Goal: Information Seeking & Learning: Learn about a topic

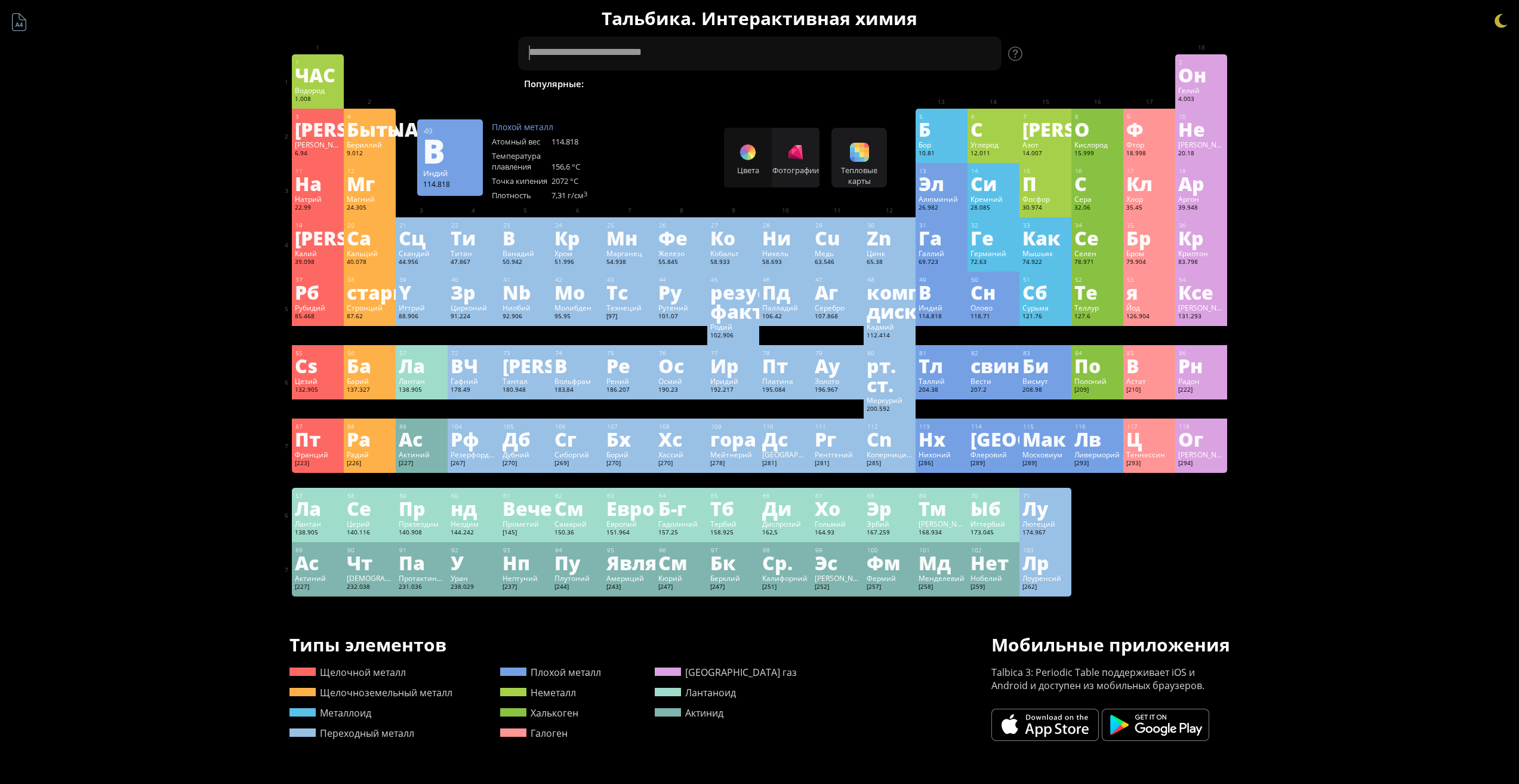
click at [944, 287] on div "В" at bounding box center [942, 292] width 46 height 19
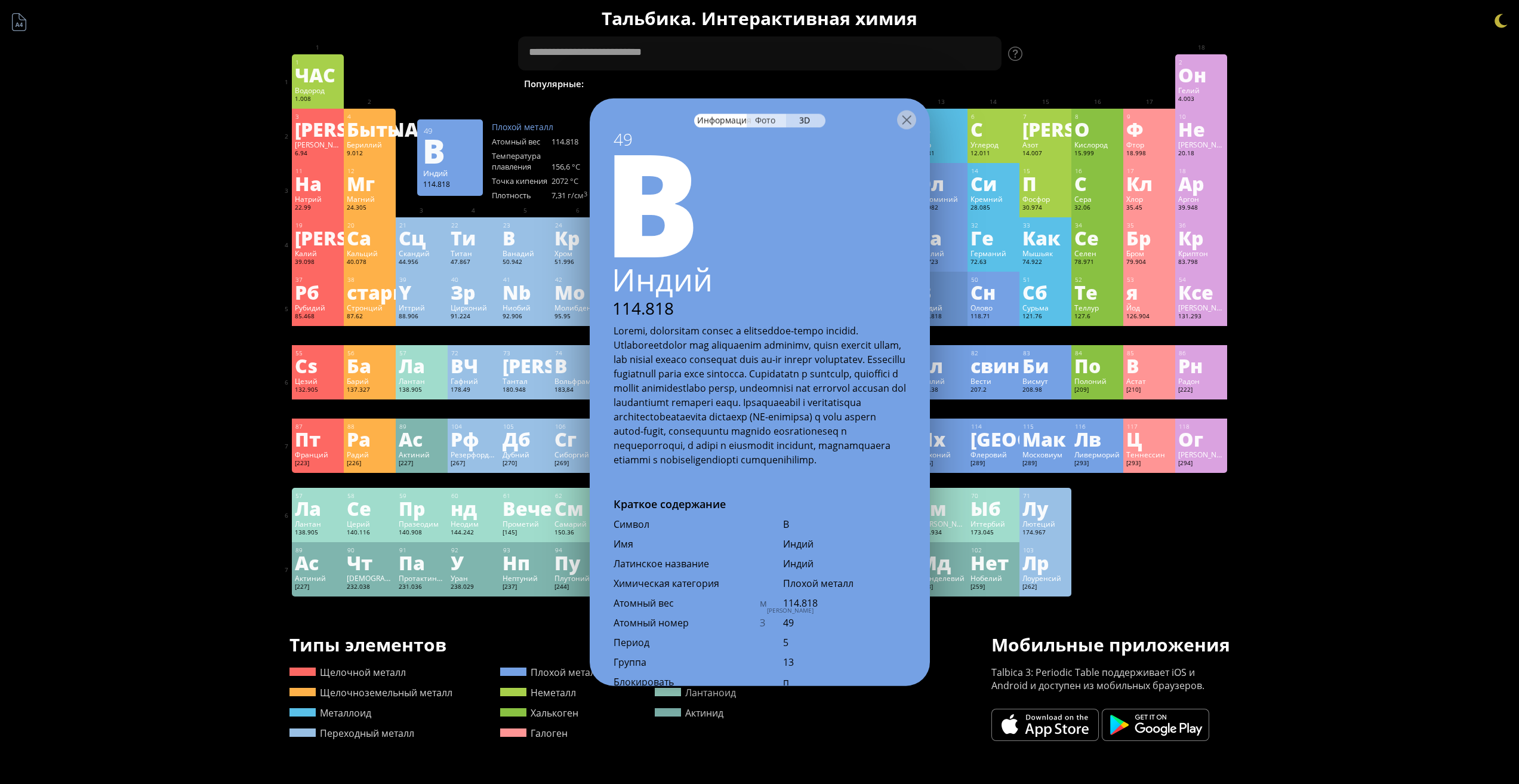
click at [764, 124] on font "Фото" at bounding box center [765, 119] width 20 height 11
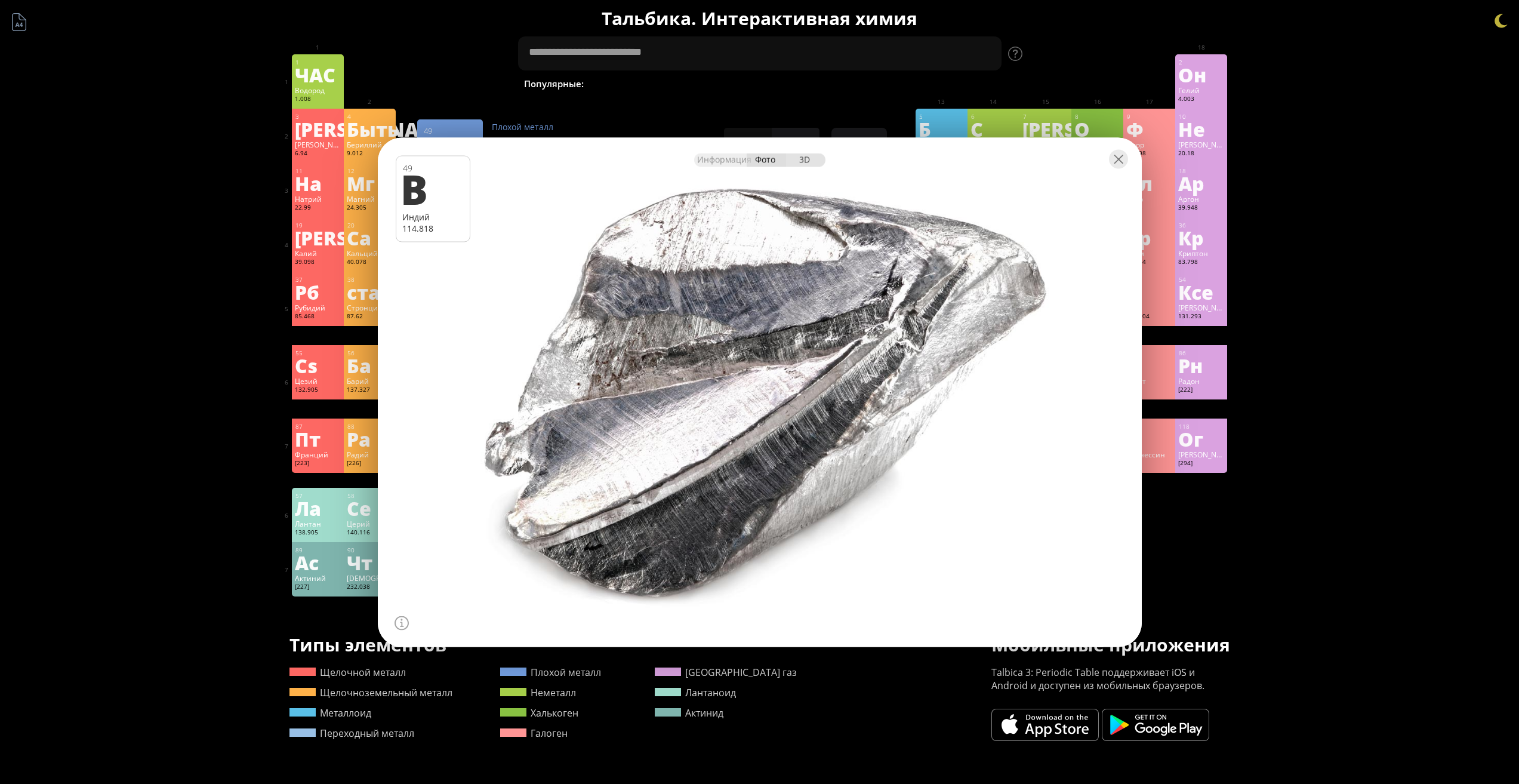
click at [810, 154] on font "3D" at bounding box center [804, 159] width 10 height 11
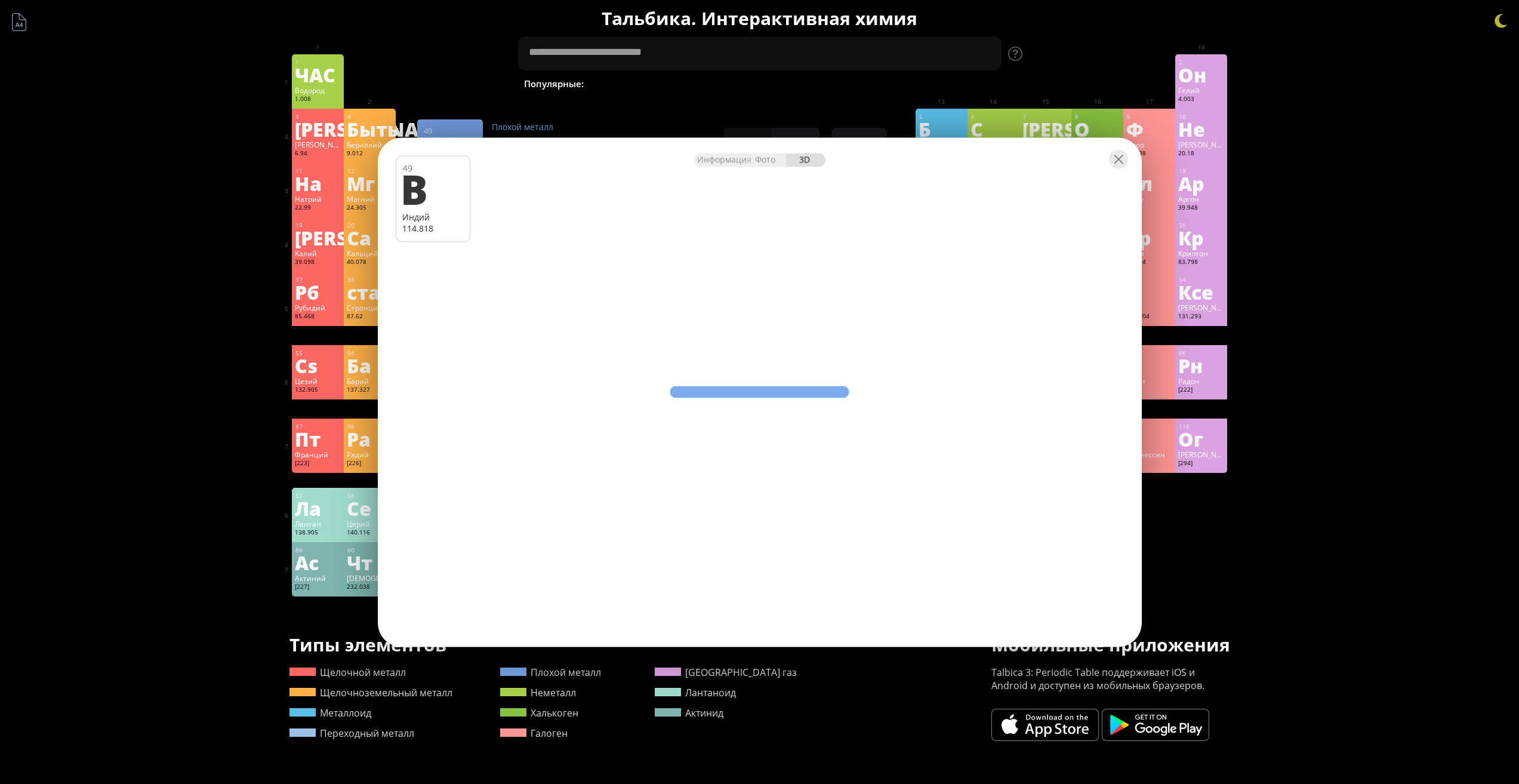
click at [810, 443] on div "Информация Фото 3D Информация Фото 3D 49 В Индий 114.818 Чистый индий, 99,995% …" at bounding box center [760, 391] width 764 height 509
click at [730, 166] on div "Информация" at bounding box center [721, 159] width 52 height 13
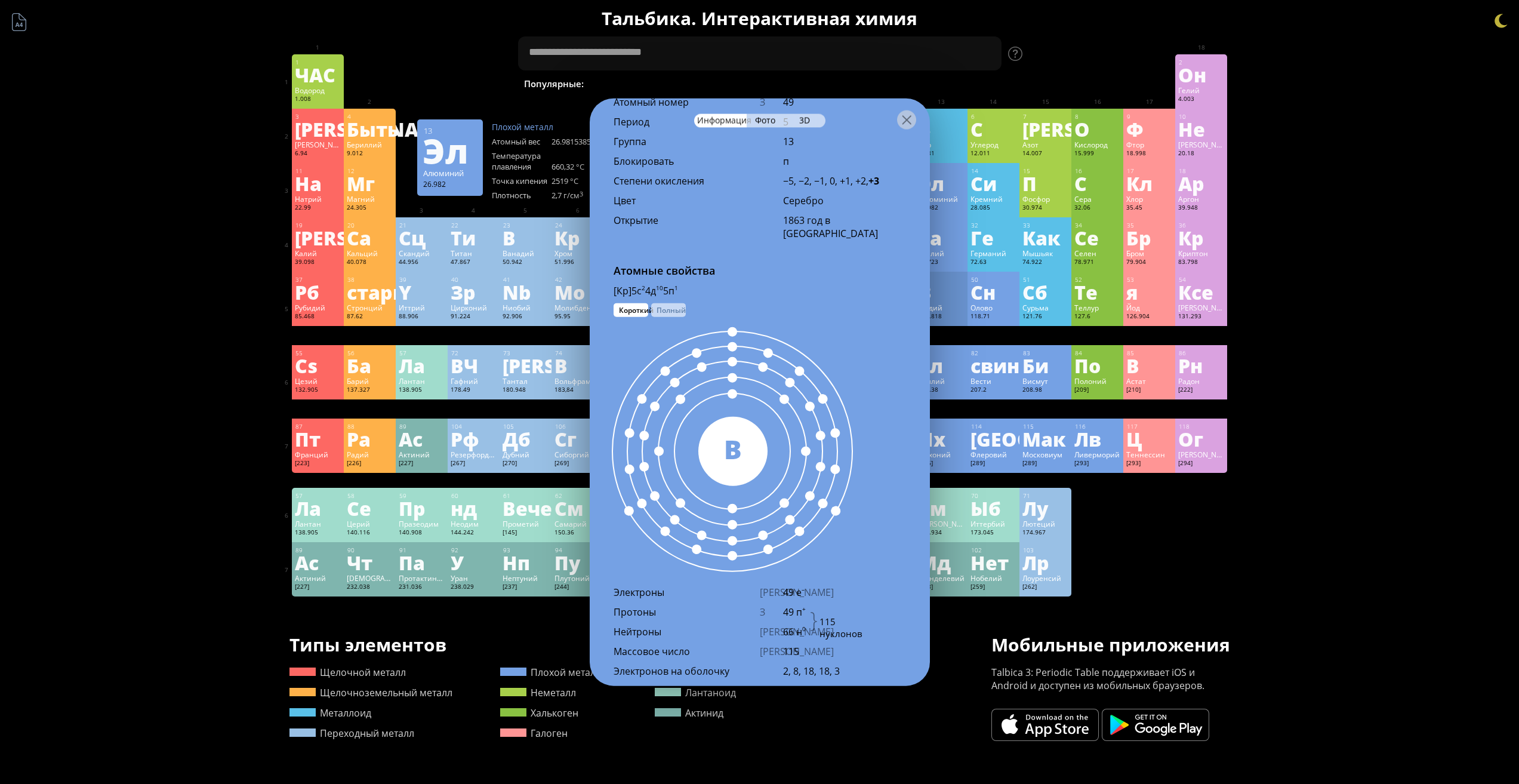
scroll to position [418, 0]
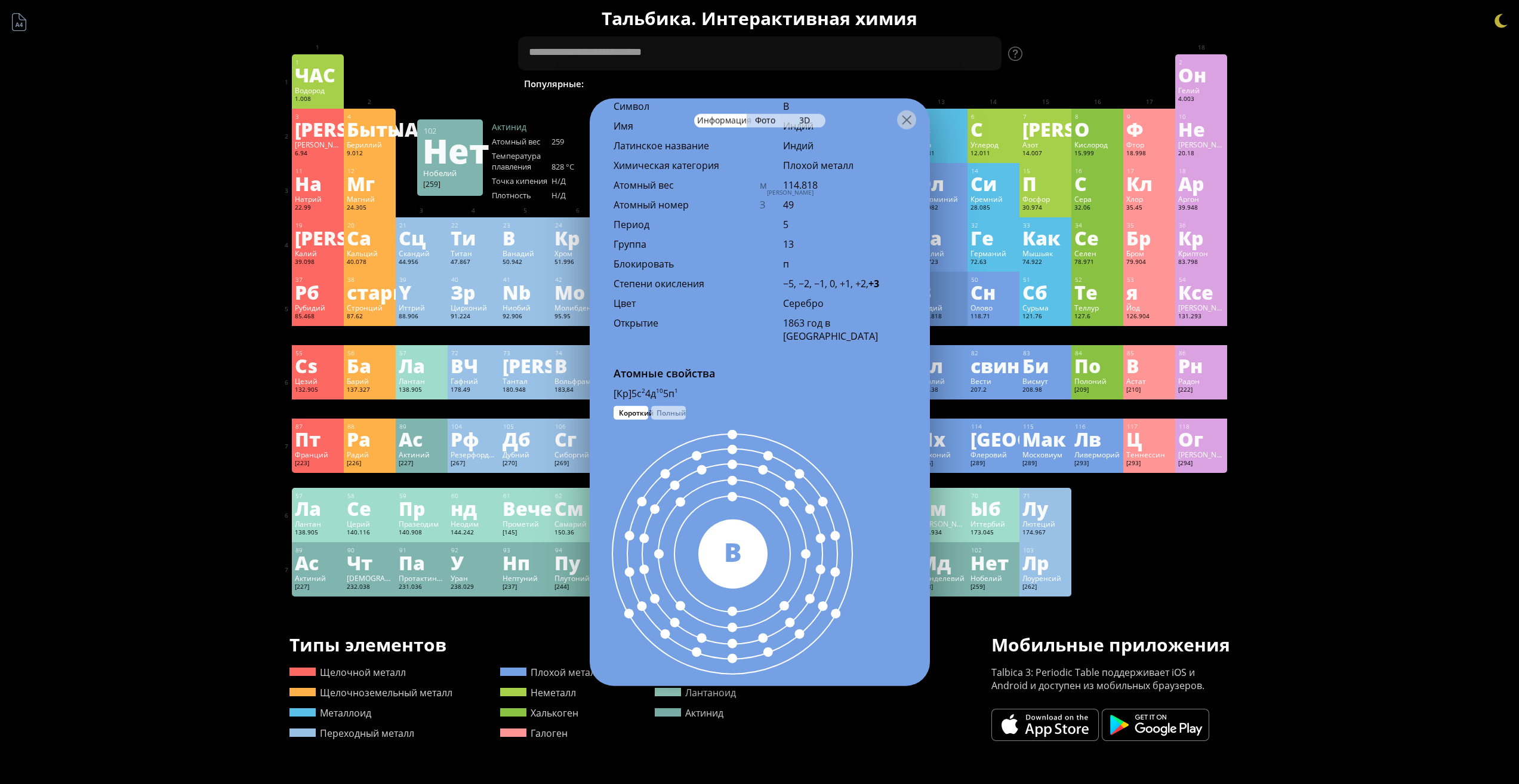
click at [1162, 514] on div "1 ЧАС Водород 1.008 −1, +1 −1, +1 -259,14 °С -252,87 °С 0,0899 г/л 1с 1 2 Он Ге…" at bounding box center [760, 325] width 936 height 542
click at [430, 366] on div "Ла" at bounding box center [422, 365] width 46 height 19
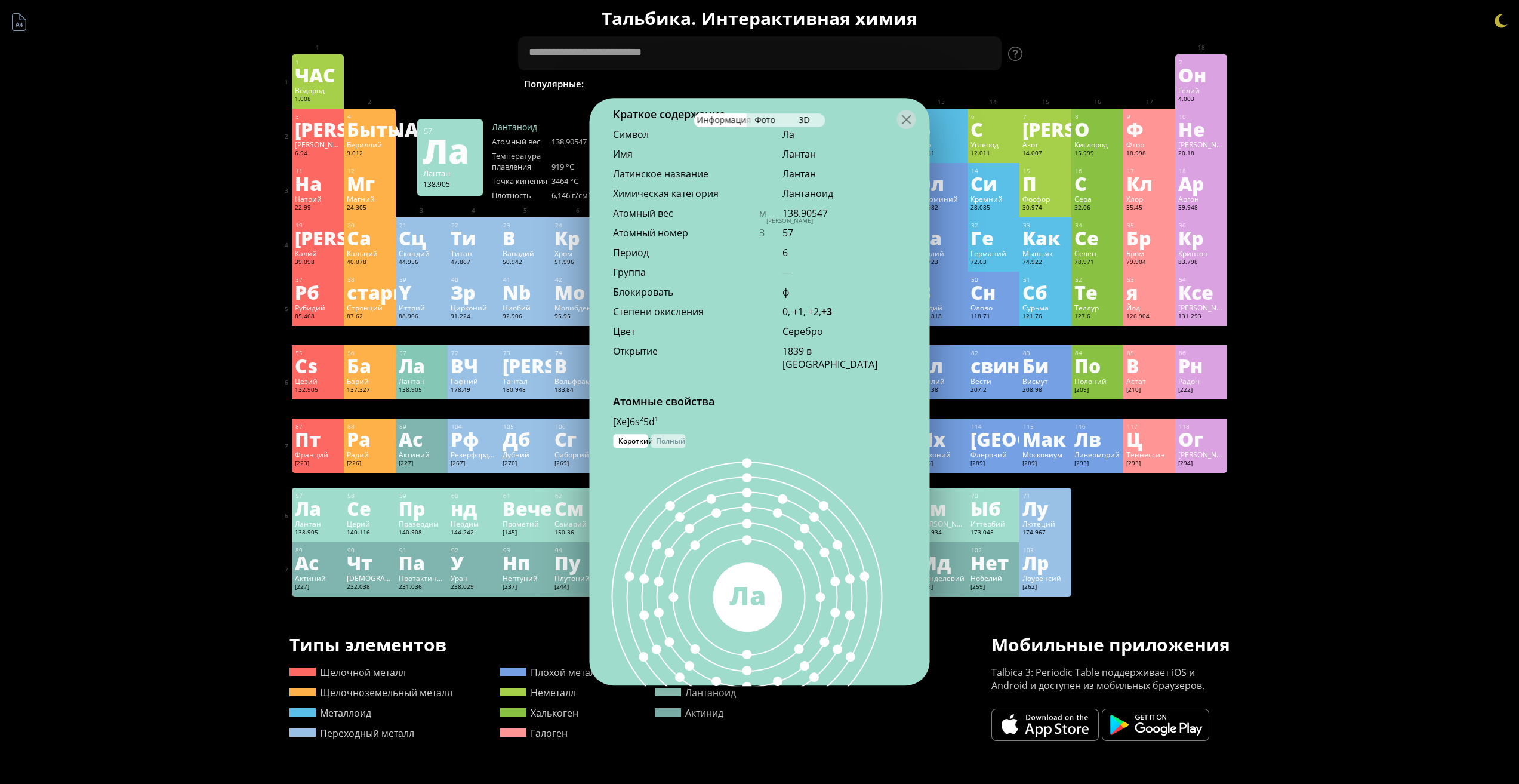
scroll to position [432, 0]
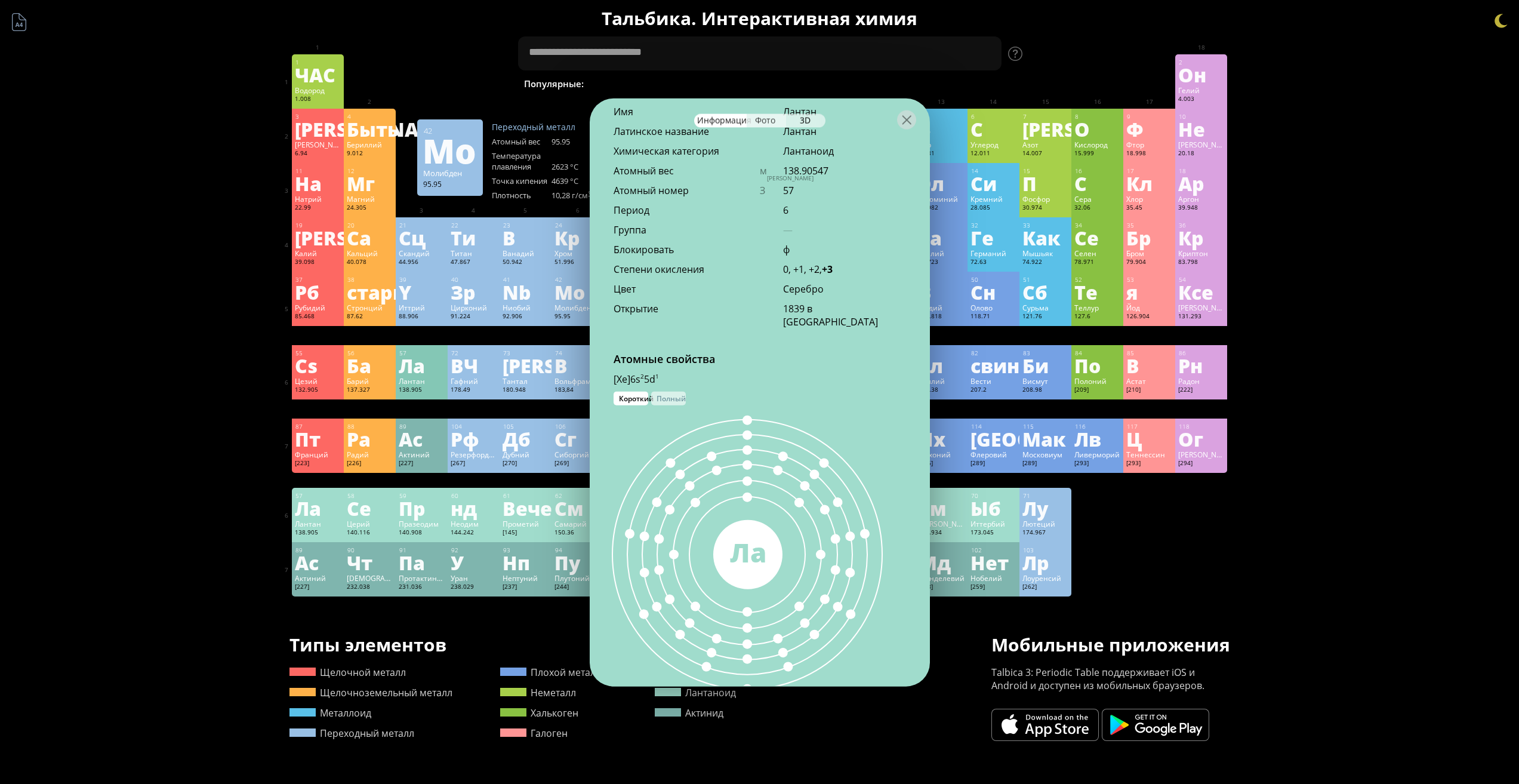
click at [774, 118] on font "Фото" at bounding box center [765, 119] width 20 height 11
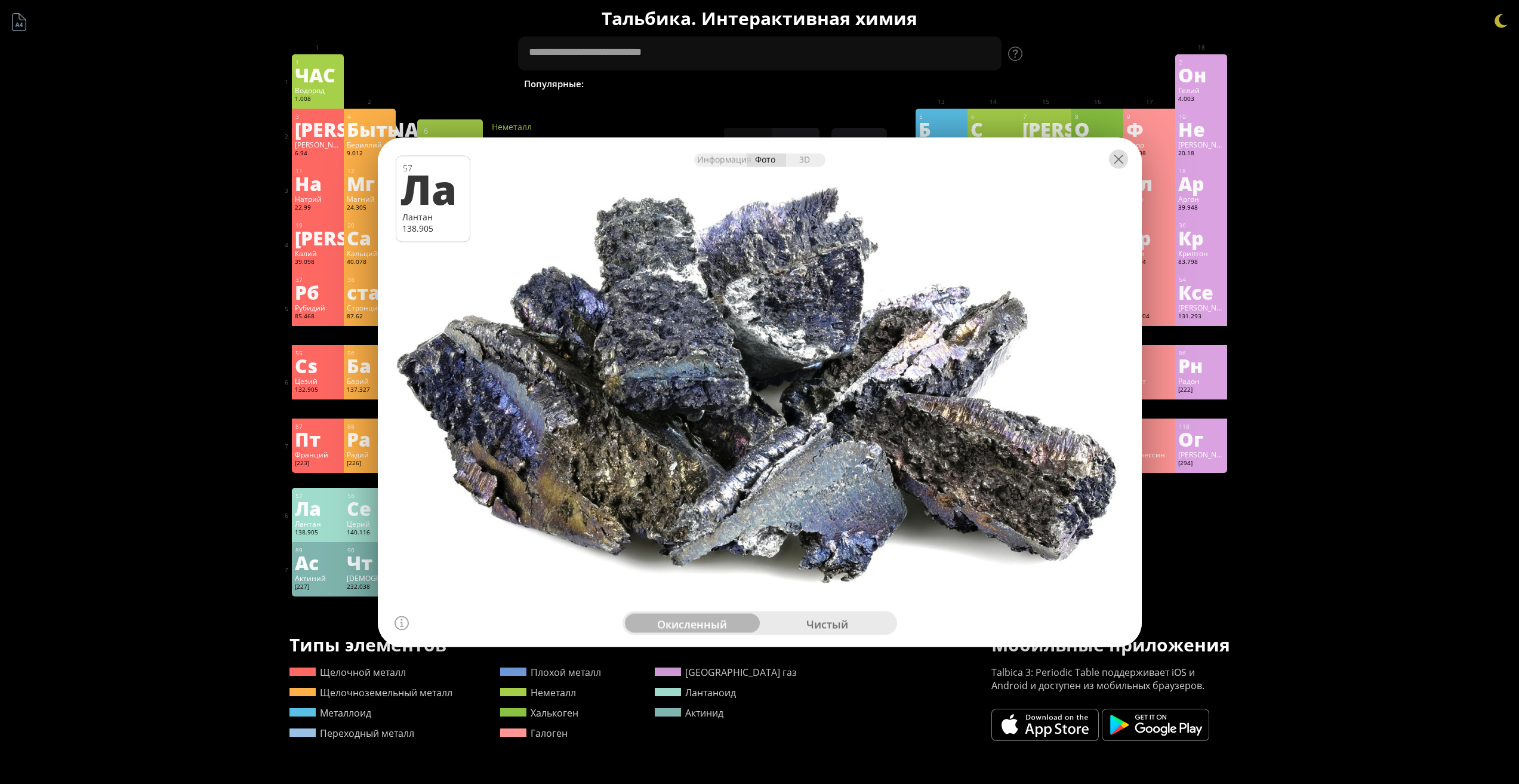
click at [1117, 167] on div at bounding box center [1119, 159] width 19 height 19
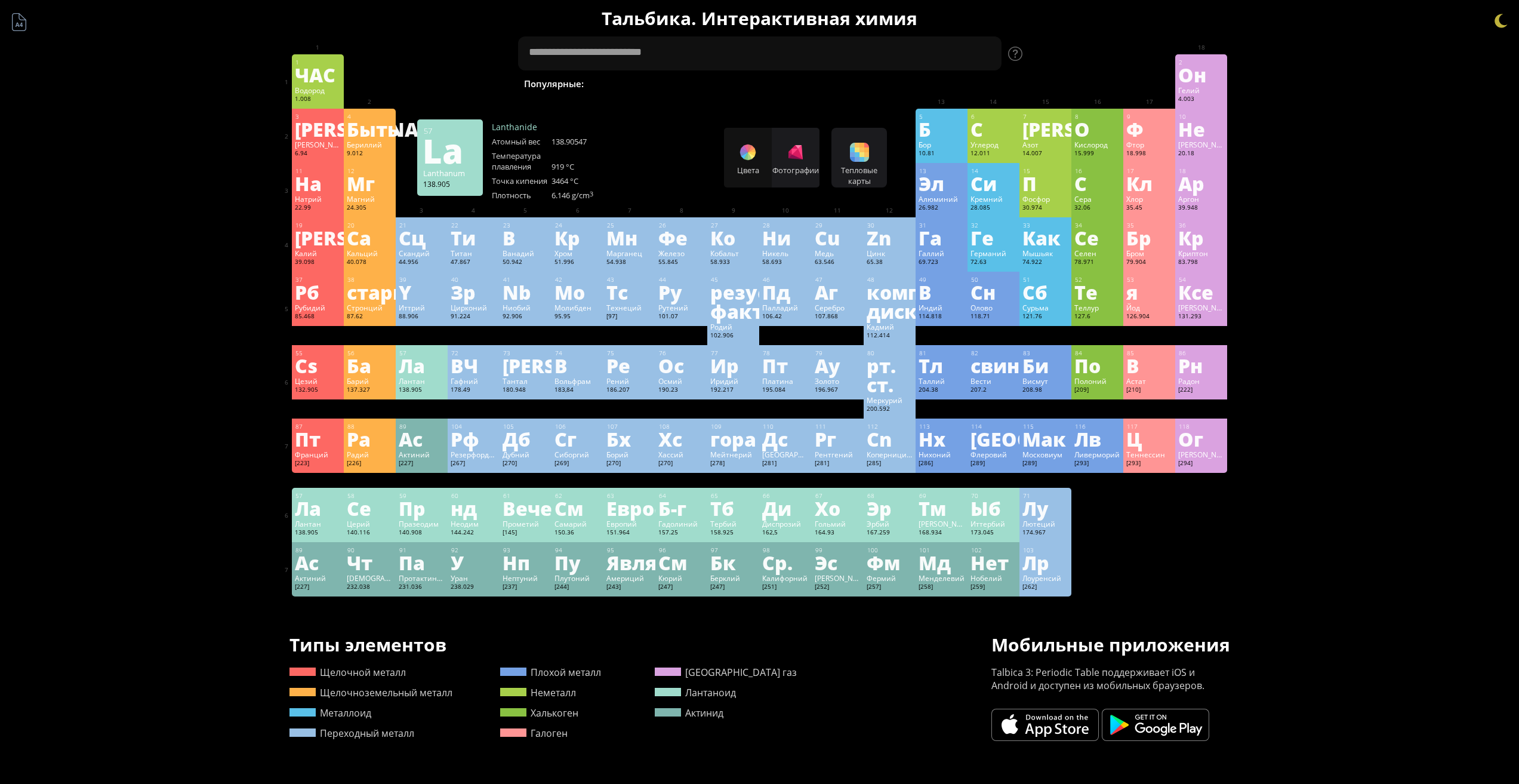
click at [425, 378] on font "Ла" at bounding box center [411, 365] width 26 height 28
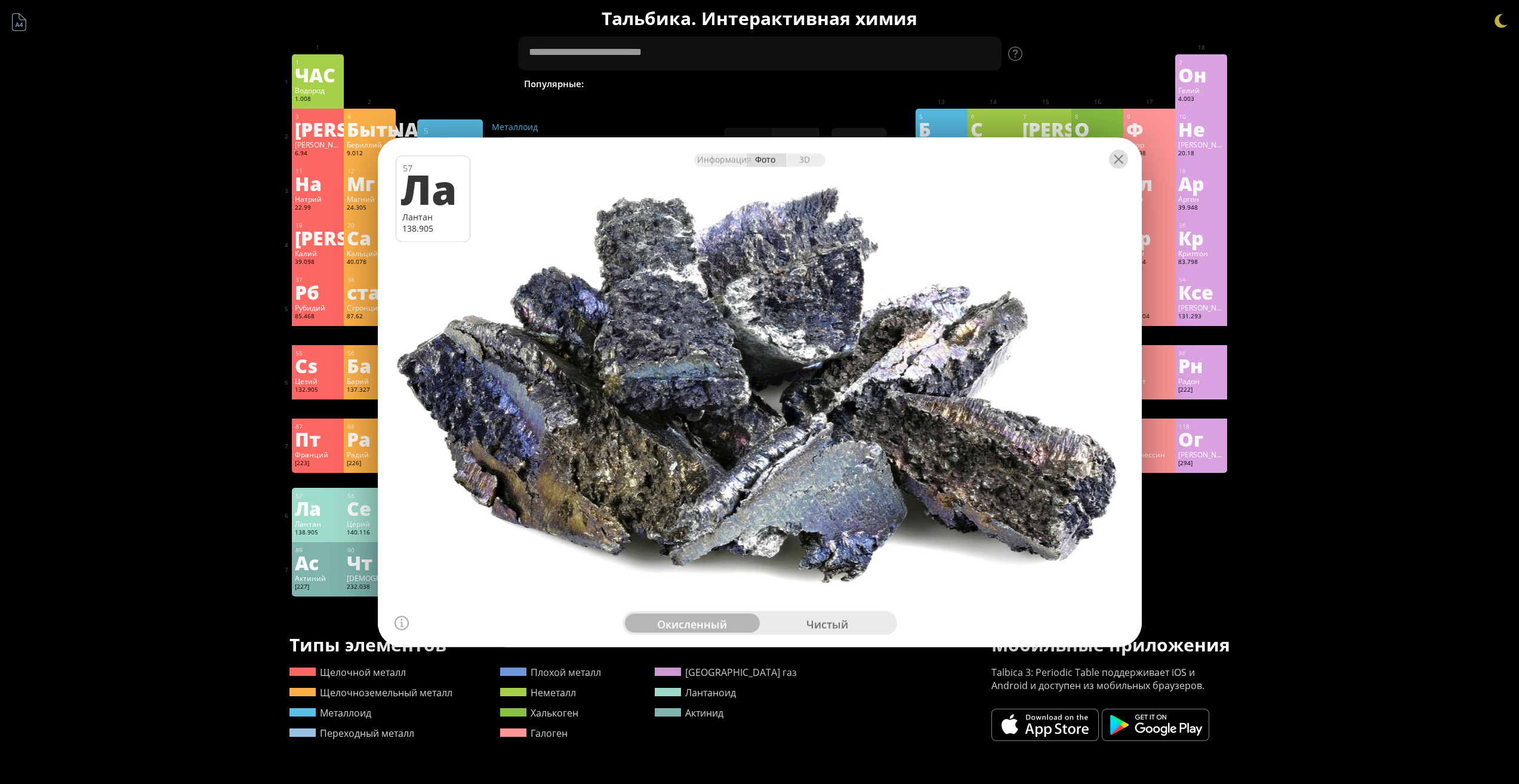
click at [1121, 154] on div at bounding box center [1119, 159] width 19 height 19
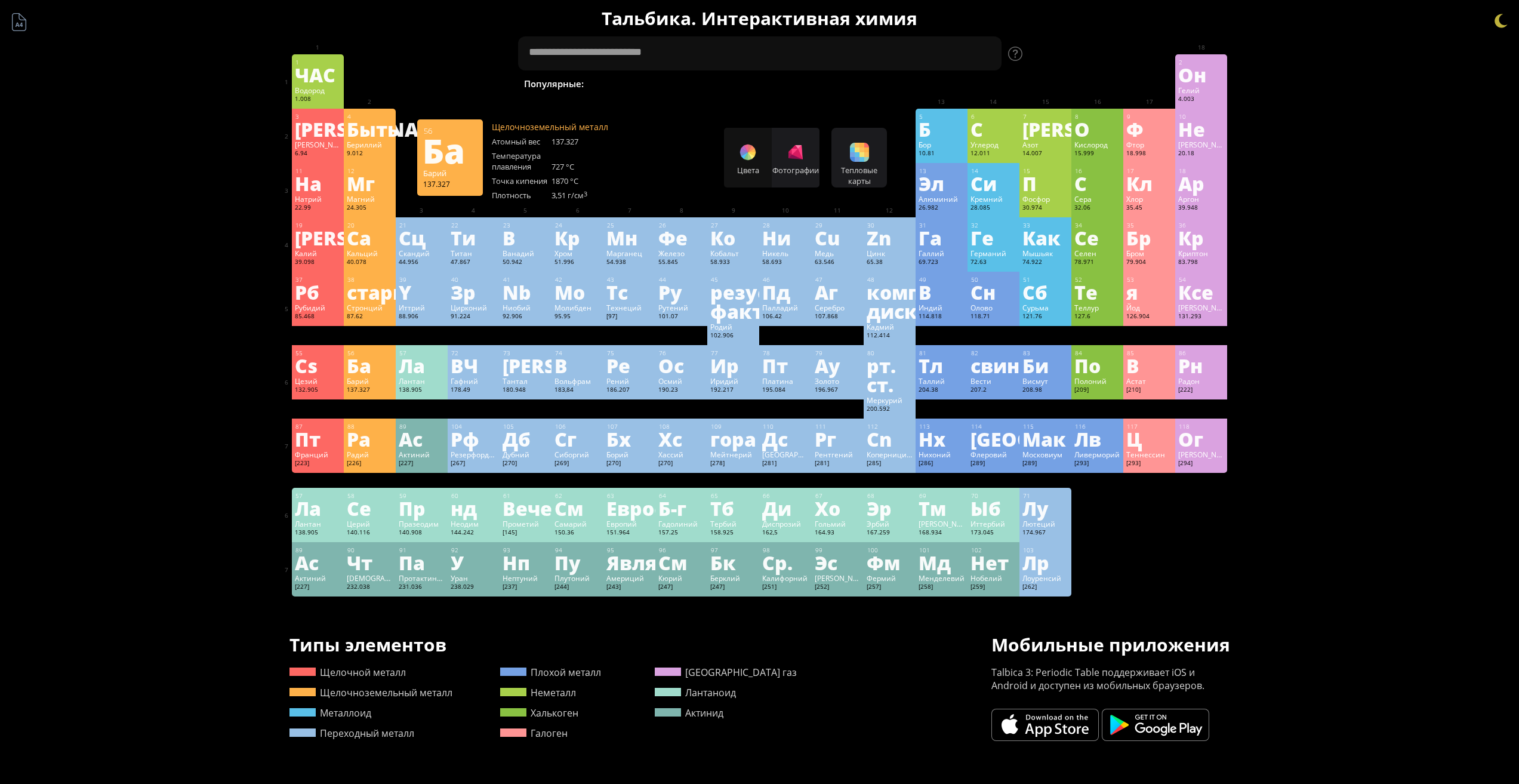
click at [358, 383] on font "Барий" at bounding box center [358, 381] width 22 height 10
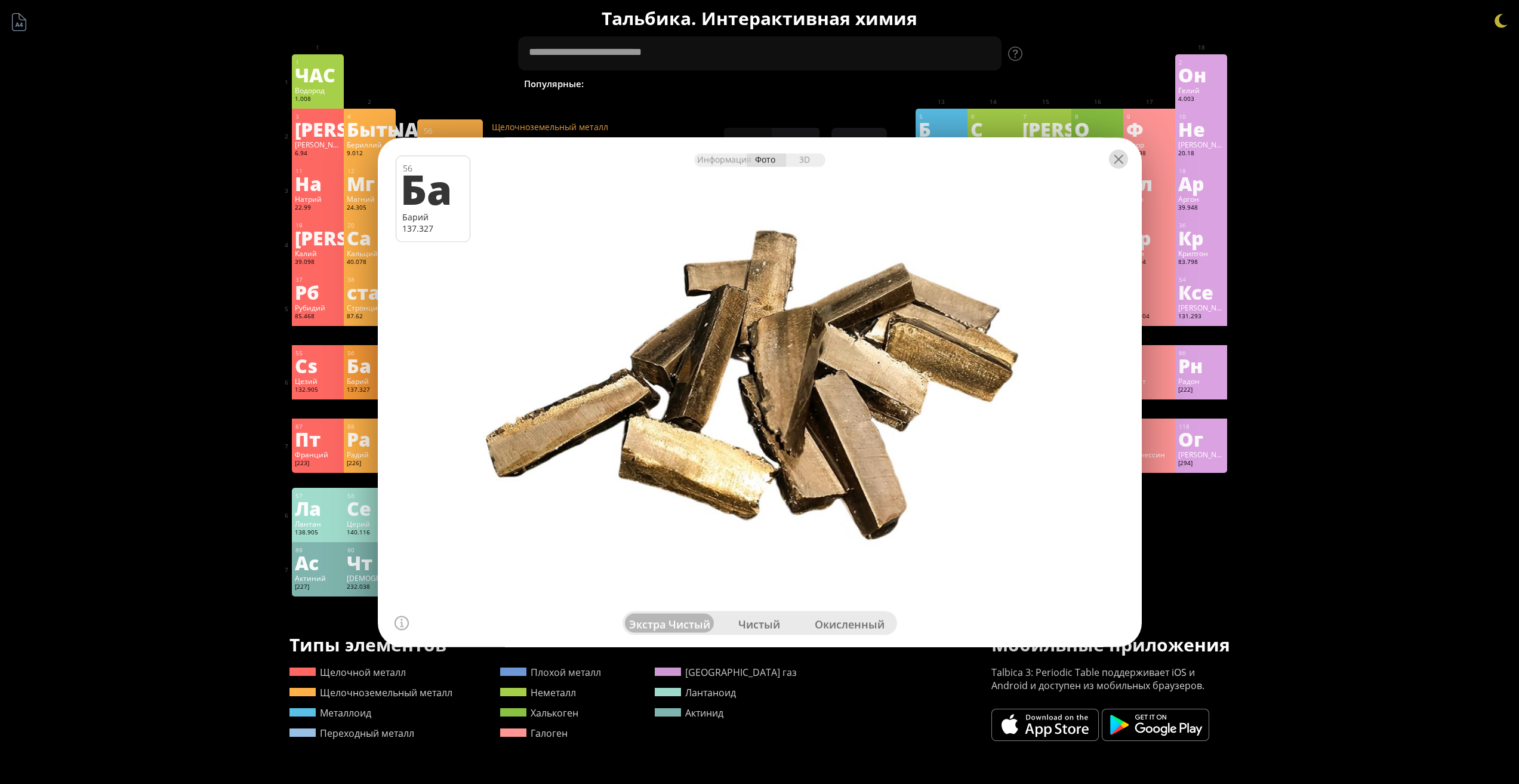
click at [1115, 165] on div at bounding box center [1119, 159] width 19 height 19
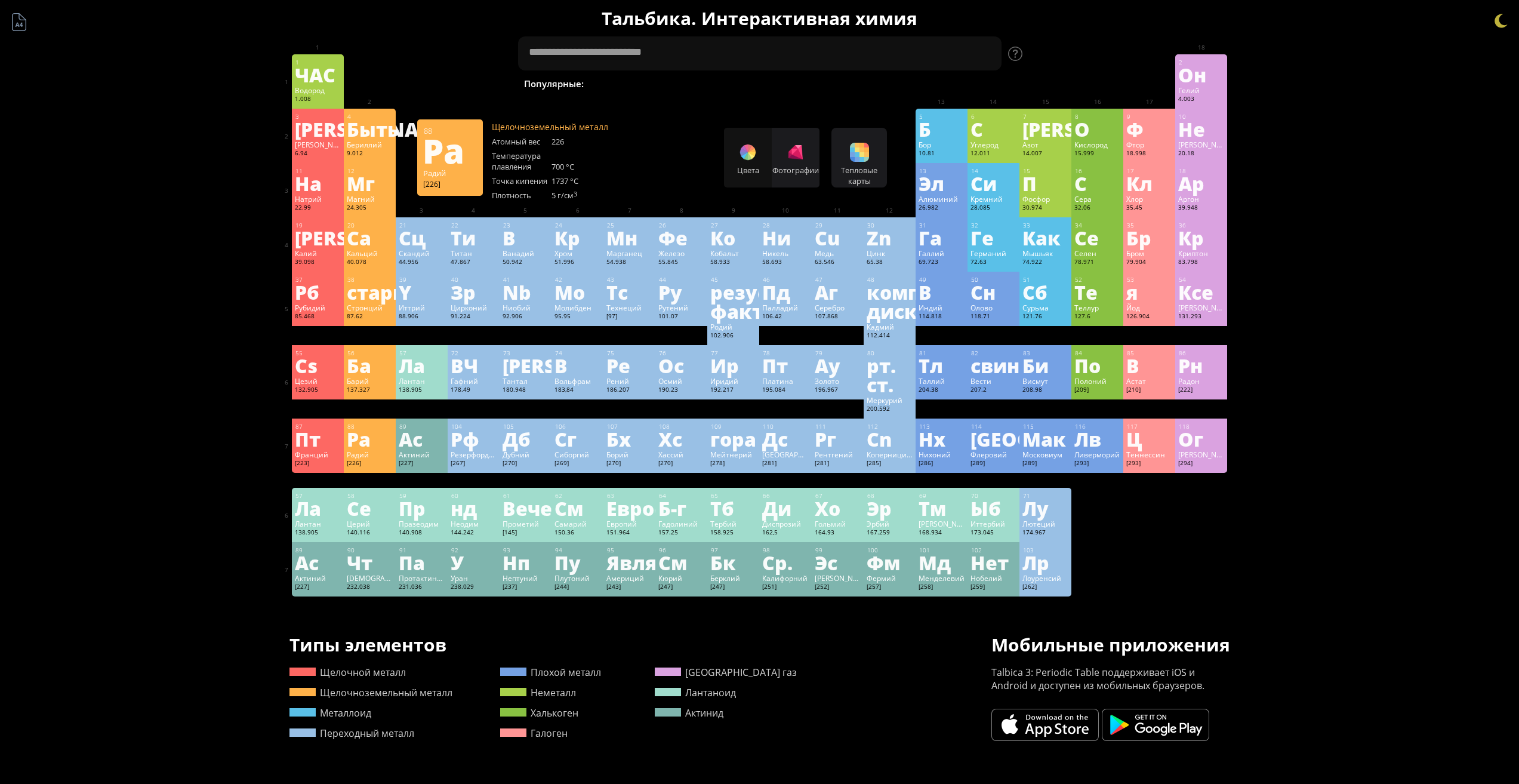
click at [370, 446] on font "Ра" at bounding box center [359, 438] width 24 height 28
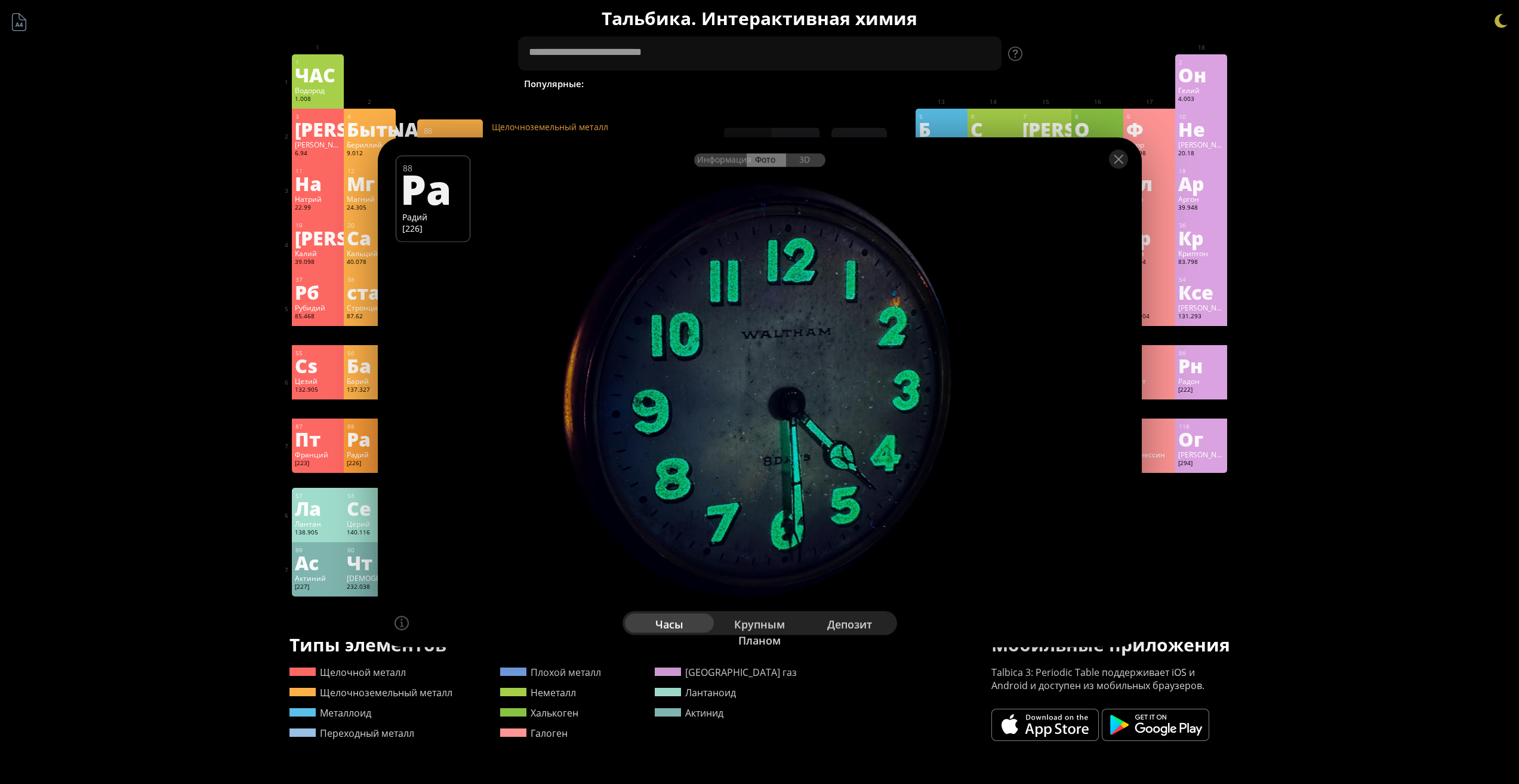
drag, startPoint x: 830, startPoint y: 411, endPoint x: 770, endPoint y: 429, distance: 62.6
click at [770, 429] on div at bounding box center [760, 392] width 772 height 514
click at [753, 619] on font "крупным планом" at bounding box center [760, 631] width 51 height 31
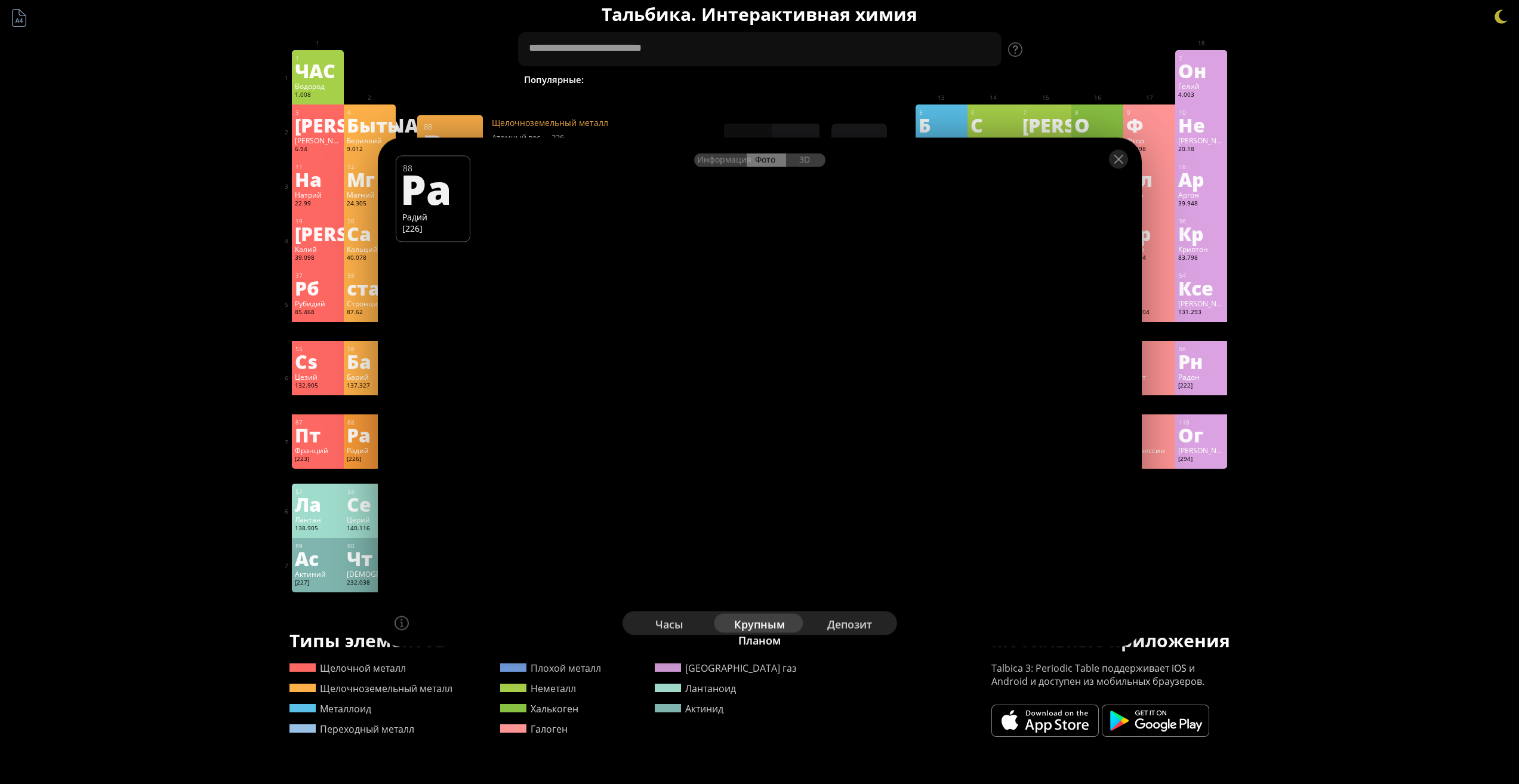
scroll to position [0, 0]
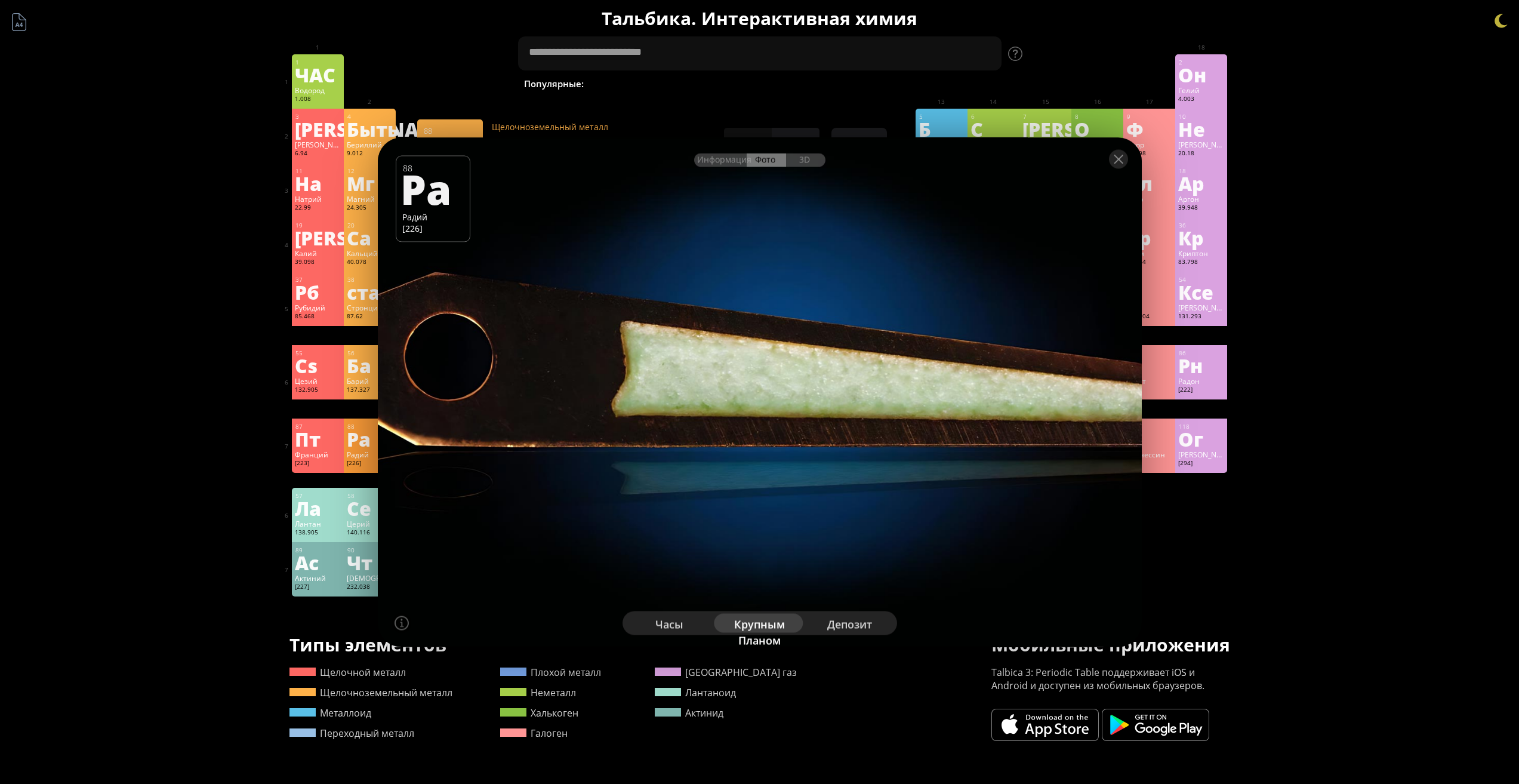
drag, startPoint x: 814, startPoint y: 350, endPoint x: 841, endPoint y: 541, distance: 192.9
click at [833, 458] on div at bounding box center [760, 392] width 772 height 514
click at [859, 616] on font "депозит" at bounding box center [850, 622] width 45 height 14
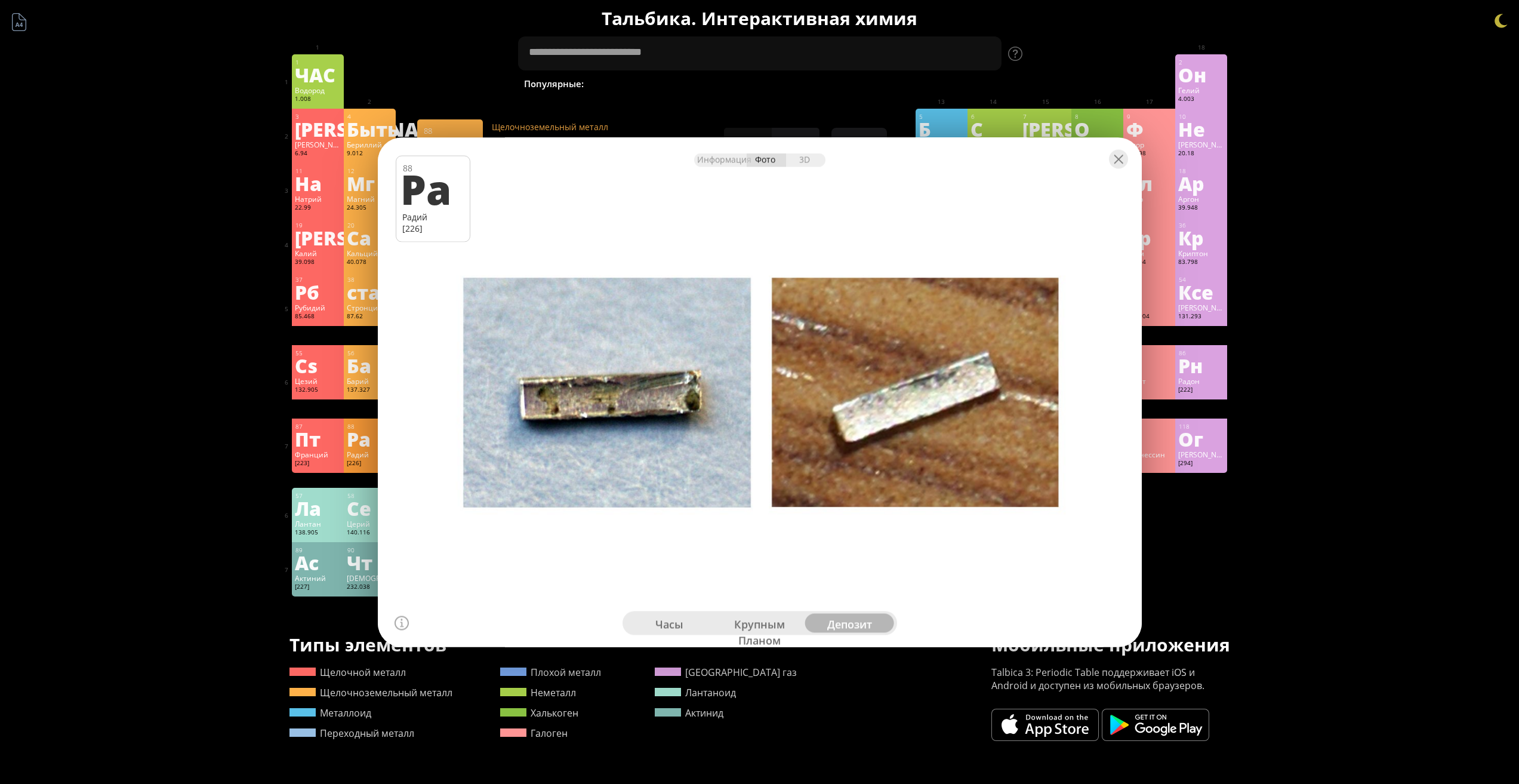
click at [752, 624] on font "крупным планом" at bounding box center [760, 631] width 51 height 31
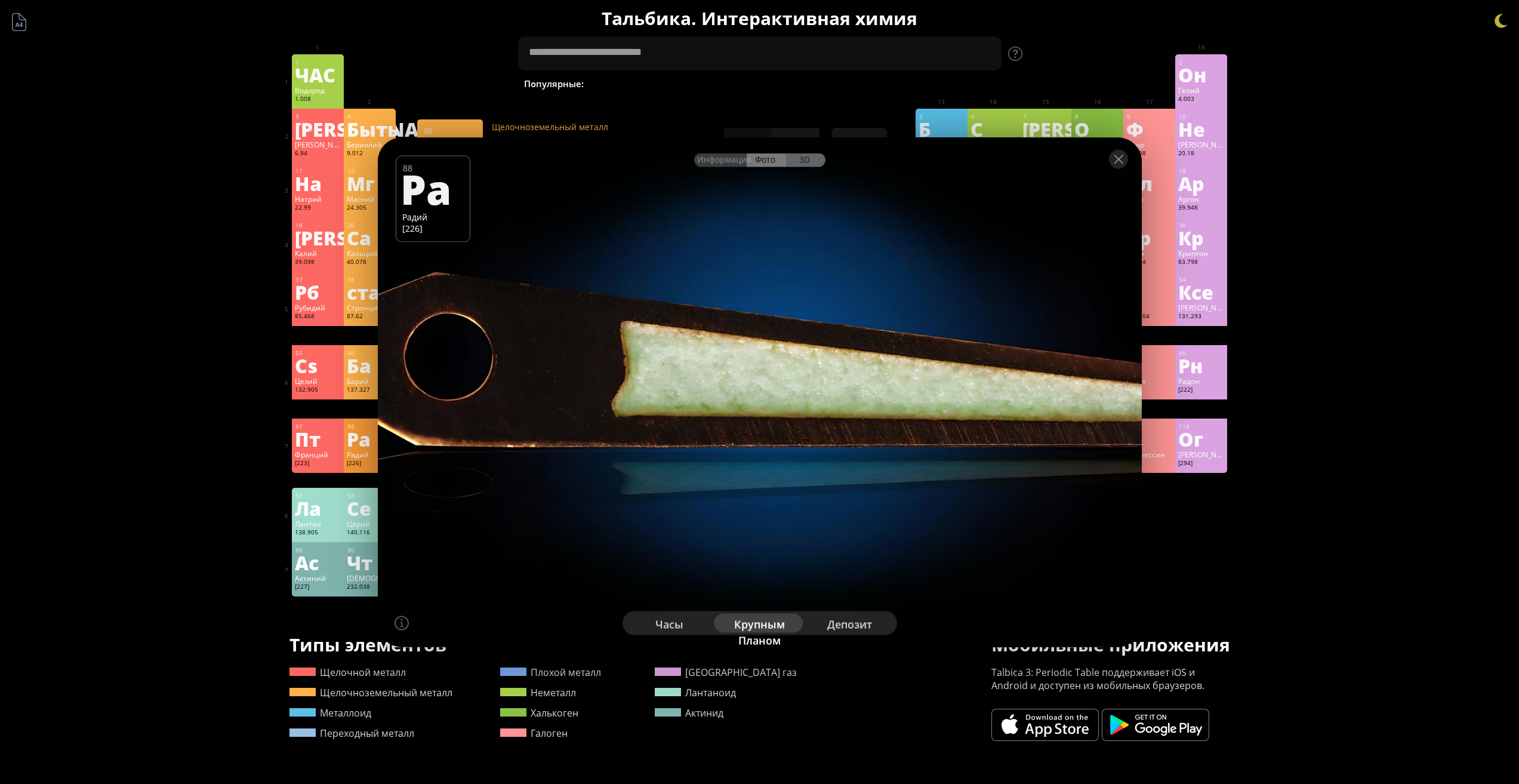
click at [807, 163] on font "3D" at bounding box center [804, 159] width 10 height 11
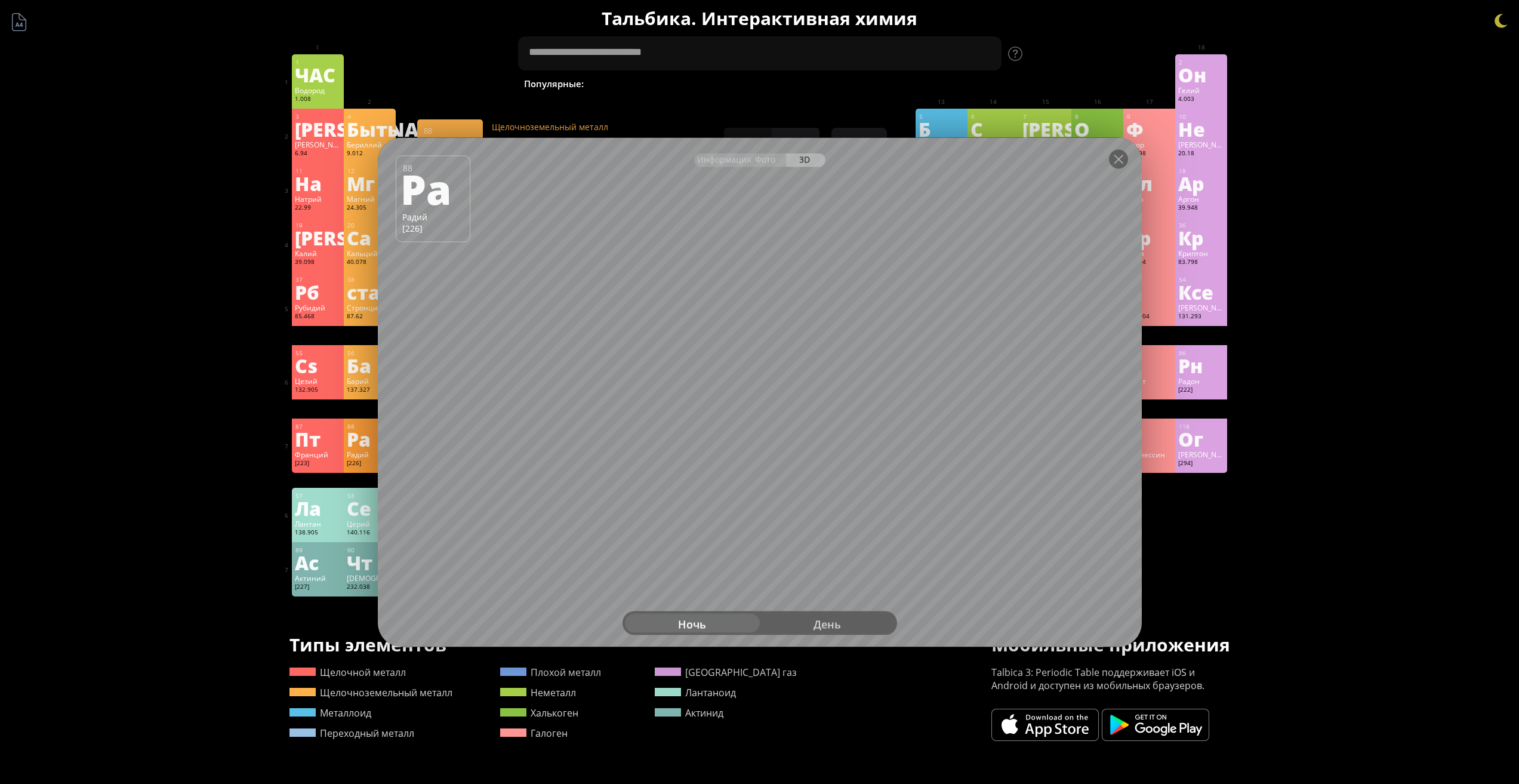
click at [815, 619] on font "День" at bounding box center [827, 623] width 28 height 14
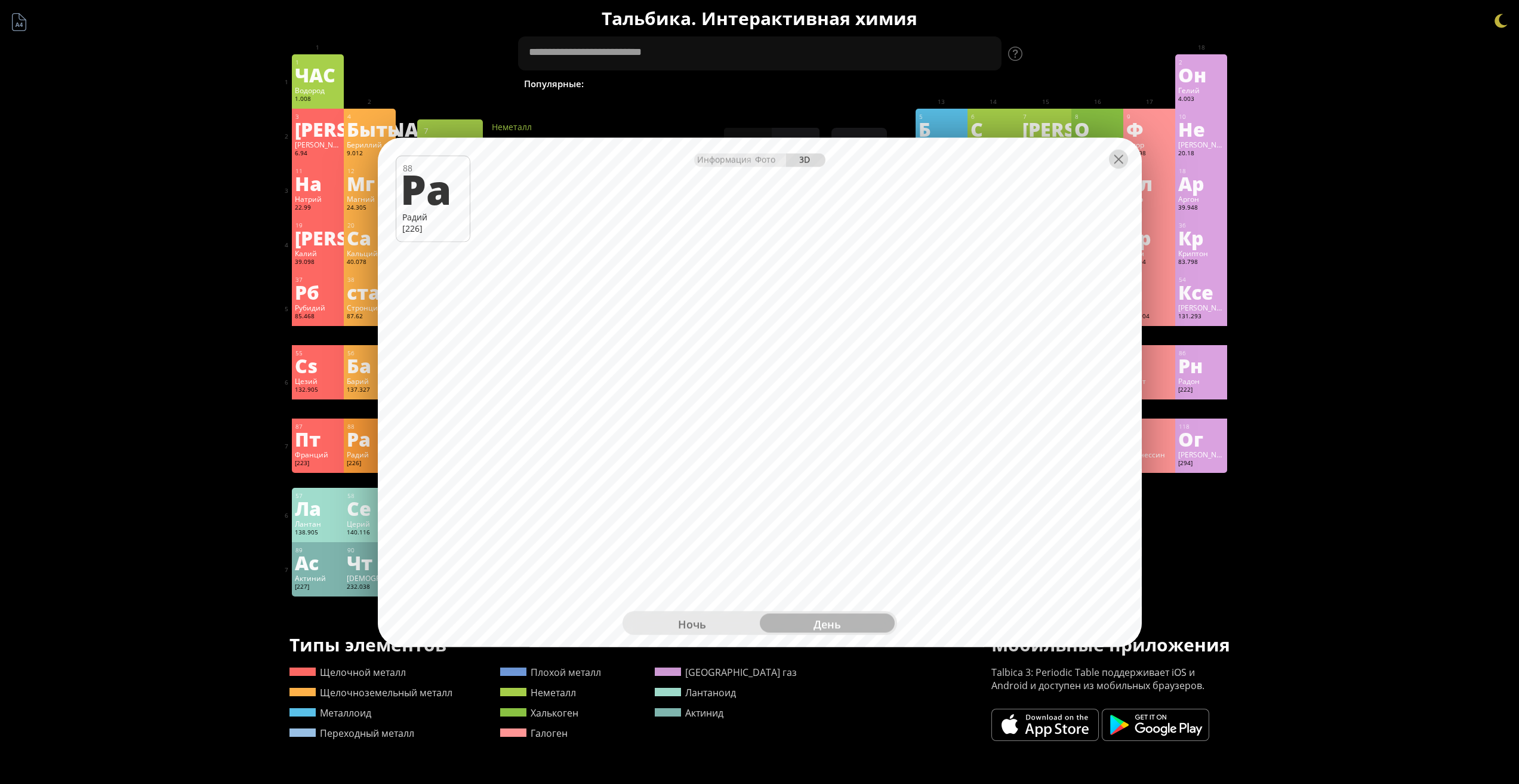
click at [1117, 166] on div at bounding box center [1119, 159] width 19 height 19
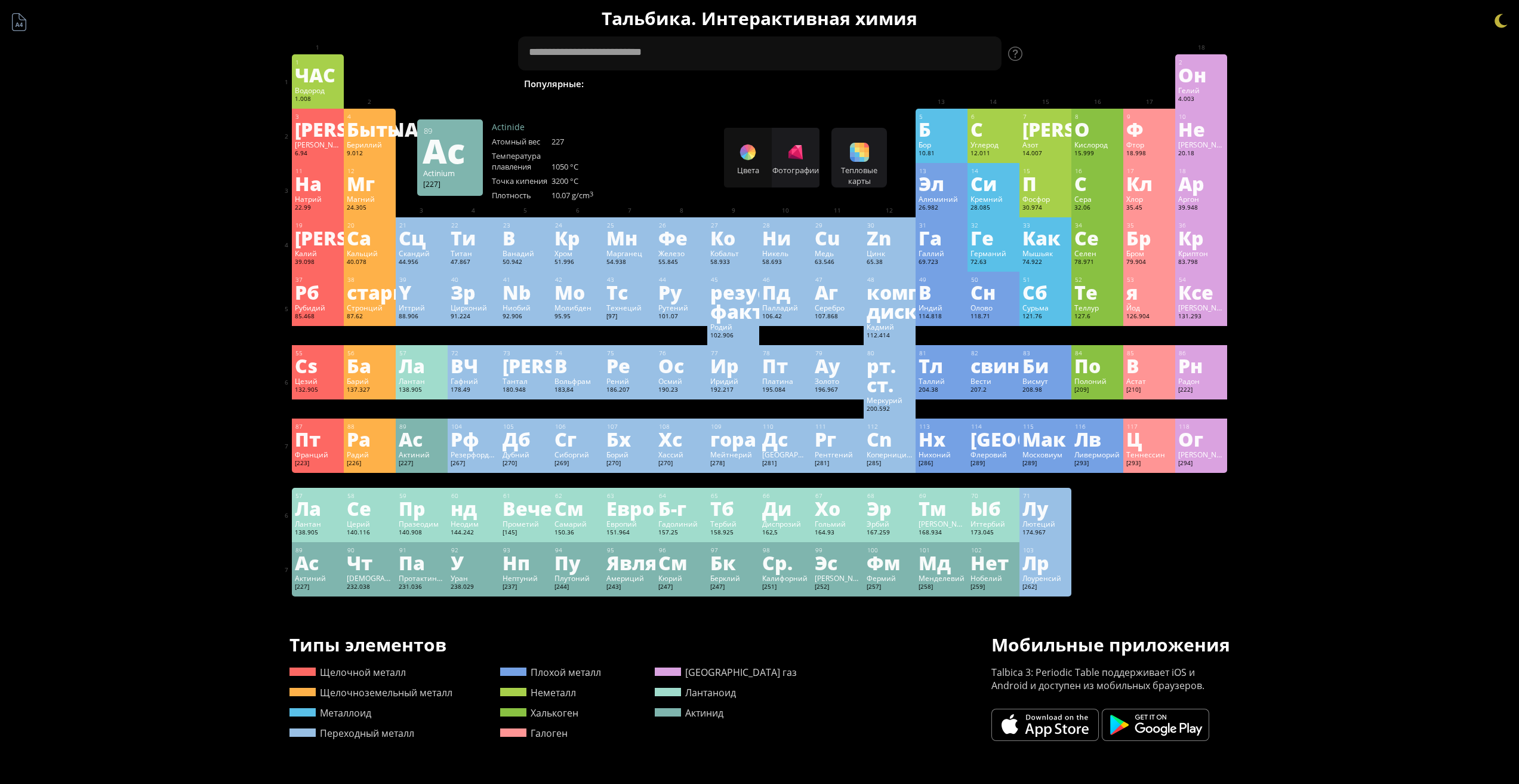
click at [421, 446] on font "Ас" at bounding box center [411, 438] width 24 height 28
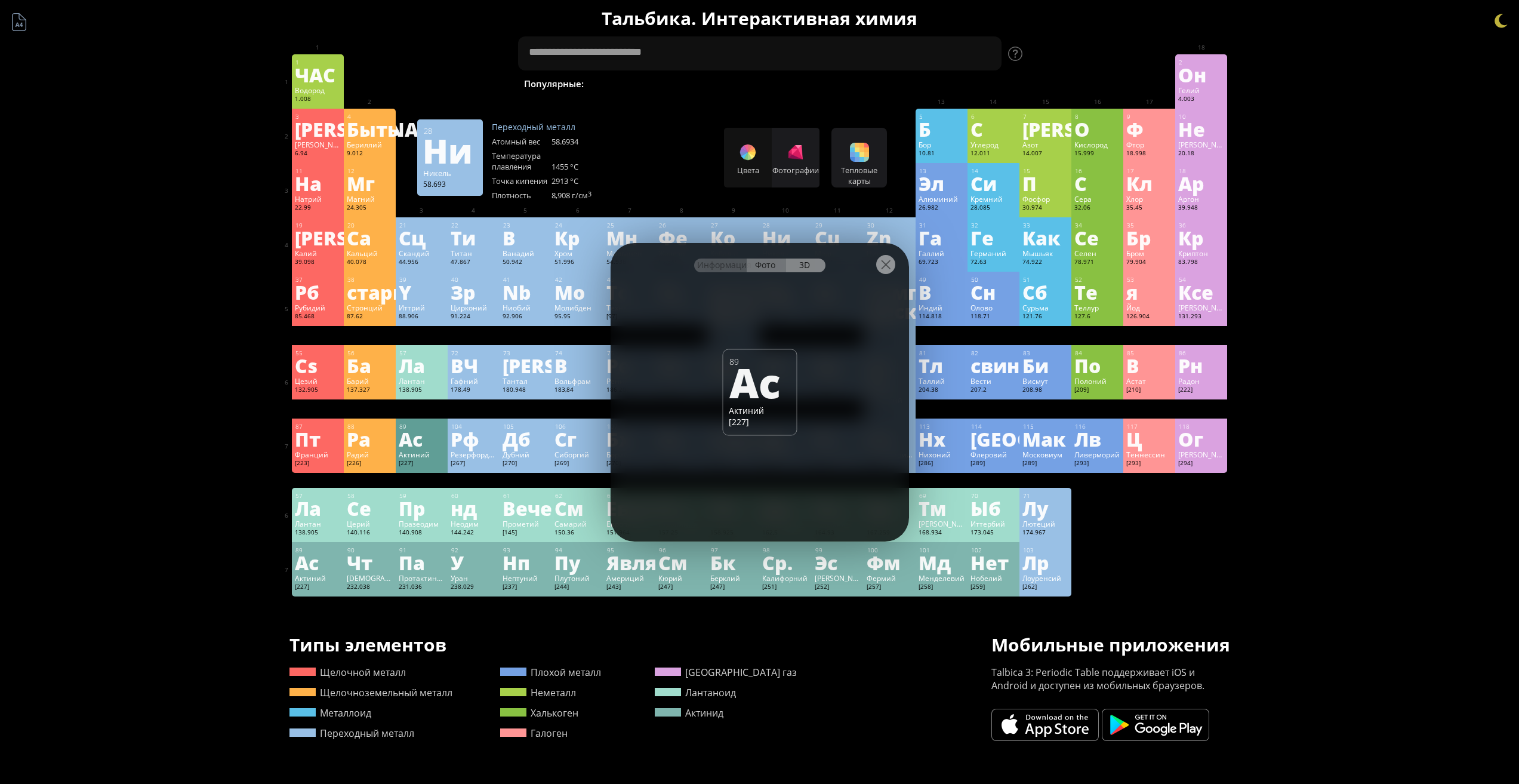
click at [768, 265] on font "Фото" at bounding box center [765, 265] width 20 height 11
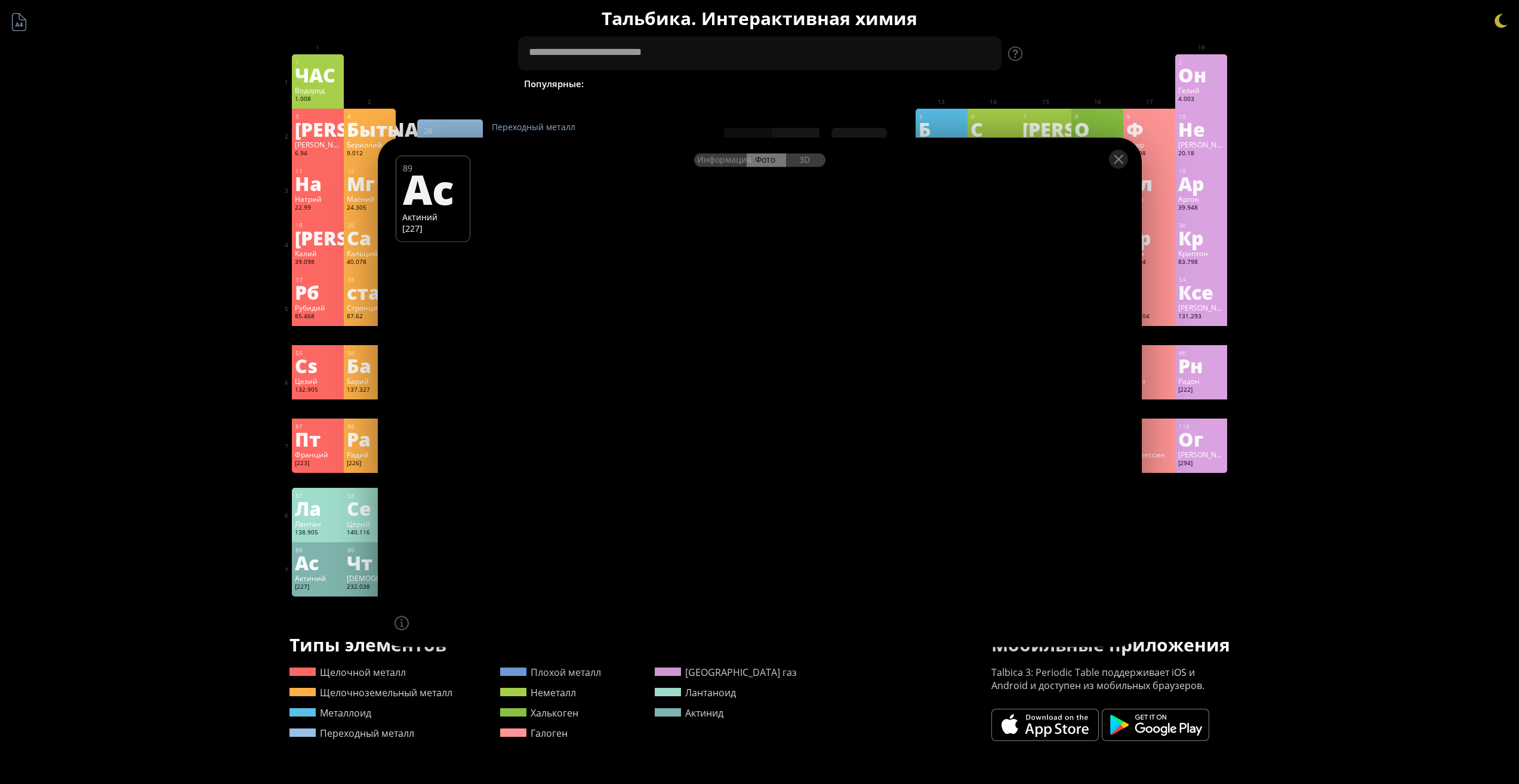
drag, startPoint x: 719, startPoint y: 469, endPoint x: 622, endPoint y: 458, distance: 97.6
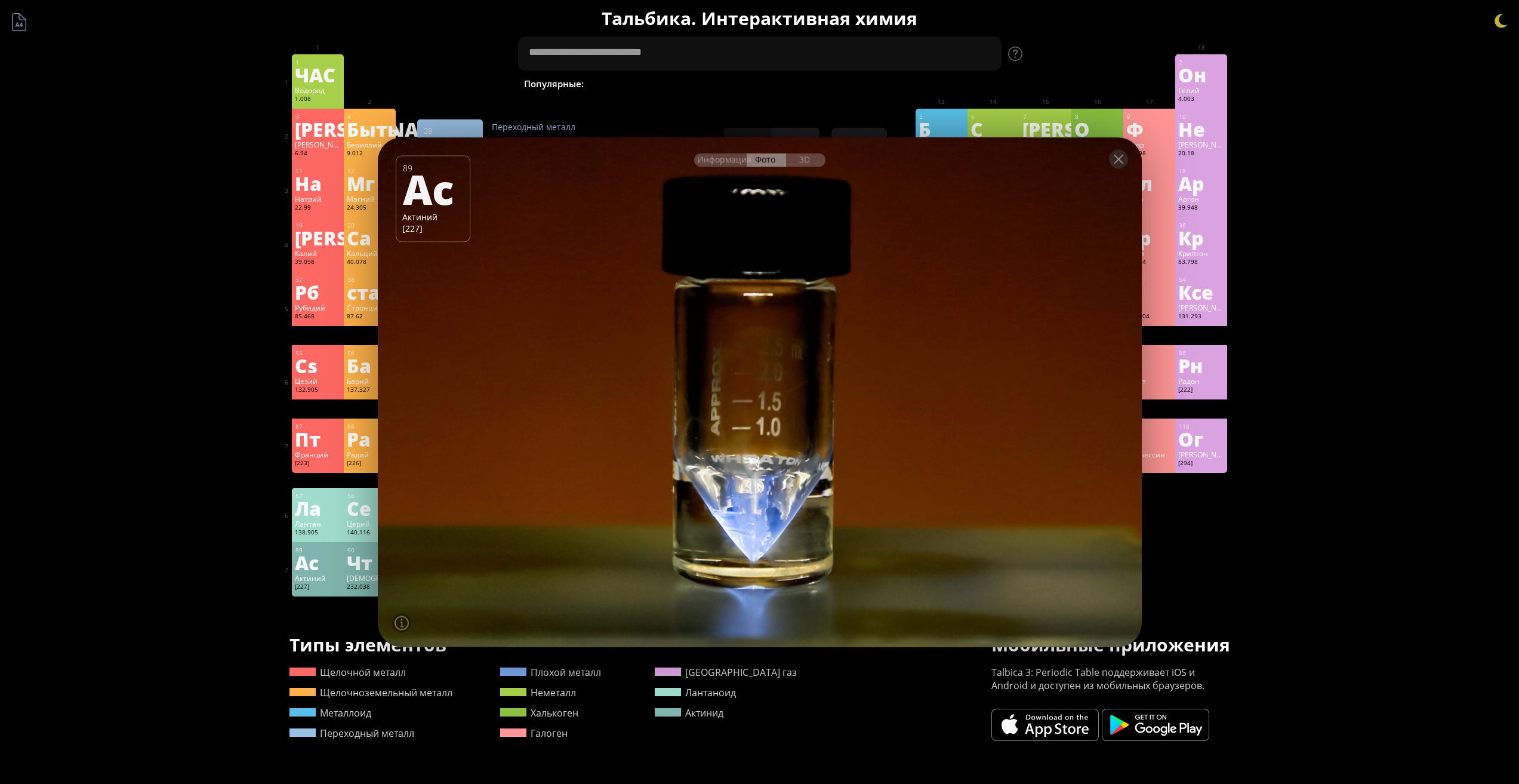
click at [606, 470] on div at bounding box center [760, 392] width 772 height 514
drag, startPoint x: 691, startPoint y: 437, endPoint x: 745, endPoint y: 221, distance: 222.6
click at [727, 376] on div at bounding box center [760, 392] width 772 height 514
click at [799, 167] on div at bounding box center [760, 158] width 764 height 42
click at [806, 163] on font "3D" at bounding box center [804, 159] width 10 height 11
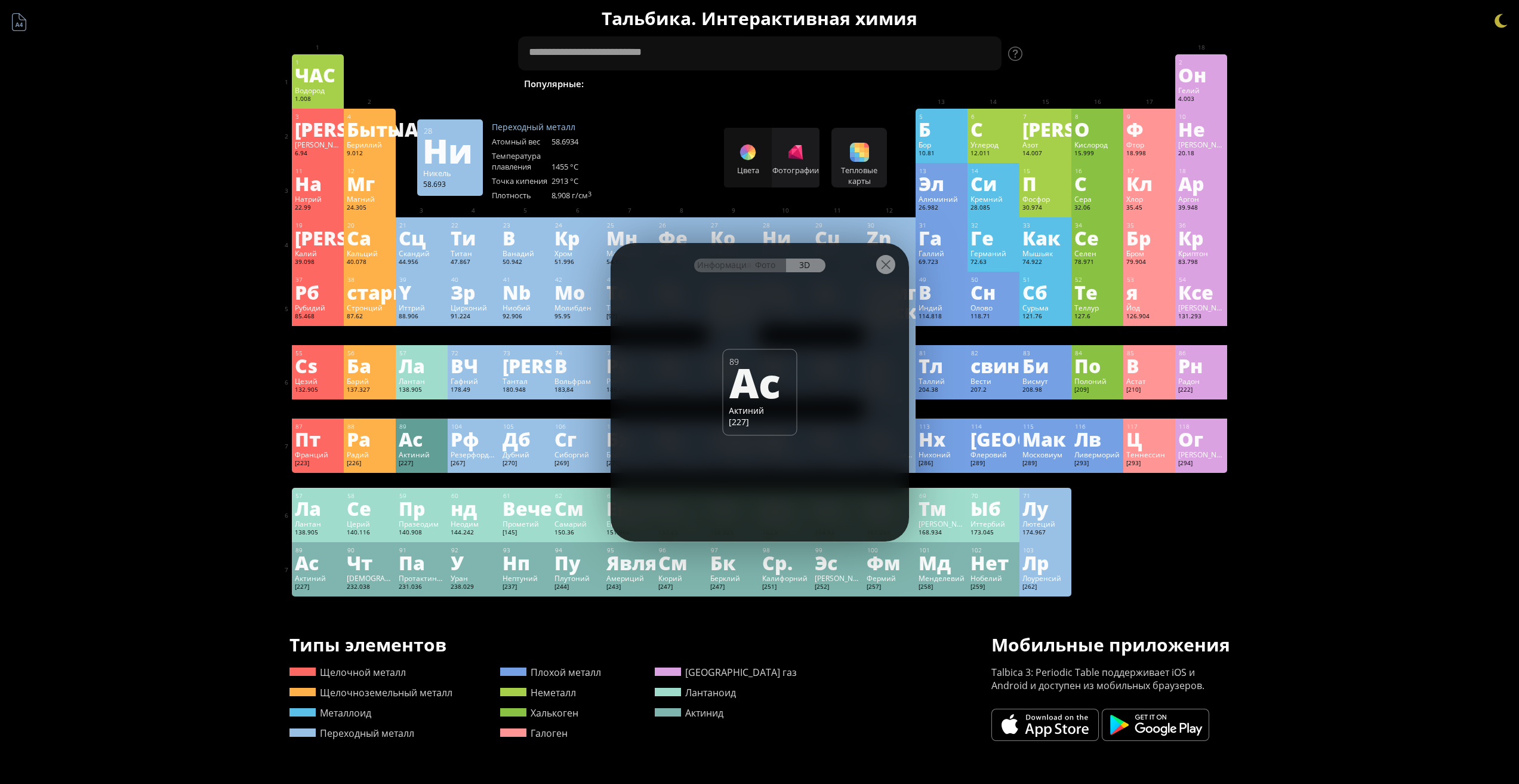
drag, startPoint x: 744, startPoint y: 455, endPoint x: 697, endPoint y: 404, distance: 69.4
click at [693, 424] on div "Информация Фото 3D Информация Фото 3D 89 Ас Актиний [227] Актиний-225 светится …" at bounding box center [760, 392] width 298 height 298
drag, startPoint x: 756, startPoint y: 392, endPoint x: 792, endPoint y: 345, distance: 59.2
click at [787, 391] on div "Информация Фото 3D Информация Фото 3D 89 Ас Актиний [227] Актиний-225 светится …" at bounding box center [760, 392] width 298 height 298
drag, startPoint x: 771, startPoint y: 268, endPoint x: 739, endPoint y: 268, distance: 32.0
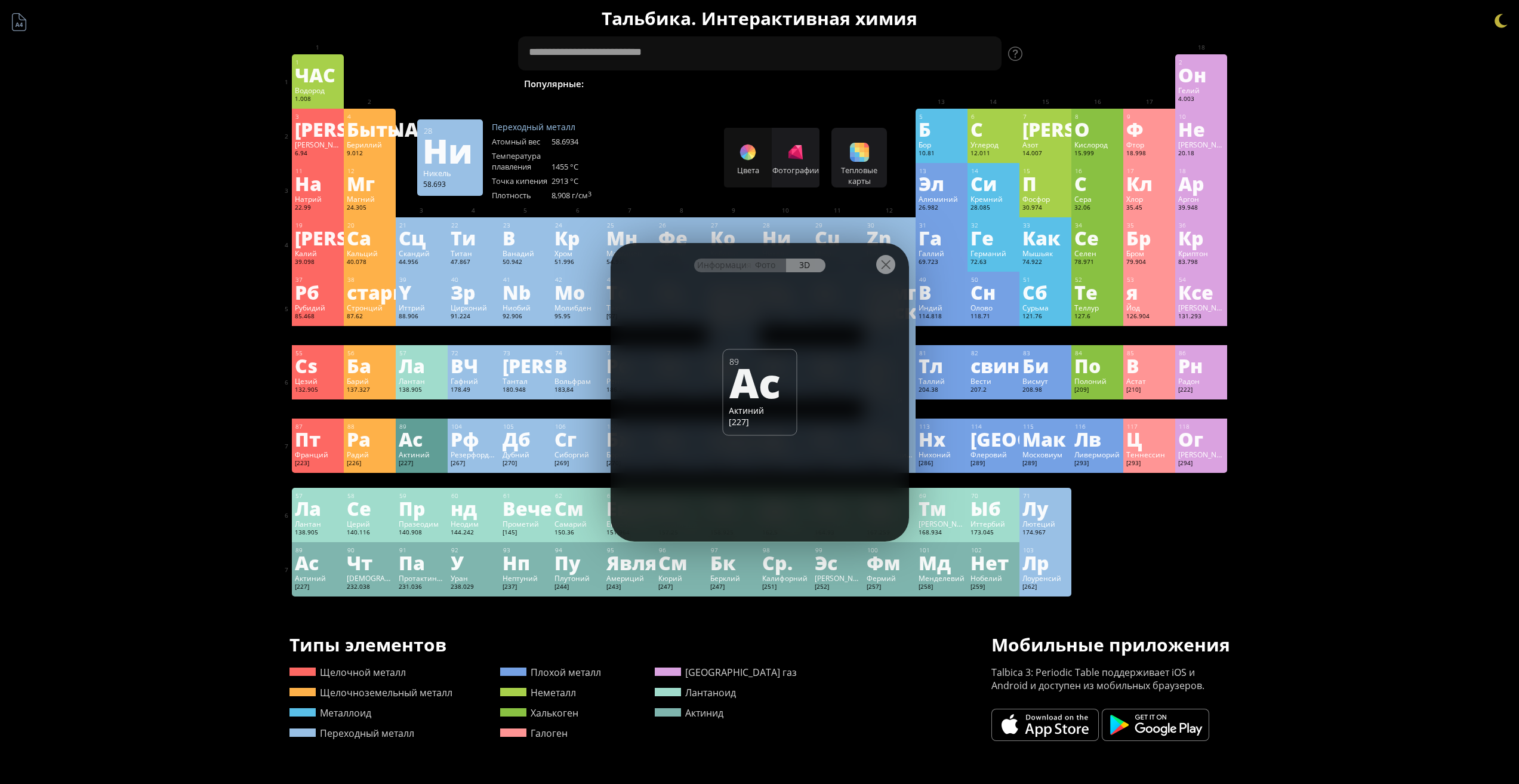
click at [766, 268] on font "Фото" at bounding box center [765, 265] width 20 height 11
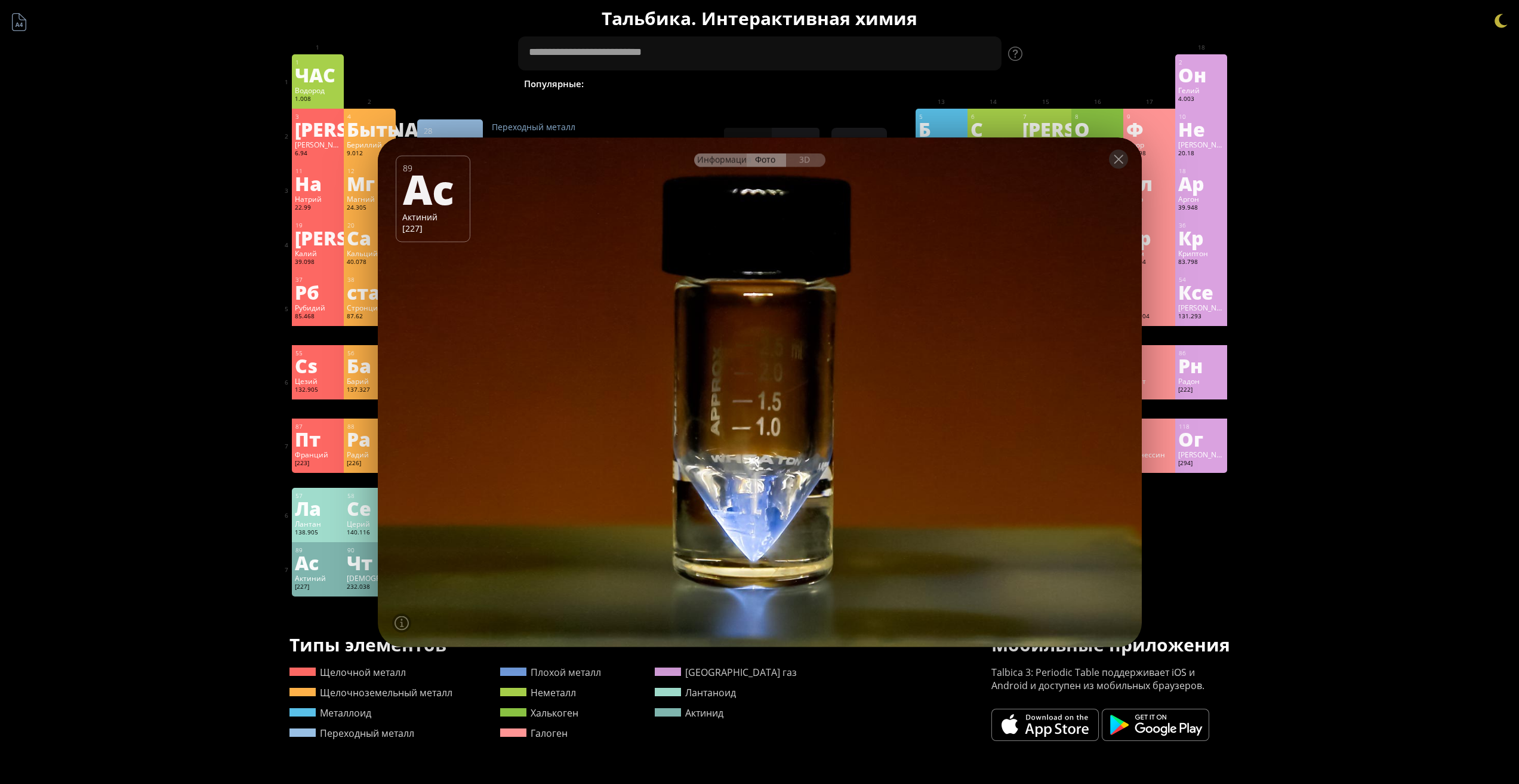
click at [723, 157] on font "Информация" at bounding box center [724, 159] width 54 height 11
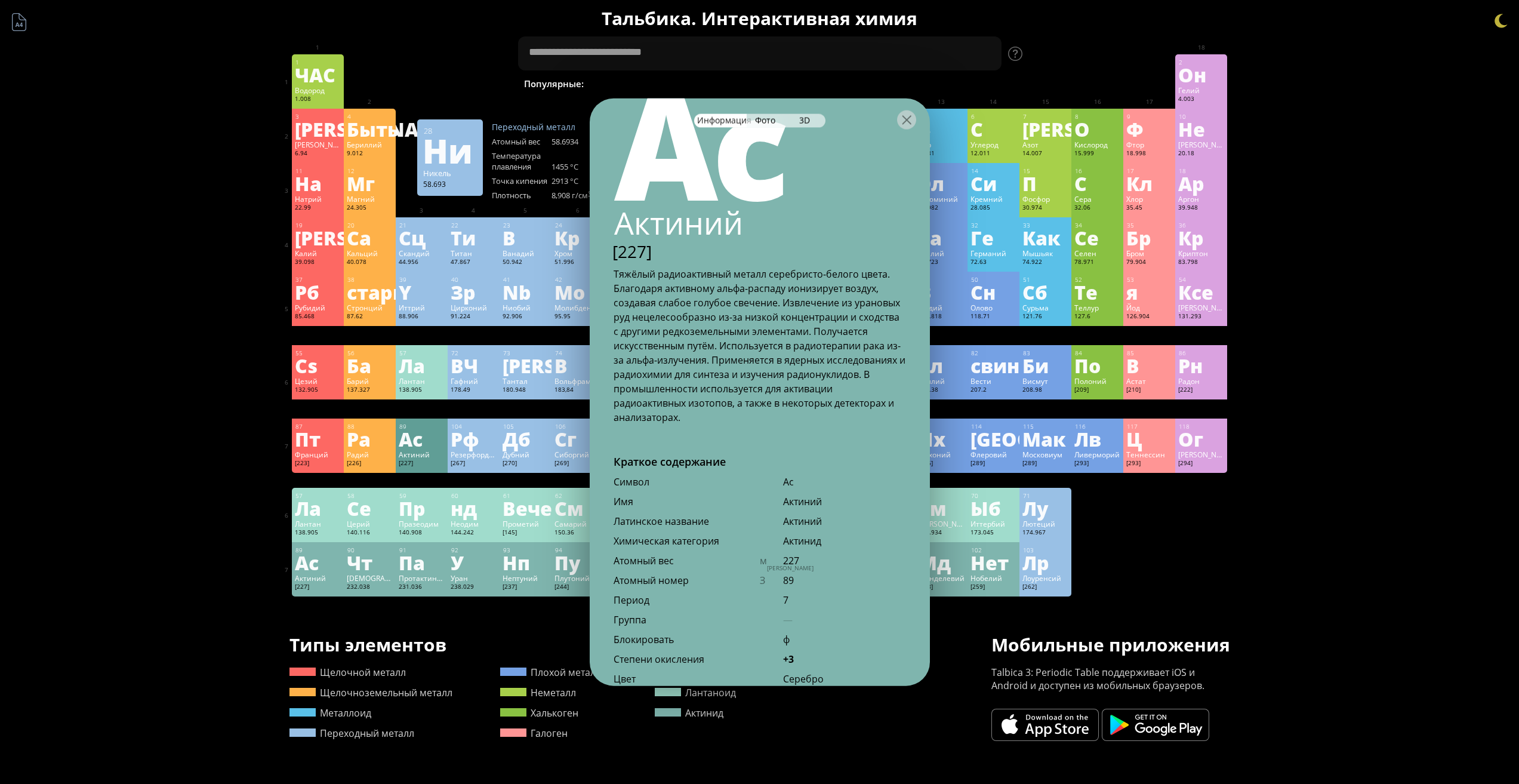
scroll to position [55, 0]
click at [903, 127] on div at bounding box center [907, 119] width 19 height 19
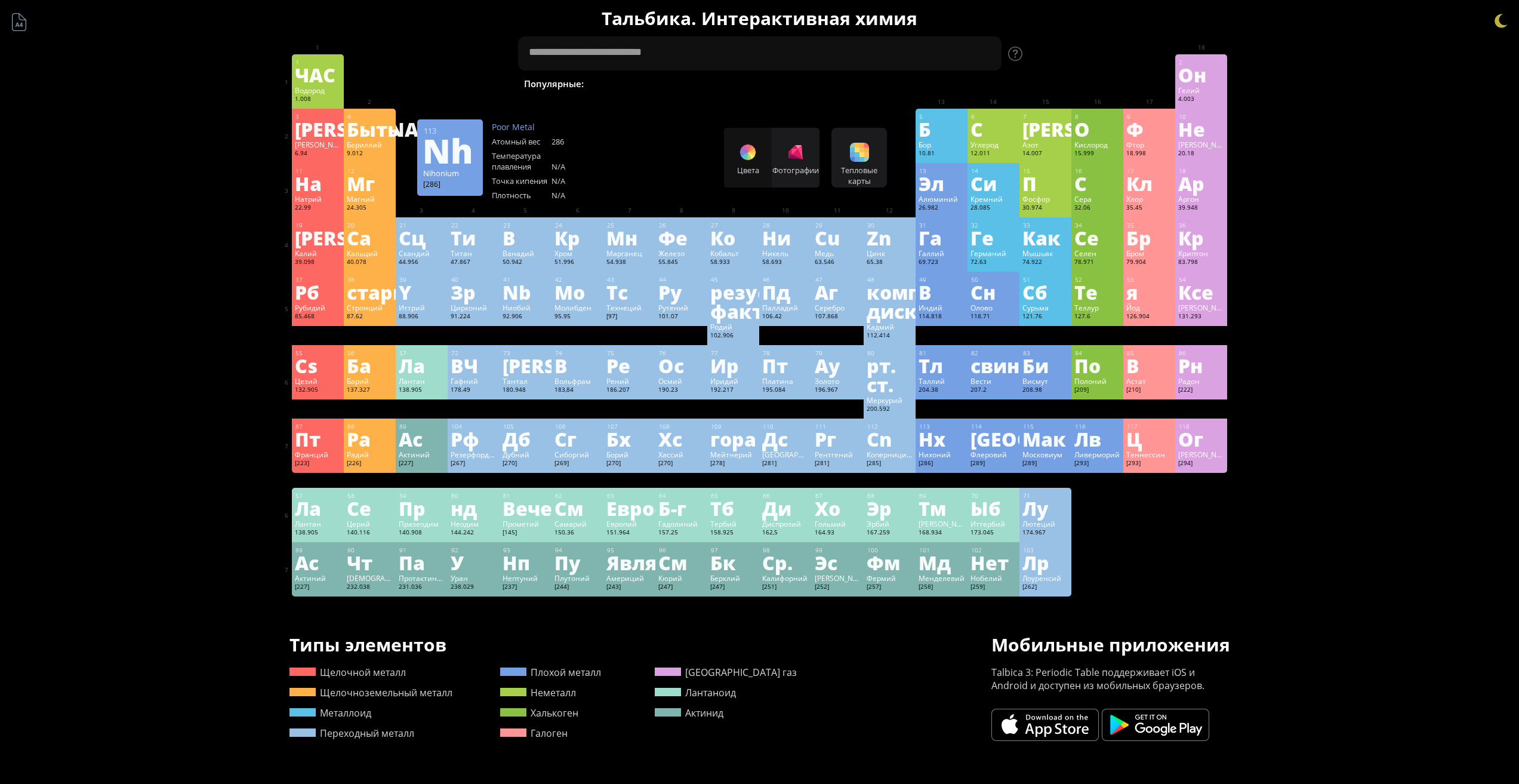
click at [934, 457] on font "Нихоний" at bounding box center [935, 454] width 32 height 10
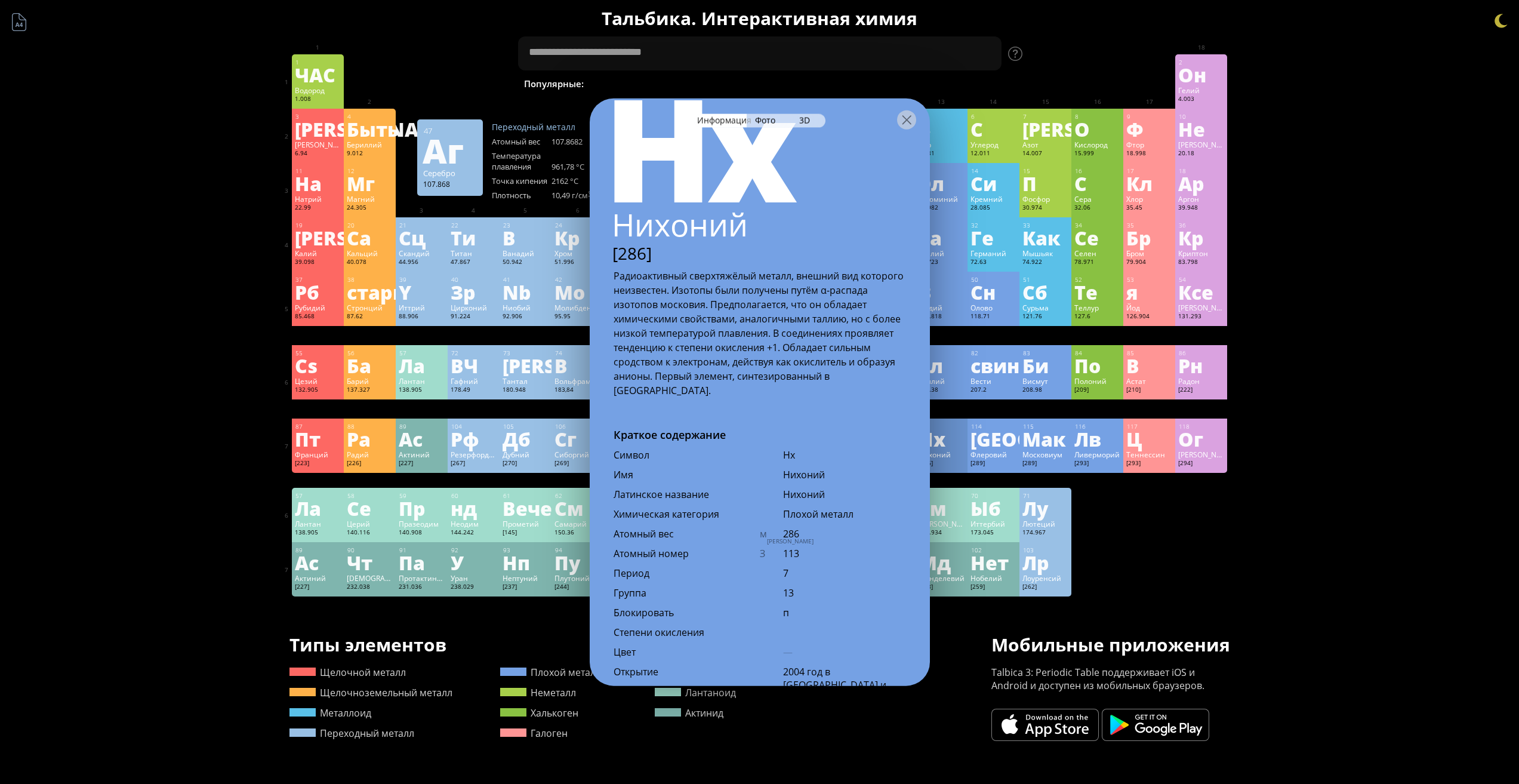
click at [752, 117] on div "Фото" at bounding box center [766, 120] width 40 height 13
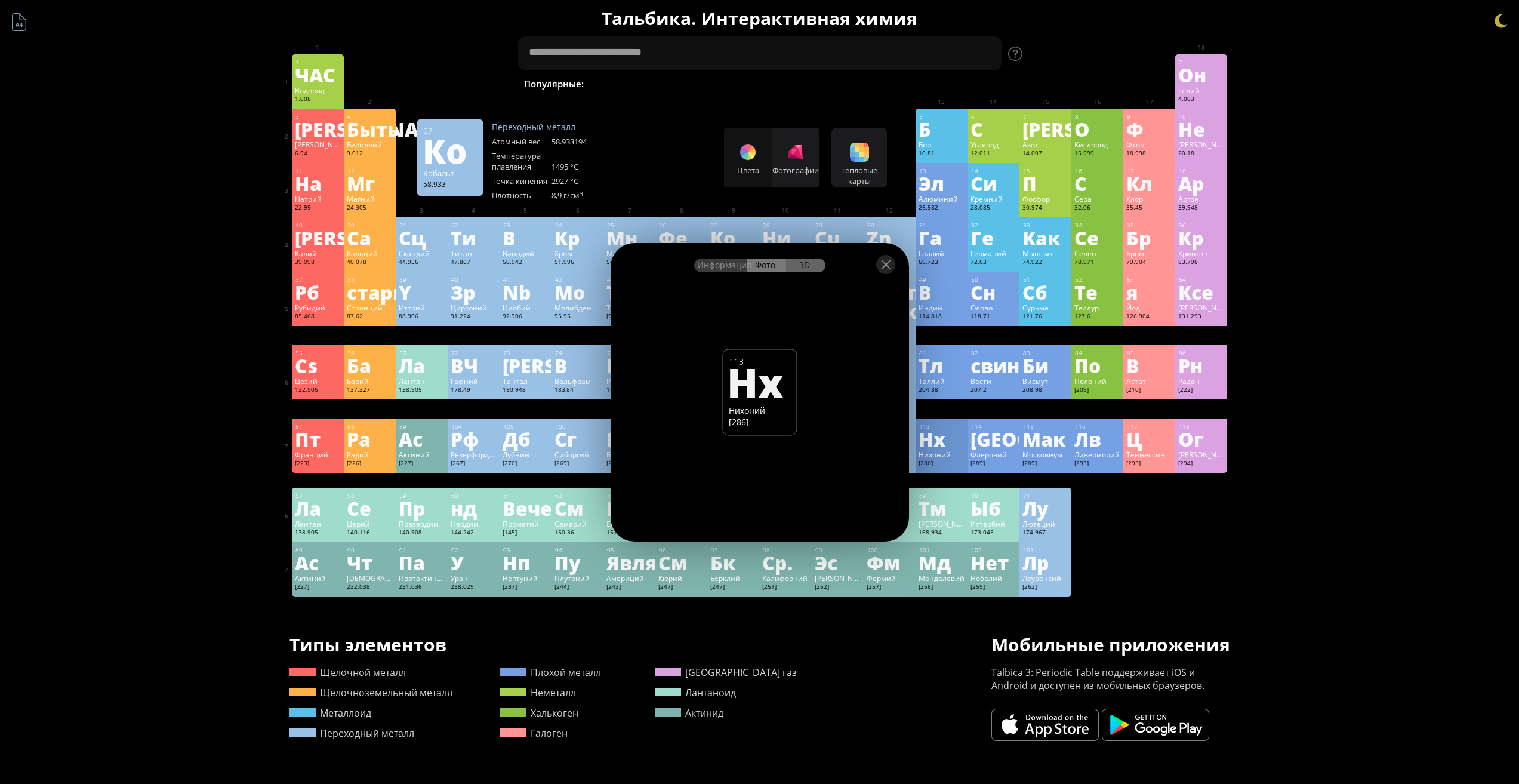
click at [796, 268] on div "3D" at bounding box center [806, 265] width 40 height 13
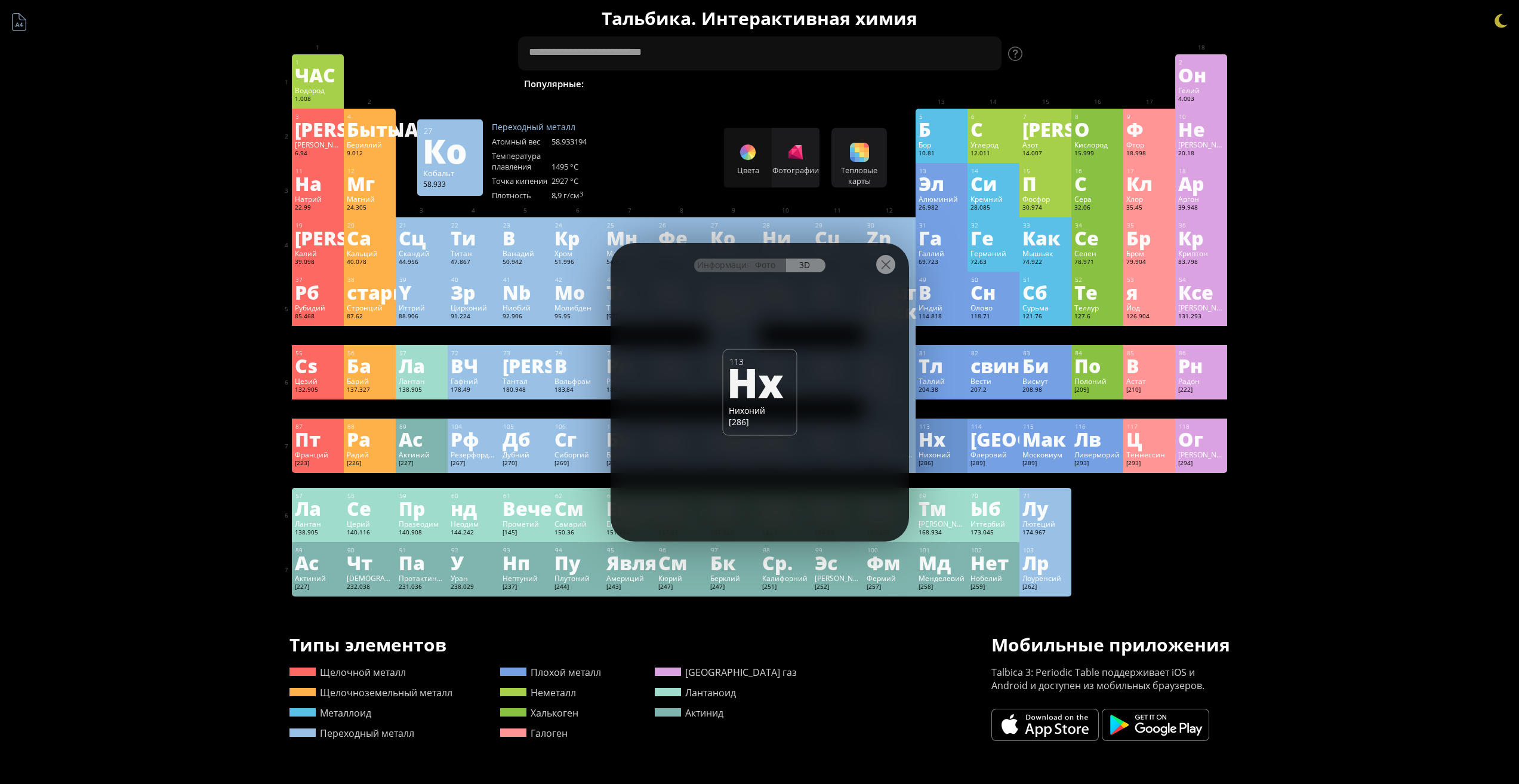
click at [731, 274] on div at bounding box center [760, 264] width 298 height 42
click at [728, 272] on div at bounding box center [760, 264] width 298 height 42
click at [722, 267] on font "Информация" at bounding box center [724, 265] width 54 height 11
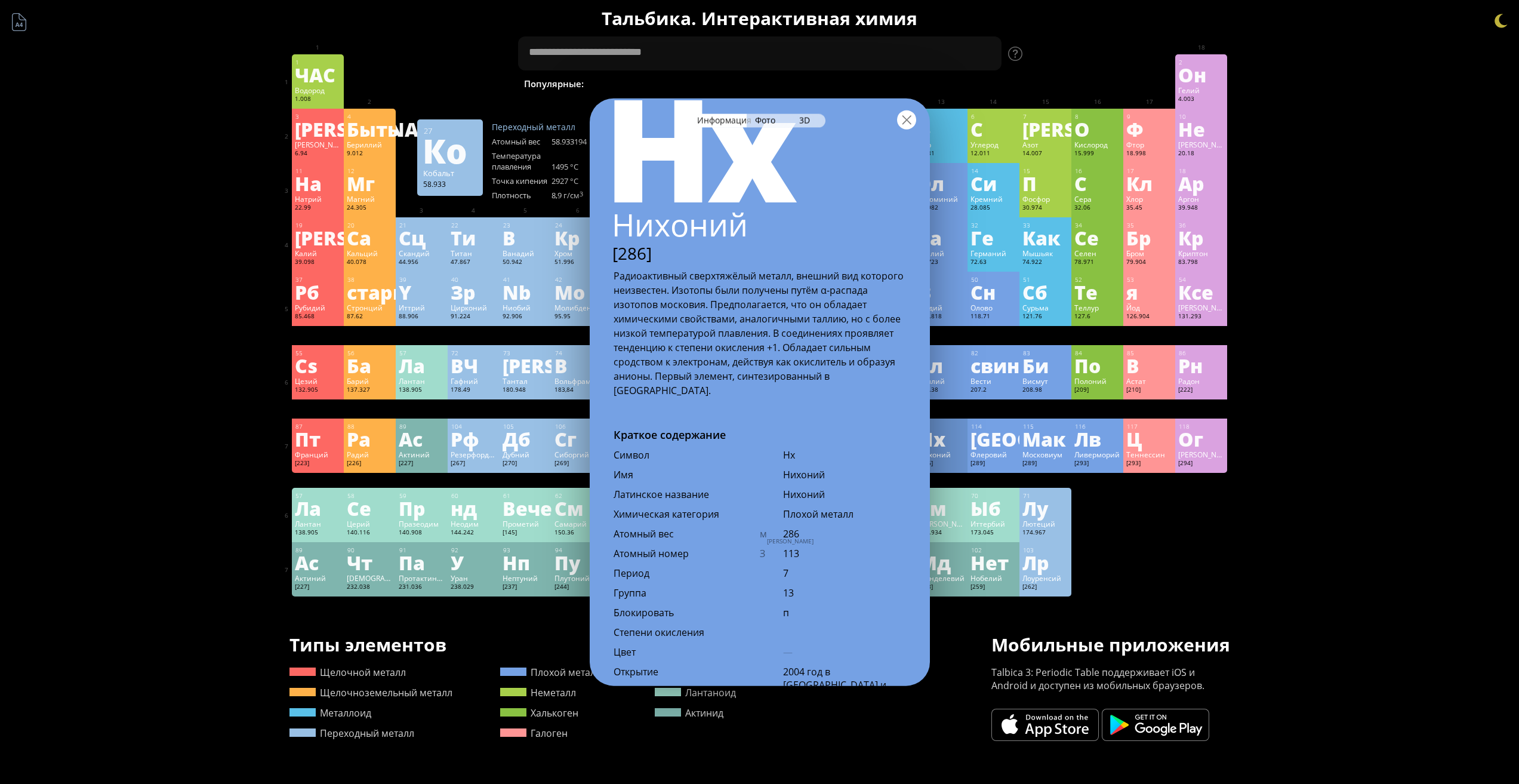
click at [903, 119] on div at bounding box center [907, 119] width 19 height 19
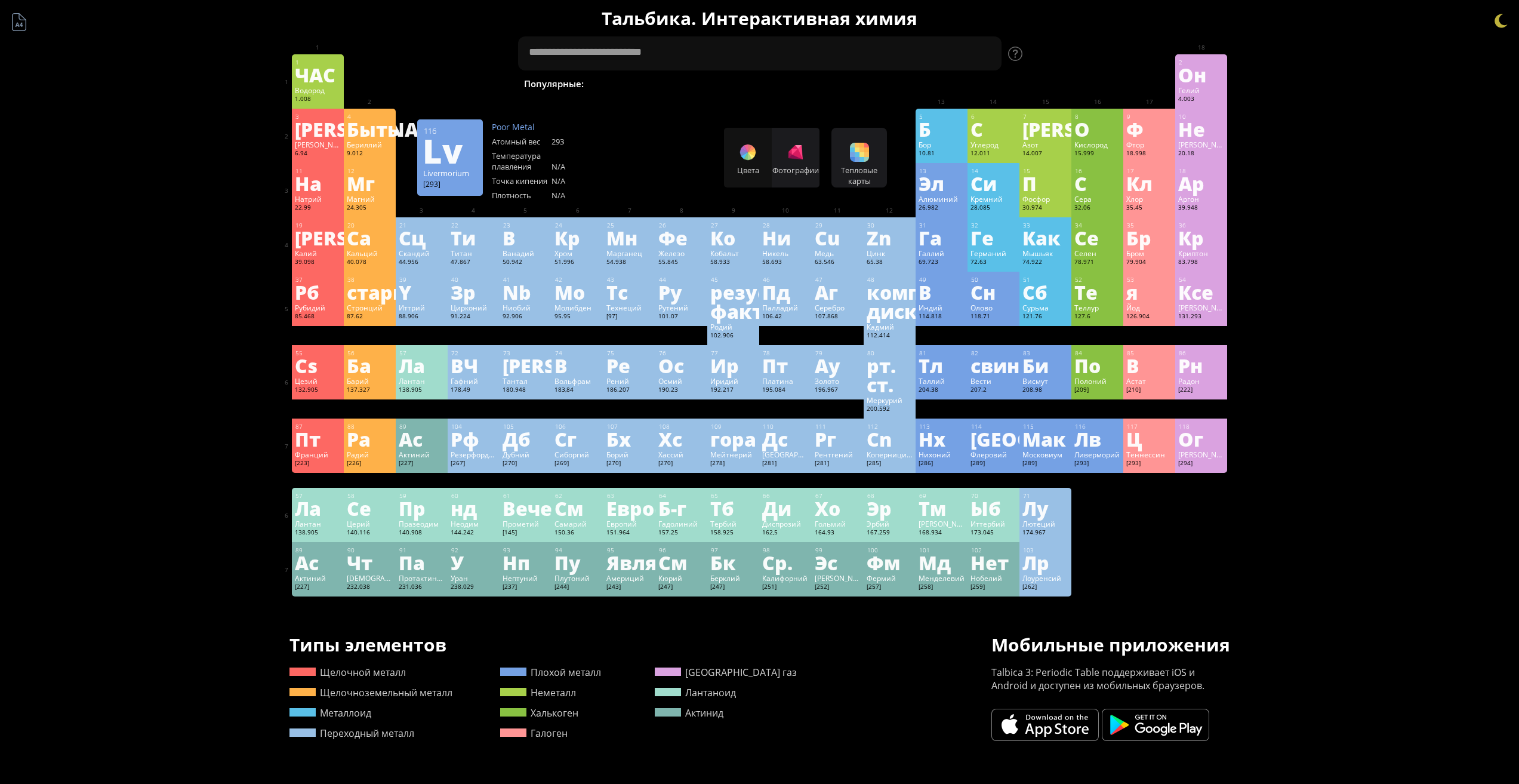
click at [1084, 464] on font "[293]" at bounding box center [1081, 463] width 14 height 7
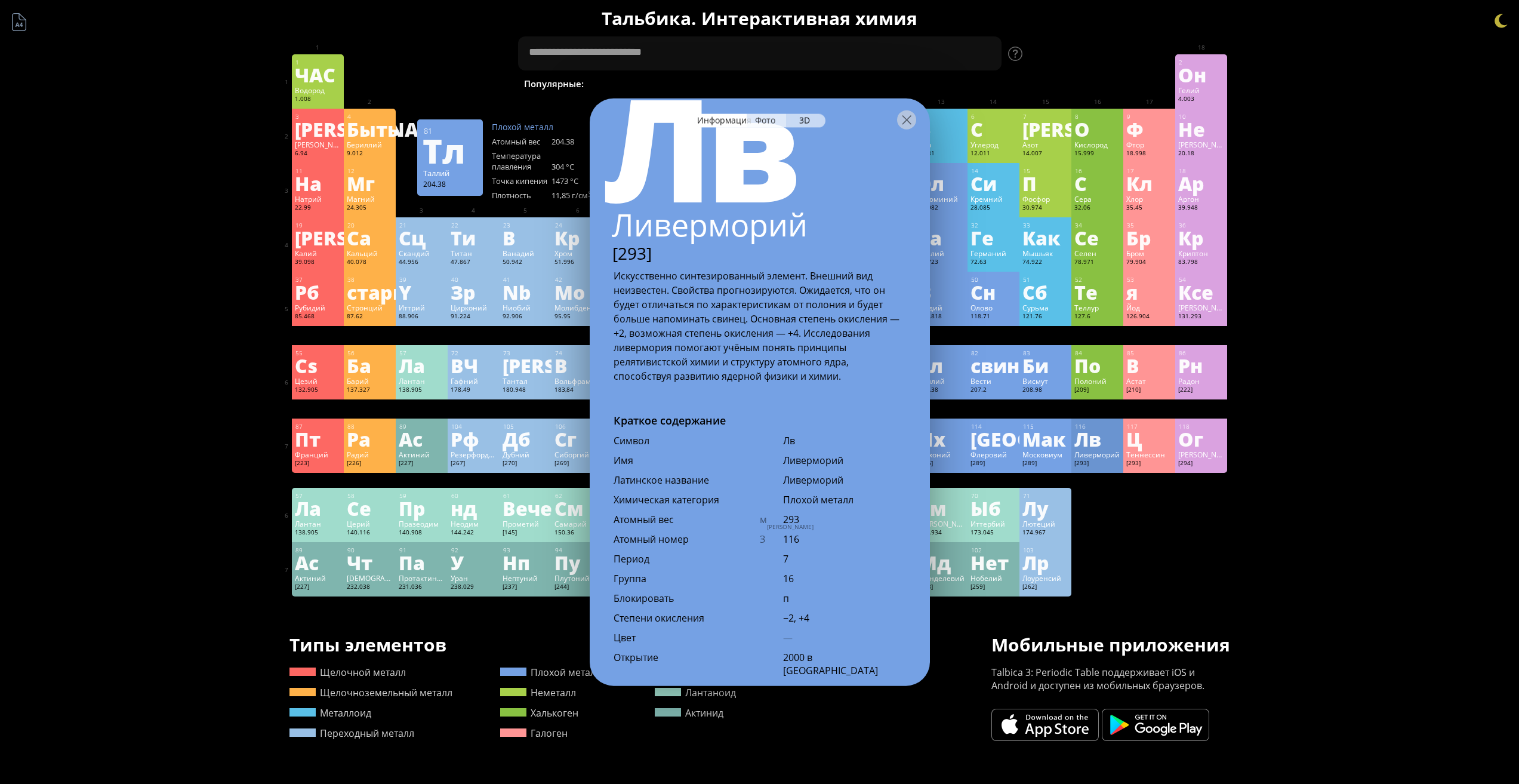
click at [766, 119] on font "Фото" at bounding box center [765, 119] width 20 height 11
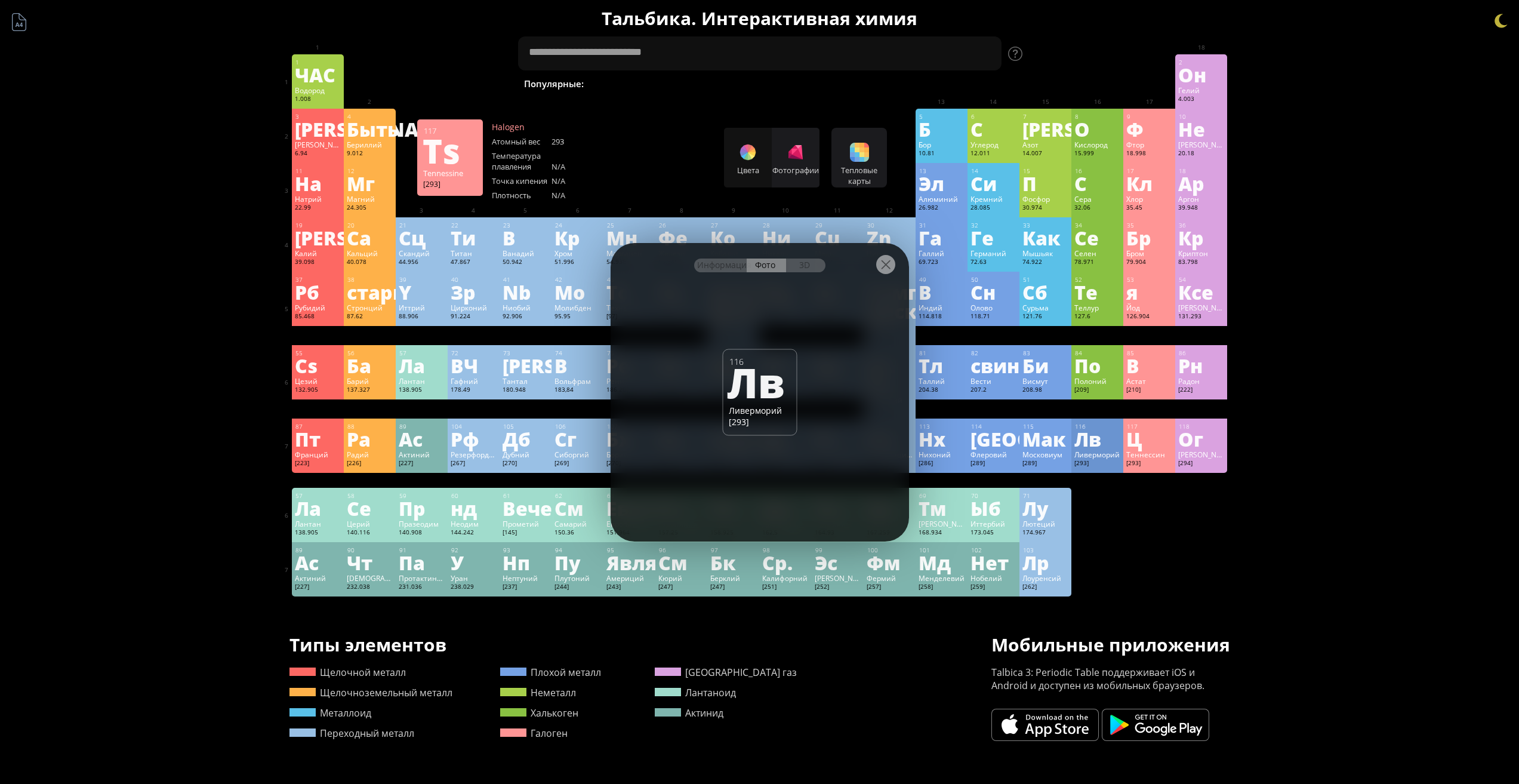
click at [1160, 421] on div "117 Ц Теннессин [293] −1, +5 −1, +5 N/A N/A N/A [Rn]7s 2 5f 14 6d 10 7p 5" at bounding box center [1149, 445] width 52 height 54
click at [1196, 437] on font "Ог" at bounding box center [1191, 438] width 25 height 28
click at [1007, 464] on div "[289]" at bounding box center [994, 464] width 46 height 10
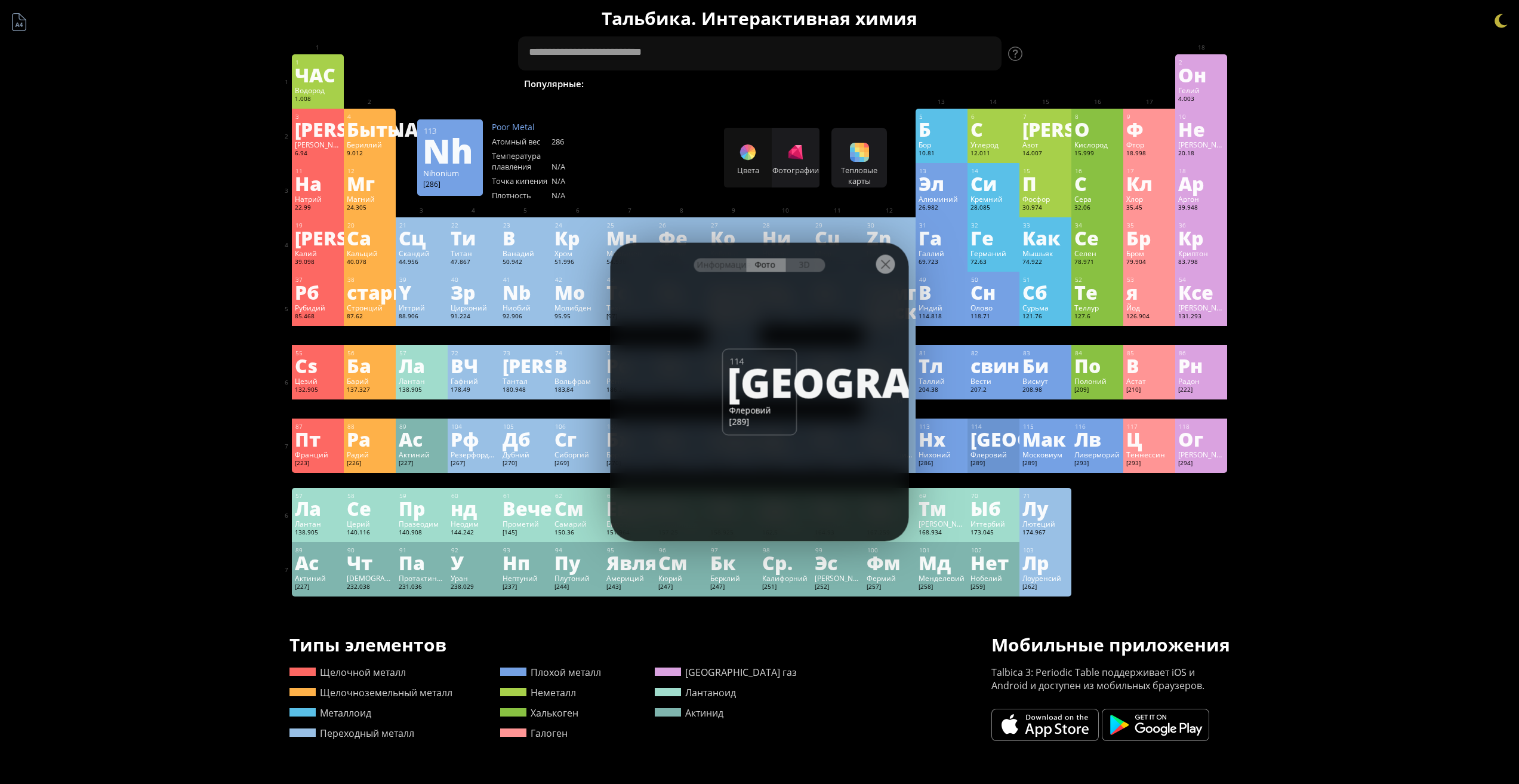
click at [951, 457] on font "Нихоний" at bounding box center [935, 454] width 32 height 10
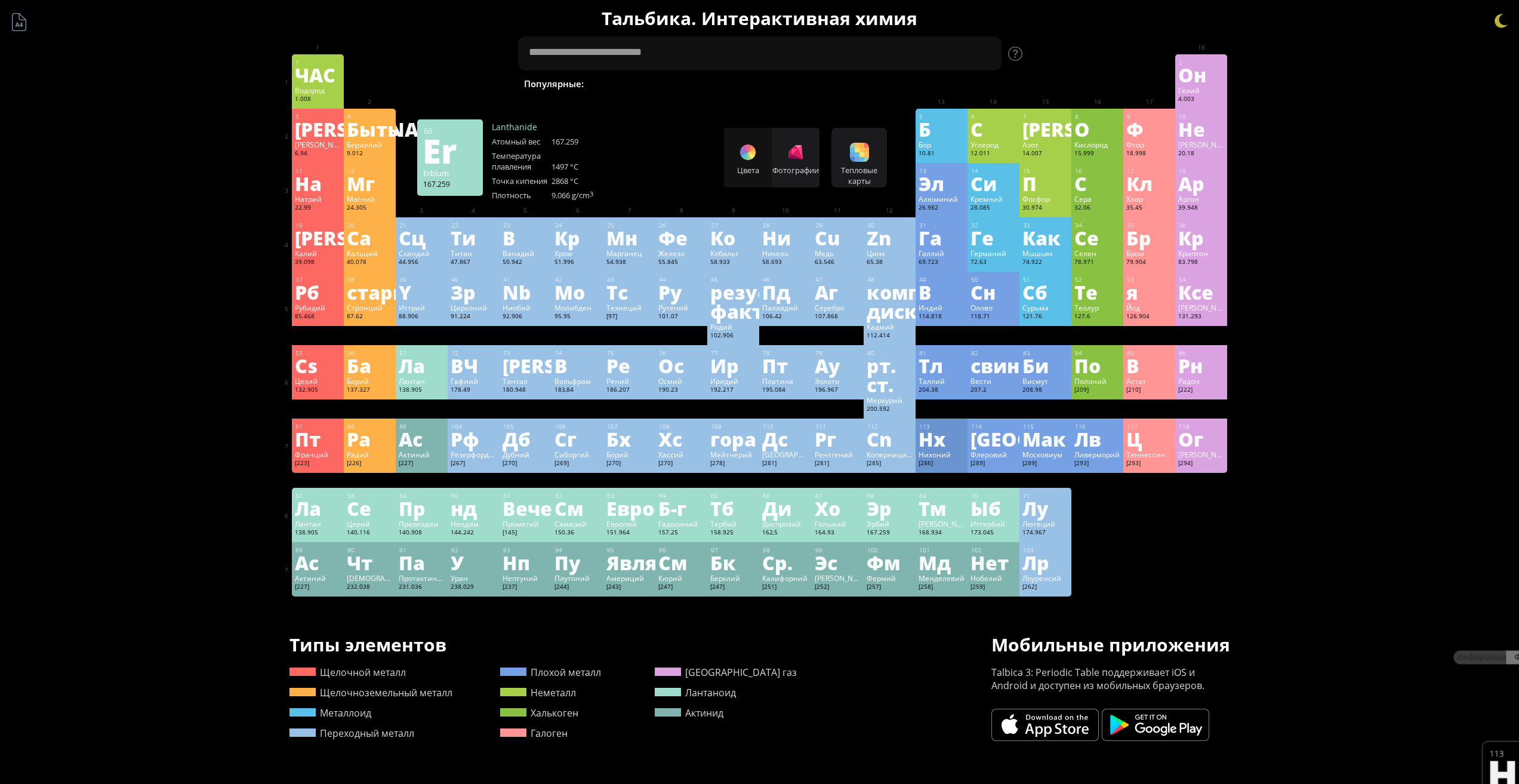
click at [900, 509] on body "Периодическая таблица элементов 35 Бр Бром 79.904 56 Ба Барий 137.327 Краткое с…" at bounding box center [760, 525] width 1519 height 1050
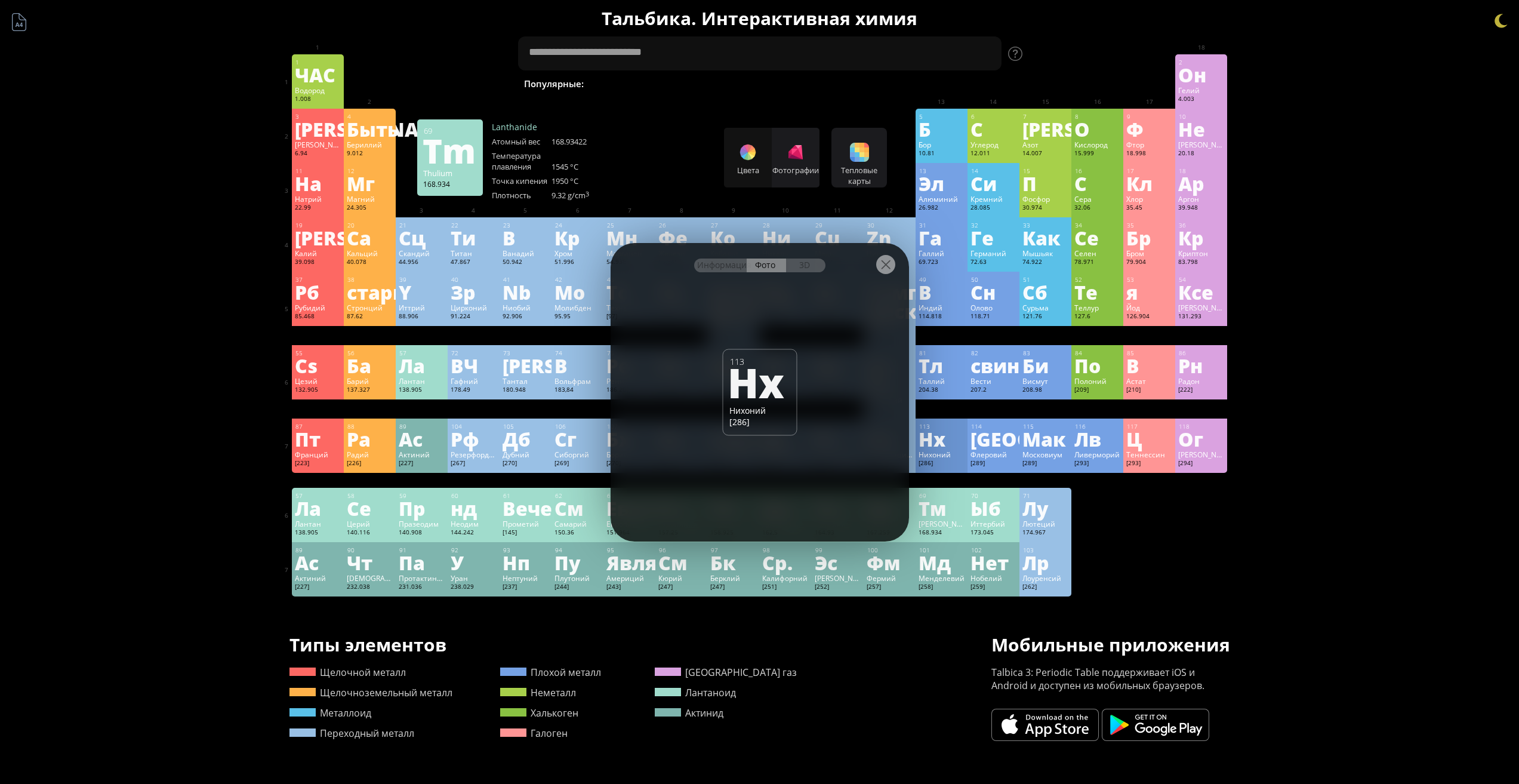
click at [947, 510] on font "Тм" at bounding box center [932, 508] width 28 height 28
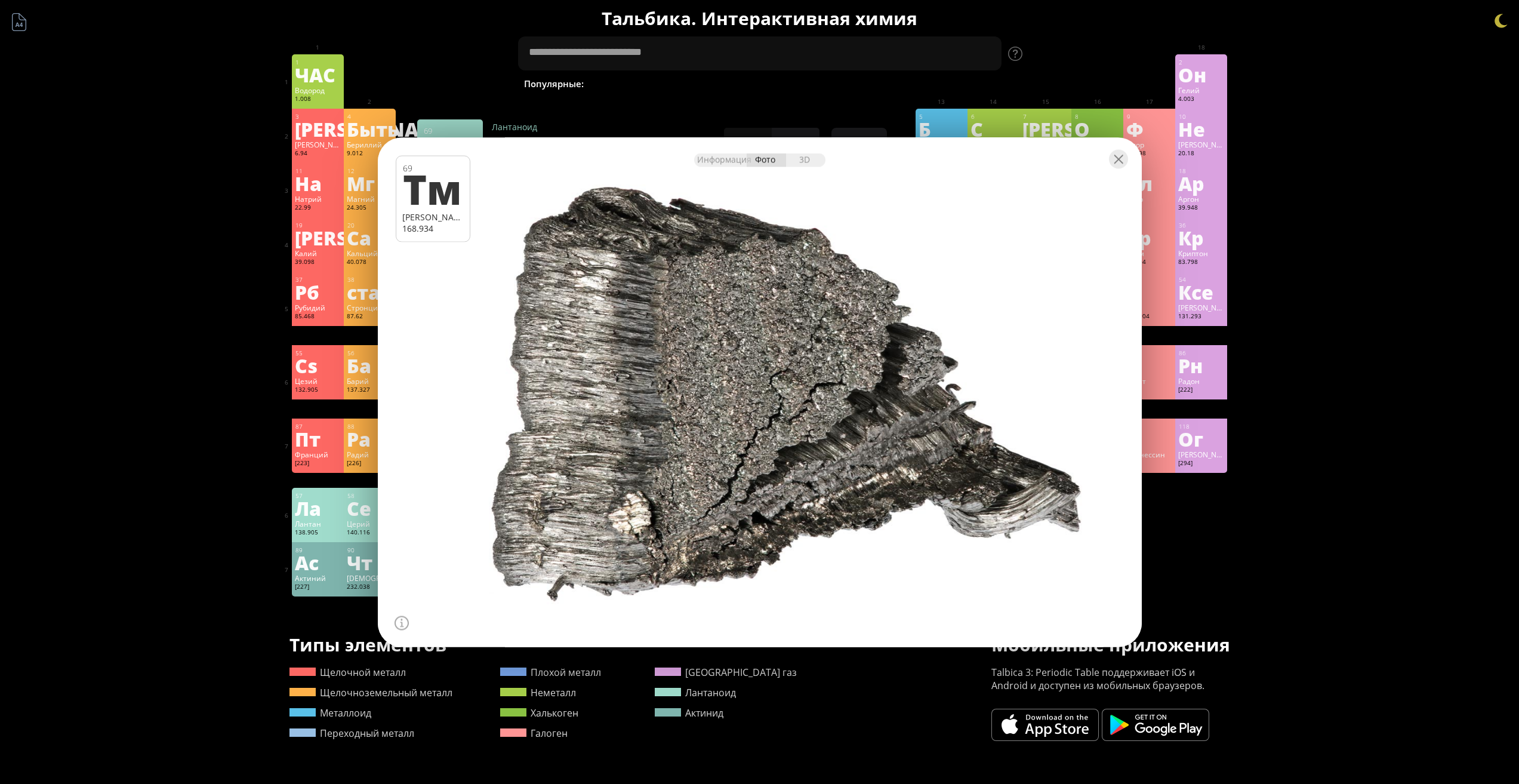
click at [1107, 487] on div at bounding box center [760, 392] width 772 height 514
click at [1153, 442] on div "117 Ц Теннессин [293] −1, +5 −1, +5 N/A N/A N/A [Rn]7s 2 5f 14 6d 10 7p 5" at bounding box center [1149, 445] width 52 height 54
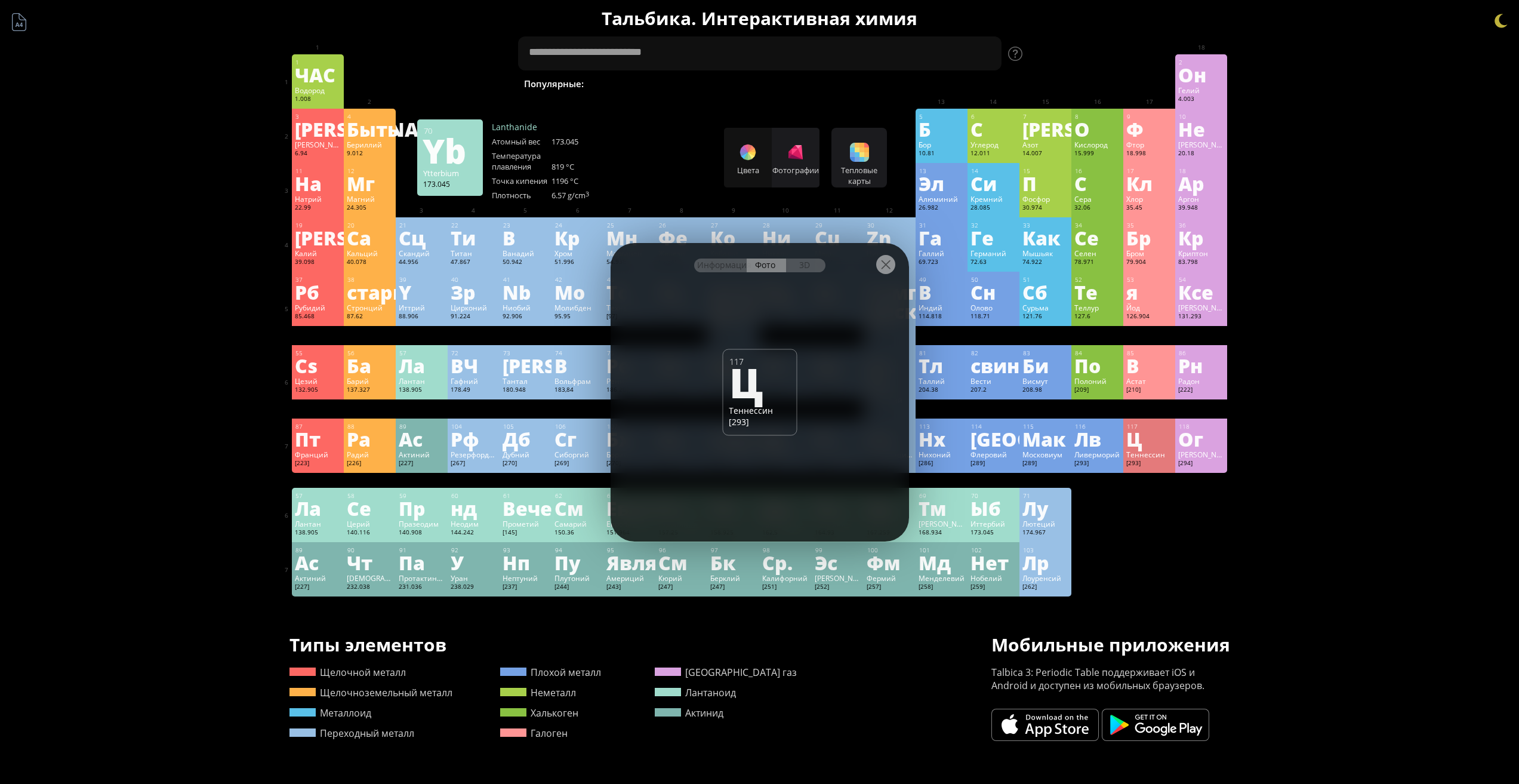
click at [994, 533] on font "173.045" at bounding box center [982, 532] width 23 height 7
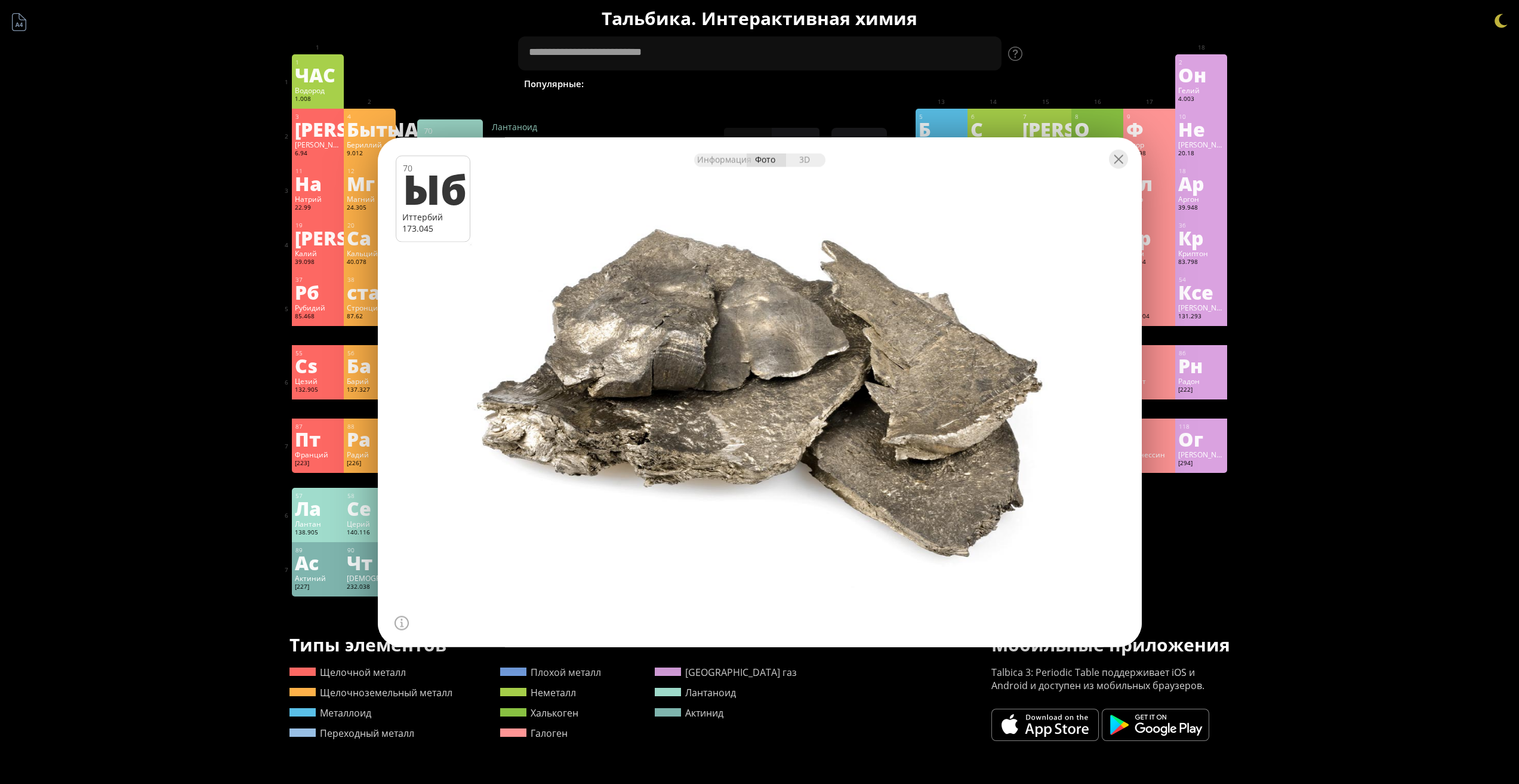
click at [1176, 508] on div "1 ЧАС Водород 1.008 −1, +1 −1, +1 -259,14 °С -252,87 °С 0,0899 г/л 1с 1 2 Он Ге…" at bounding box center [760, 325] width 936 height 542
click at [104, 531] on div "Краткое содержание Молекулярная формула Молекулярный вес Точная масса Моноизото…" at bounding box center [760, 525] width 1519 height 1050
click at [1109, 165] on div at bounding box center [1119, 159] width 19 height 19
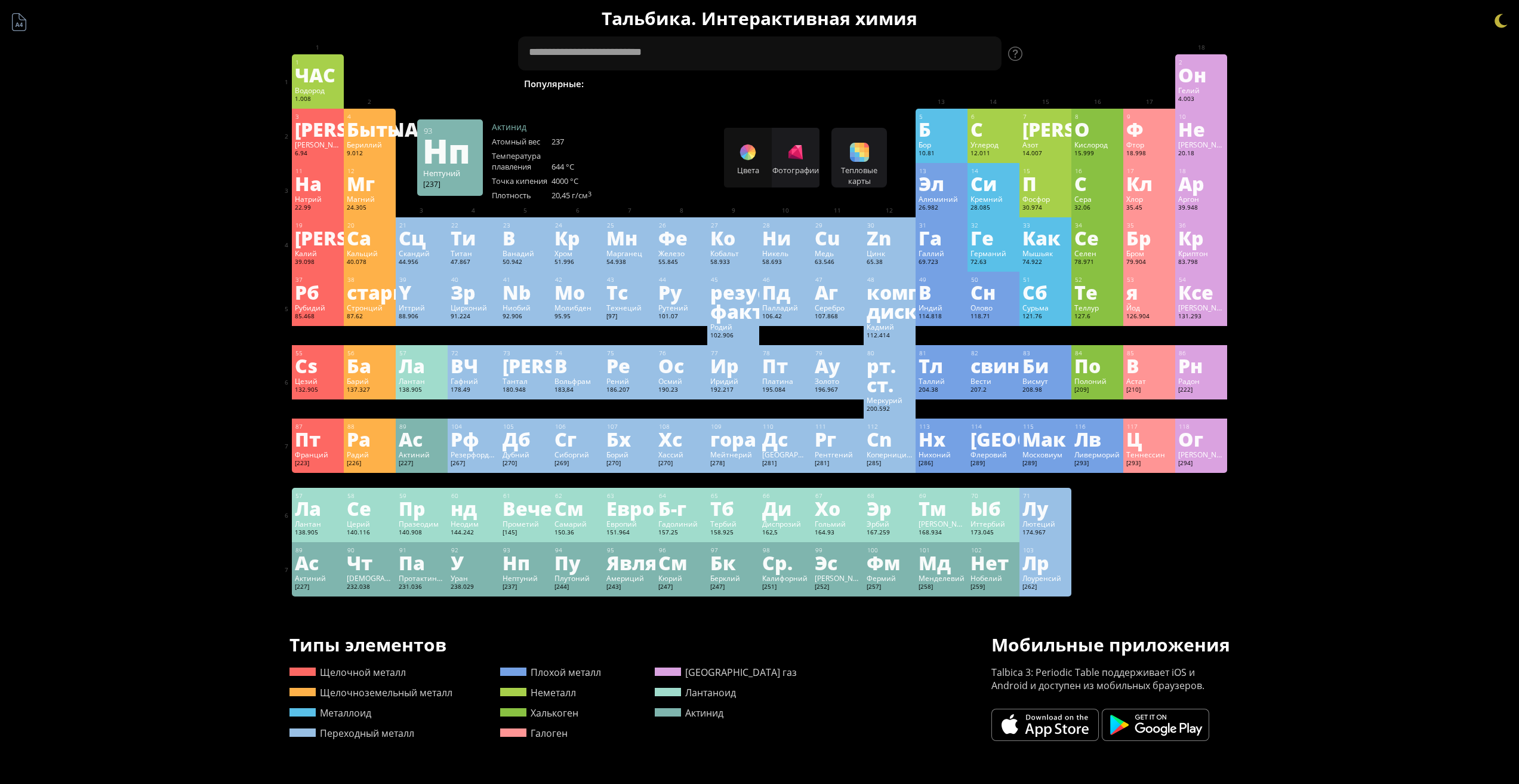
click at [538, 554] on div "Нп" at bounding box center [525, 563] width 46 height 19
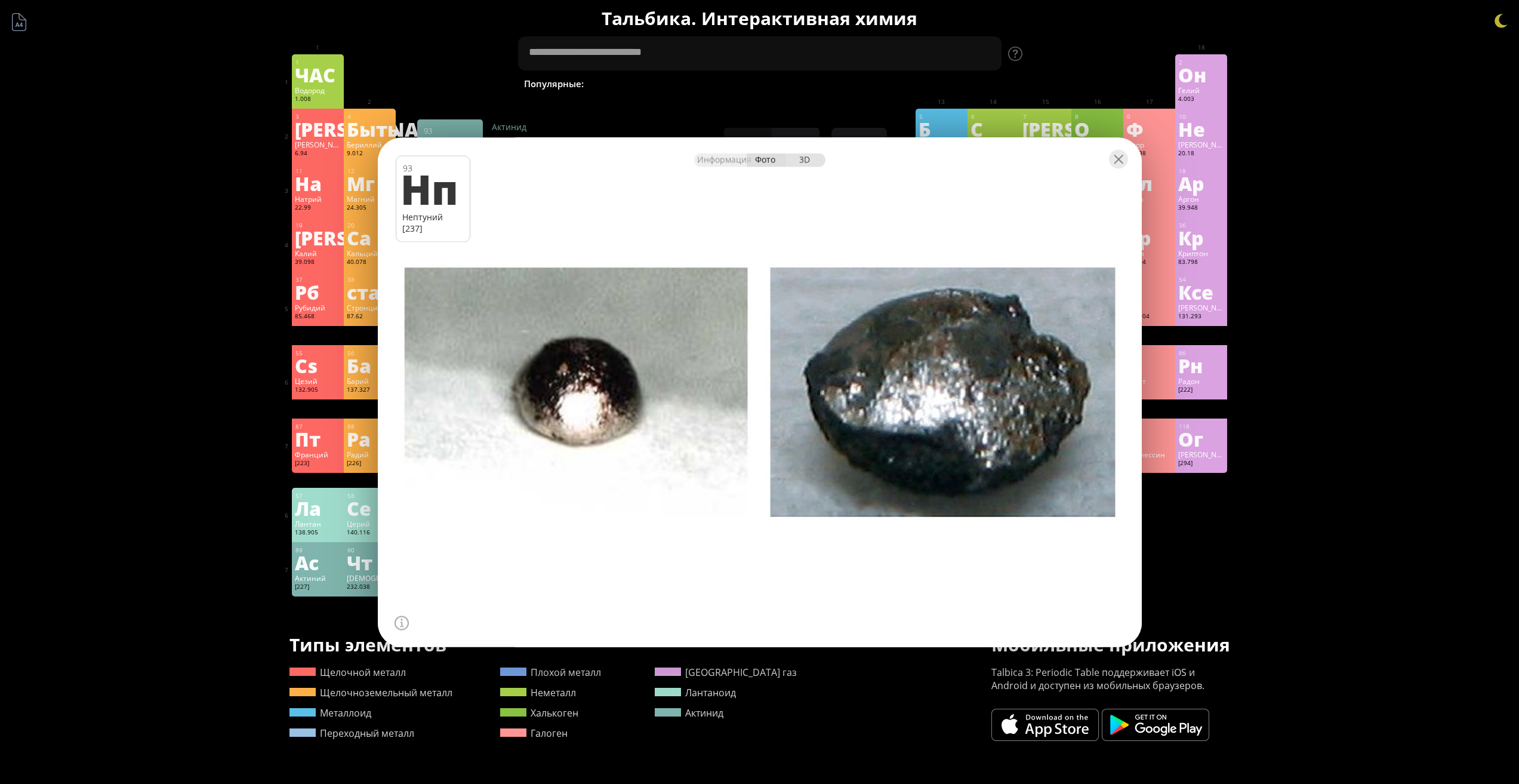
click at [803, 169] on div at bounding box center [760, 158] width 764 height 42
click at [805, 166] on div "3D" at bounding box center [806, 159] width 40 height 13
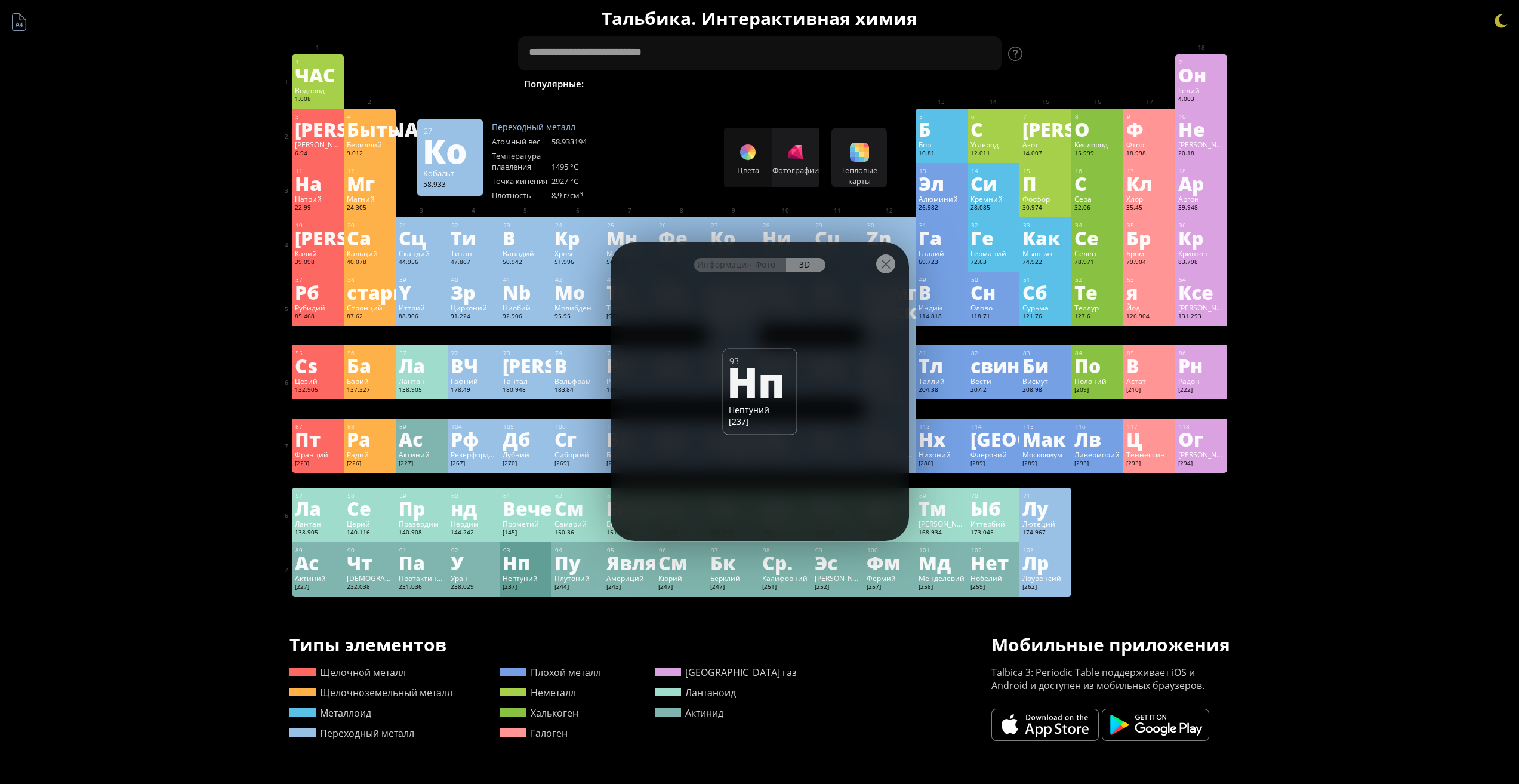
click at [721, 274] on div at bounding box center [760, 263] width 298 height 42
click at [719, 267] on font "Информация" at bounding box center [724, 264] width 54 height 11
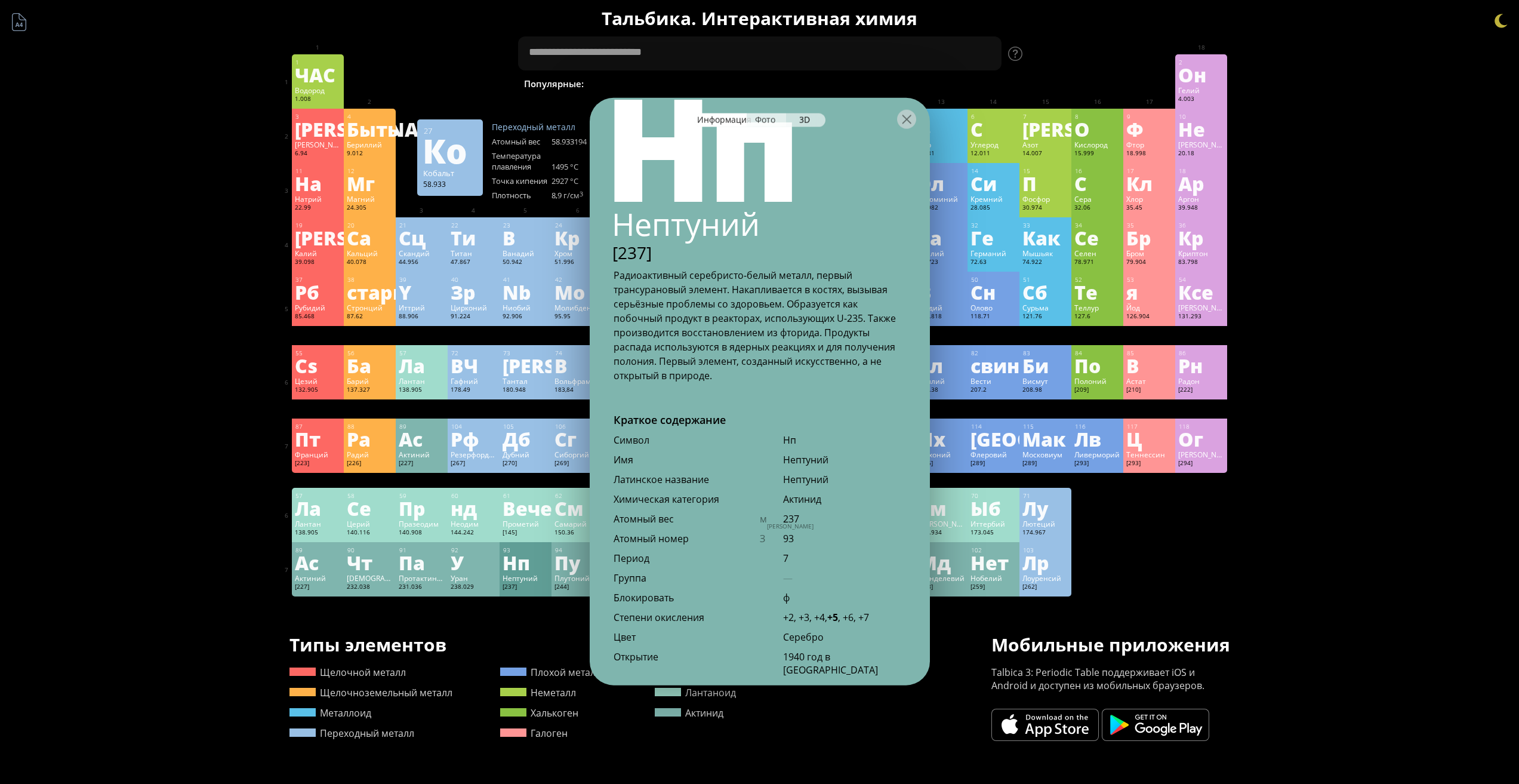
click at [774, 118] on font "Фото" at bounding box center [765, 118] width 20 height 11
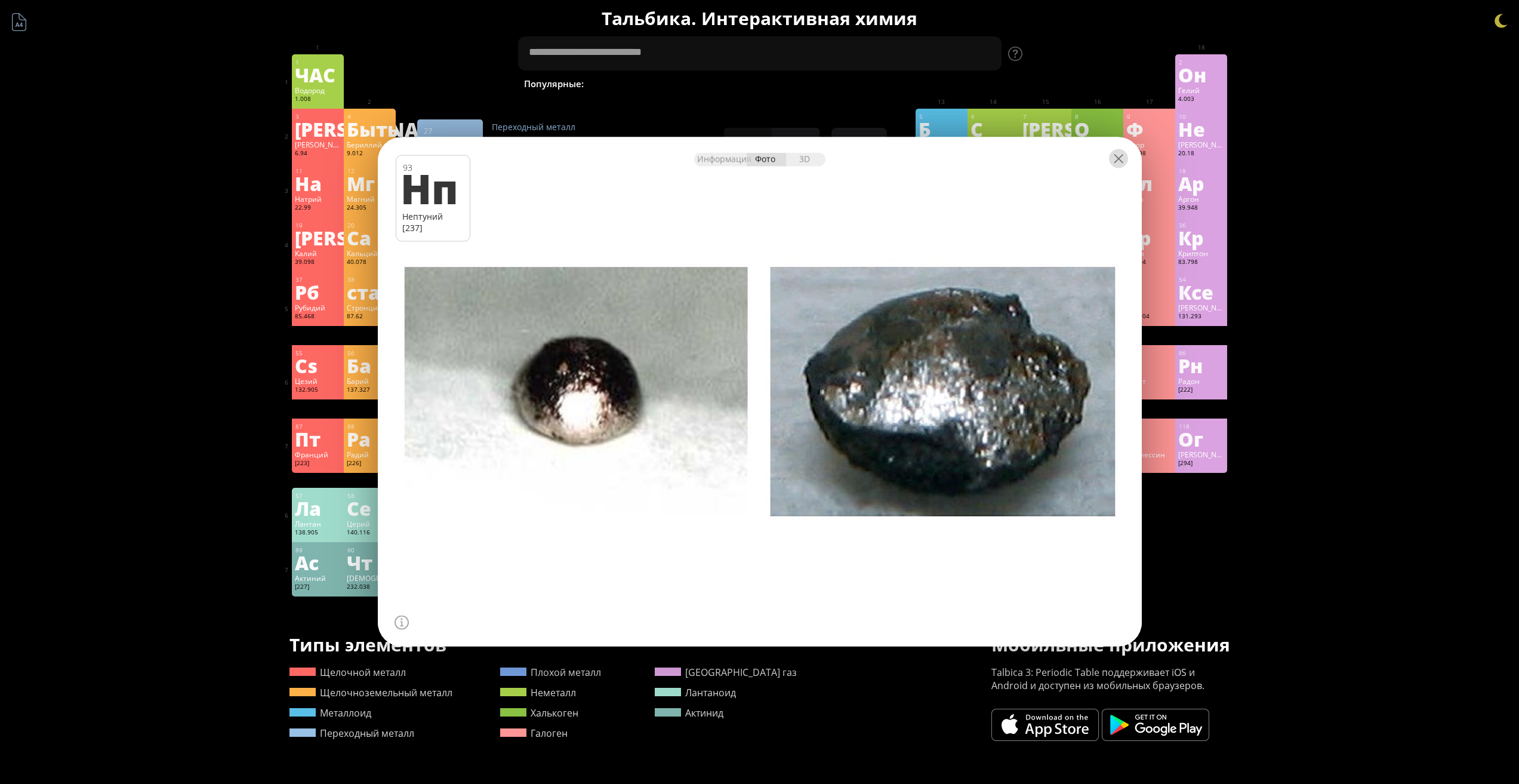
click at [1117, 159] on div at bounding box center [1119, 158] width 19 height 19
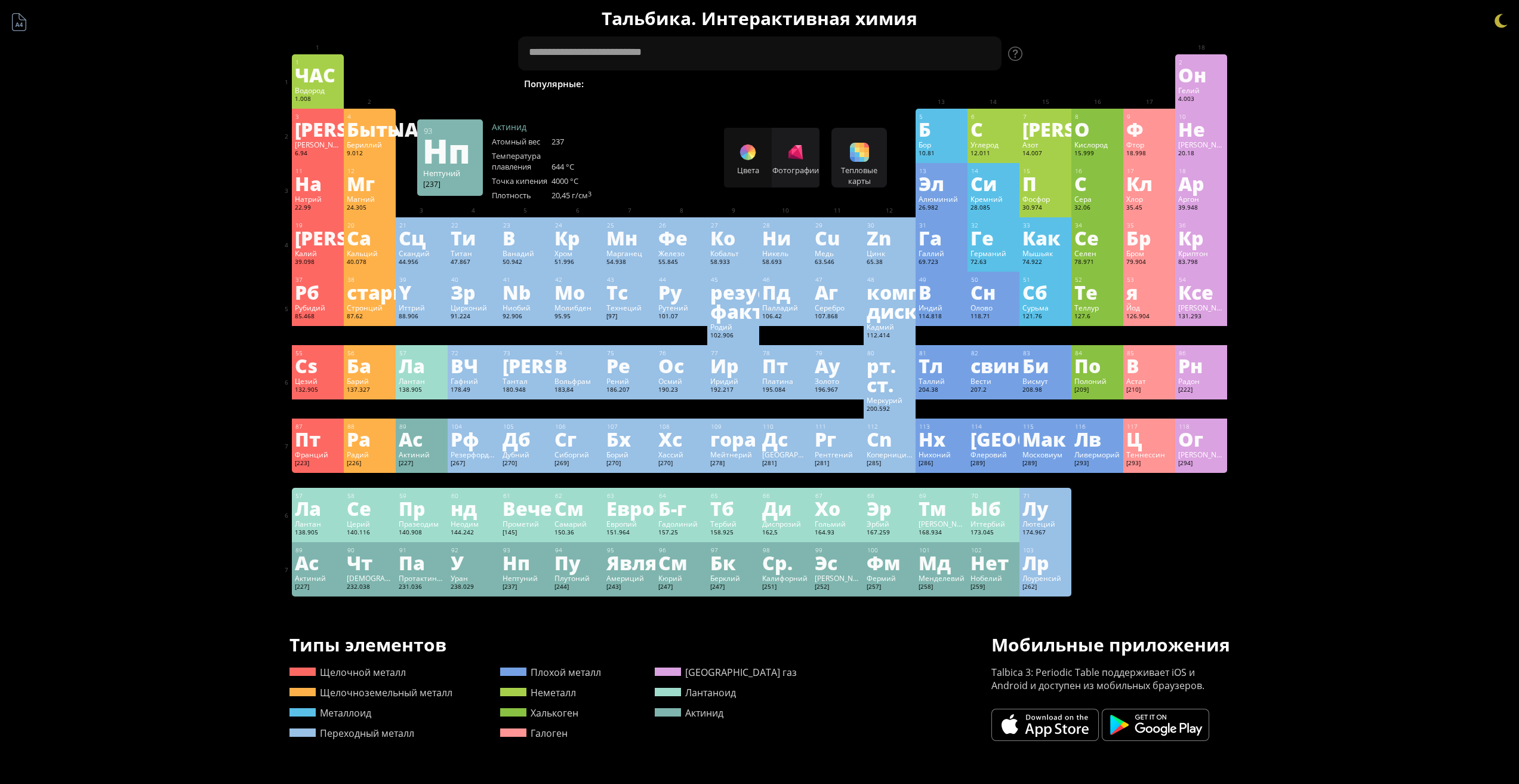
click at [534, 572] on div "93 Нп Нептуний [237] +2, +3, +4, +5, +6, +7 +2, +3, +4, +5, +6, +7 644 °C 4000 …" at bounding box center [525, 569] width 52 height 54
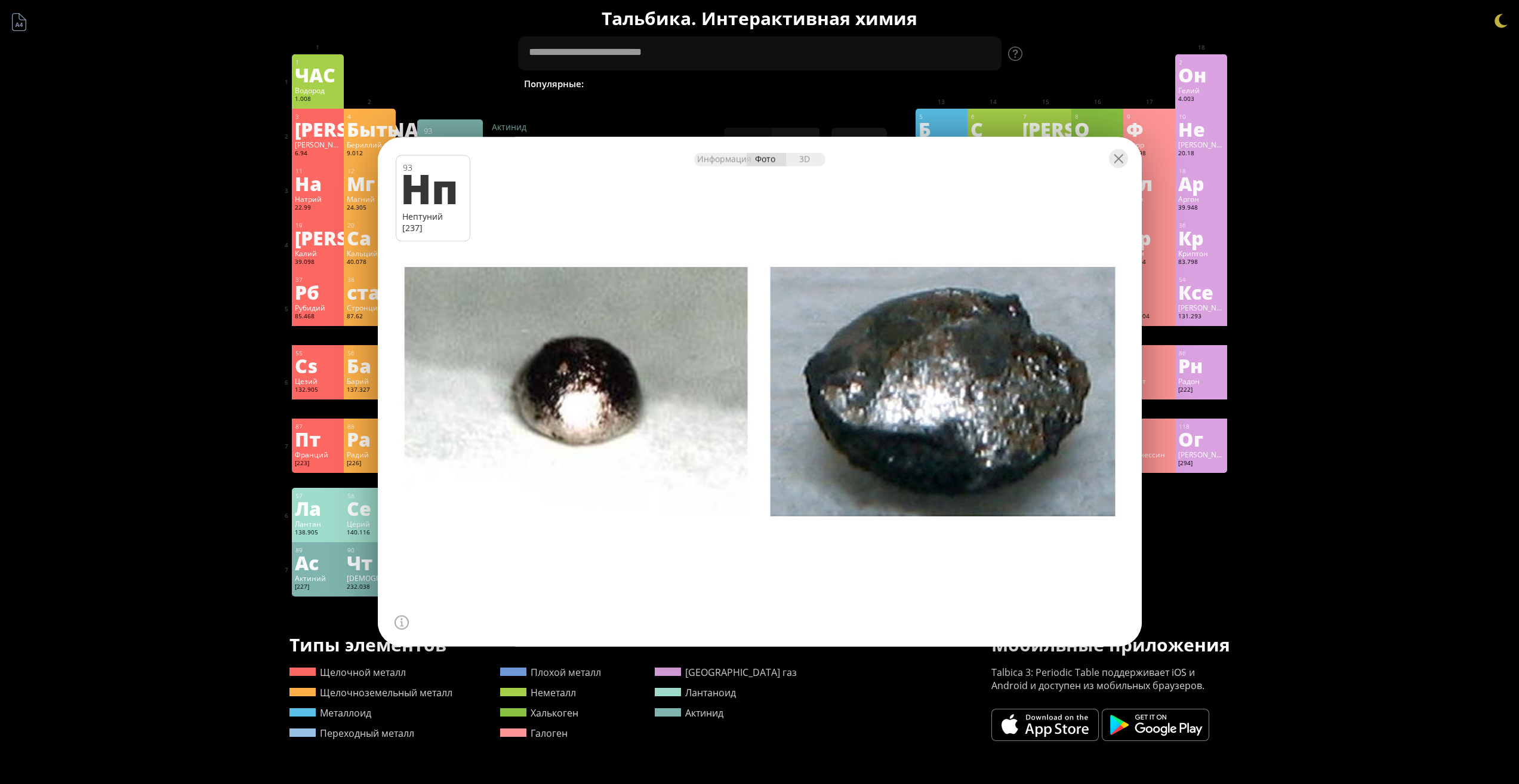
drag, startPoint x: 719, startPoint y: 169, endPoint x: 721, endPoint y: 163, distance: 6.3
click at [719, 168] on div at bounding box center [760, 157] width 764 height 42
click at [721, 163] on div "Информация" at bounding box center [721, 158] width 52 height 13
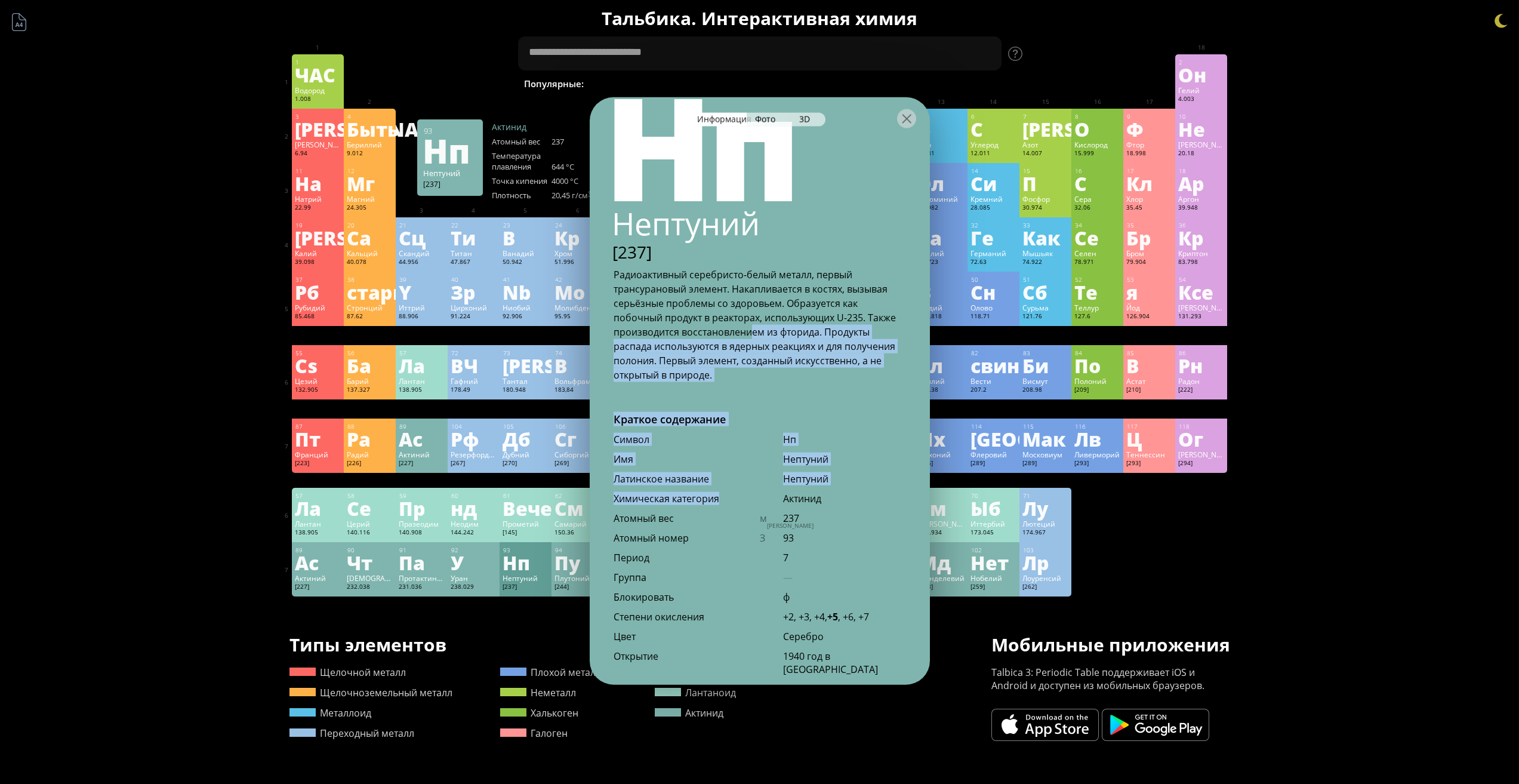
drag, startPoint x: 730, startPoint y: 440, endPoint x: 760, endPoint y: 309, distance: 134.4
click at [760, 310] on div "93 Нп Нептуний [237] Радиоактивный серебристо-белый металл, первый трансурановы…" at bounding box center [760, 391] width 341 height 588
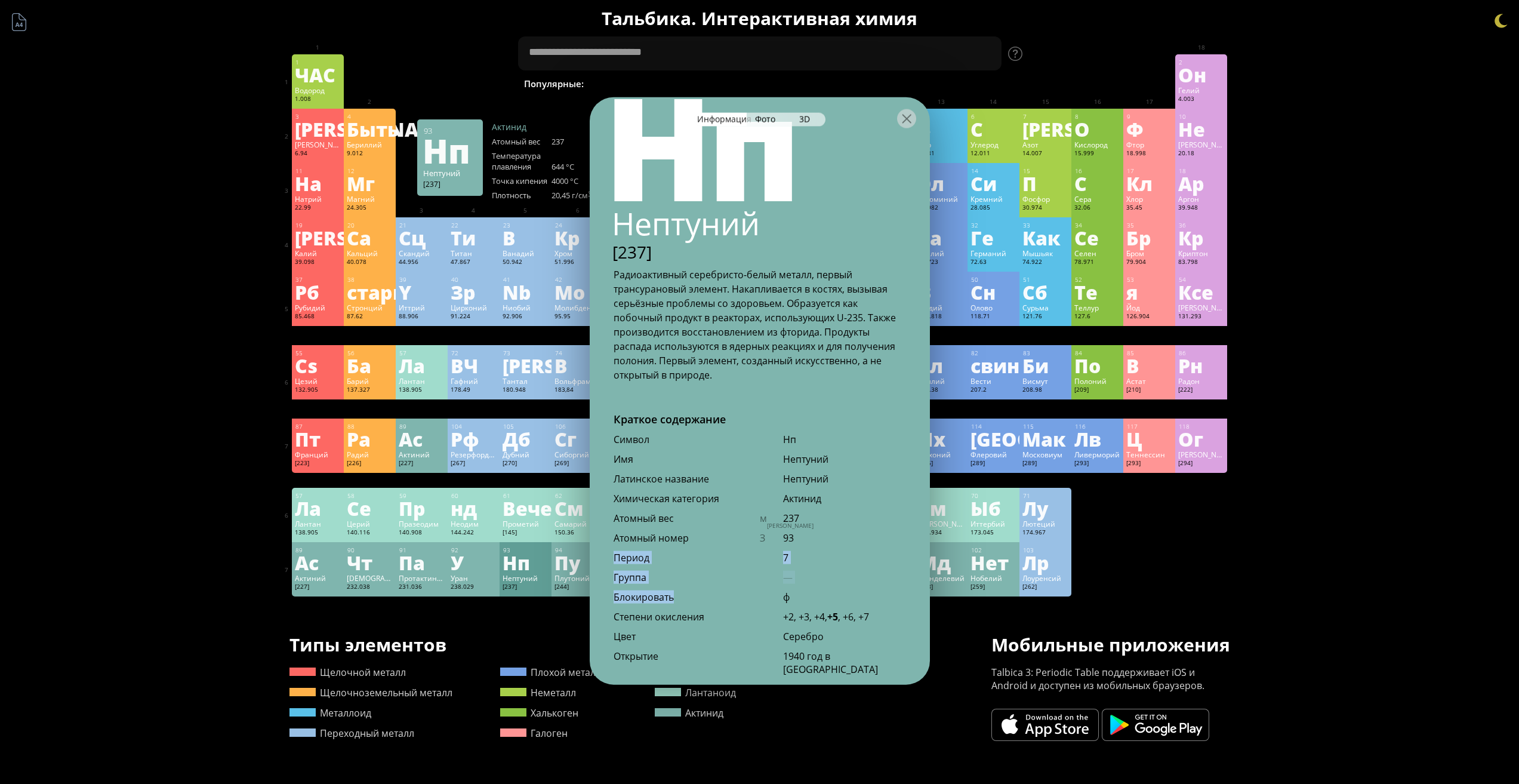
drag, startPoint x: 763, startPoint y: 583, endPoint x: 771, endPoint y: 566, distance: 18.8
click at [771, 566] on div "Краткое содержание Символ Нп Имя Нептуний Латинское название Нептуний Химическа…" at bounding box center [760, 540] width 341 height 257
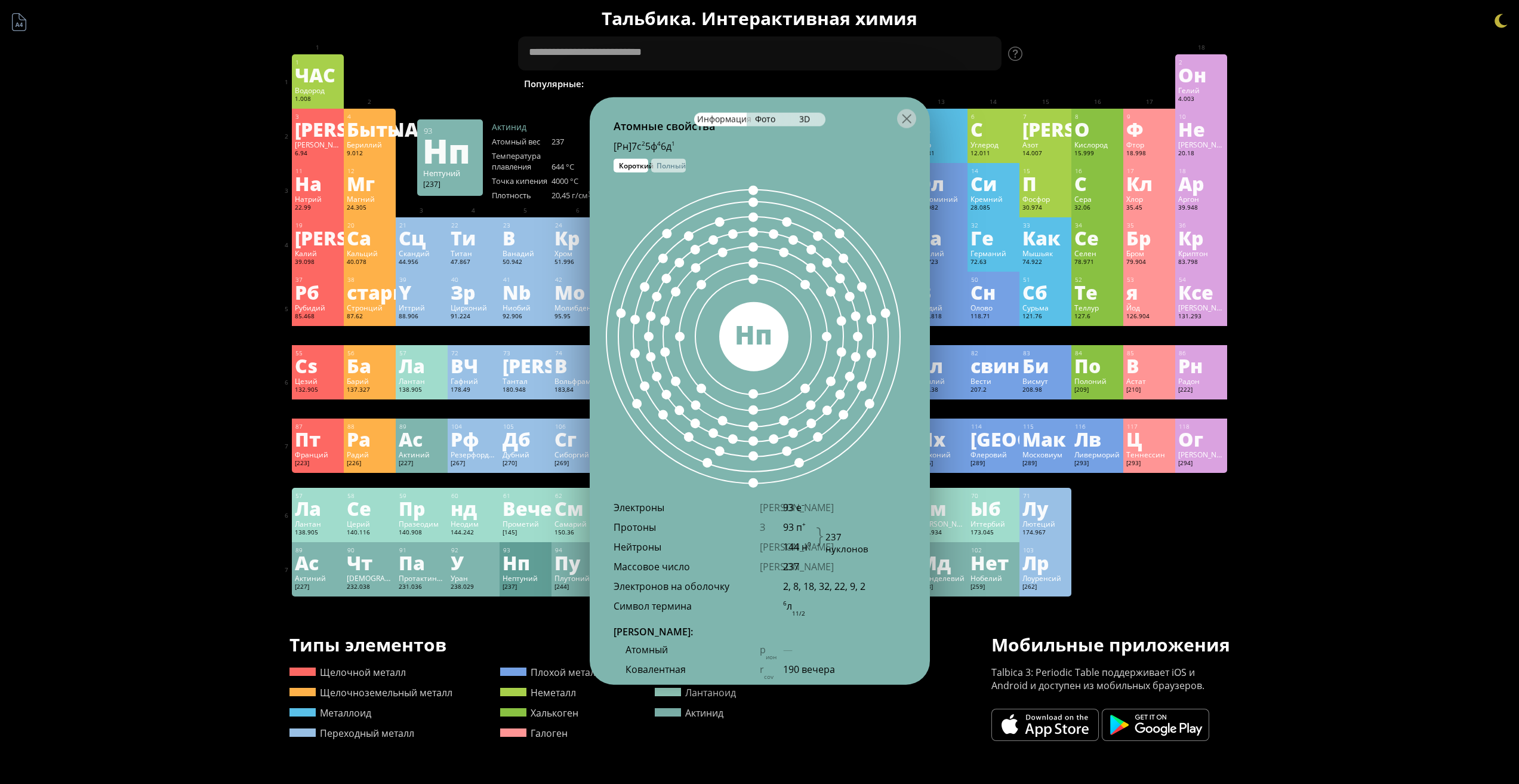
scroll to position [652, 0]
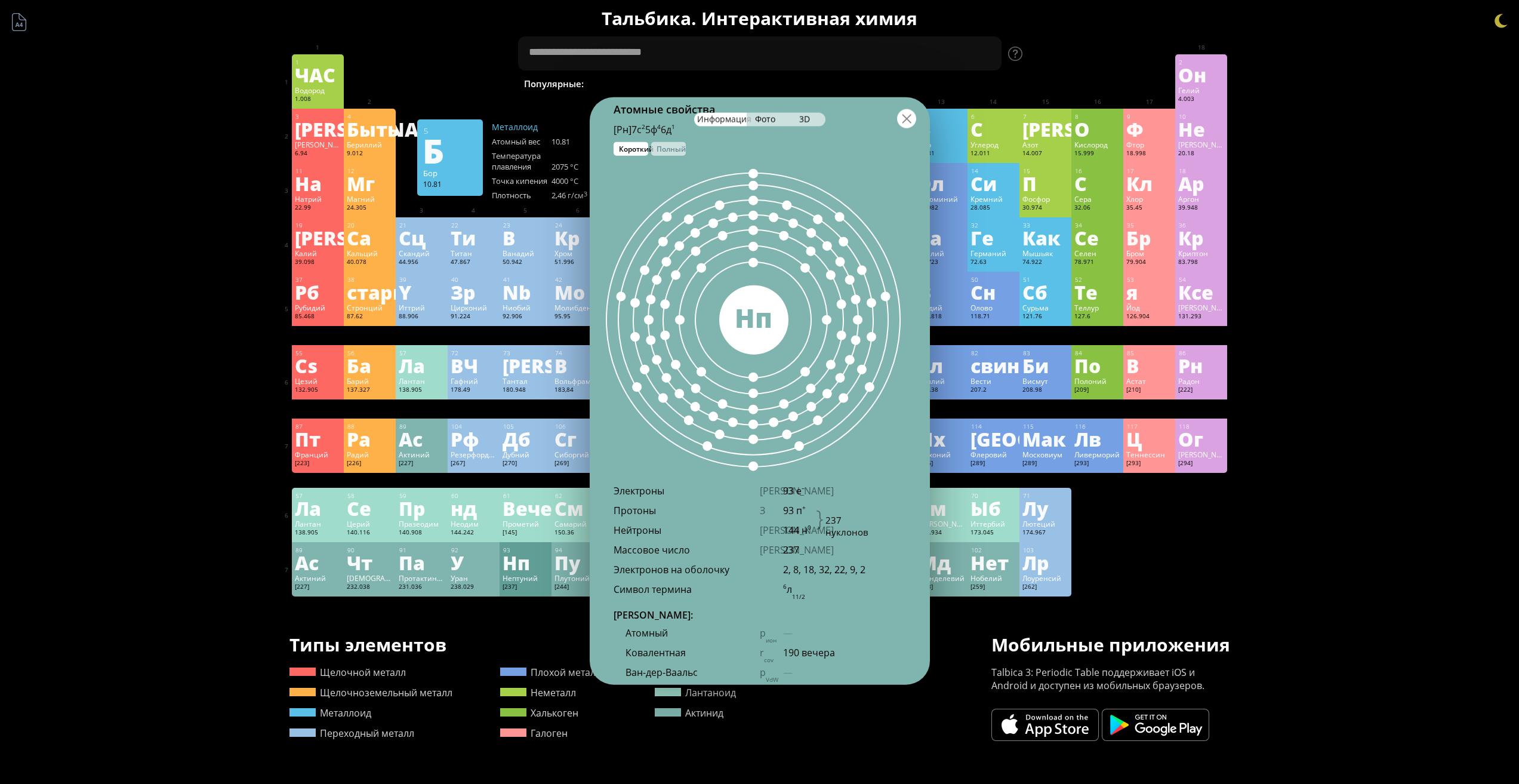
click at [910, 124] on div at bounding box center [907, 118] width 19 height 19
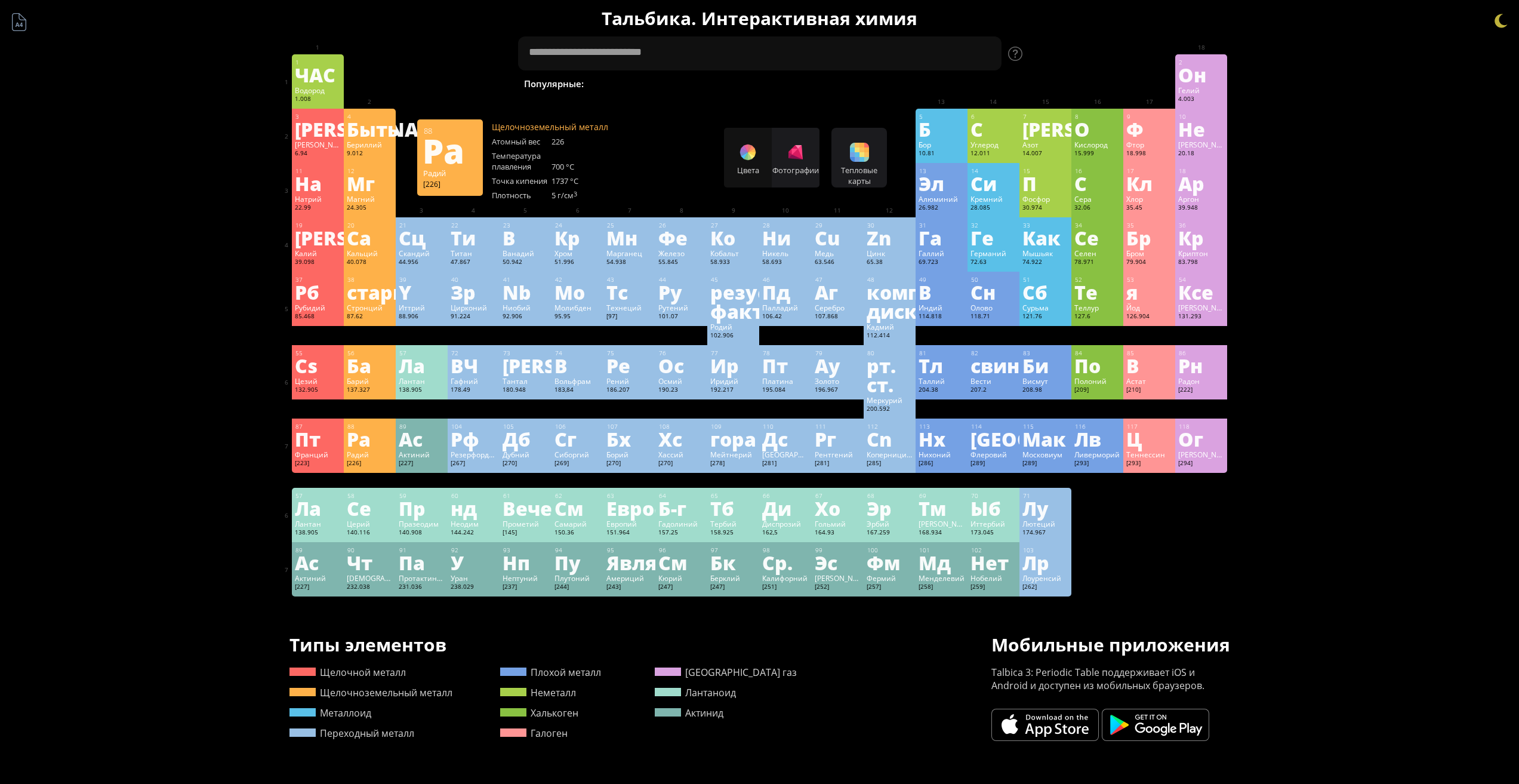
click at [384, 443] on div "Ра" at bounding box center [370, 439] width 46 height 19
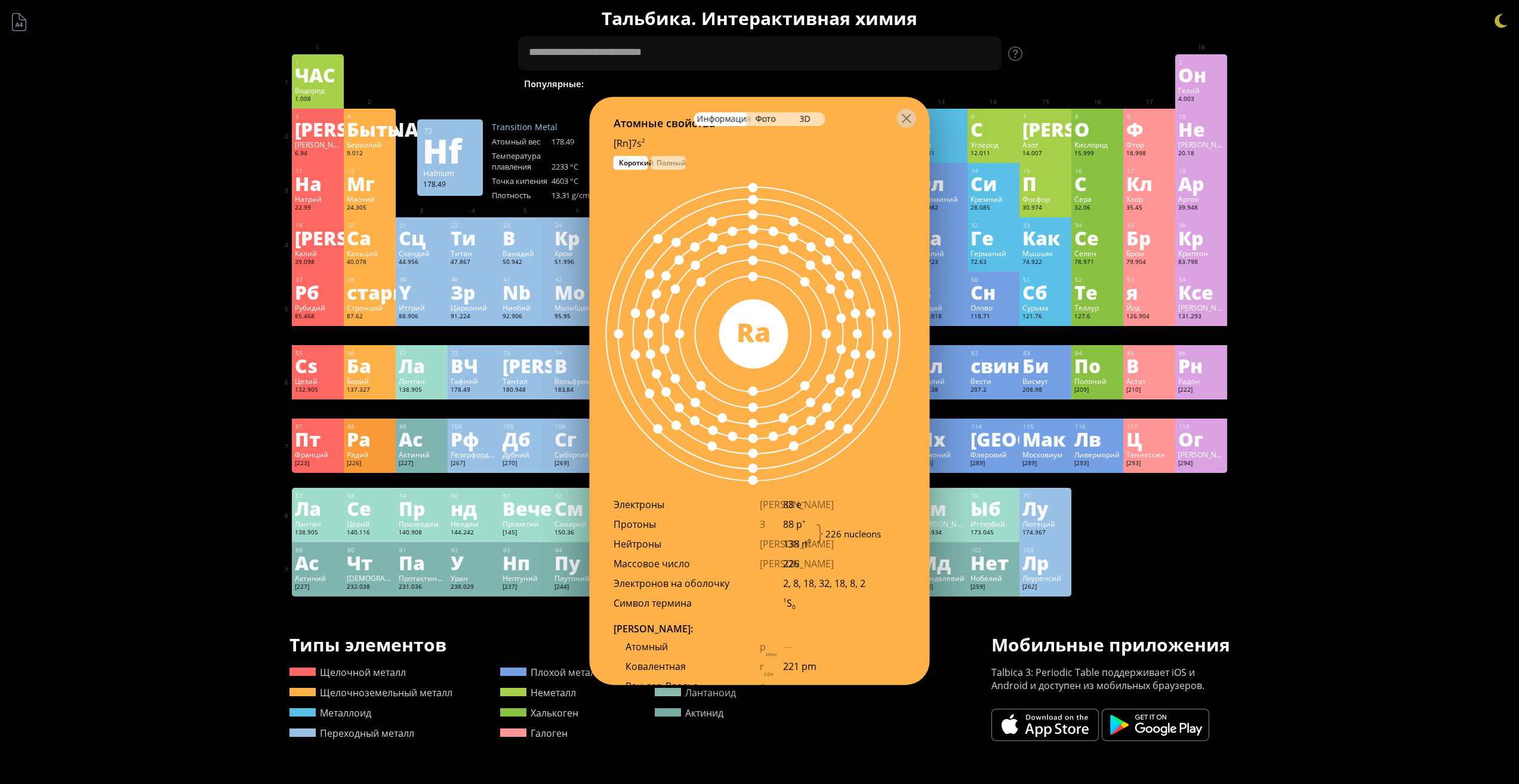
scroll to position [802, 0]
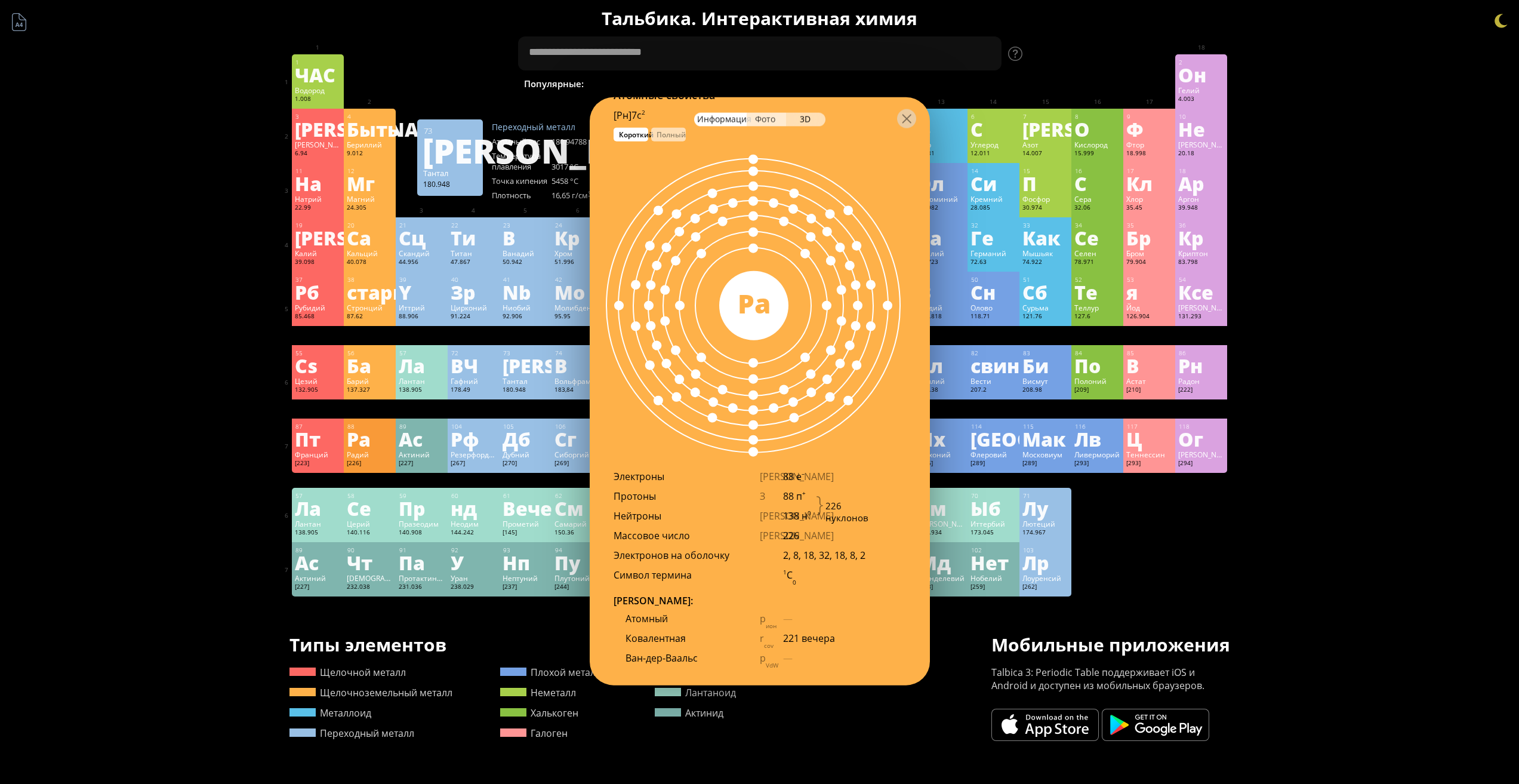
click at [776, 118] on div "Фото" at bounding box center [766, 119] width 40 height 13
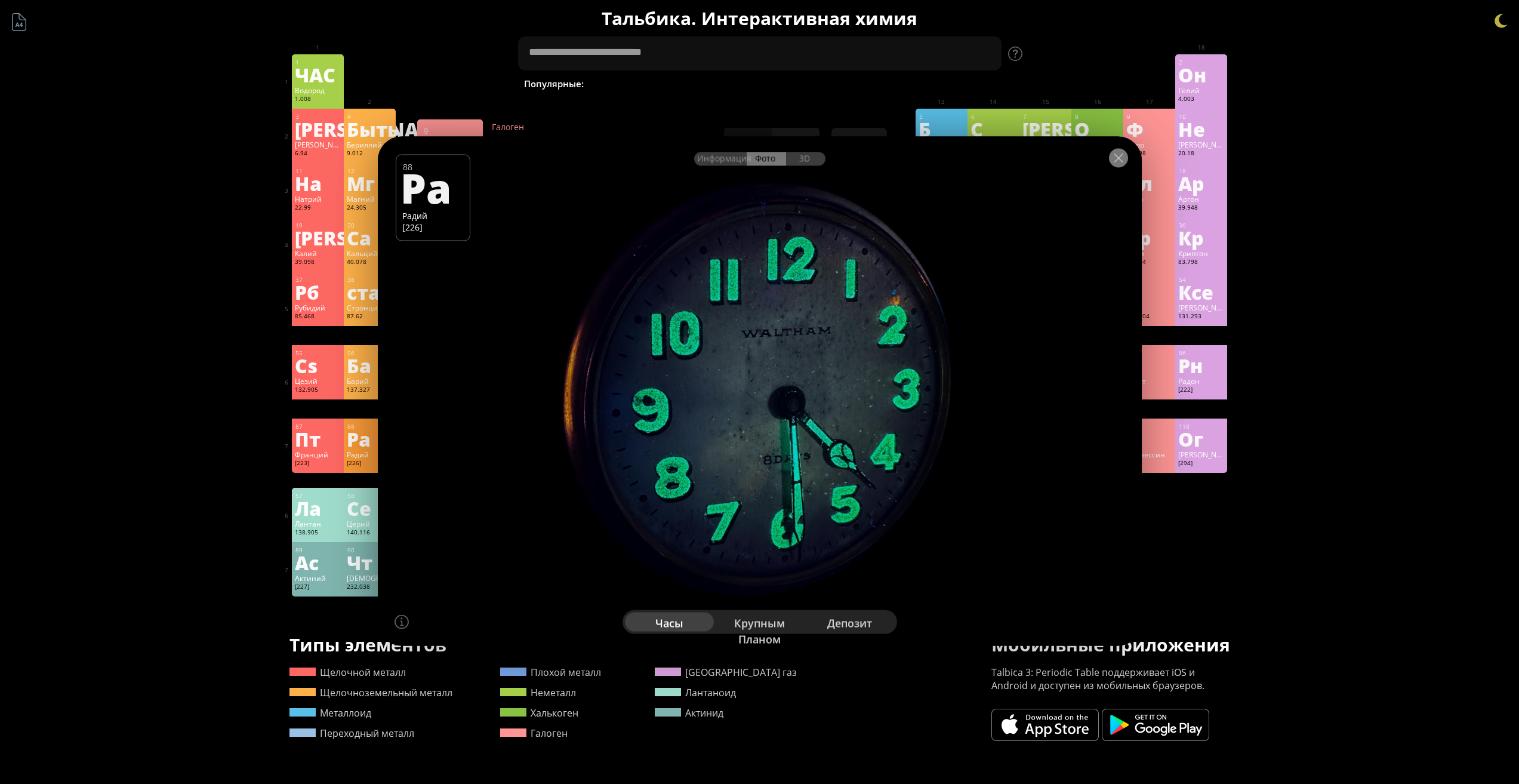
click at [1114, 165] on div at bounding box center [1119, 158] width 19 height 19
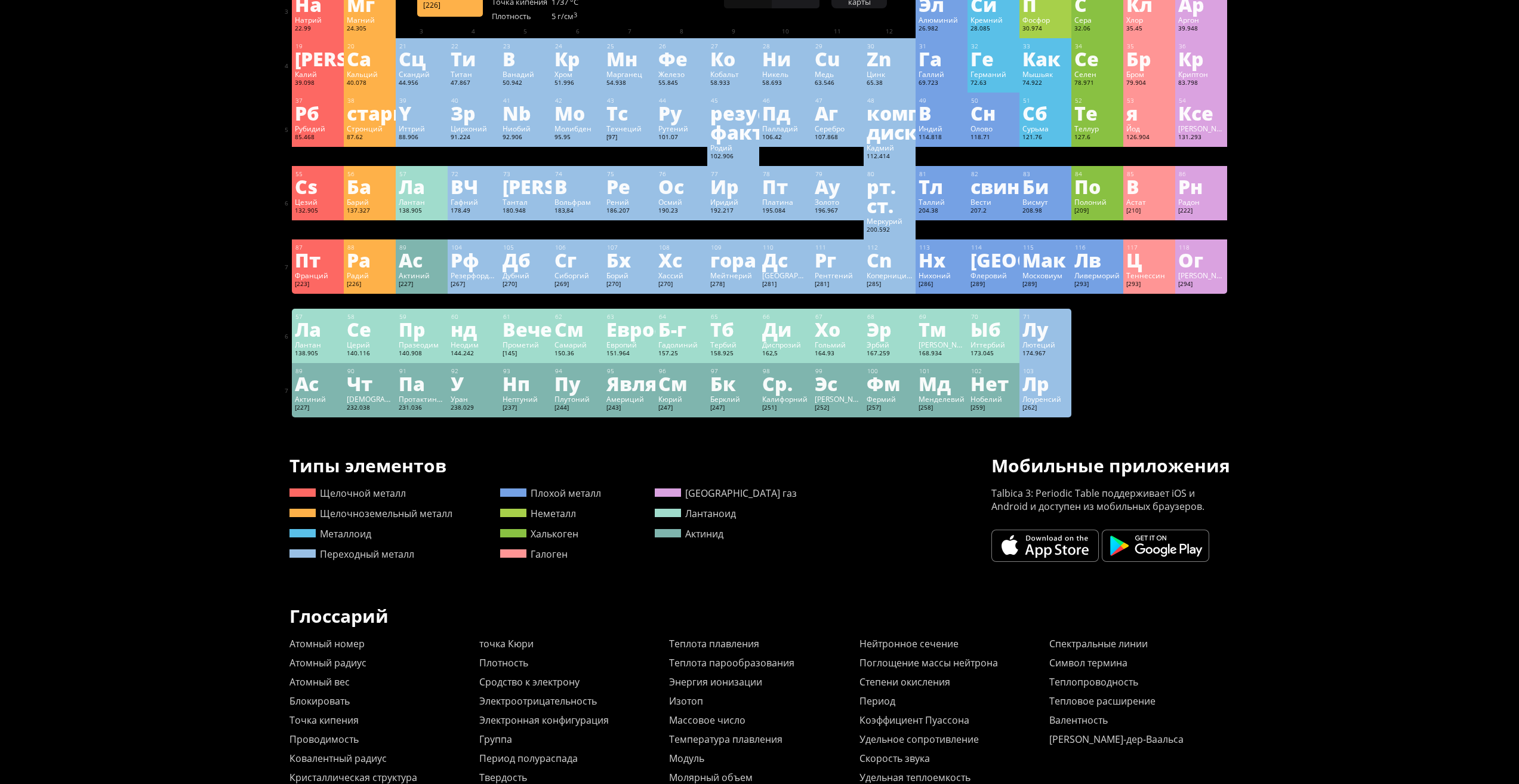
scroll to position [0, 0]
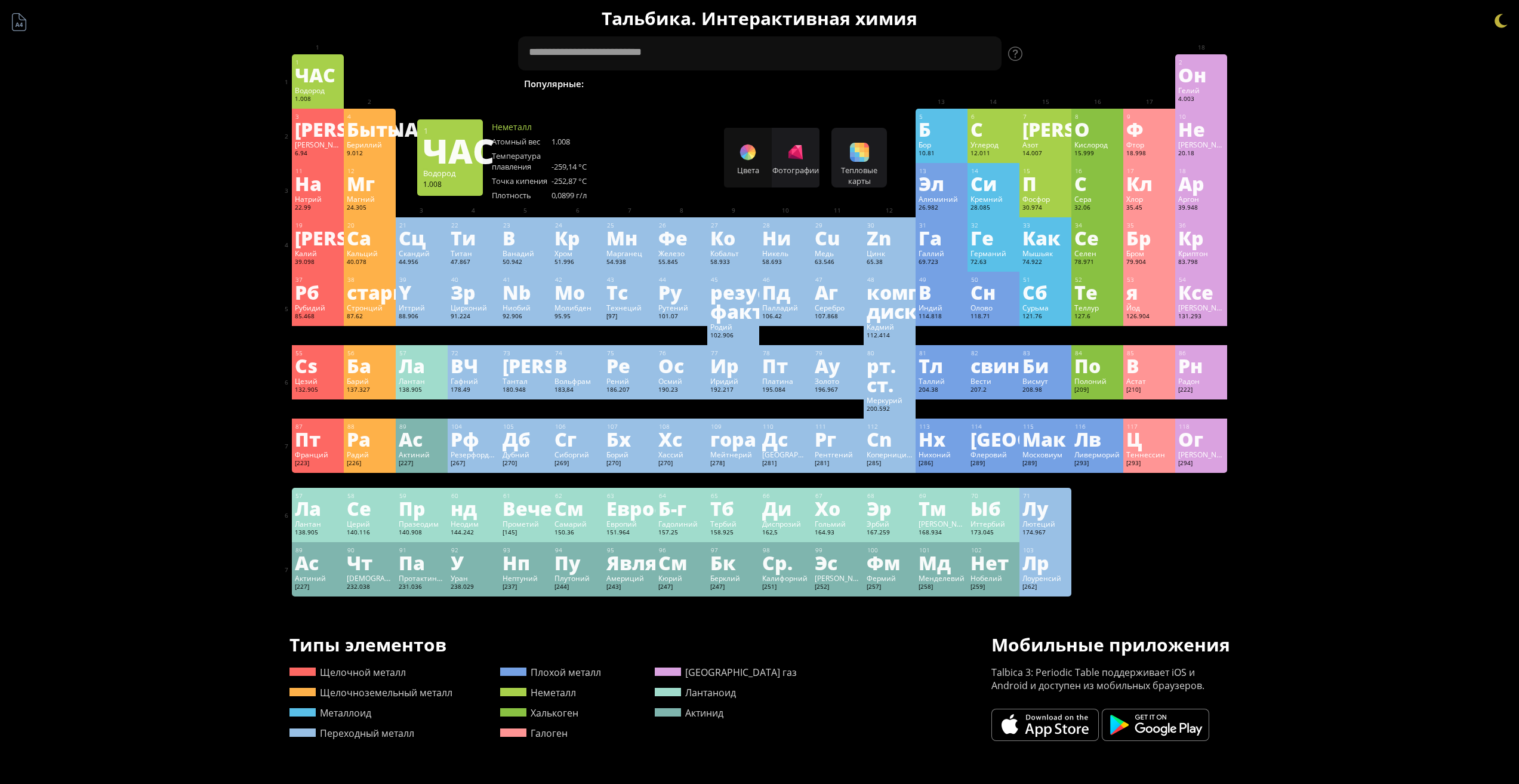
click at [335, 92] on div "Водород" at bounding box center [318, 90] width 46 height 10
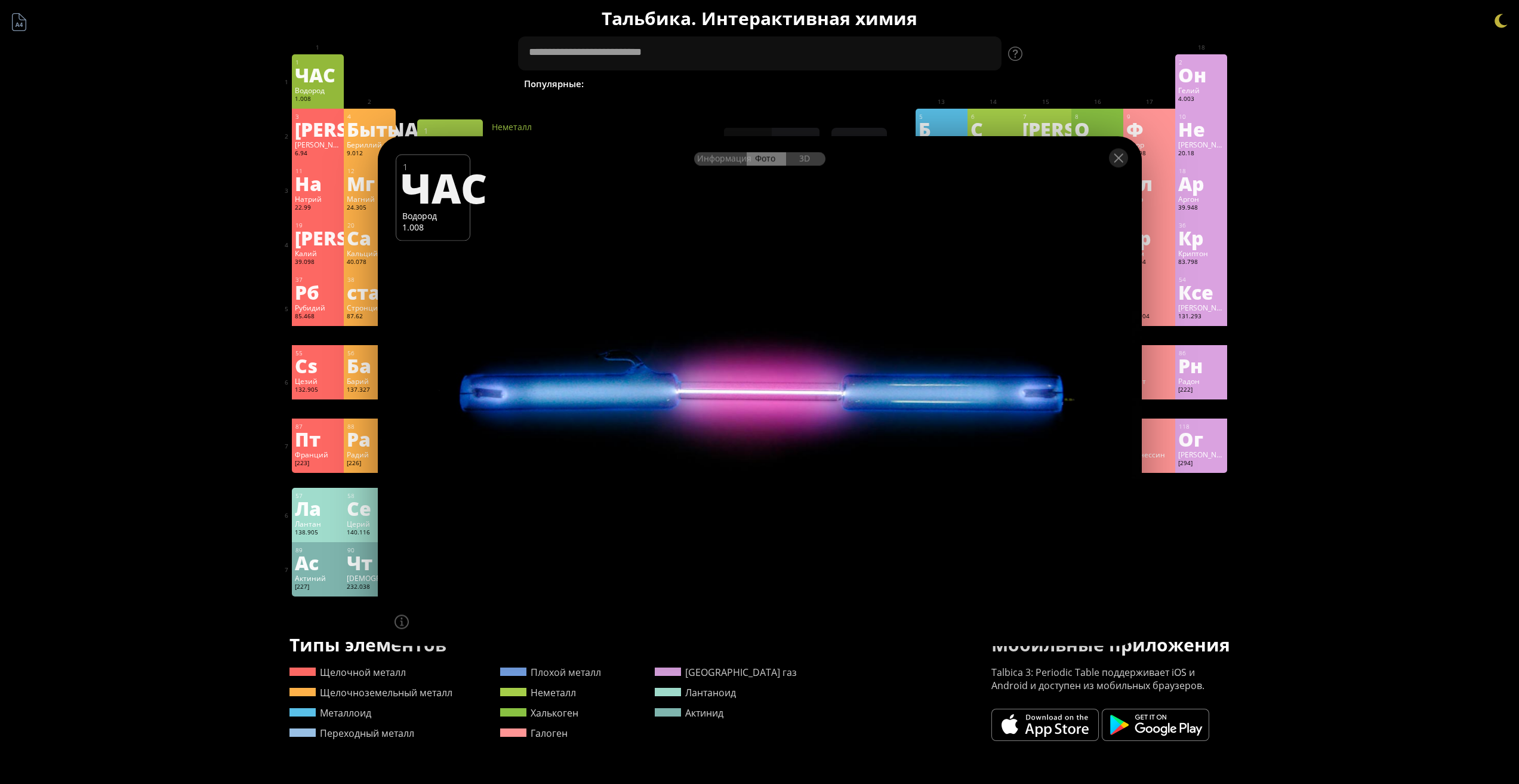
drag, startPoint x: 741, startPoint y: 394, endPoint x: 656, endPoint y: 317, distance: 114.7
click at [654, 385] on div at bounding box center [760, 391] width 772 height 514
click at [799, 160] on font "3D" at bounding box center [804, 157] width 10 height 11
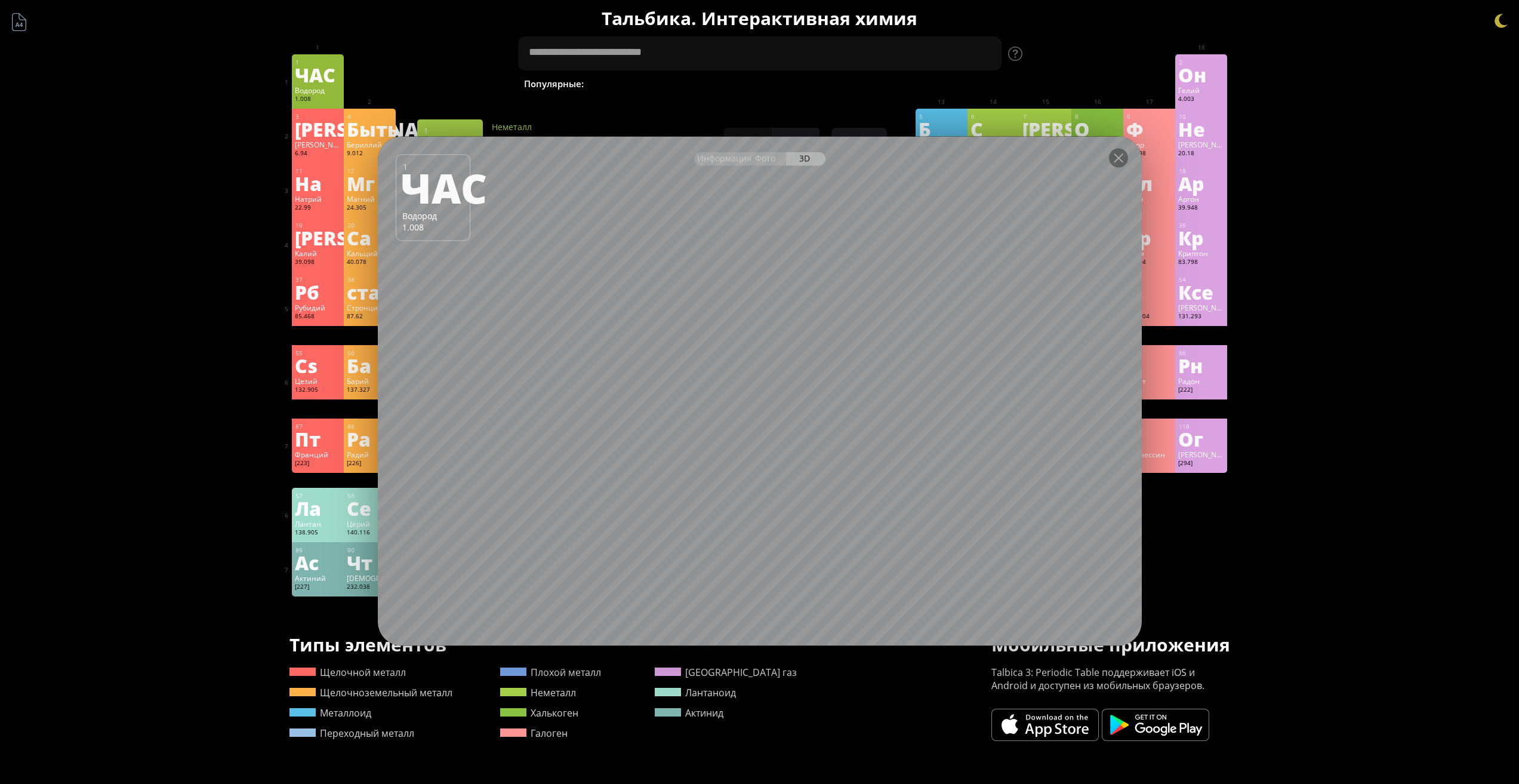
click at [725, 169] on div at bounding box center [760, 157] width 764 height 42
click at [727, 161] on font "Информация" at bounding box center [724, 157] width 54 height 11
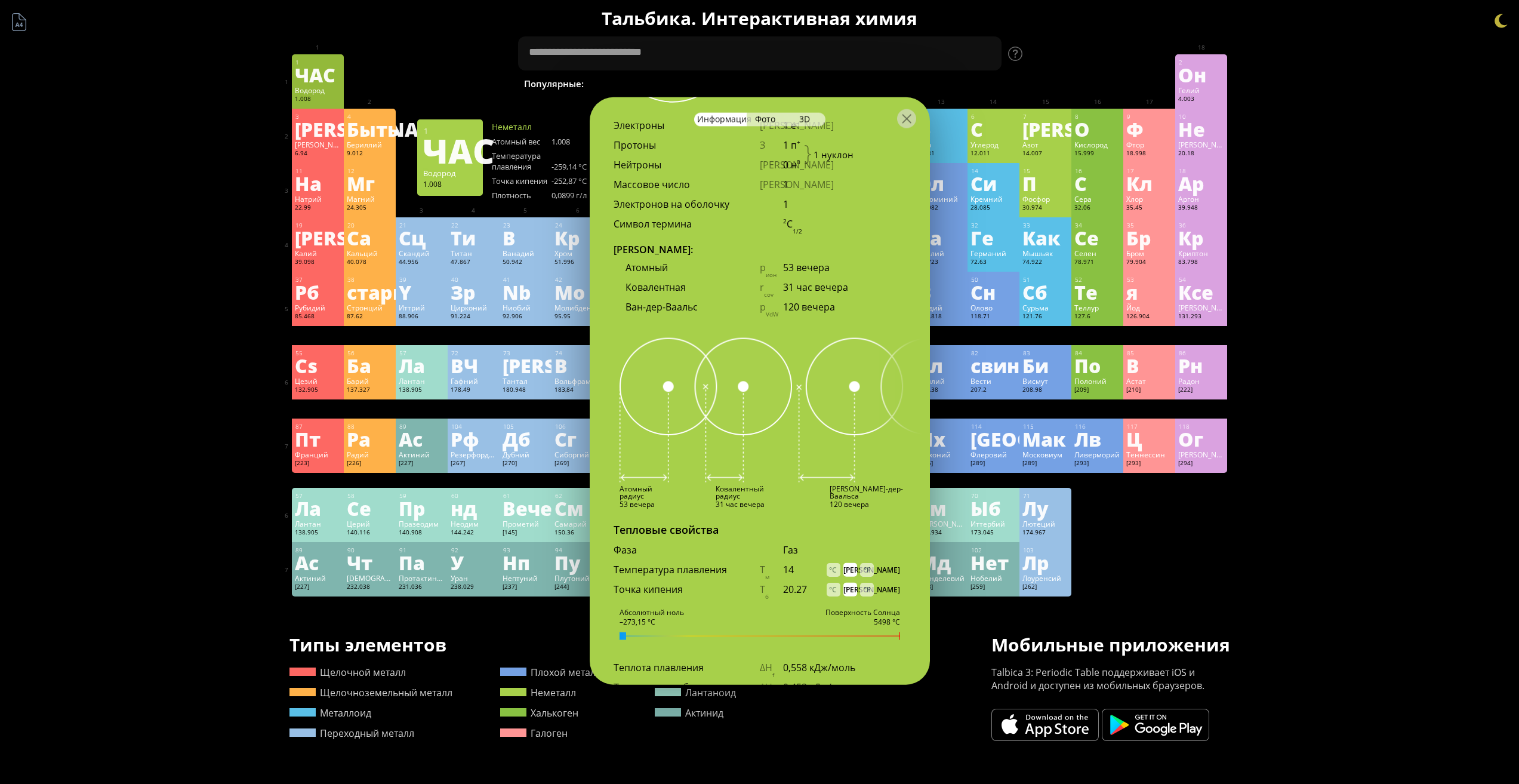
click at [727, 161] on div "Атомные свойства 1с 1 1с 1 Короткий Полный 1 ЧАС Электроны Э 1 е – Протоны З 1 …" at bounding box center [760, 117] width 341 height 404
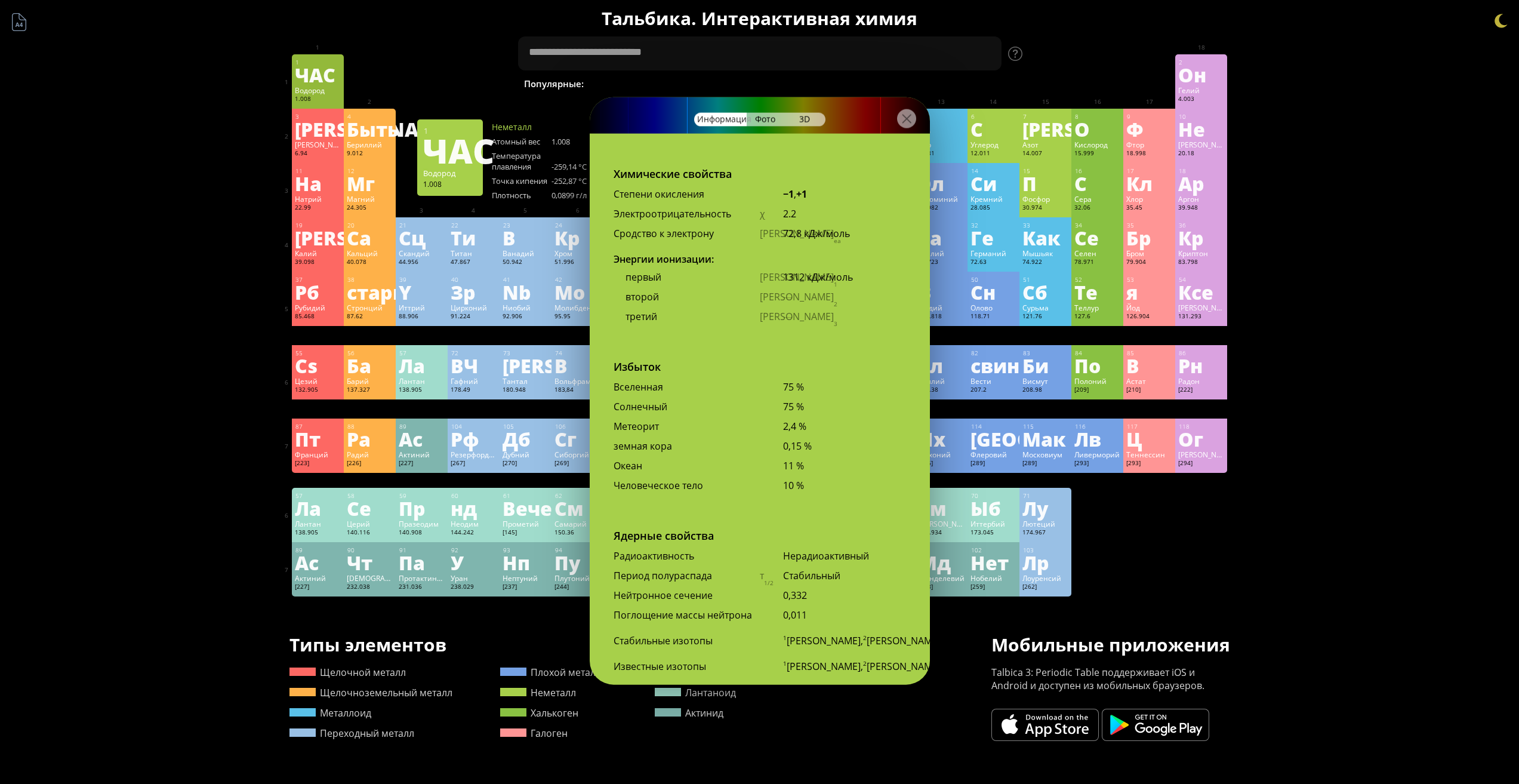
scroll to position [2327, 0]
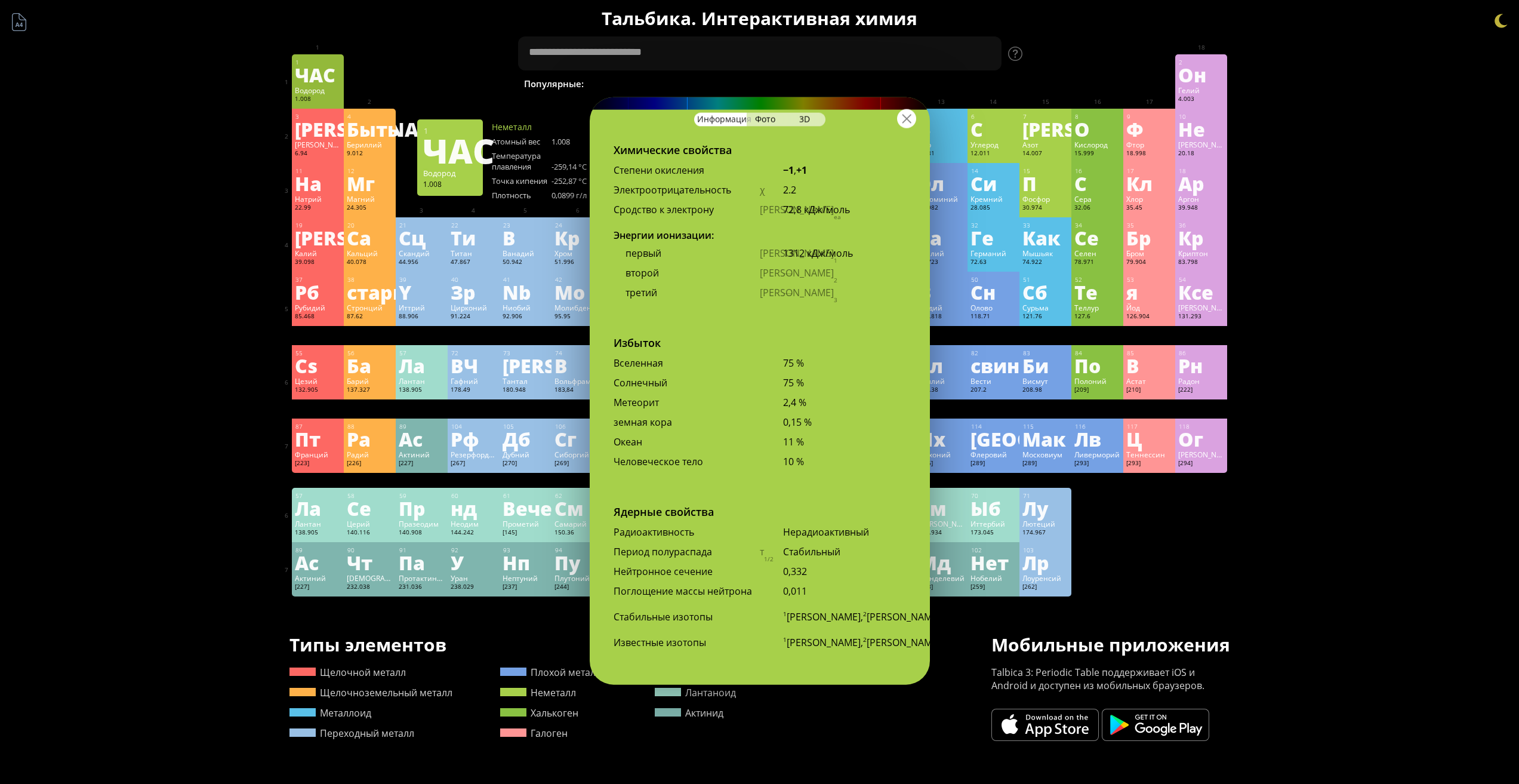
click at [906, 123] on div at bounding box center [907, 118] width 19 height 19
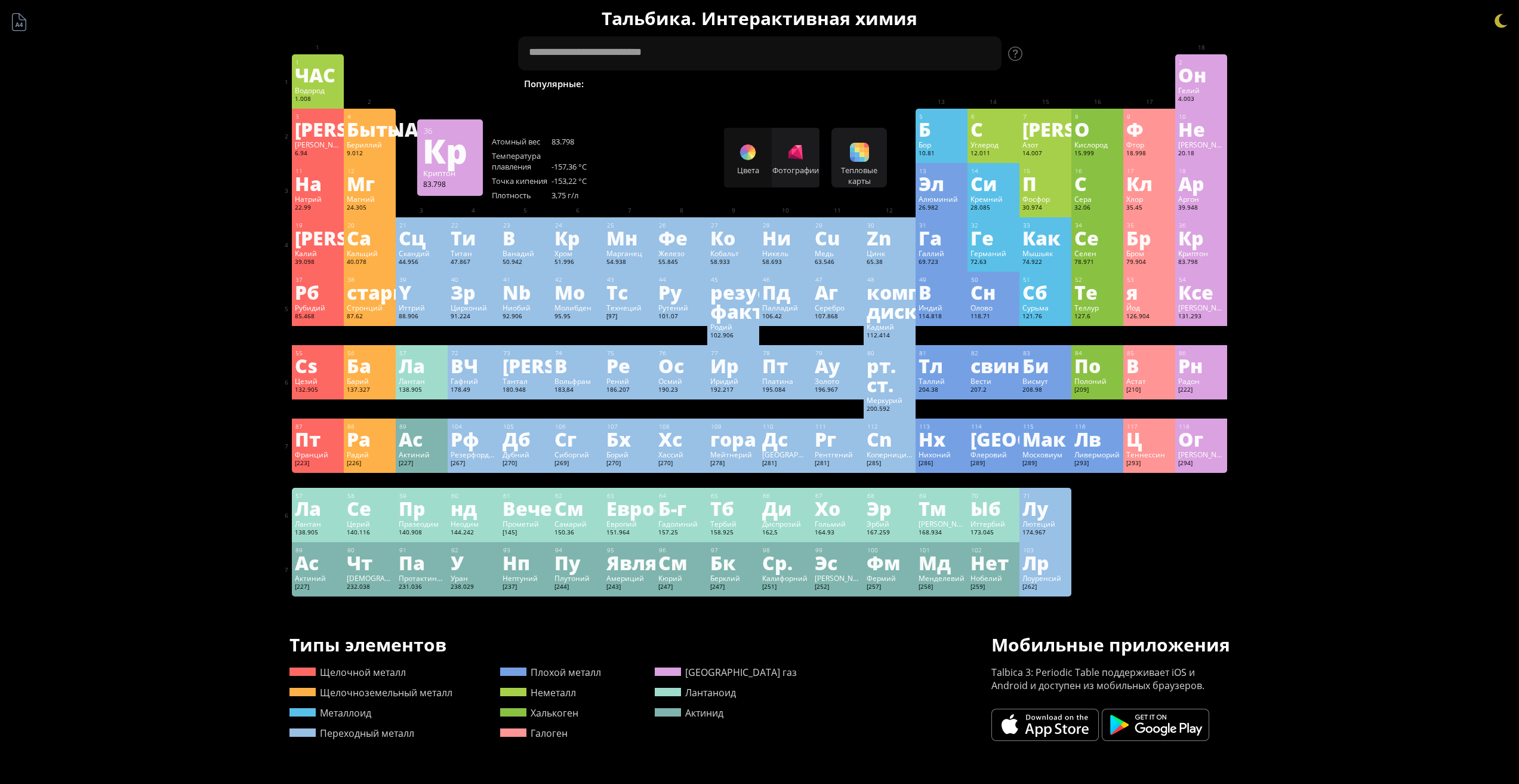
click at [1411, 402] on div "Краткое содержание Молекулярная формула Молекулярный вес Точная масса Моноизото…" at bounding box center [760, 525] width 1519 height 1050
click at [383, 253] on div "Кальций" at bounding box center [370, 253] width 46 height 10
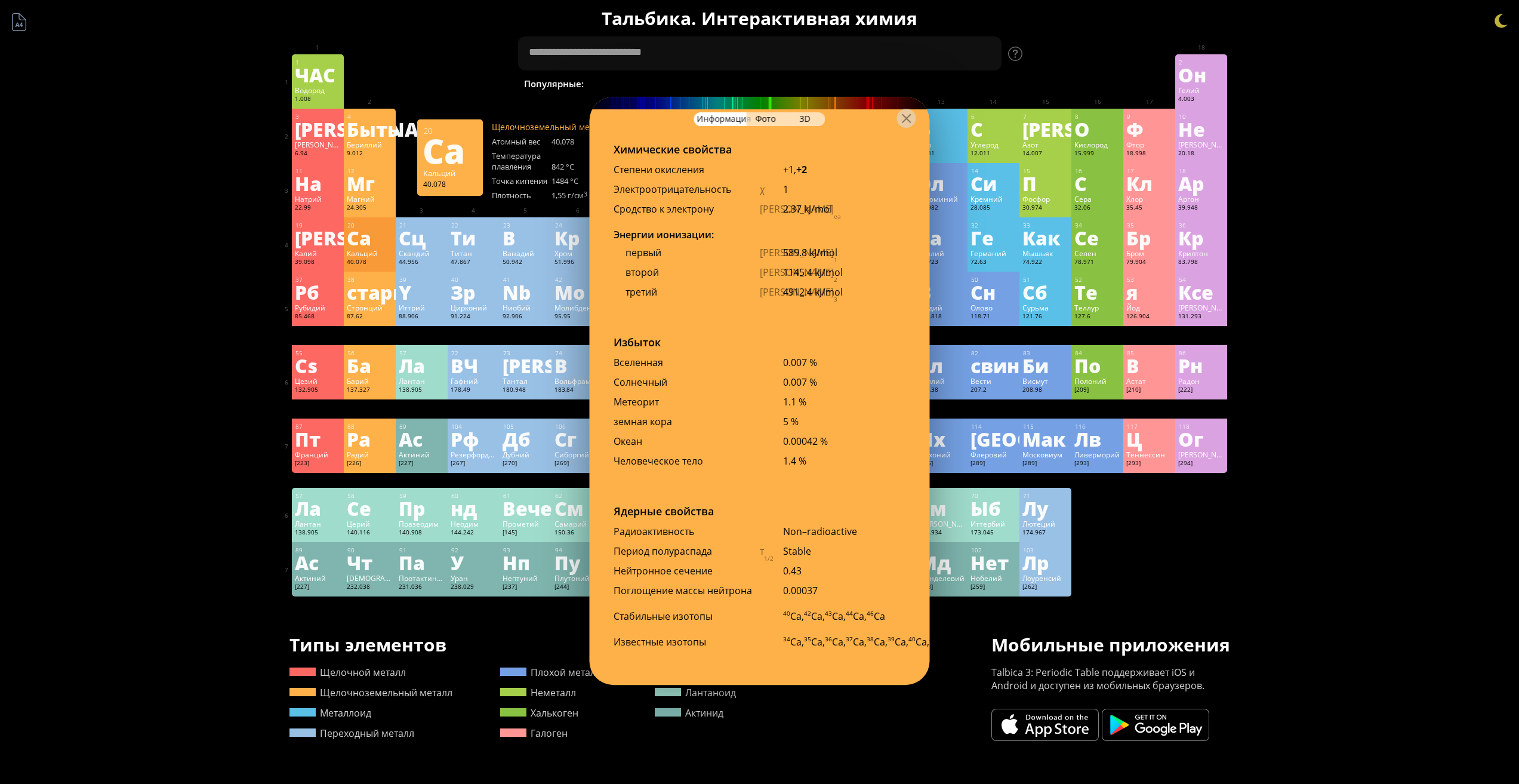
scroll to position [2361, 0]
click at [753, 121] on div "Фото" at bounding box center [766, 119] width 40 height 13
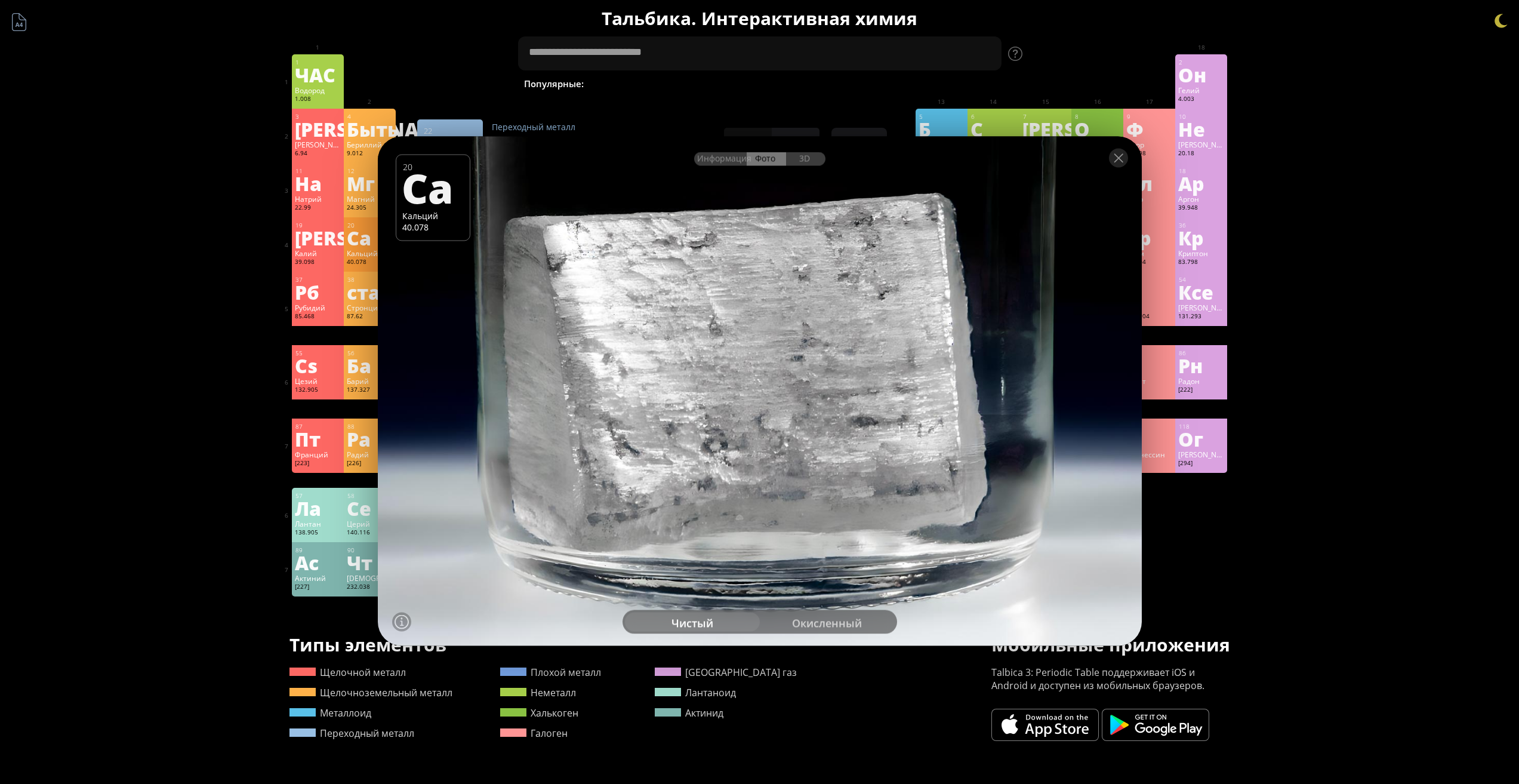
drag, startPoint x: 775, startPoint y: 224, endPoint x: 632, endPoint y: 271, distance: 150.5
click at [632, 271] on div at bounding box center [760, 391] width 772 height 514
click at [839, 619] on font "окисленный" at bounding box center [827, 622] width 70 height 14
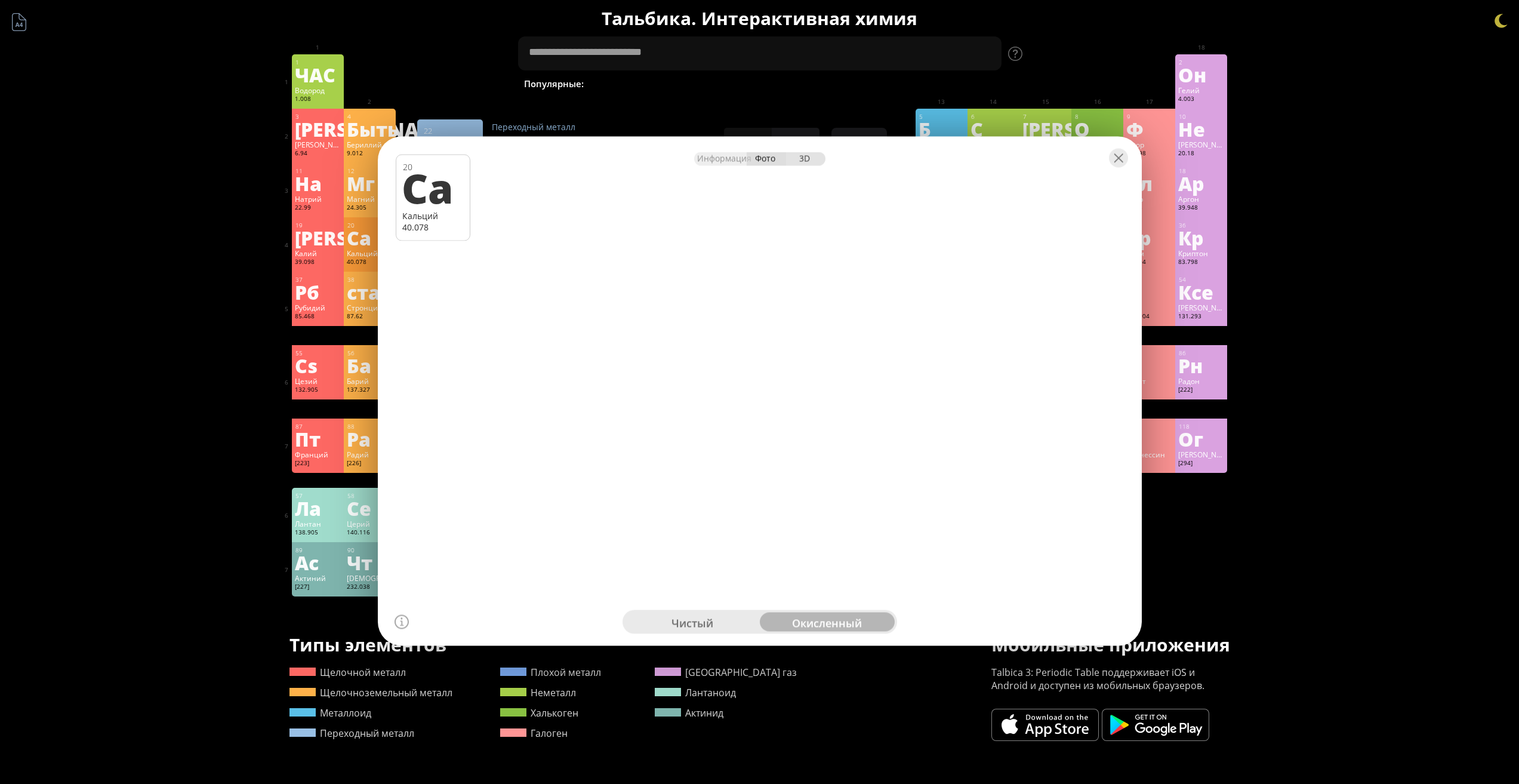
click at [798, 159] on div "3D" at bounding box center [806, 158] width 40 height 13
click at [1113, 163] on div at bounding box center [1119, 158] width 19 height 19
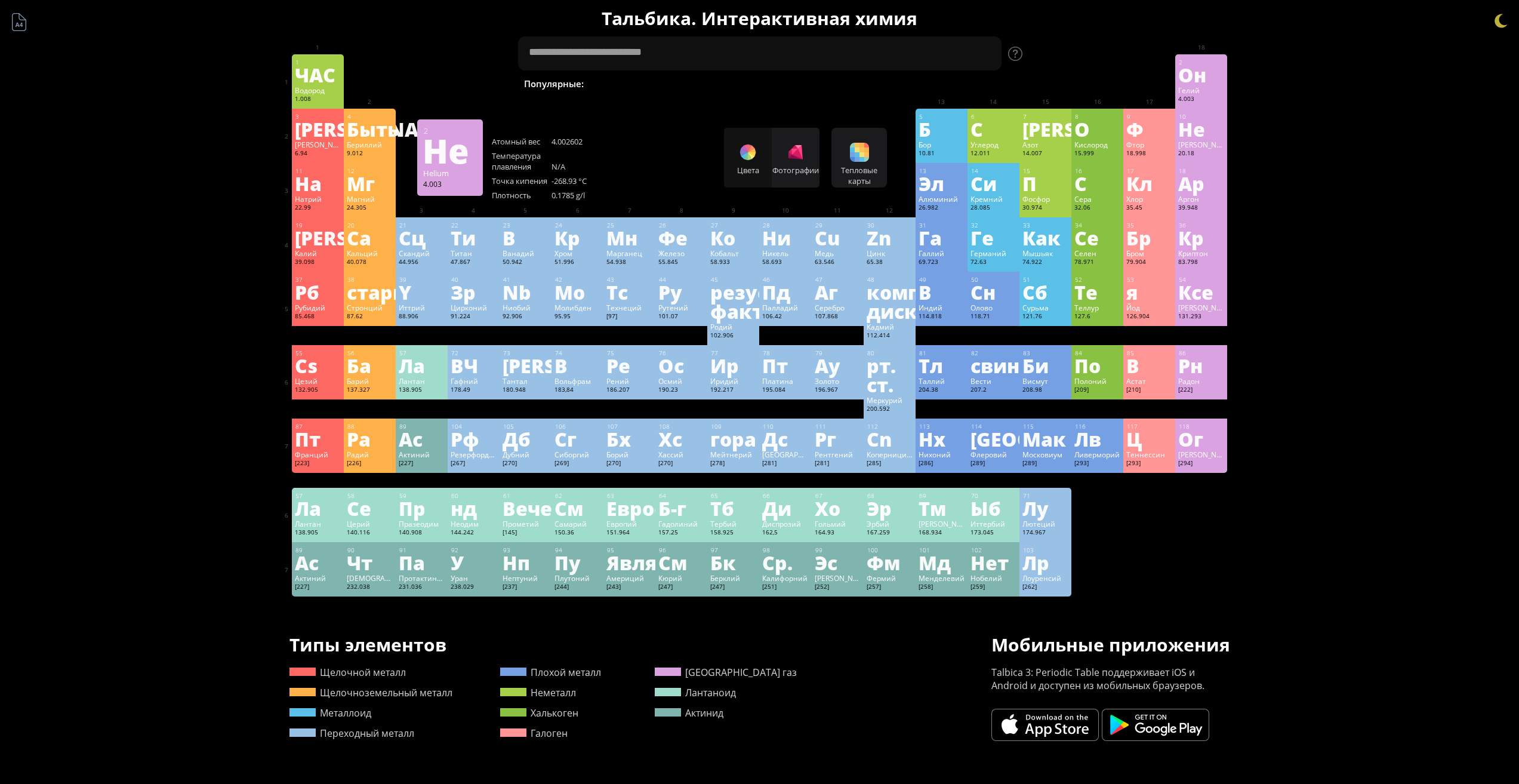
click at [1193, 95] on font "Гелий" at bounding box center [1189, 90] width 22 height 10
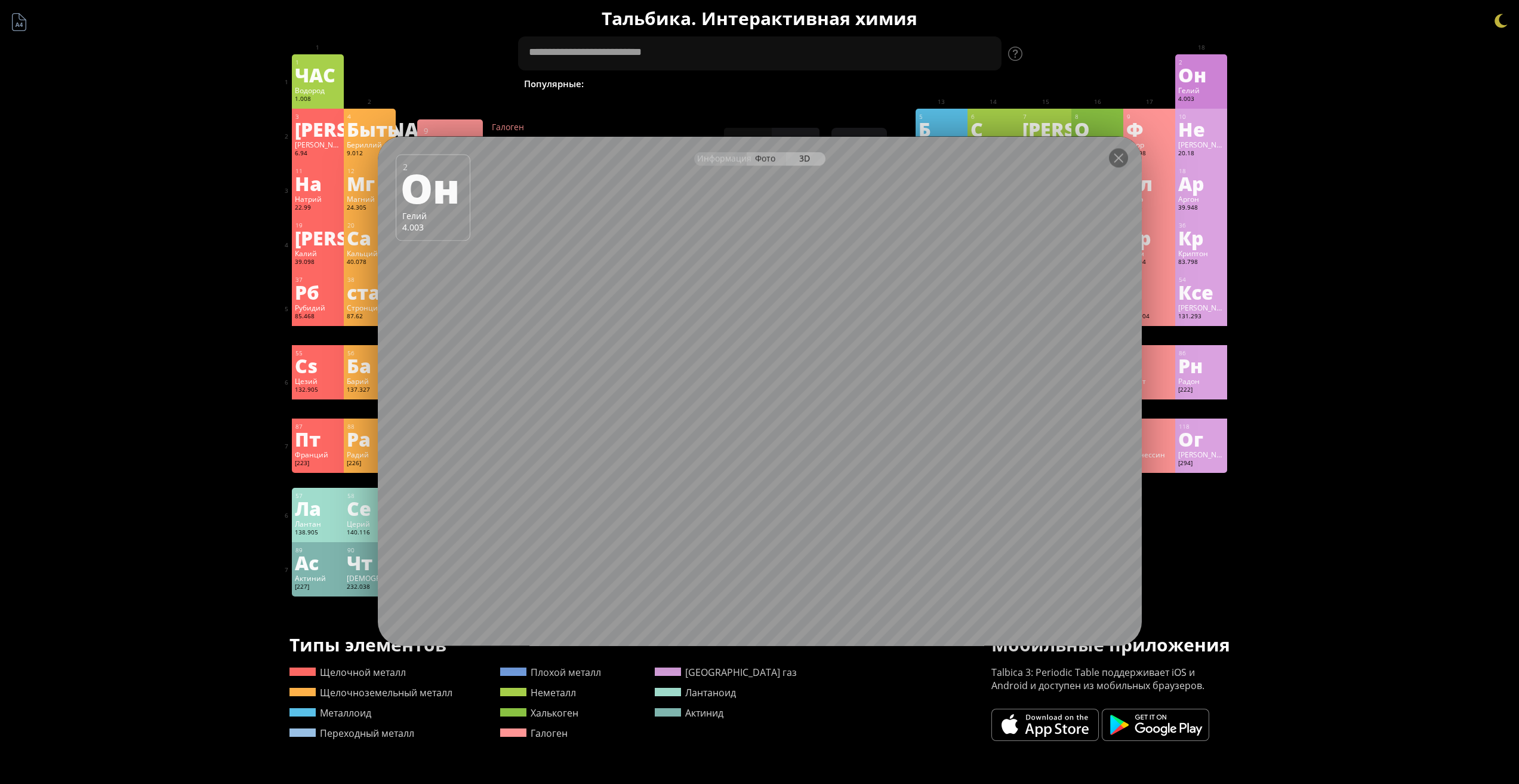
click at [762, 156] on font "Фото" at bounding box center [765, 157] width 20 height 11
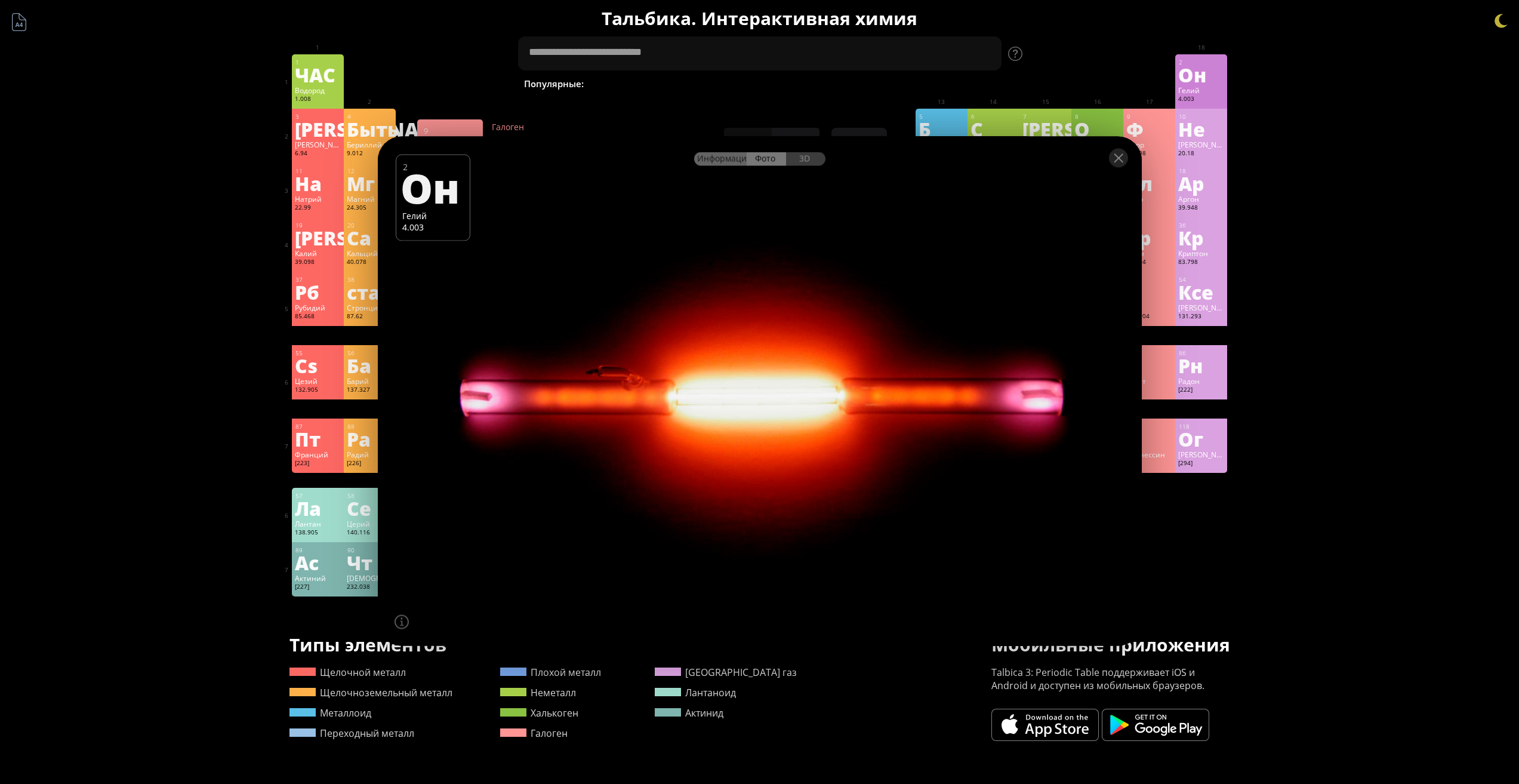
click at [736, 156] on font "Информация" at bounding box center [724, 157] width 54 height 11
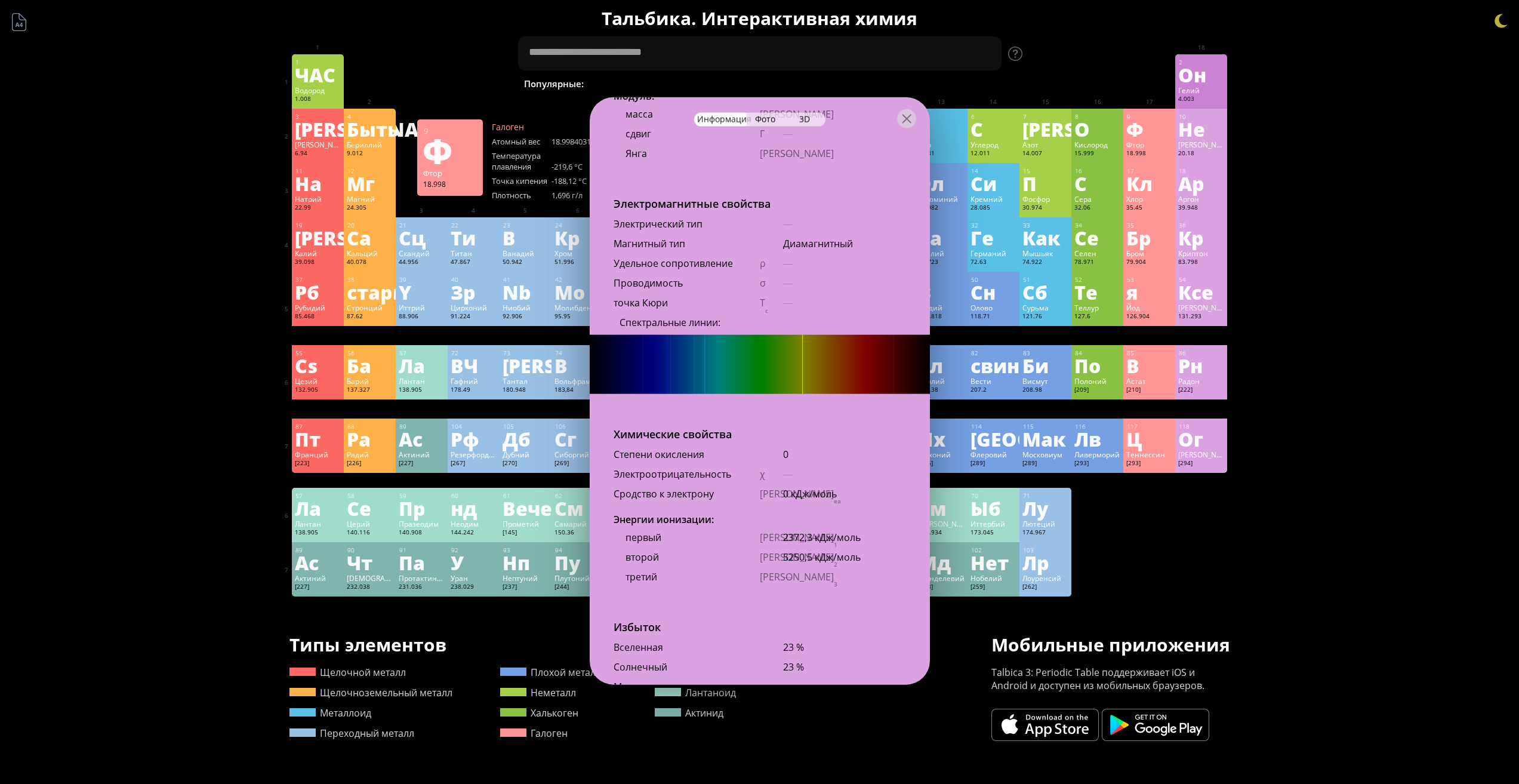
scroll to position [2071, 0]
click at [901, 115] on div at bounding box center [907, 118] width 19 height 19
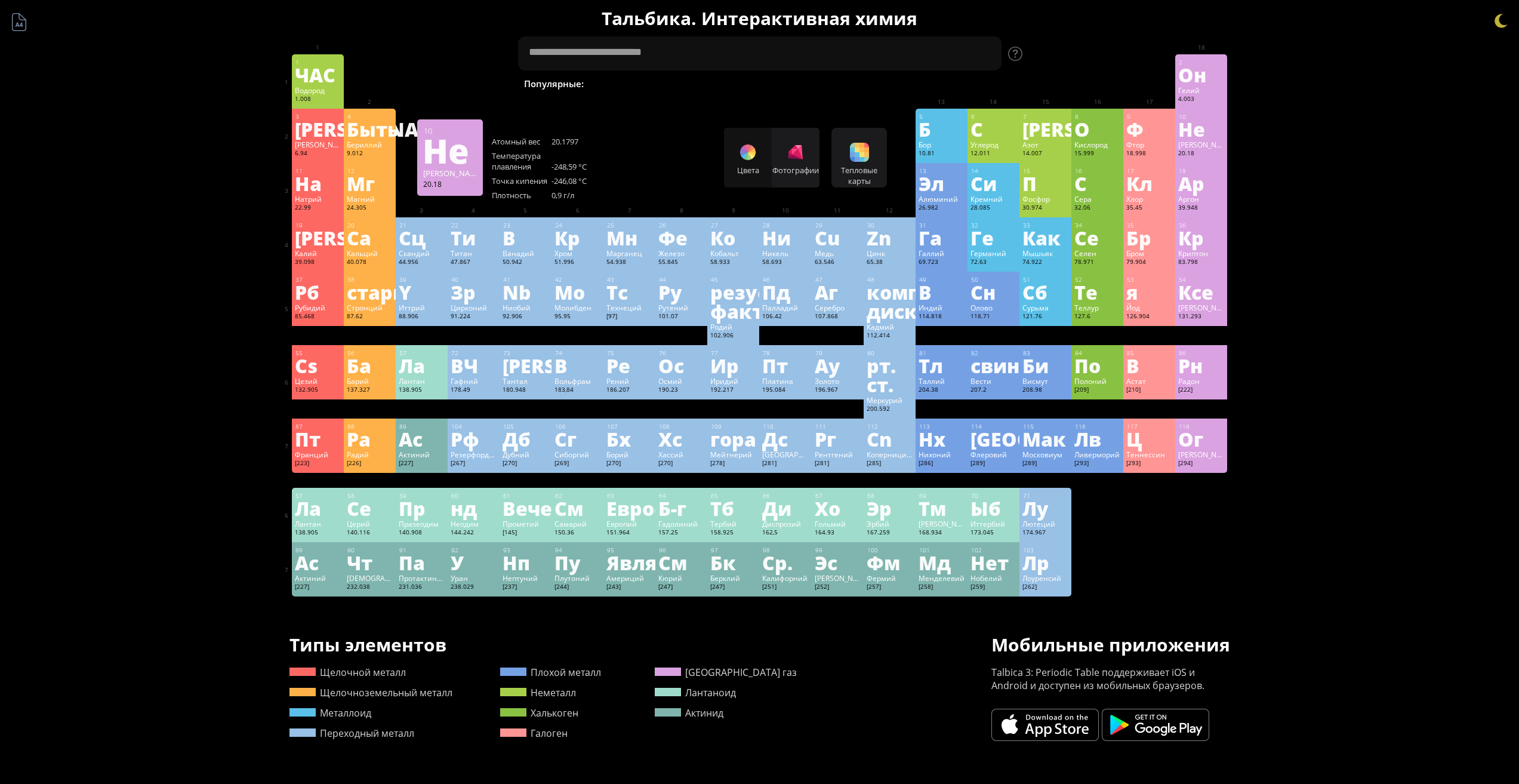
click at [1191, 132] on font "Не" at bounding box center [1192, 129] width 27 height 28
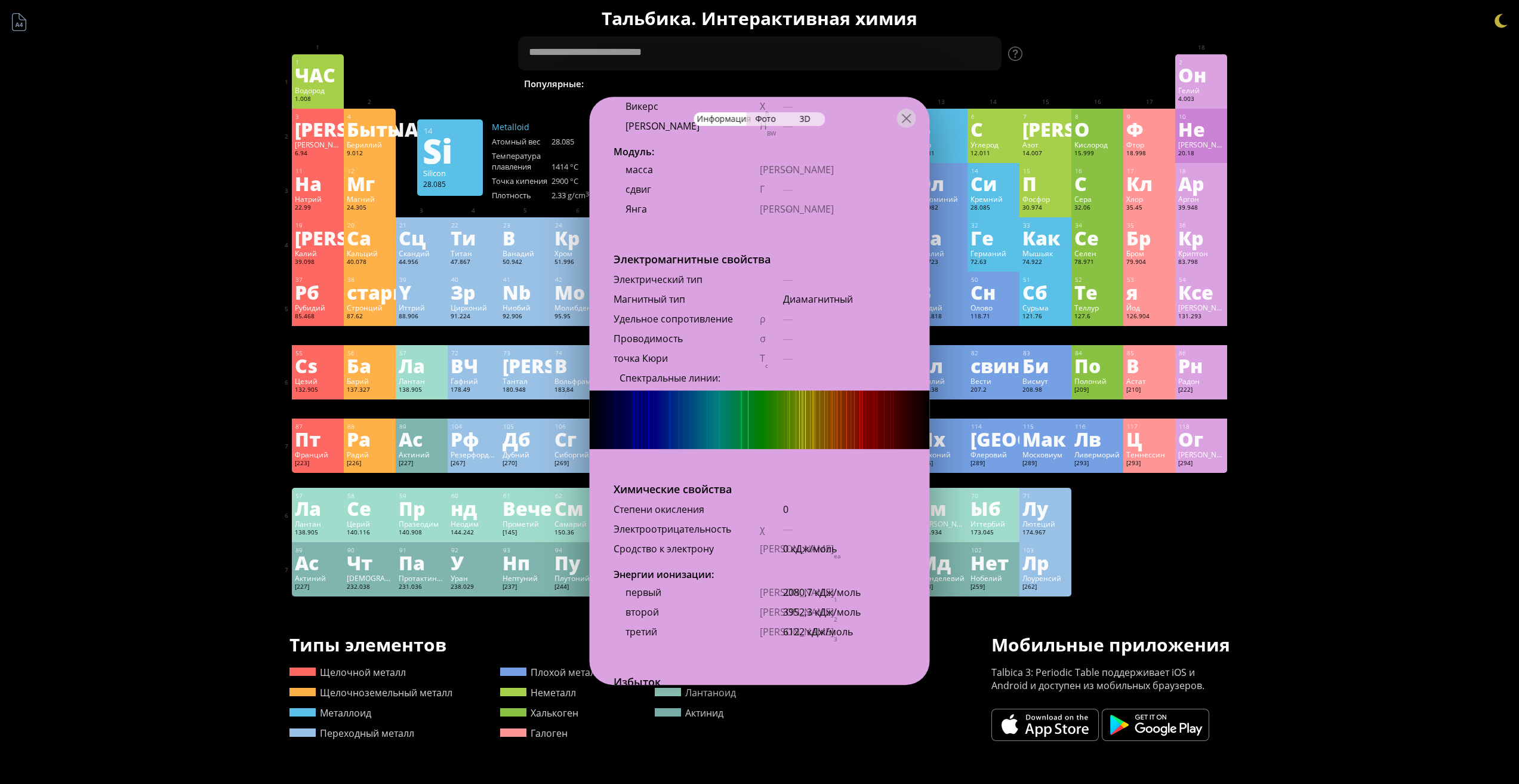
scroll to position [1939, 0]
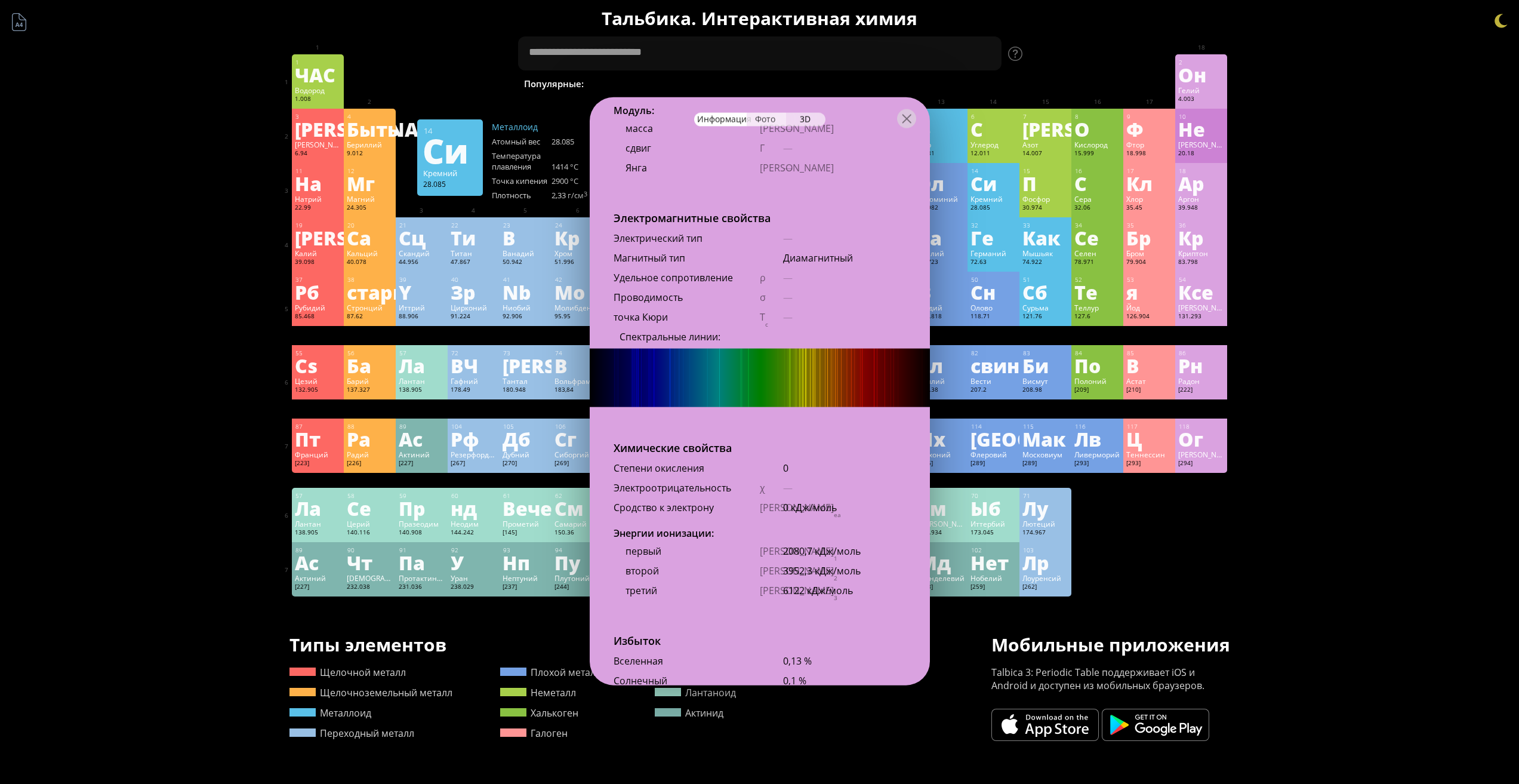
click at [776, 118] on div "Фото" at bounding box center [766, 119] width 40 height 13
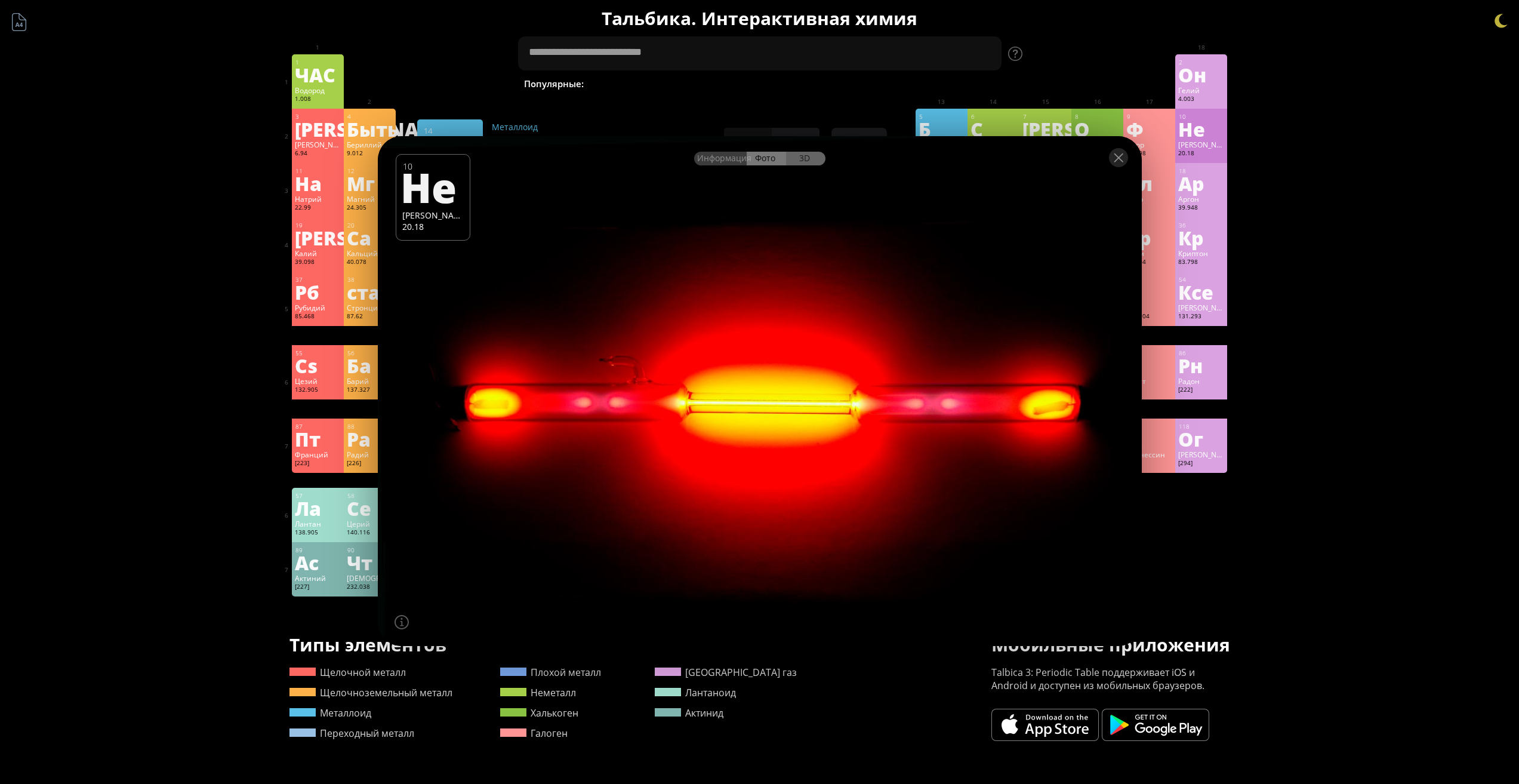
click at [802, 158] on font "3D" at bounding box center [804, 157] width 10 height 11
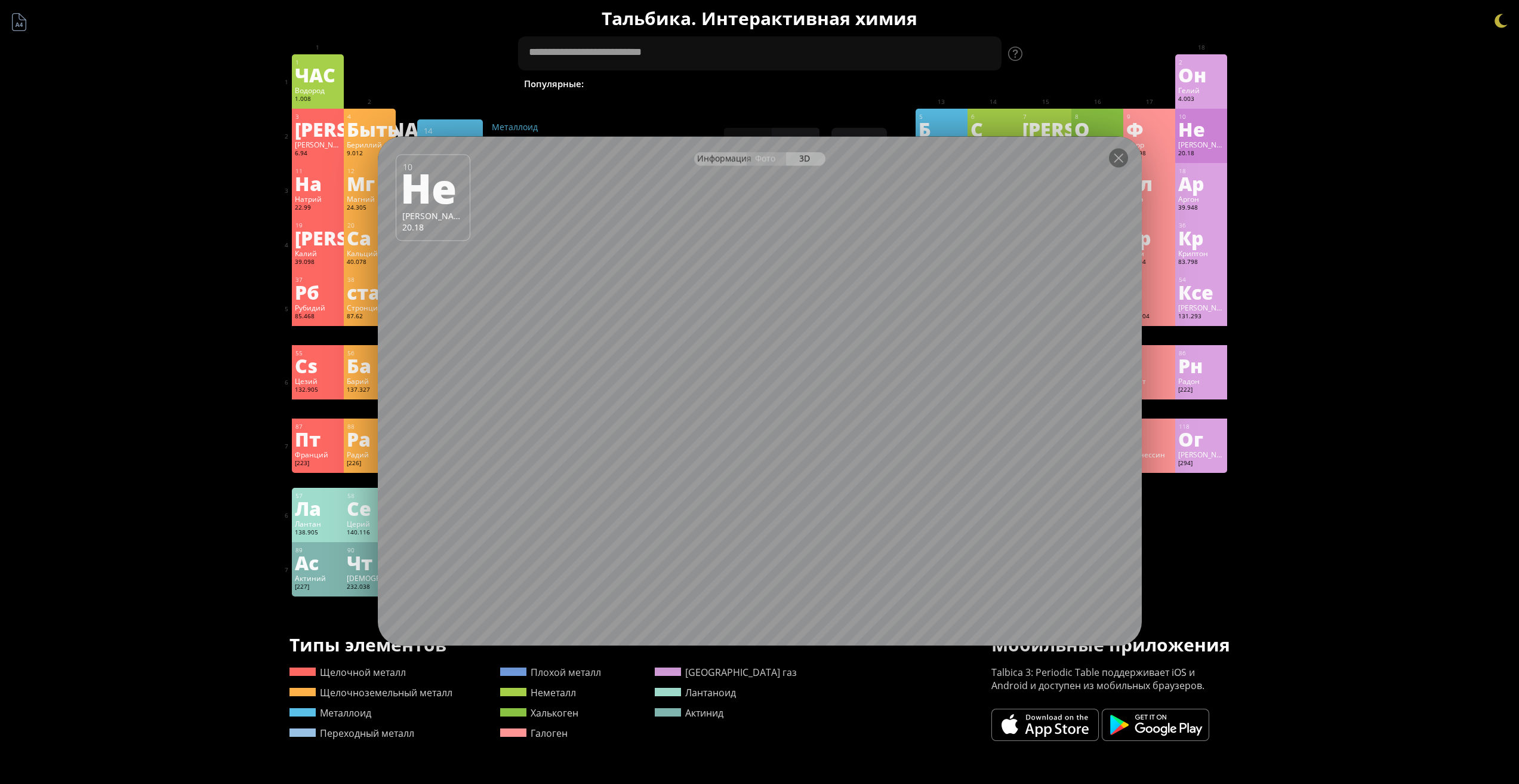
click at [704, 158] on font "Информация" at bounding box center [724, 157] width 54 height 11
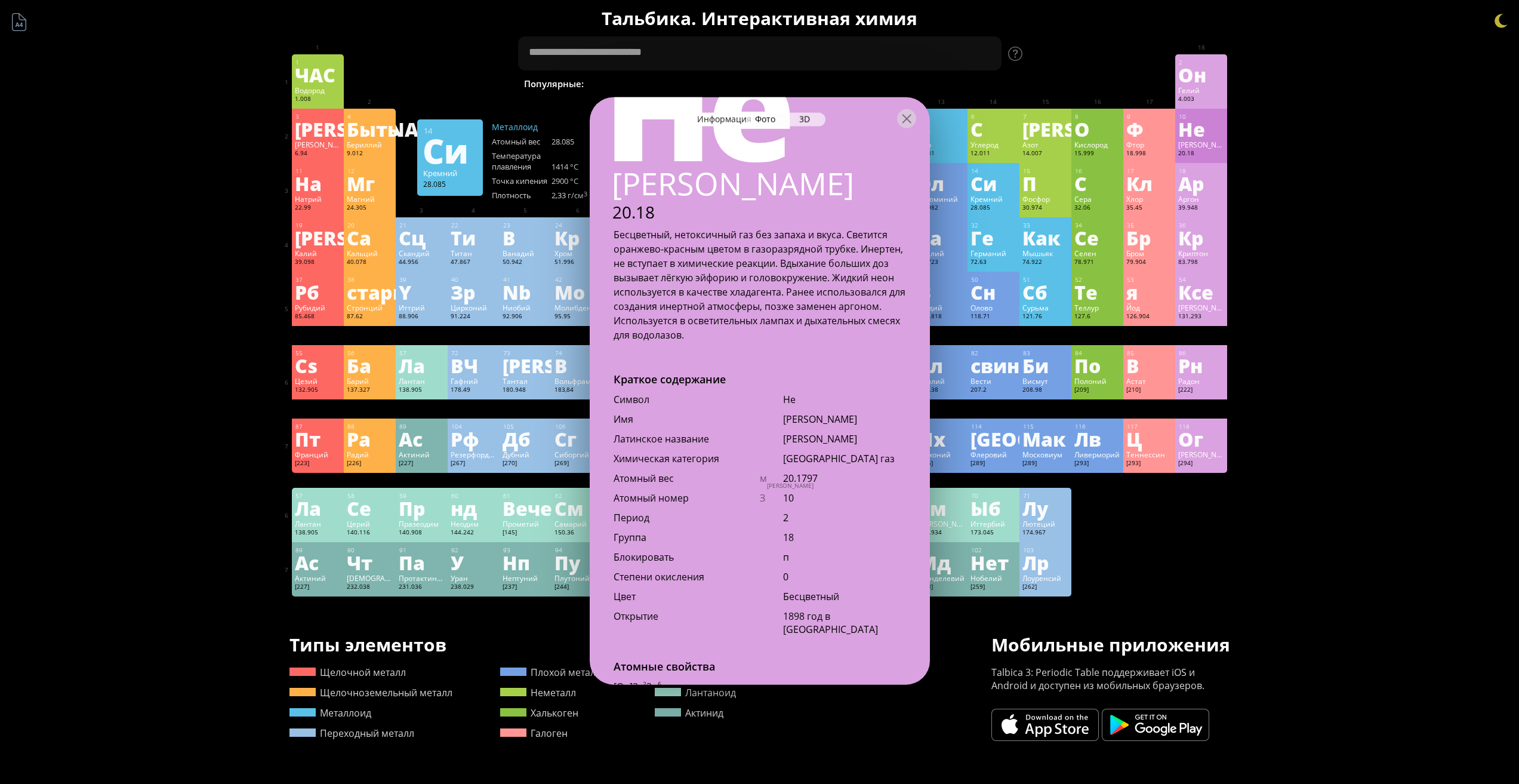
scroll to position [0, 0]
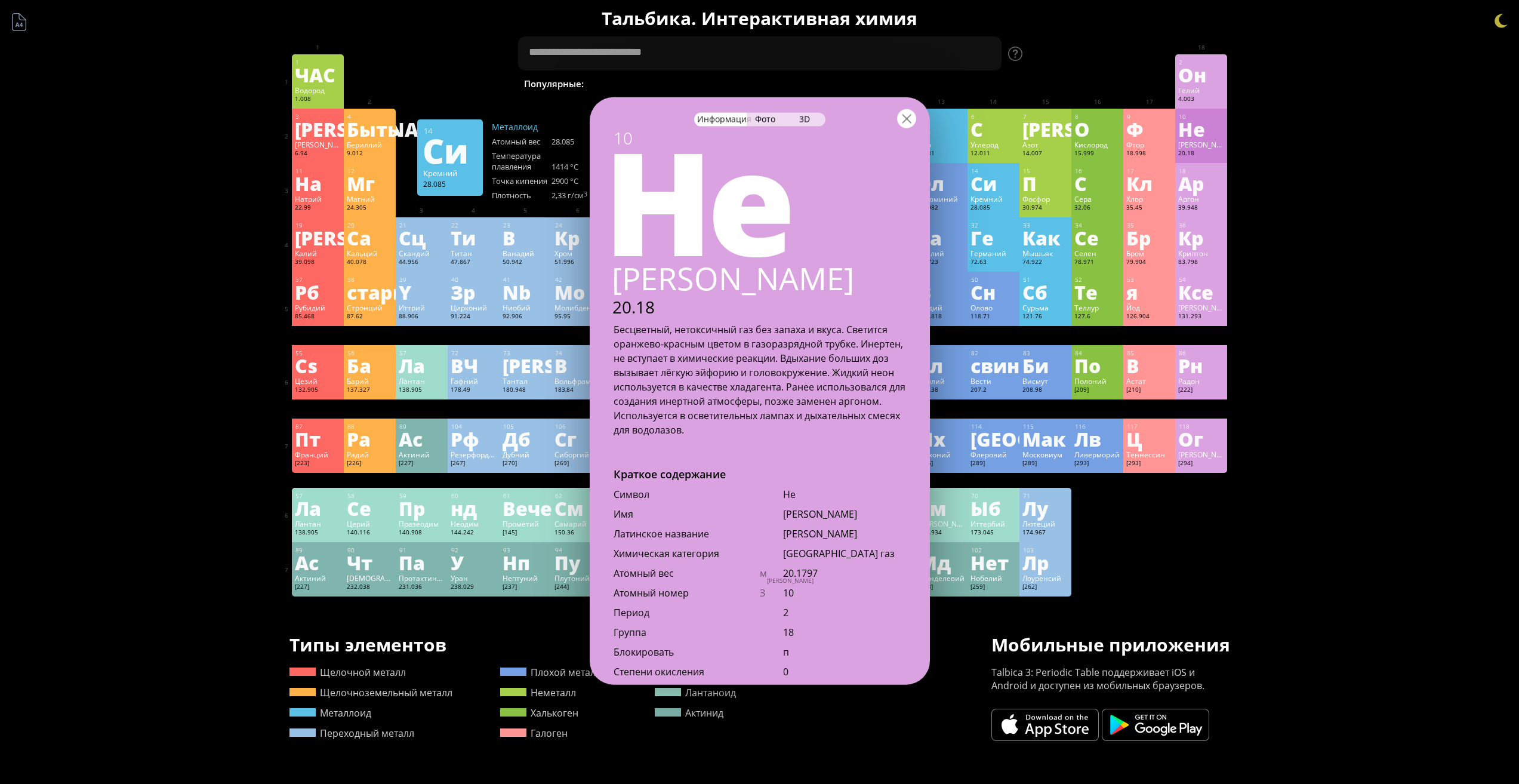
click at [906, 124] on div at bounding box center [907, 118] width 19 height 19
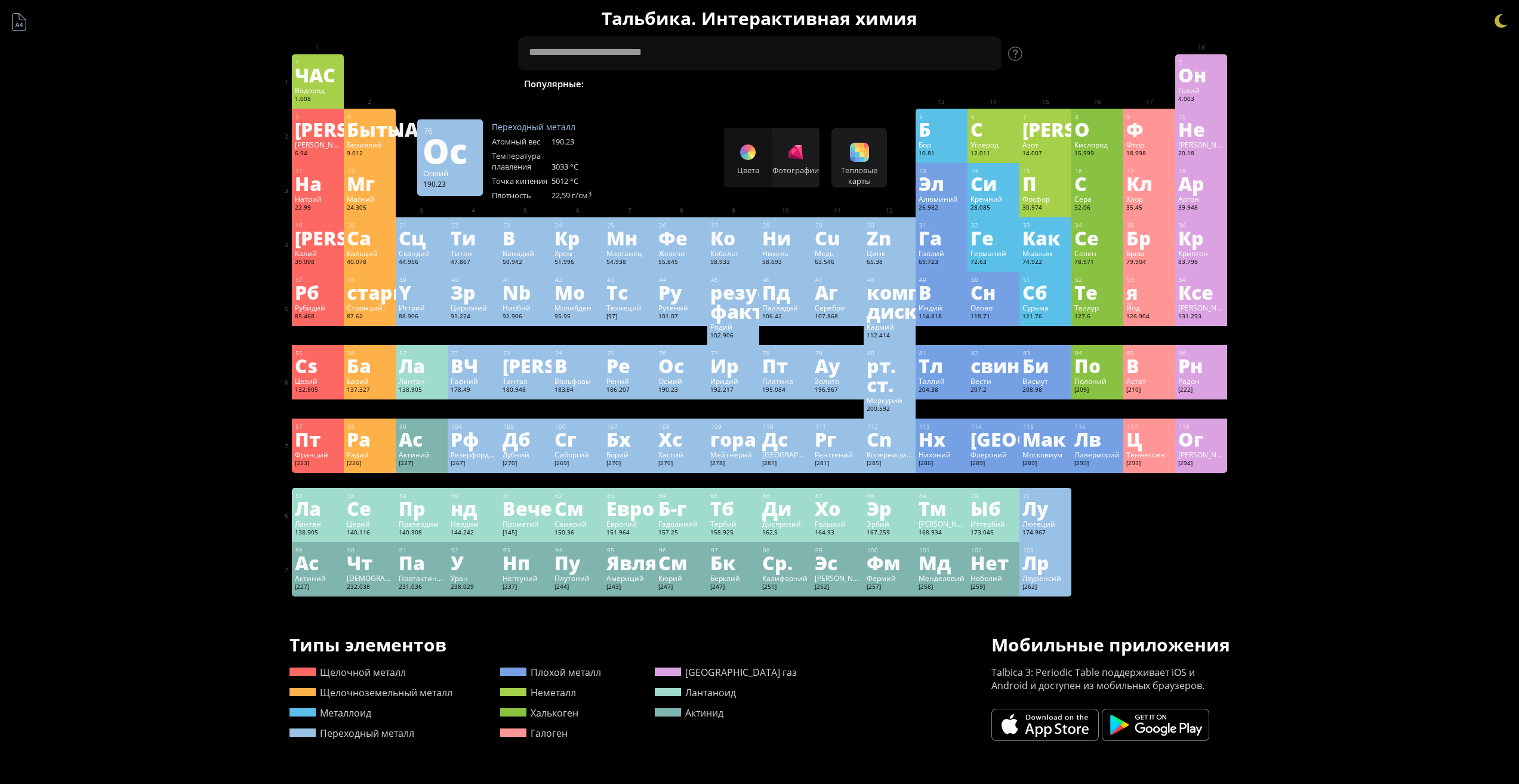
click at [678, 385] on font "190.23" at bounding box center [668, 389] width 19 height 7
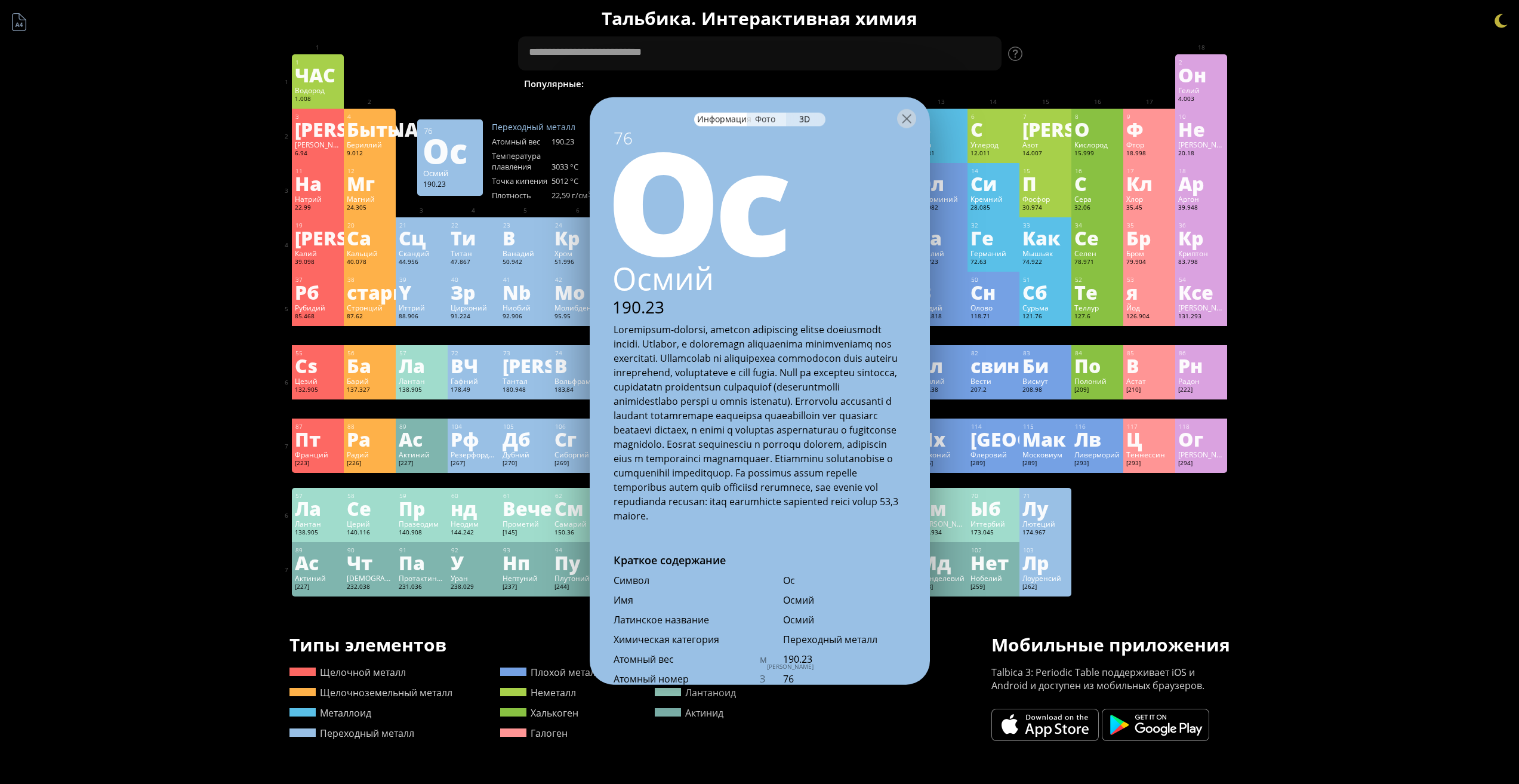
click at [751, 123] on div "Фото" at bounding box center [766, 119] width 40 height 13
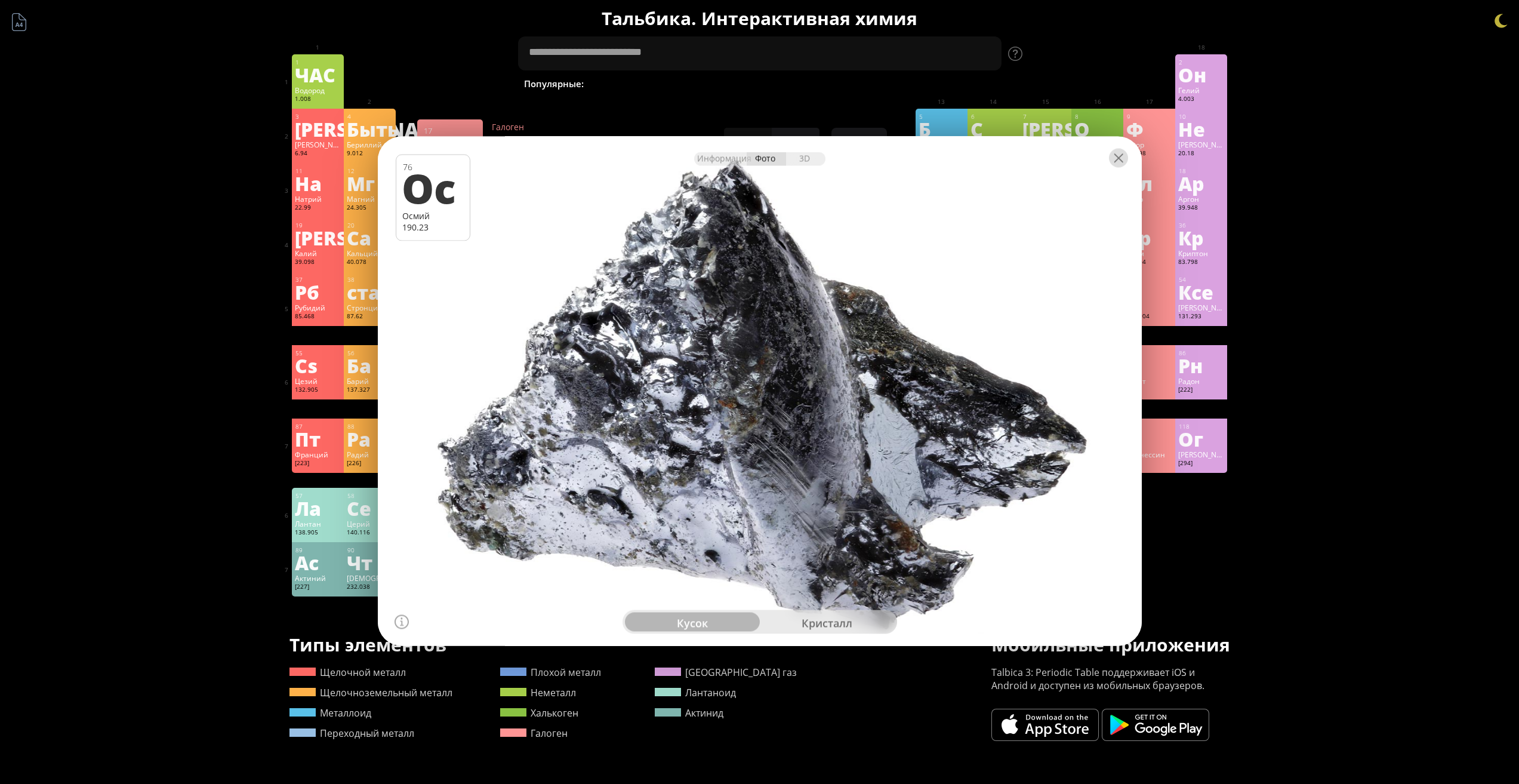
click at [1114, 164] on div at bounding box center [1119, 158] width 19 height 19
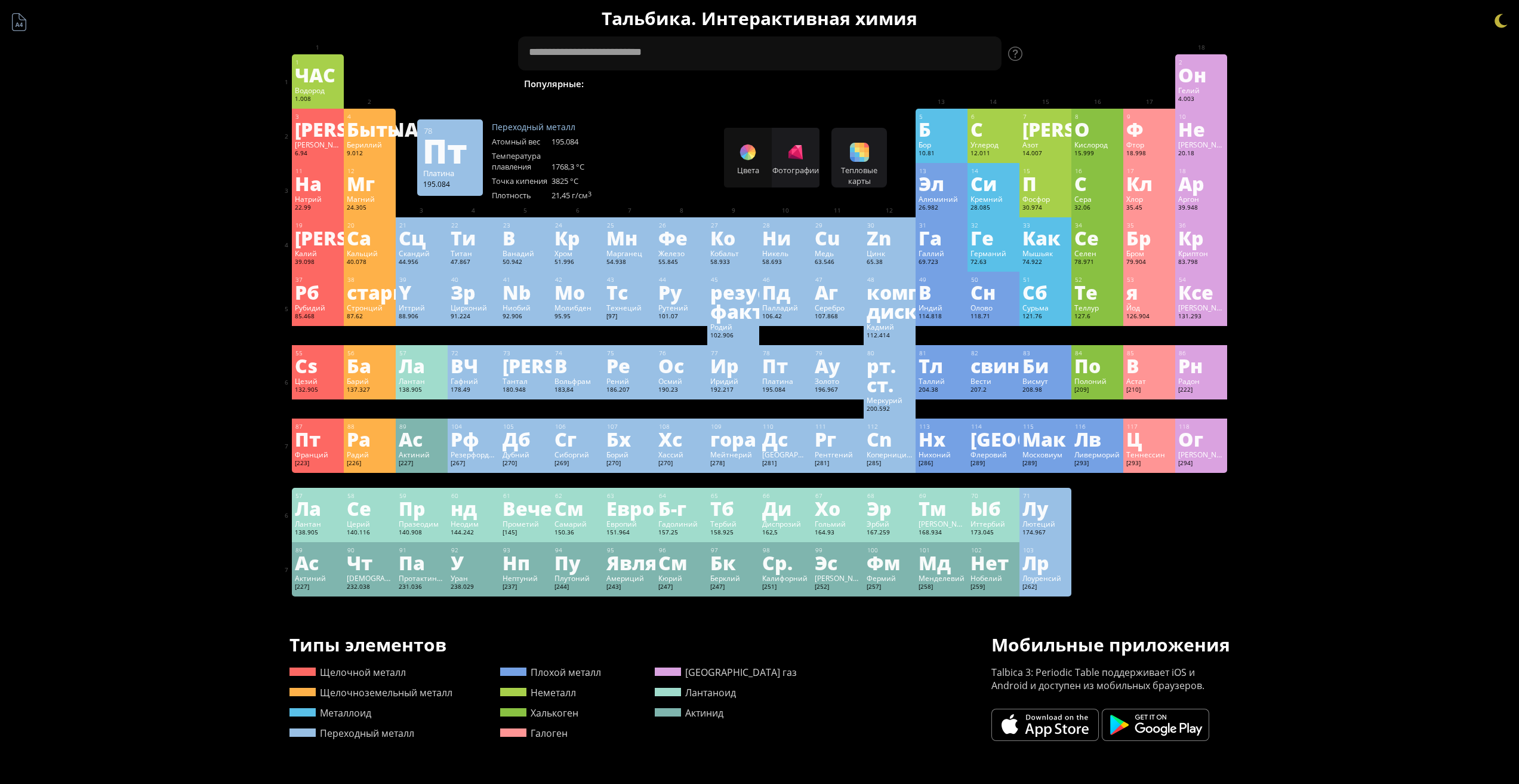
click at [799, 381] on div "Платина" at bounding box center [786, 381] width 46 height 10
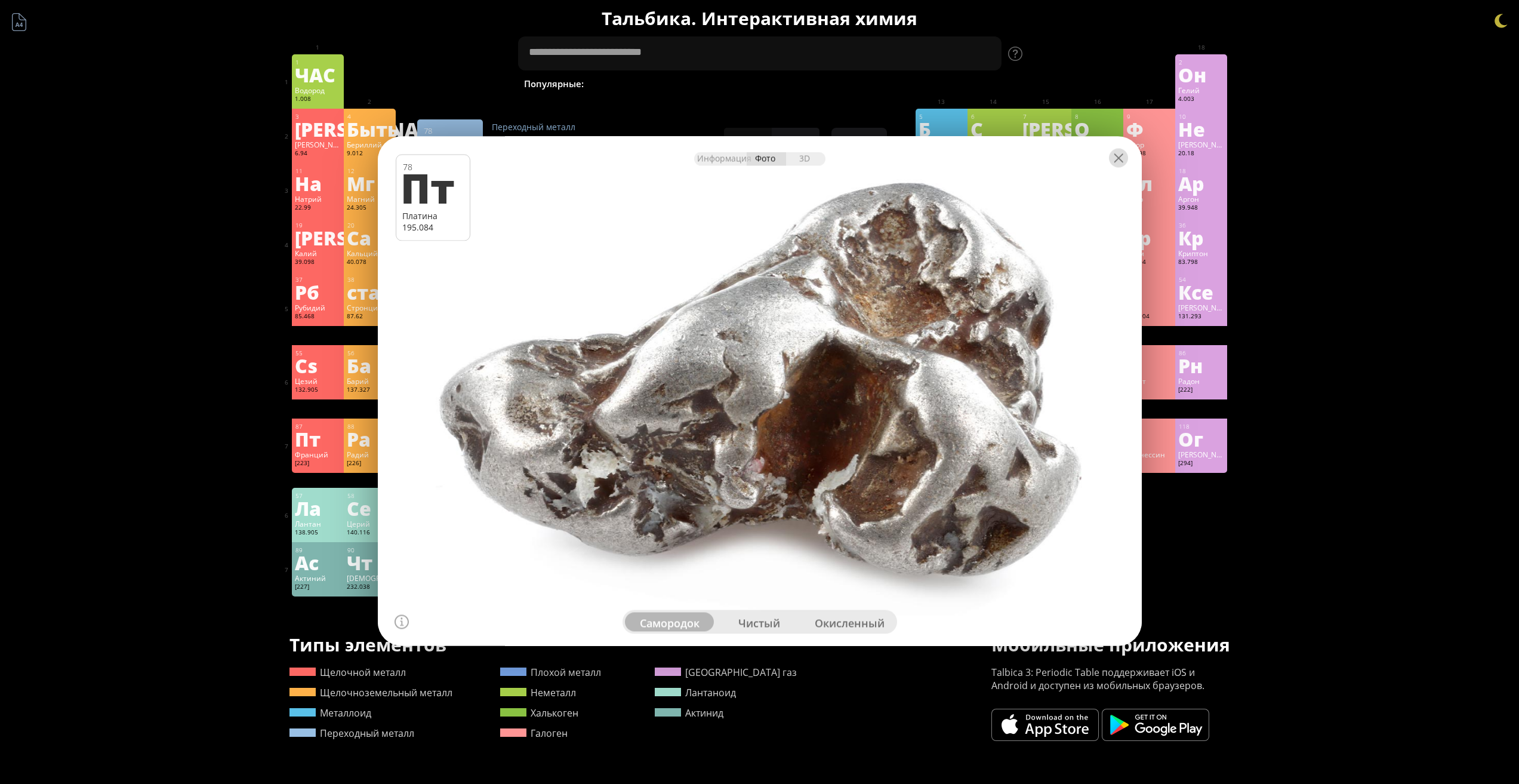
click at [1124, 160] on div at bounding box center [1119, 158] width 19 height 19
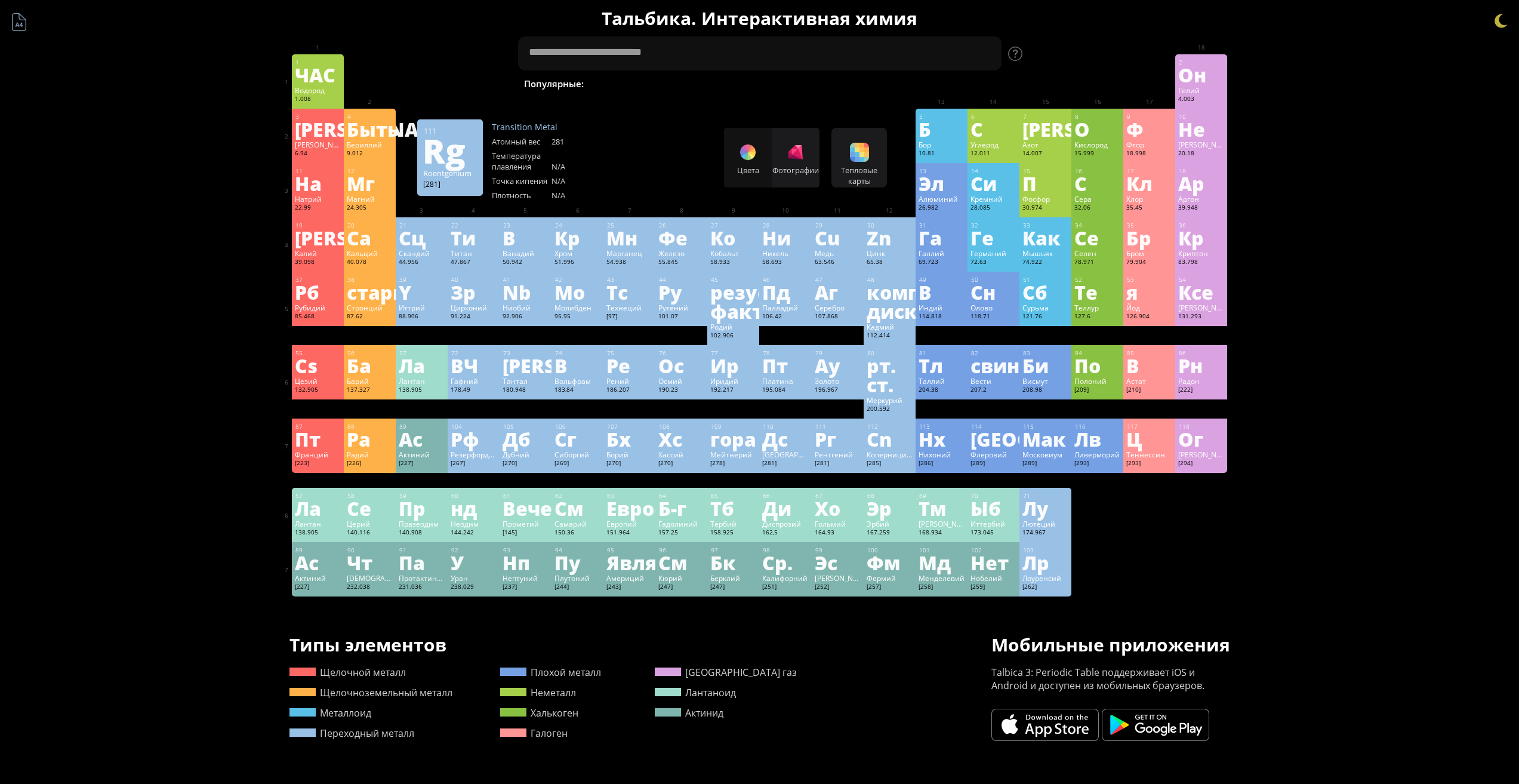
click at [836, 447] on font "Рг" at bounding box center [825, 438] width 22 height 28
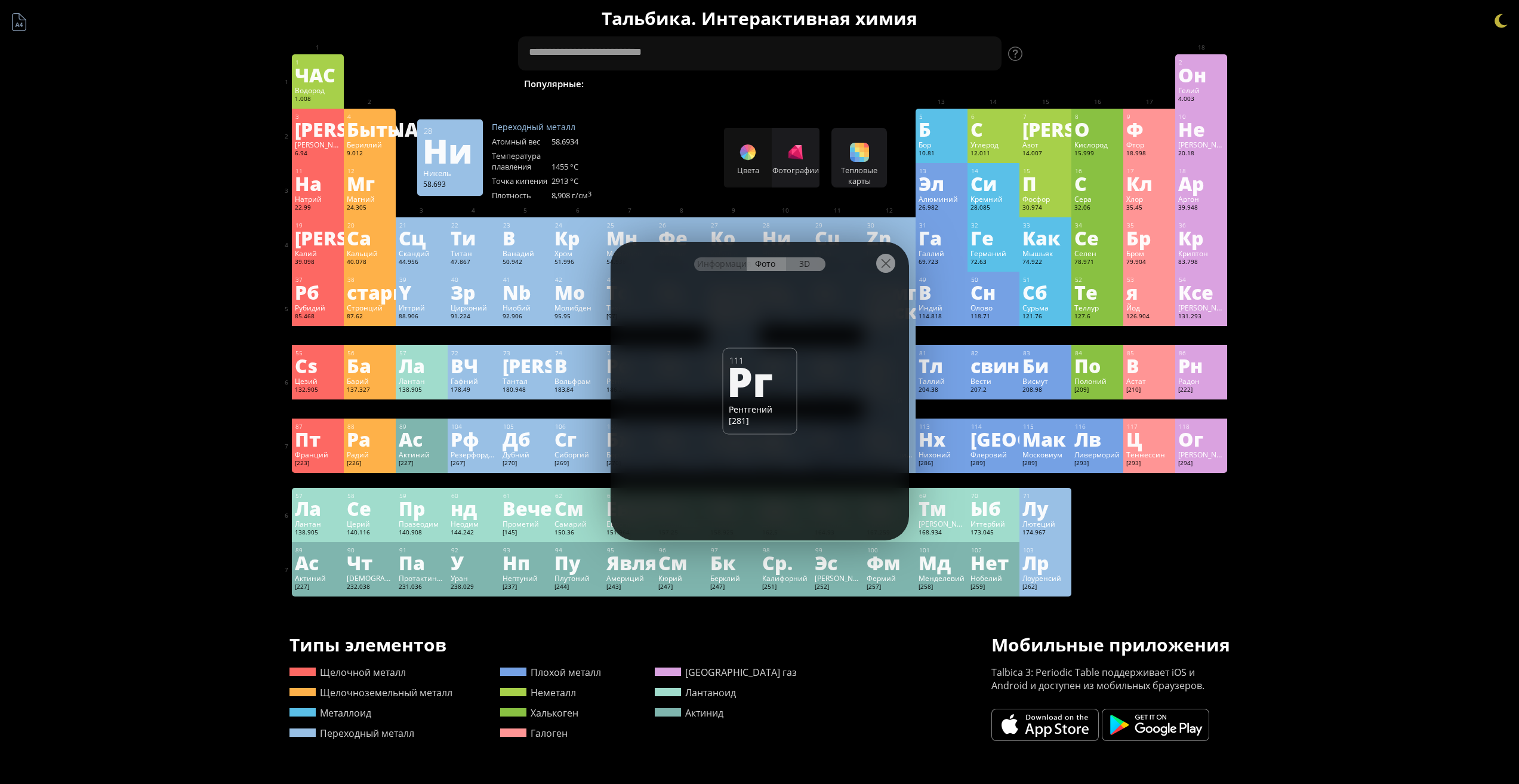
click at [798, 268] on div "3D" at bounding box center [806, 264] width 40 height 13
click at [730, 262] on font "Информация" at bounding box center [724, 263] width 54 height 11
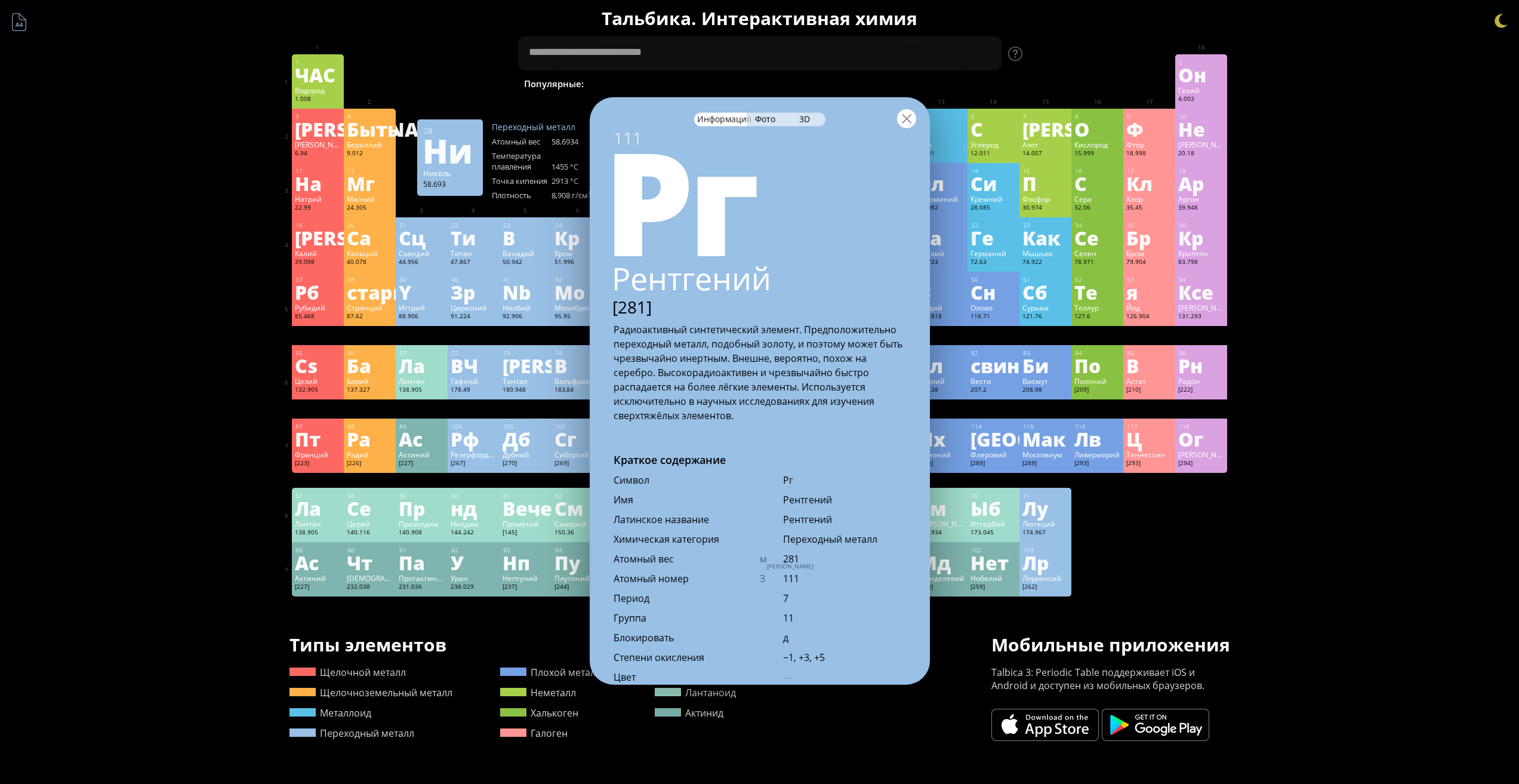
click at [909, 118] on div at bounding box center [907, 118] width 19 height 19
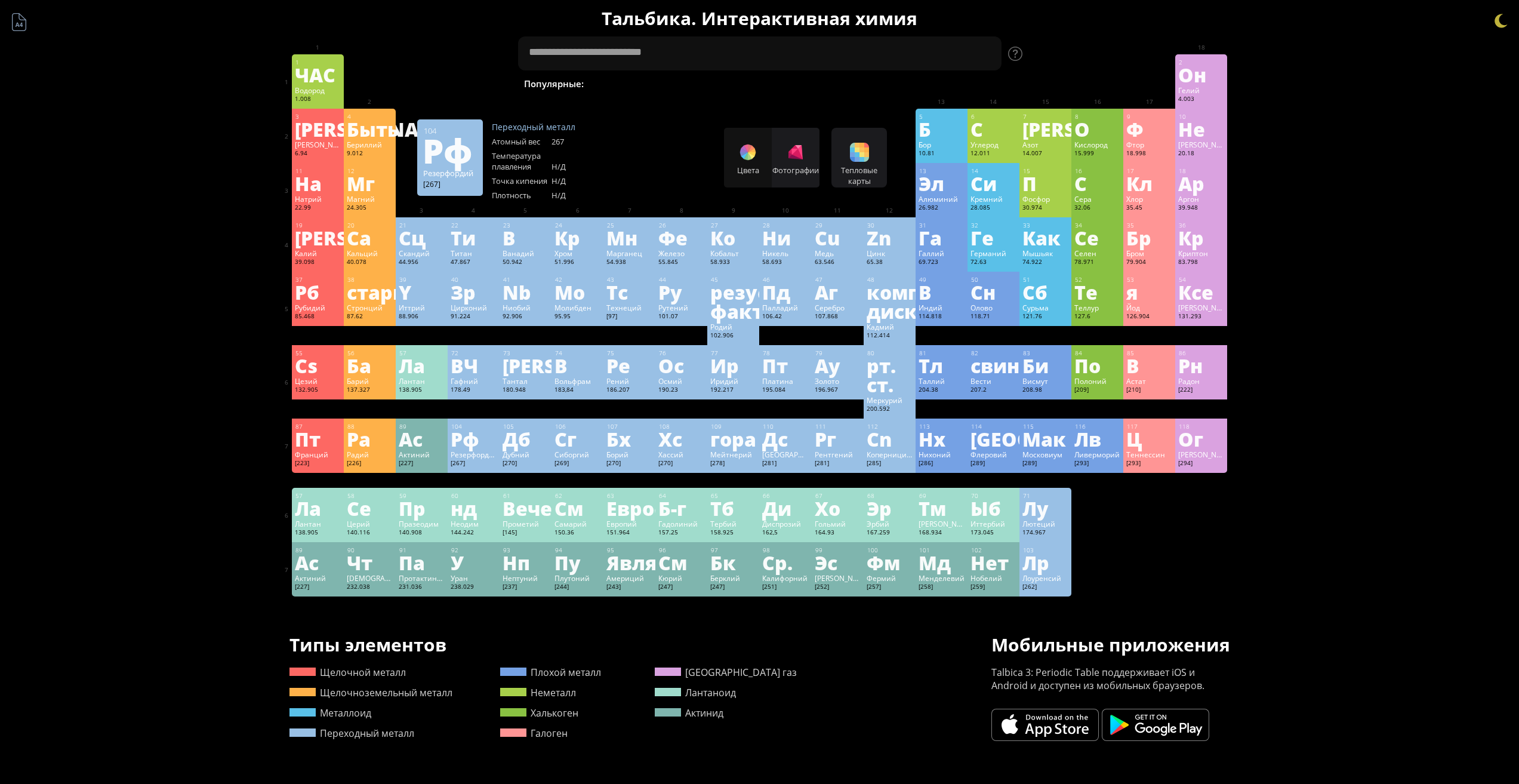
click at [496, 464] on div "[267]" at bounding box center [474, 464] width 46 height 10
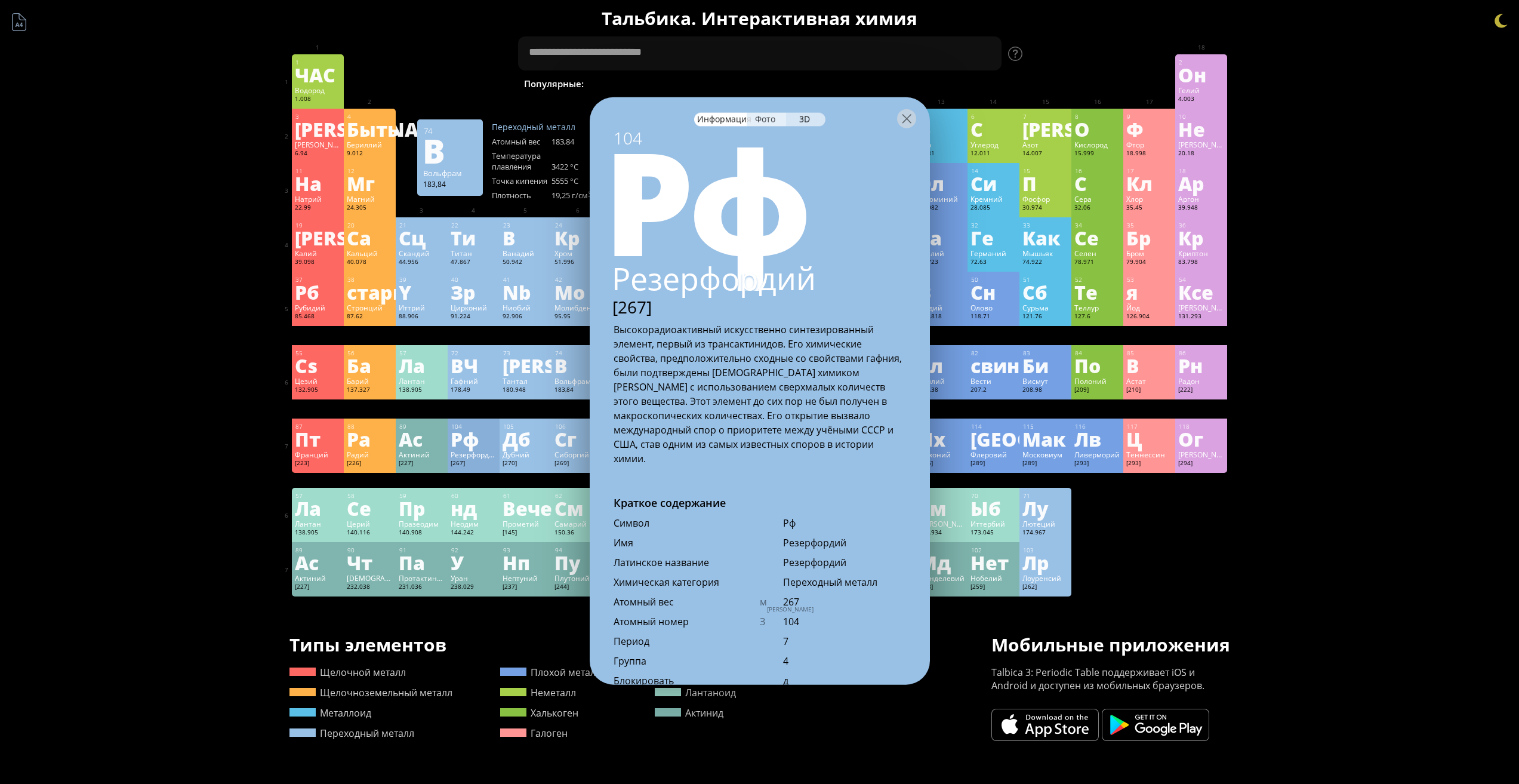
click at [772, 122] on font "Фото" at bounding box center [765, 118] width 20 height 11
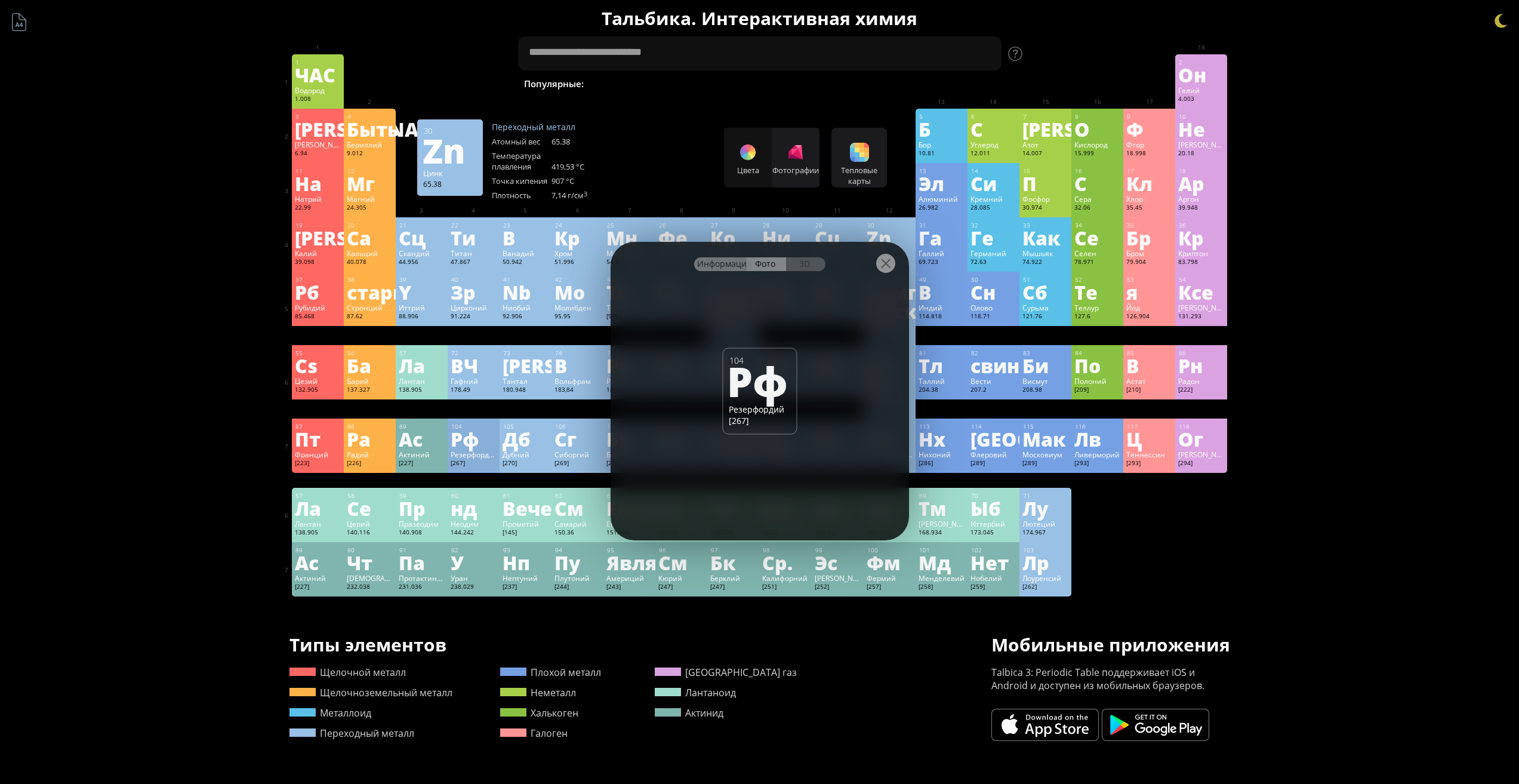
click at [736, 261] on font "Информация" at bounding box center [724, 263] width 54 height 11
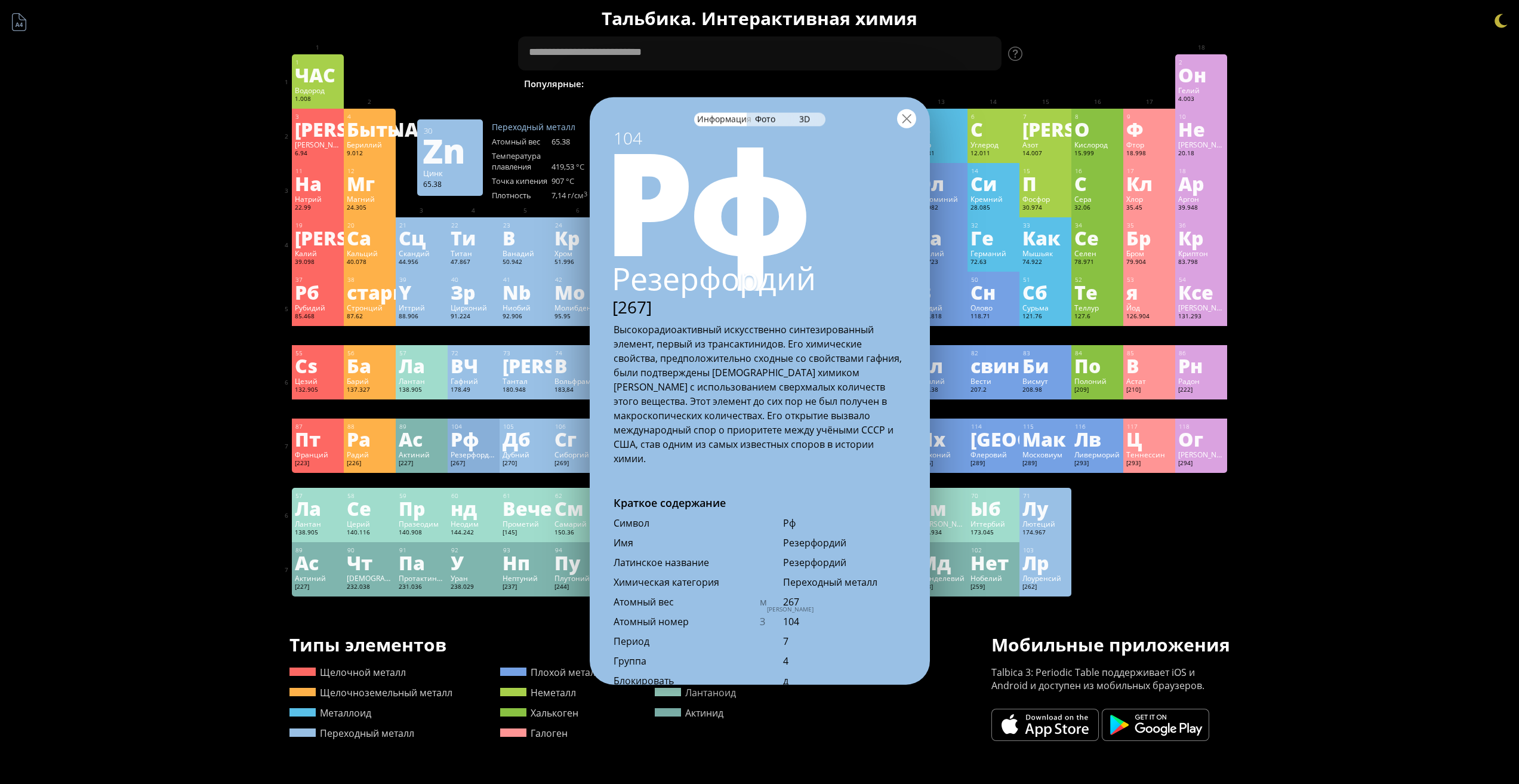
click at [915, 118] on div at bounding box center [907, 118] width 19 height 19
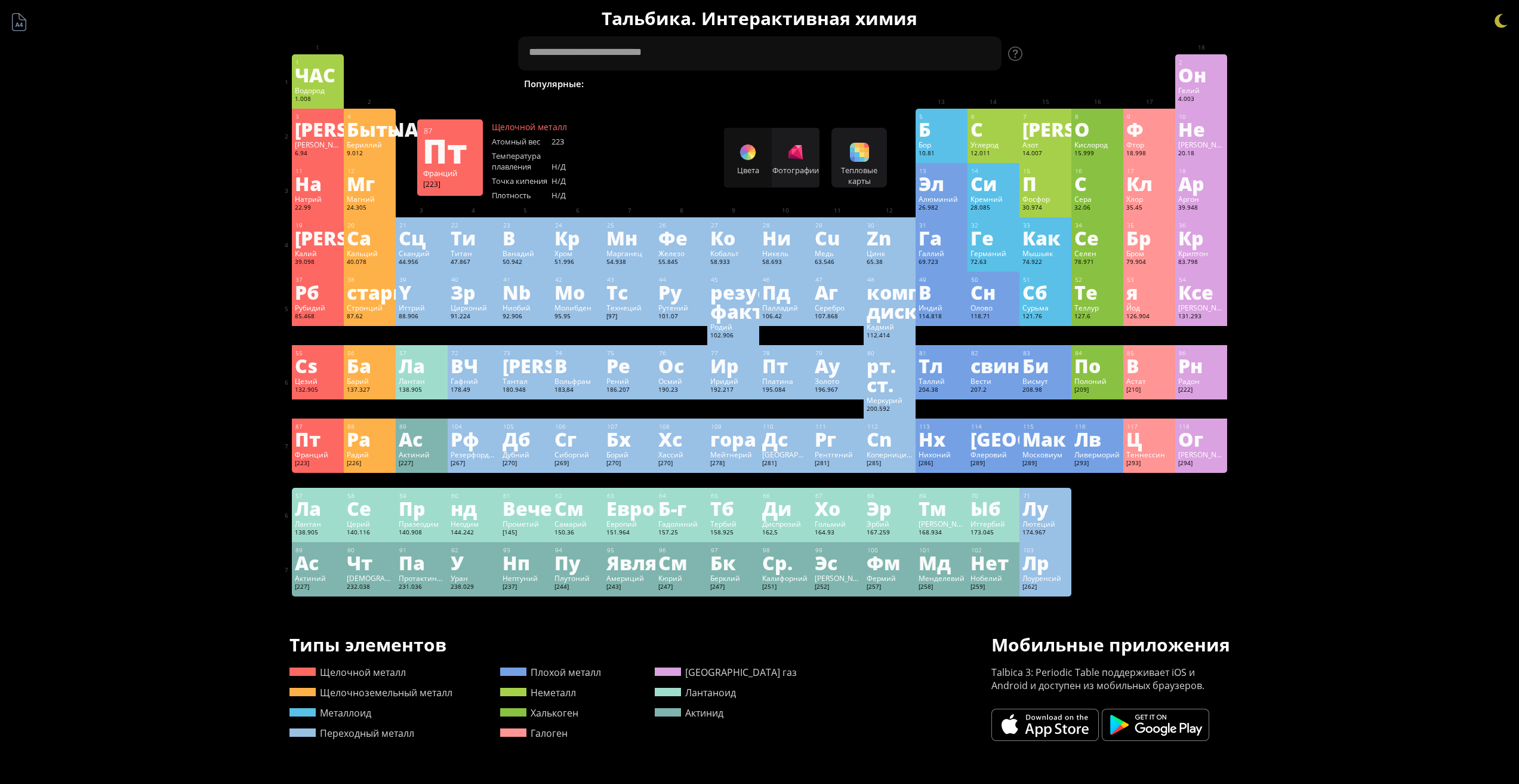
click at [307, 455] on font "Франций" at bounding box center [312, 454] width 34 height 10
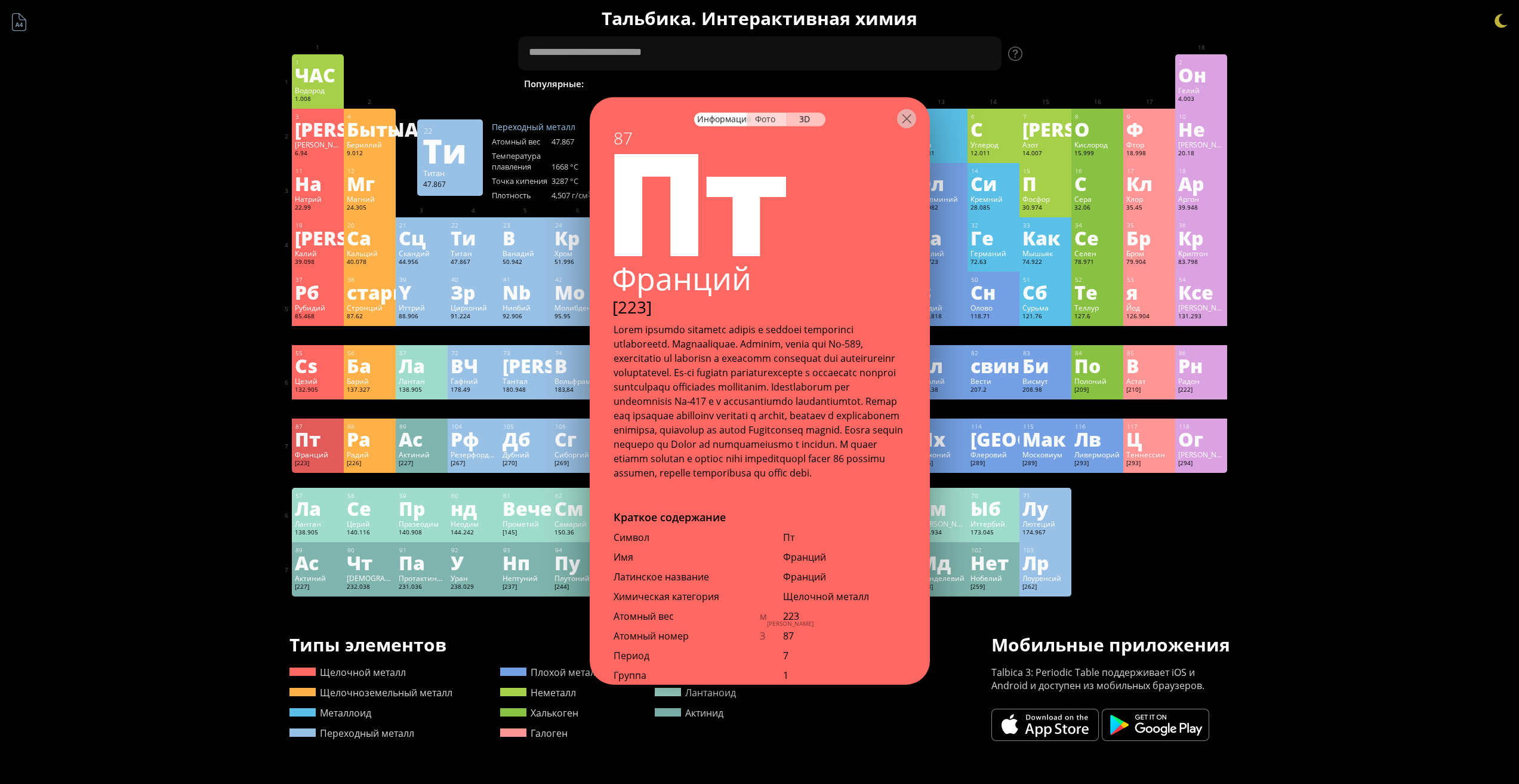
click at [778, 118] on div "Фото" at bounding box center [766, 119] width 40 height 13
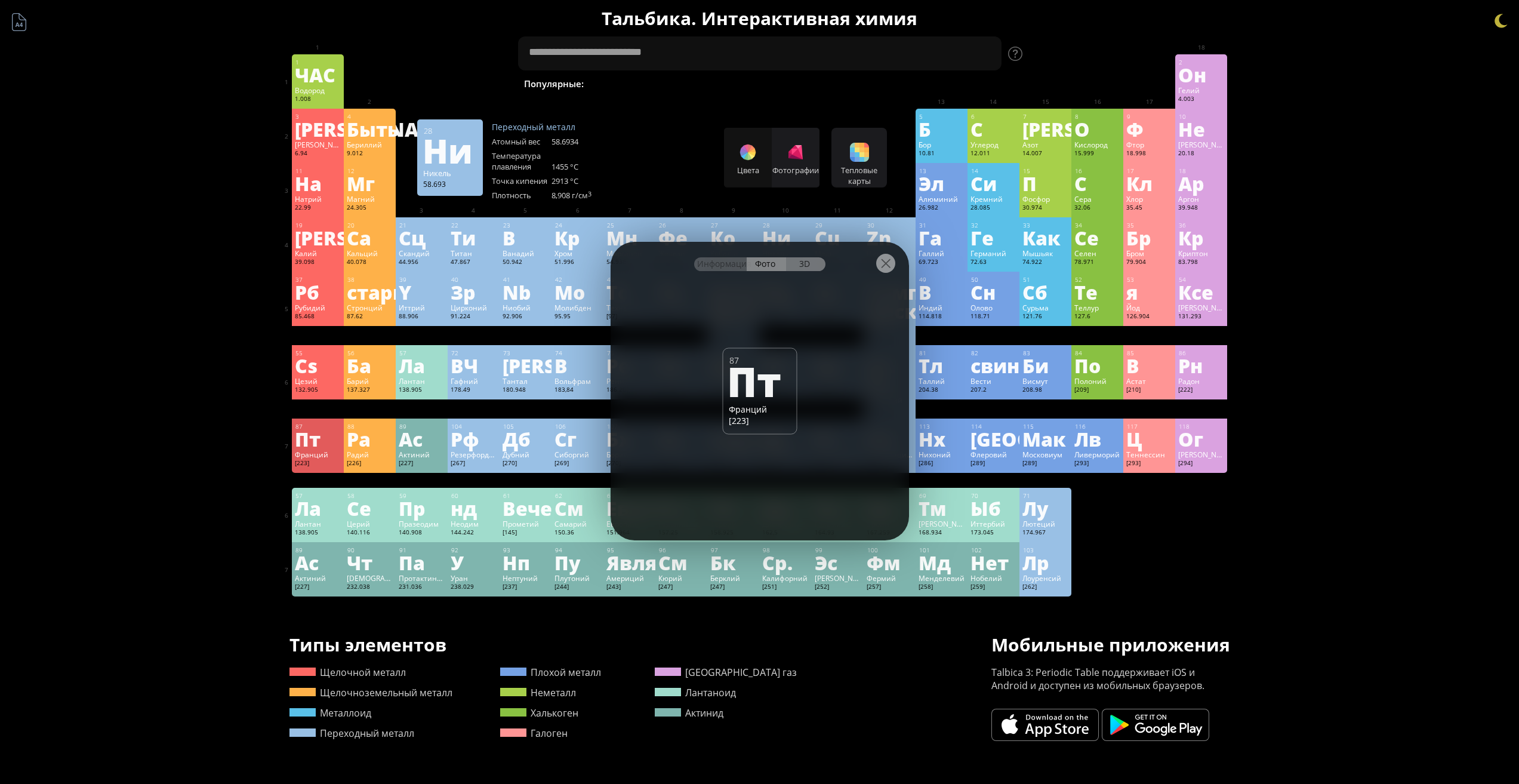
click at [797, 265] on div "3D" at bounding box center [806, 264] width 40 height 13
click at [711, 261] on font "Информация" at bounding box center [724, 263] width 54 height 11
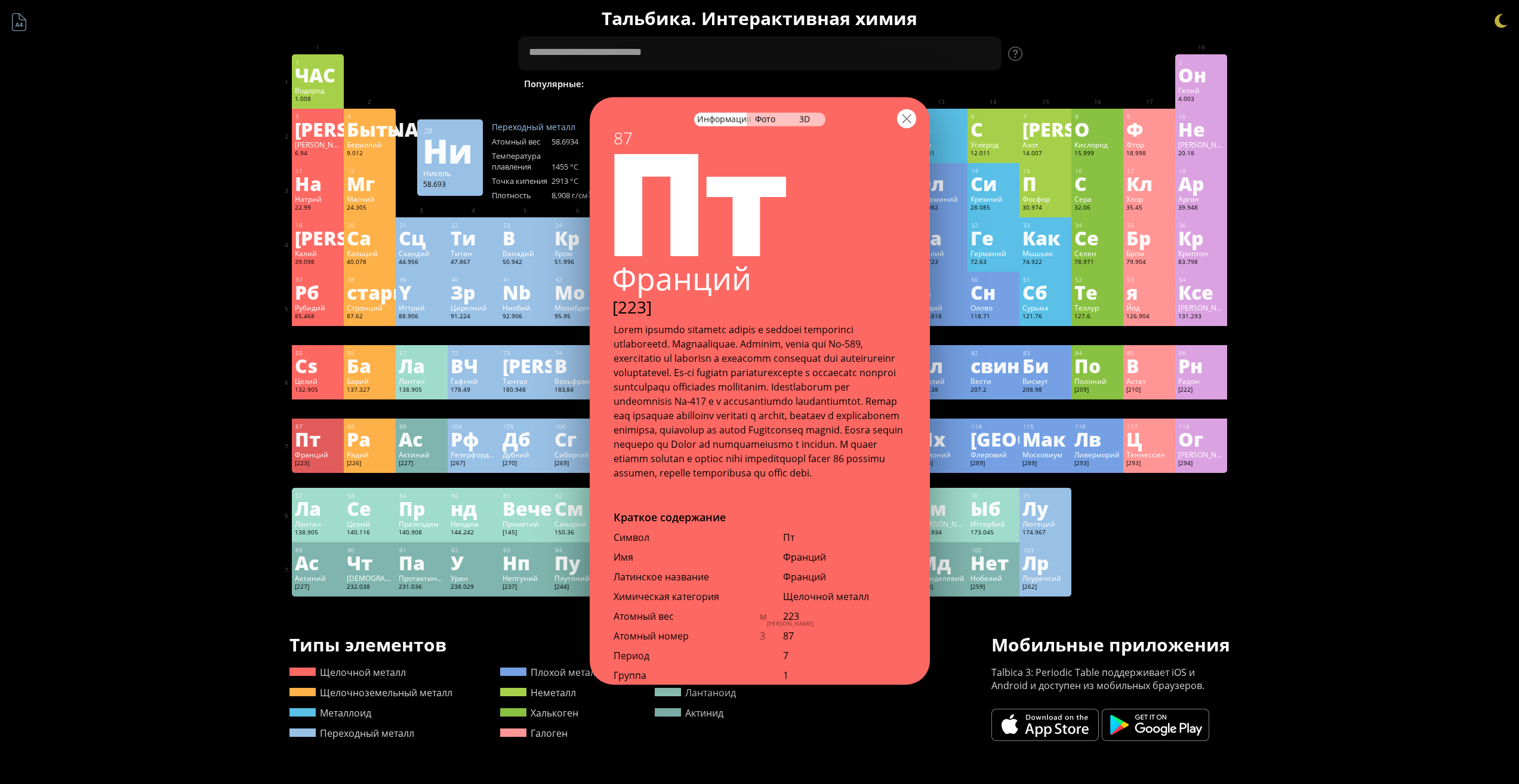
click at [914, 116] on div at bounding box center [907, 118] width 19 height 19
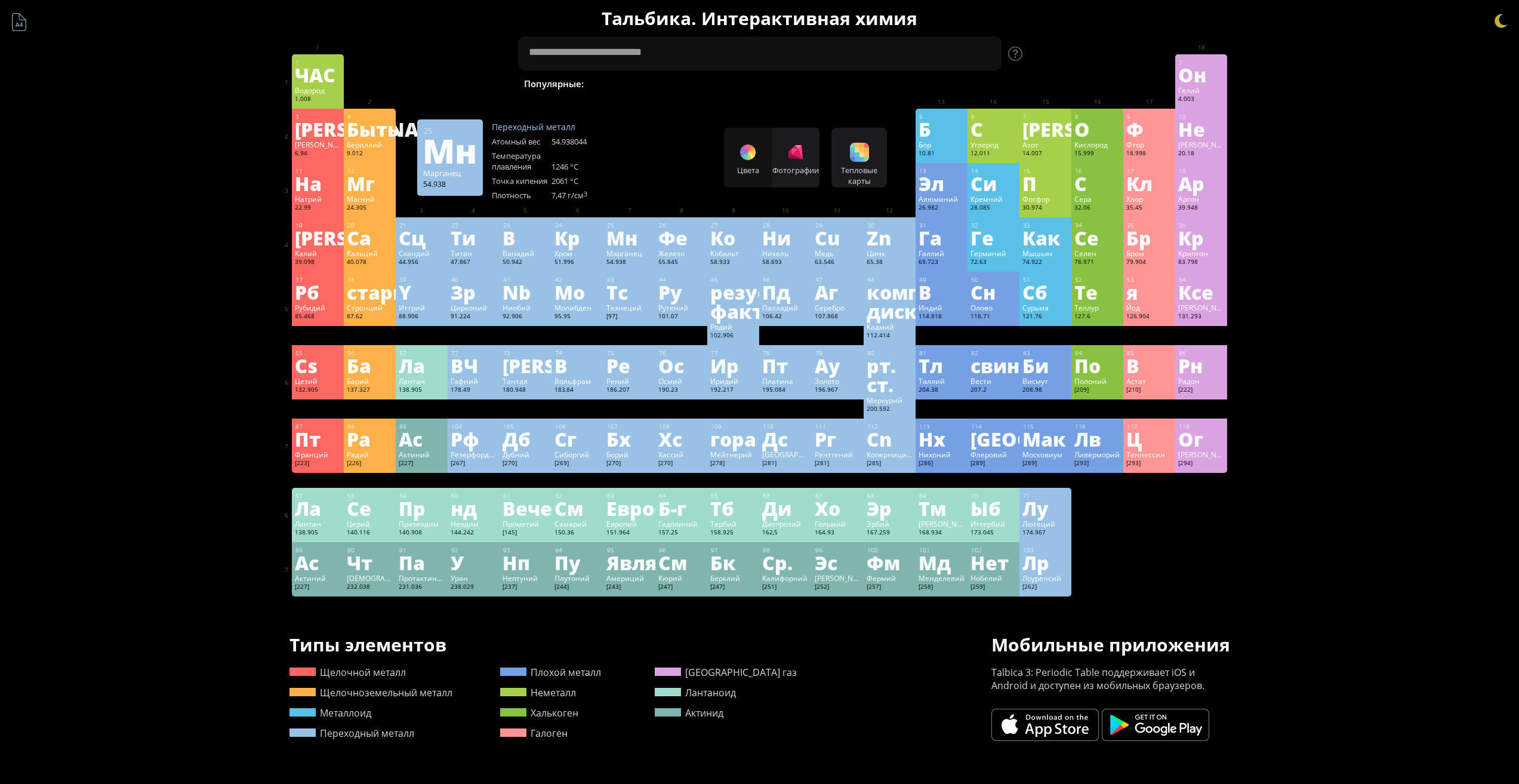
click at [631, 235] on font "Мн" at bounding box center [622, 237] width 31 height 28
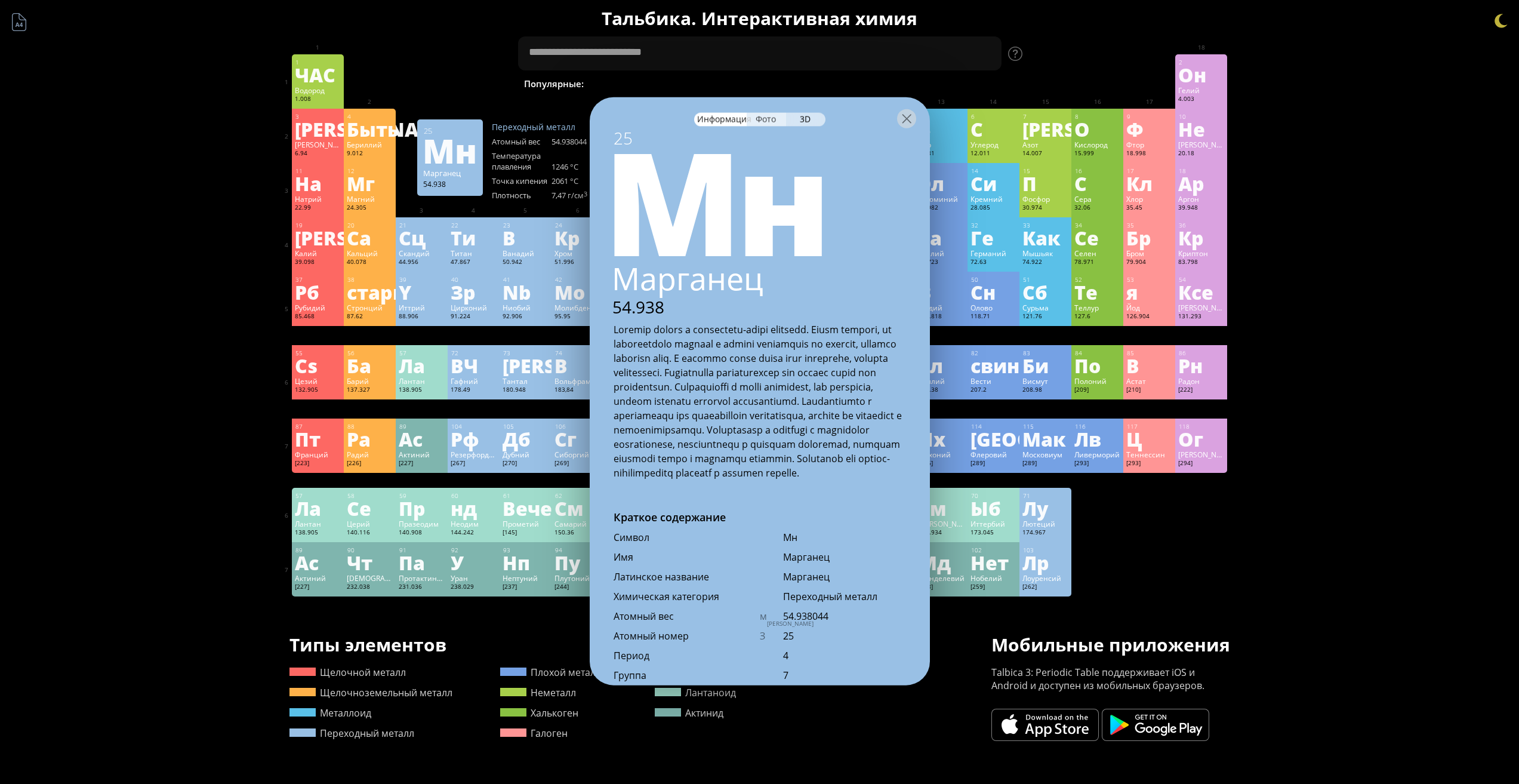
click at [758, 123] on font "Фото" at bounding box center [765, 118] width 20 height 11
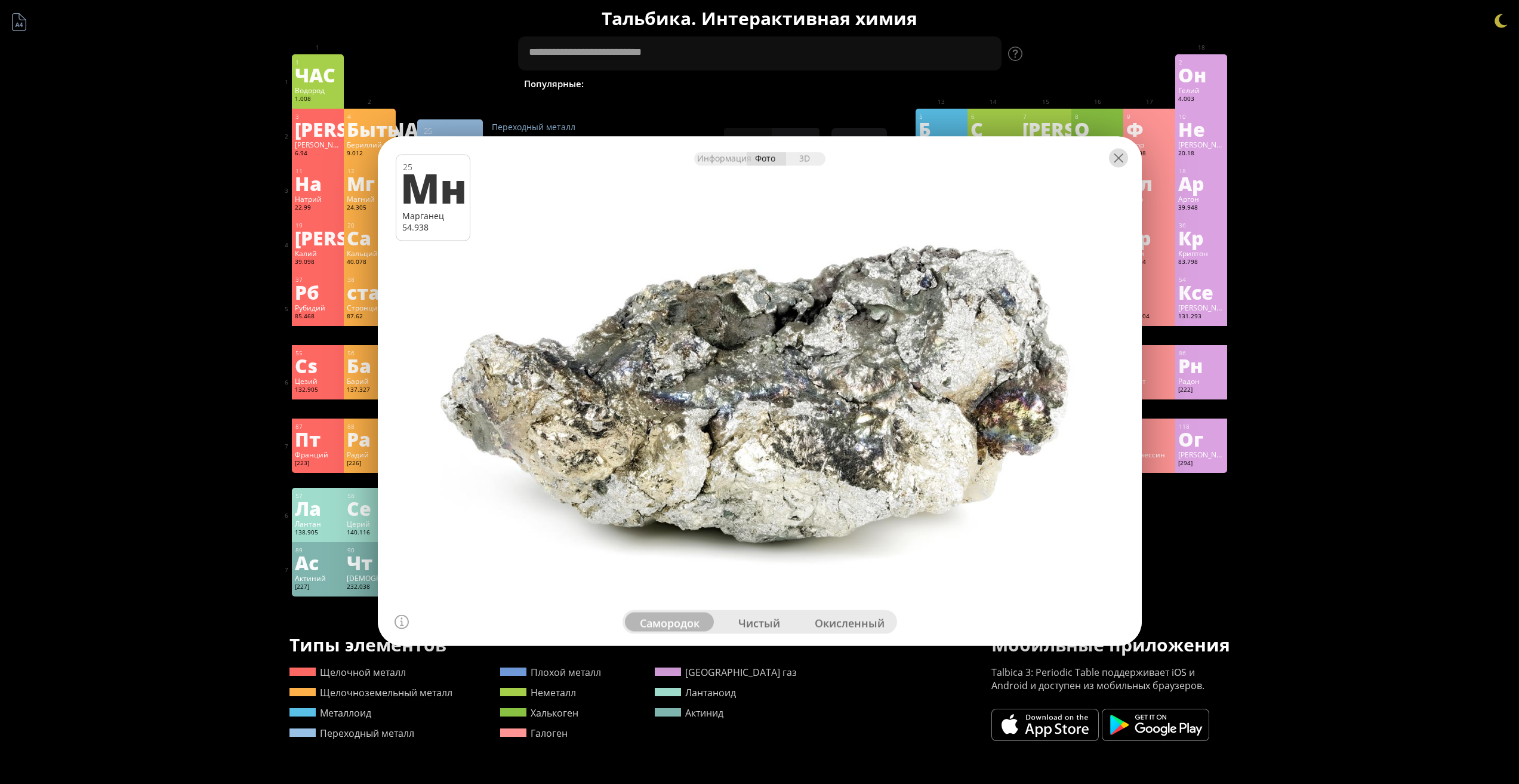
click at [1119, 163] on div at bounding box center [1119, 158] width 19 height 19
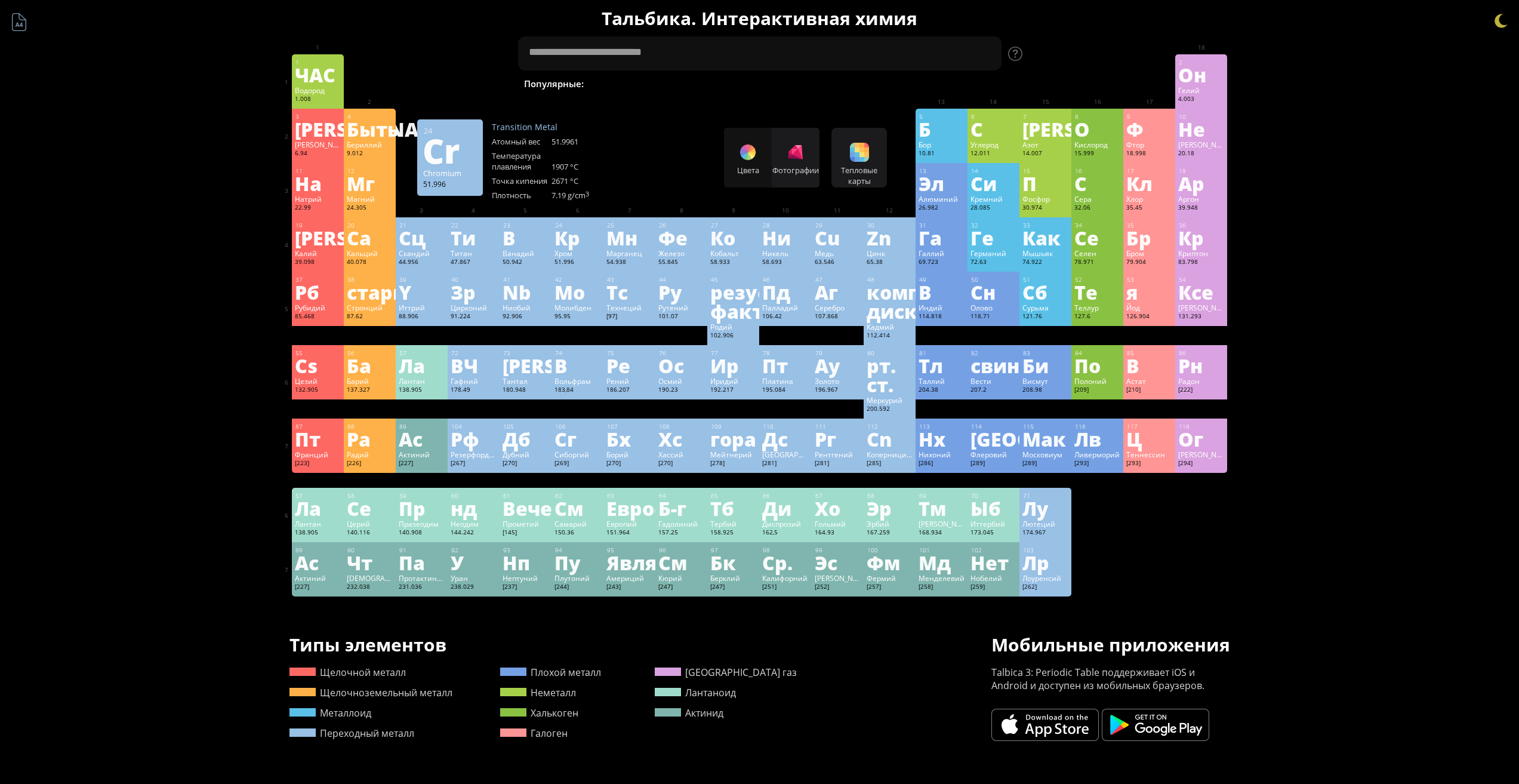
click at [584, 256] on div "Хром" at bounding box center [578, 253] width 46 height 10
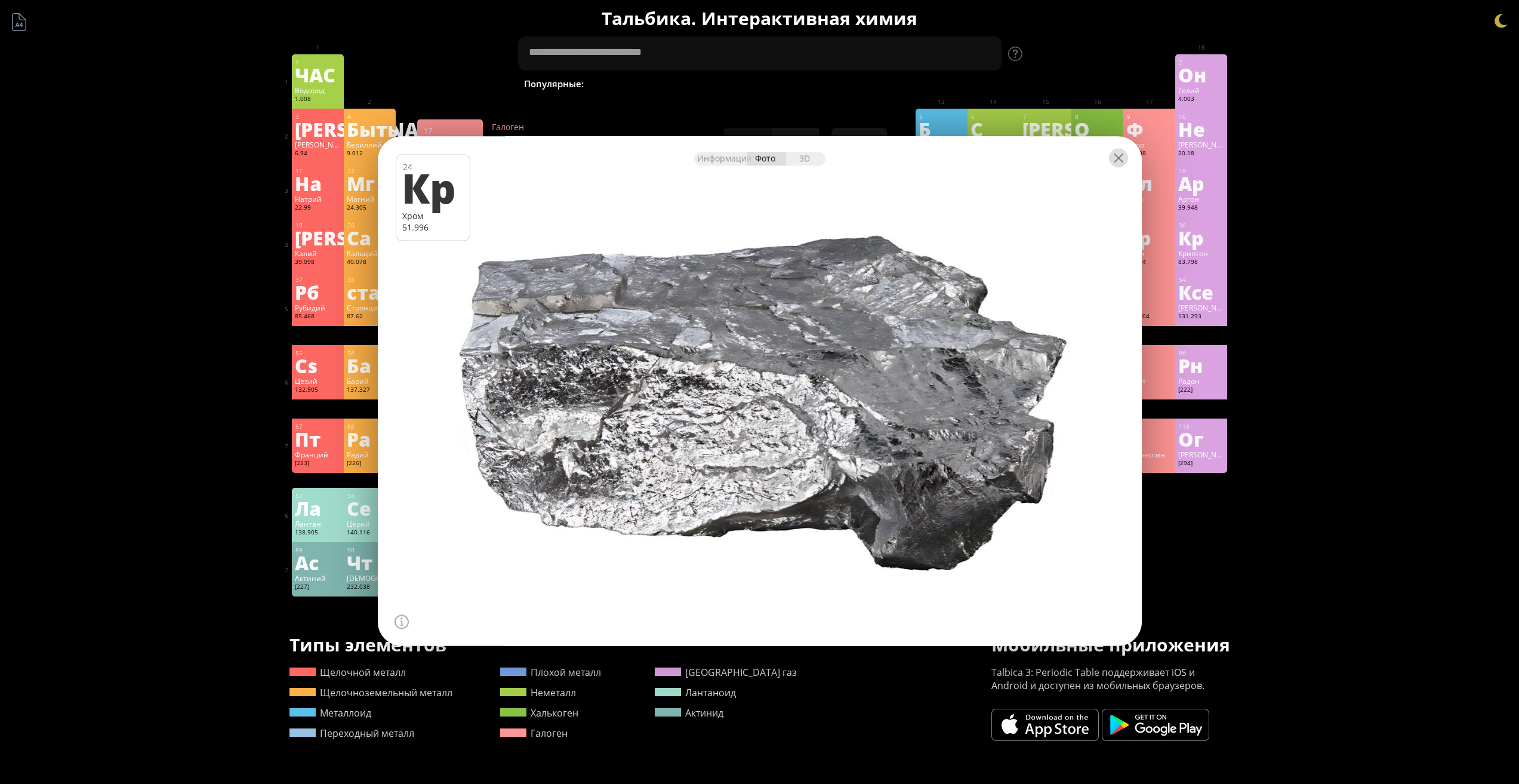
click at [1117, 158] on div at bounding box center [1119, 158] width 19 height 19
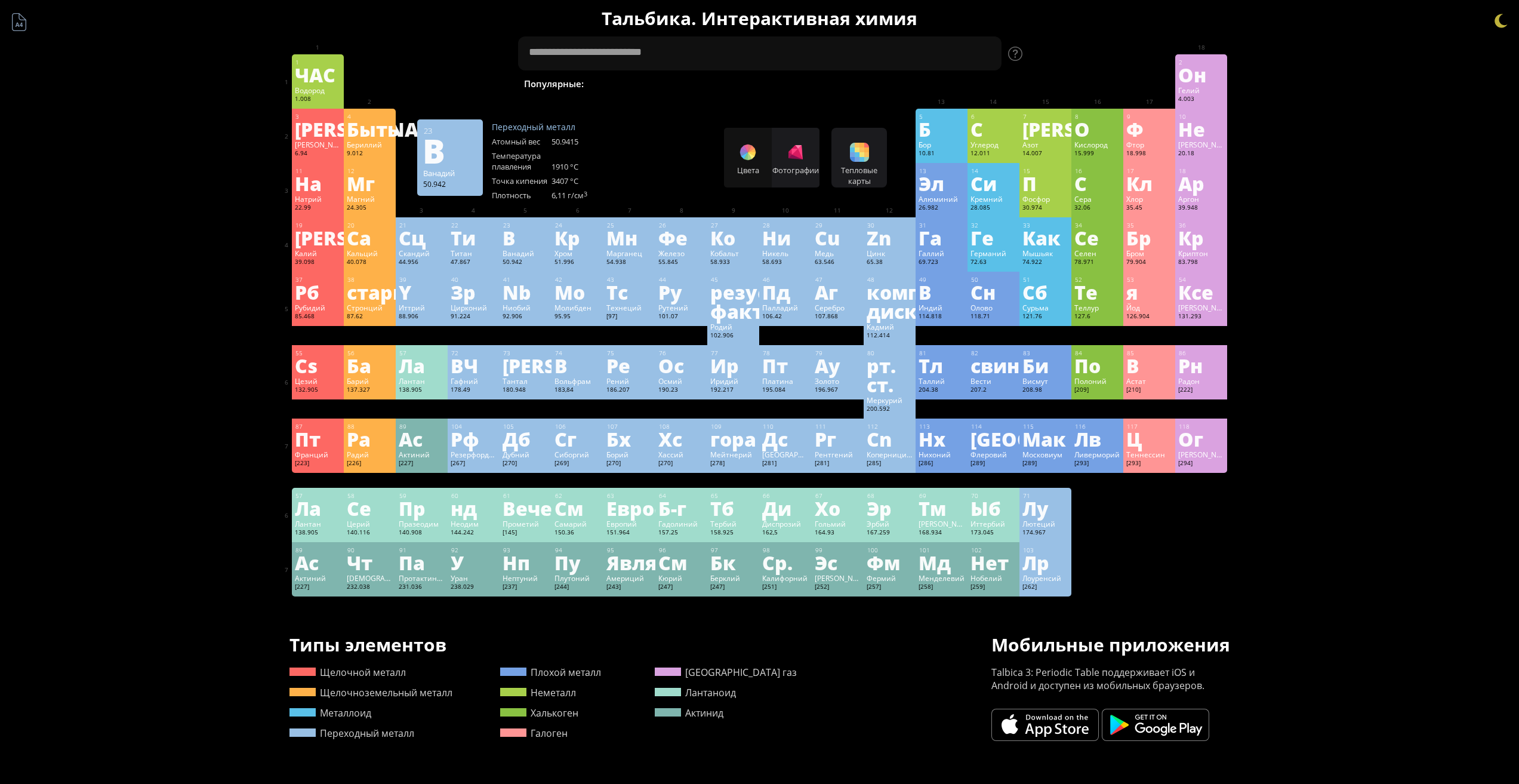
click at [539, 253] on div "Ванадий" at bounding box center [525, 253] width 46 height 10
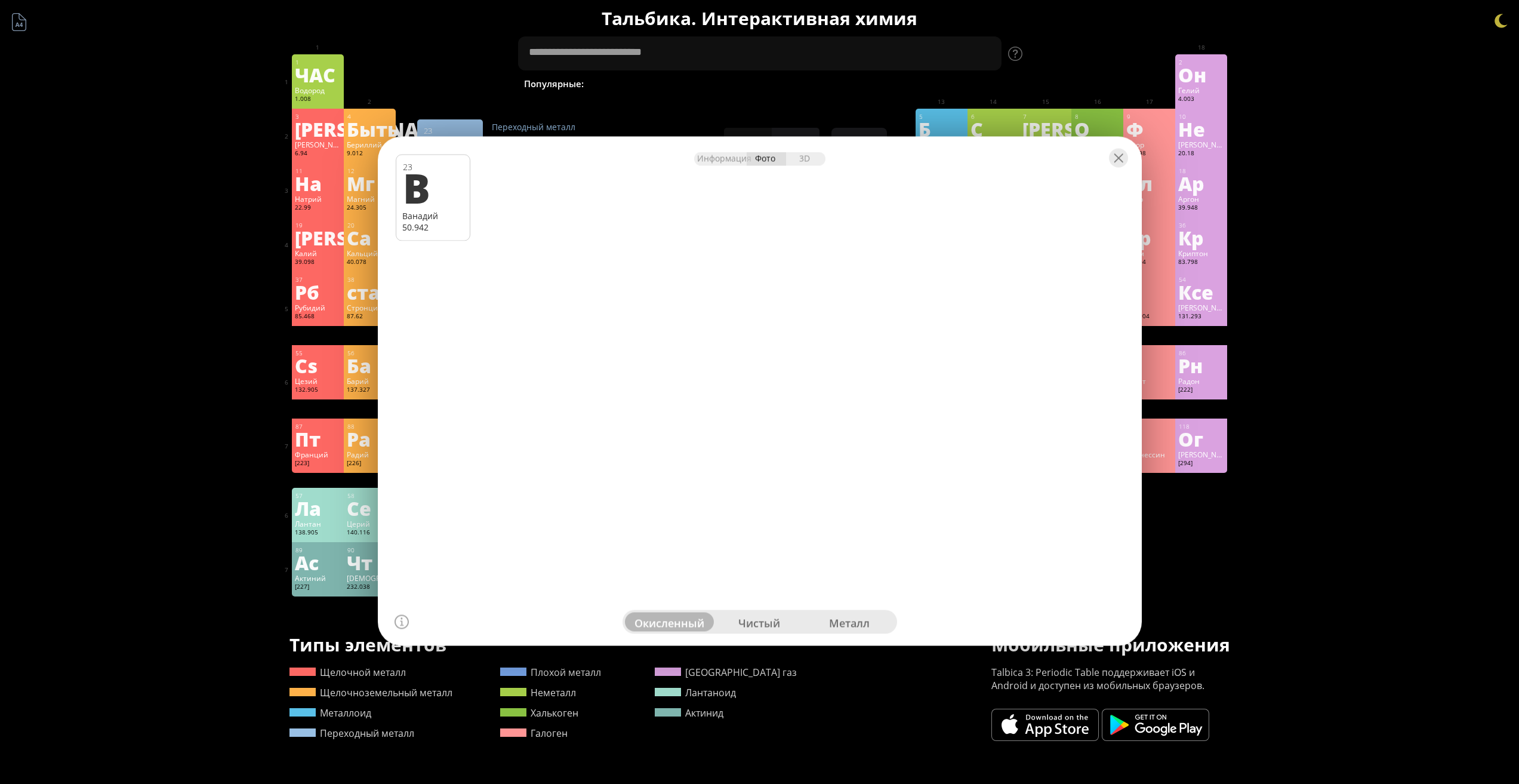
drag, startPoint x: 888, startPoint y: 335, endPoint x: 613, endPoint y: 353, distance: 275.6
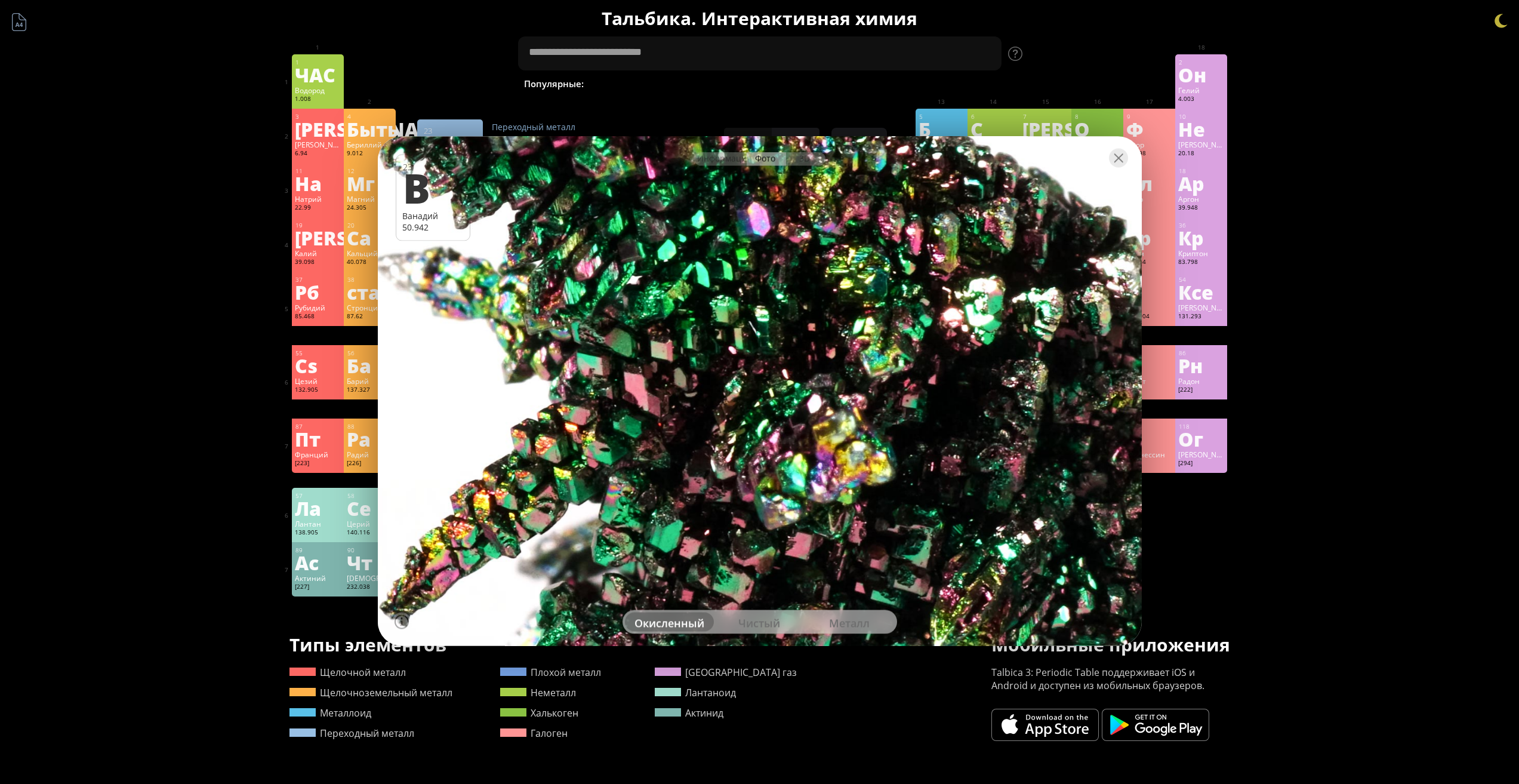
click at [616, 353] on div at bounding box center [760, 391] width 772 height 514
click at [763, 625] on font "чистый" at bounding box center [760, 622] width 42 height 14
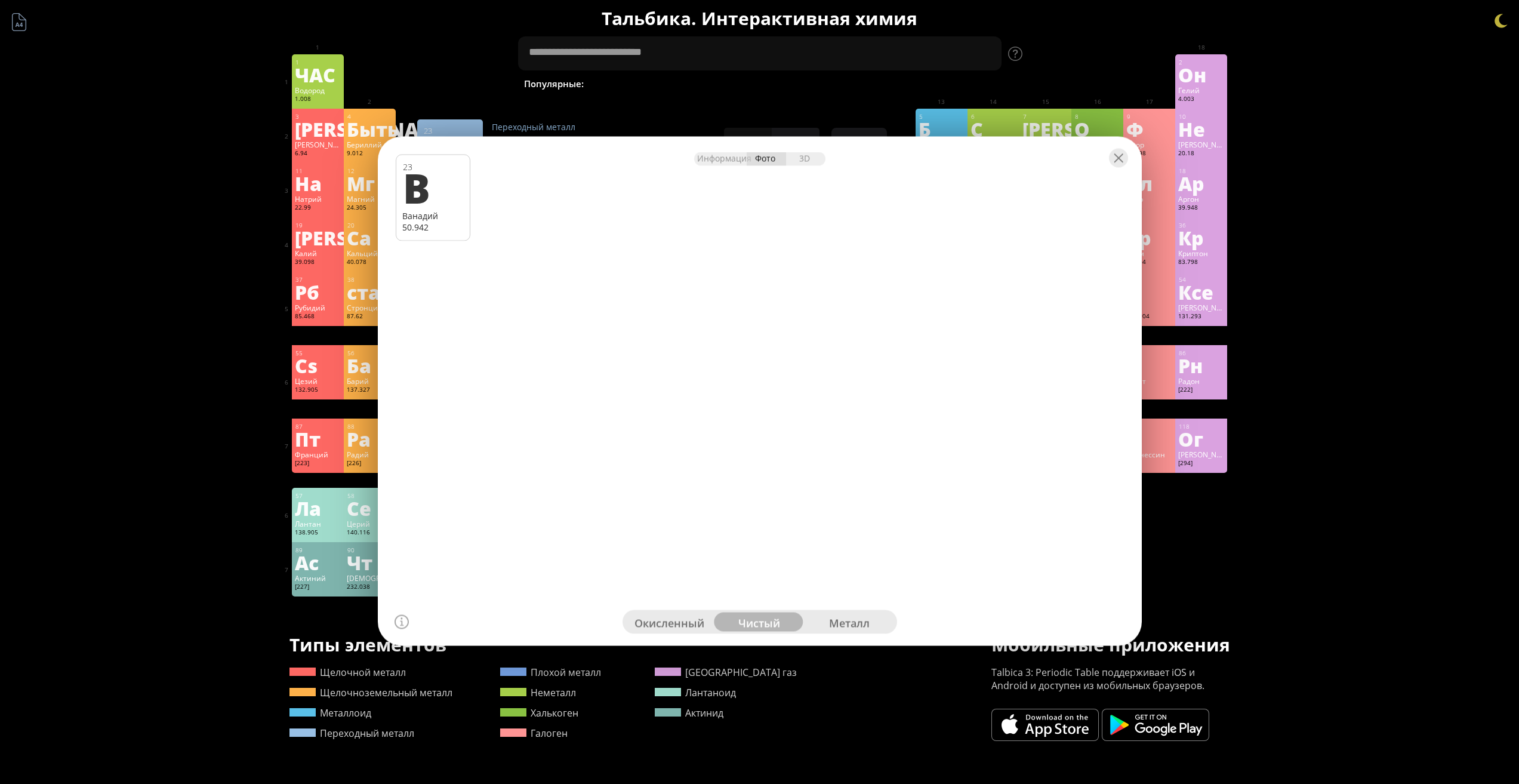
click at [853, 620] on font "металл" at bounding box center [850, 622] width 40 height 14
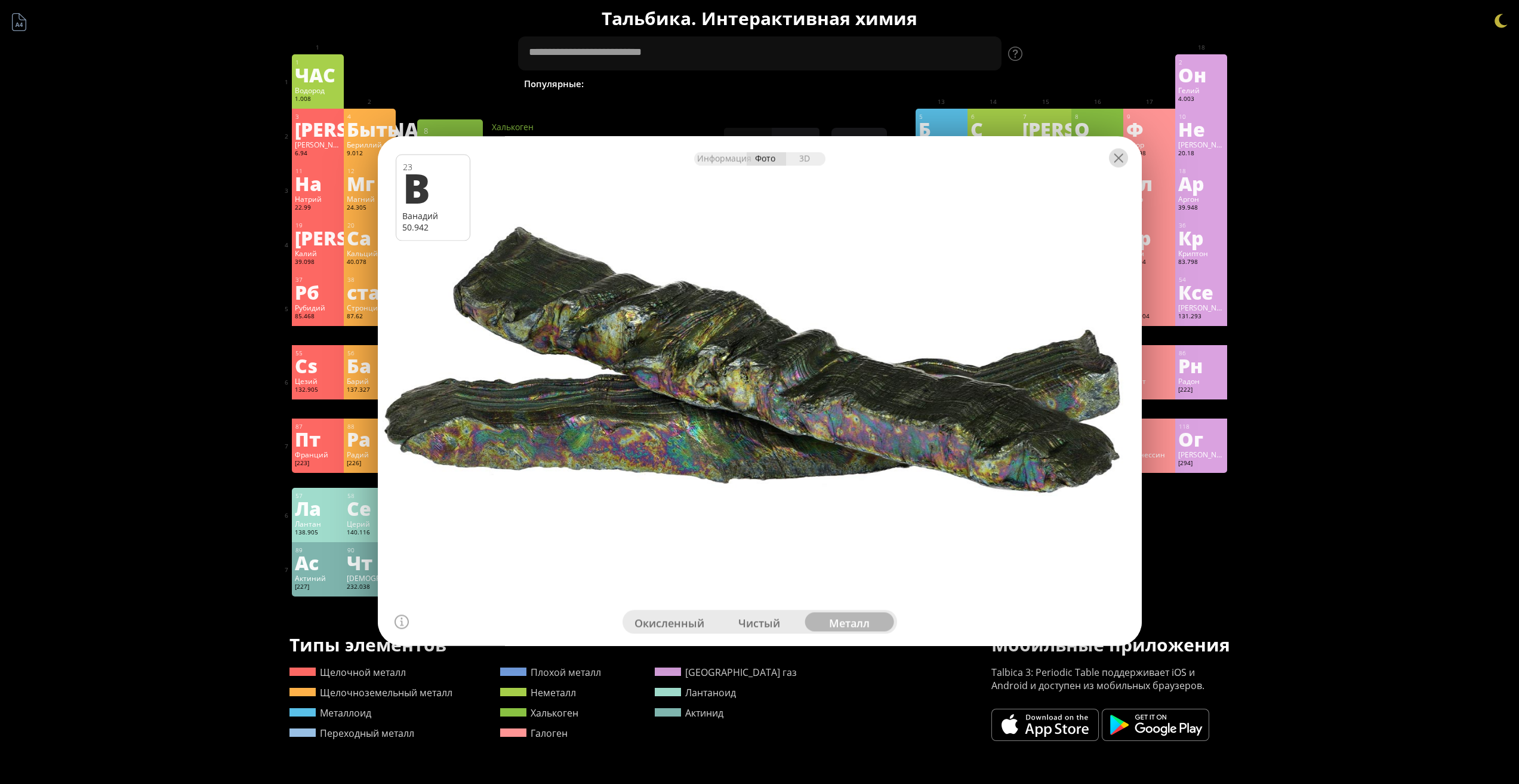
click at [1120, 159] on div at bounding box center [1119, 158] width 19 height 19
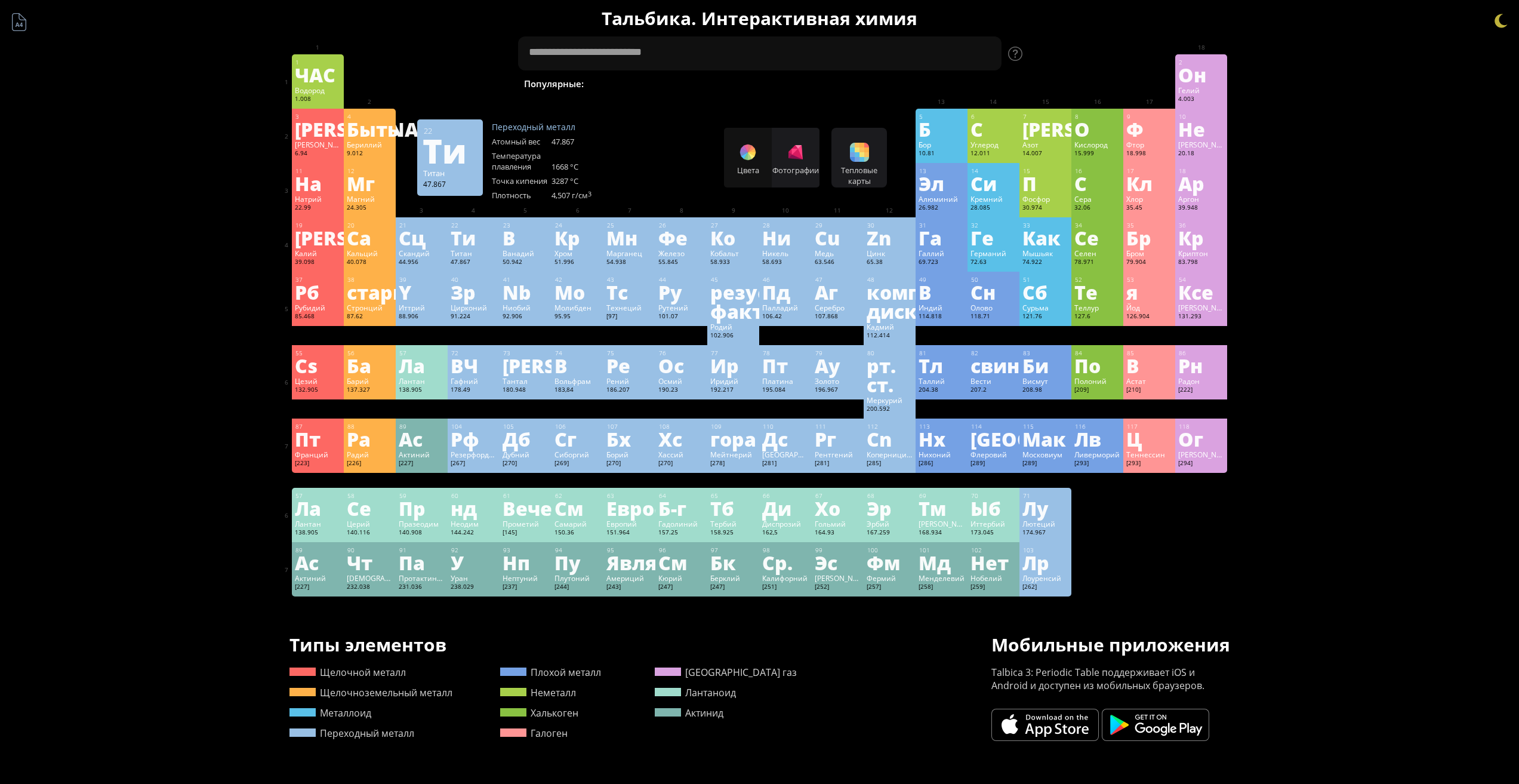
click at [484, 259] on div "47.867" at bounding box center [474, 262] width 46 height 10
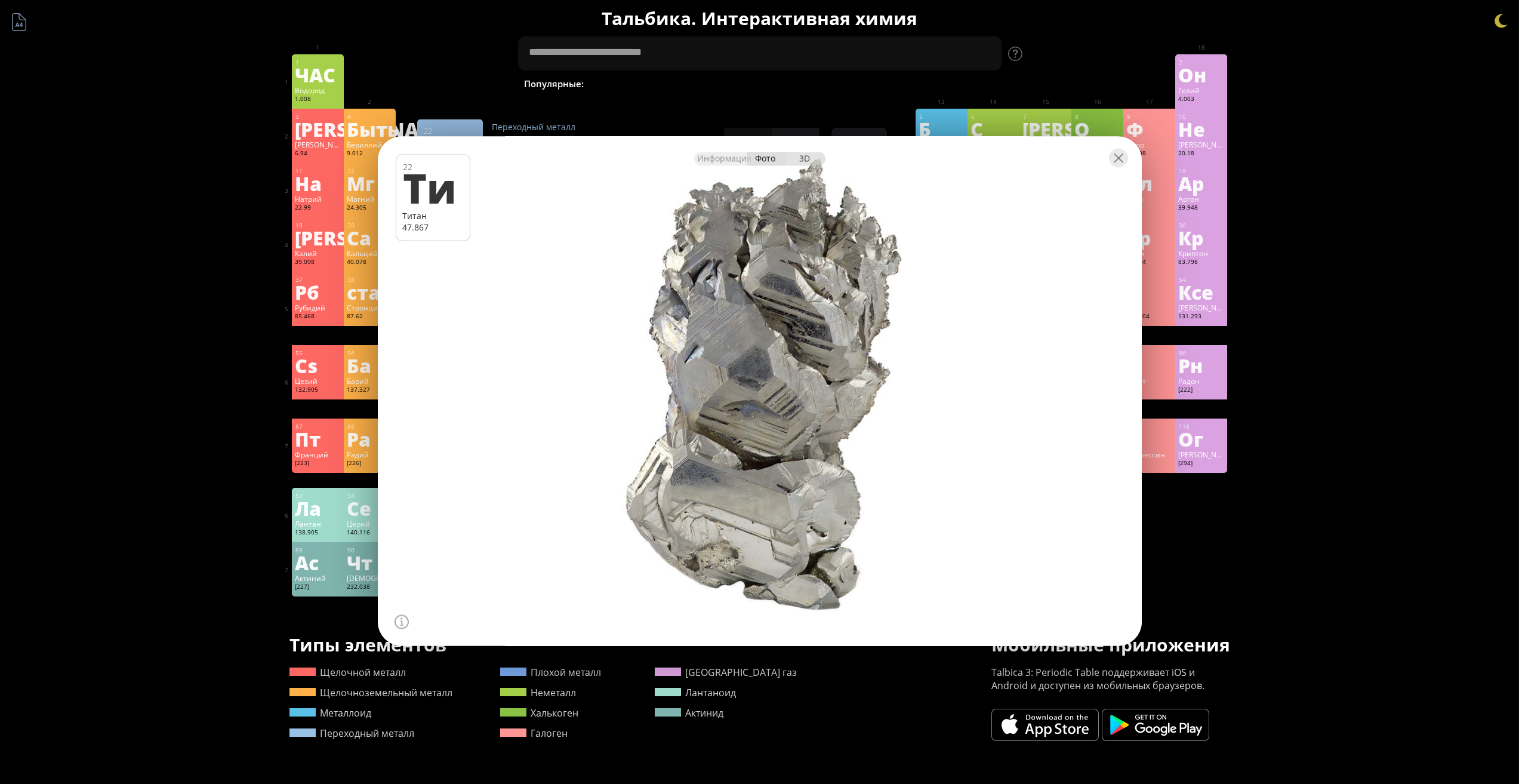
click at [821, 159] on div "3D" at bounding box center [806, 158] width 40 height 13
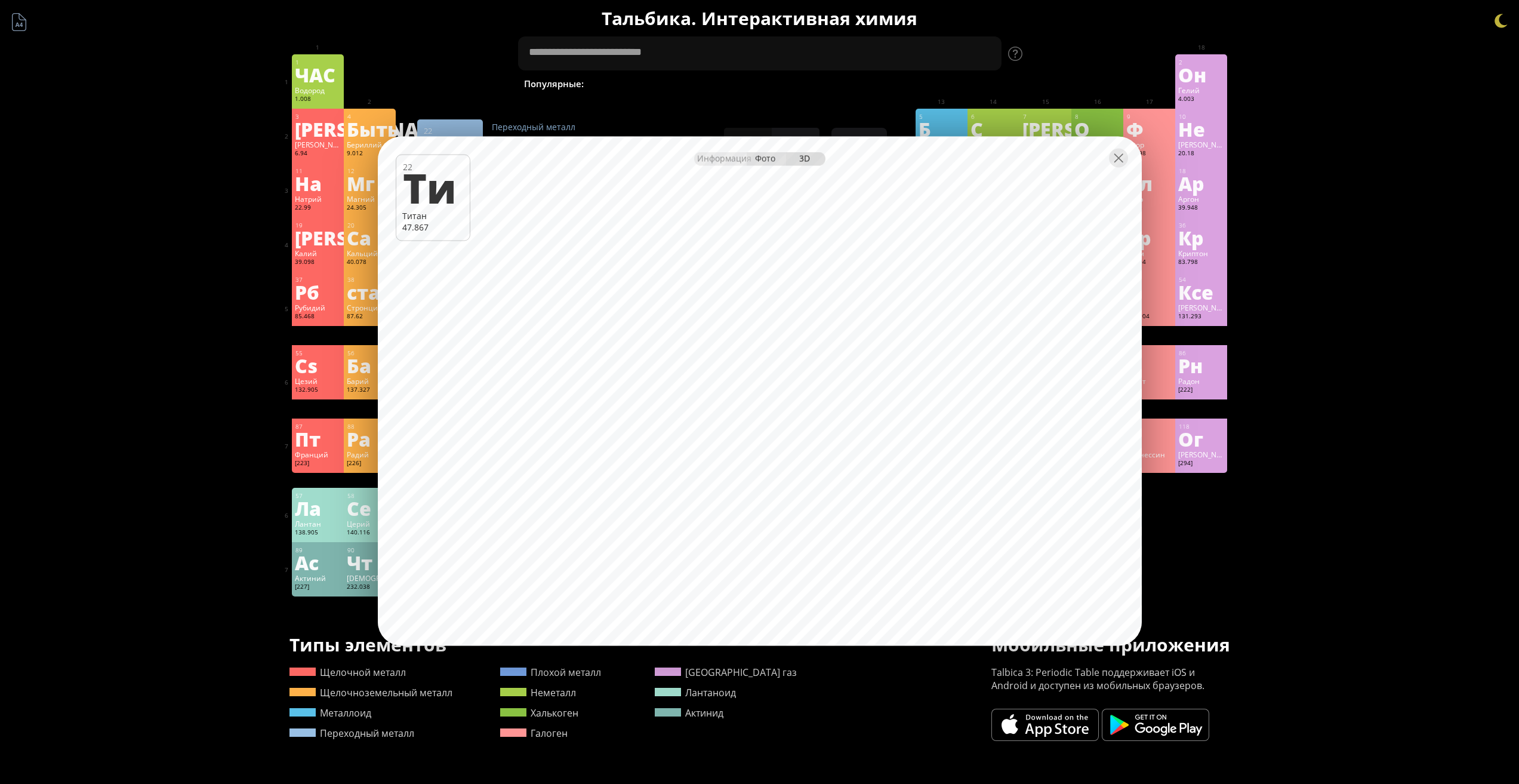
click at [758, 163] on div "Фото" at bounding box center [766, 158] width 40 height 13
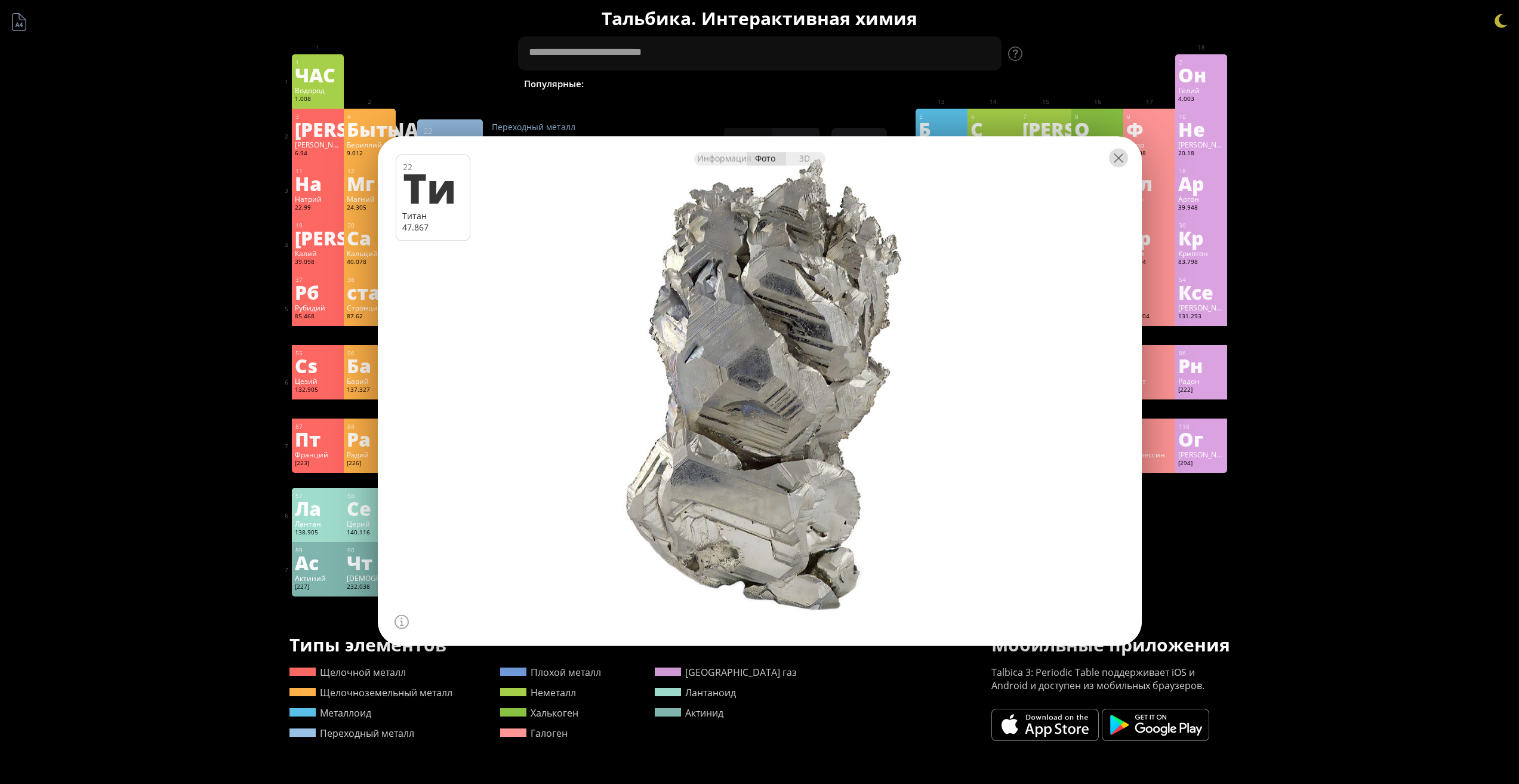
click at [1112, 164] on div at bounding box center [1119, 158] width 19 height 19
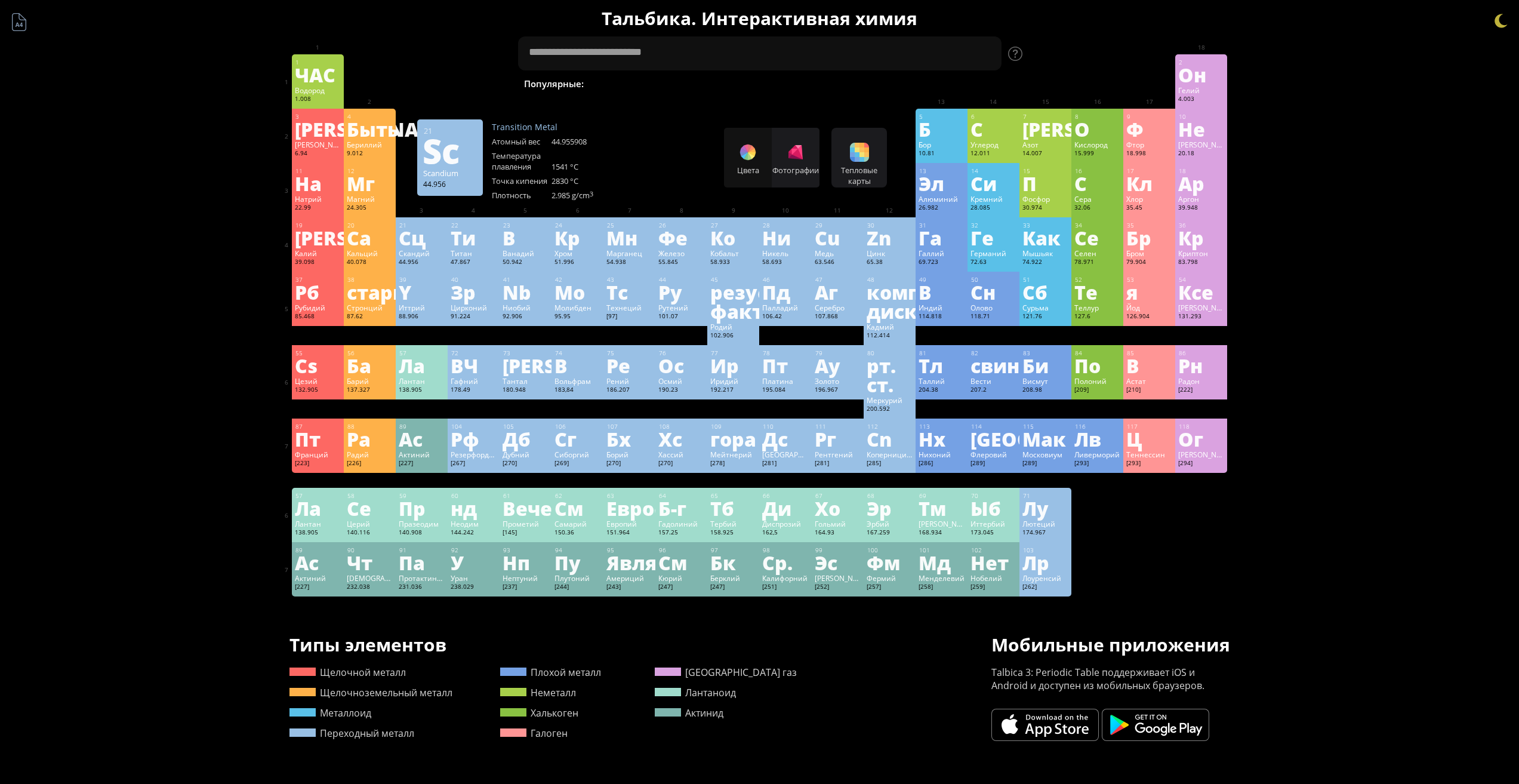
click at [432, 247] on div "21 Сц Скандий 44.956 0, +1, +2, +3 0, +1, +2, +3 1541 °С 2830 °С 2,985 г/см 3 […" at bounding box center [422, 244] width 52 height 54
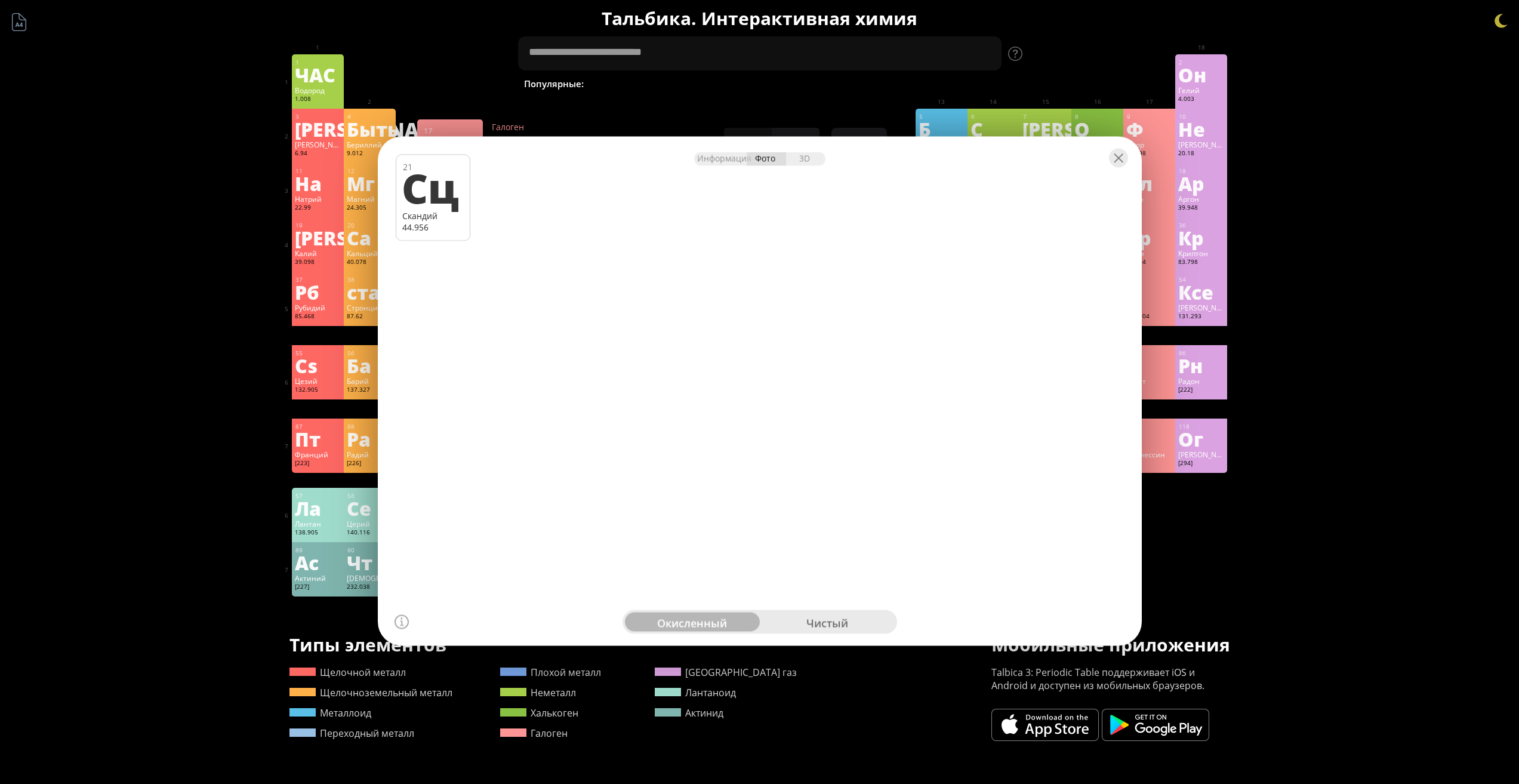
click at [1116, 168] on div at bounding box center [760, 157] width 764 height 42
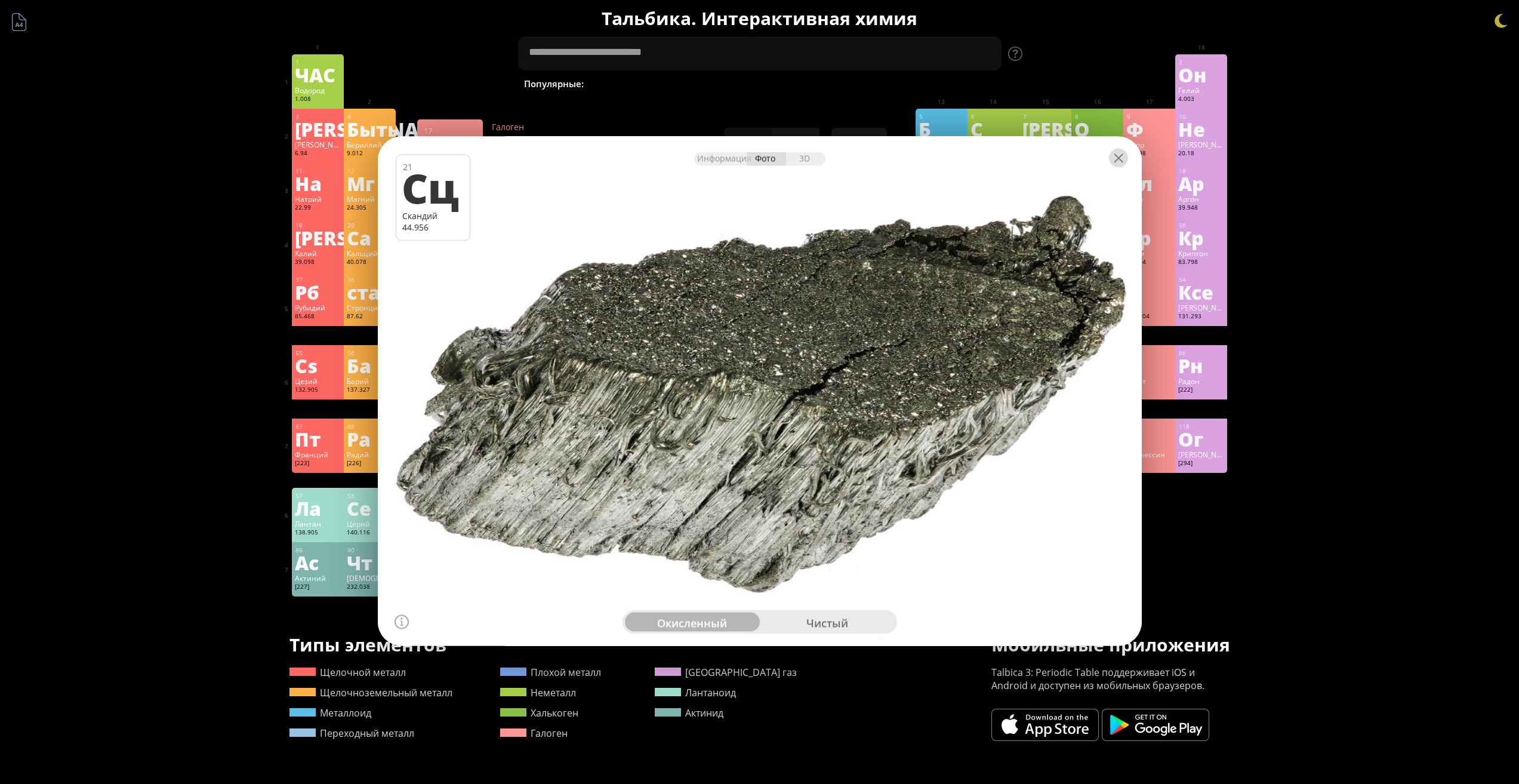
click at [1117, 162] on div at bounding box center [1119, 158] width 19 height 19
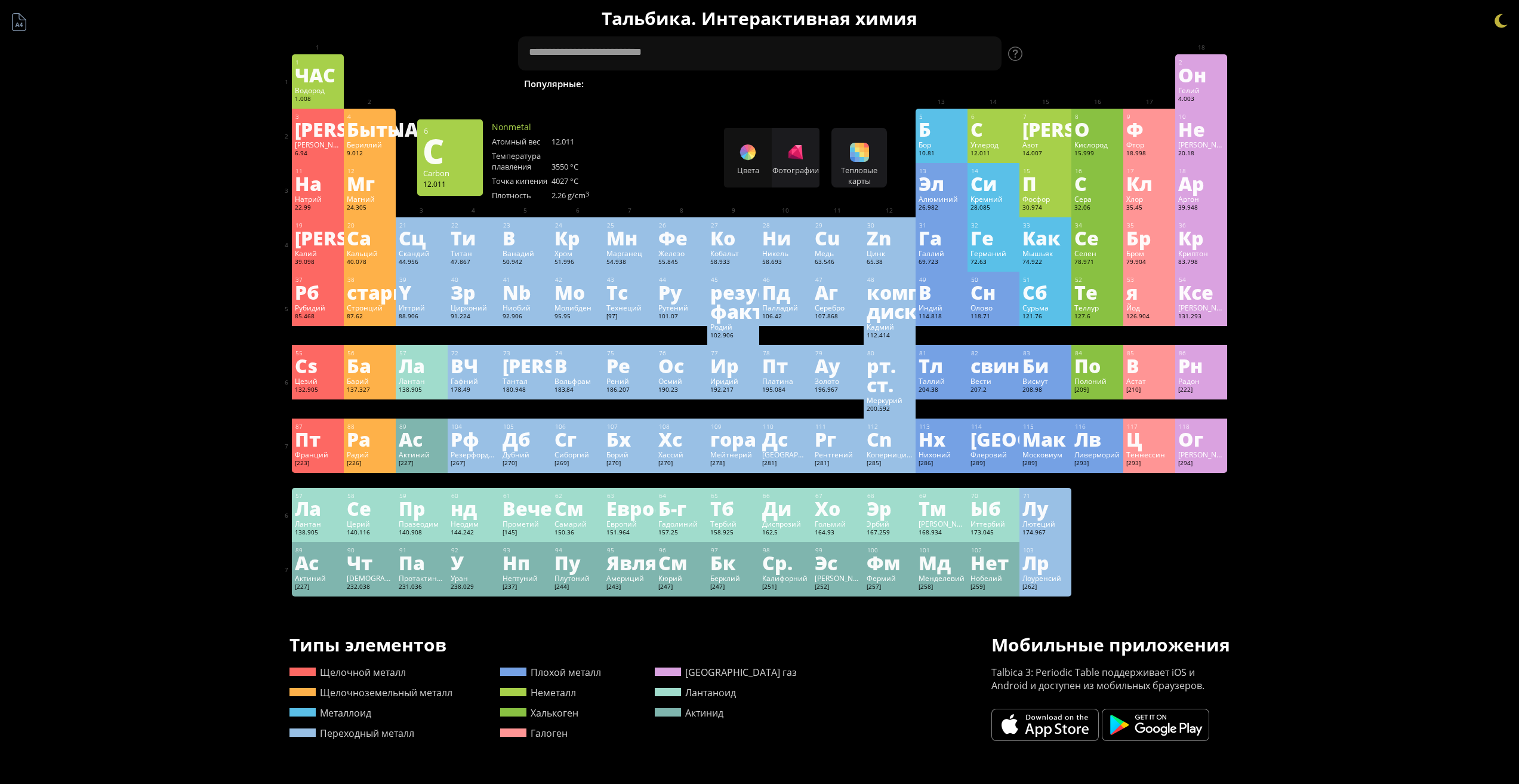
click at [1020, 124] on div "6 С Углерод 12.011 −4, −3, −2, −1, 0, +1, +2, +3, +4 −4, −3, −2, −1, 0, +1, +2,…" at bounding box center [994, 136] width 52 height 54
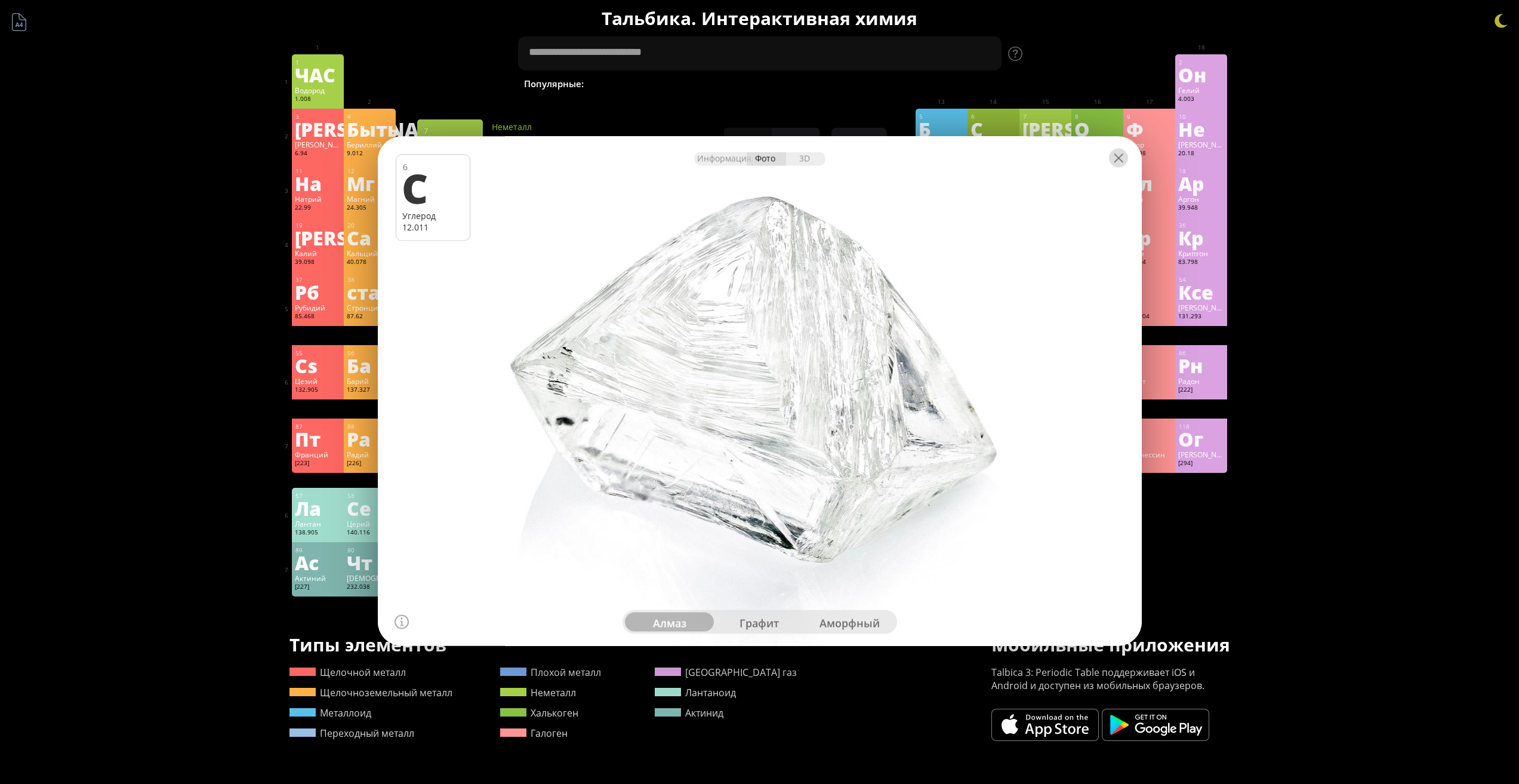
click at [1114, 165] on div at bounding box center [1119, 158] width 19 height 19
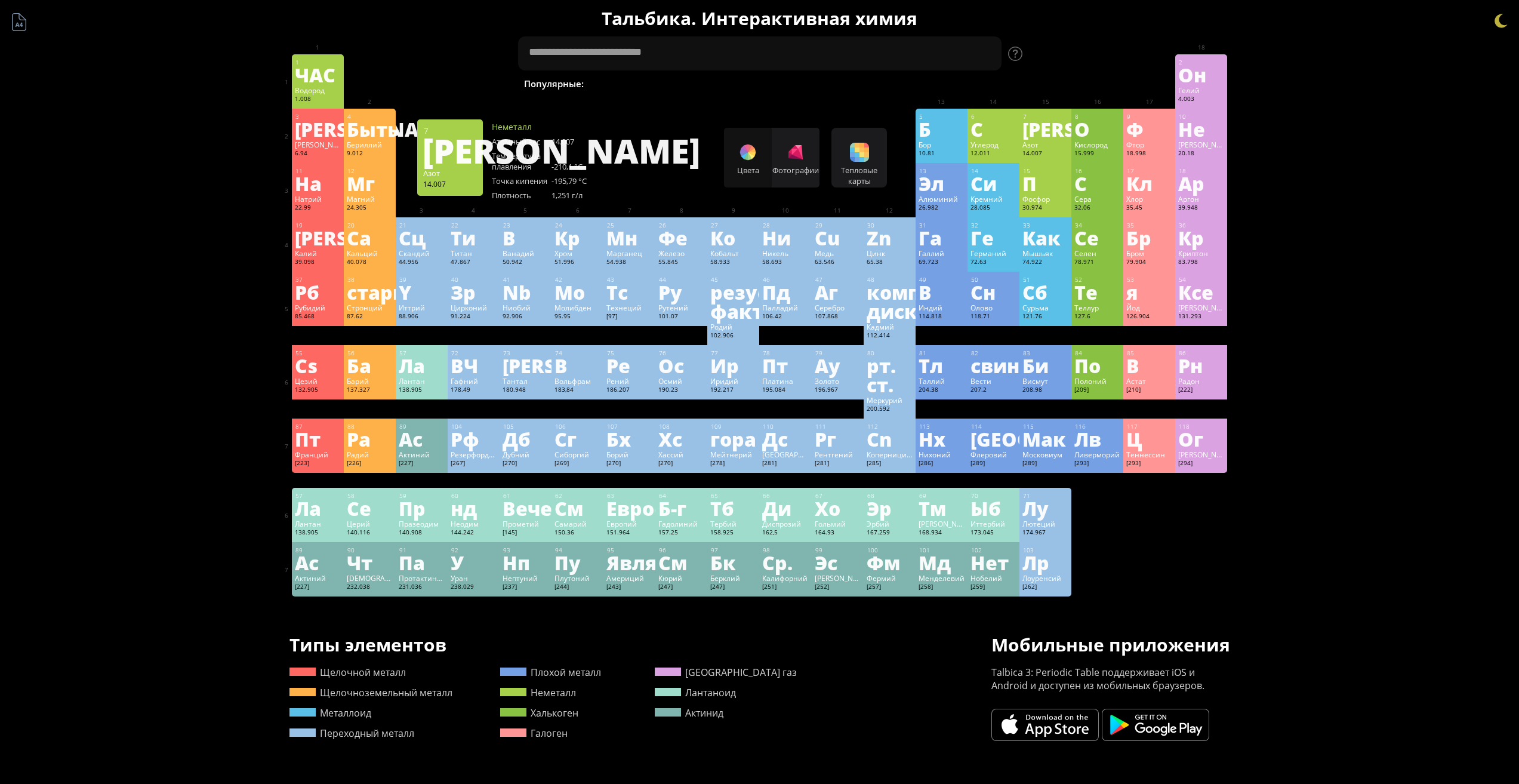
click at [1046, 148] on div "Азот" at bounding box center [1046, 144] width 46 height 10
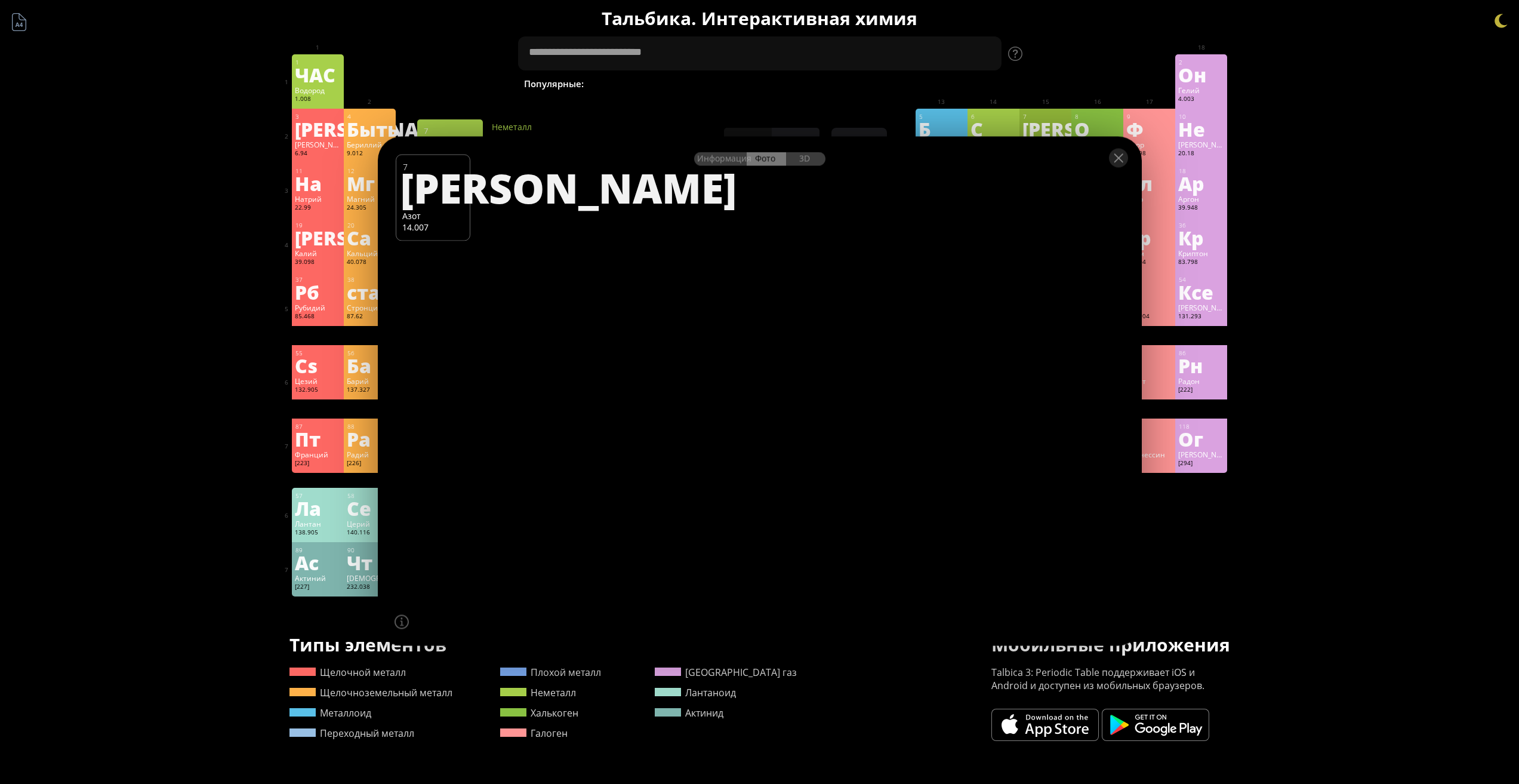
drag, startPoint x: 933, startPoint y: 268, endPoint x: 676, endPoint y: 168, distance: 275.8
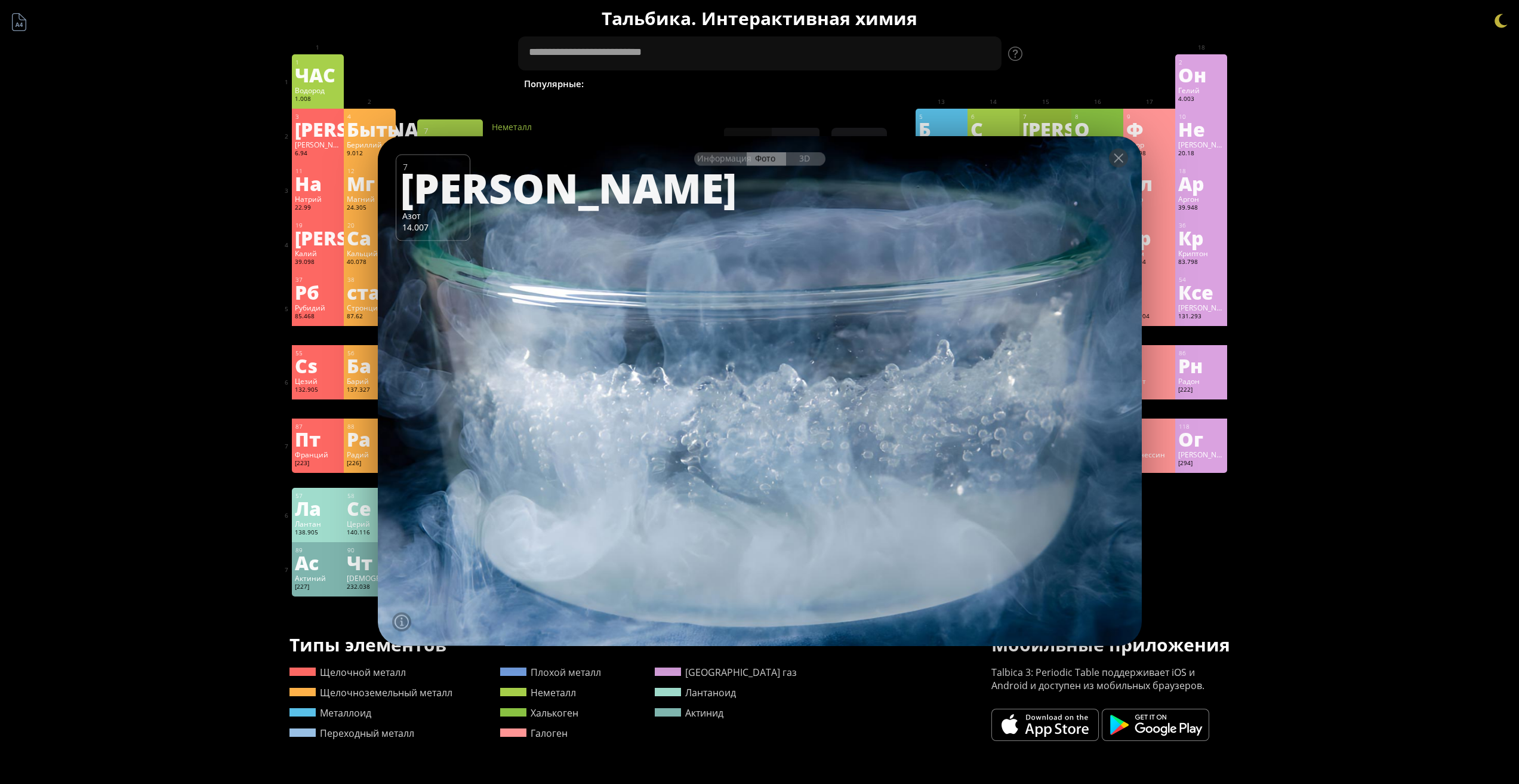
click at [675, 239] on div at bounding box center [760, 391] width 772 height 514
click at [822, 158] on div "3D" at bounding box center [806, 158] width 40 height 13
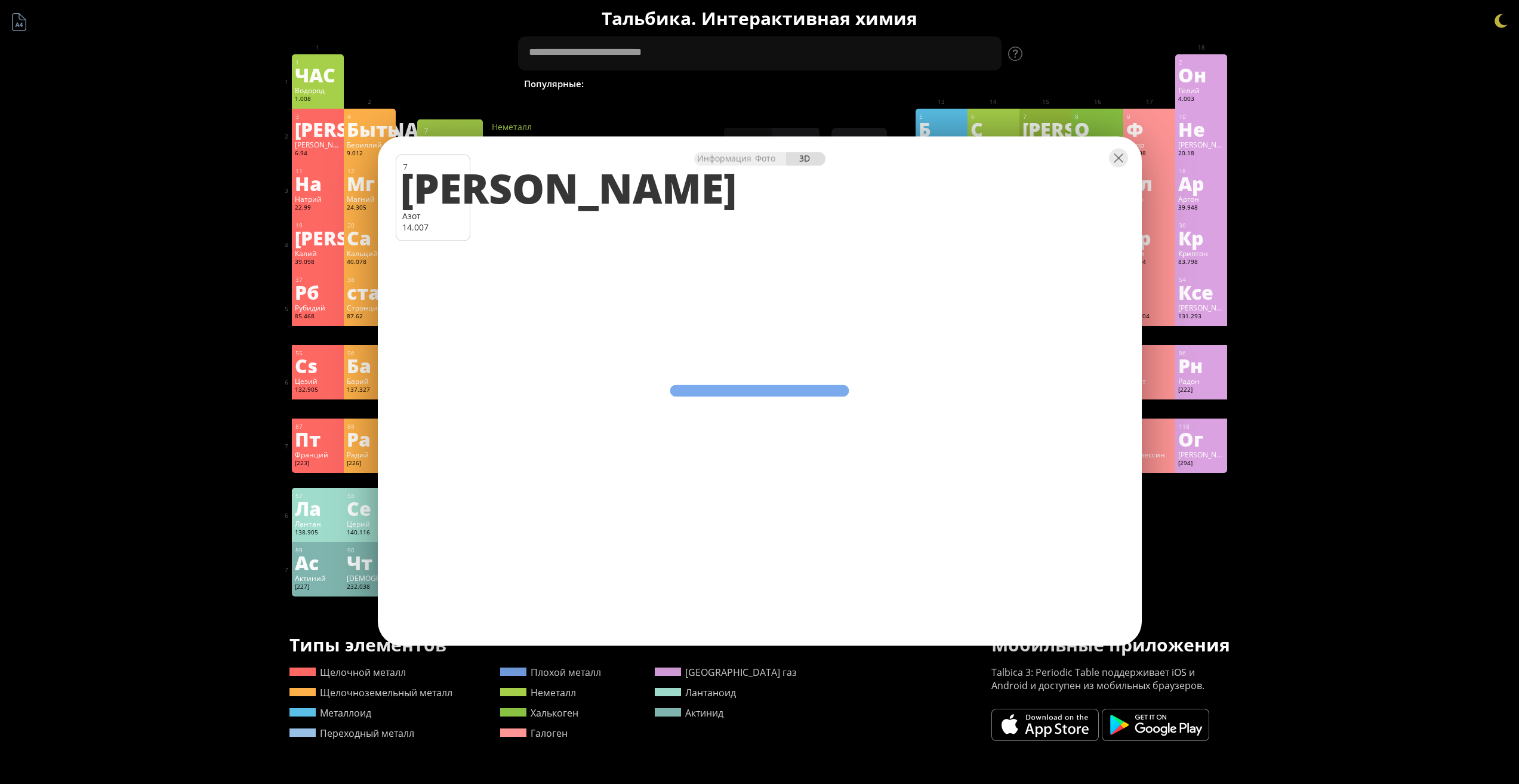
click at [732, 415] on div "Информация Фото 3D Информация Фото 3D 7 Н Азот 14.007 Жидкий азот, кипящий при …" at bounding box center [760, 391] width 764 height 509
click at [735, 157] on font "Информация" at bounding box center [724, 157] width 54 height 11
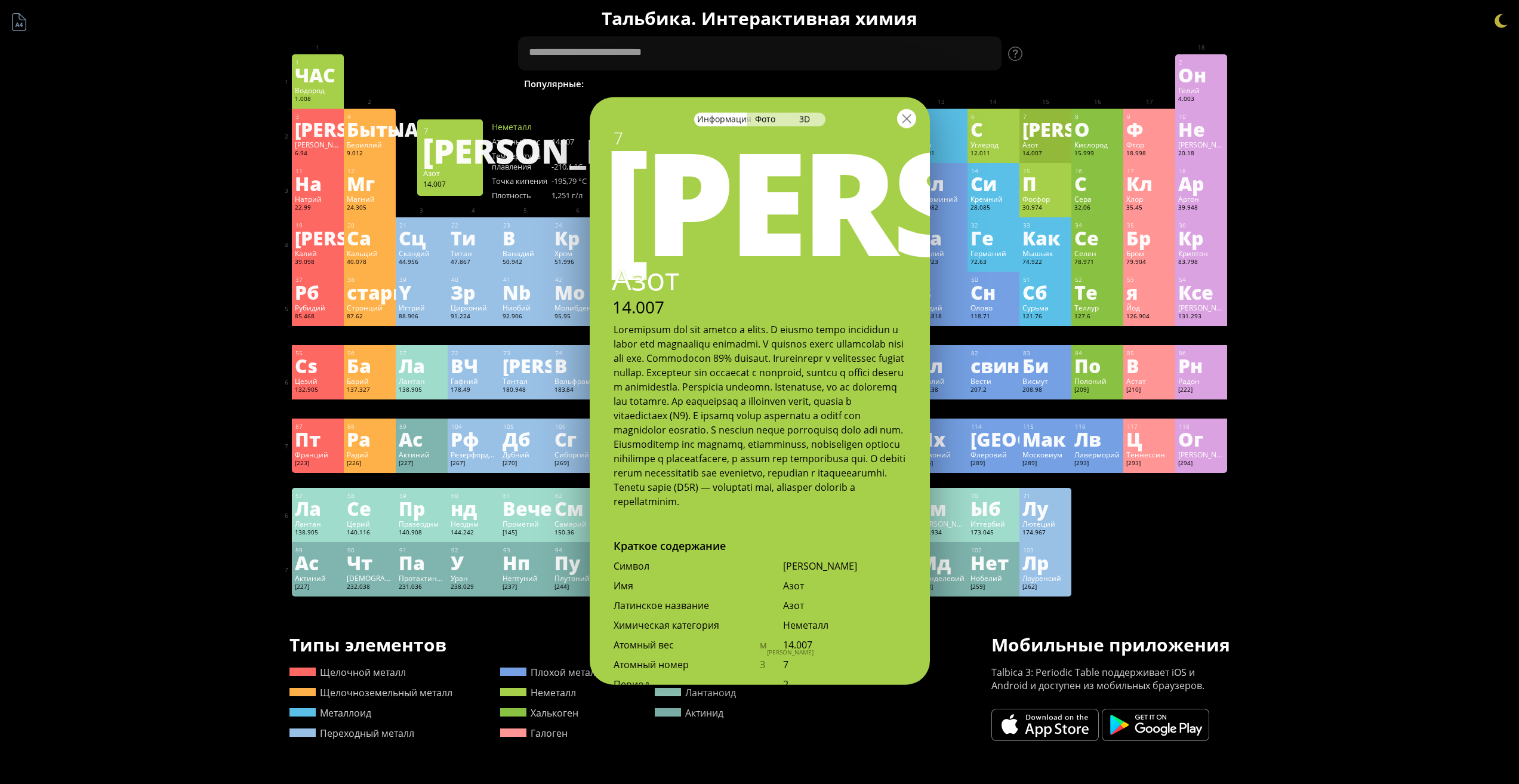
click at [913, 123] on div at bounding box center [907, 118] width 19 height 19
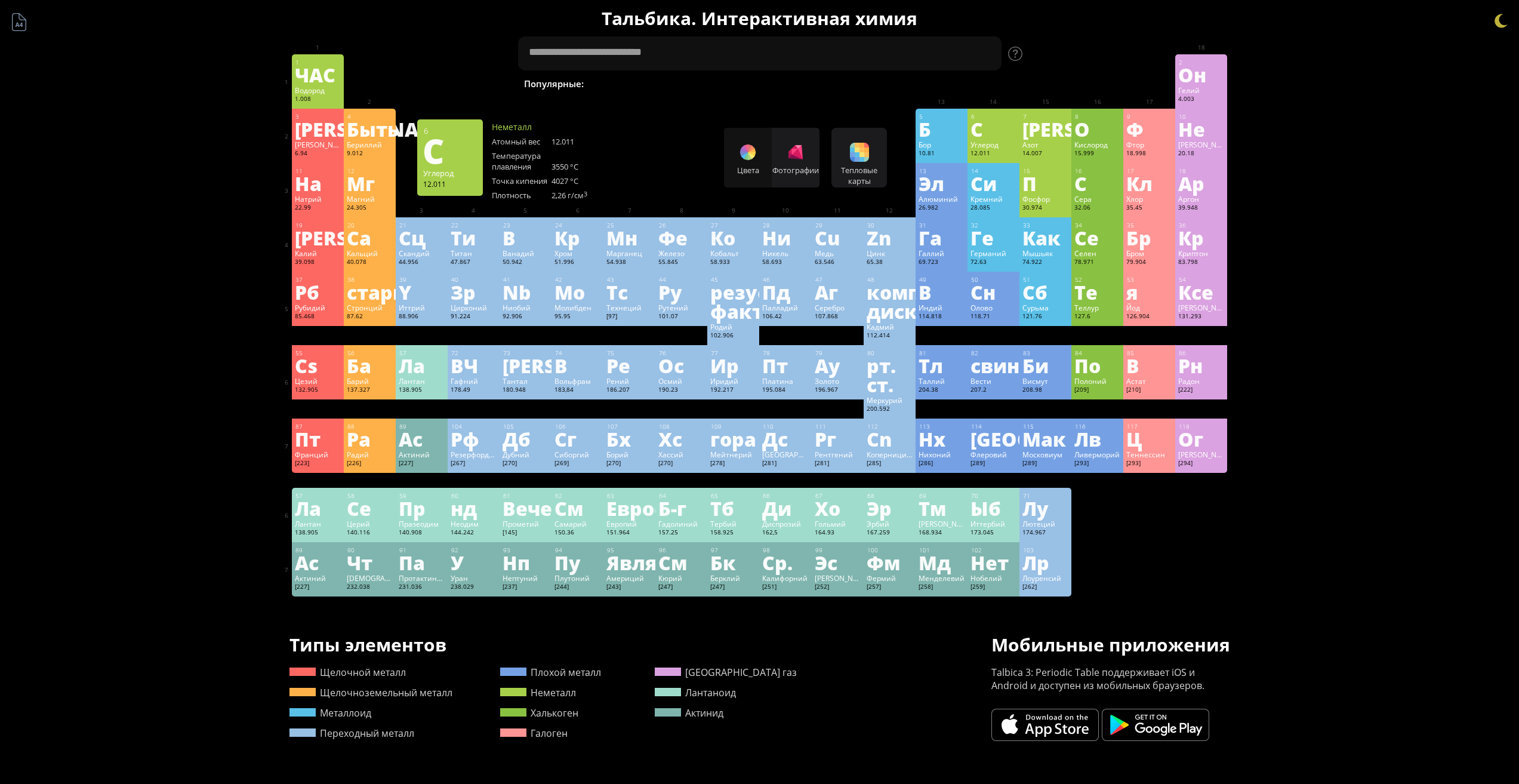
click at [982, 124] on font "С" at bounding box center [976, 129] width 13 height 28
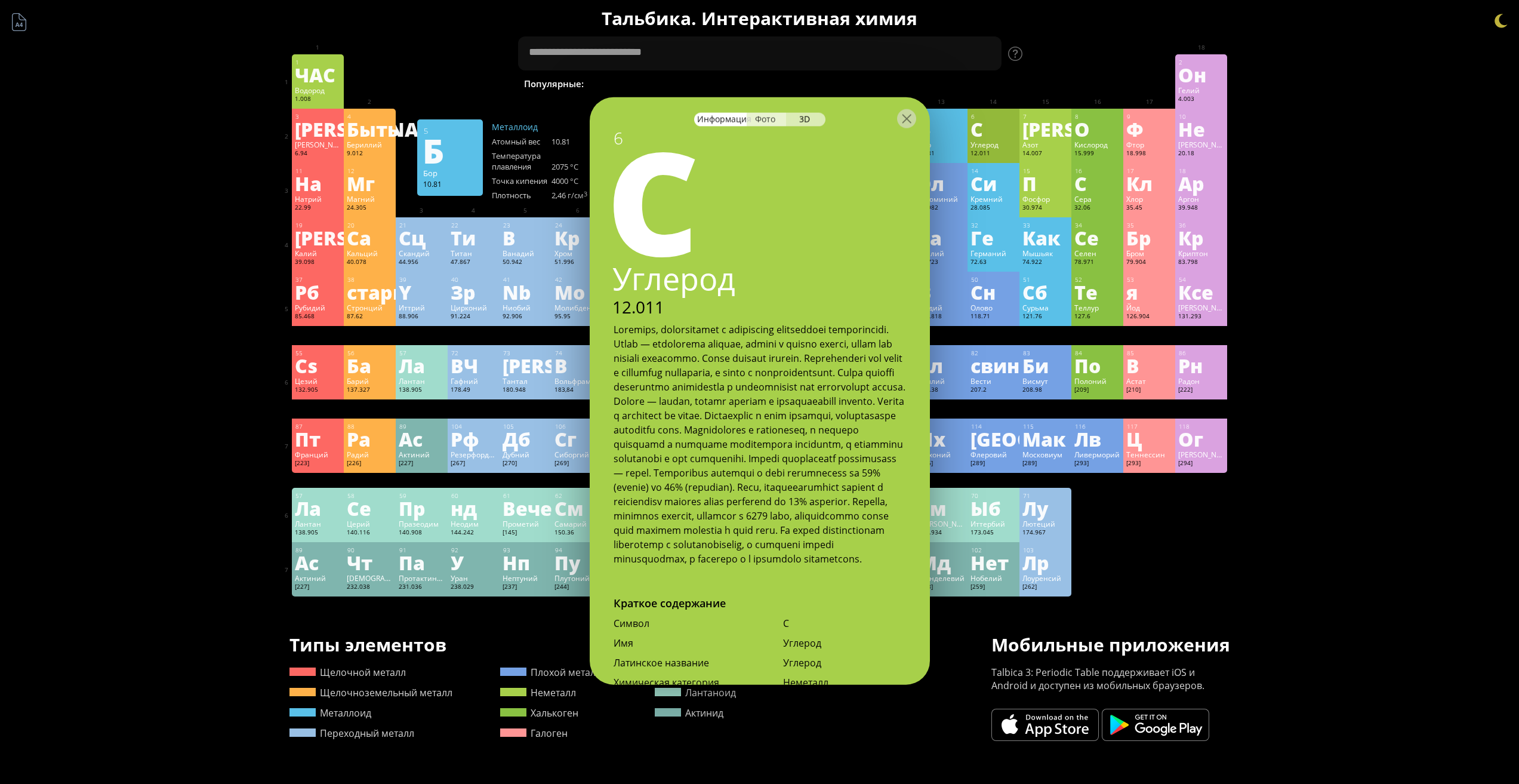
click at [771, 124] on font "Фото" at bounding box center [765, 118] width 20 height 11
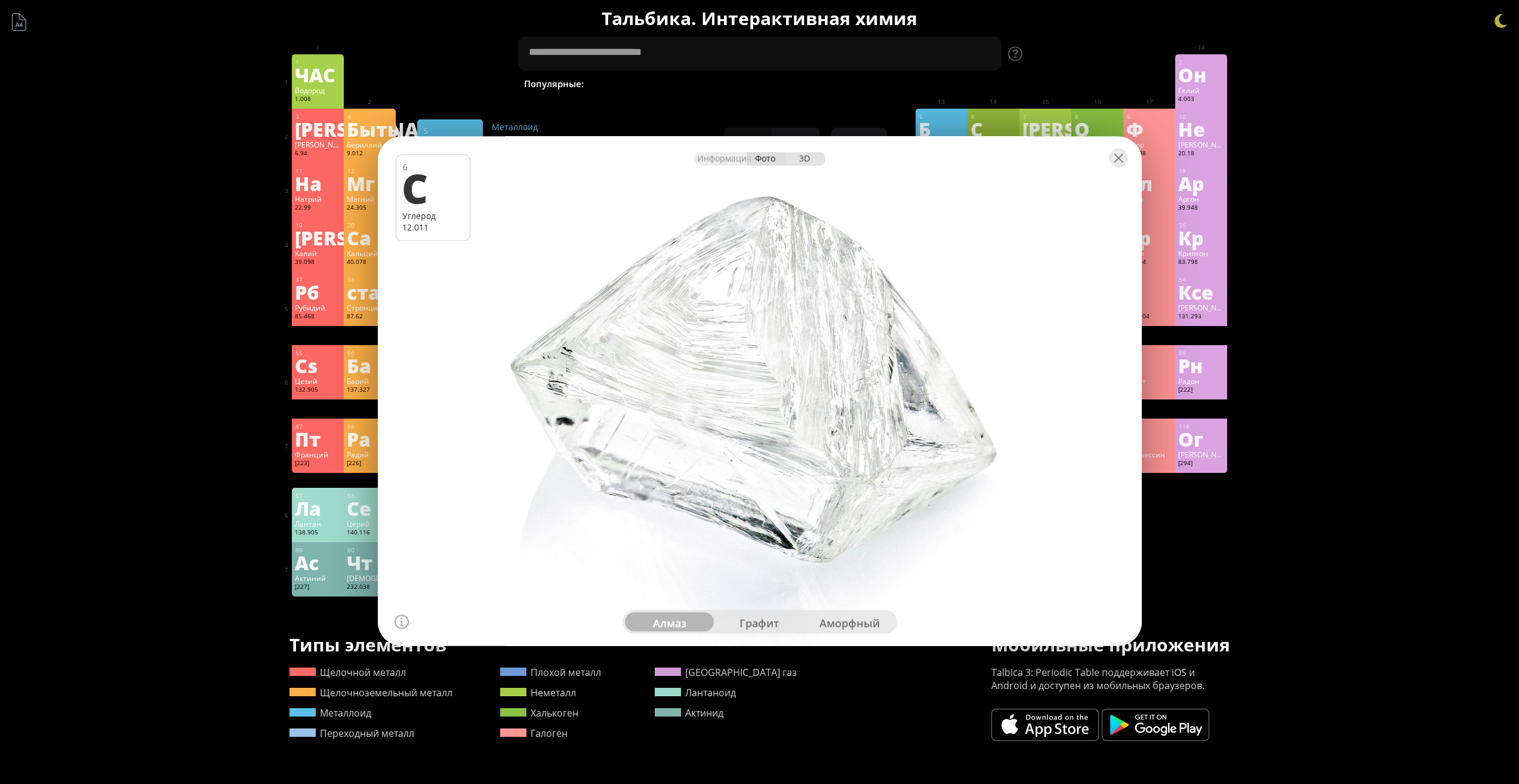
click at [806, 157] on font "3D" at bounding box center [804, 157] width 10 height 11
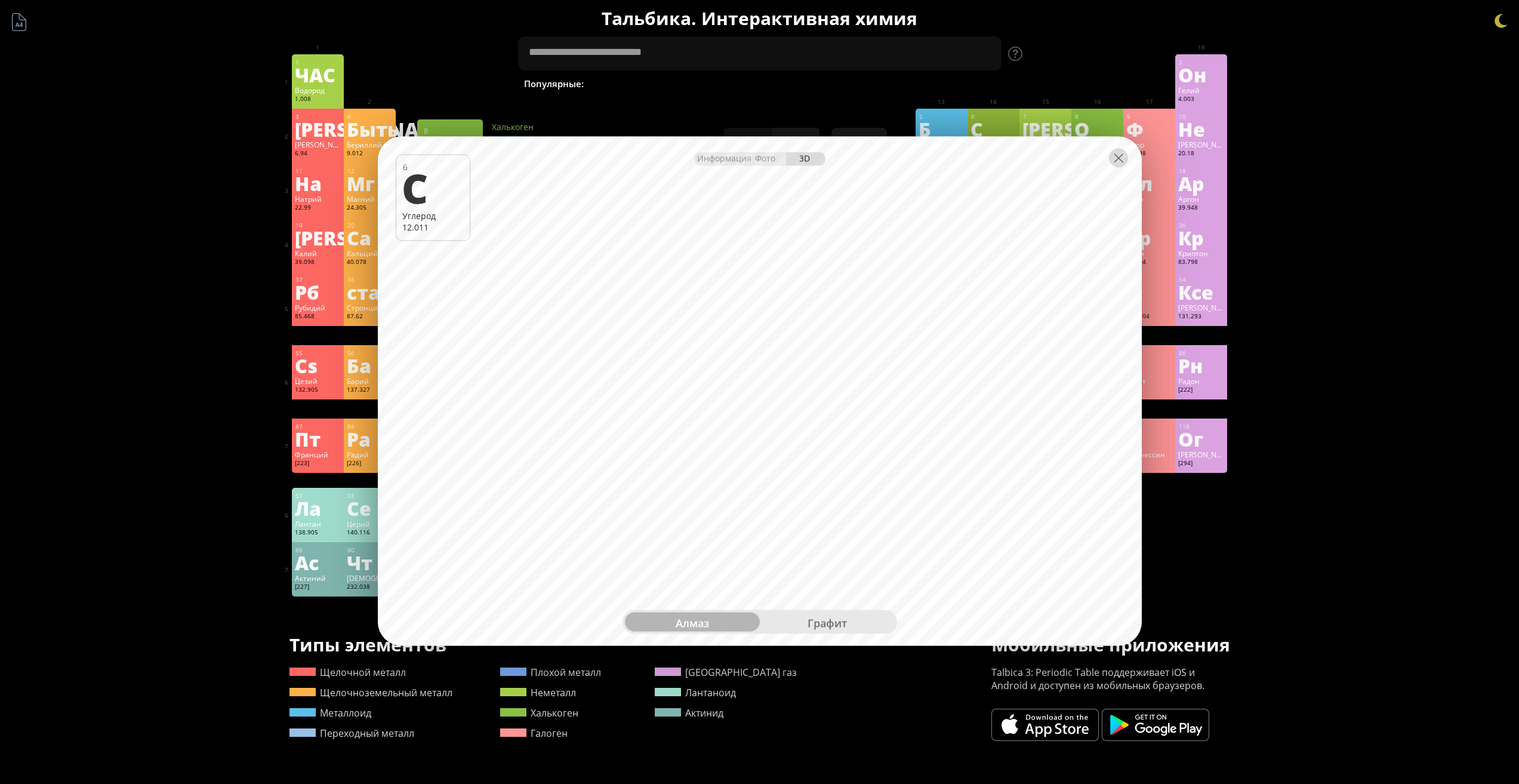
click at [1116, 157] on div at bounding box center [1119, 158] width 19 height 19
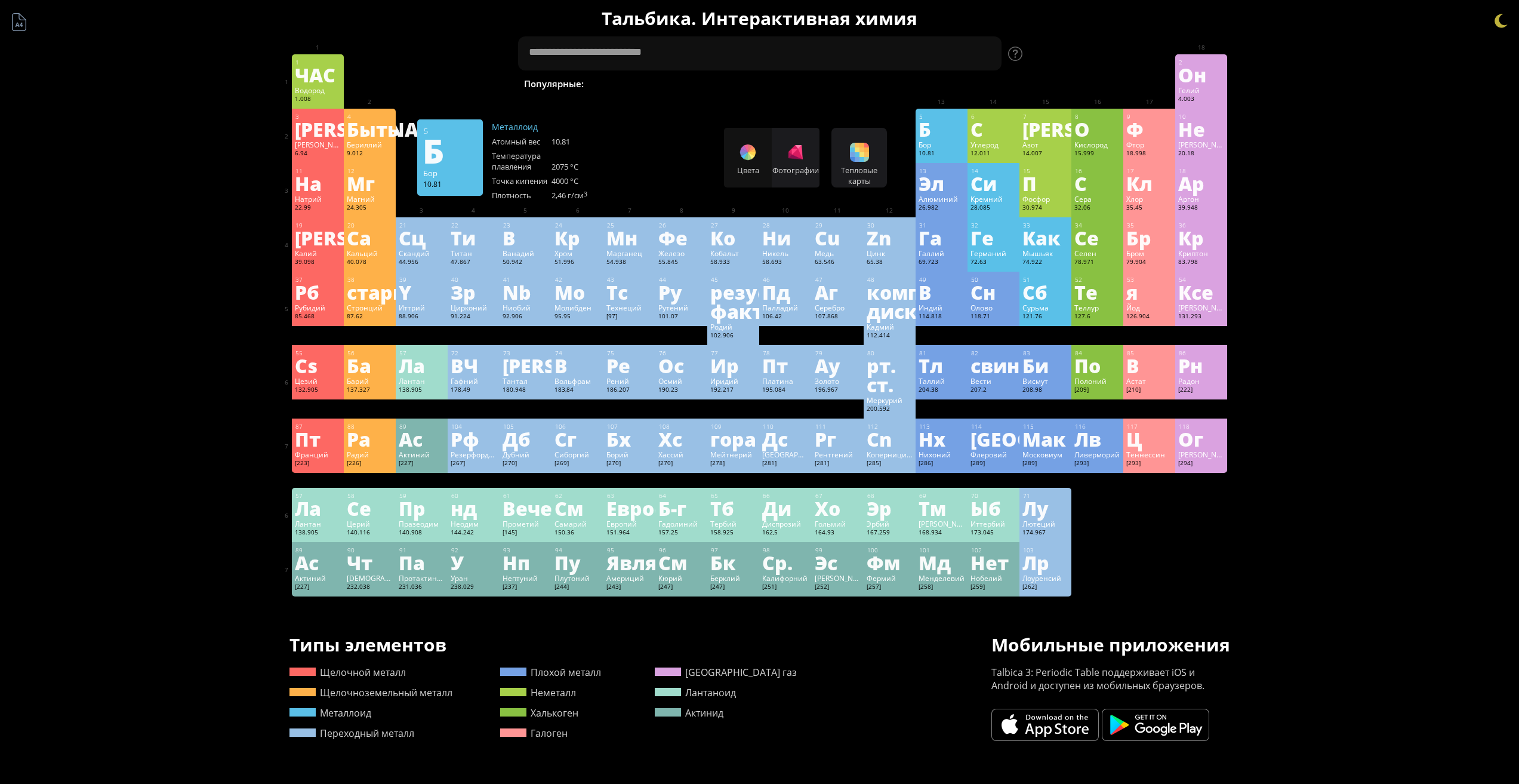
drag, startPoint x: 651, startPoint y: 83, endPoint x: 862, endPoint y: 75, distance: 211.2
click at [859, 75] on div "Популярные: Вода Н 2 О H2SO4 ​ ​ ​ HCl H2SO4 + NaOH ​ ​ Метан Мелатонин Fe + O …" at bounding box center [760, 64] width 484 height 55
drag, startPoint x: 783, startPoint y: 81, endPoint x: 701, endPoint y: 83, distance: 82.0
click at [701, 83] on div "Вода Н 2 О H2SO4 ​ ​ ​ HCl H2SO4 + NaOH ​ ​ Метан Мелатонин Fe + O 2 С2Н5ОН ​ ​…" at bounding box center [1103, 83] width 896 height 14
click at [768, 55] on textarea at bounding box center [760, 54] width 484 height 34
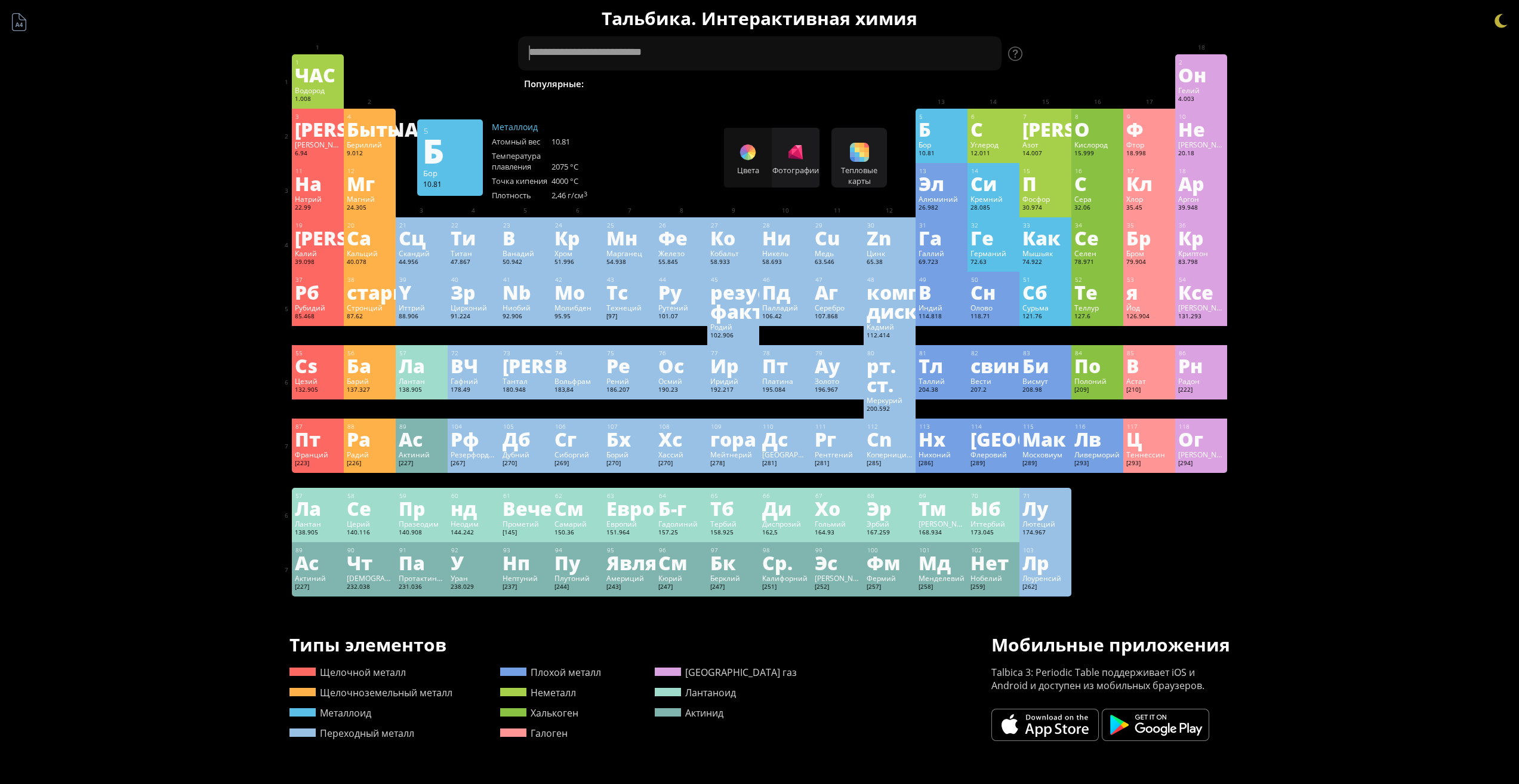
click at [553, 78] on font "Популярные:" at bounding box center [554, 83] width 60 height 13
click at [1012, 253] on div "Германий" at bounding box center [994, 253] width 46 height 10
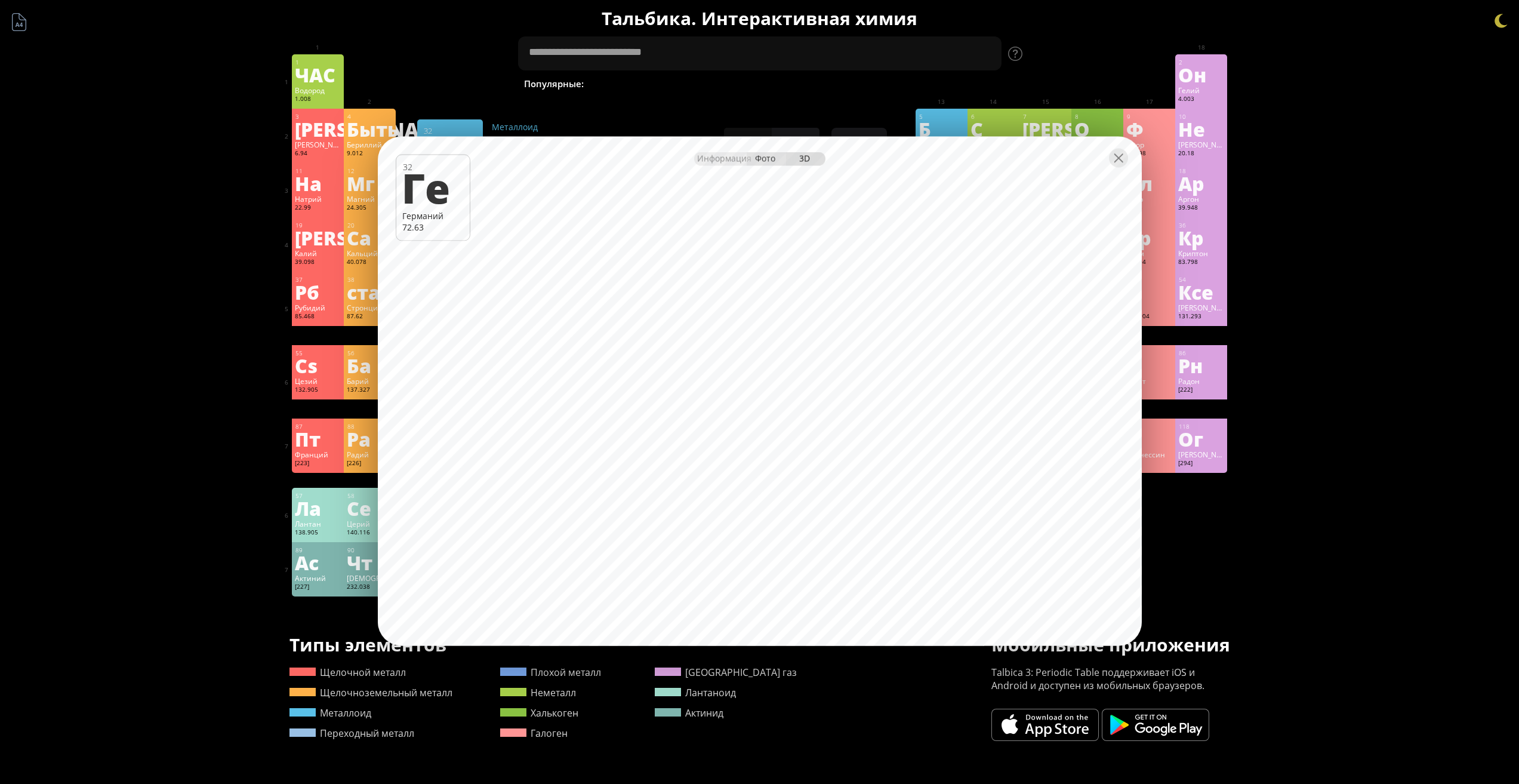
click at [763, 161] on font "Фото" at bounding box center [765, 157] width 20 height 11
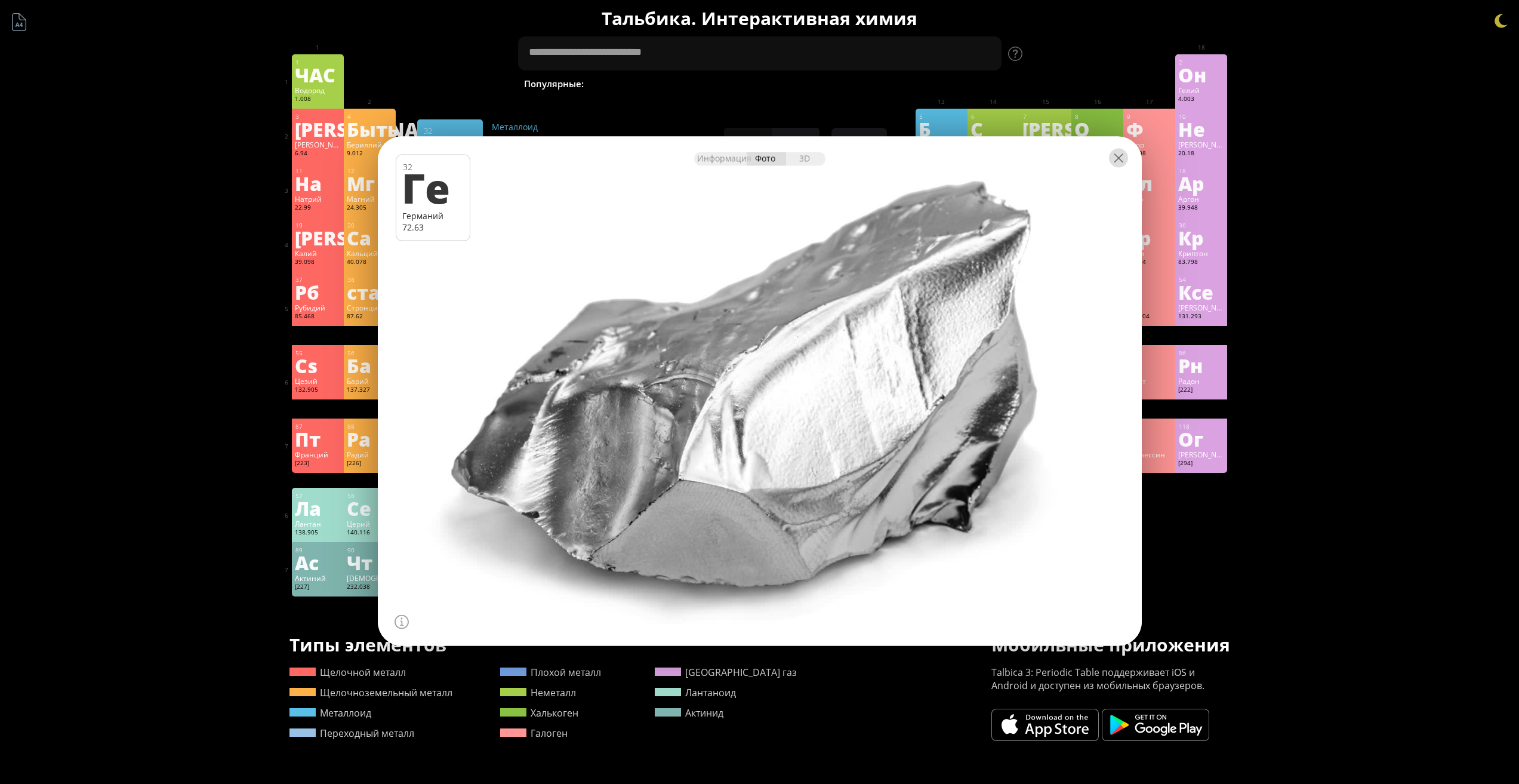
click at [1117, 160] on div at bounding box center [1119, 158] width 19 height 19
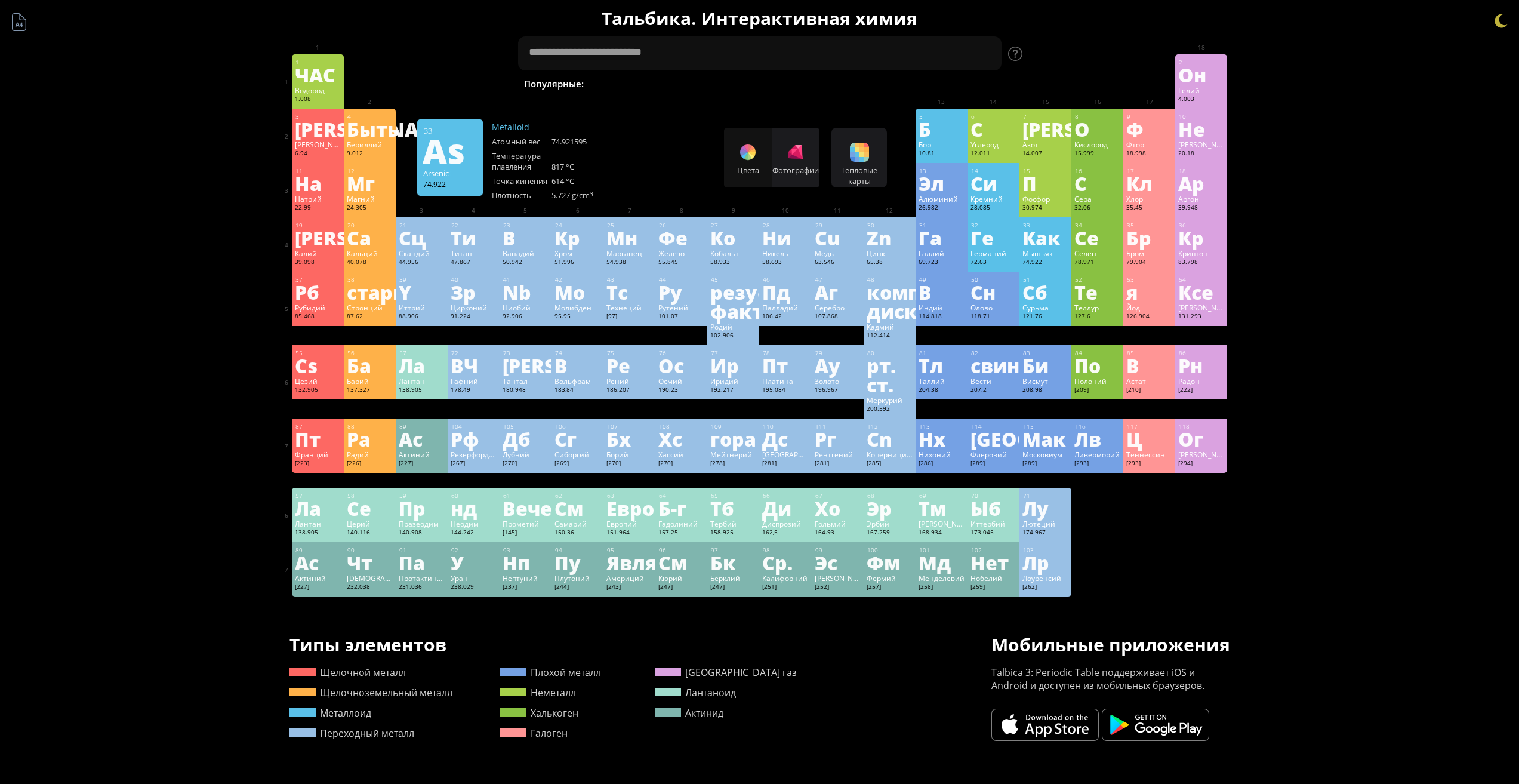
click at [1053, 241] on font "Как" at bounding box center [1041, 237] width 38 height 28
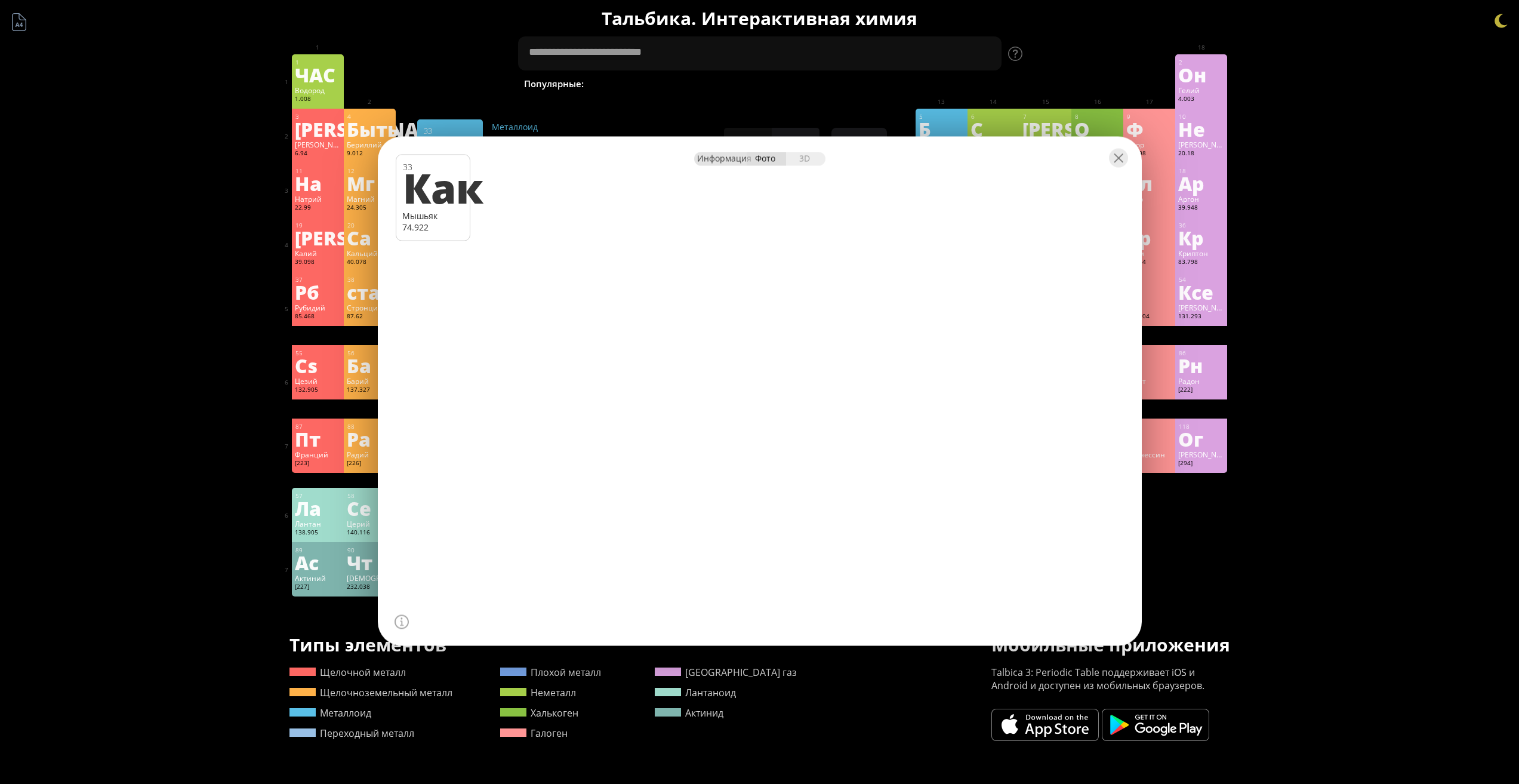
click at [740, 164] on div "Информация" at bounding box center [721, 158] width 52 height 13
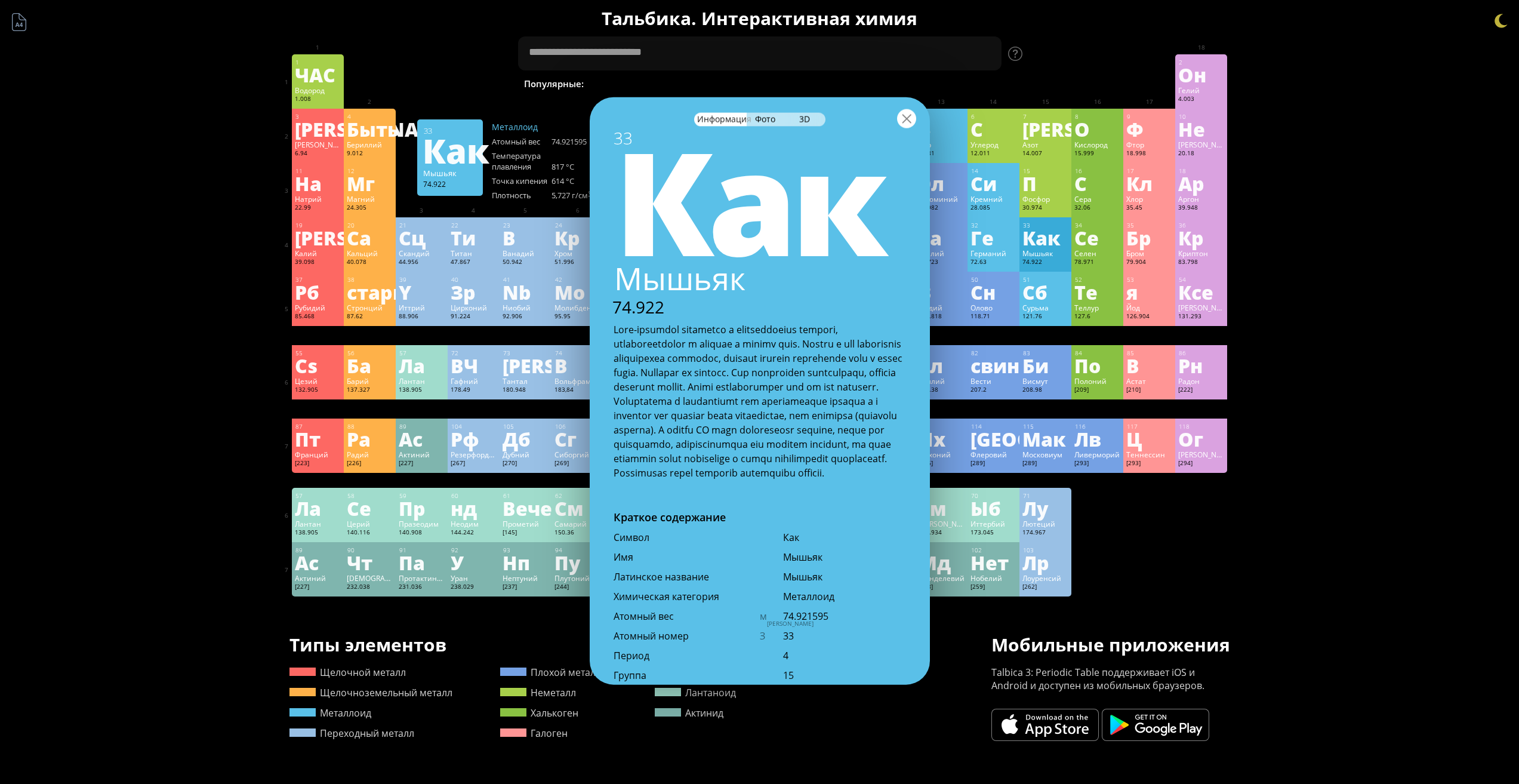
click at [912, 111] on div at bounding box center [907, 118] width 19 height 19
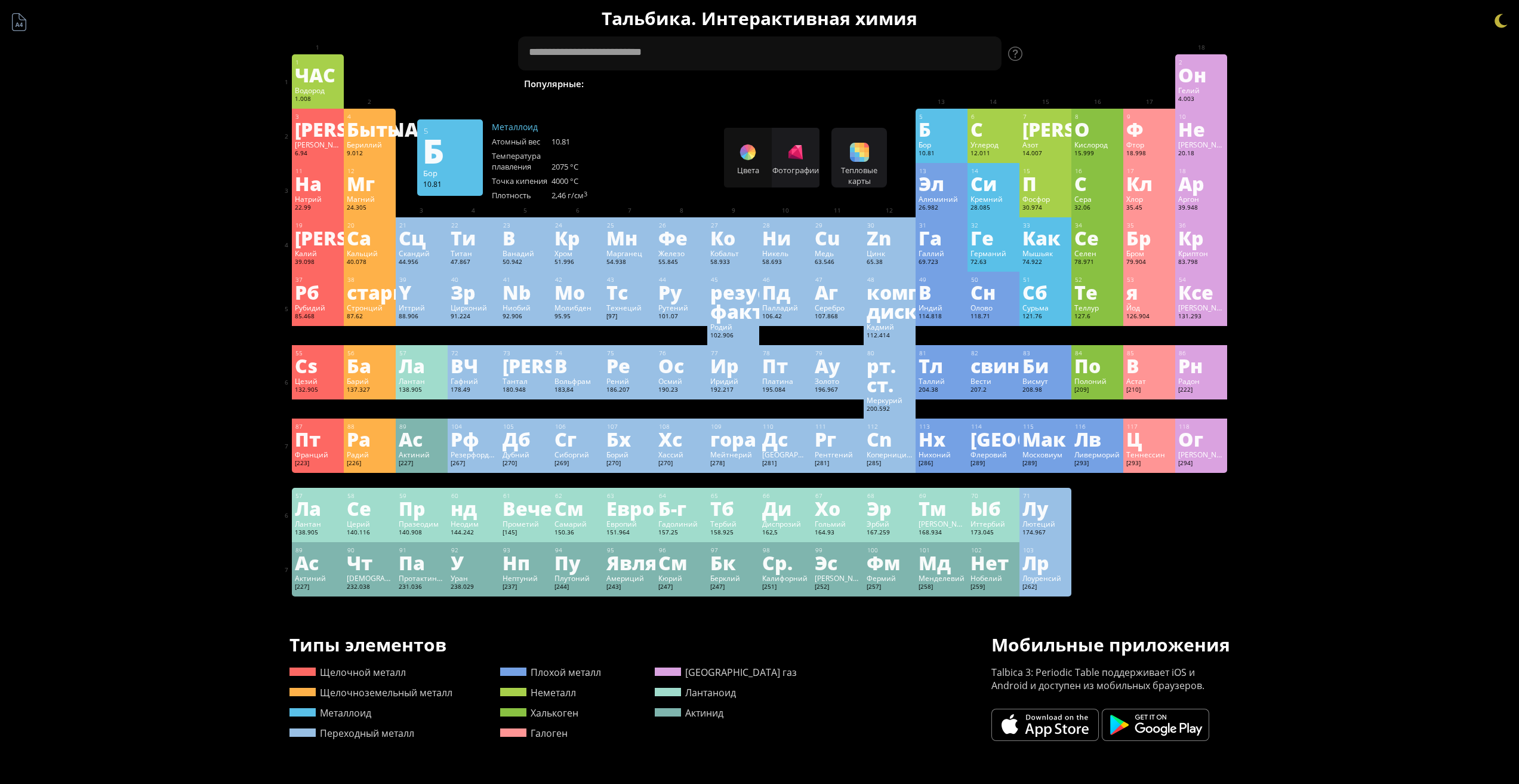
click at [1150, 84] on font "С2Н5ОН" at bounding box center [1168, 83] width 37 height 12
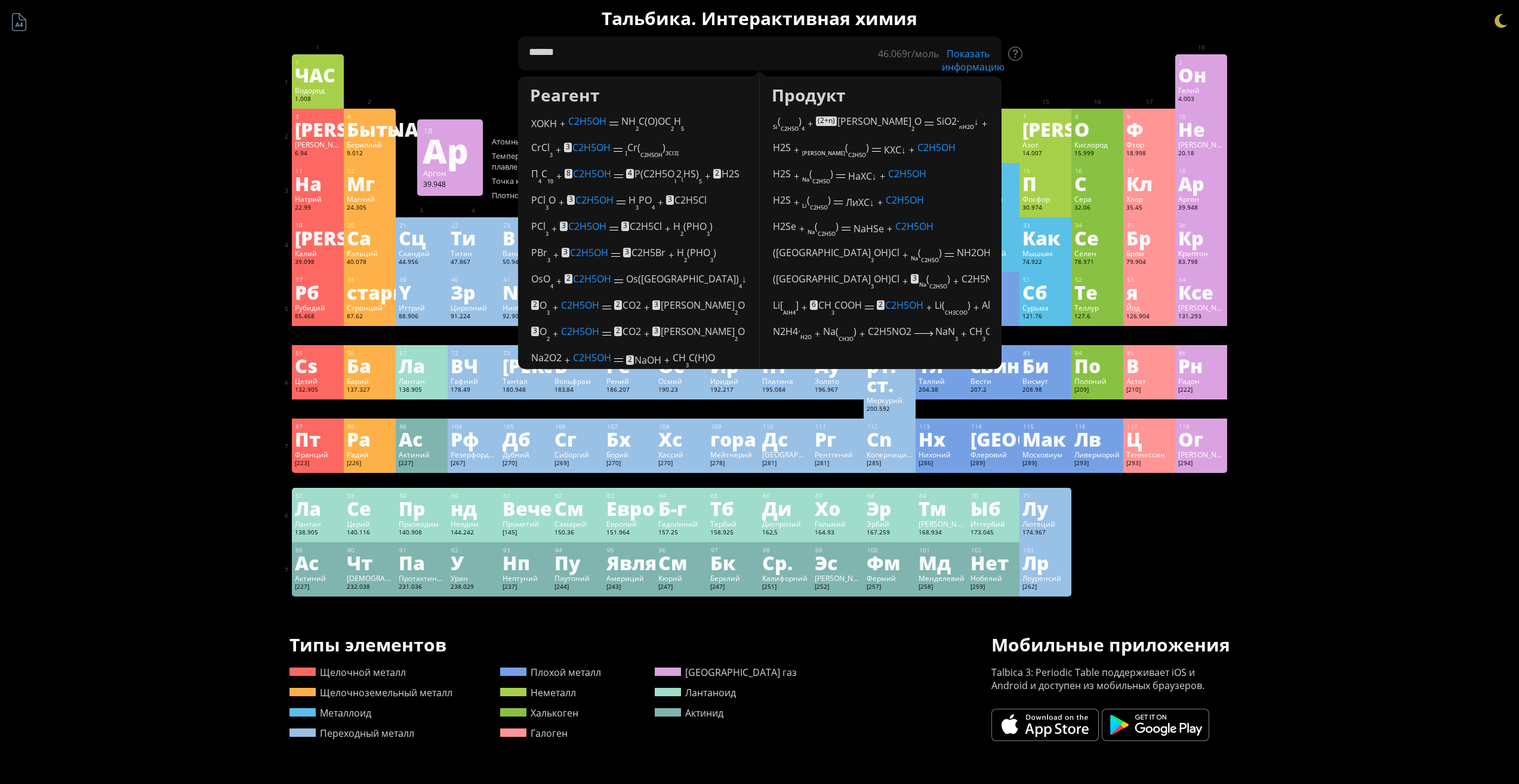
click at [1291, 197] on div "Краткое содержание Молекулярная формула Молекулярный вес Точная масса Моноизото…" at bounding box center [760, 525] width 1519 height 1050
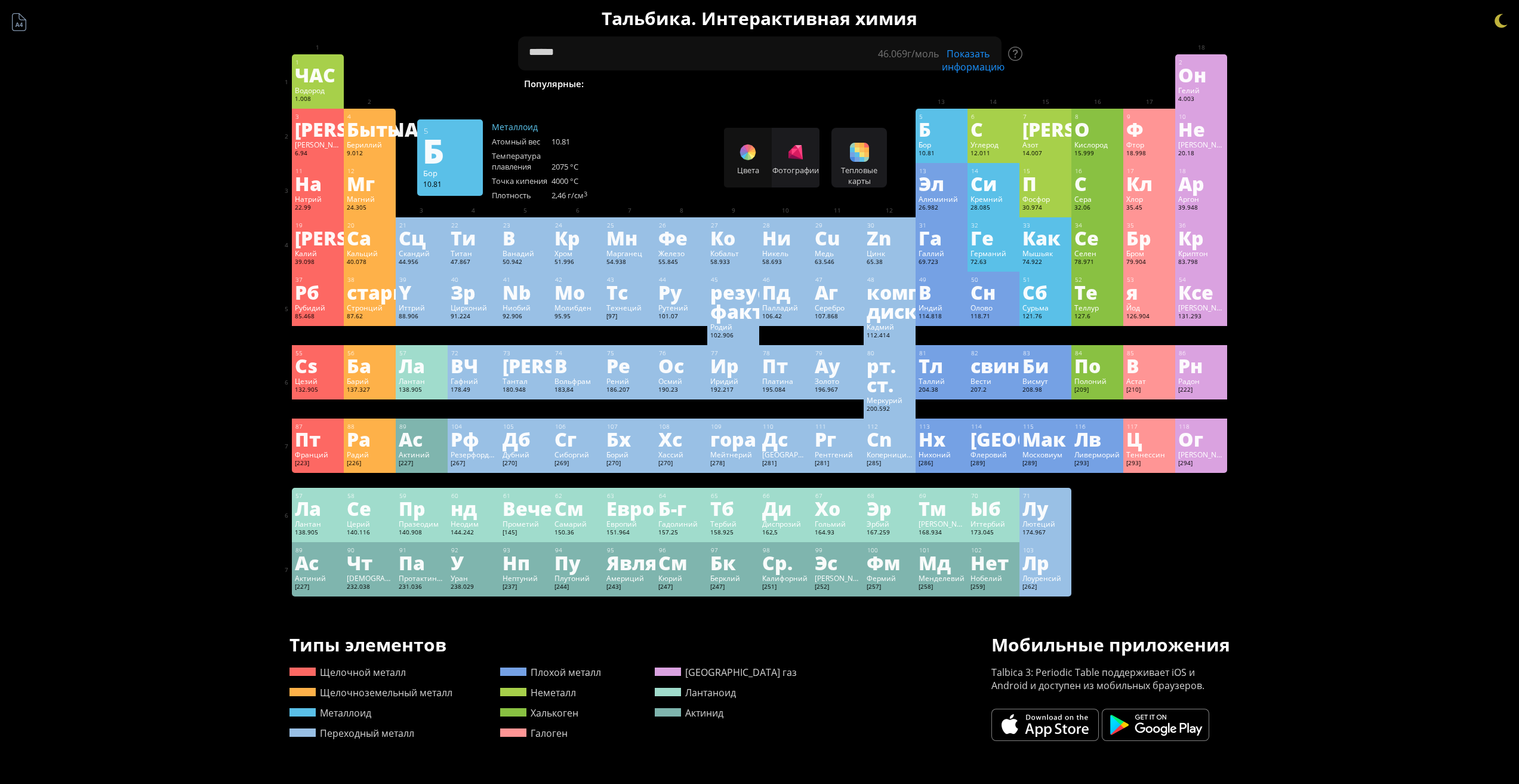
click at [1010, 83] on font "[PERSON_NAME]" at bounding box center [1045, 83] width 70 height 12
click at [1327, 148] on div "Краткое содержание Молекулярная формула Молекулярный вес Точная масса Моноизото…" at bounding box center [760, 525] width 1519 height 1050
click at [1208, 87] on font "Перекись водорода" at bounding box center [1251, 83] width 86 height 12
type textarea "**********"
click at [1240, 46] on div "**********" at bounding box center [760, 525] width 967 height 1050
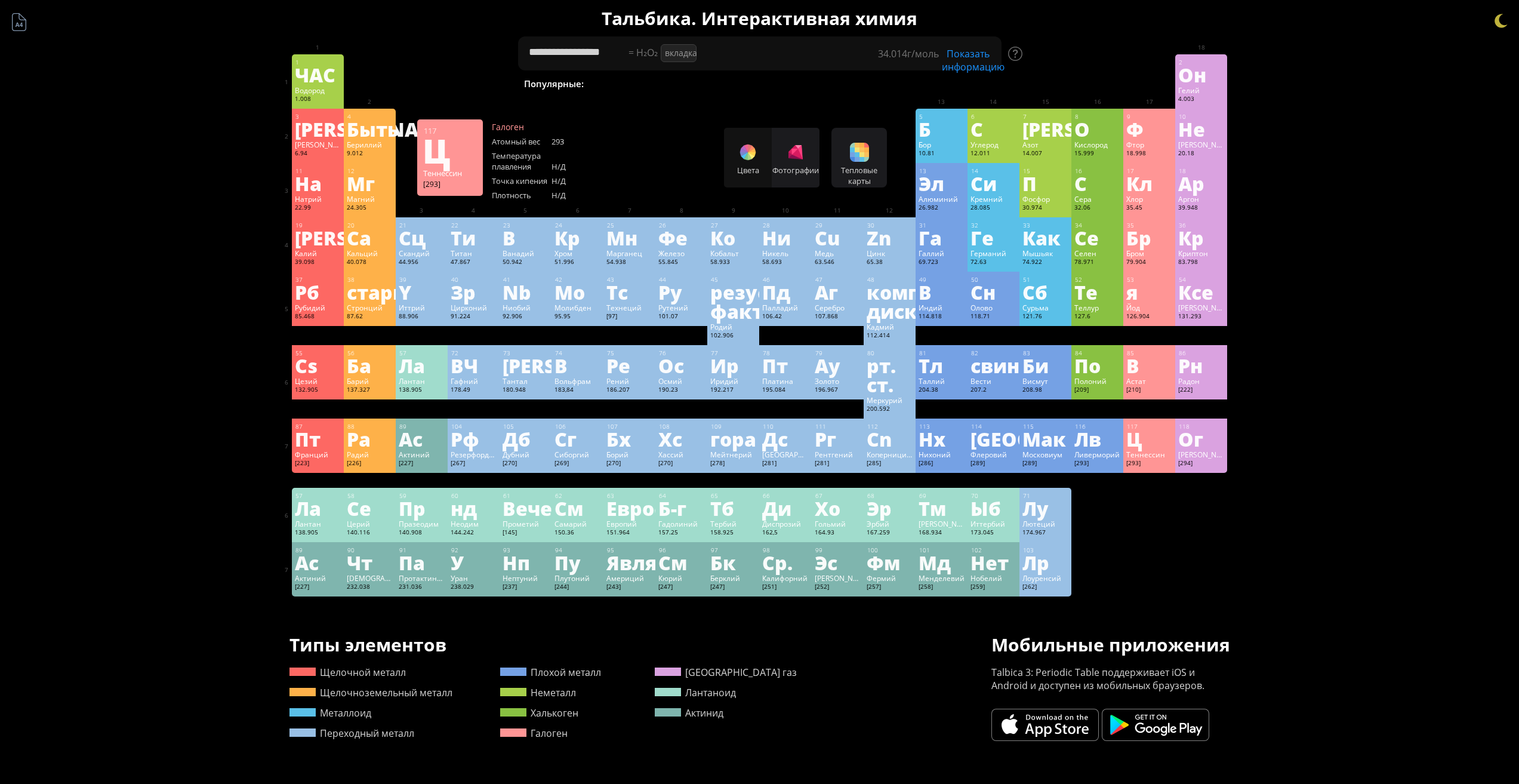
click at [1172, 458] on div "Теннессин" at bounding box center [1149, 454] width 46 height 10
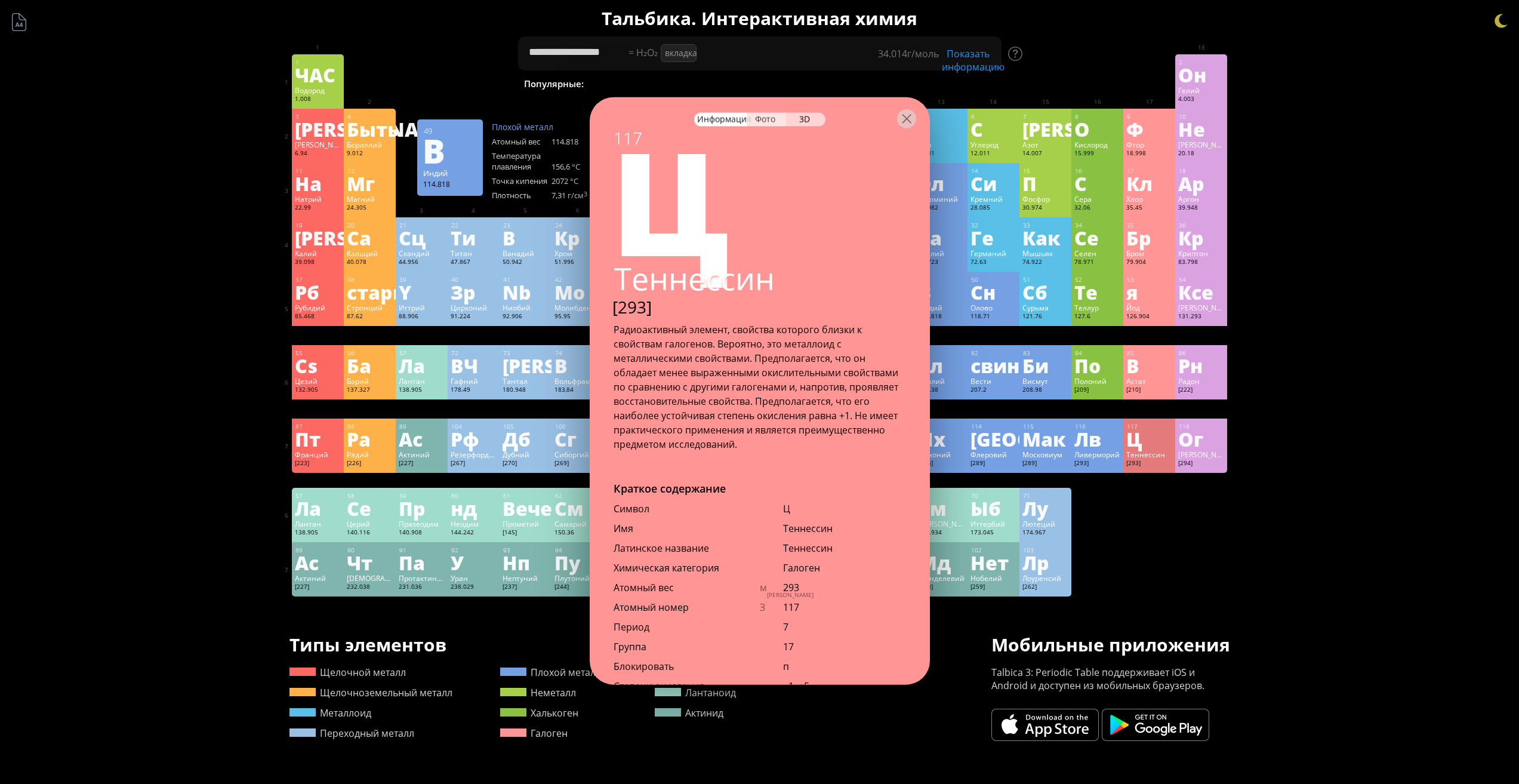
click at [769, 115] on font "Фото" at bounding box center [765, 118] width 20 height 11
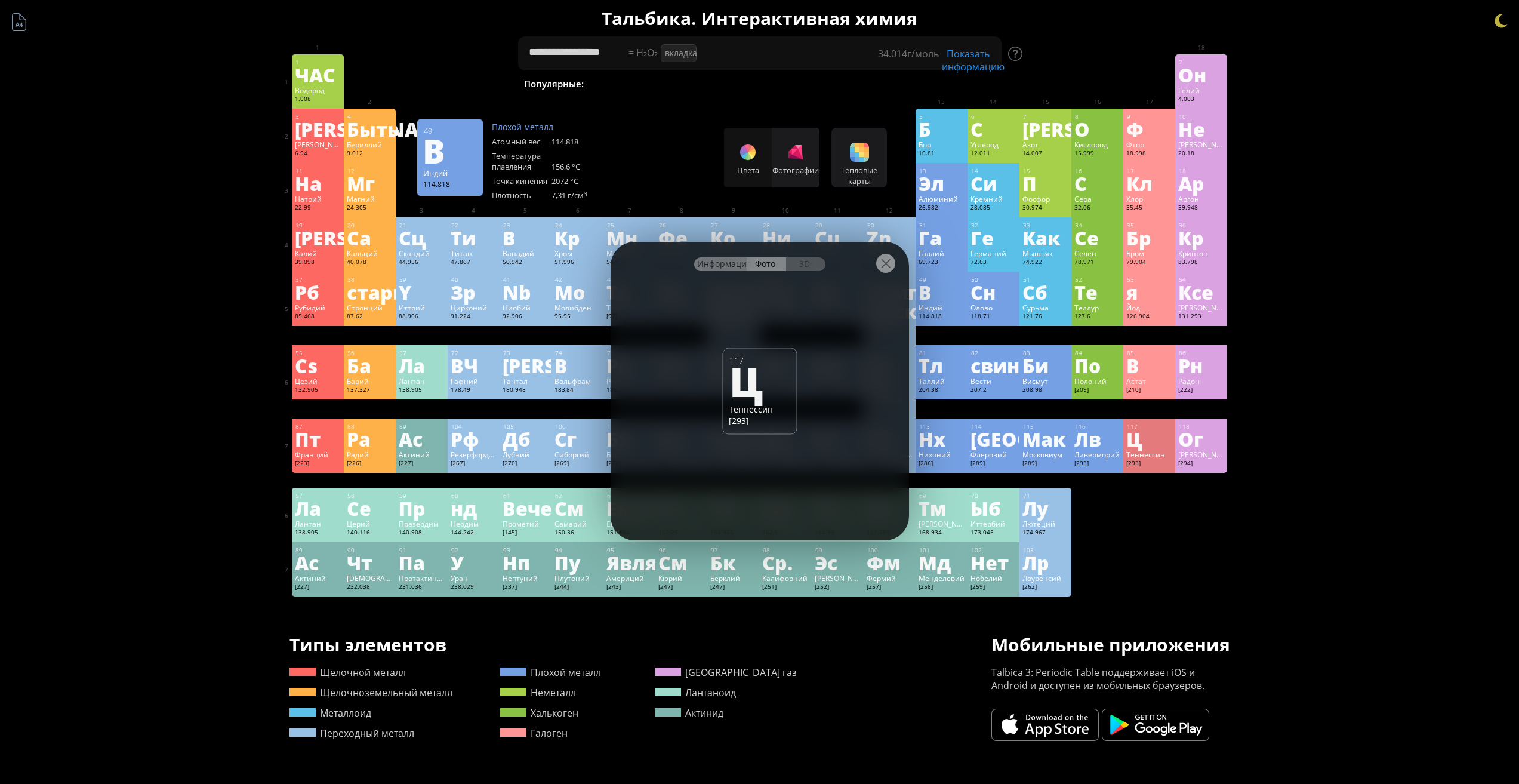
click at [732, 263] on font "Информация" at bounding box center [724, 263] width 54 height 11
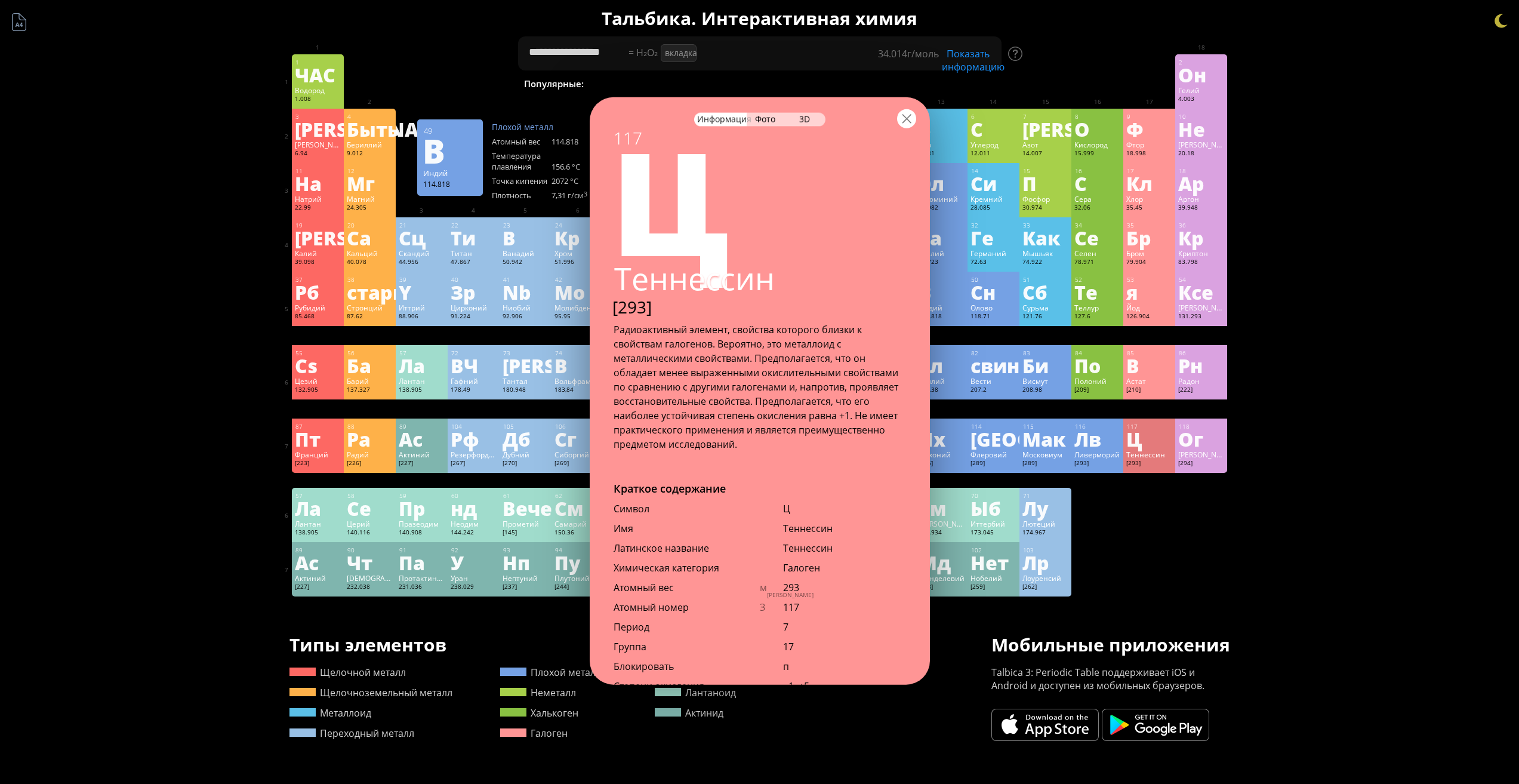
click at [903, 121] on div at bounding box center [907, 118] width 19 height 19
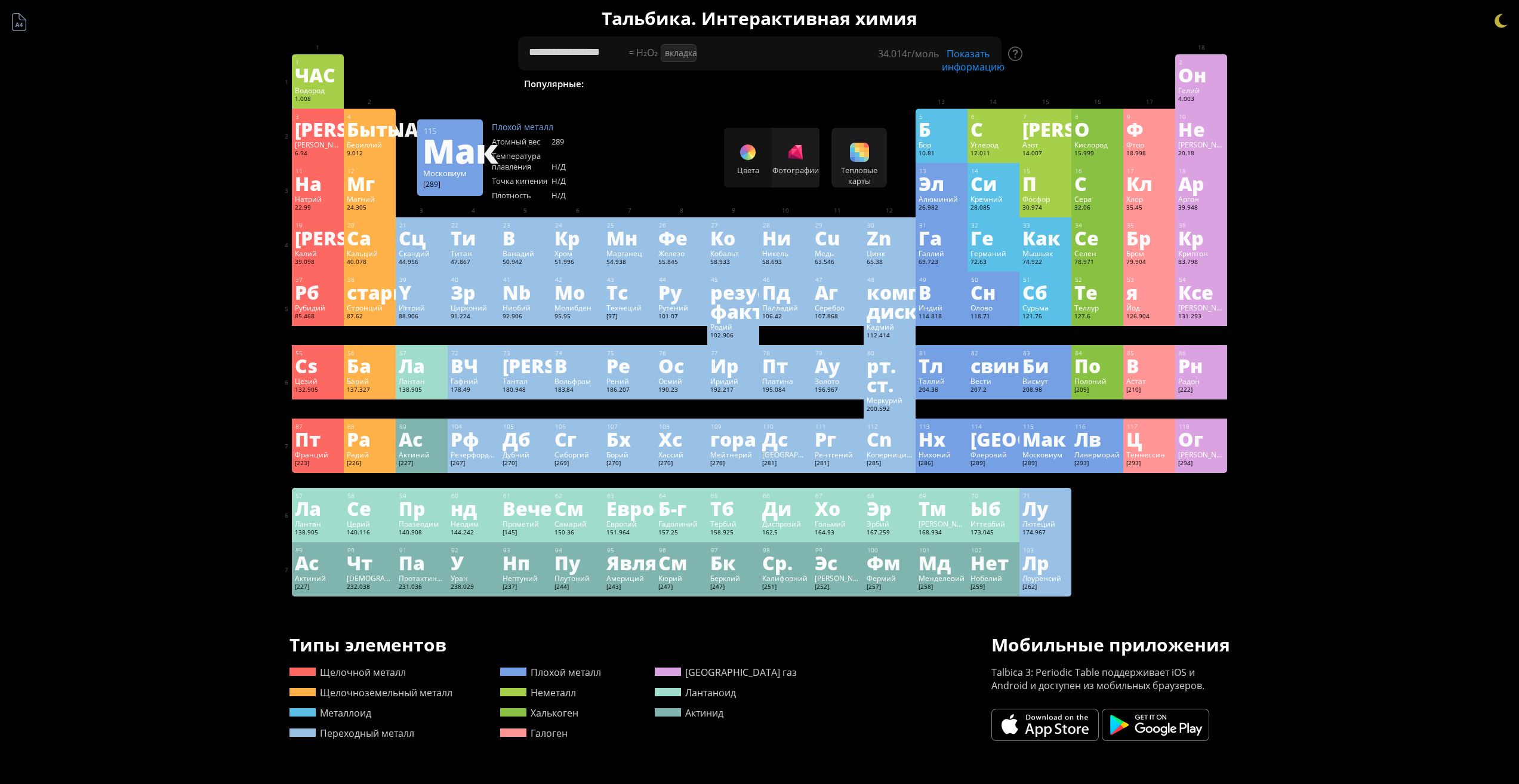
click at [1032, 460] on font "[289]" at bounding box center [1029, 463] width 14 height 7
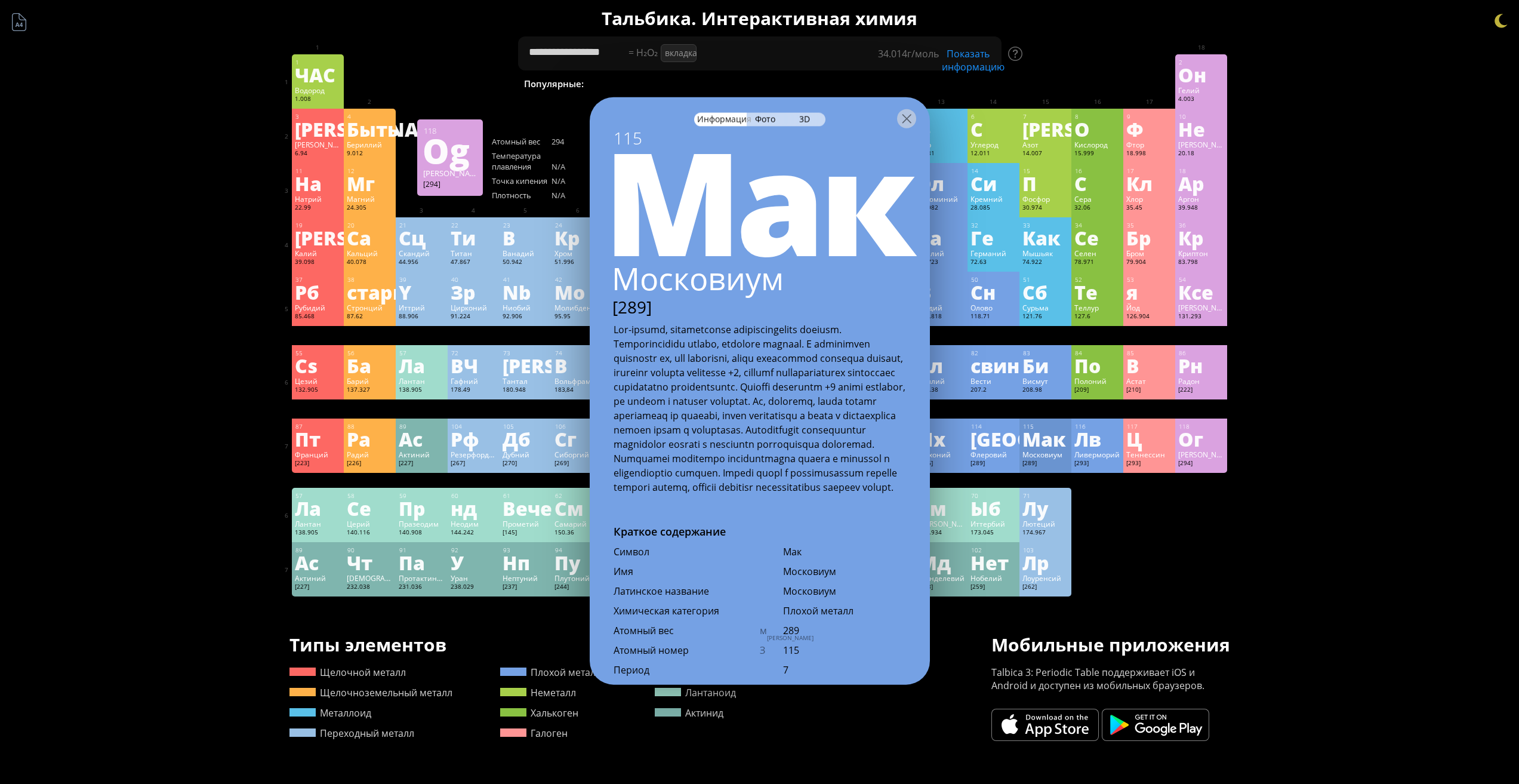
click at [1242, 455] on div "**********" at bounding box center [760, 525] width 967 height 1050
click at [1191, 466] on font "[294]" at bounding box center [1185, 463] width 14 height 7
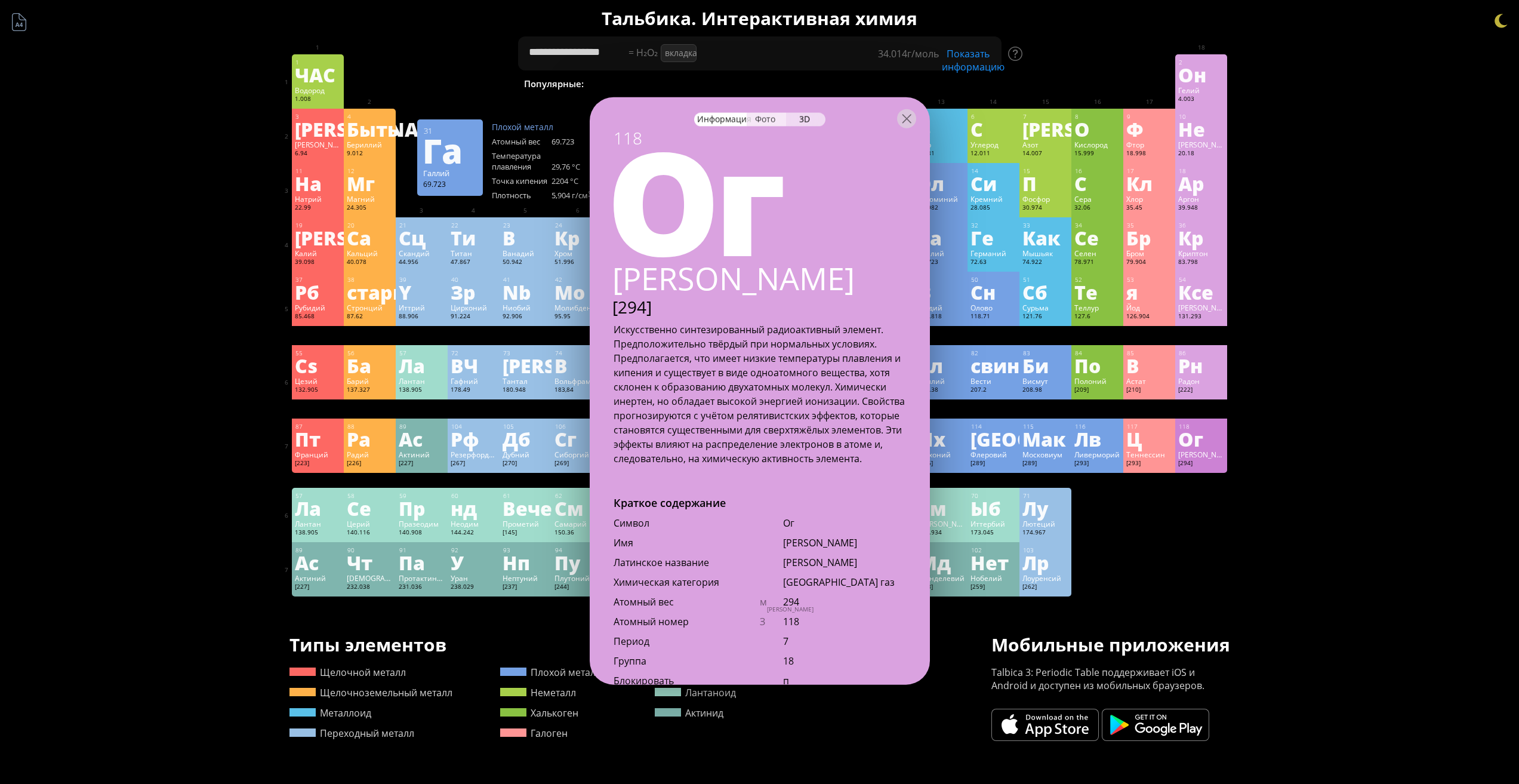
click at [772, 120] on font "Фото" at bounding box center [765, 118] width 20 height 11
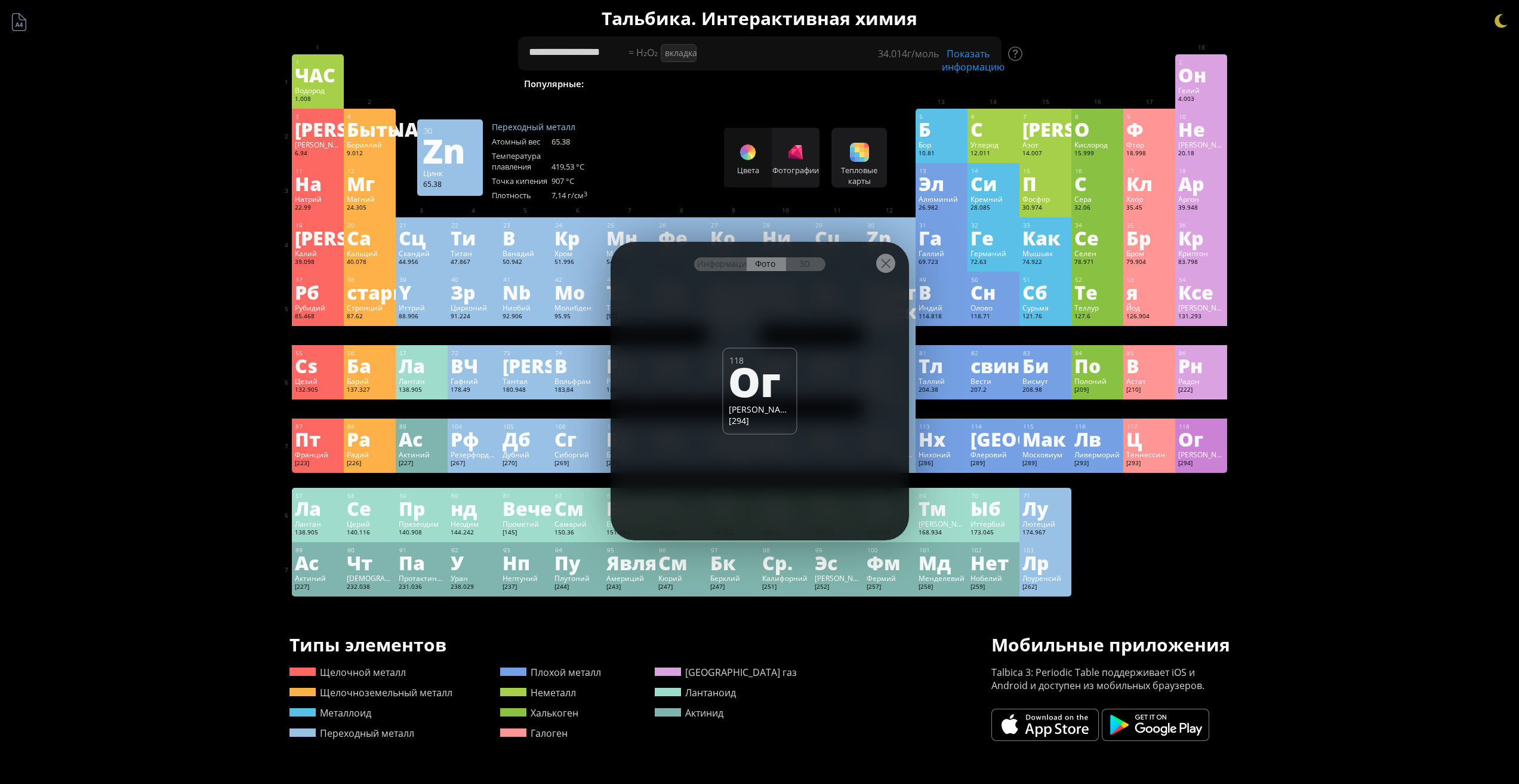
click at [892, 263] on div at bounding box center [886, 263] width 19 height 19
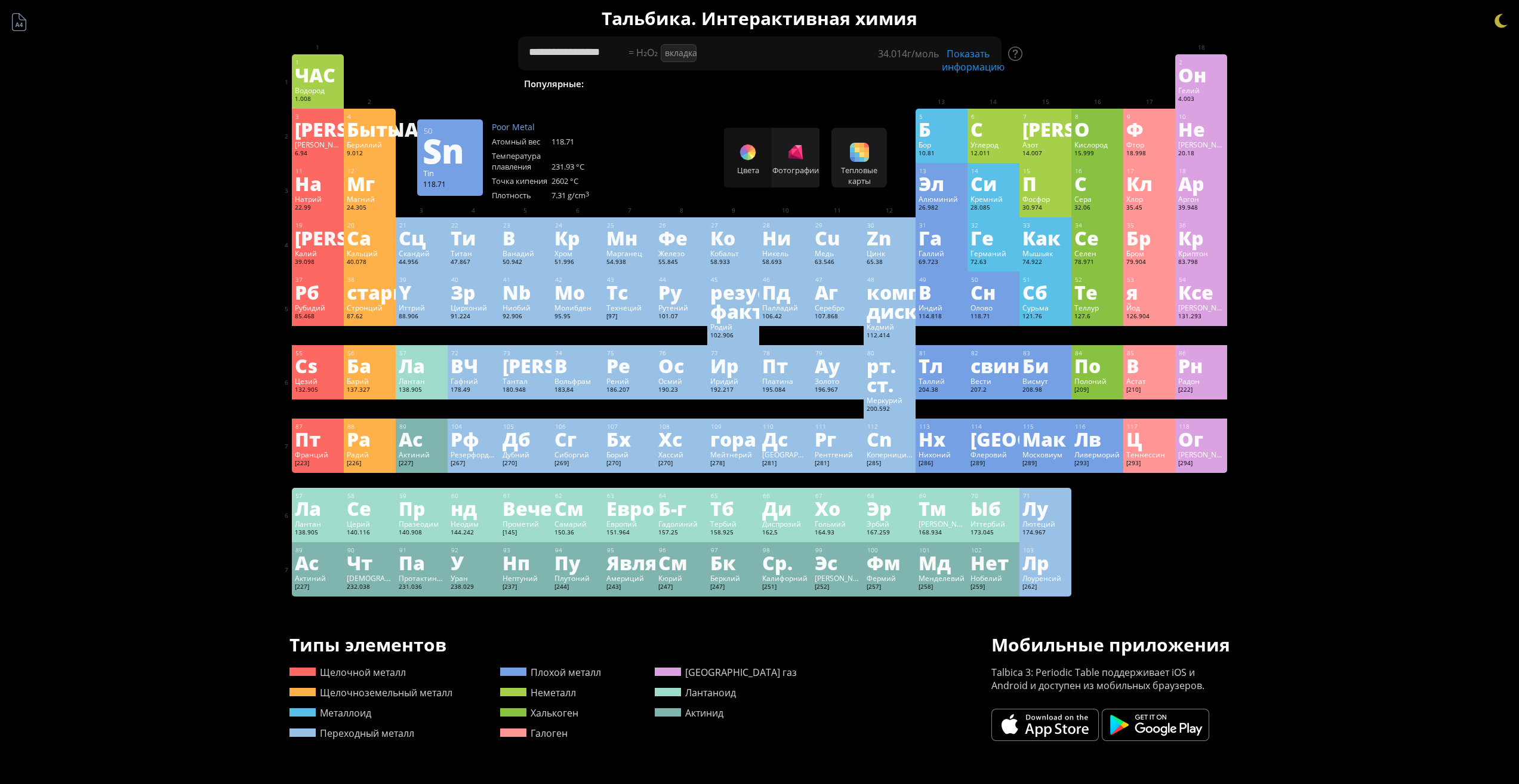
click at [992, 306] on font "Олово" at bounding box center [982, 307] width 22 height 10
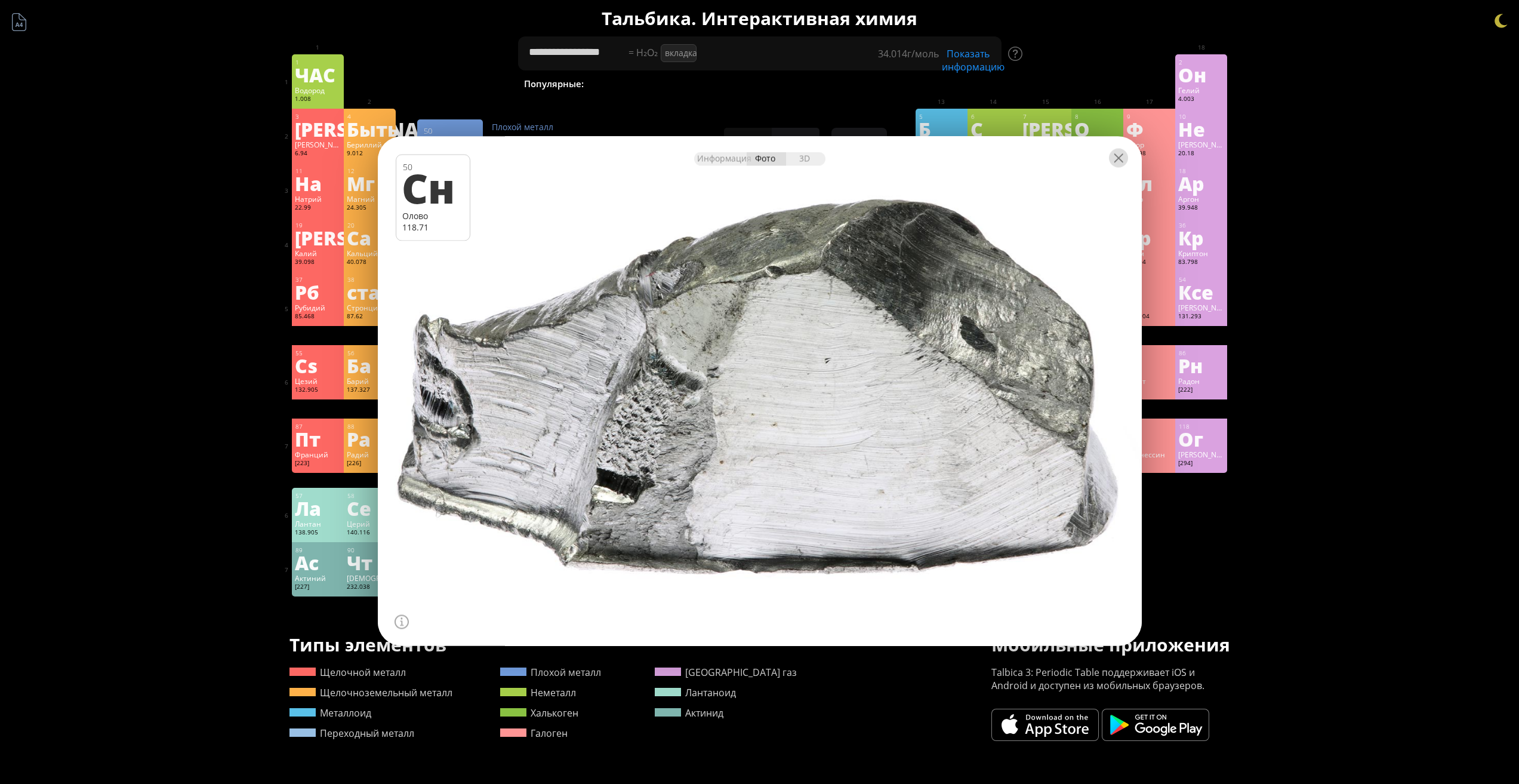
click at [1117, 166] on div at bounding box center [1119, 158] width 19 height 19
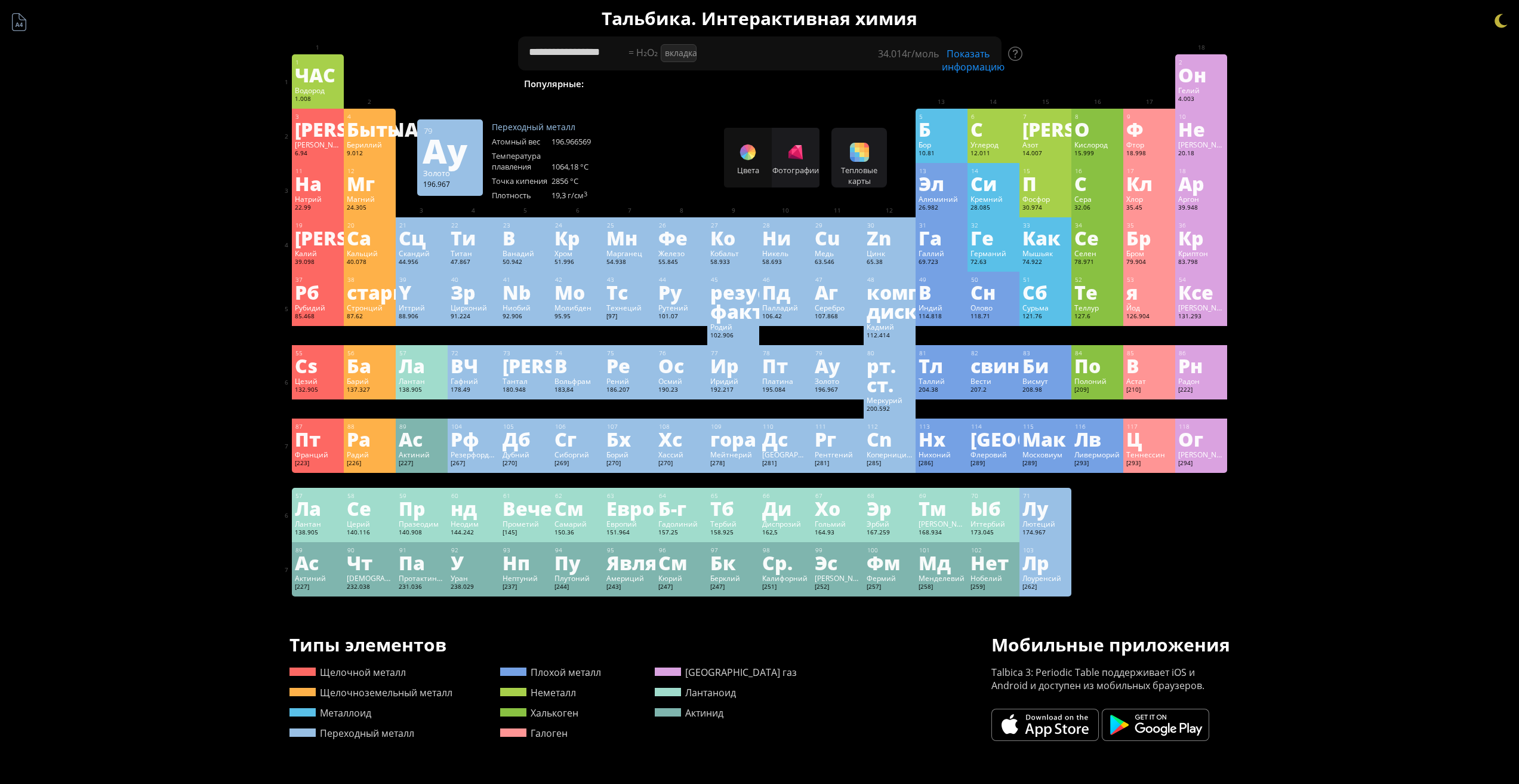
click at [841, 361] on font "Ау" at bounding box center [827, 365] width 25 height 28
click at [0, 0] on div at bounding box center [0, 0] width 0 height 0
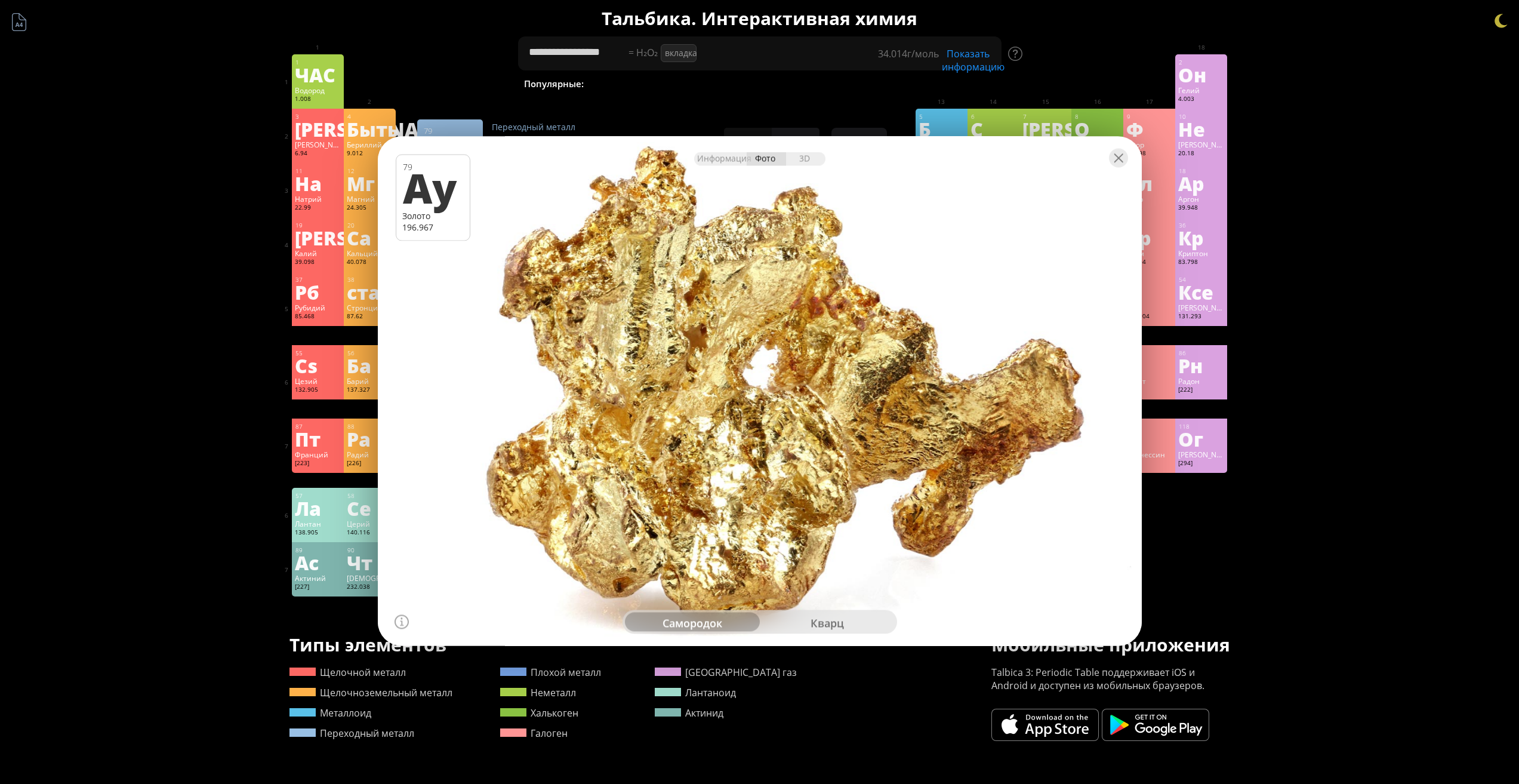
click at [821, 622] on font "кварц" at bounding box center [827, 622] width 34 height 14
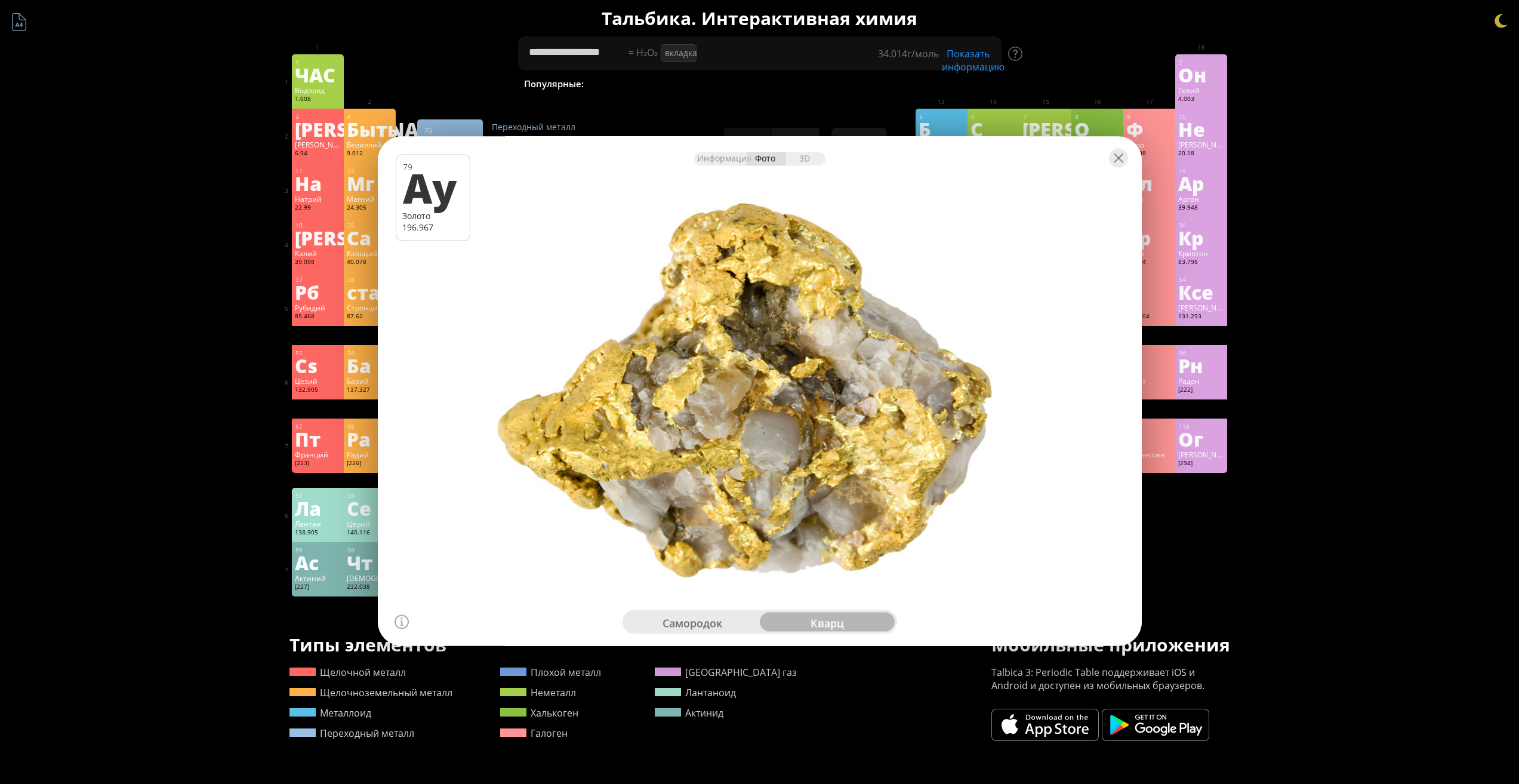
click at [733, 623] on div "самородок" at bounding box center [692, 622] width 135 height 19
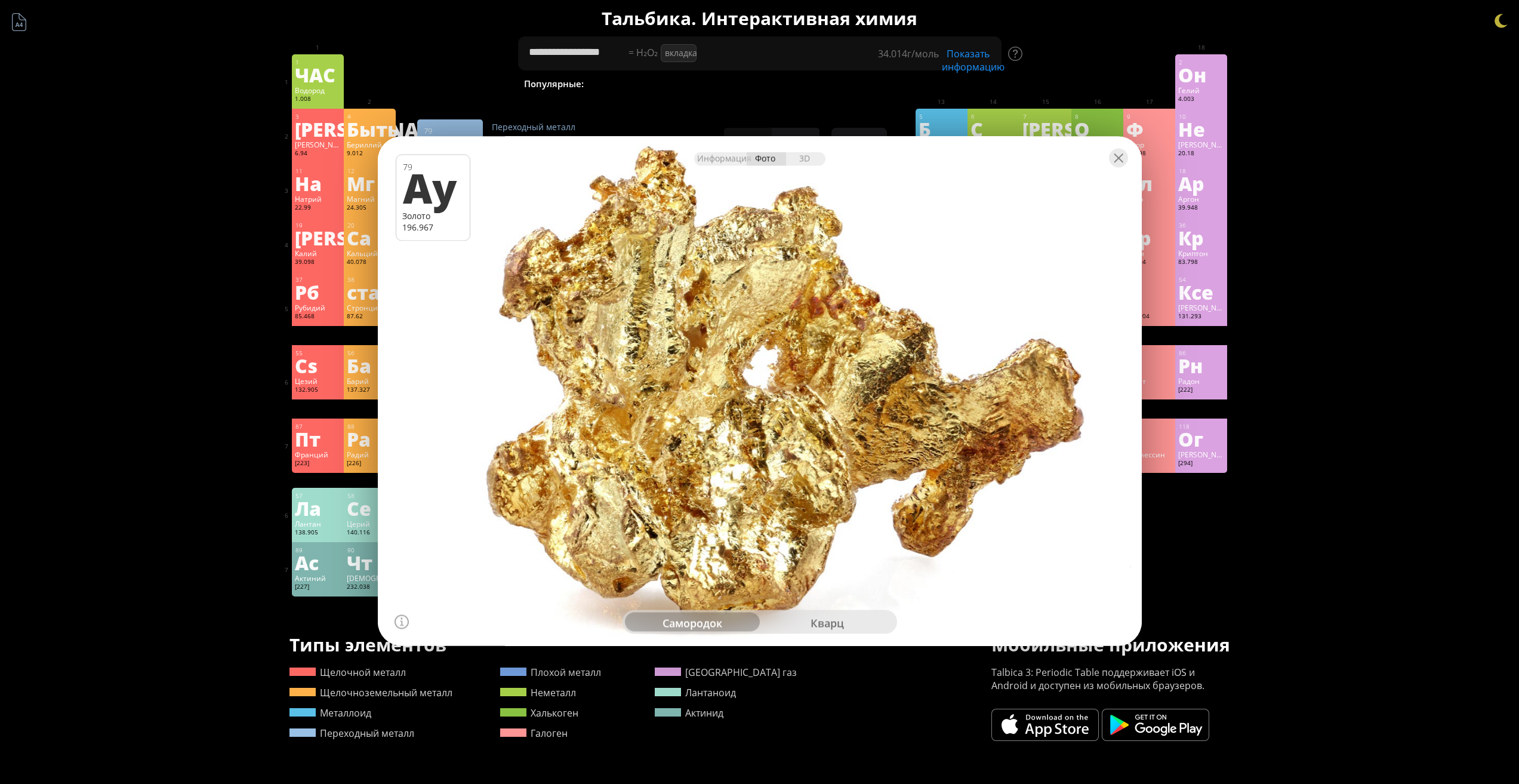
click at [818, 628] on font "кварц" at bounding box center [827, 622] width 34 height 14
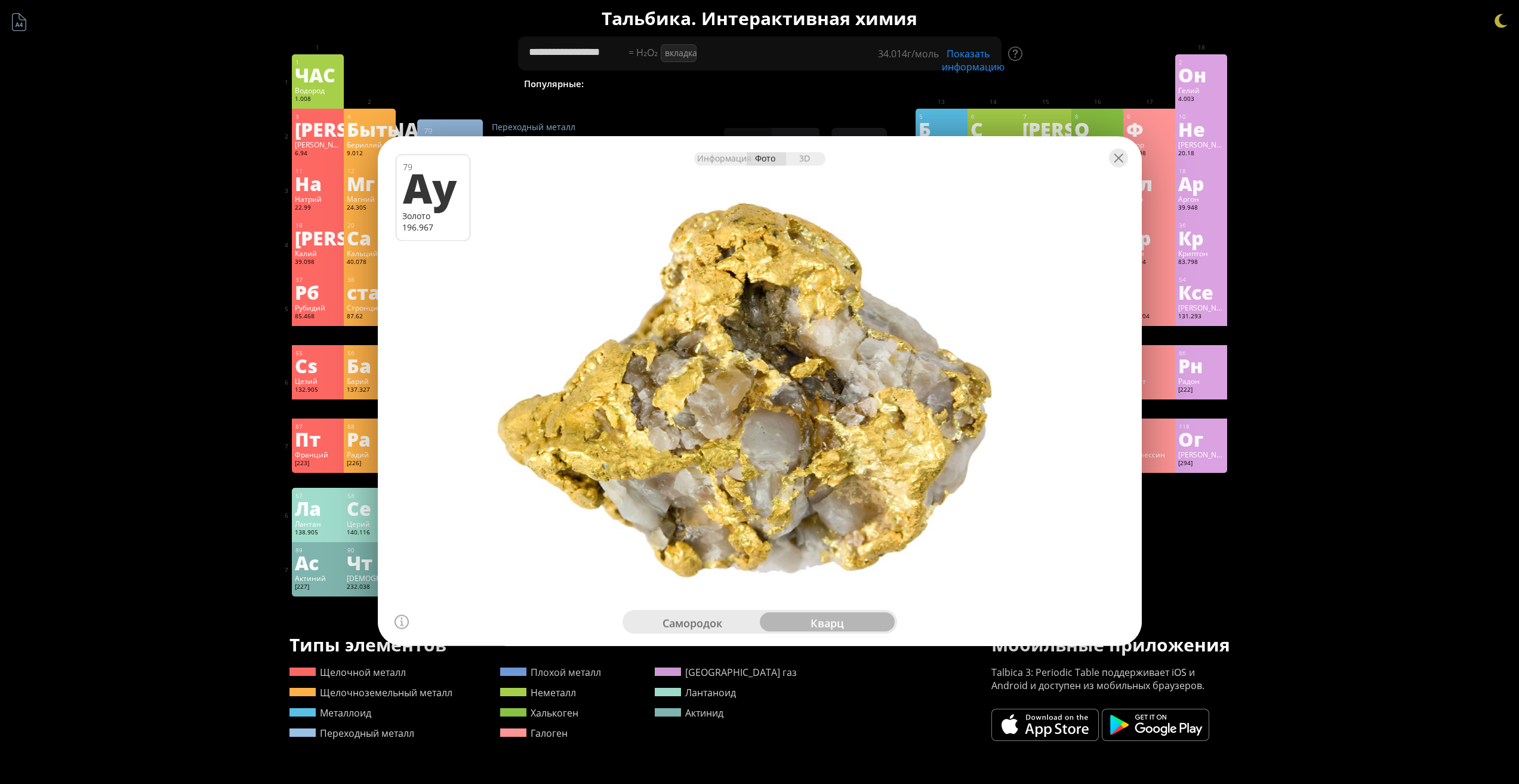
click at [1145, 555] on div "1 ЧАС Водород 1.008 −1, +1 −1, +1 -259,14 °С -252,87 °С 0,0899 г/л 1с 1 2 Он Ге…" at bounding box center [760, 325] width 936 height 542
click at [1124, 154] on div at bounding box center [1119, 158] width 19 height 19
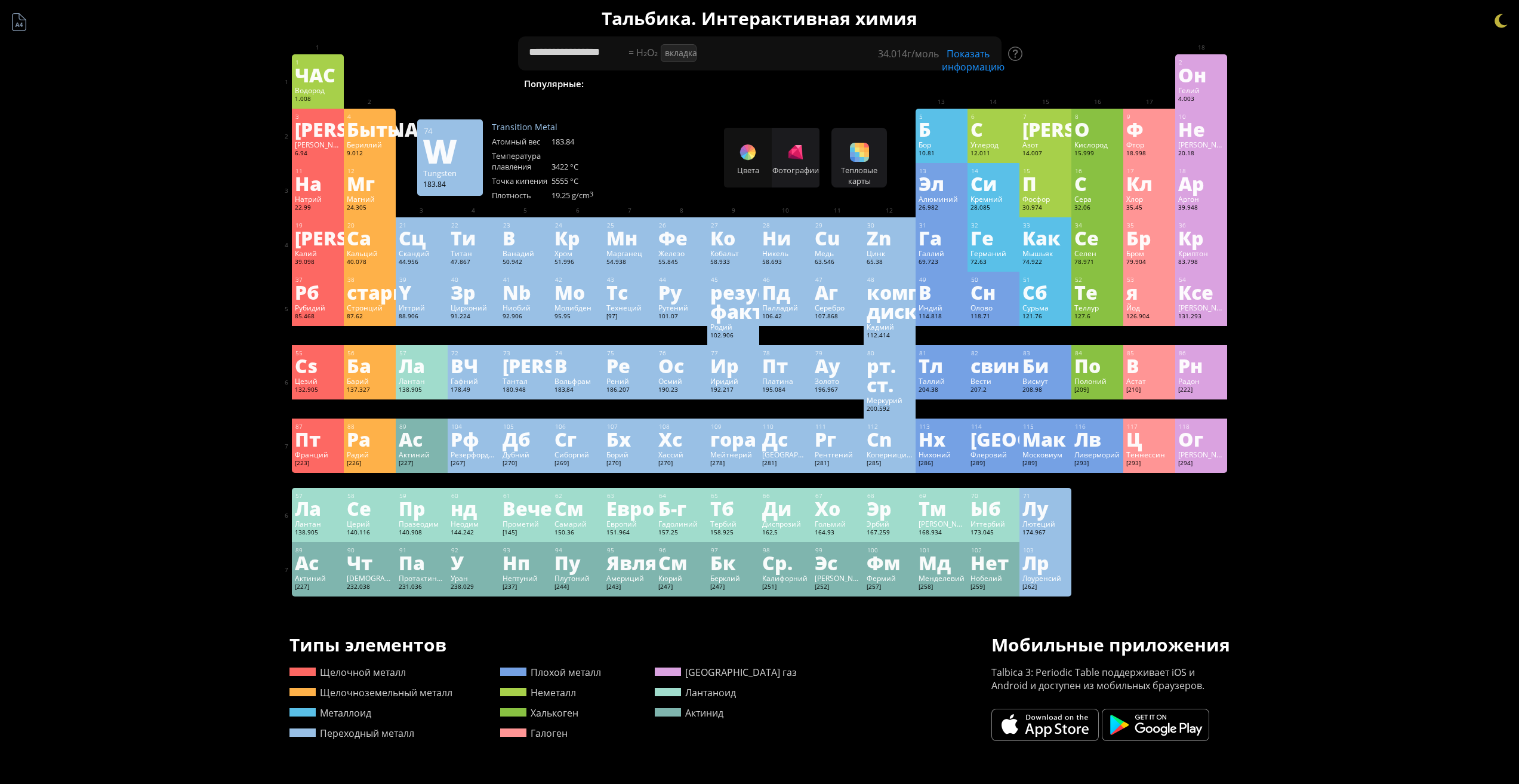
click at [584, 372] on div "В" at bounding box center [578, 365] width 46 height 19
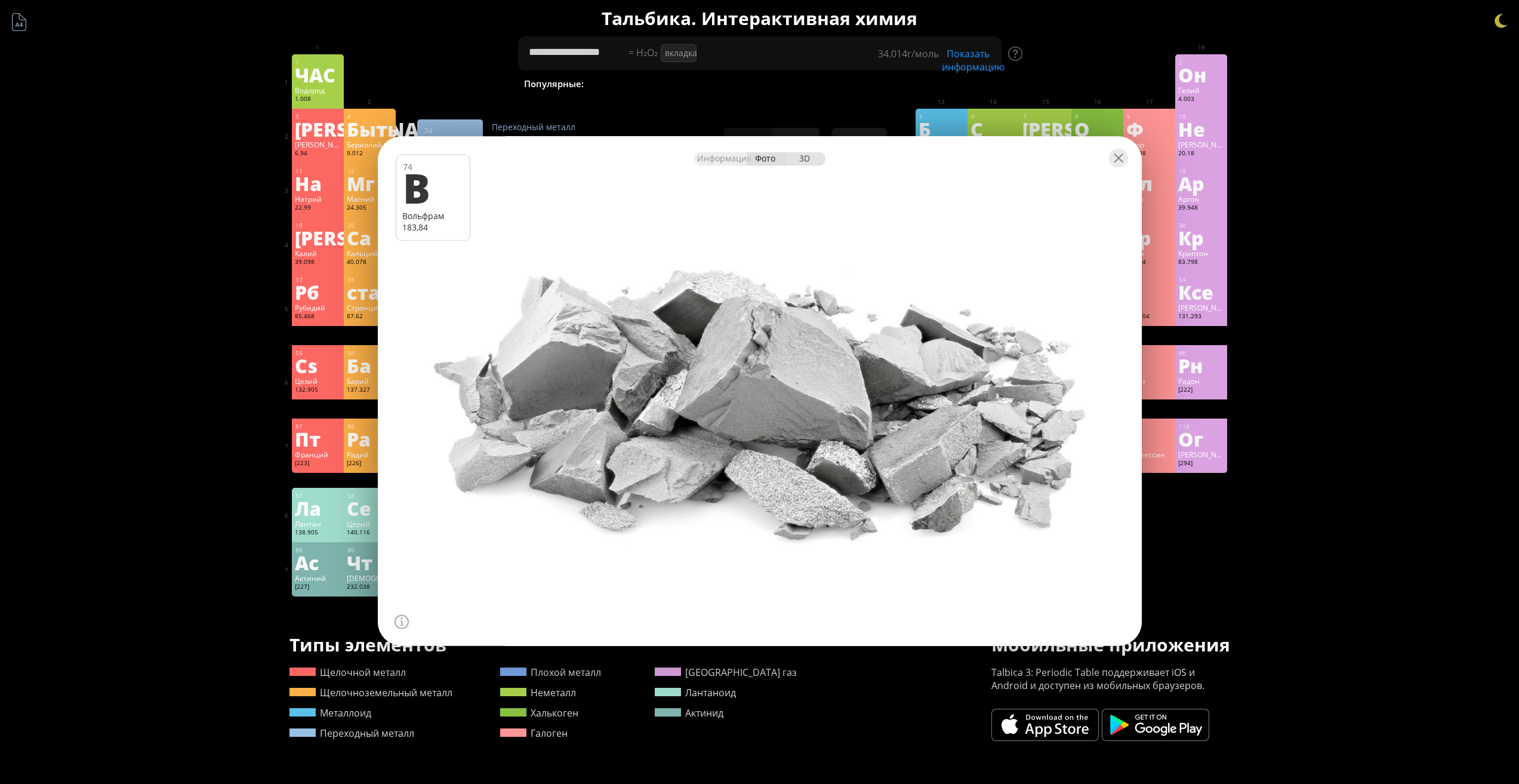
click at [815, 165] on div "3D" at bounding box center [806, 158] width 40 height 13
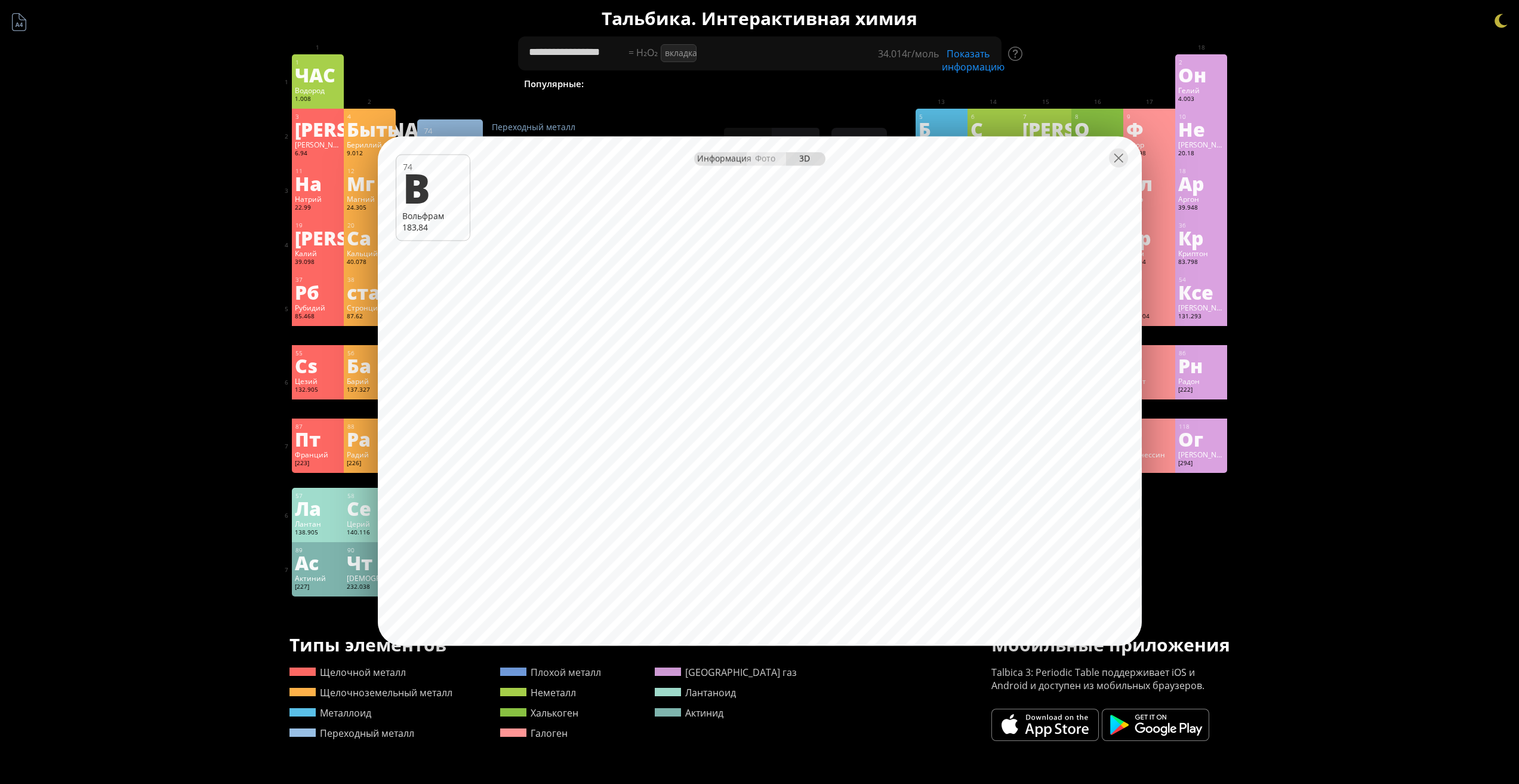
click at [706, 164] on div "Информация" at bounding box center [721, 158] width 52 height 13
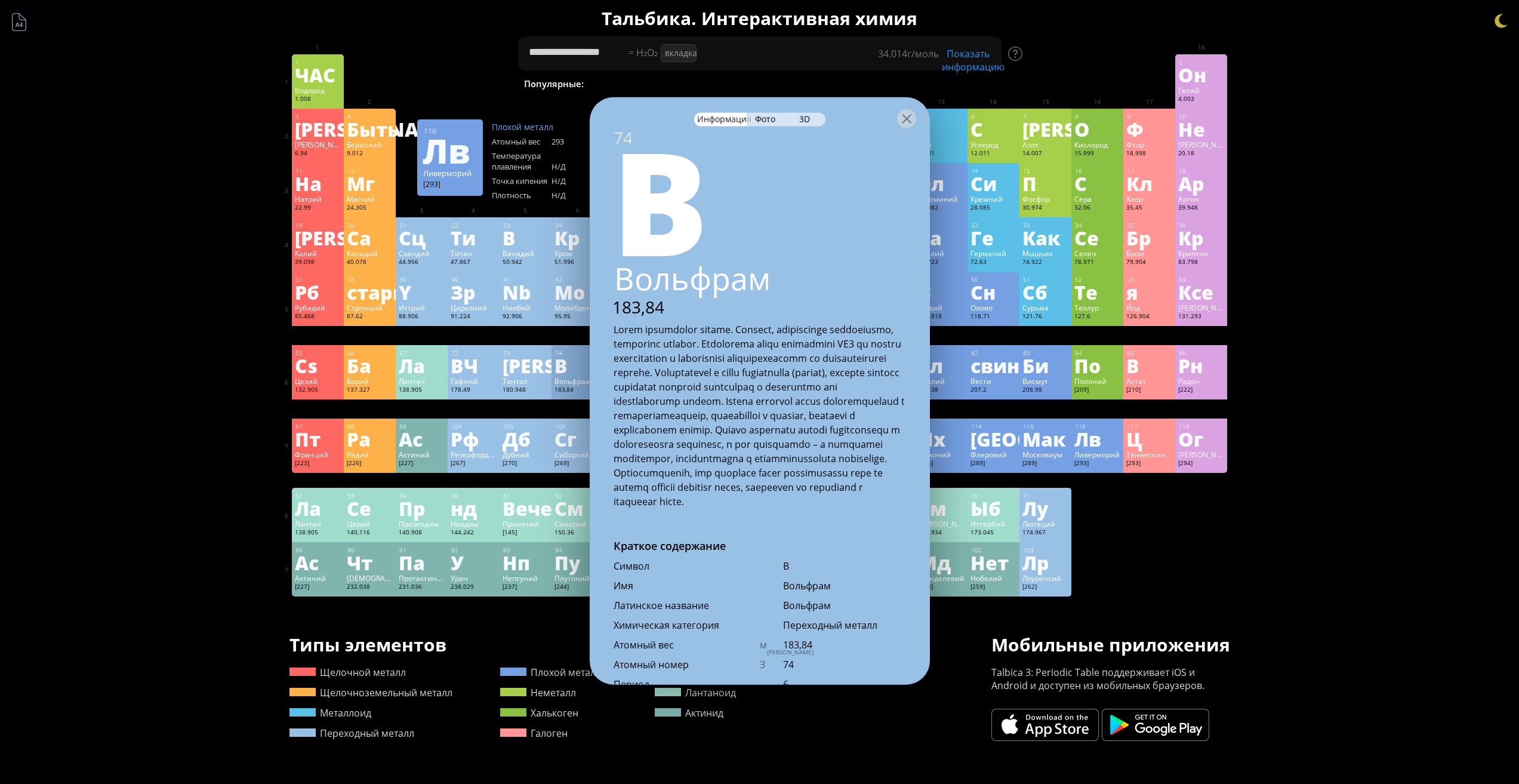
click at [1105, 493] on div "1 ЧАС Водород 1.008 −1, +1 −1, +1 -259,14 °С -252,87 °С 0,0899 г/л 1с 1 2 Он Ге…" at bounding box center [760, 325] width 936 height 542
click at [430, 448] on div "Ас" at bounding box center [422, 439] width 46 height 19
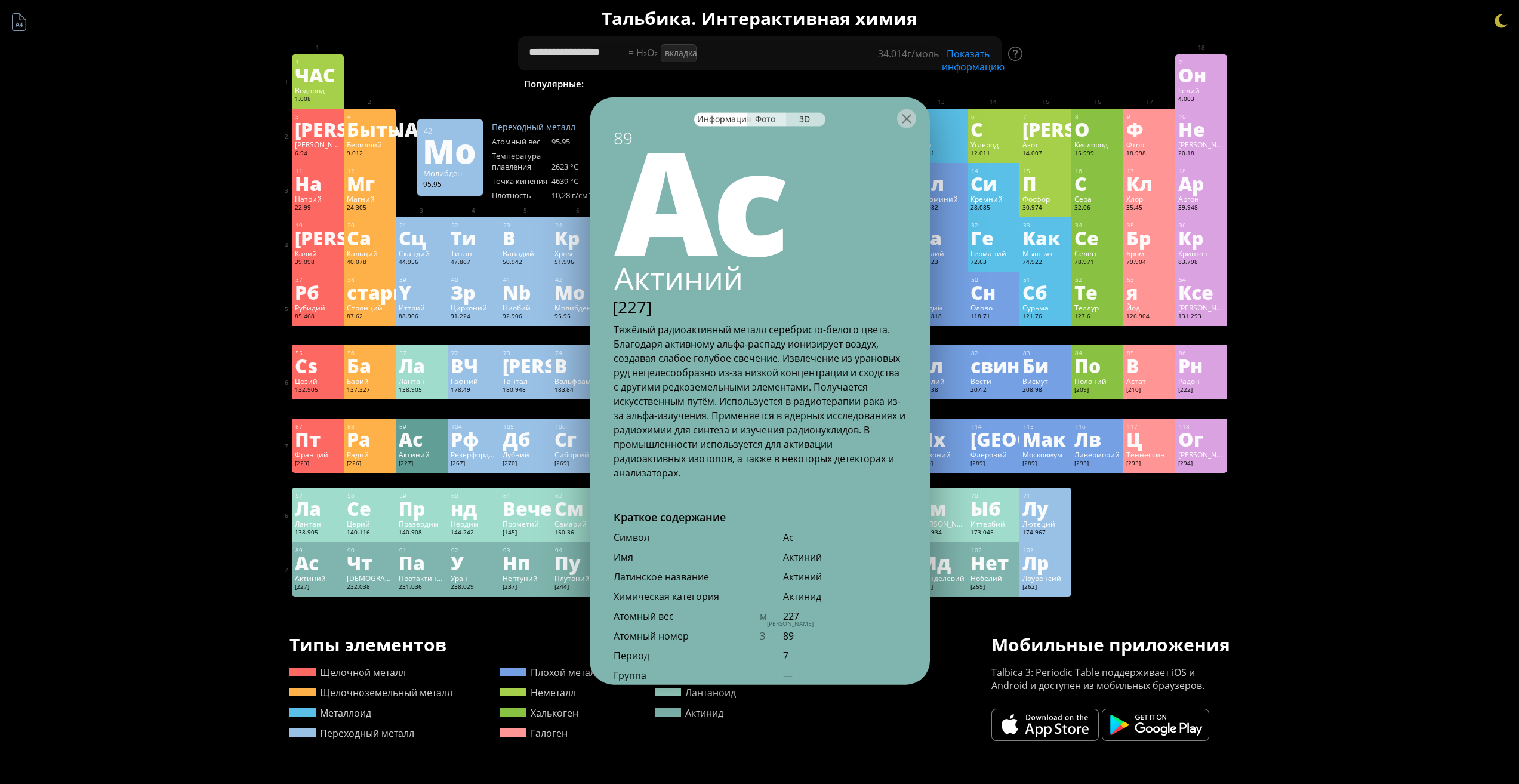
click at [771, 123] on font "Фото" at bounding box center [765, 118] width 20 height 11
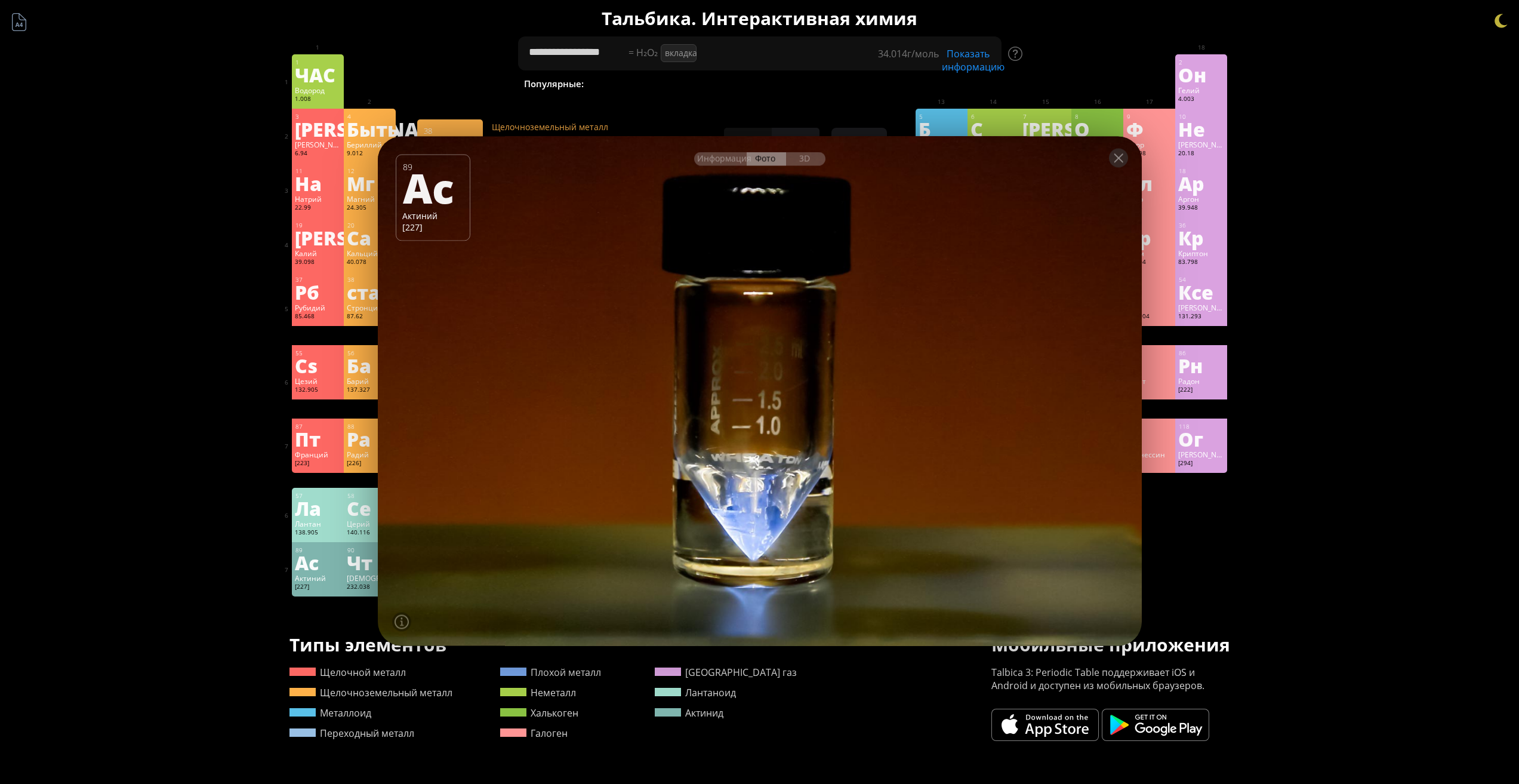
drag, startPoint x: 250, startPoint y: 275, endPoint x: 254, endPoint y: 280, distance: 6.4
click at [254, 280] on div "**********" at bounding box center [760, 525] width 1519 height 1050
click at [357, 178] on font "Мг" at bounding box center [361, 183] width 28 height 28
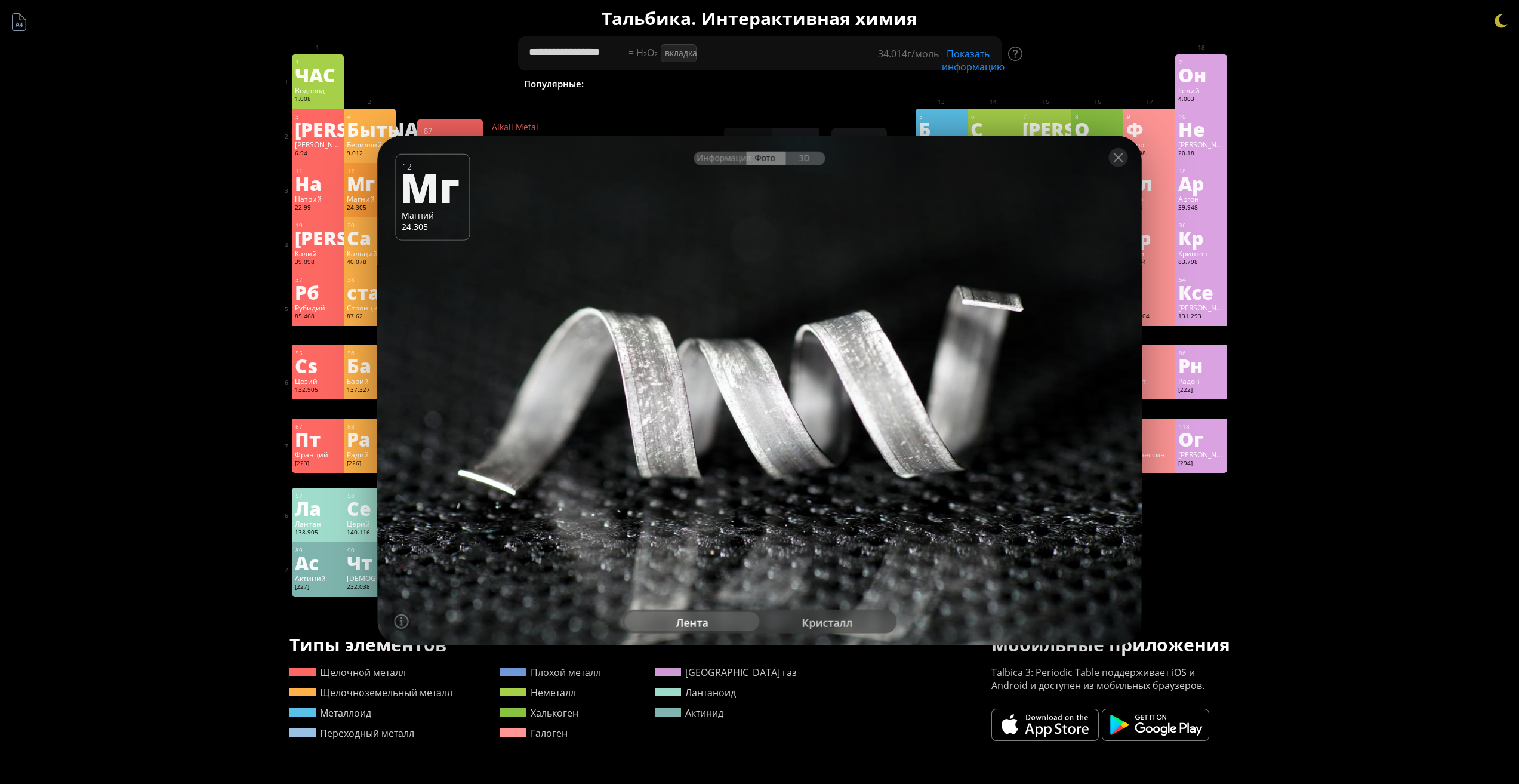
click at [330, 437] on div "Пт" at bounding box center [318, 439] width 46 height 19
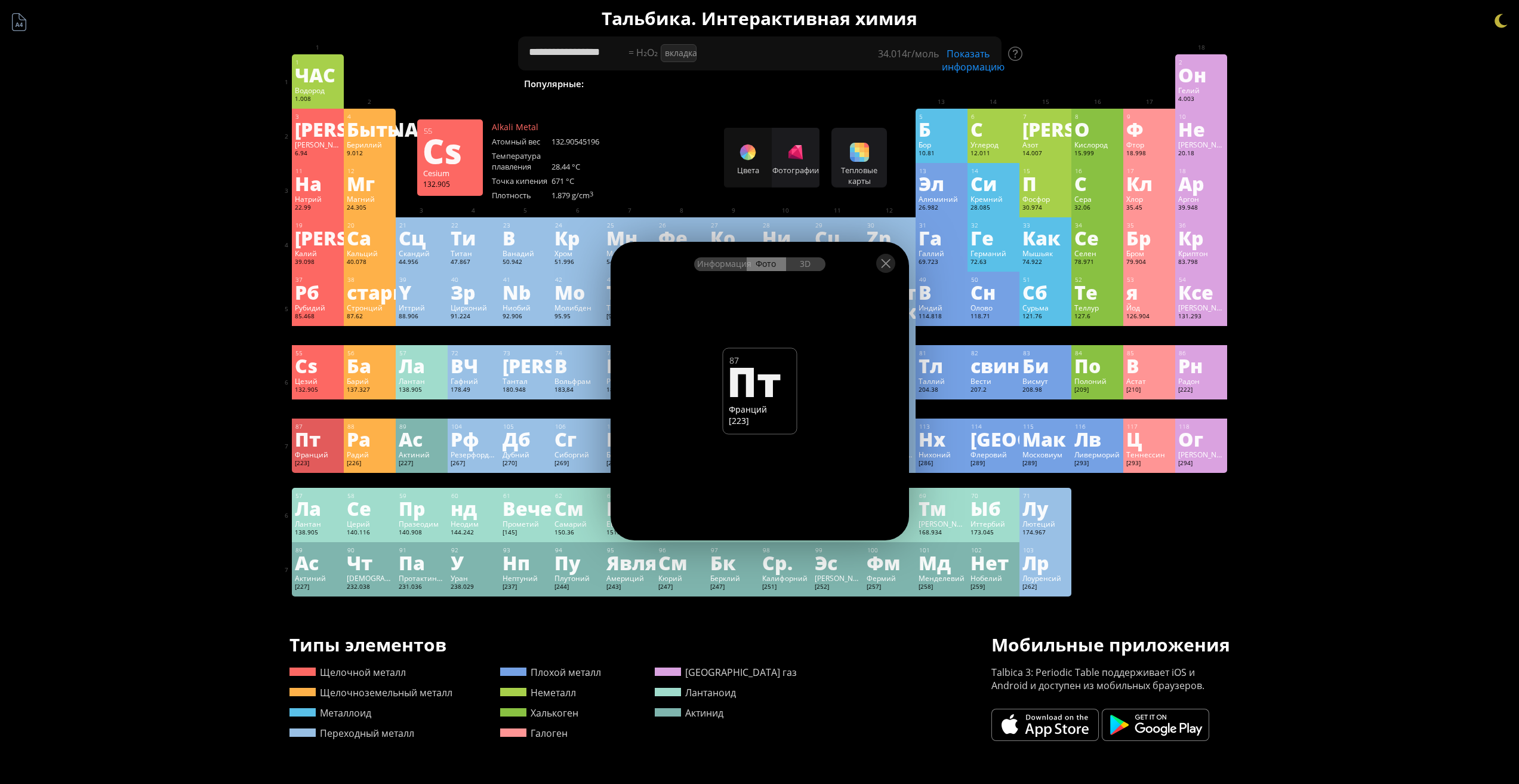
click at [334, 382] on div "Цезий" at bounding box center [318, 381] width 46 height 10
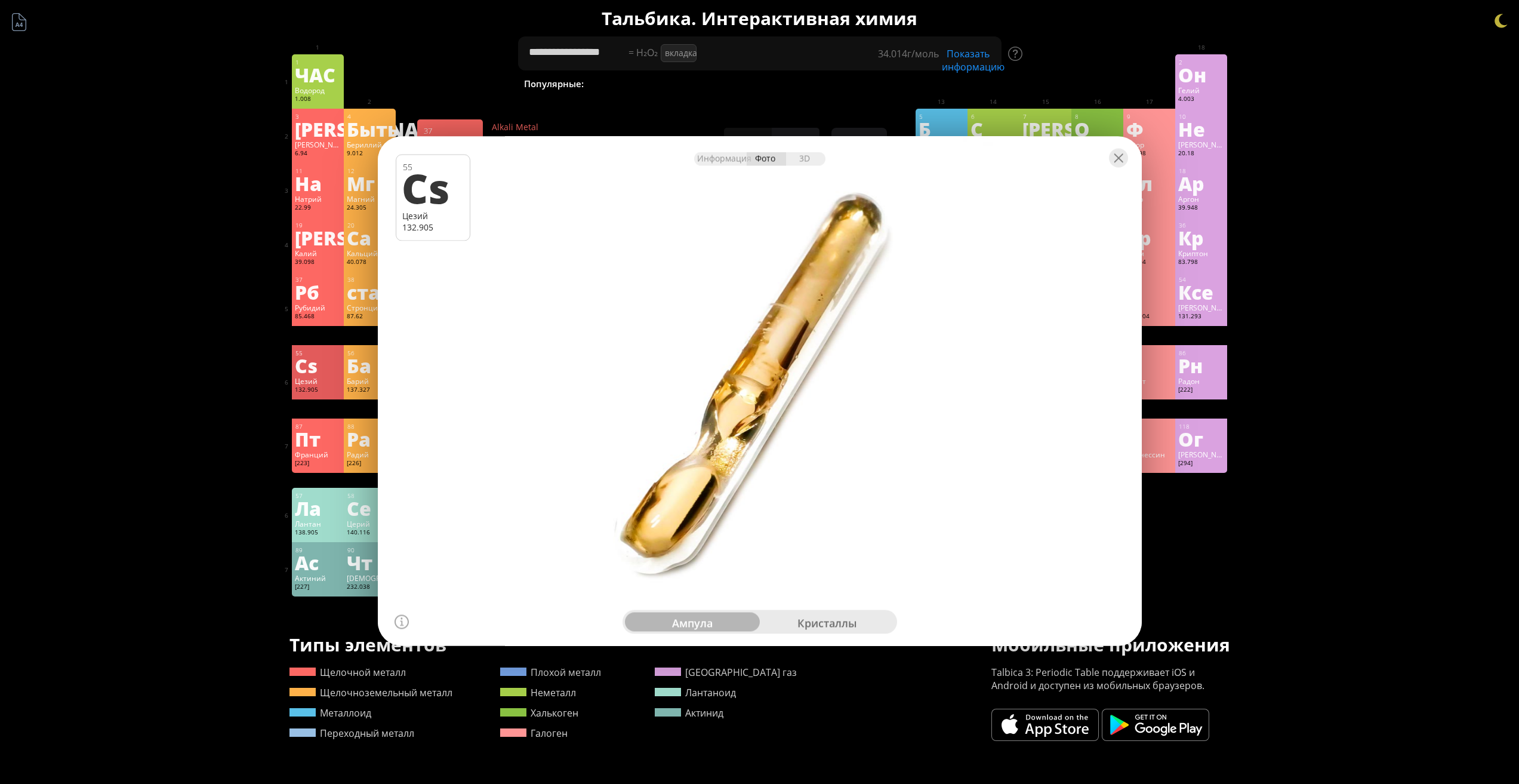
click at [332, 303] on div "Рубидий" at bounding box center [318, 307] width 46 height 10
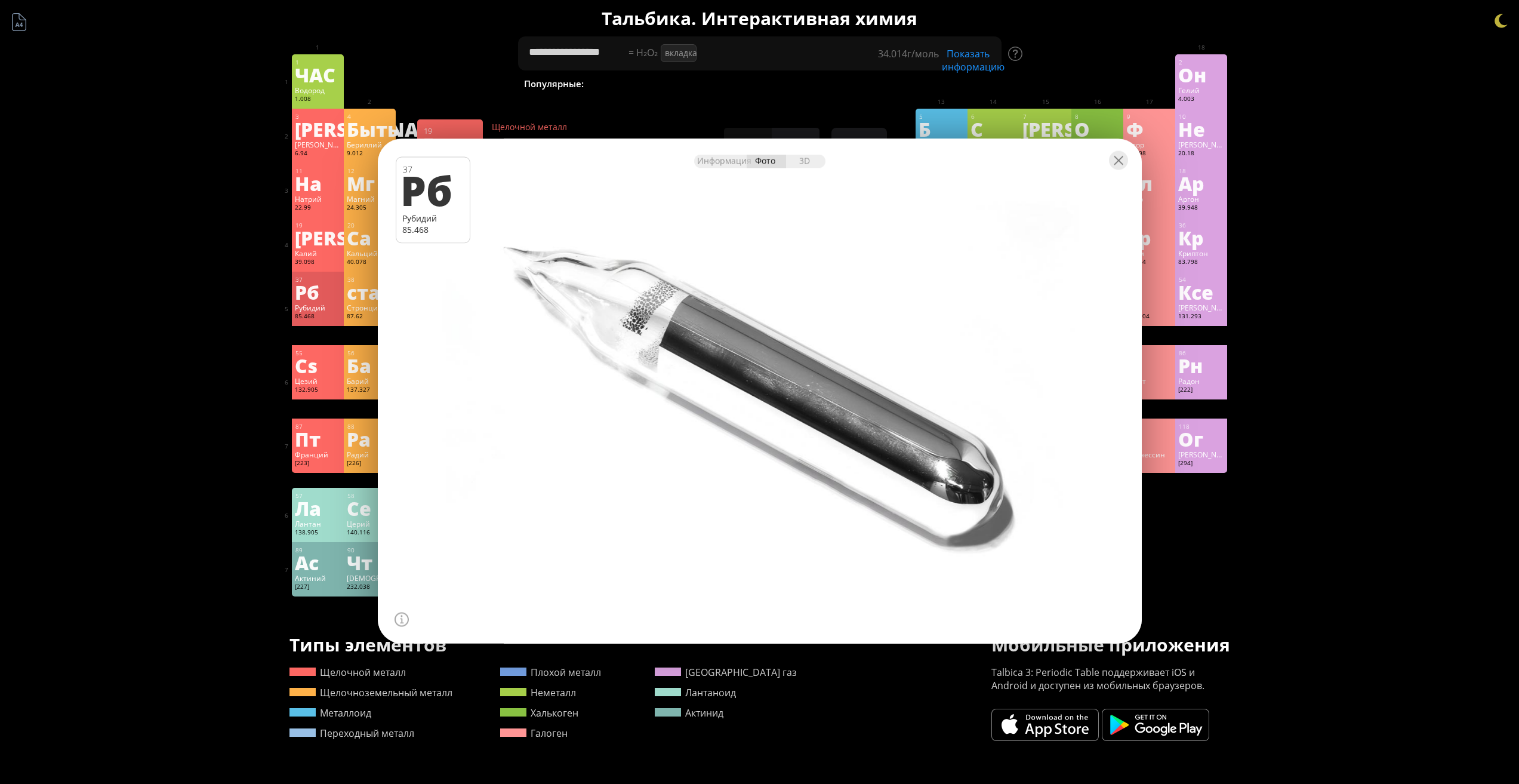
click at [332, 235] on div "[PERSON_NAME]" at bounding box center [318, 238] width 46 height 19
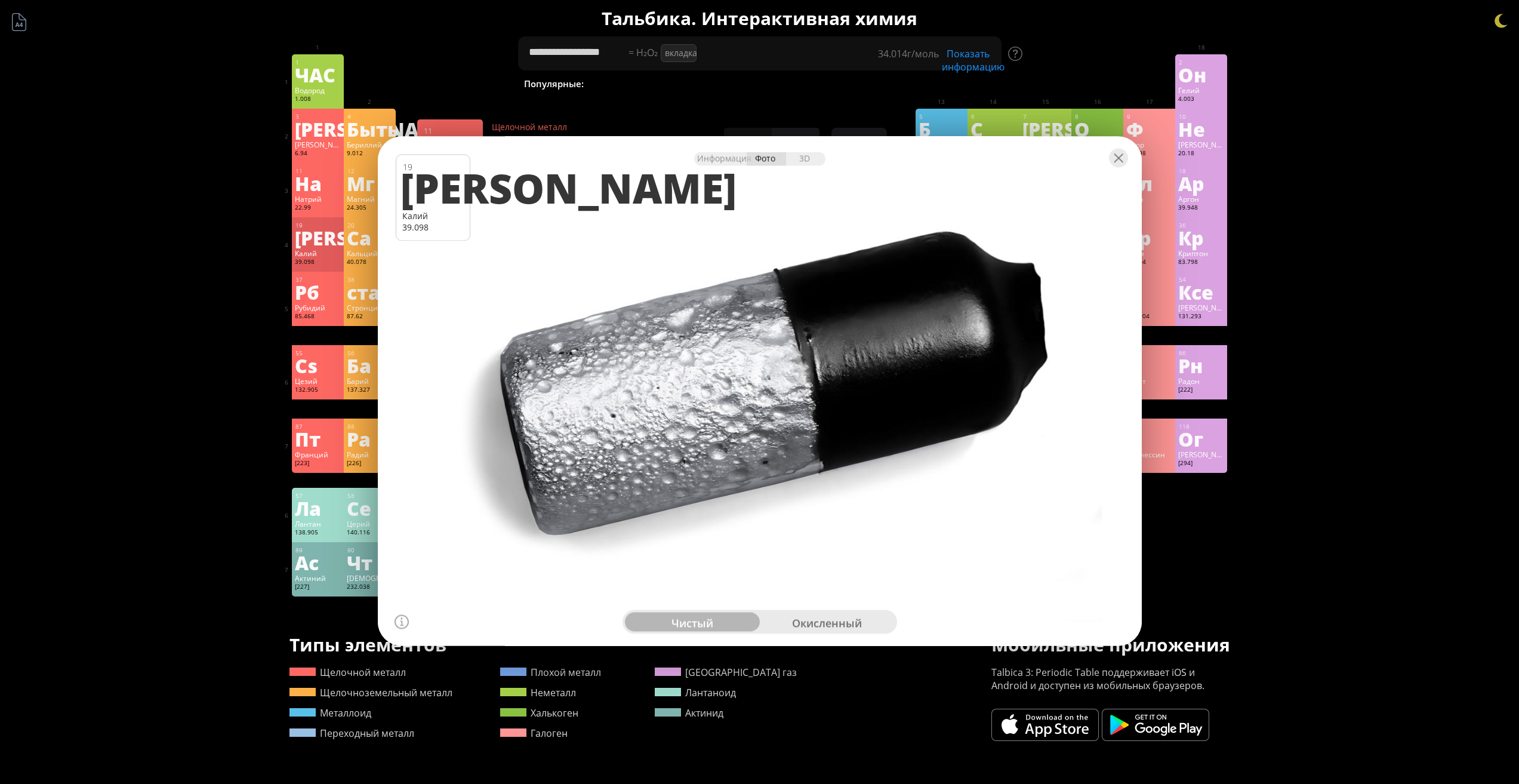
click at [328, 197] on div "Натрий" at bounding box center [318, 198] width 46 height 10
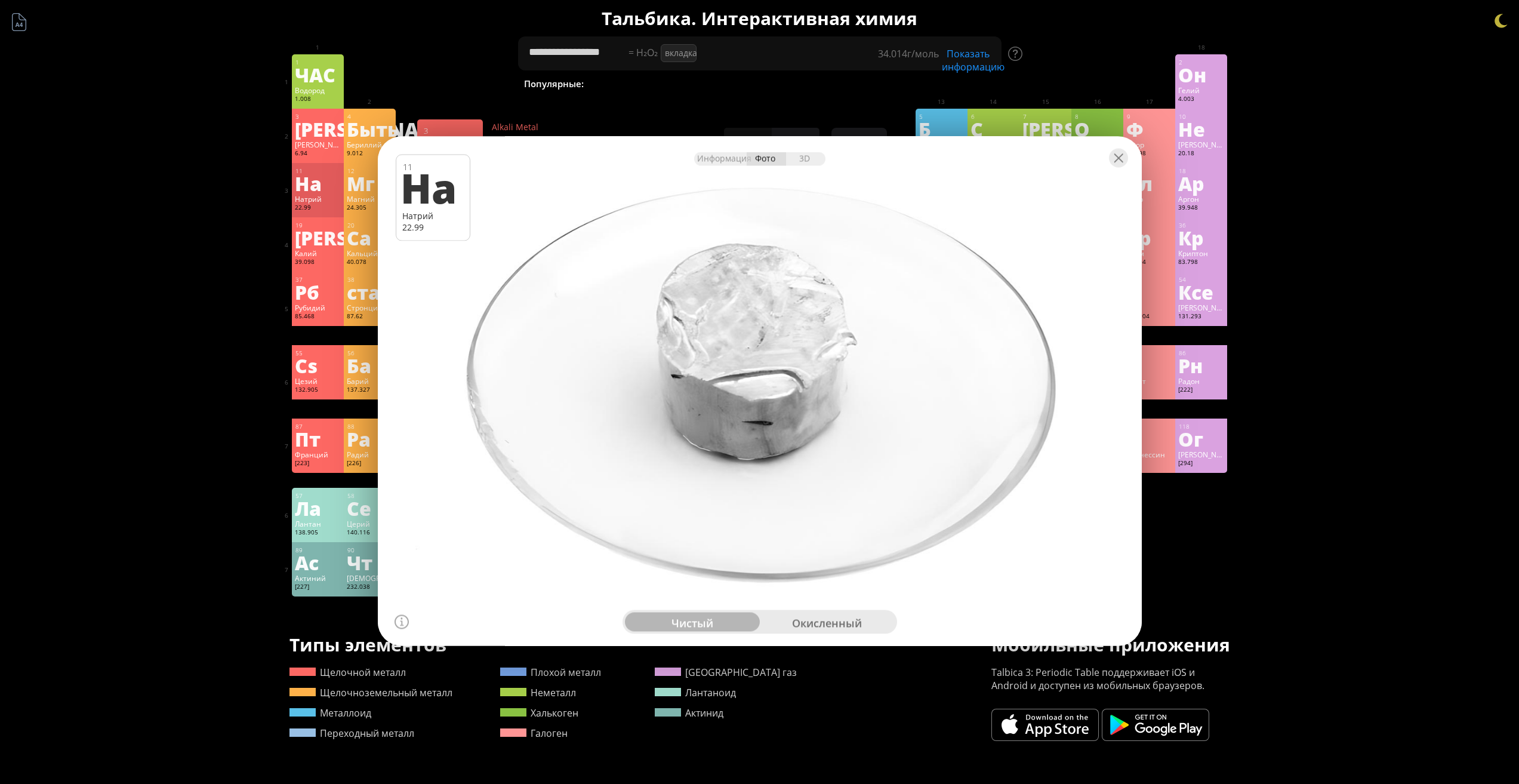
click at [327, 159] on div "3 [PERSON_NAME] 6.94 −1, +1 −1, +1 180,54 °С 1342 °С 0,535 г/см 3 [Он]2с 1" at bounding box center [318, 136] width 52 height 54
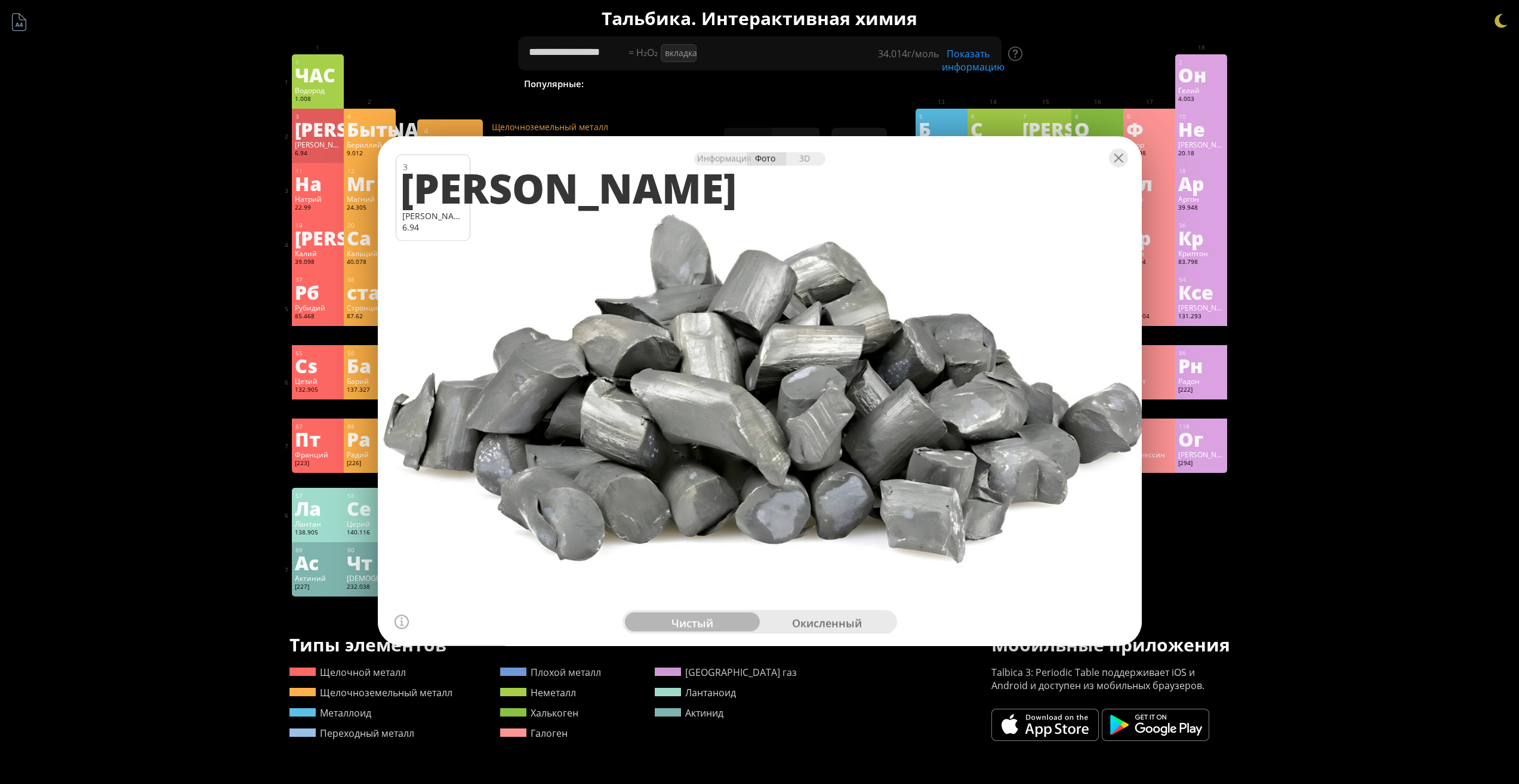
click at [364, 139] on font "Быть" at bounding box center [373, 129] width 52 height 28
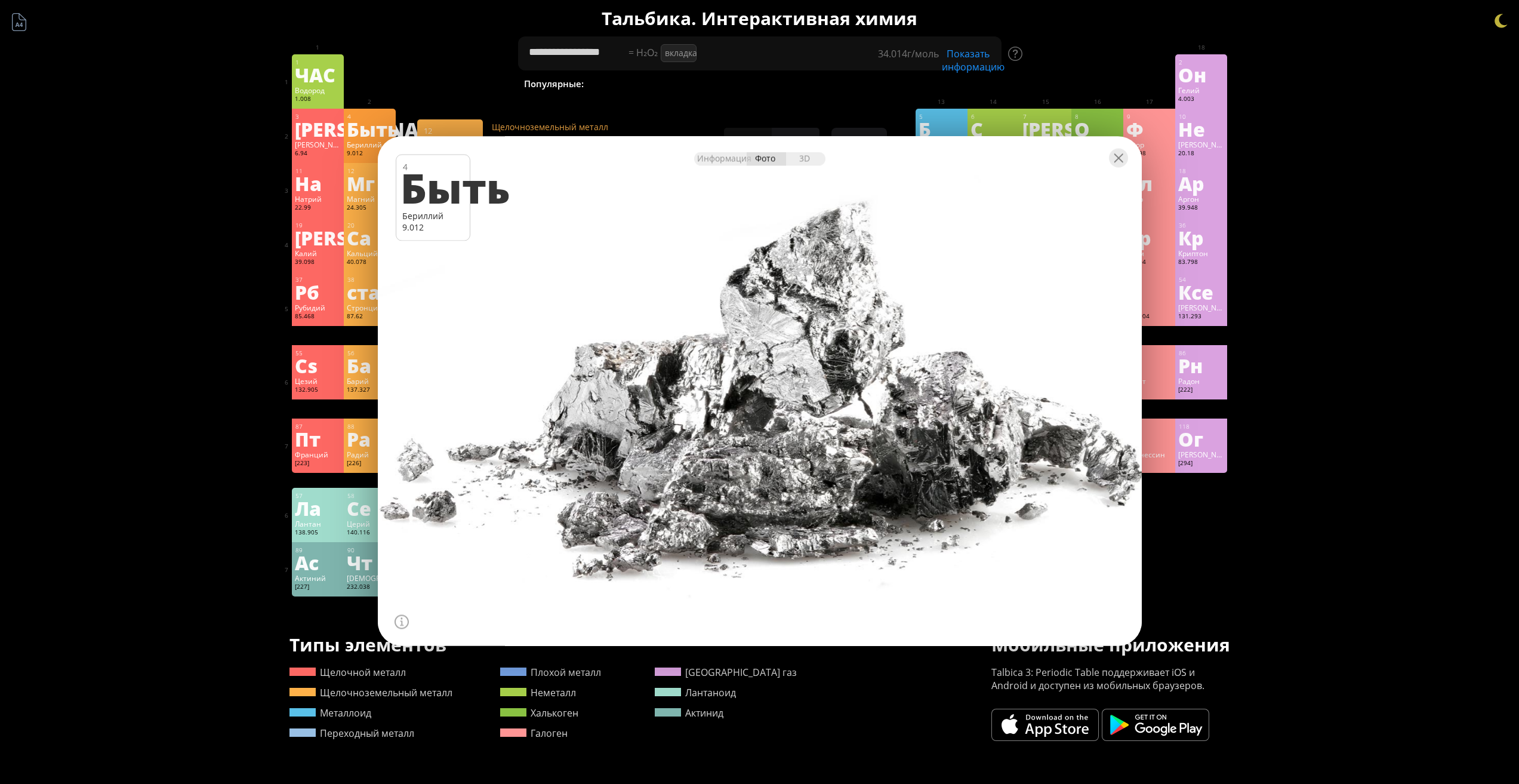
click at [361, 180] on font "Мг" at bounding box center [361, 183] width 28 height 28
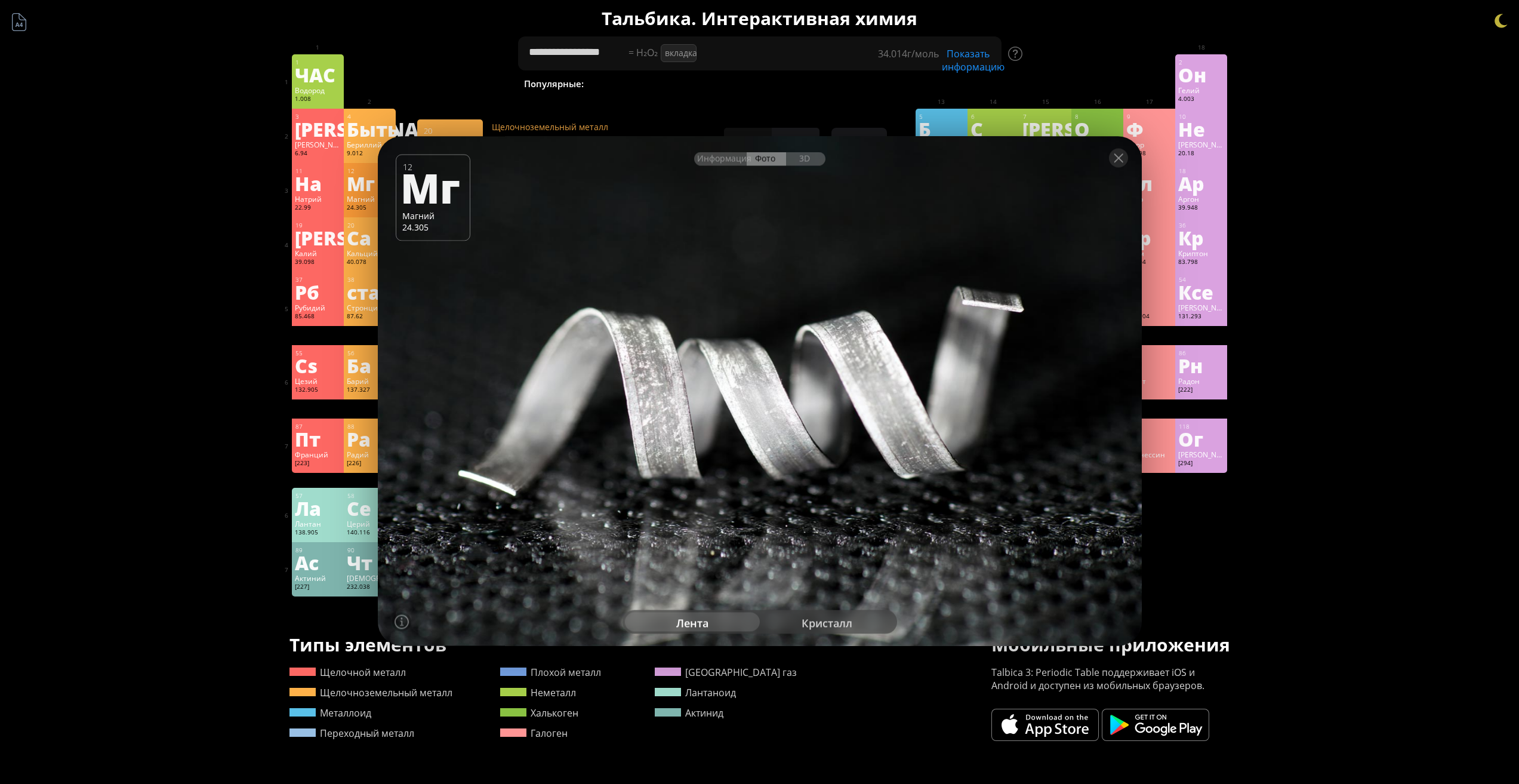
click at [353, 233] on font "Ca" at bounding box center [359, 237] width 25 height 28
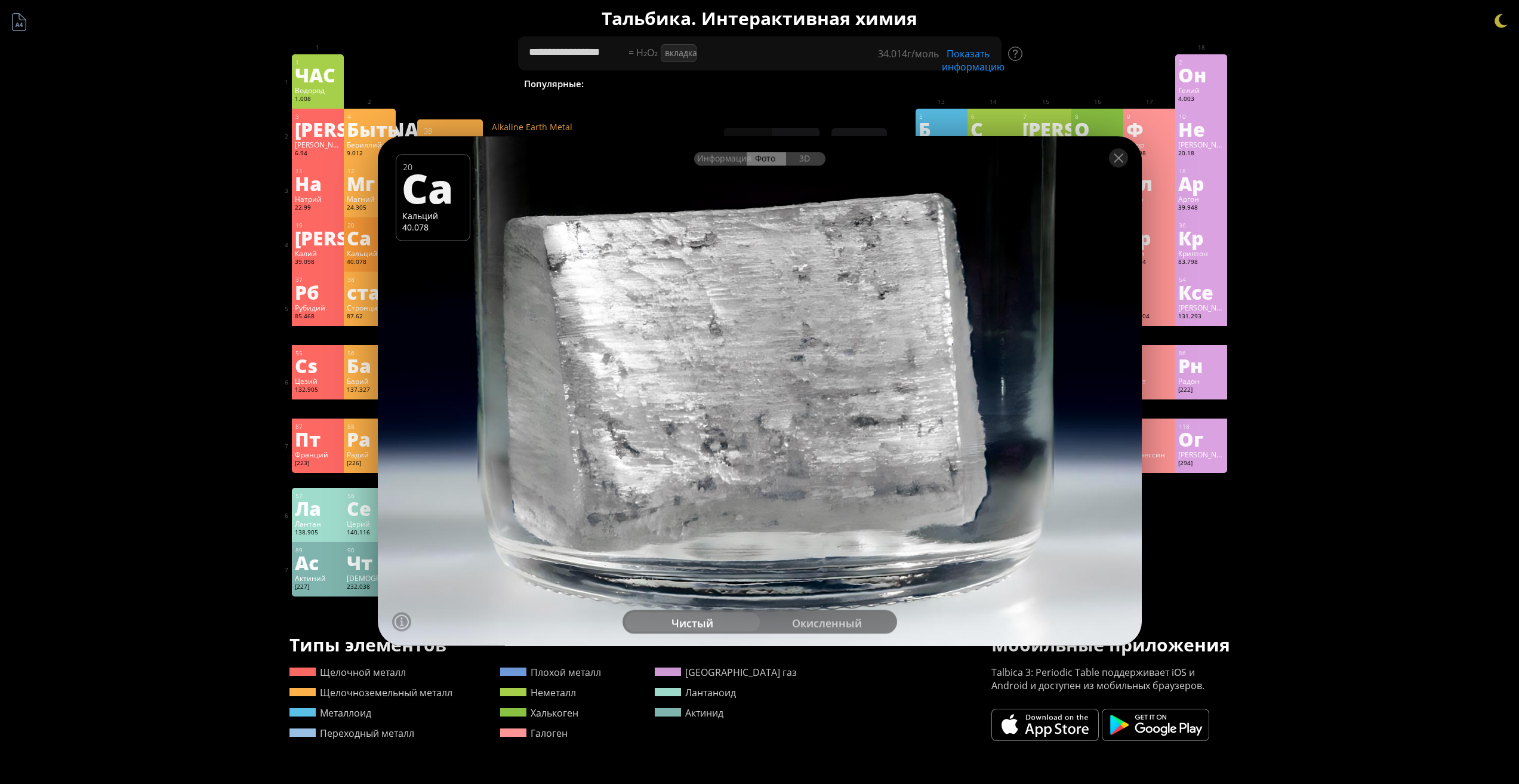
click at [352, 299] on font "старший" at bounding box center [393, 291] width 92 height 28
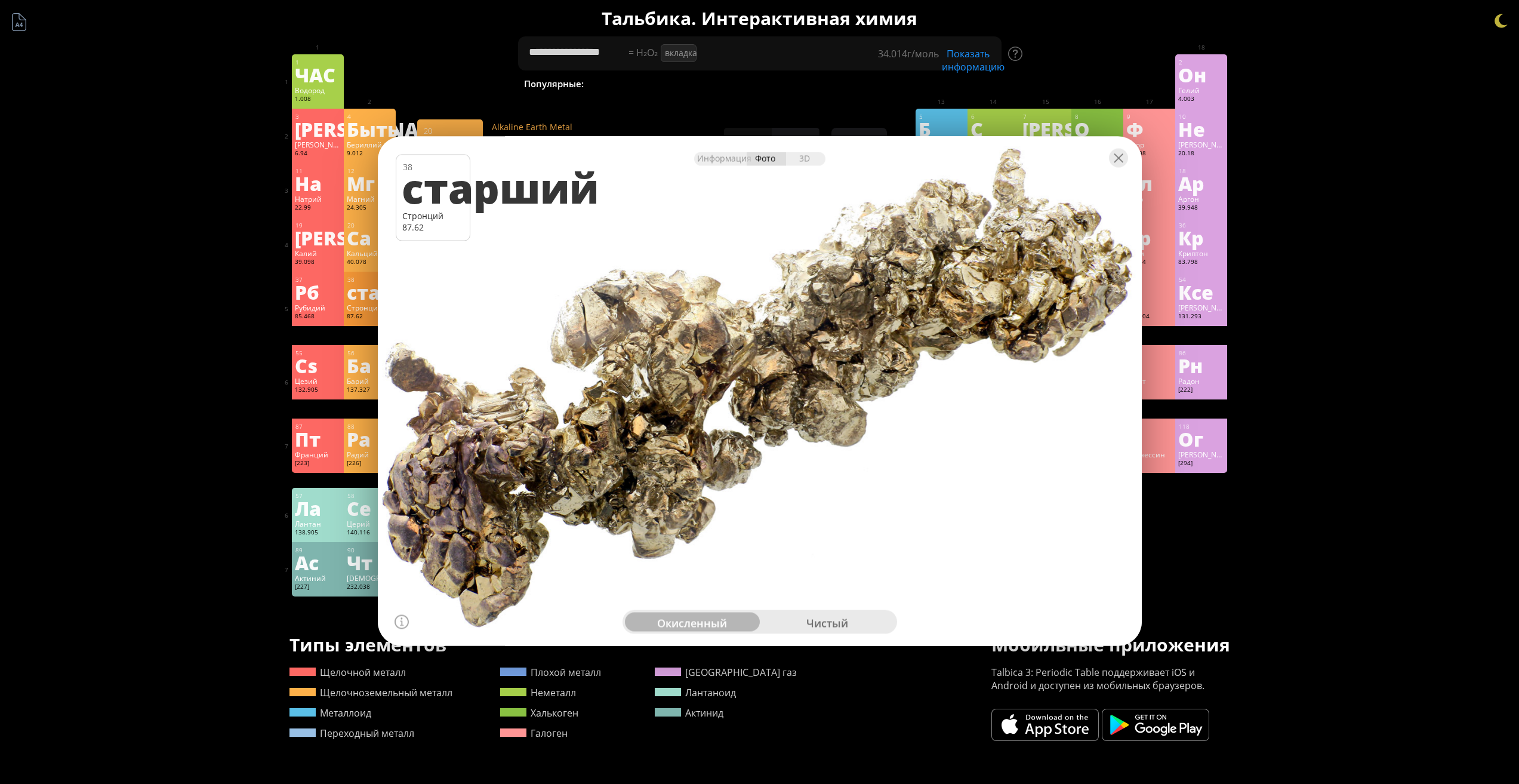
click at [364, 240] on font "Ca" at bounding box center [359, 237] width 25 height 28
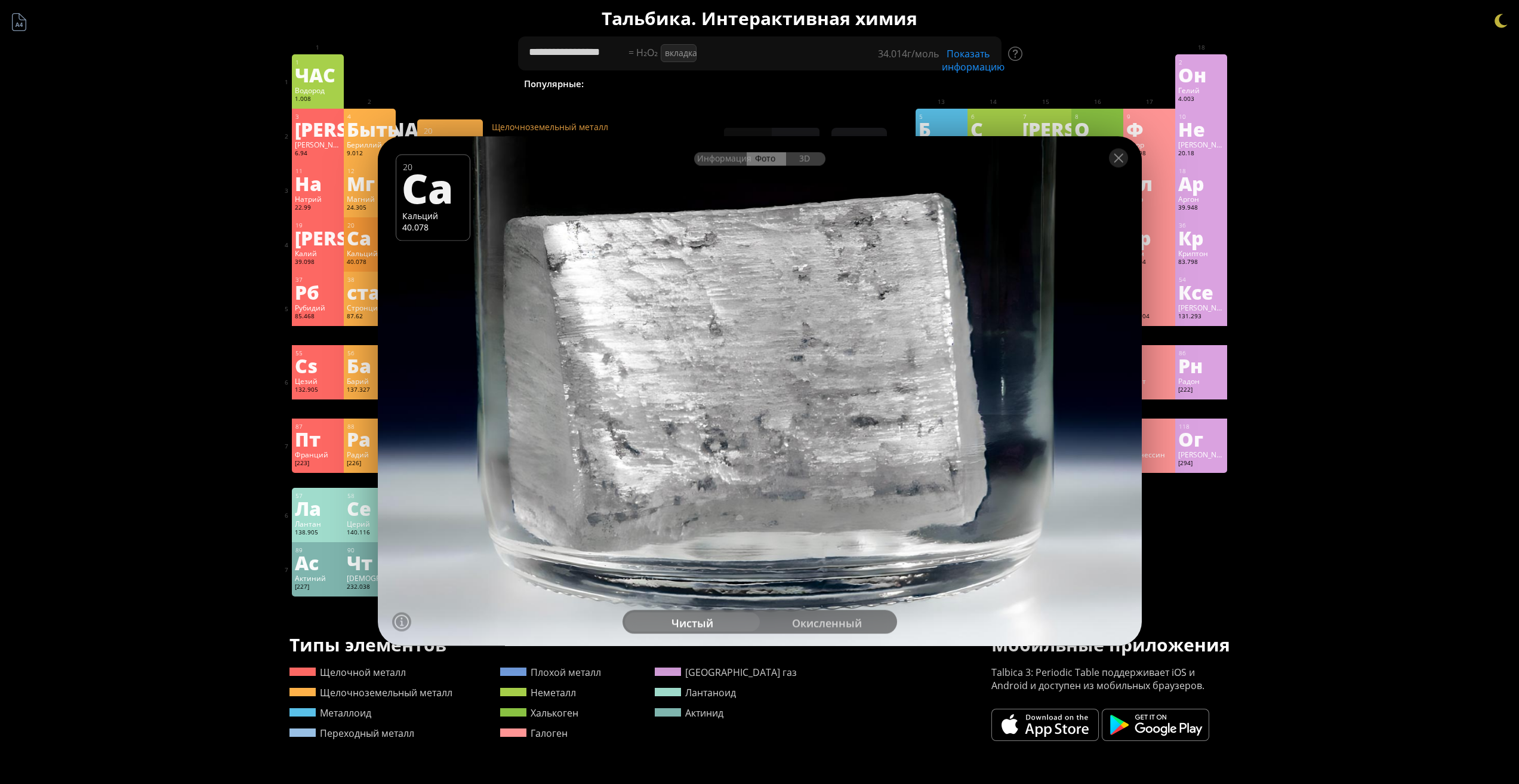
click at [812, 613] on div "окисленный" at bounding box center [827, 622] width 135 height 19
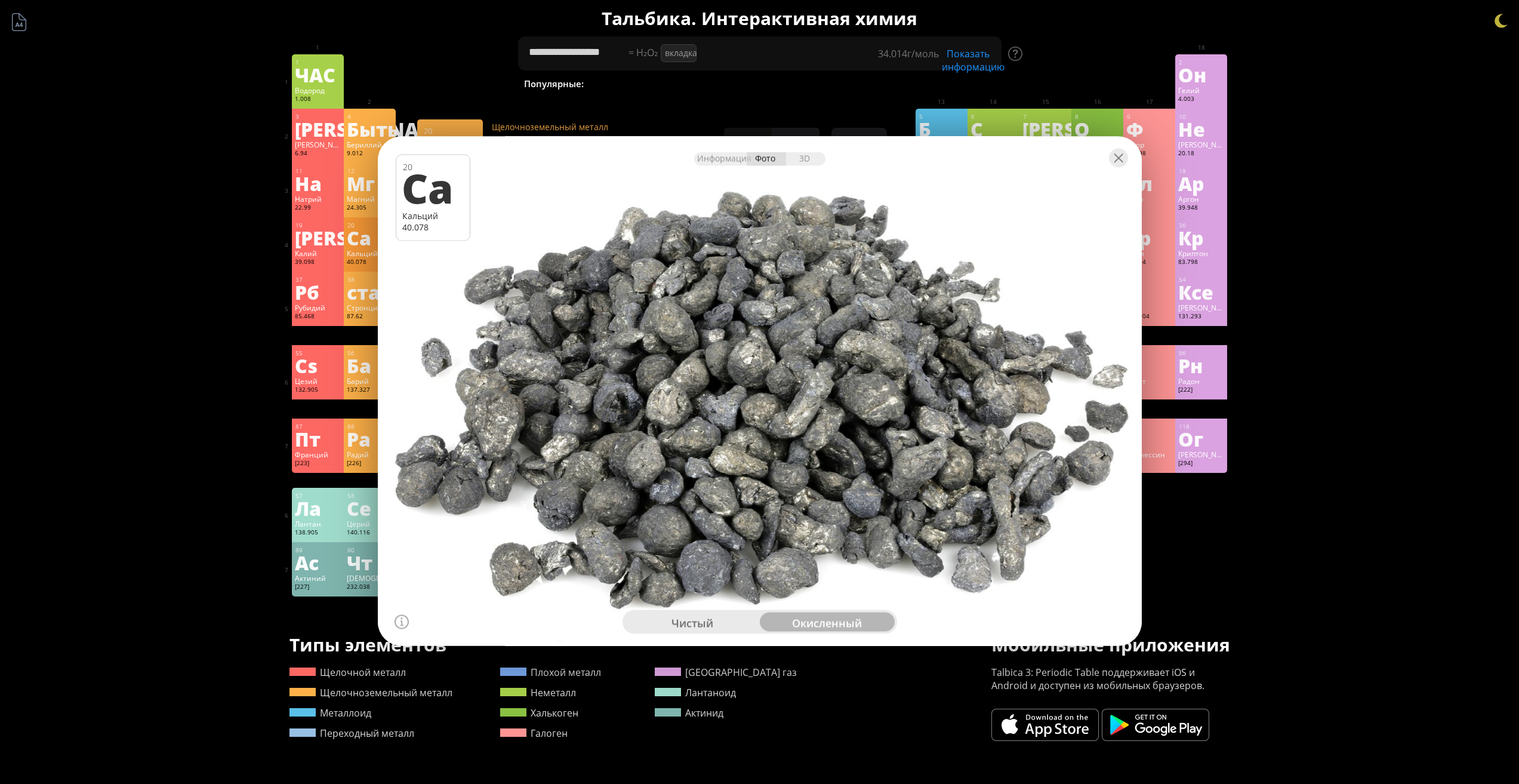
click at [1174, 535] on div "1 ЧАС Водород 1.008 −1, +1 −1, +1 -259,14 °С -252,87 °С 0,0899 г/л 1с 1 2 Он Ге…" at bounding box center [760, 325] width 936 height 542
click at [1127, 166] on div at bounding box center [1119, 158] width 19 height 19
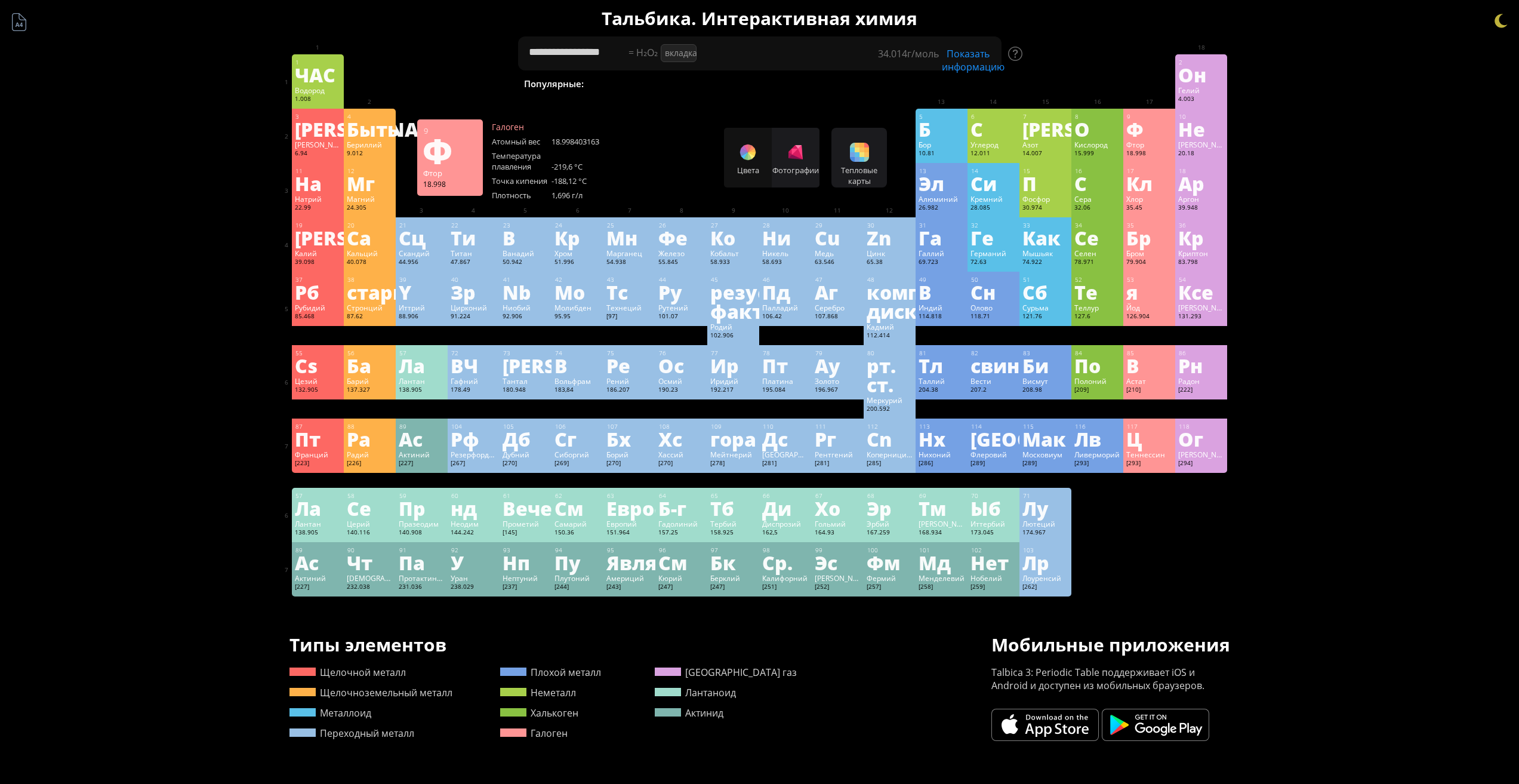
click at [1172, 142] on div "Фтор" at bounding box center [1149, 144] width 46 height 10
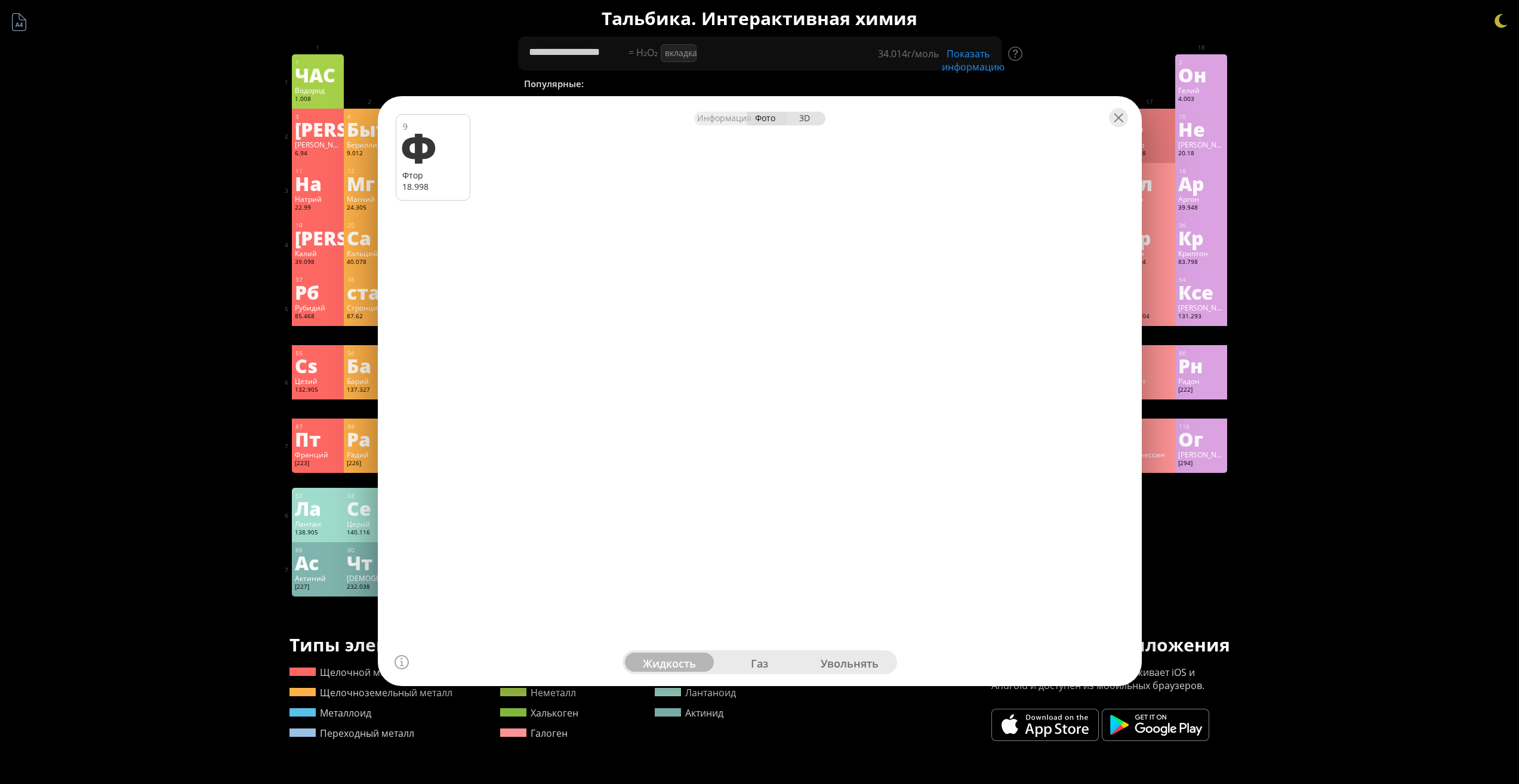
click at [806, 118] on font "3D" at bounding box center [804, 118] width 10 height 11
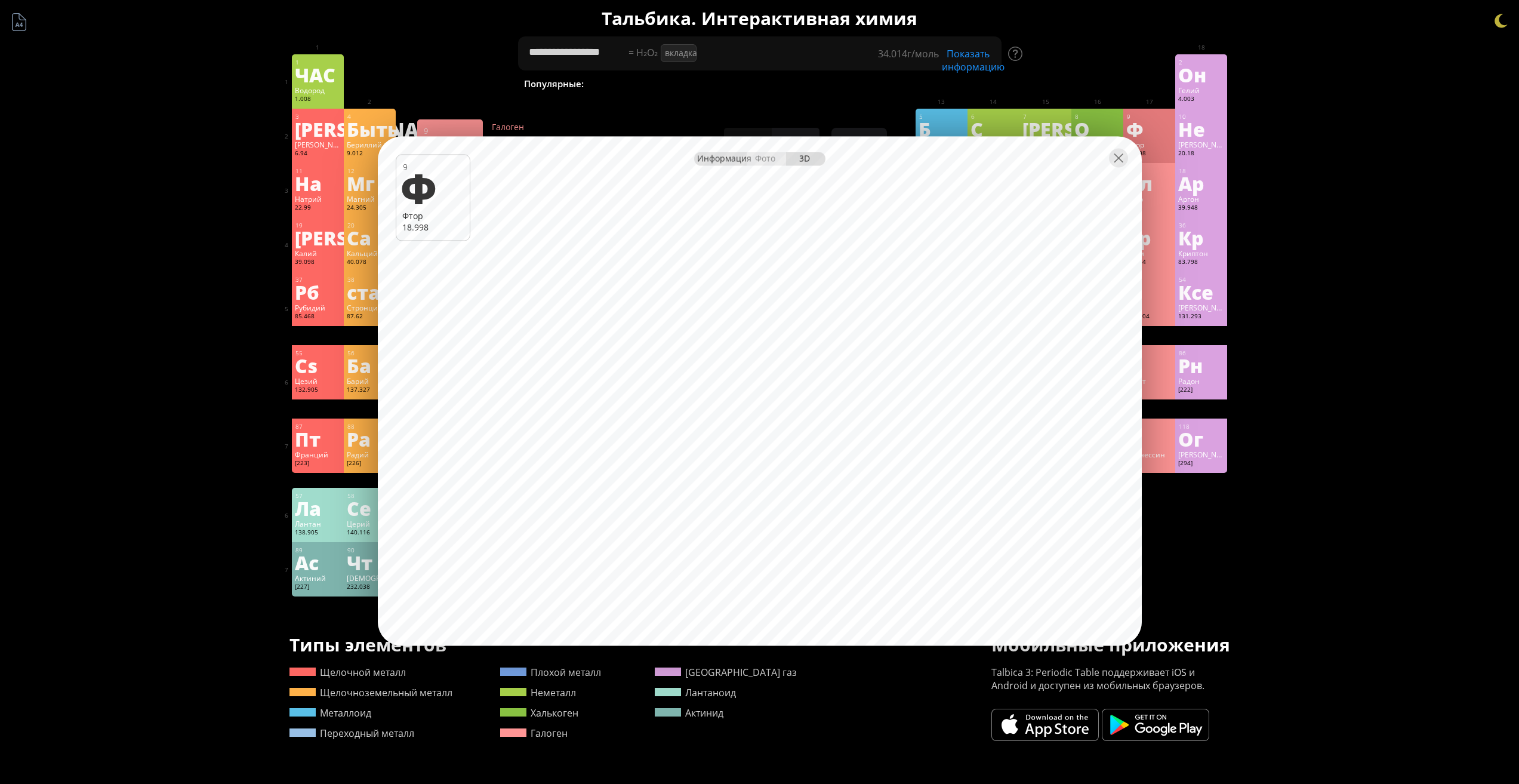
click at [730, 159] on font "Информация" at bounding box center [724, 157] width 54 height 11
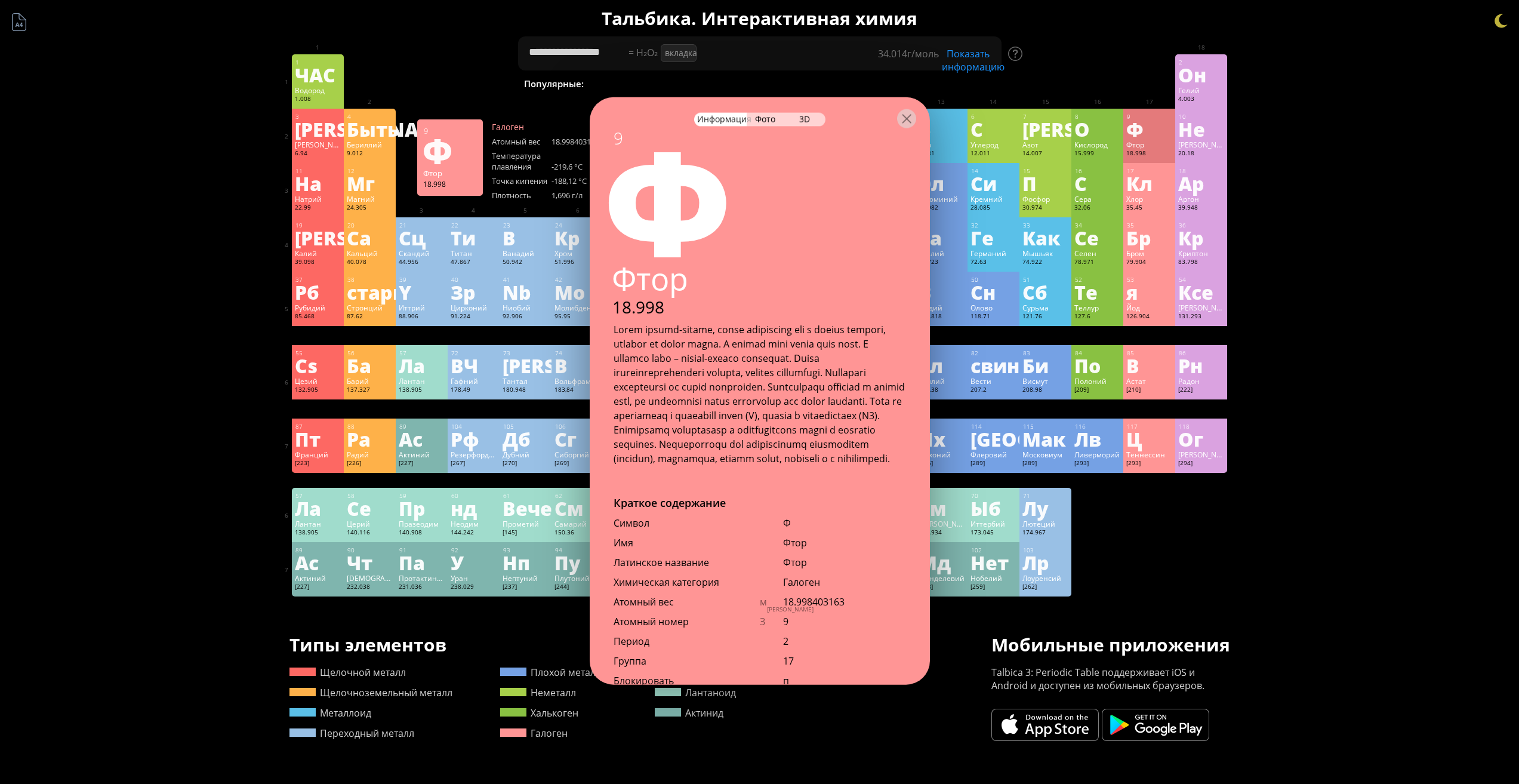
click at [730, 159] on div "Информация Фото 3D Информация Фото 3D 9 Ф Фтор 18.998 Из-за своей чрезвычайной …" at bounding box center [760, 391] width 341 height 588
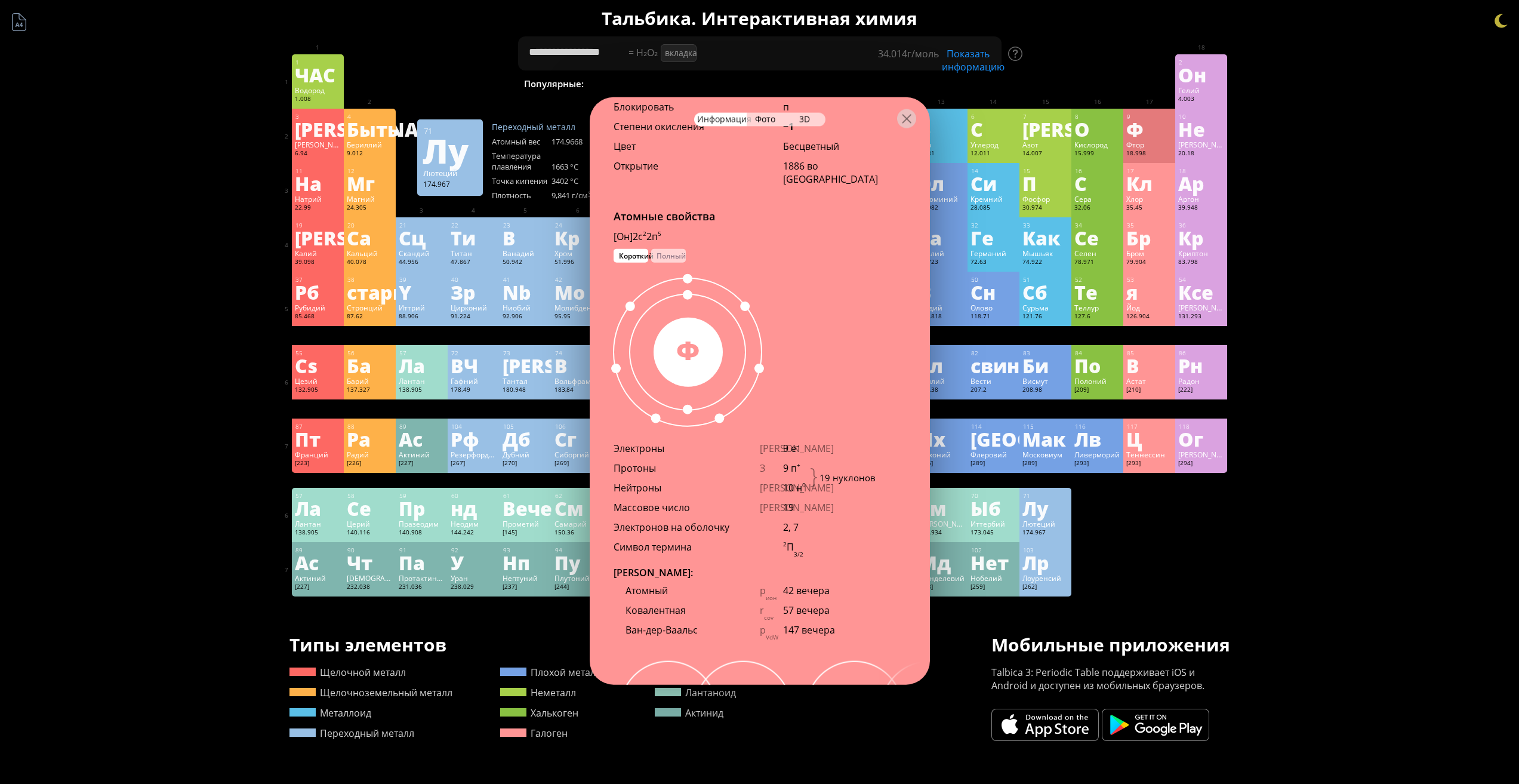
scroll to position [597, 0]
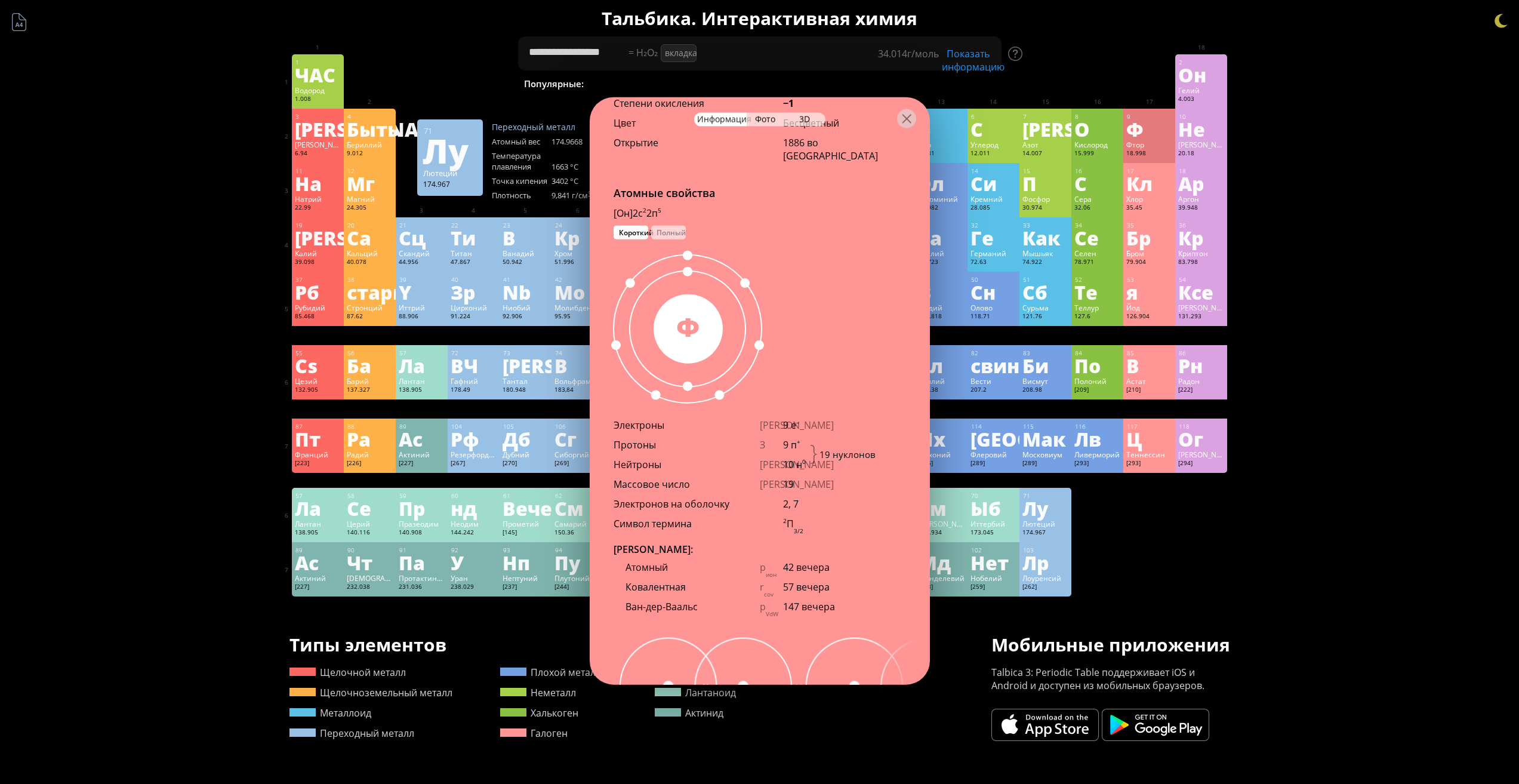
click at [798, 437] on div "Электроны Э 9 е –" at bounding box center [760, 428] width 341 height 19
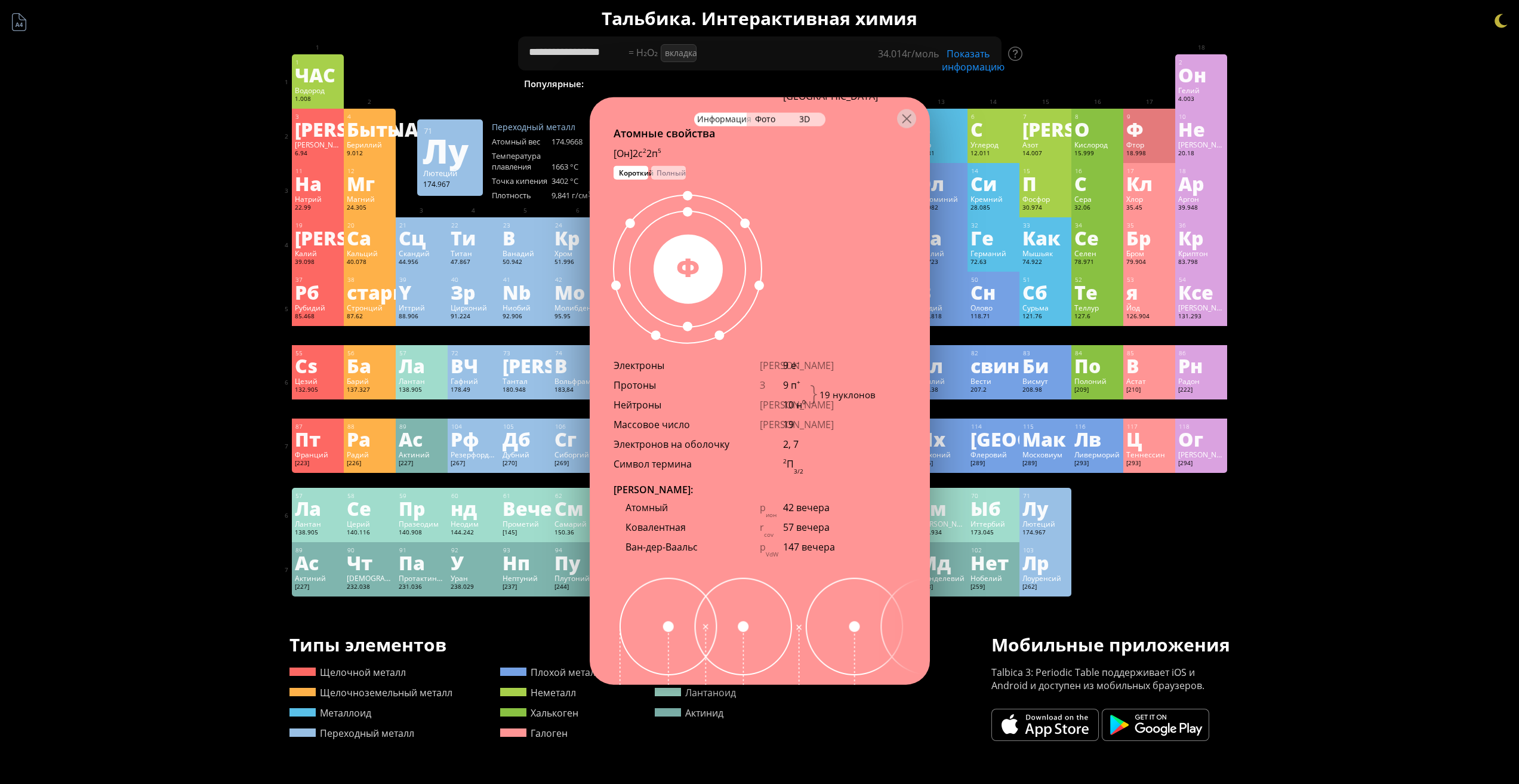
scroll to position [418, 0]
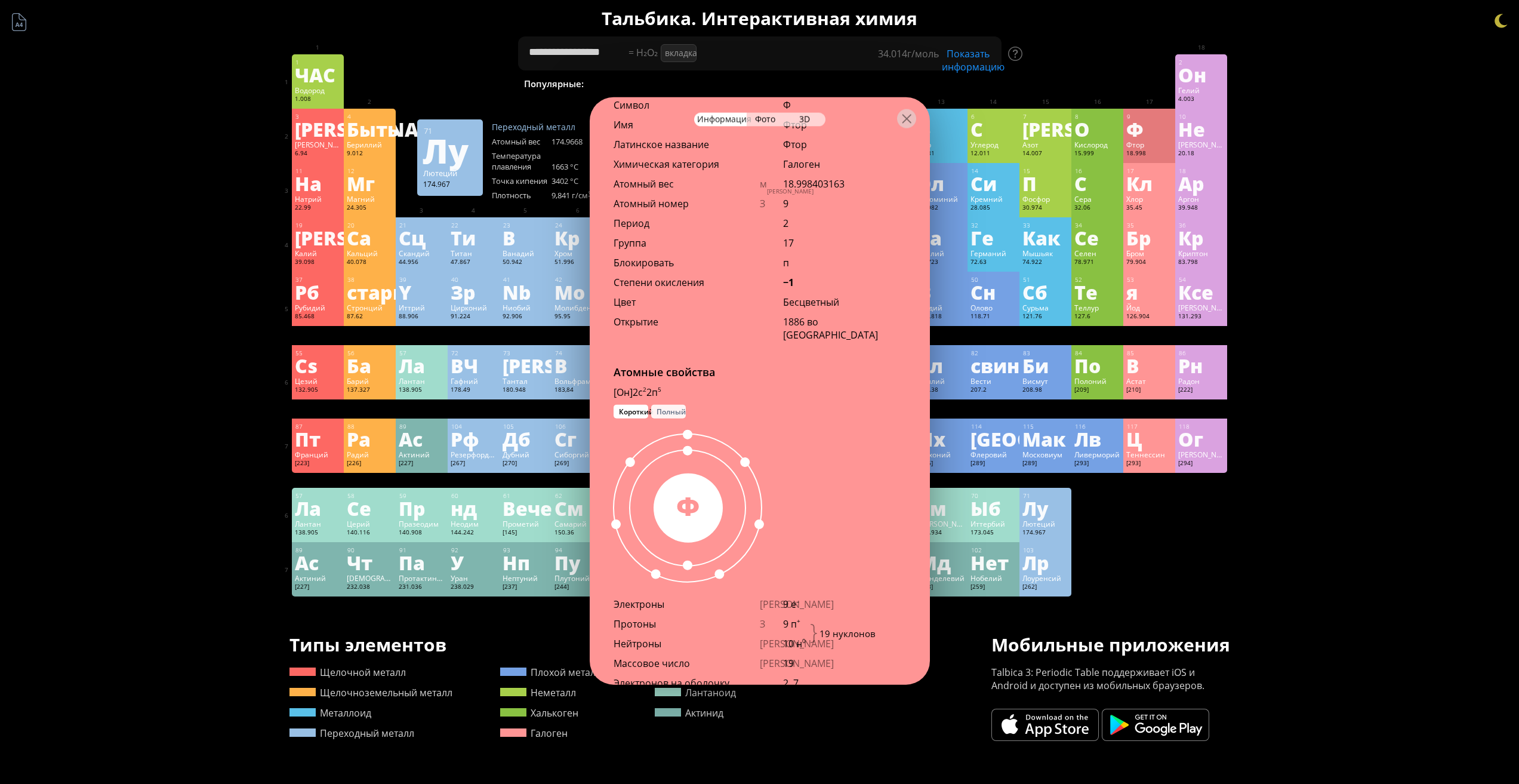
click at [664, 416] on font "Полный" at bounding box center [671, 411] width 29 height 10
click at [619, 416] on font "Короткий" at bounding box center [637, 411] width 34 height 10
click at [539, 508] on font "Вечер" at bounding box center [533, 508] width 62 height 28
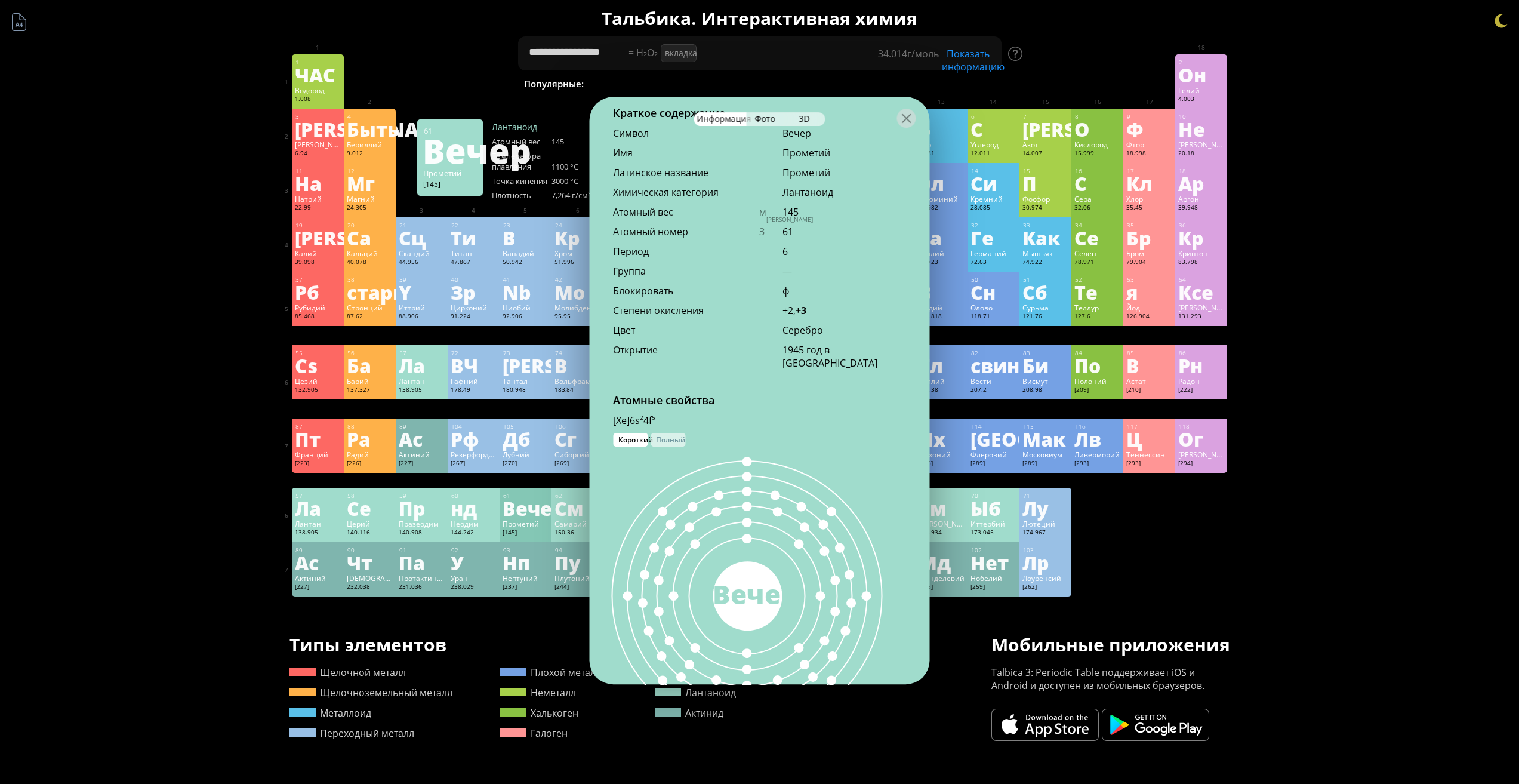
scroll to position [361, 0]
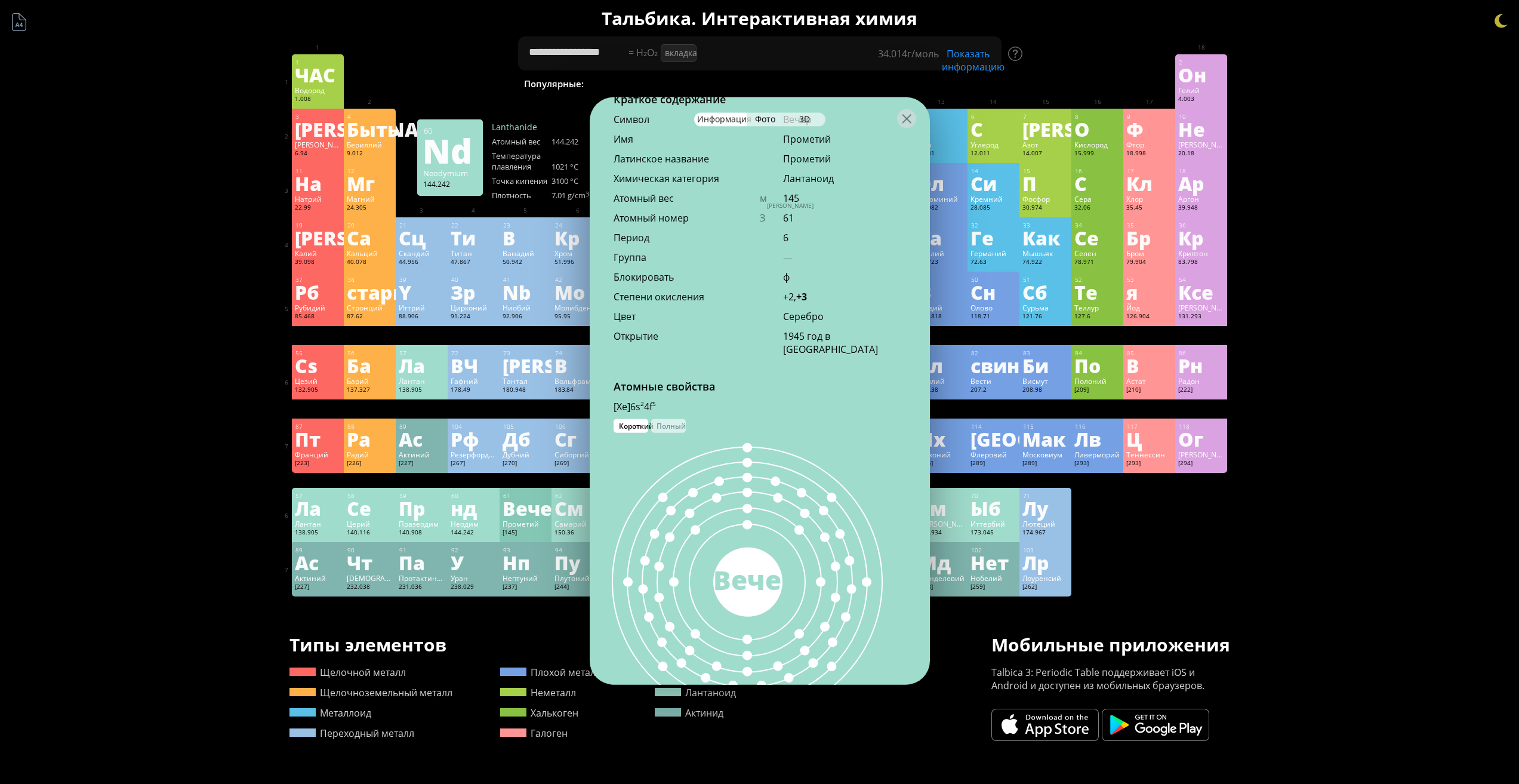
click at [471, 522] on font "Неодим" at bounding box center [465, 523] width 28 height 10
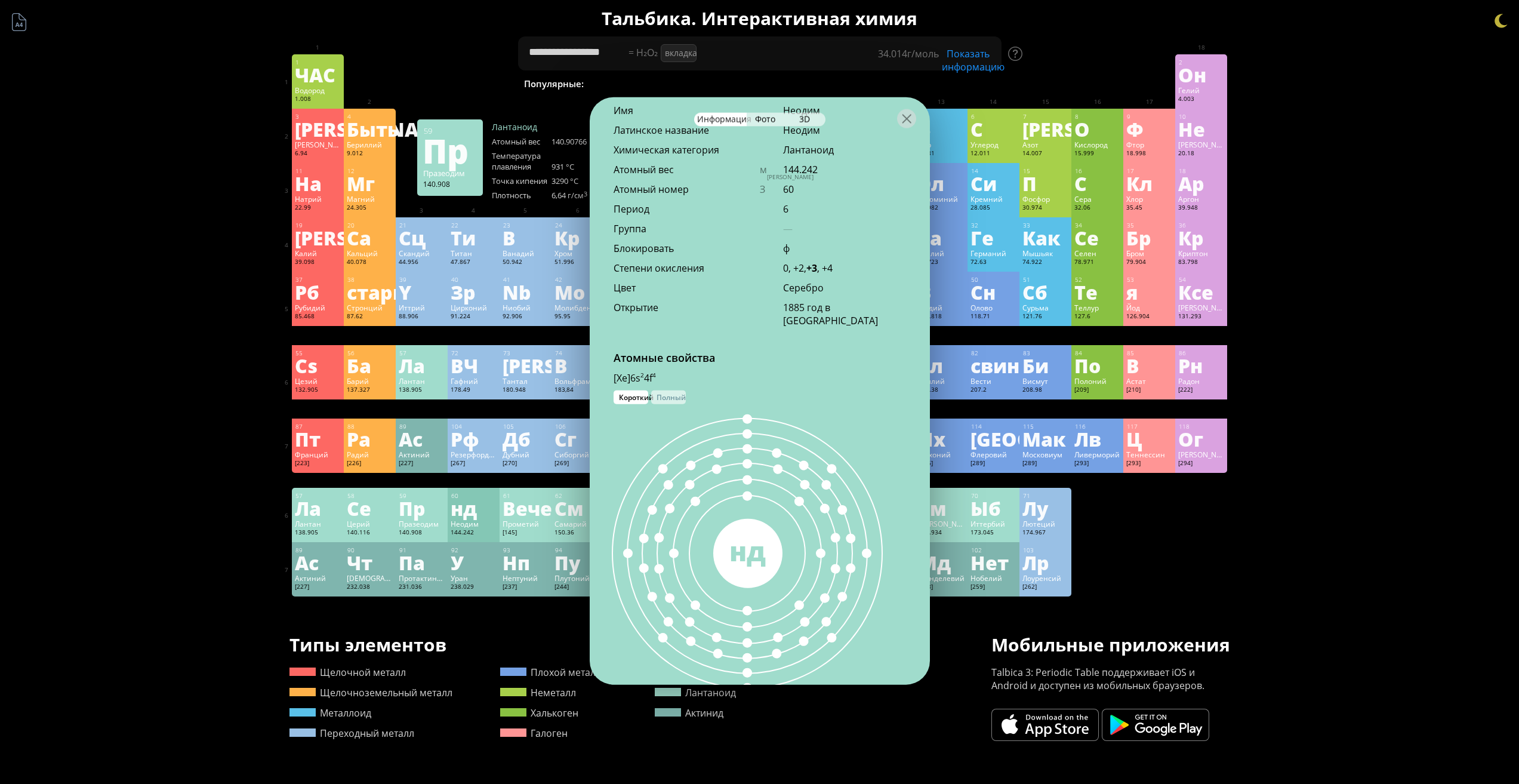
click at [432, 512] on div "Пр" at bounding box center [422, 508] width 46 height 19
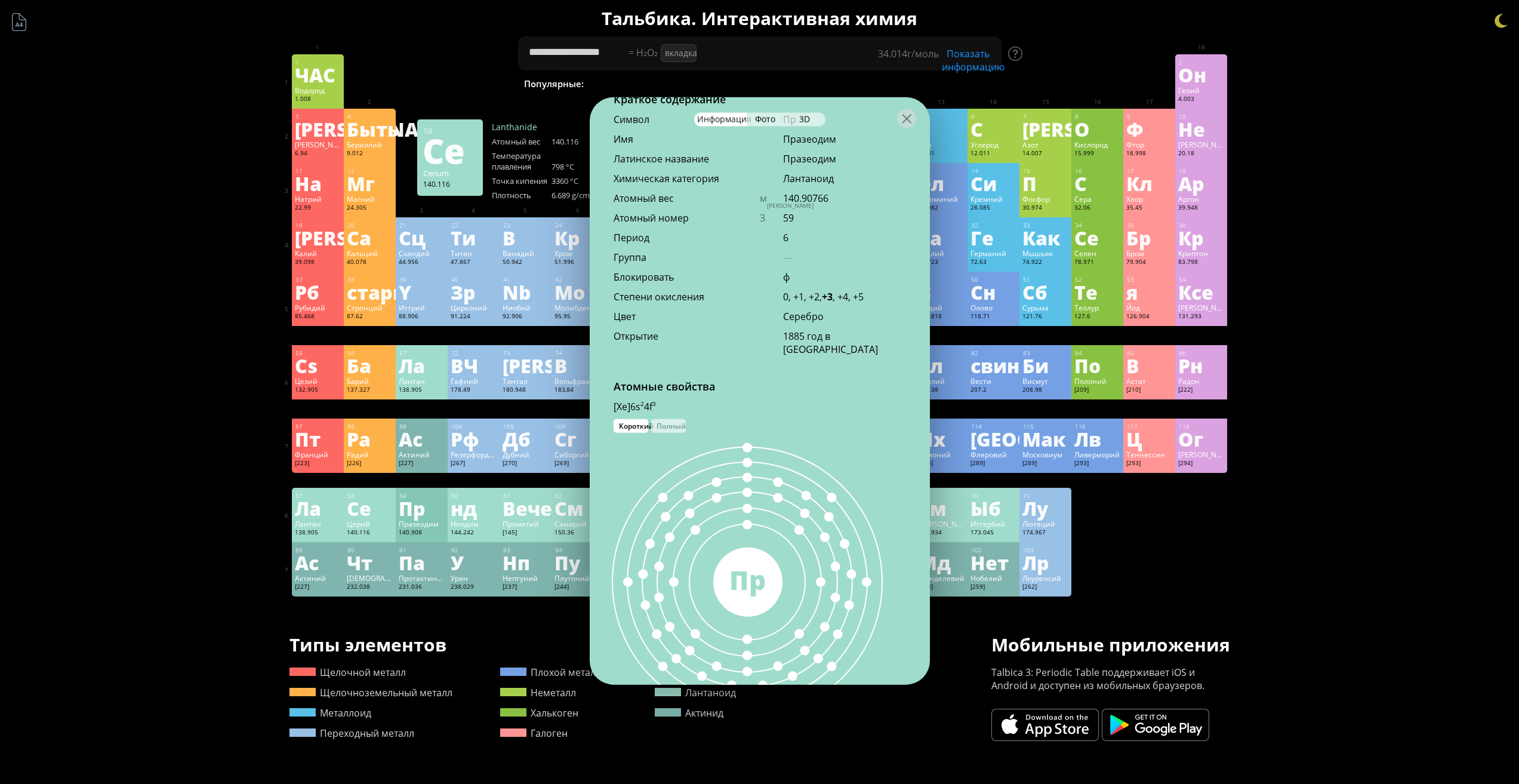
click at [396, 503] on div "58 Се Церий 140.116 +2, +3, +4 +2, +3, +4 798 °C 3360 °C 6.689 g/cm 3 [Xe]6s 2 …" at bounding box center [370, 514] width 52 height 54
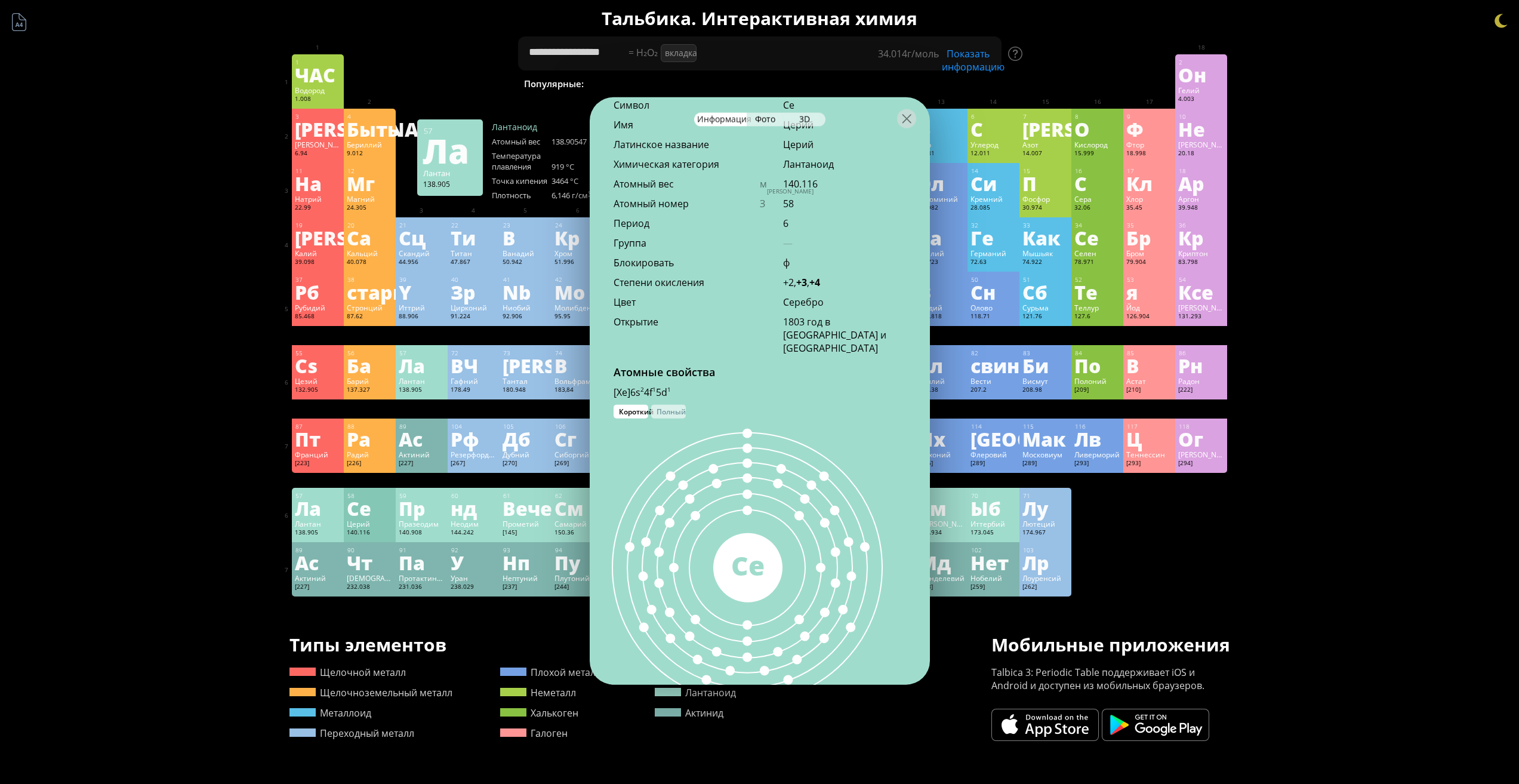
click at [327, 515] on div "Ла" at bounding box center [318, 508] width 46 height 19
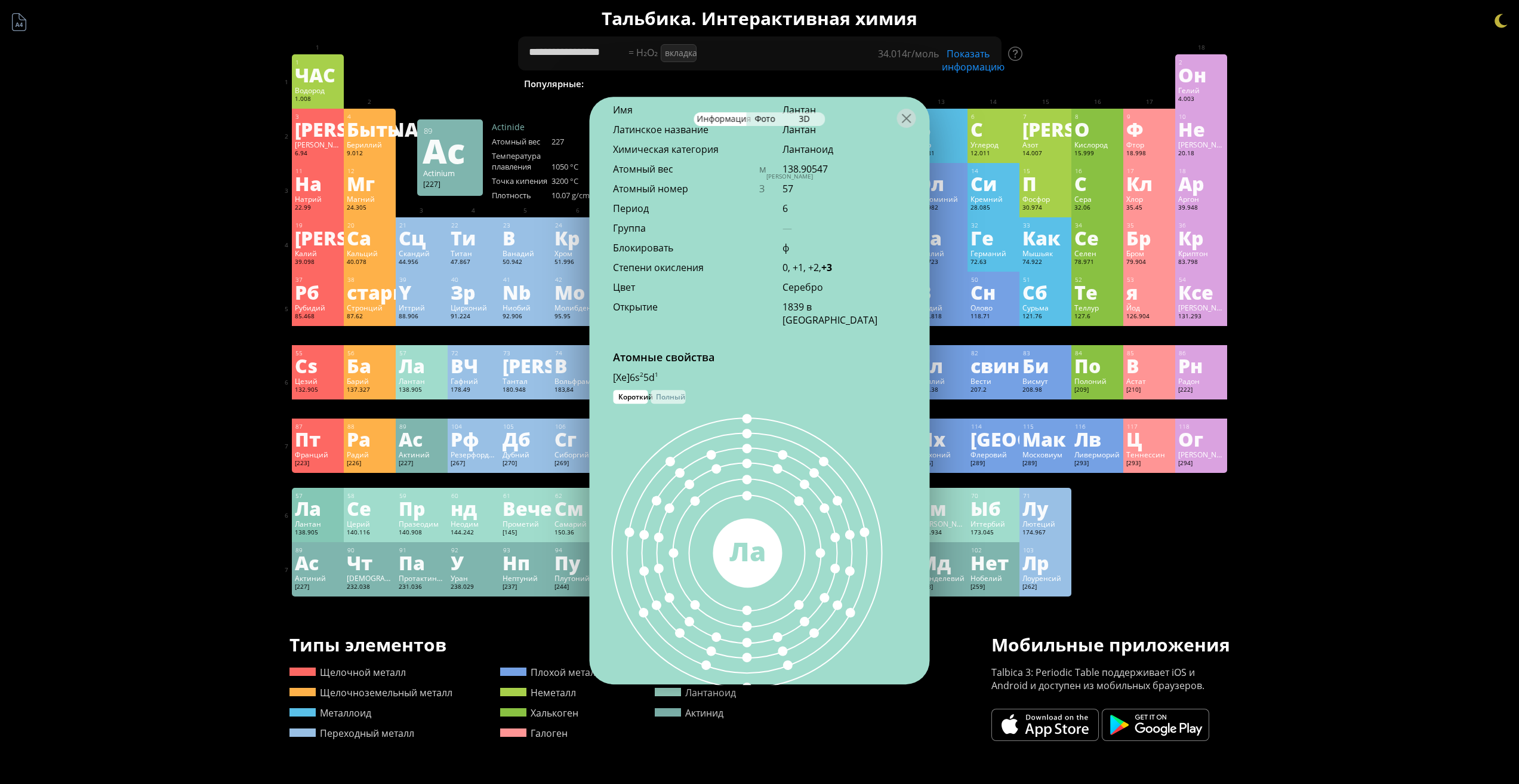
click at [334, 556] on div "Ас" at bounding box center [318, 563] width 46 height 19
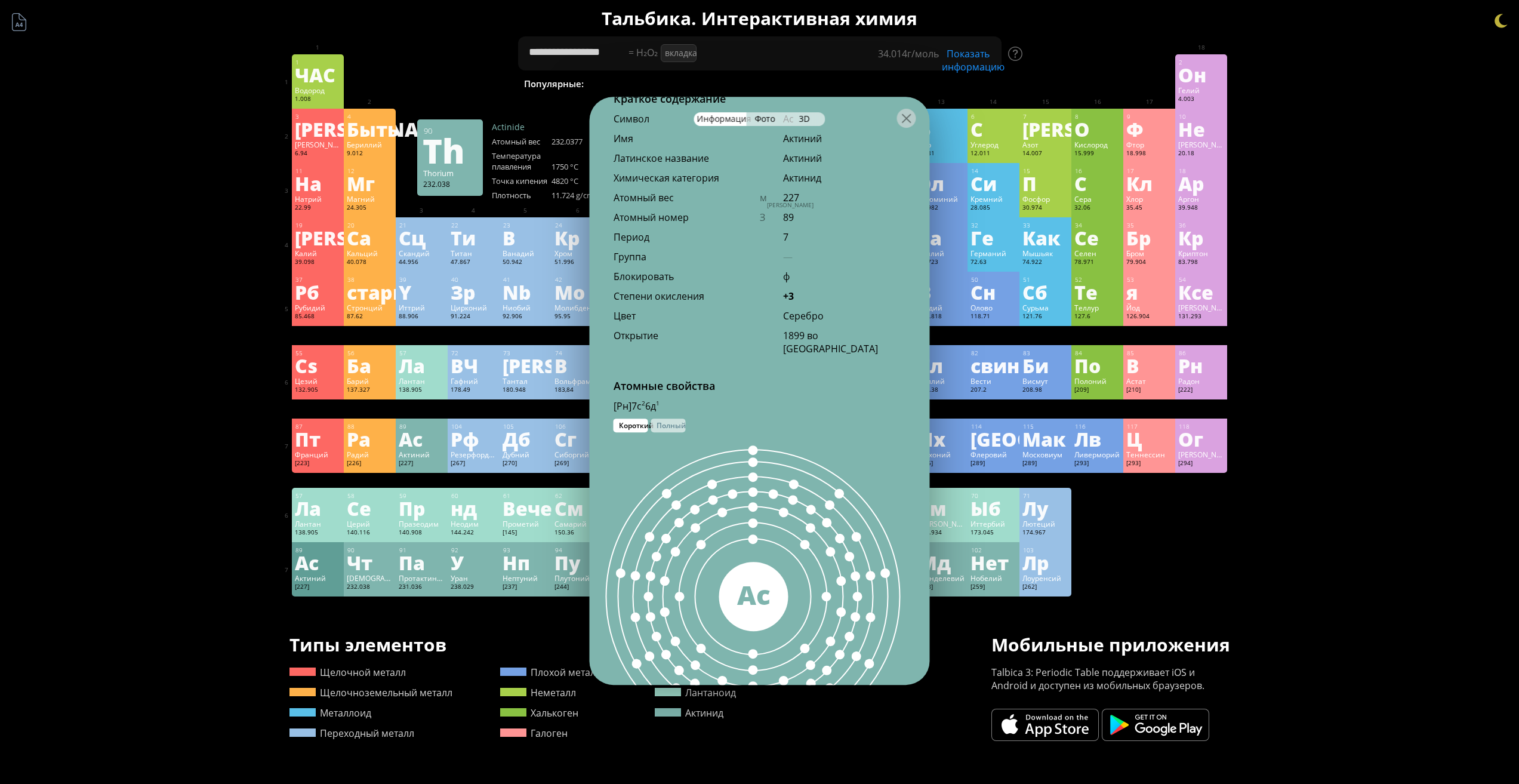
click at [391, 550] on div "90" at bounding box center [370, 550] width 45 height 7
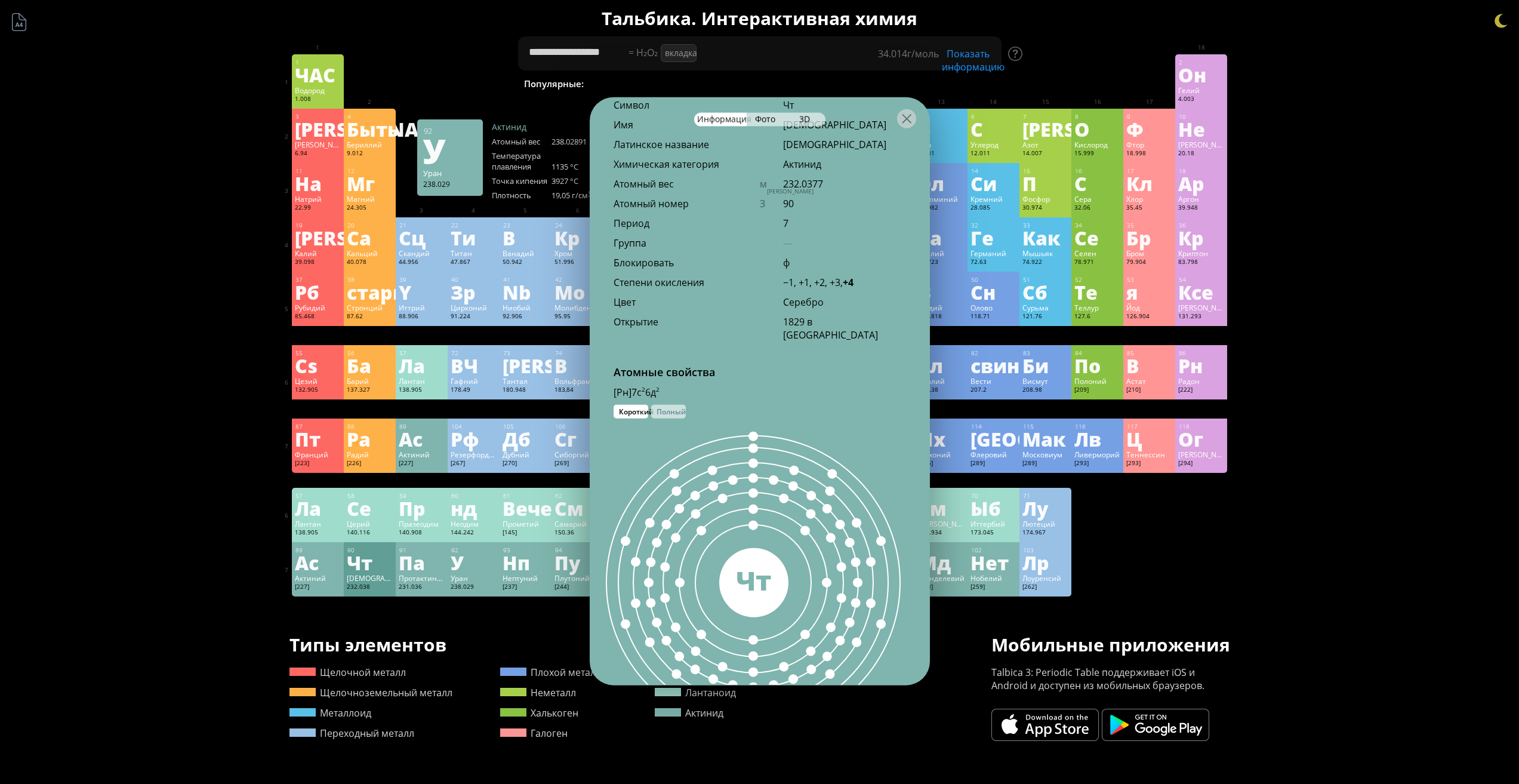
click at [453, 546] on div "92 У Уран 238.029 −1, +1, +2, +3, +4, +5, +6 −1, +1, +2, +3, +4, +5, +6 1135 °C…" at bounding box center [474, 569] width 52 height 54
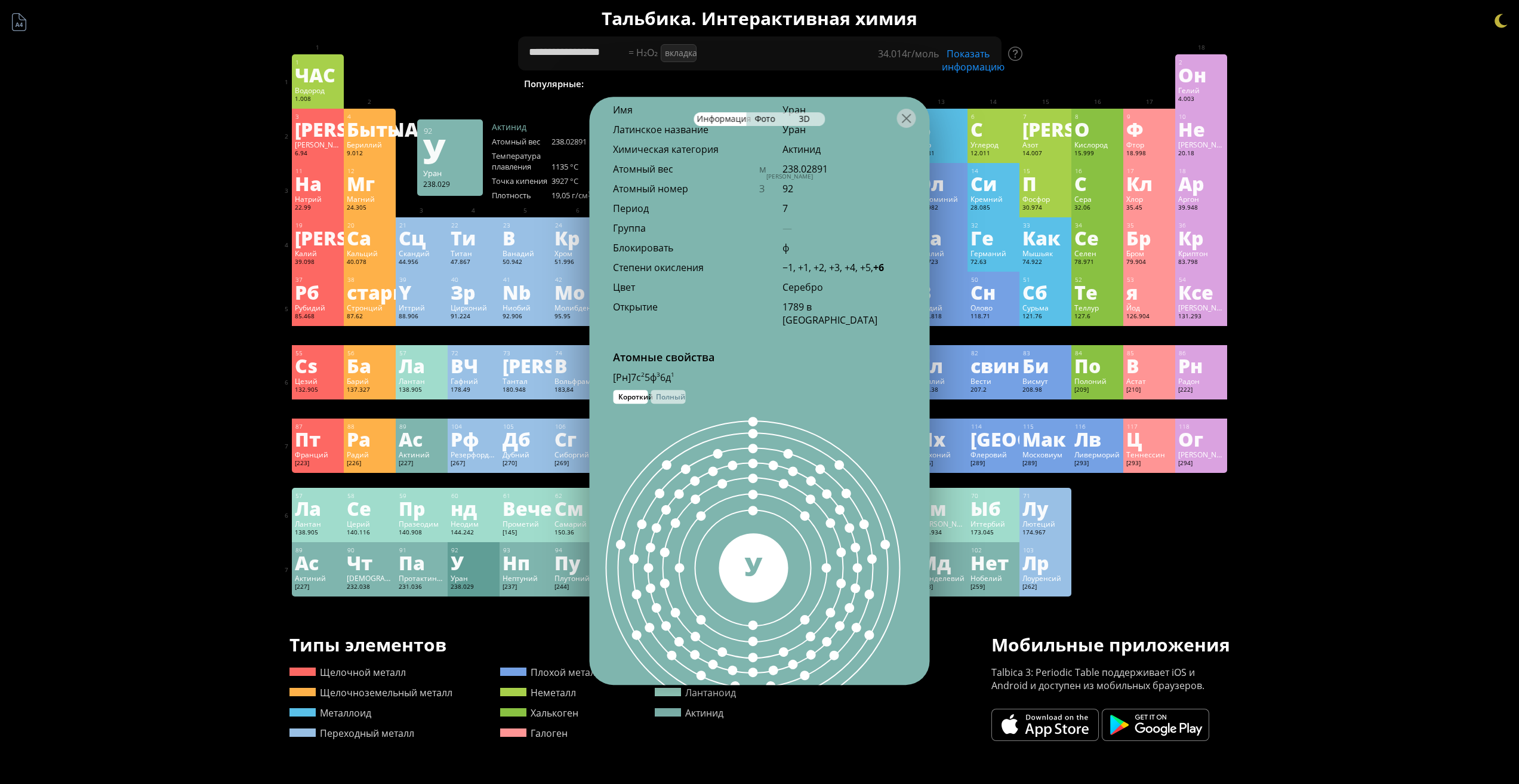
click at [504, 542] on div "93 Нп Нептуний [237] +2, +3, +4, +5, +6, +7 +2, +3, +4, +5, +6, +7 644 °C 4000 …" at bounding box center [525, 569] width 52 height 54
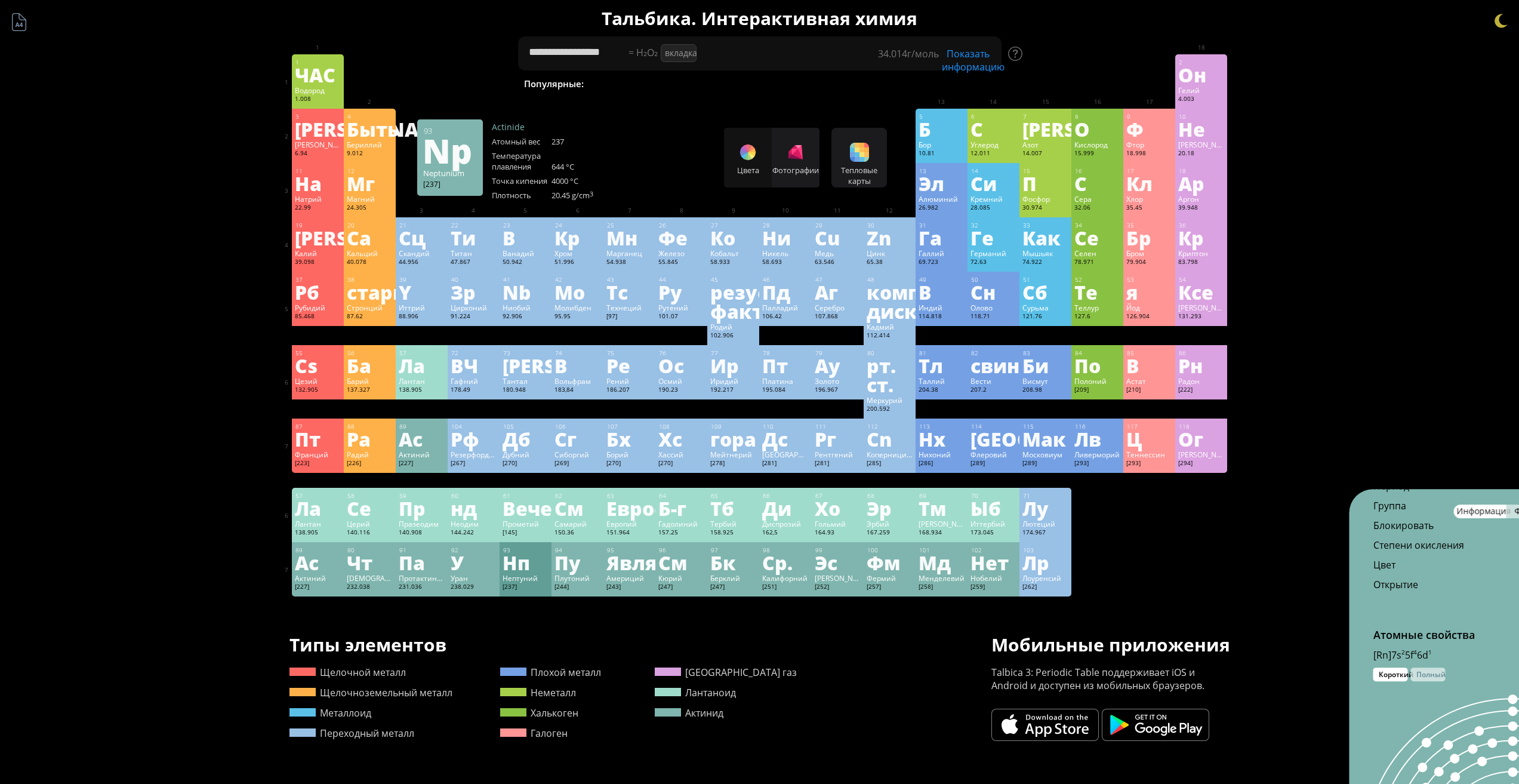
scroll to position [375, 0]
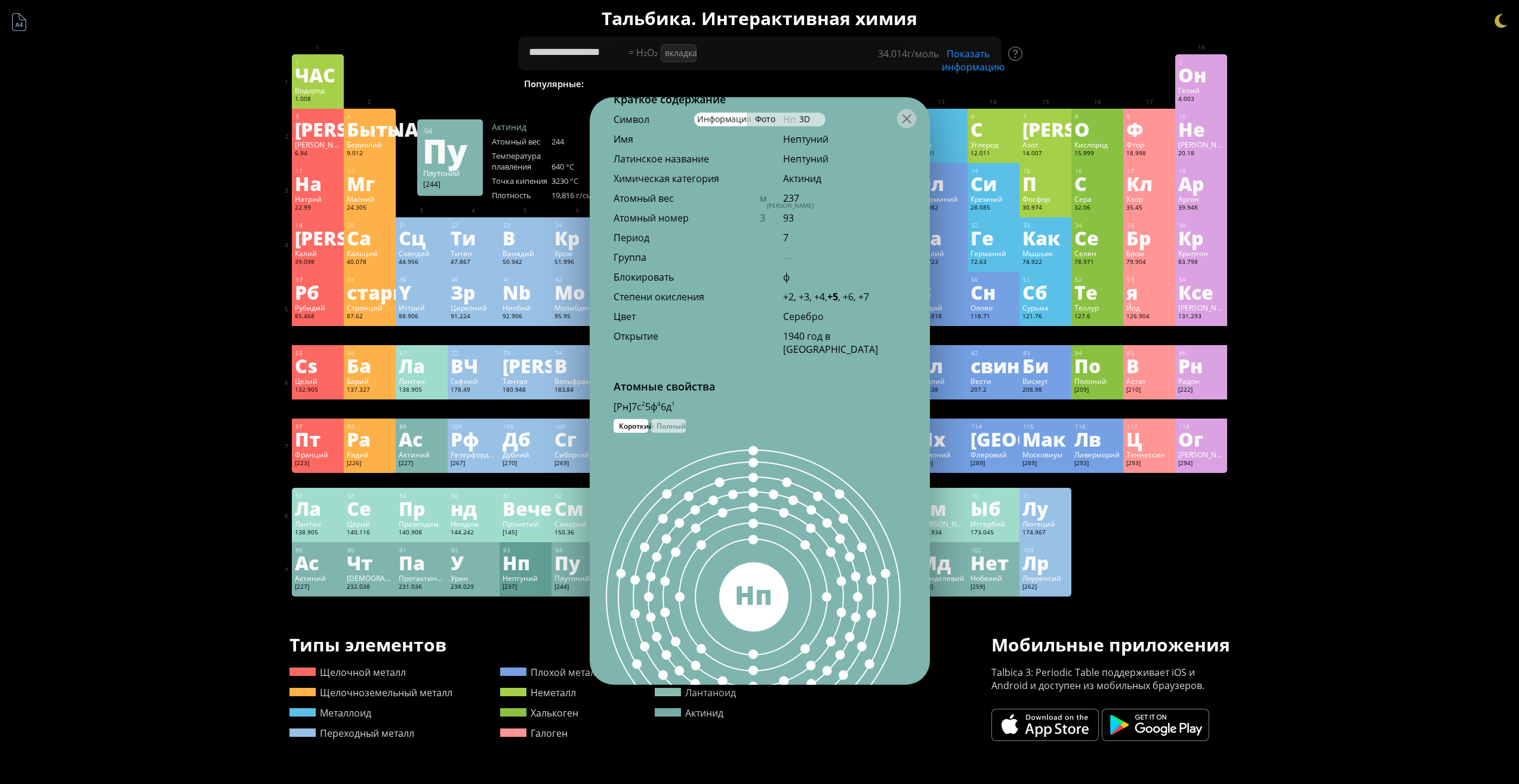
click at [581, 551] on font "Пу" at bounding box center [567, 562] width 26 height 28
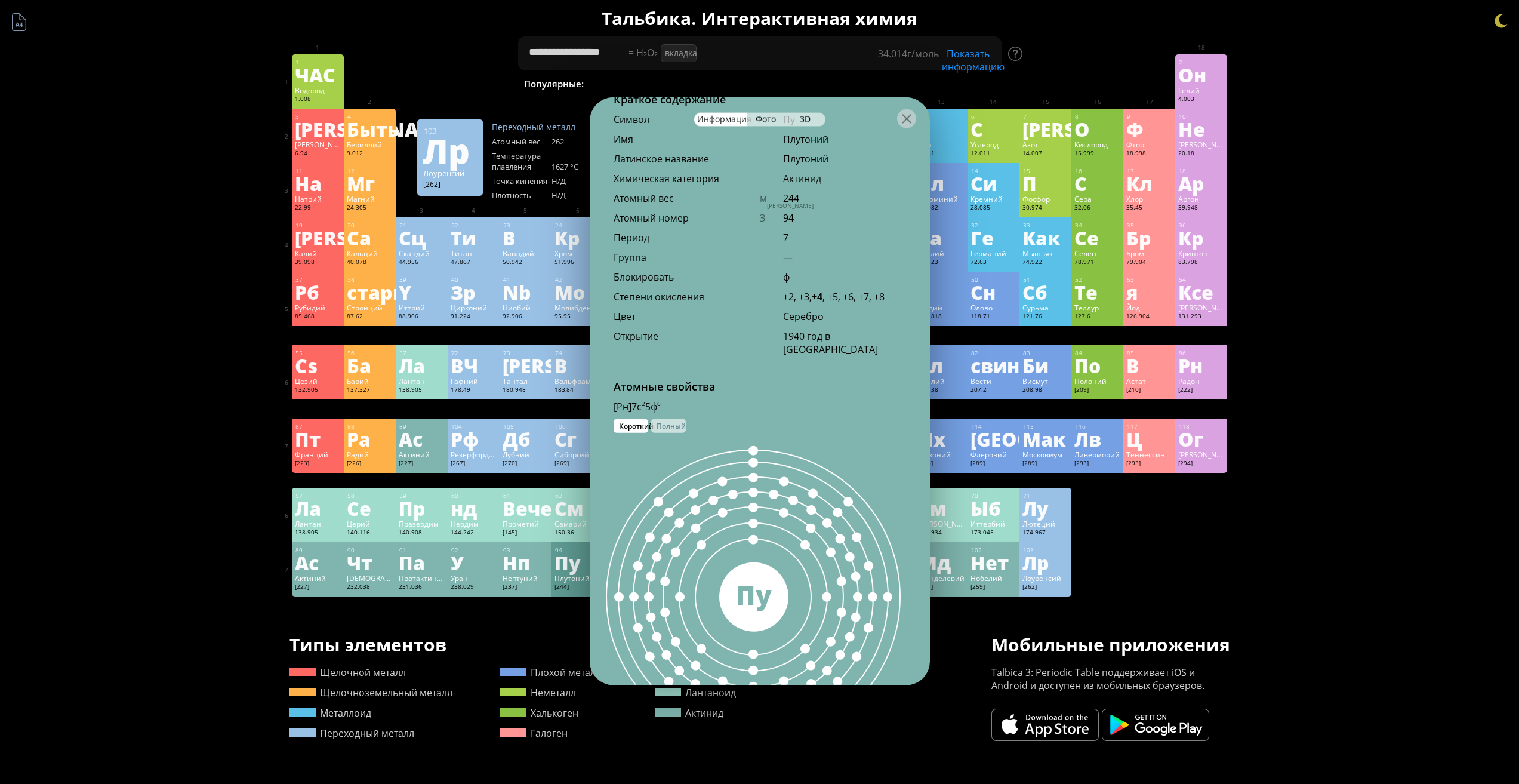
click at [1049, 570] on font "Лр" at bounding box center [1036, 562] width 27 height 28
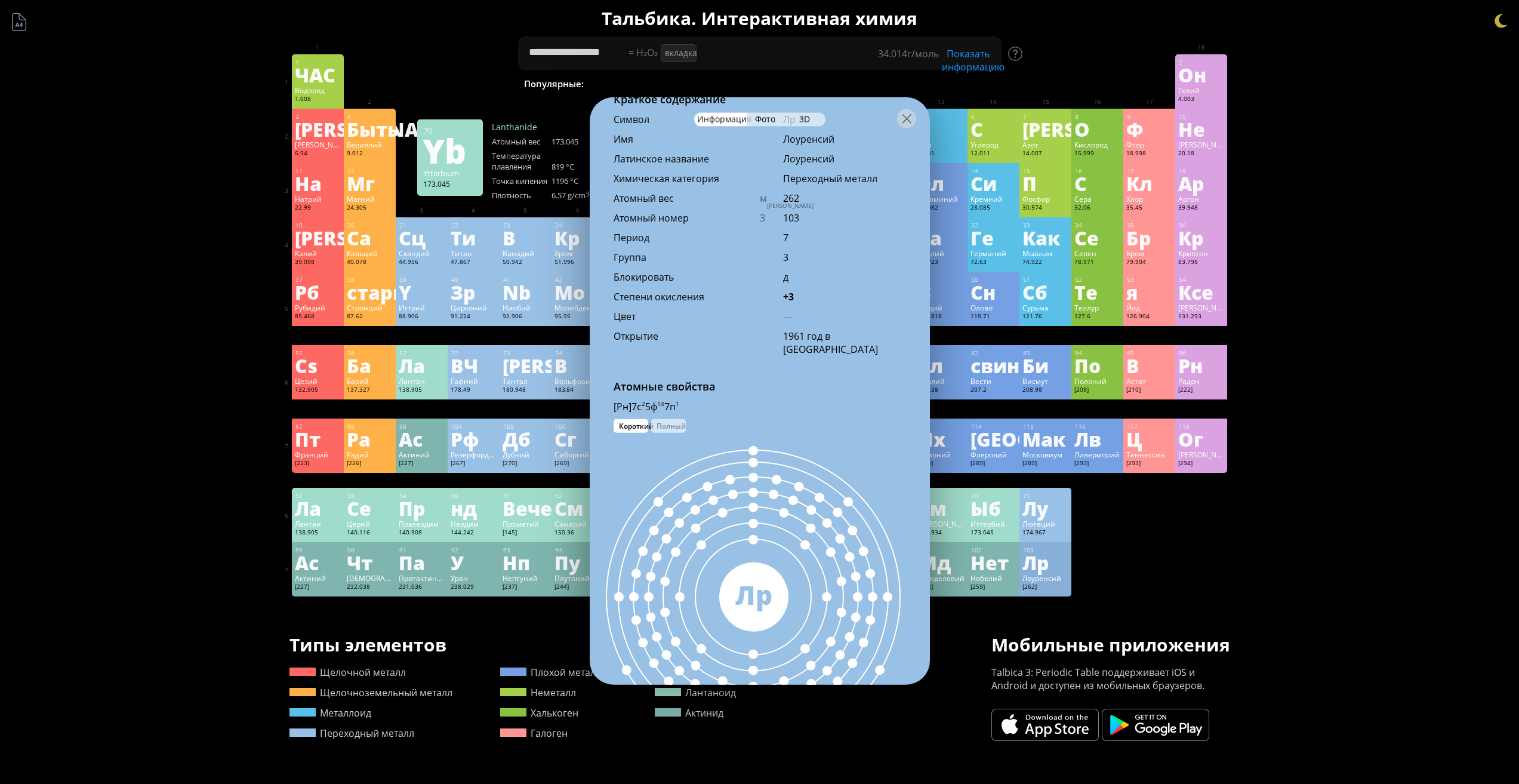
click at [1028, 520] on font "Лу" at bounding box center [1035, 508] width 26 height 28
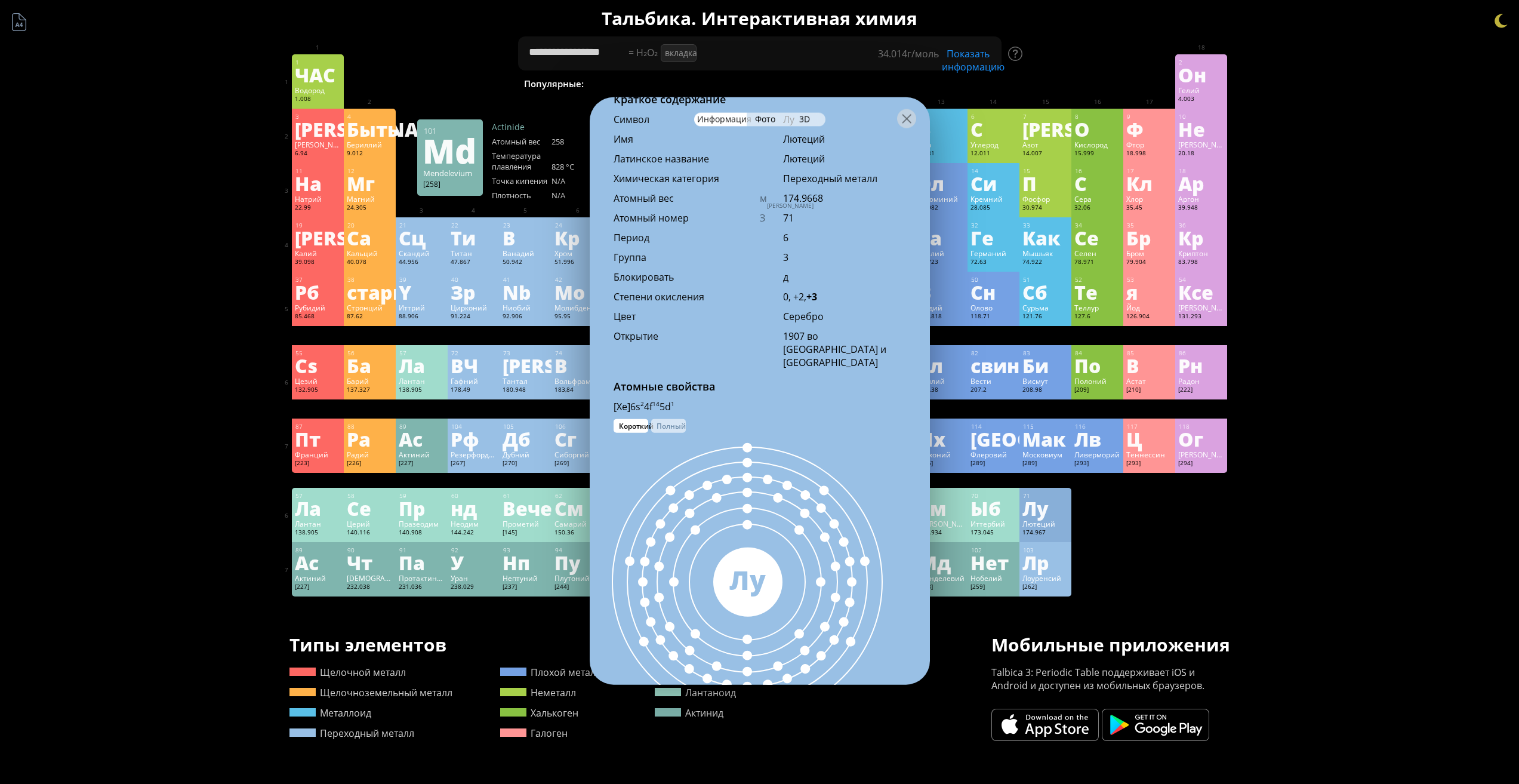
click at [967, 588] on div "101 Мд Менделевий [258] +2, +3 +2, +3 828 °C N/A N/A [Rn]7s 2 5f 13" at bounding box center [942, 569] width 52 height 54
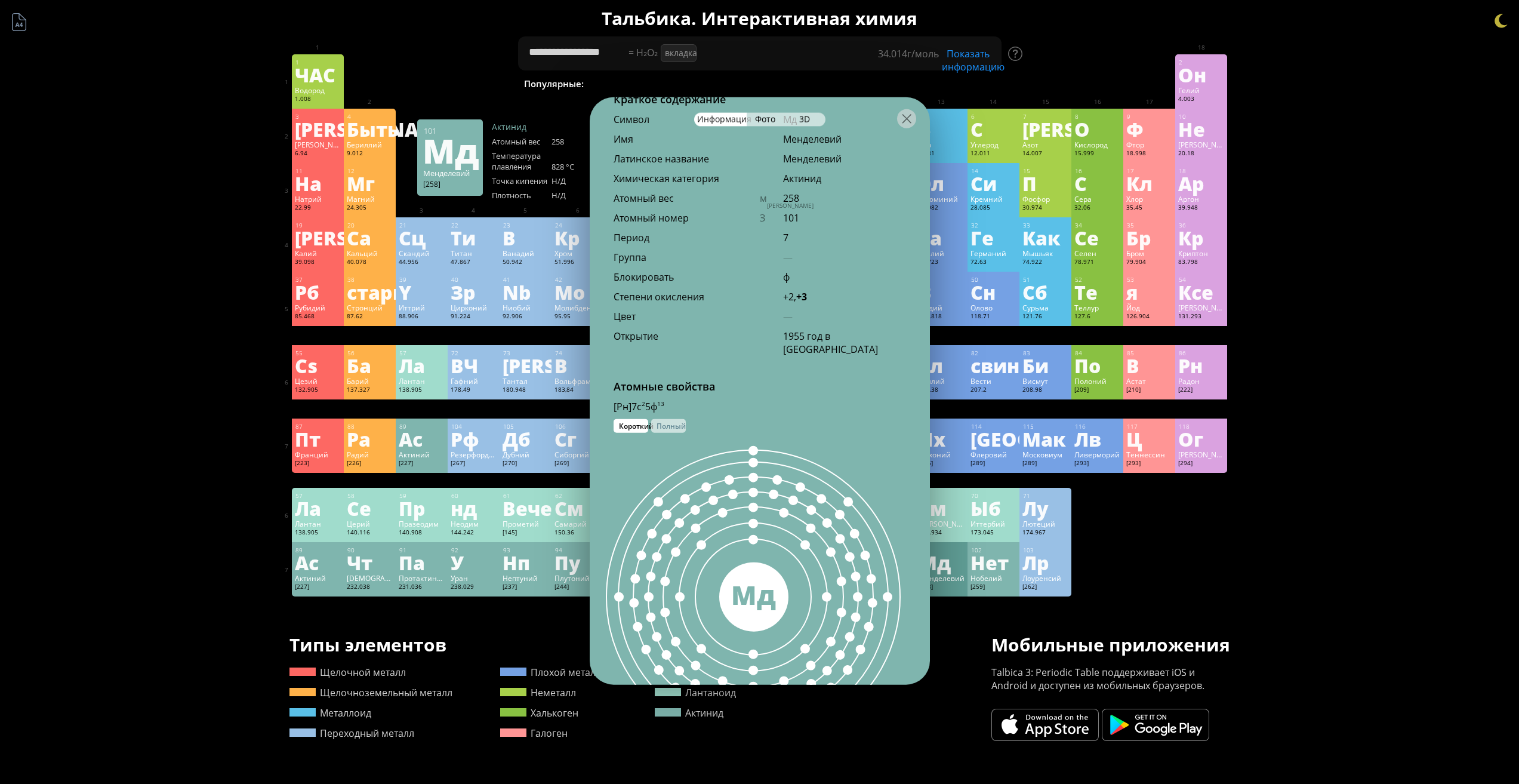
click at [944, 592] on div "[258]" at bounding box center [942, 587] width 46 height 10
click at [959, 525] on div "[PERSON_NAME]" at bounding box center [942, 523] width 46 height 10
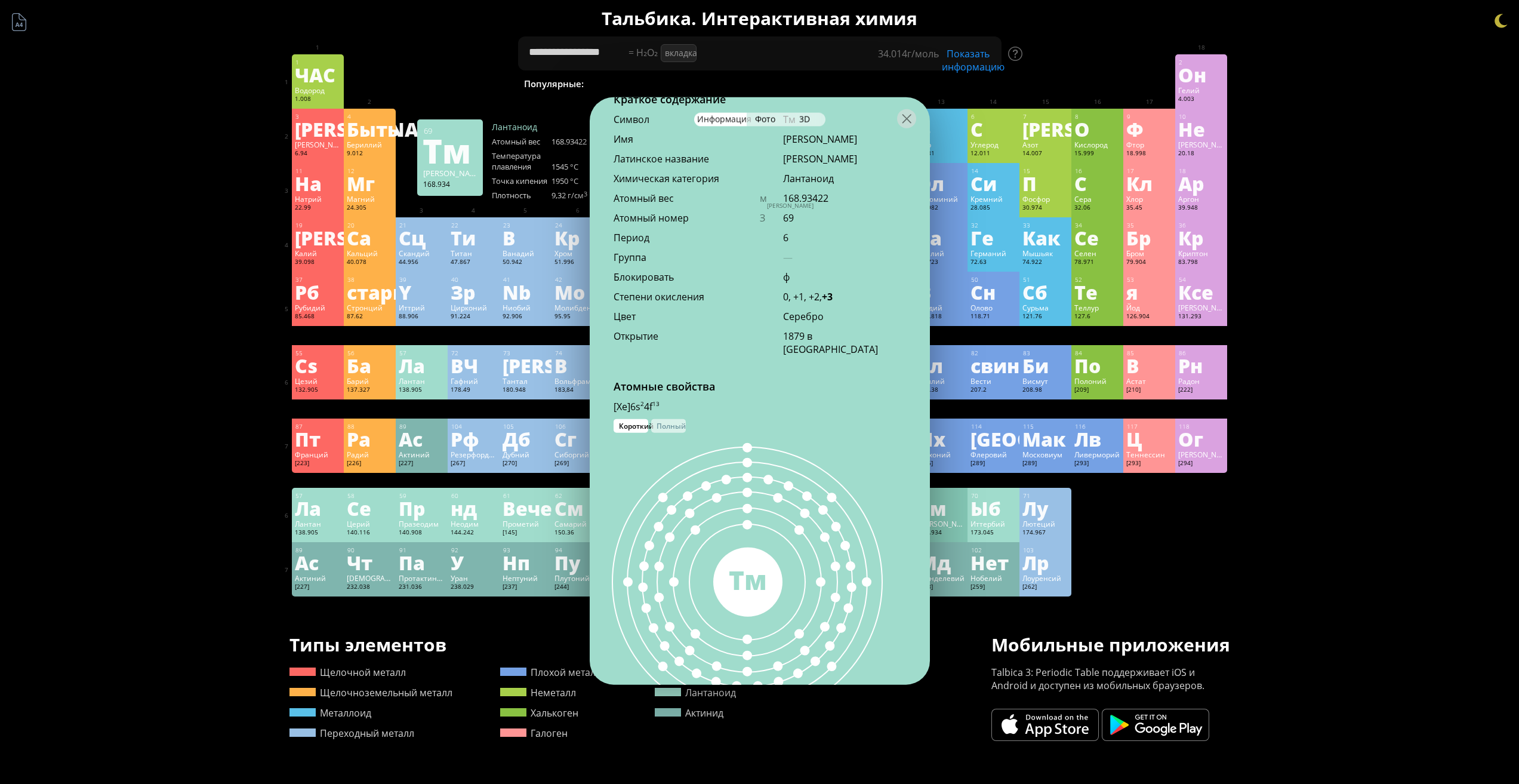
click at [901, 574] on div "169 Тм" at bounding box center [748, 581] width 317 height 298
click at [883, 578] on div "169 Тм" at bounding box center [748, 581] width 317 height 298
click at [913, 121] on div at bounding box center [907, 118] width 19 height 19
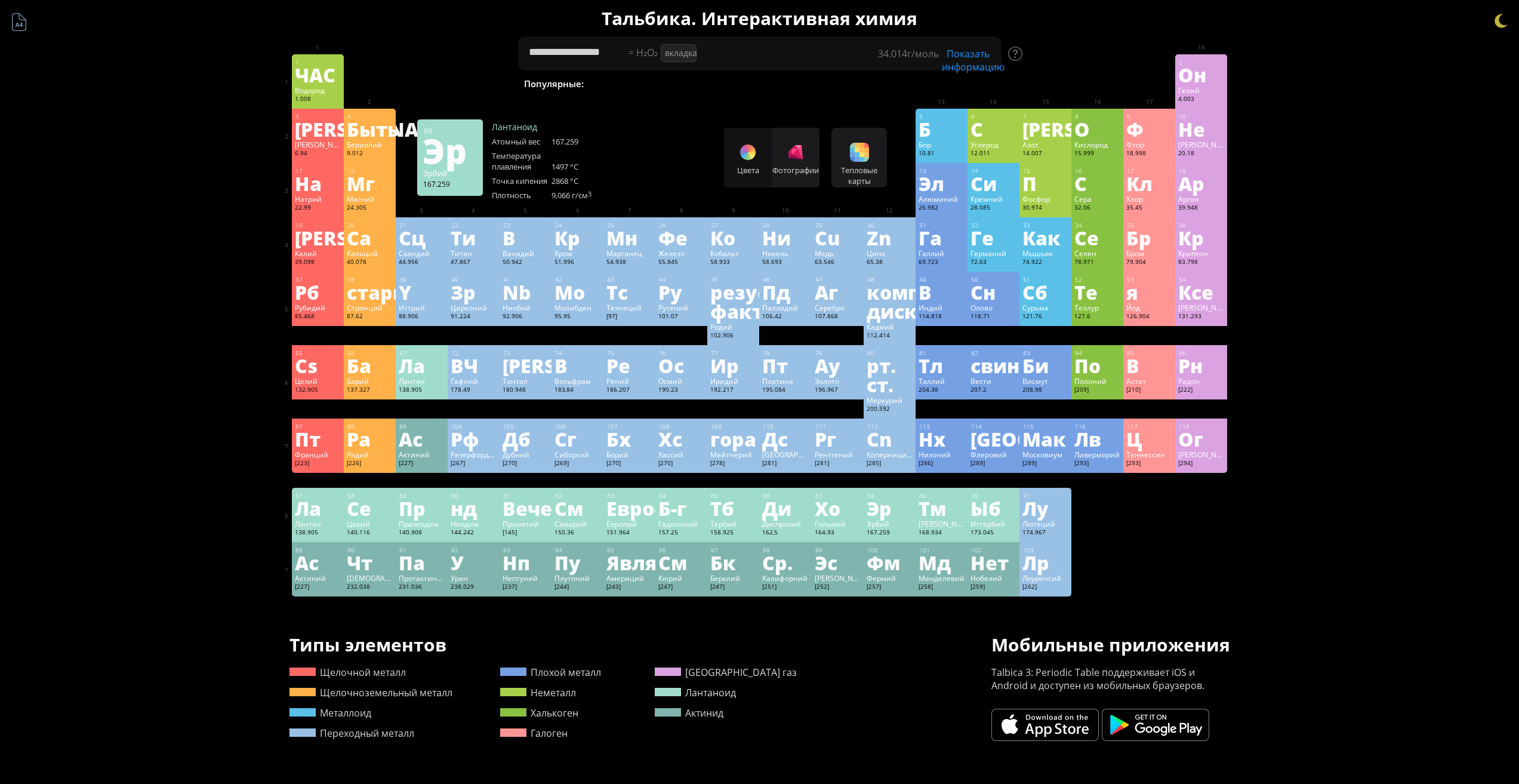
click at [877, 511] on font "Эр" at bounding box center [879, 508] width 25 height 28
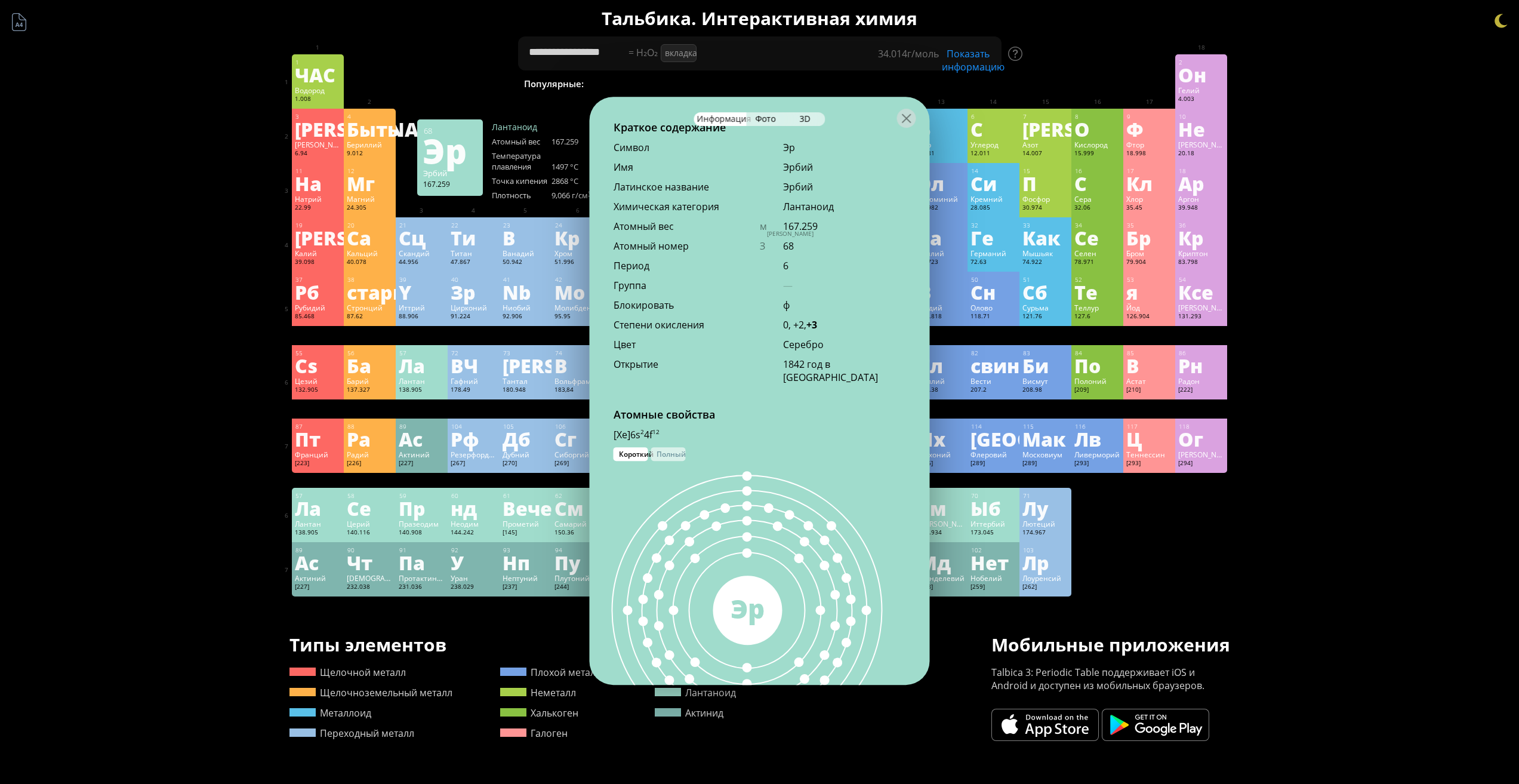
scroll to position [389, 0]
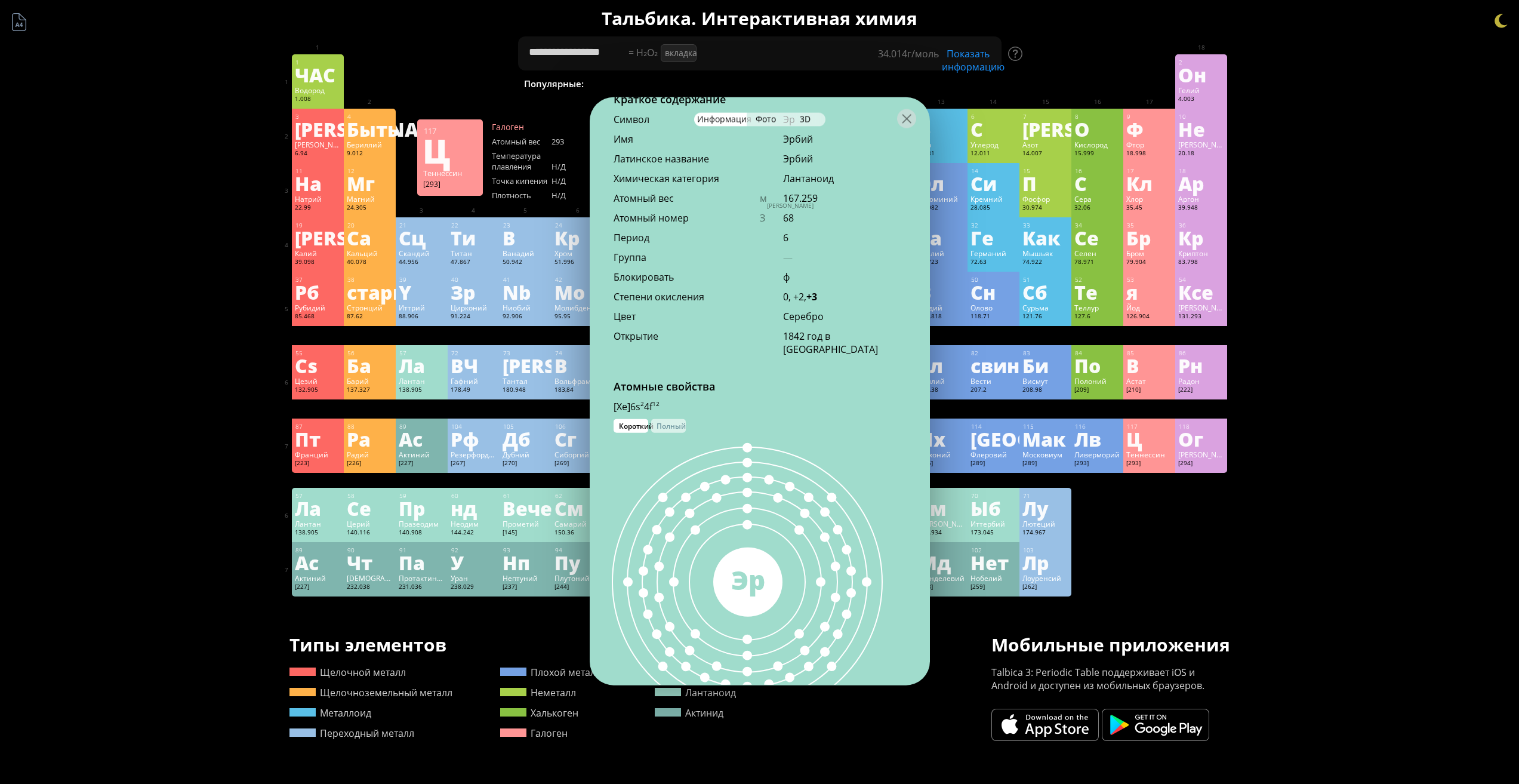
drag, startPoint x: 1178, startPoint y: 477, endPoint x: 889, endPoint y: 534, distance: 294.6
click at [1169, 479] on div at bounding box center [1149, 480] width 52 height 15
click at [910, 125] on div at bounding box center [907, 118] width 19 height 19
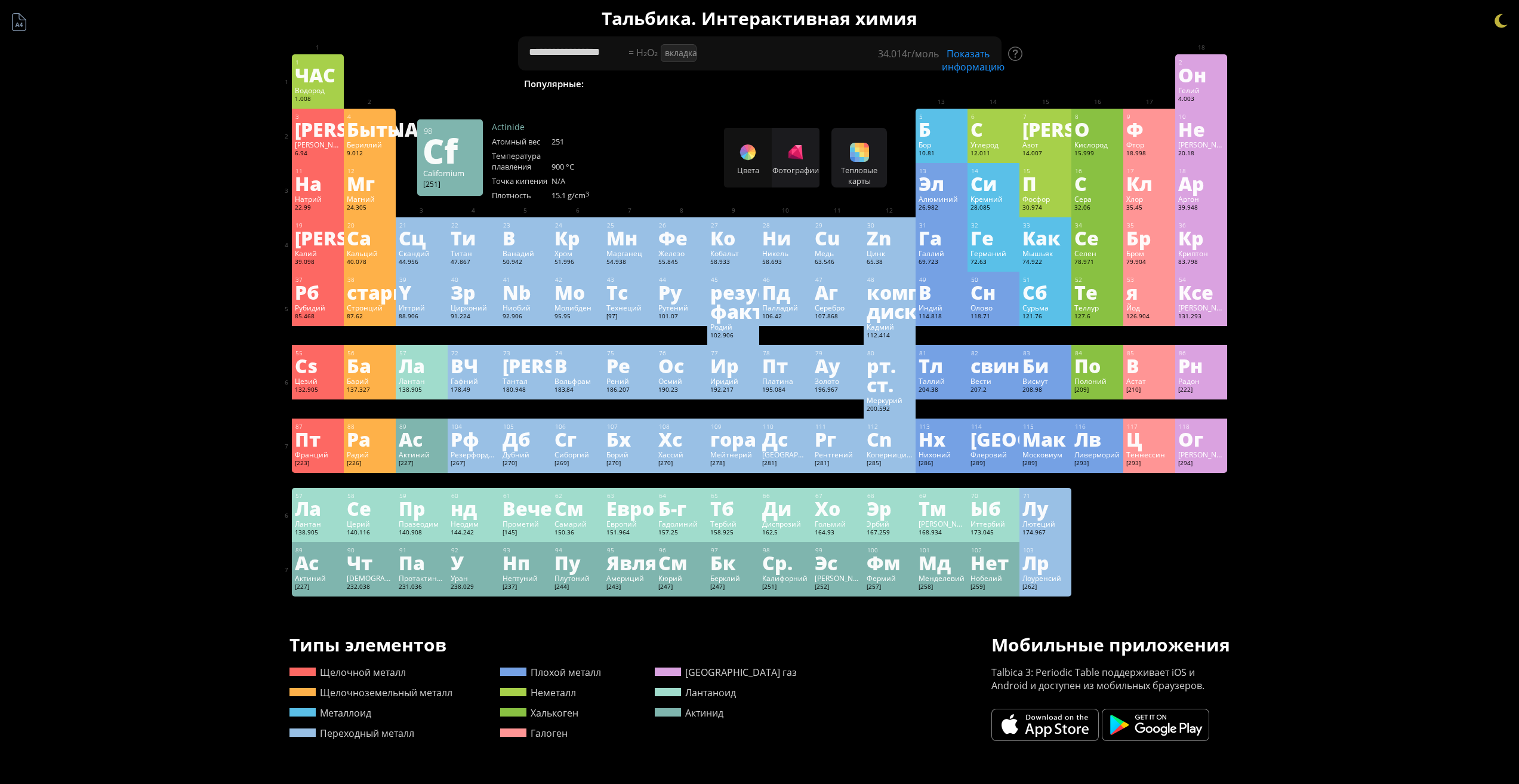
click at [771, 544] on div "98 Ср. Калифорний [251] +2, +3, +4, +5 +2, +3, +4, +5 900 °C N/A 15.1 g/cm 3 [R…" at bounding box center [786, 569] width 52 height 54
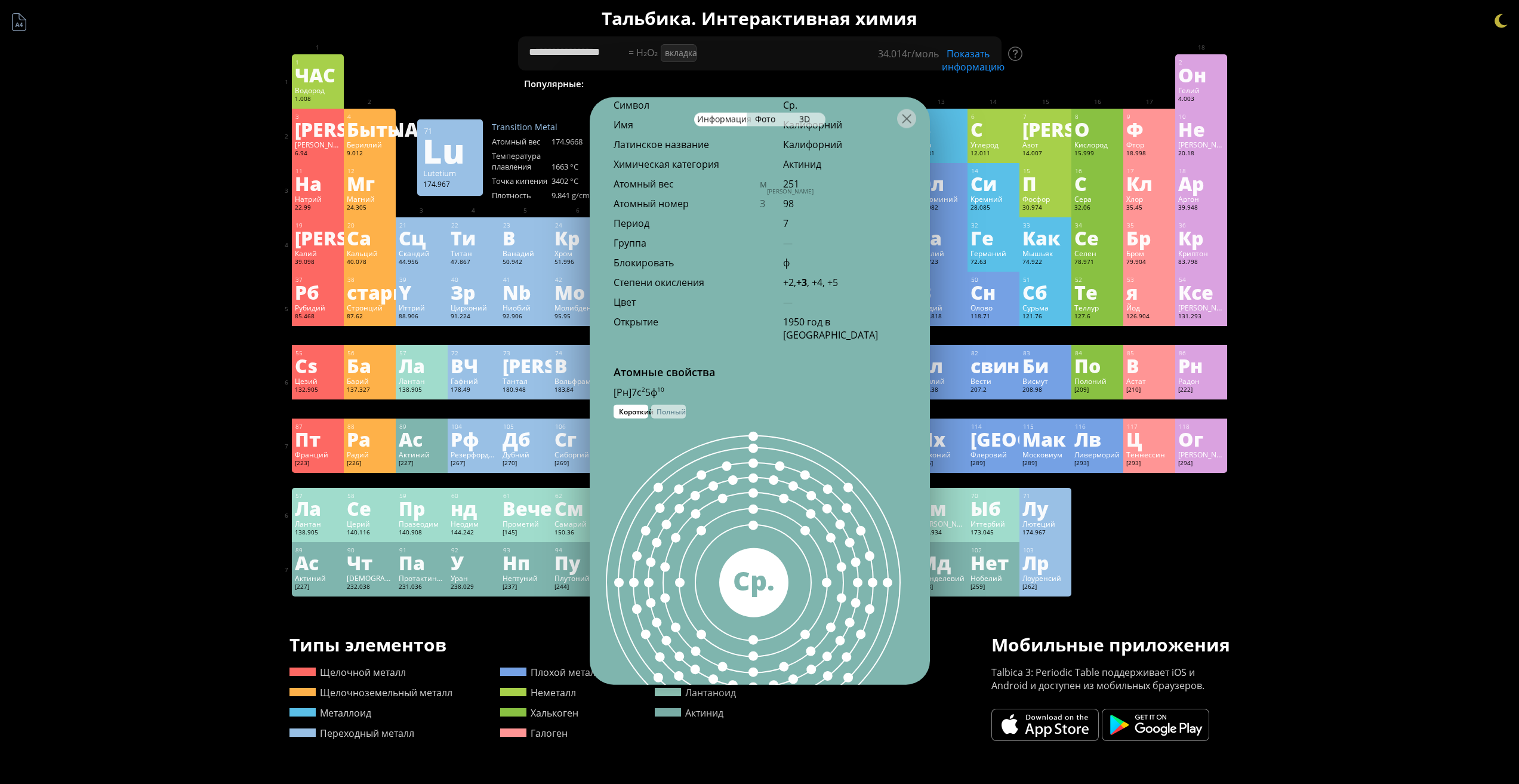
click at [1069, 509] on div "Лу" at bounding box center [1046, 508] width 46 height 19
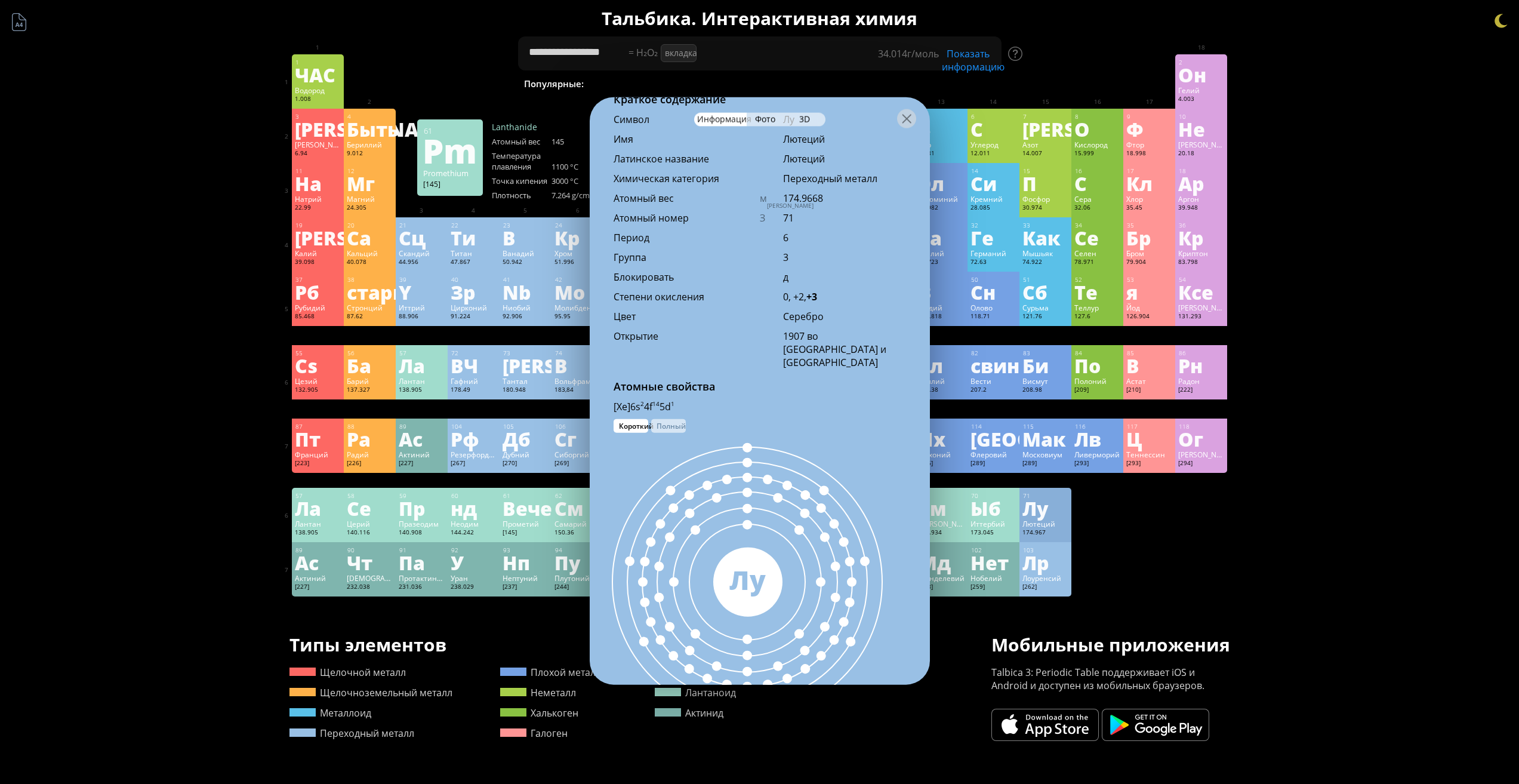
click at [535, 519] on font "Вечер" at bounding box center [533, 508] width 62 height 28
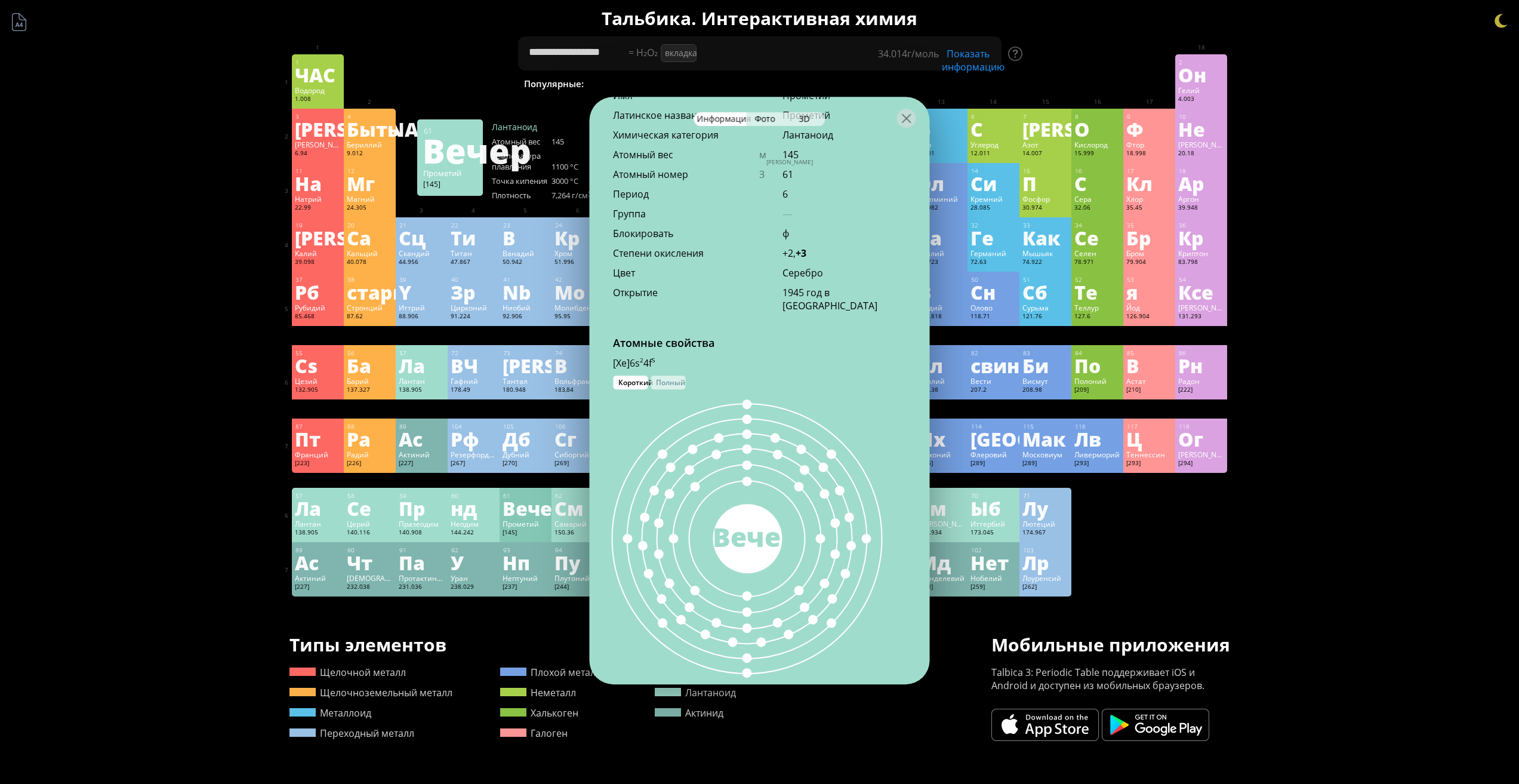
scroll to position [361, 0]
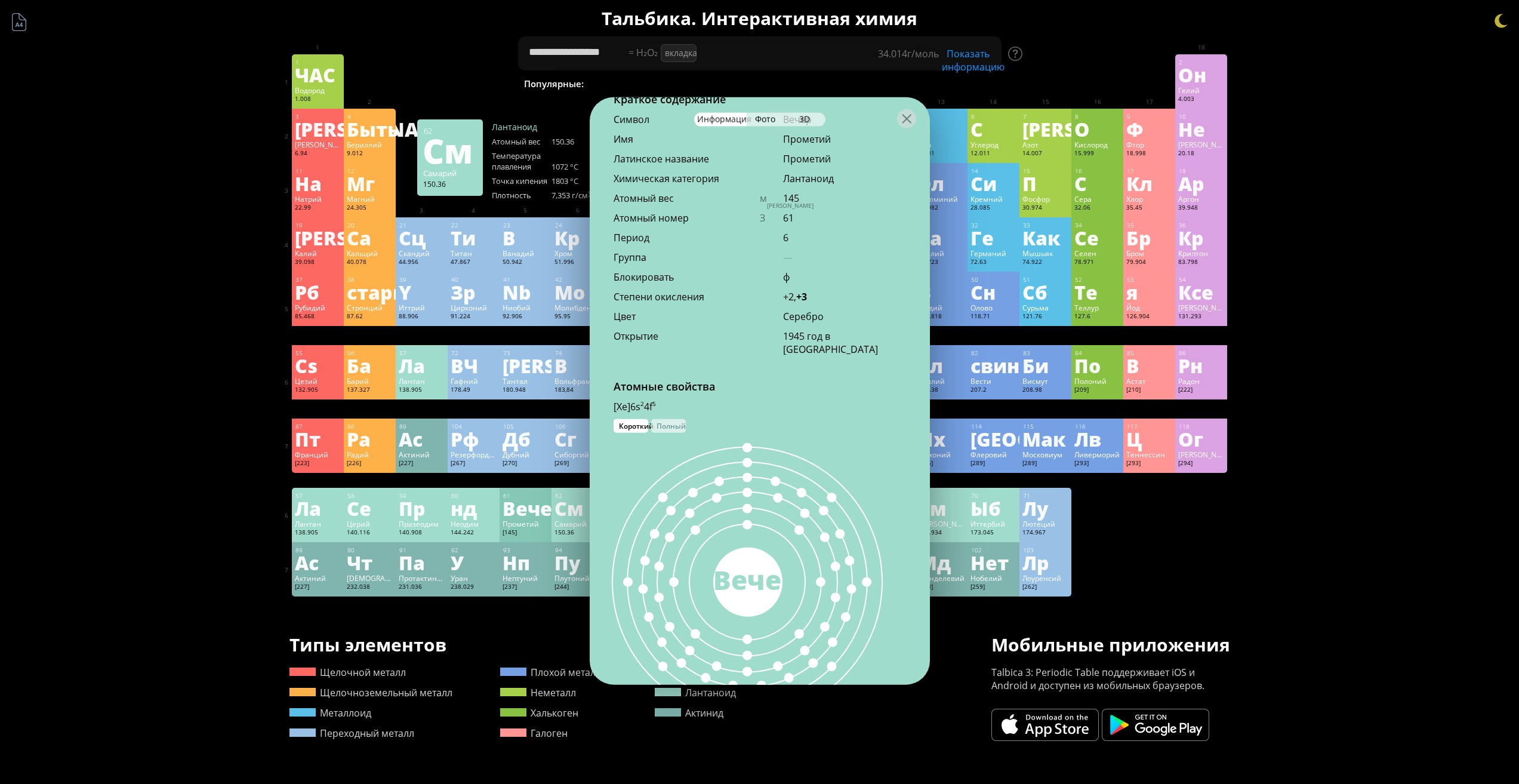
drag, startPoint x: 861, startPoint y: 504, endPoint x: 670, endPoint y: 533, distance: 193.2
click at [858, 505] on div "145 Вечер" at bounding box center [748, 581] width 317 height 298
click at [613, 514] on div "145 Вечер" at bounding box center [748, 581] width 317 height 298
click at [578, 522] on font "Самарий" at bounding box center [570, 523] width 32 height 10
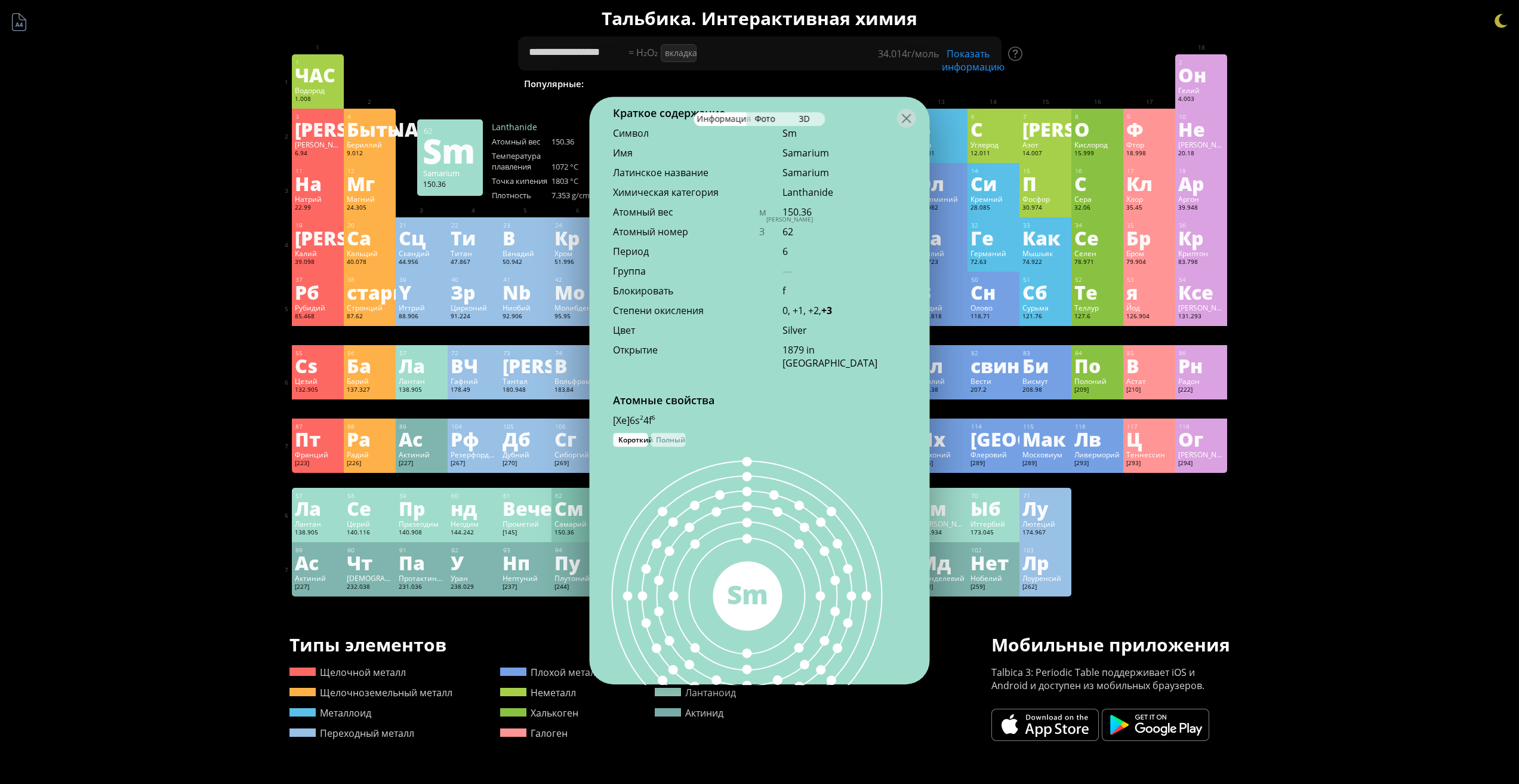
scroll to position [446, 0]
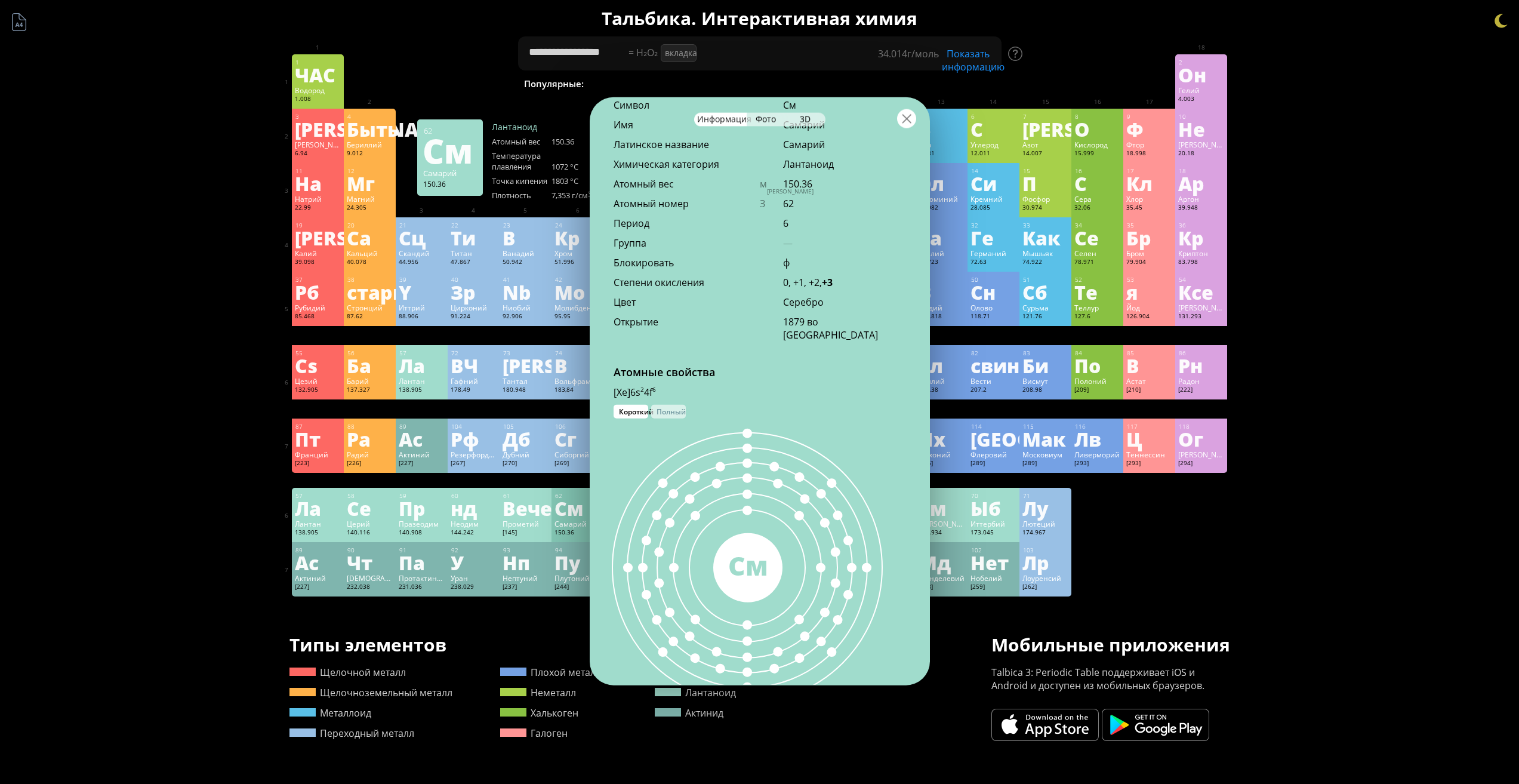
click at [904, 125] on div at bounding box center [907, 118] width 19 height 19
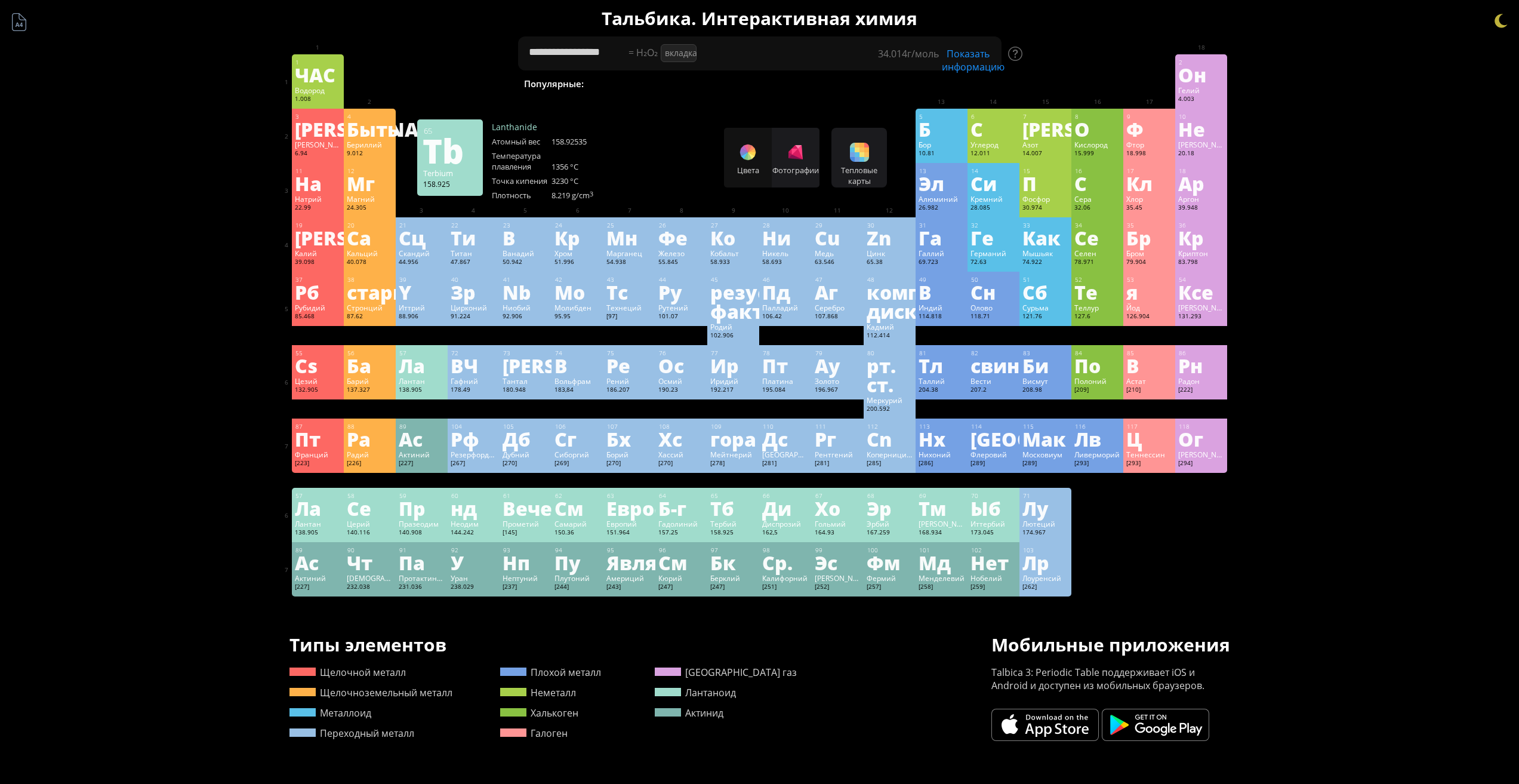
click at [742, 514] on div "Тб" at bounding box center [733, 508] width 46 height 19
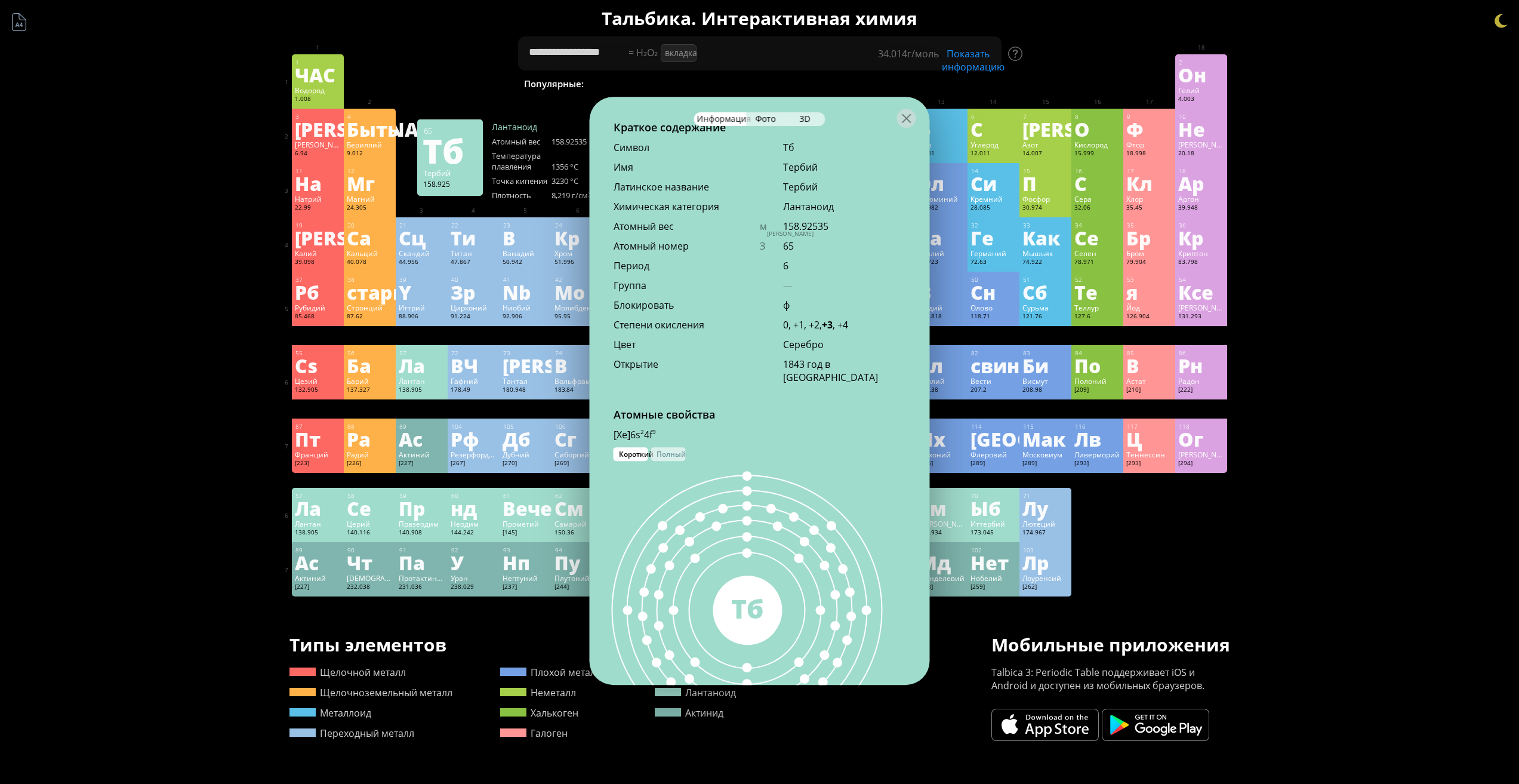
scroll to position [518, 0]
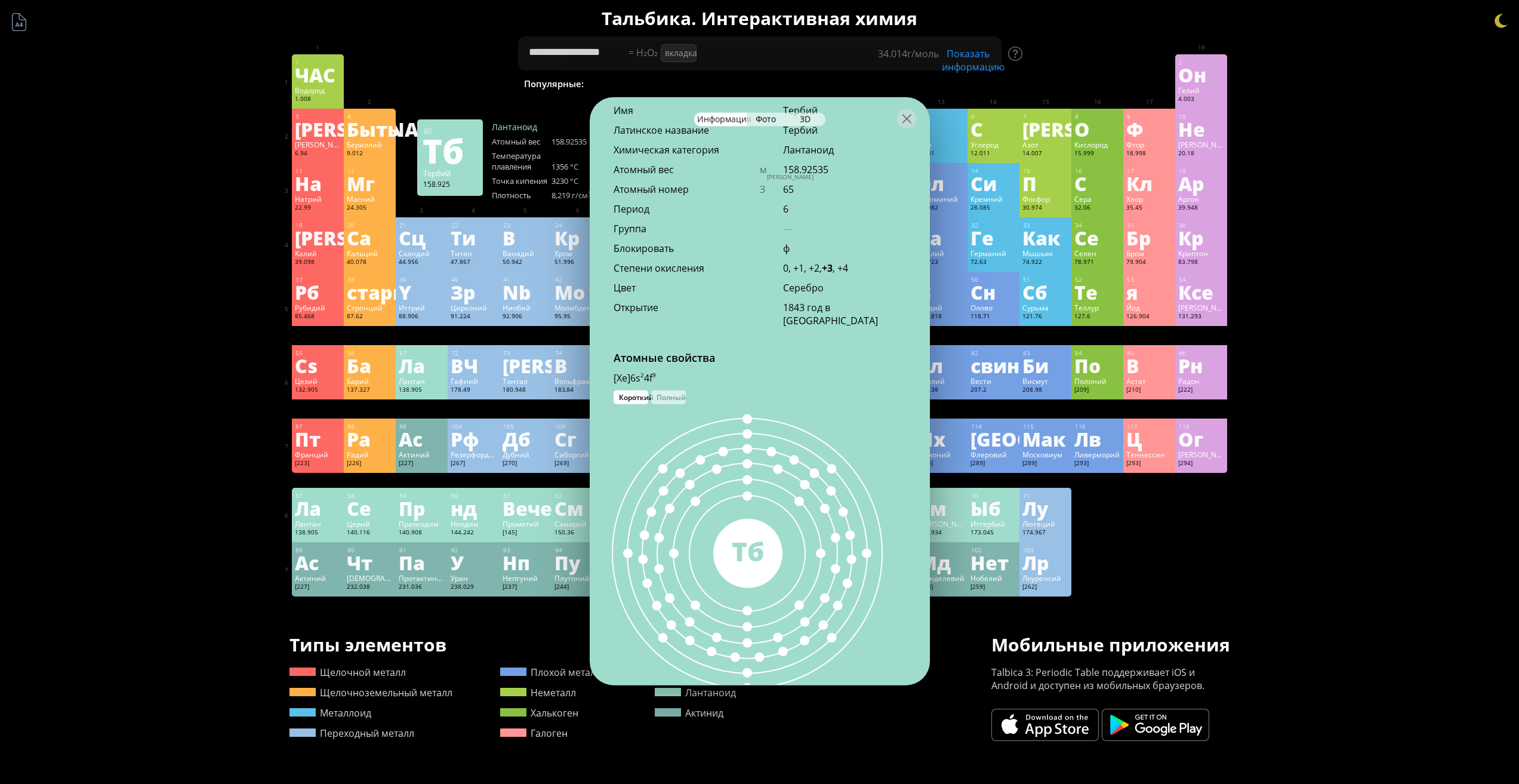
click at [924, 120] on div at bounding box center [760, 118] width 341 height 42
click at [912, 121] on div at bounding box center [907, 118] width 19 height 19
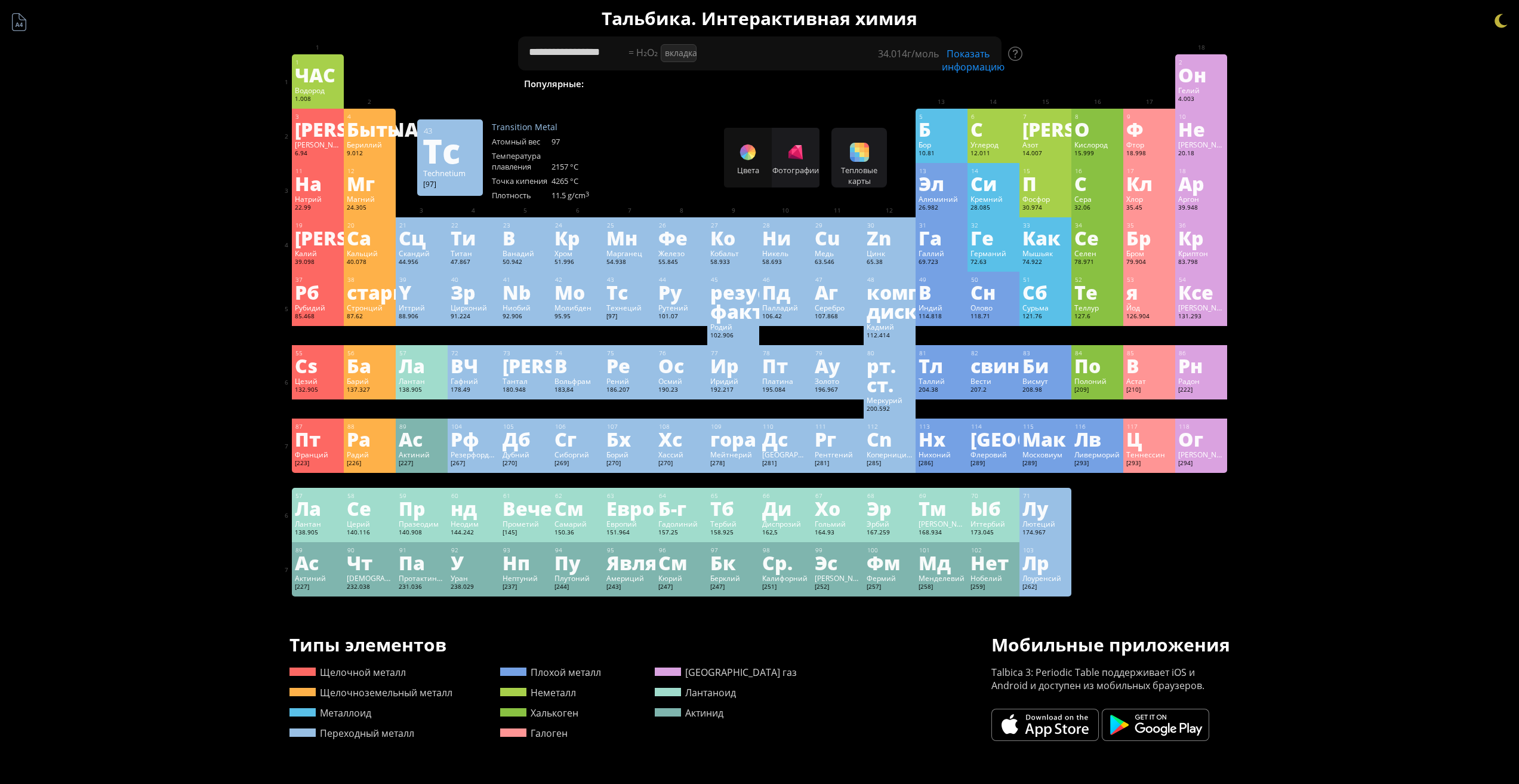
click at [615, 287] on font "Тс" at bounding box center [617, 291] width 22 height 28
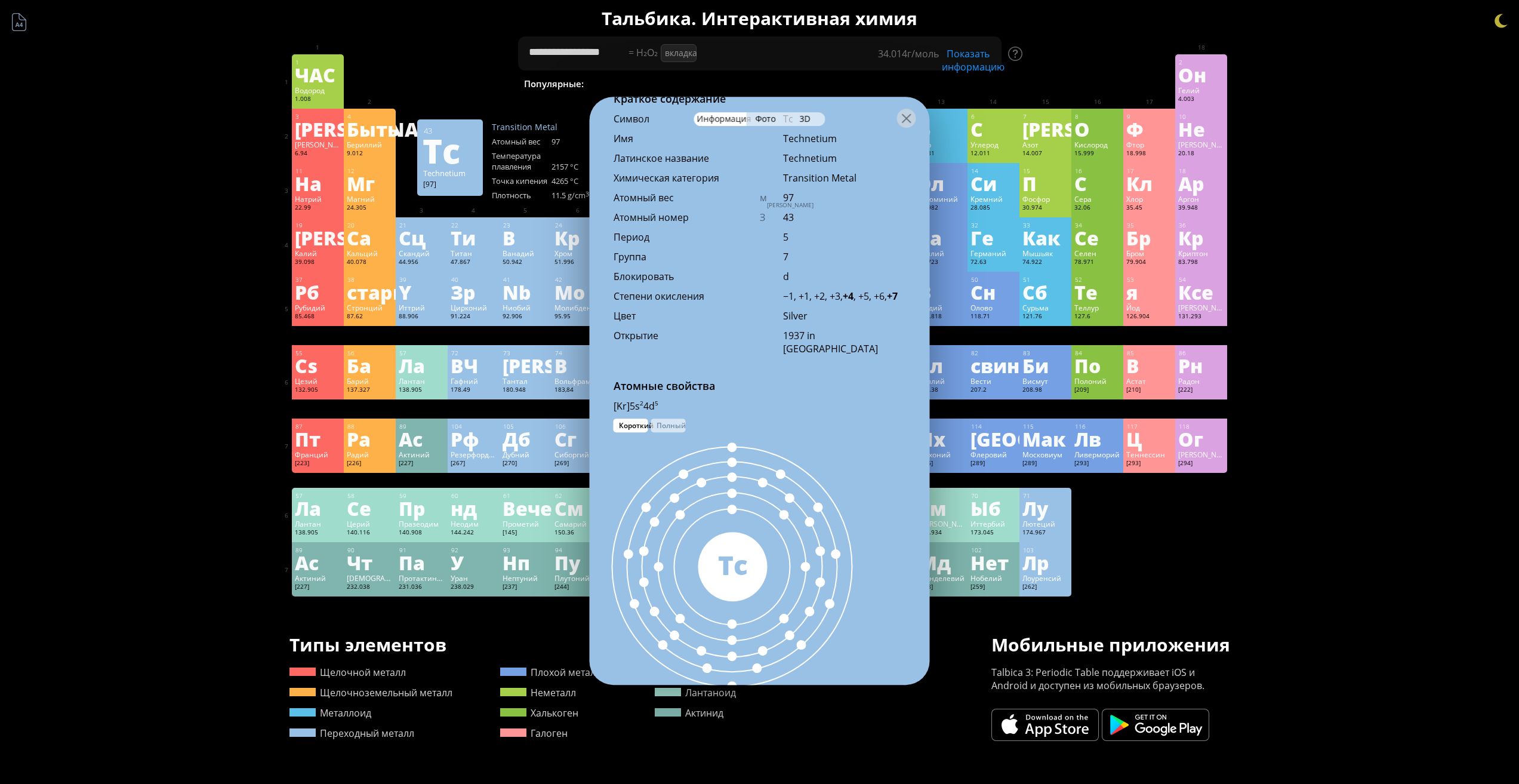
scroll to position [403, 0]
click at [905, 121] on div at bounding box center [907, 118] width 19 height 19
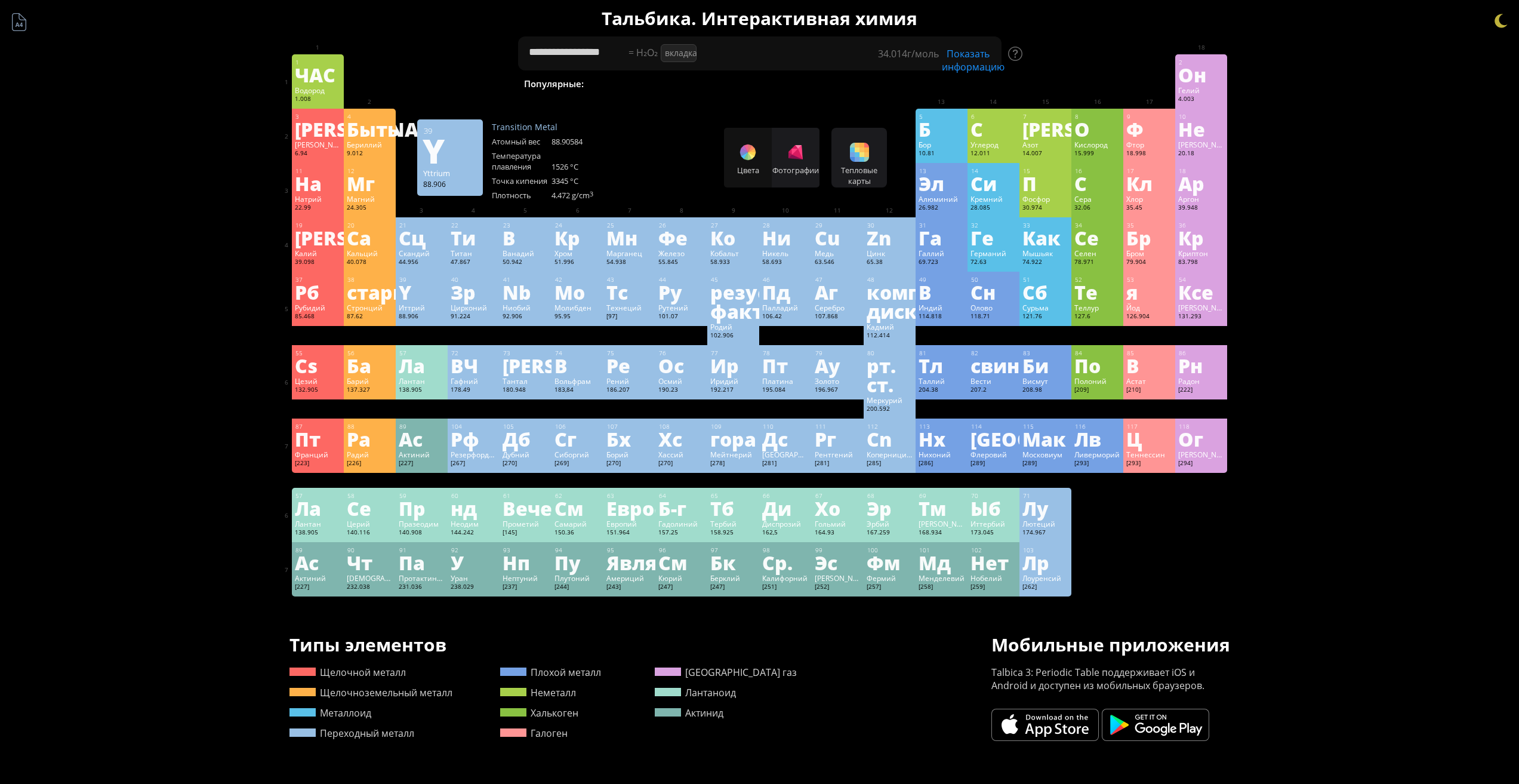
click at [438, 295] on div "Y" at bounding box center [422, 292] width 46 height 19
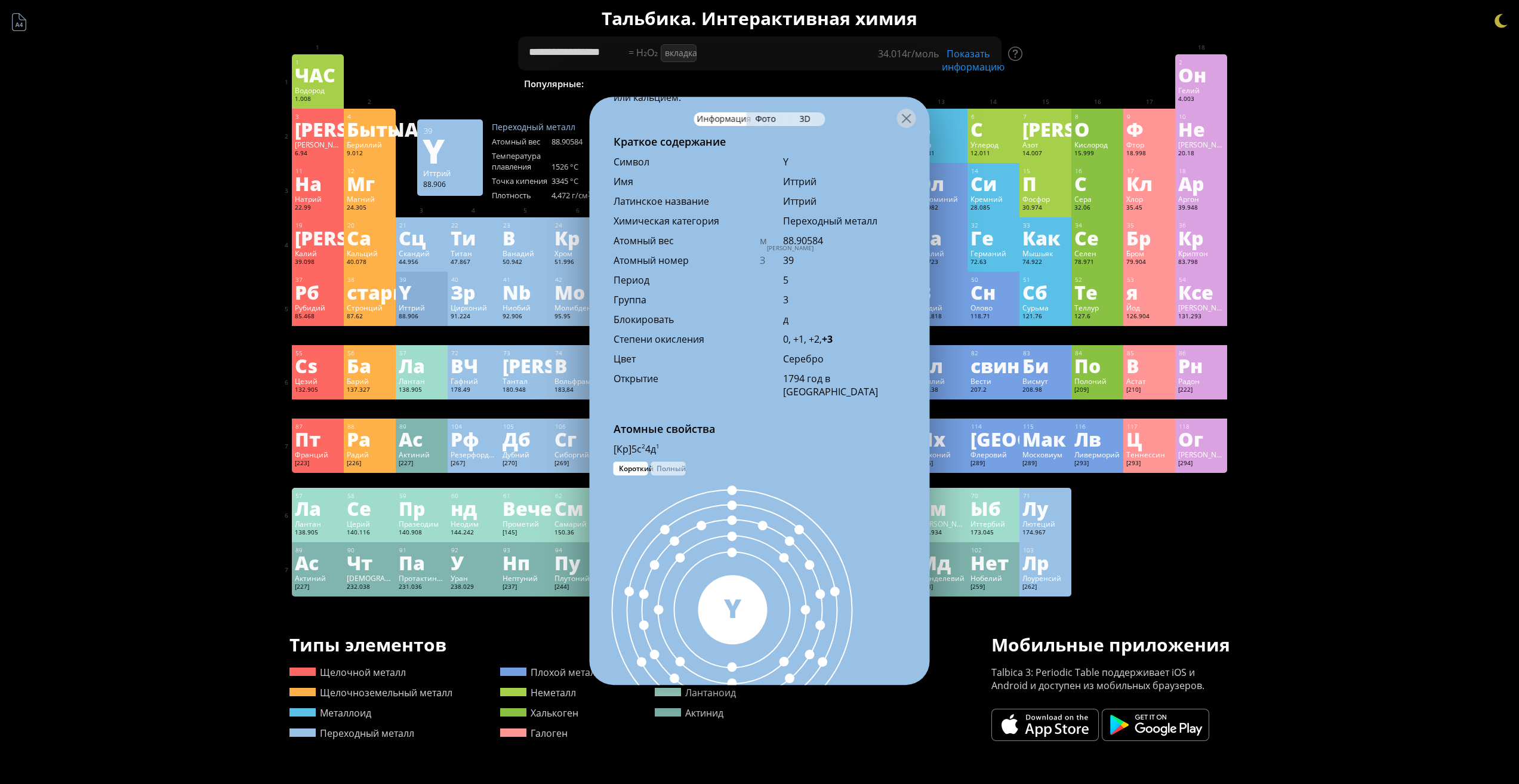
scroll to position [418, 0]
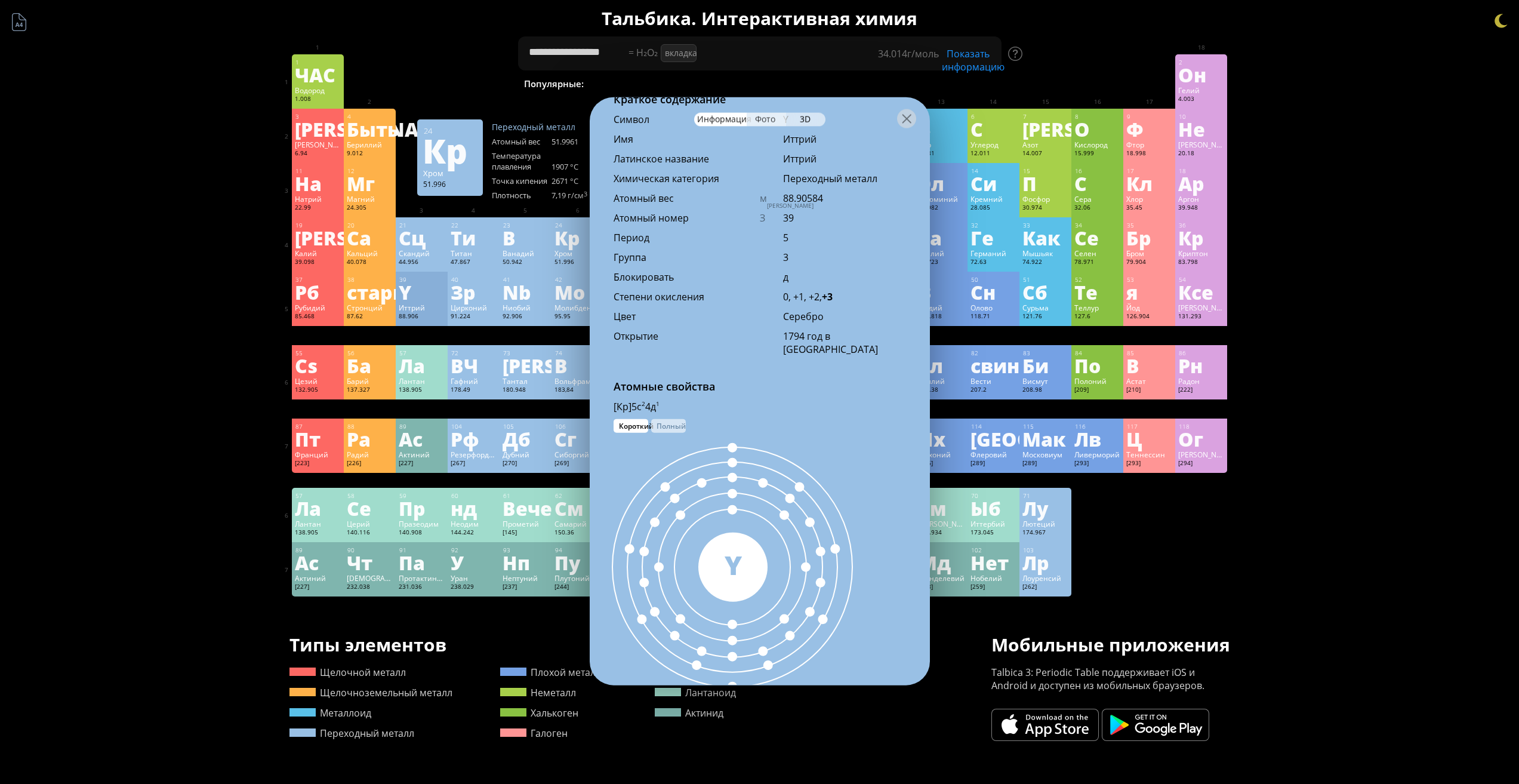
click at [774, 118] on font "Фото" at bounding box center [765, 118] width 20 height 11
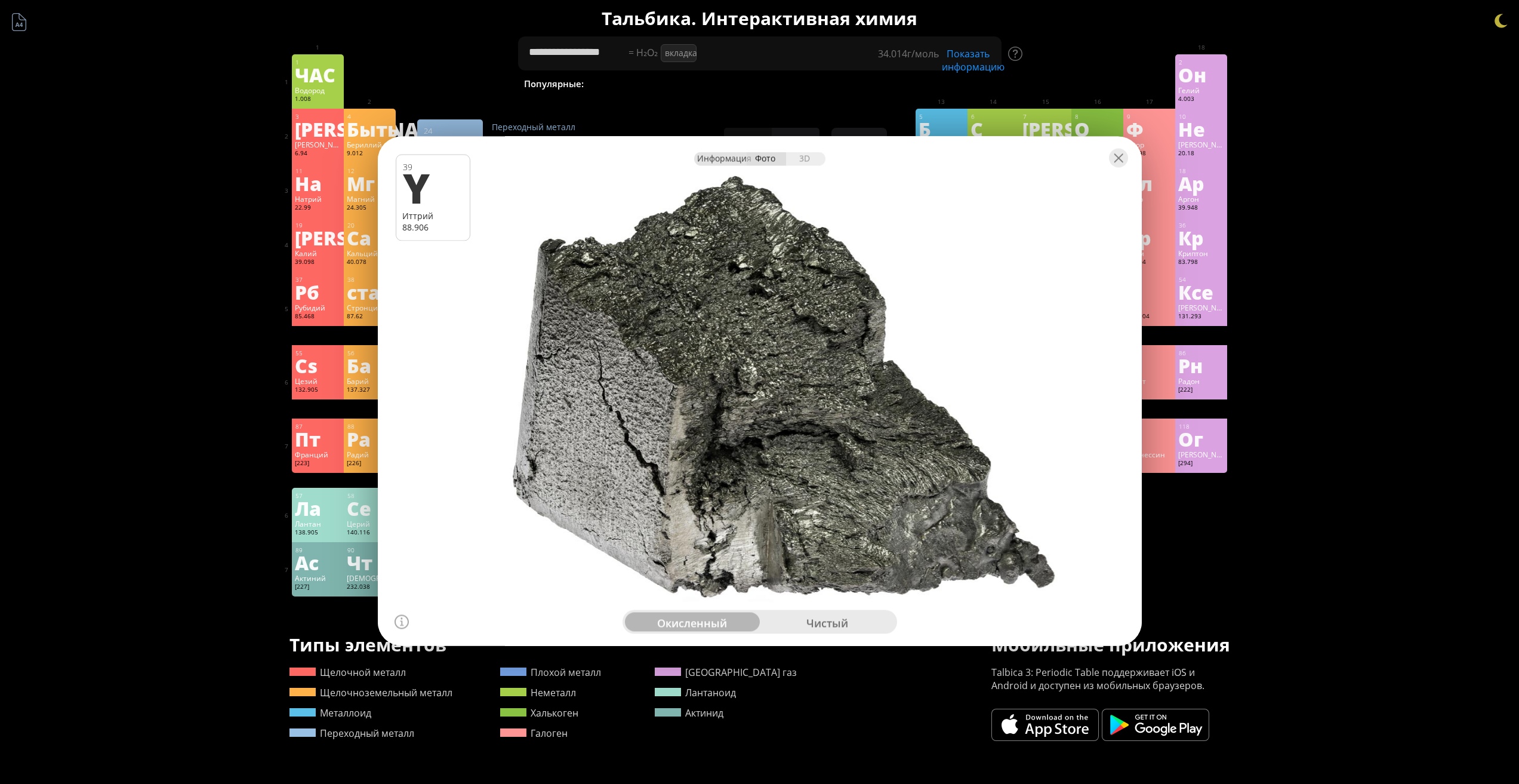
click at [716, 159] on font "Информация" at bounding box center [724, 157] width 54 height 11
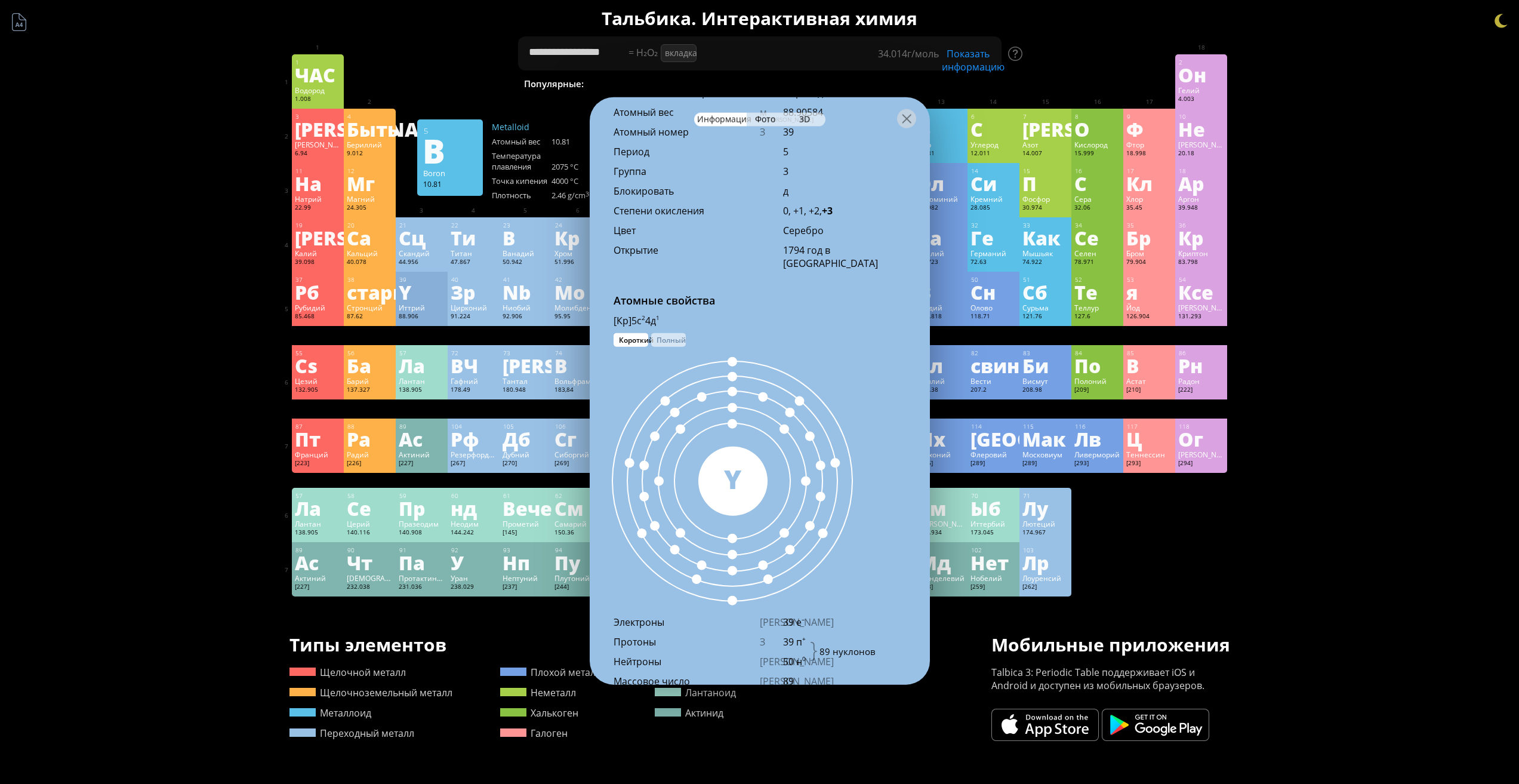
scroll to position [518, 0]
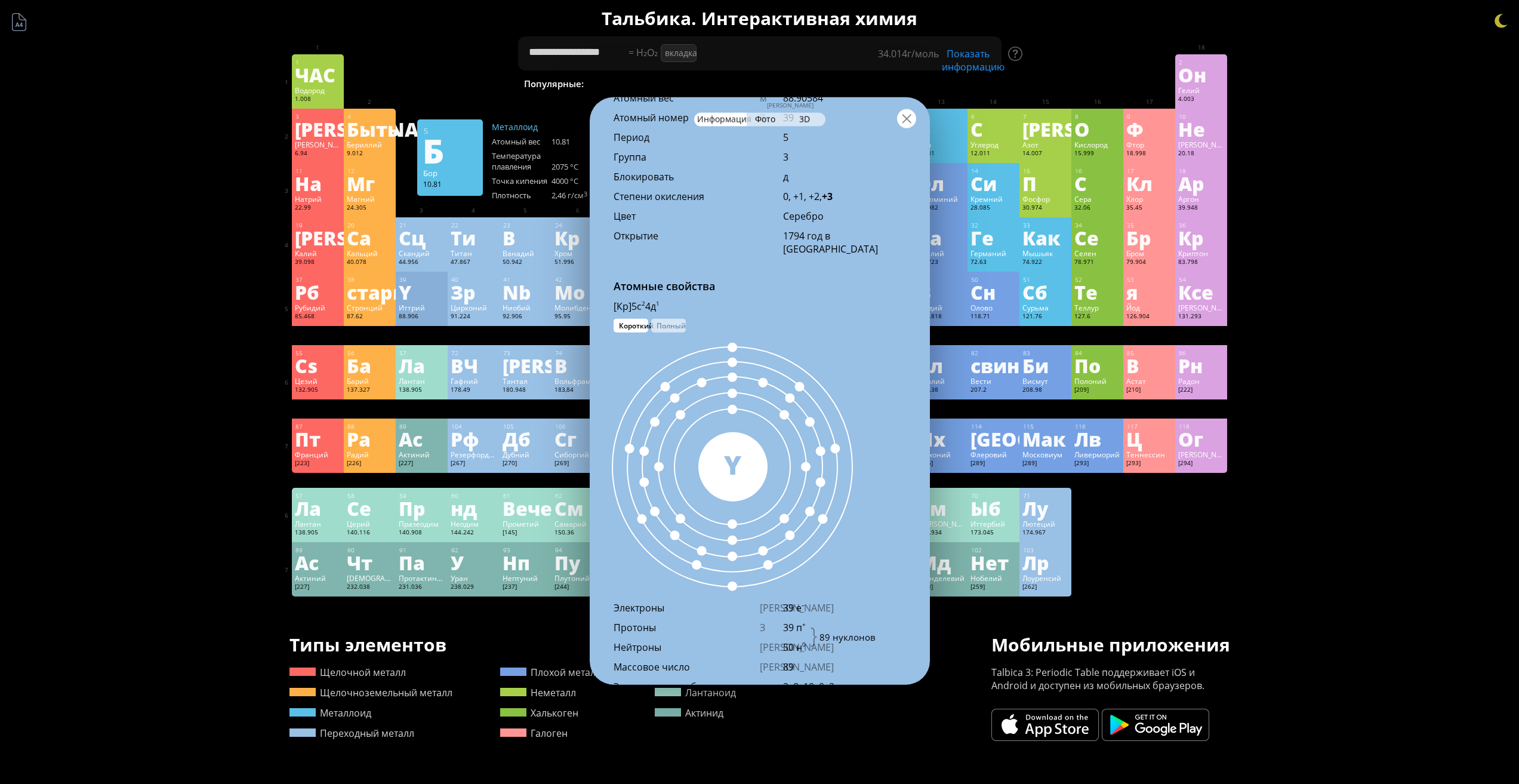
click at [904, 124] on div at bounding box center [907, 118] width 19 height 19
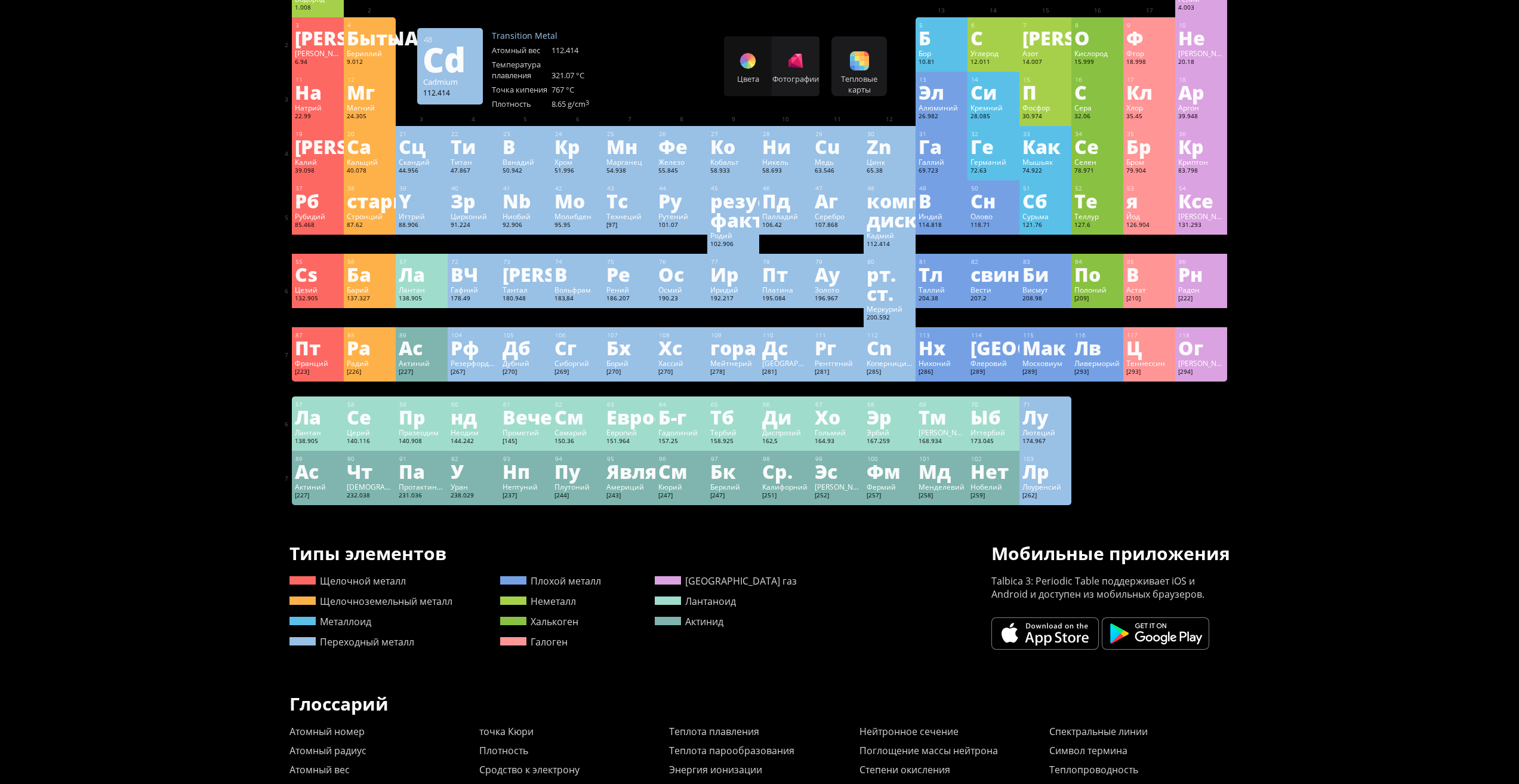
scroll to position [0, 0]
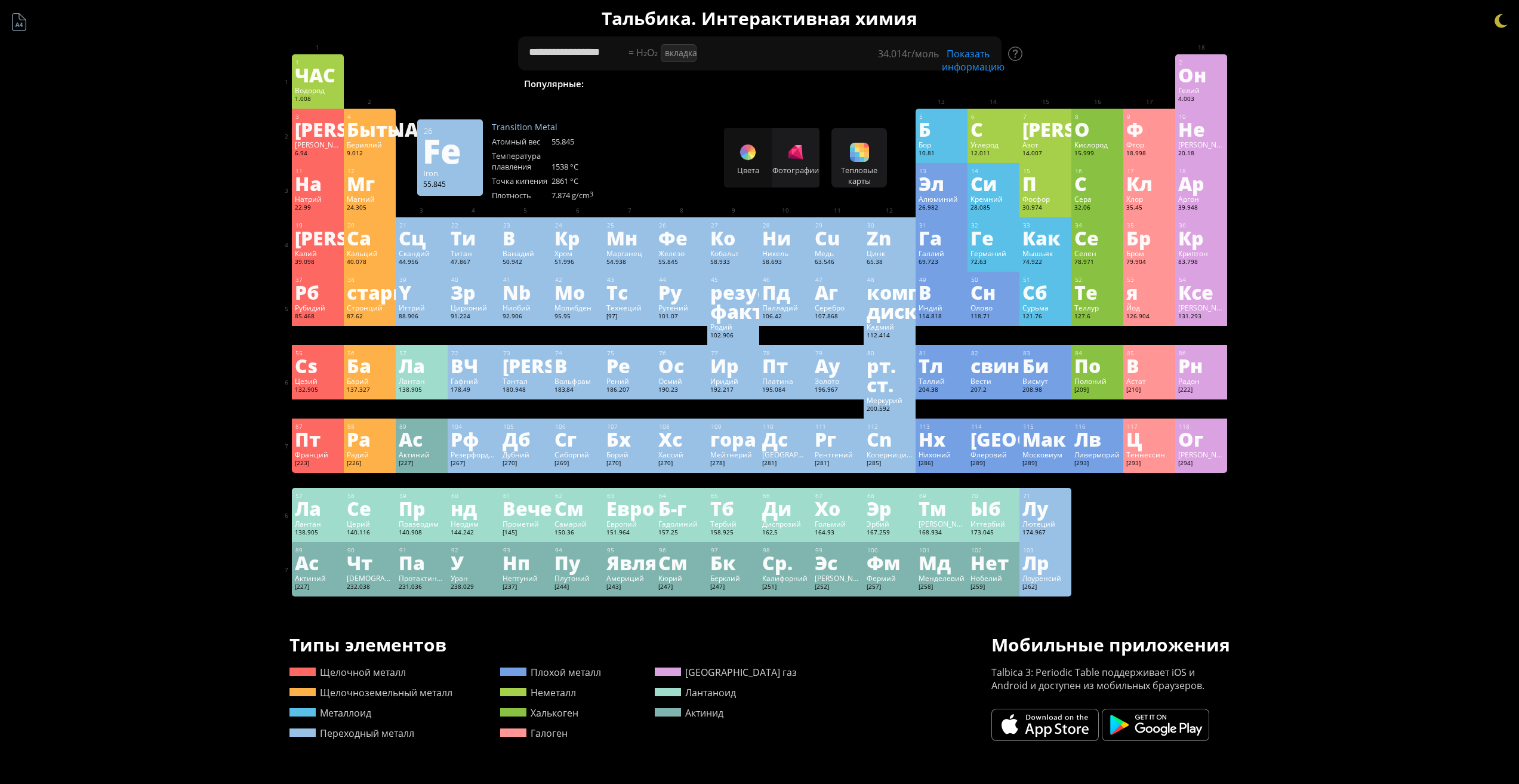
click at [681, 250] on font "Фе" at bounding box center [672, 237] width 29 height 28
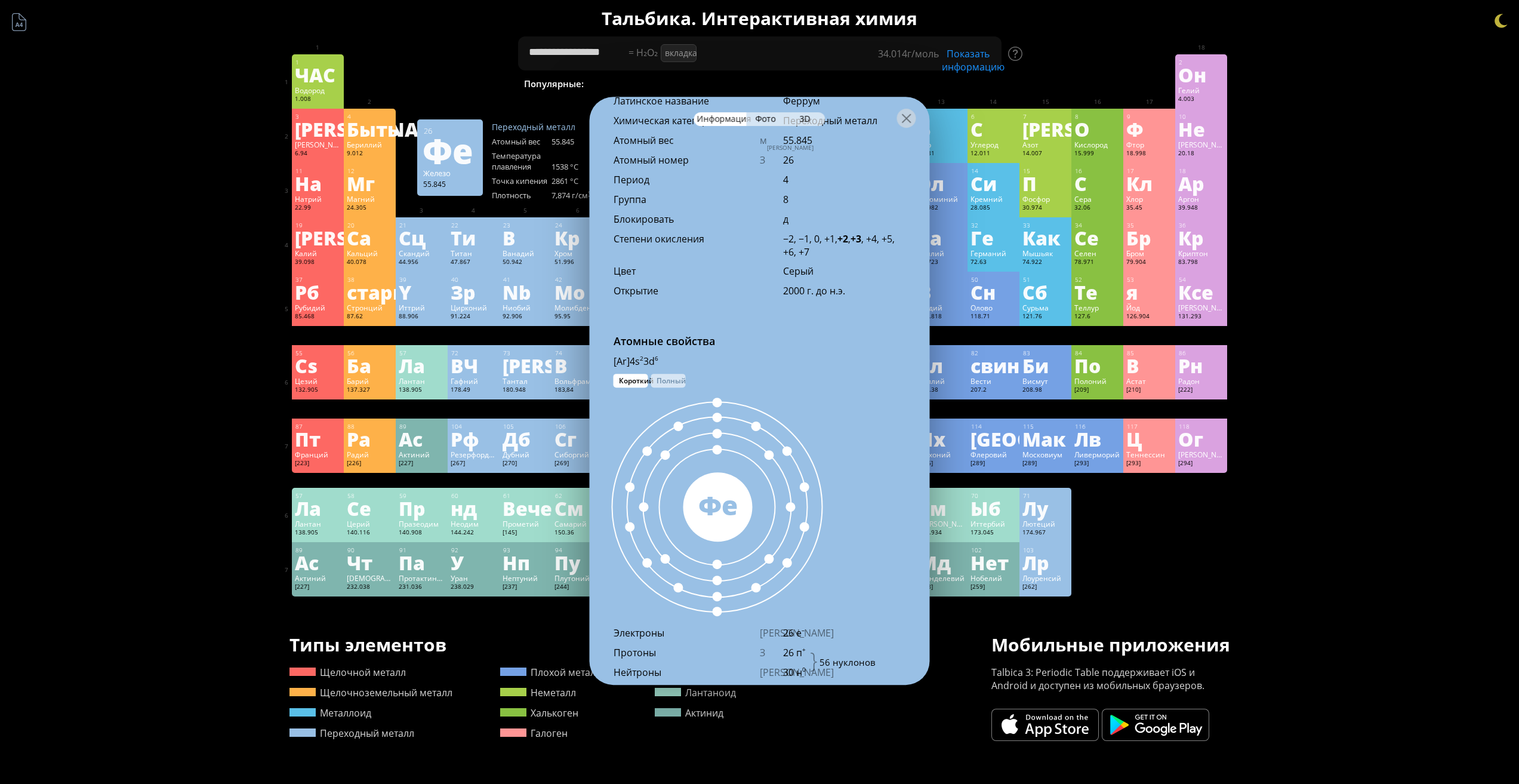
scroll to position [561, 0]
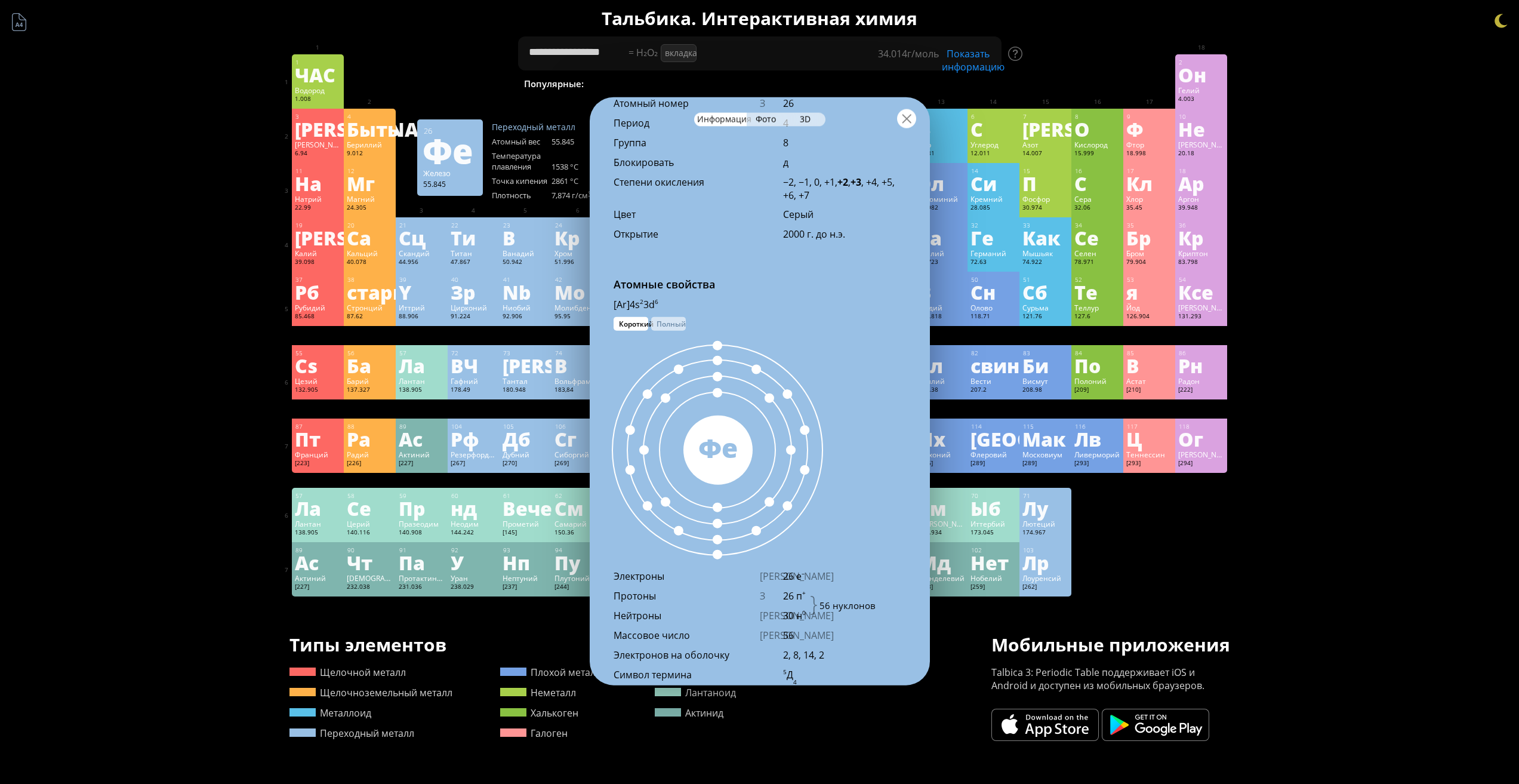
click at [904, 122] on div at bounding box center [907, 118] width 19 height 19
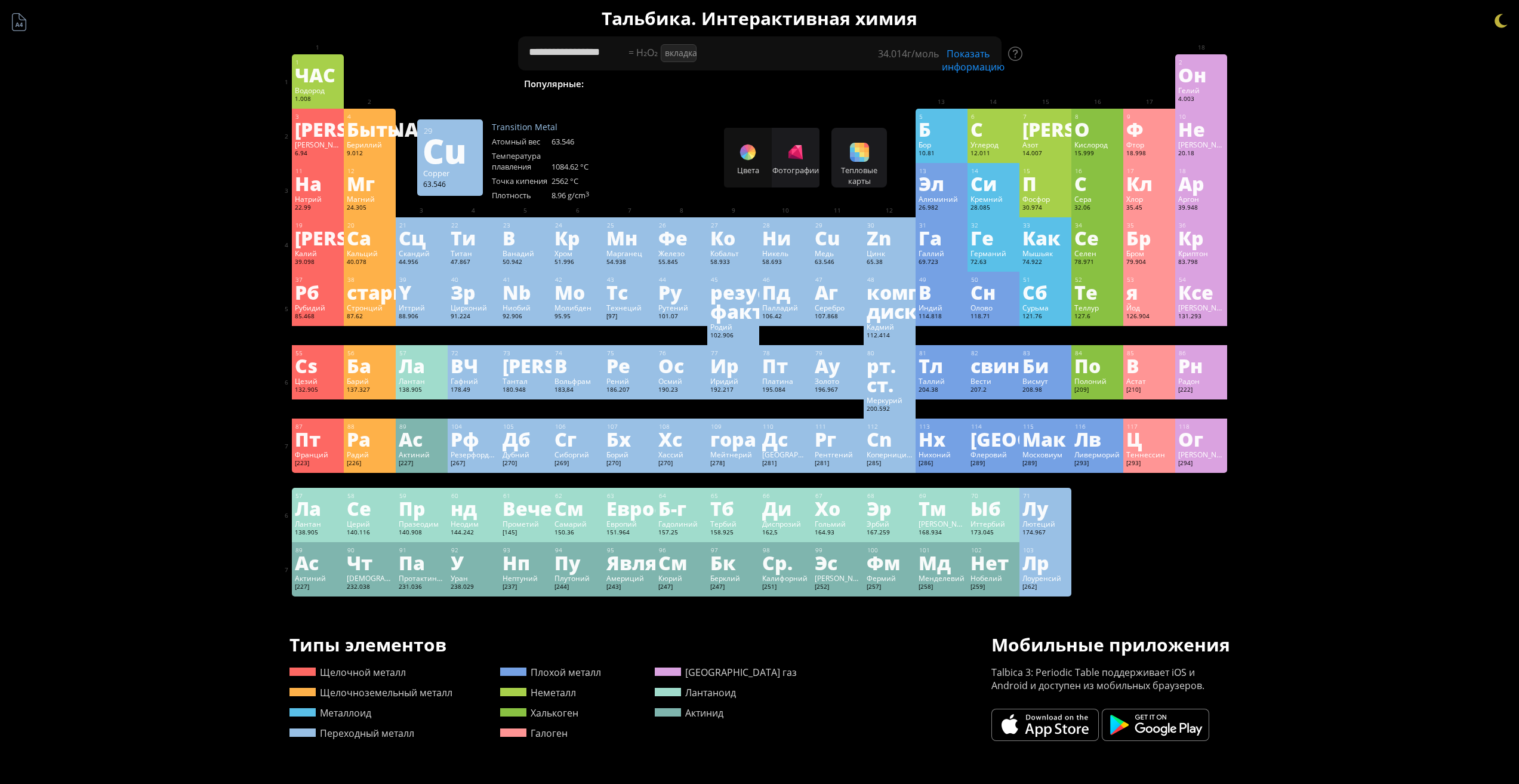
click at [832, 253] on font "Медь" at bounding box center [824, 253] width 19 height 10
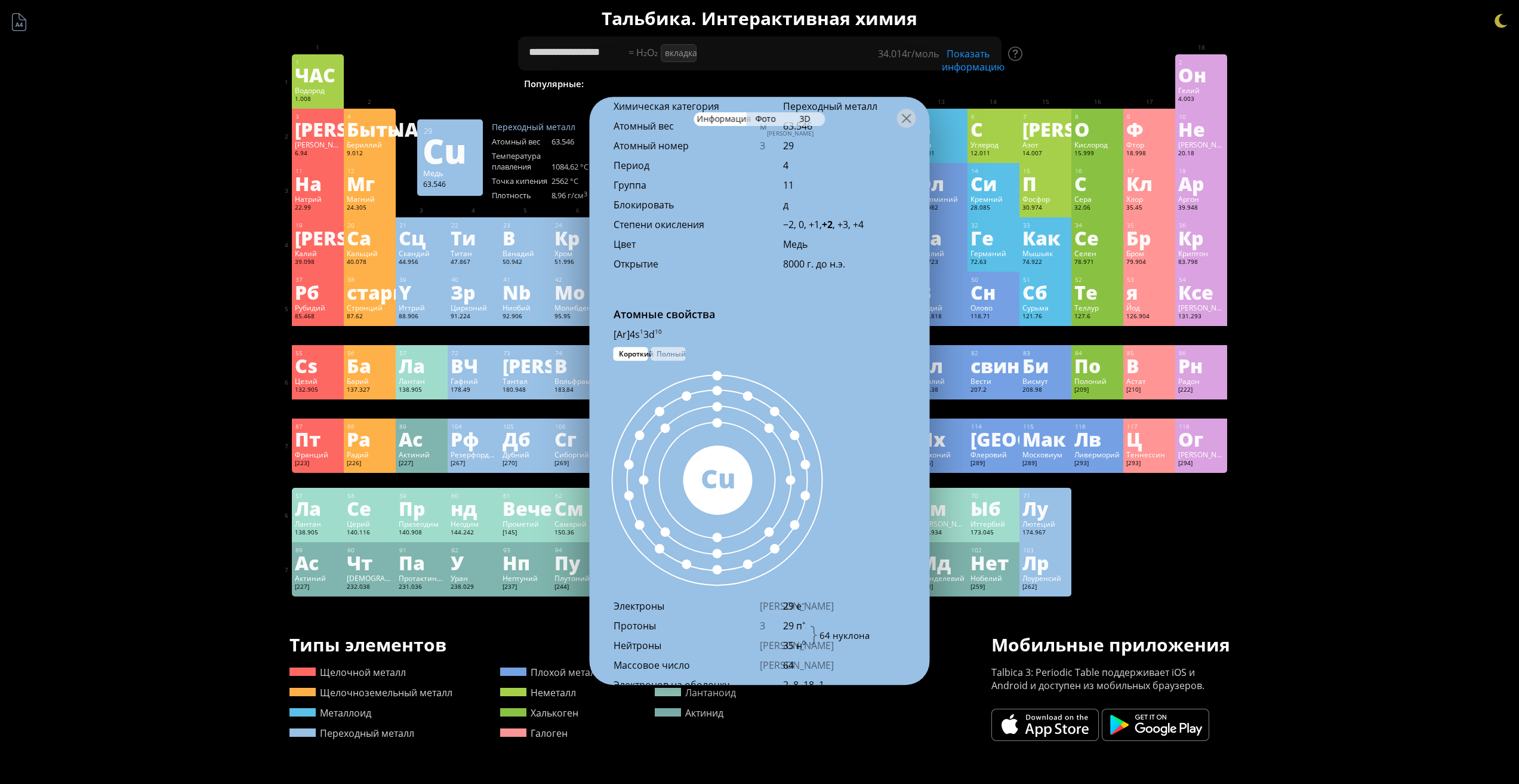
scroll to position [589, 0]
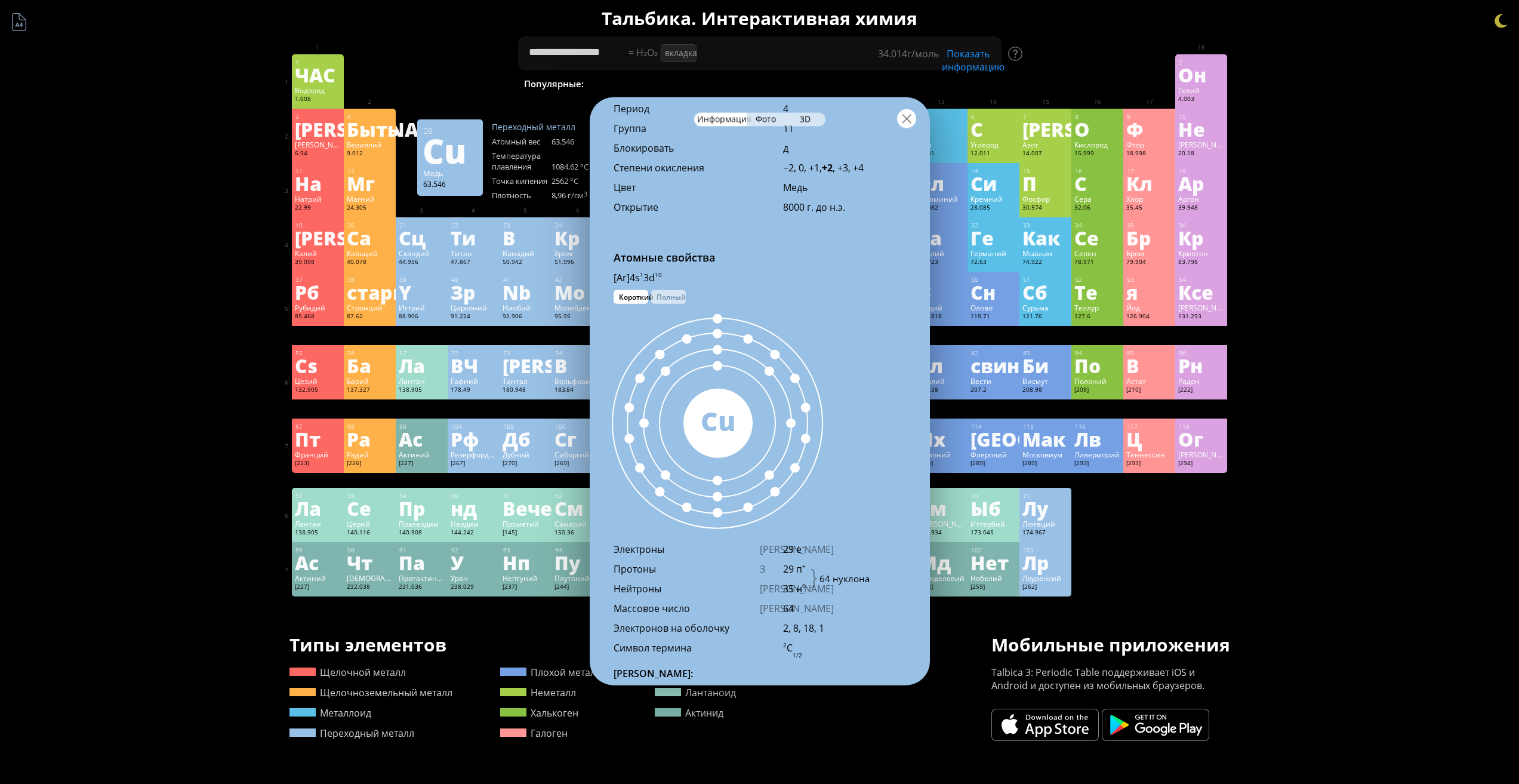
click at [909, 120] on div at bounding box center [907, 118] width 19 height 19
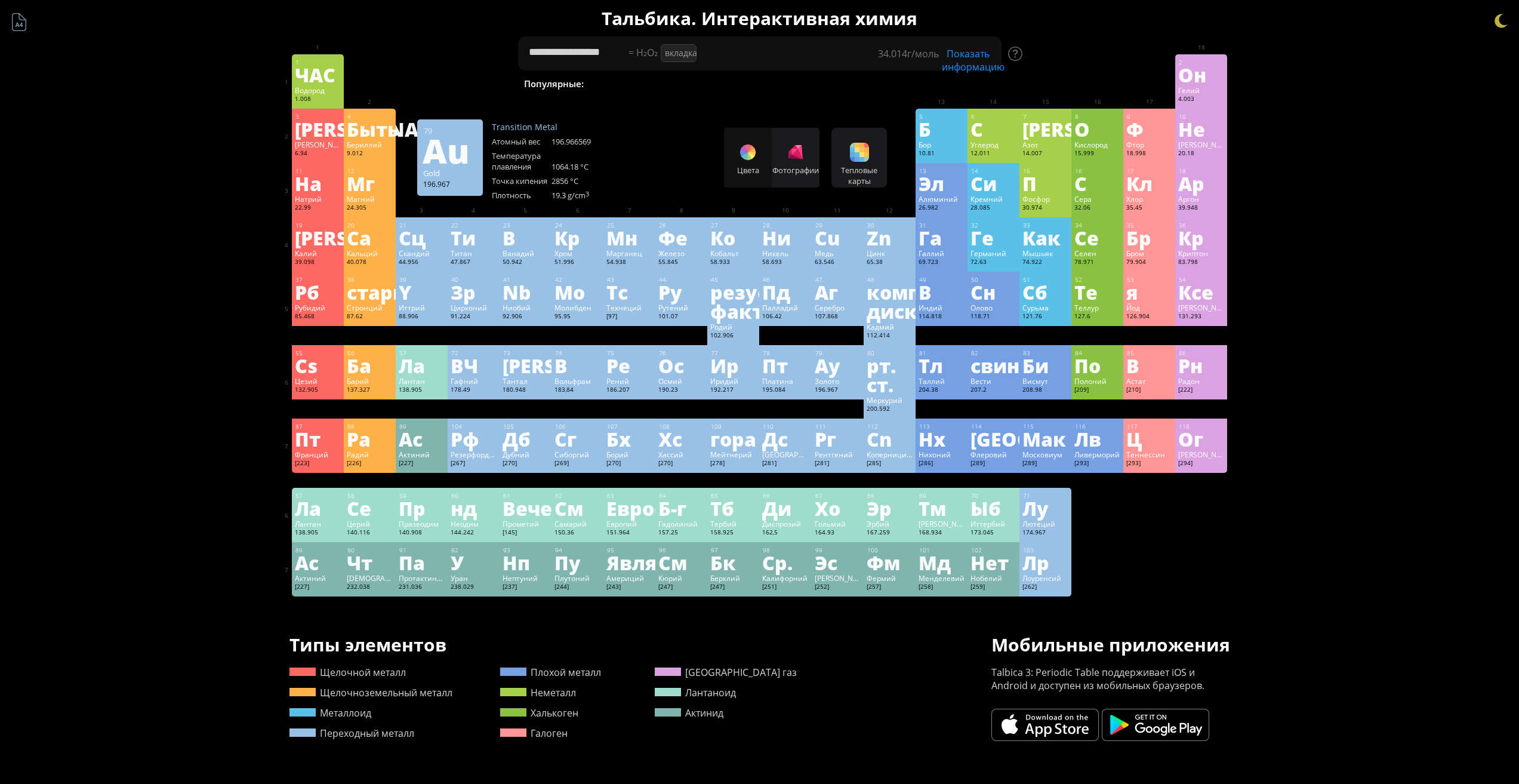
click at [853, 356] on div "Ау" at bounding box center [838, 365] width 46 height 19
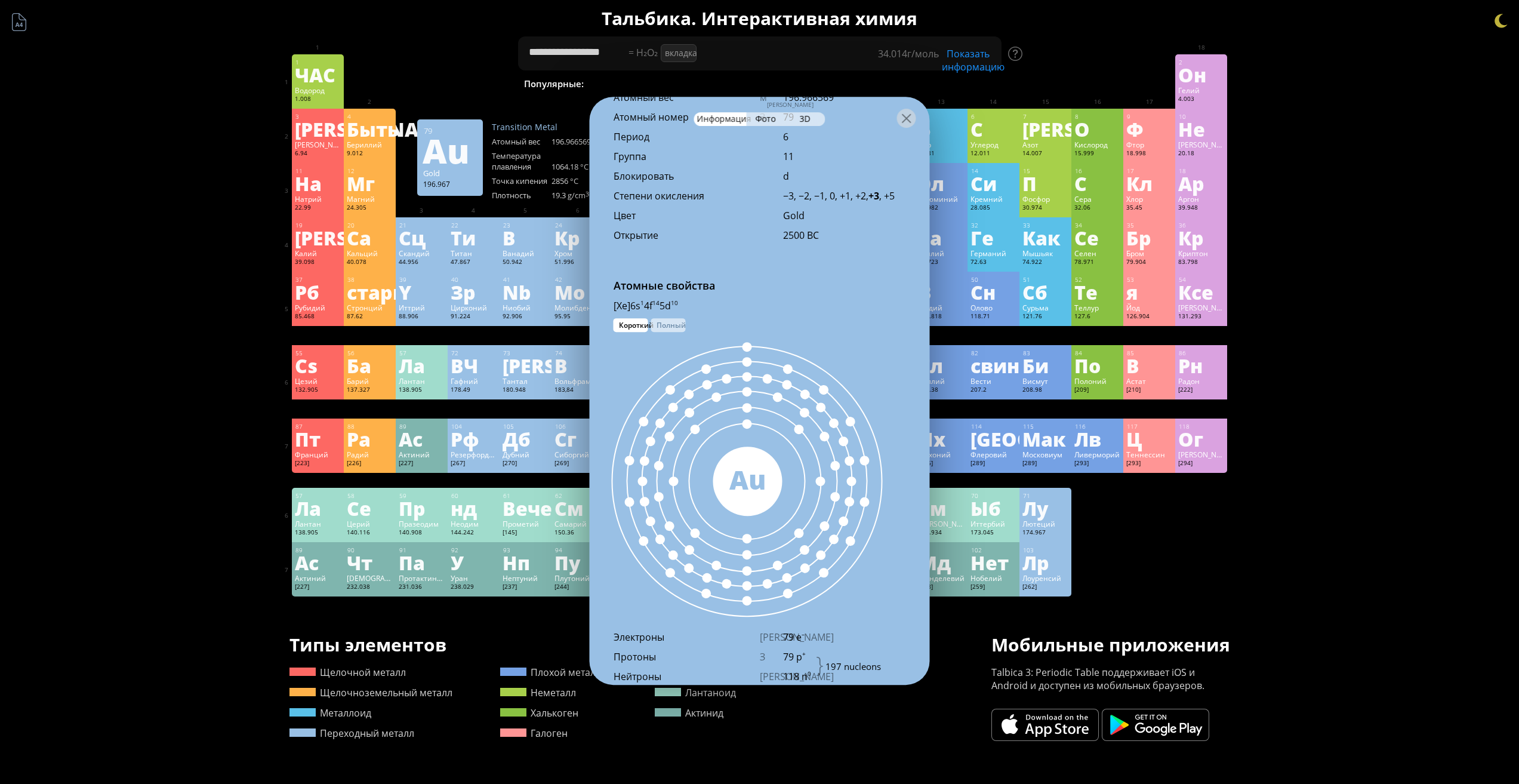
scroll to position [518, 0]
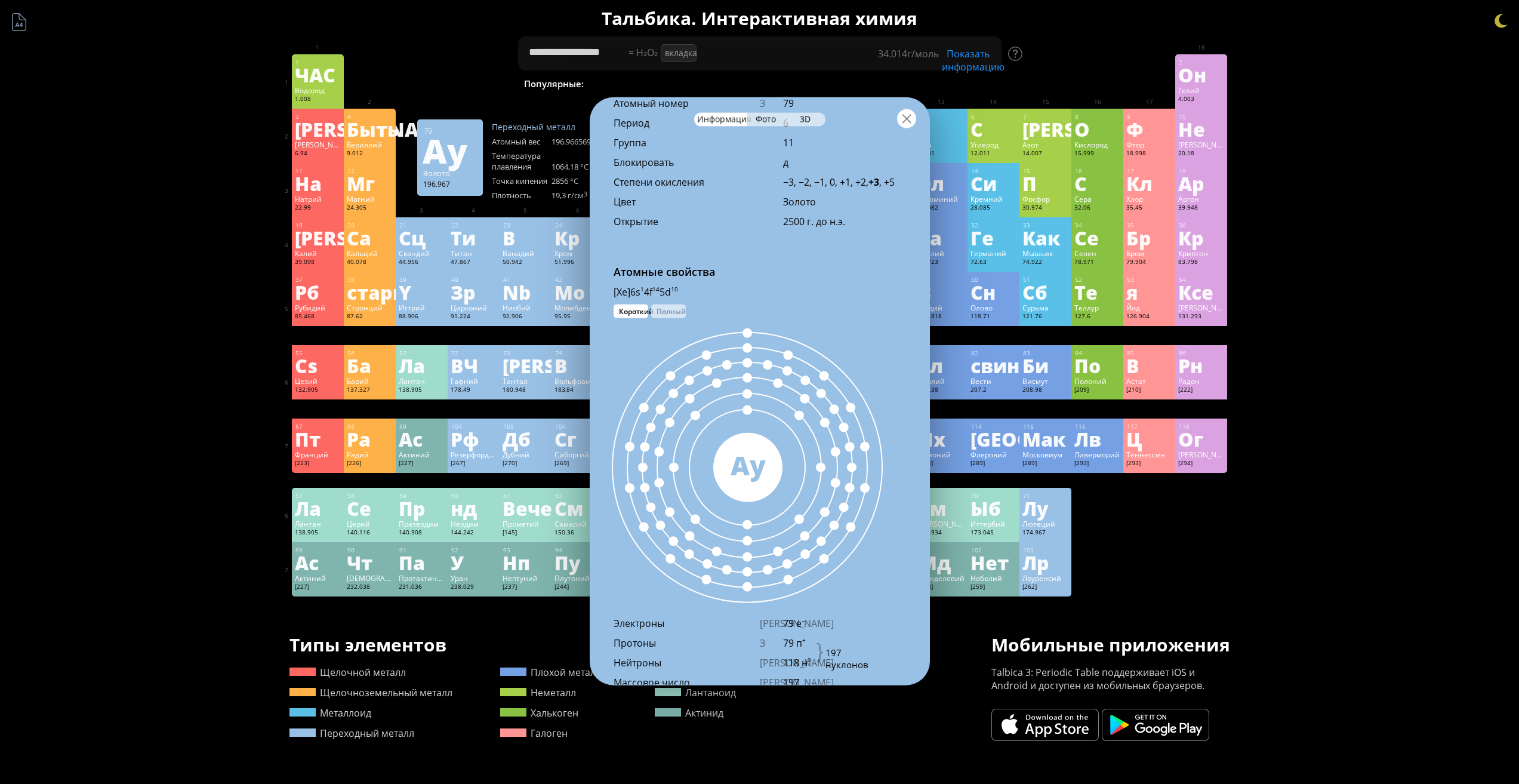
click at [903, 121] on div at bounding box center [907, 118] width 19 height 19
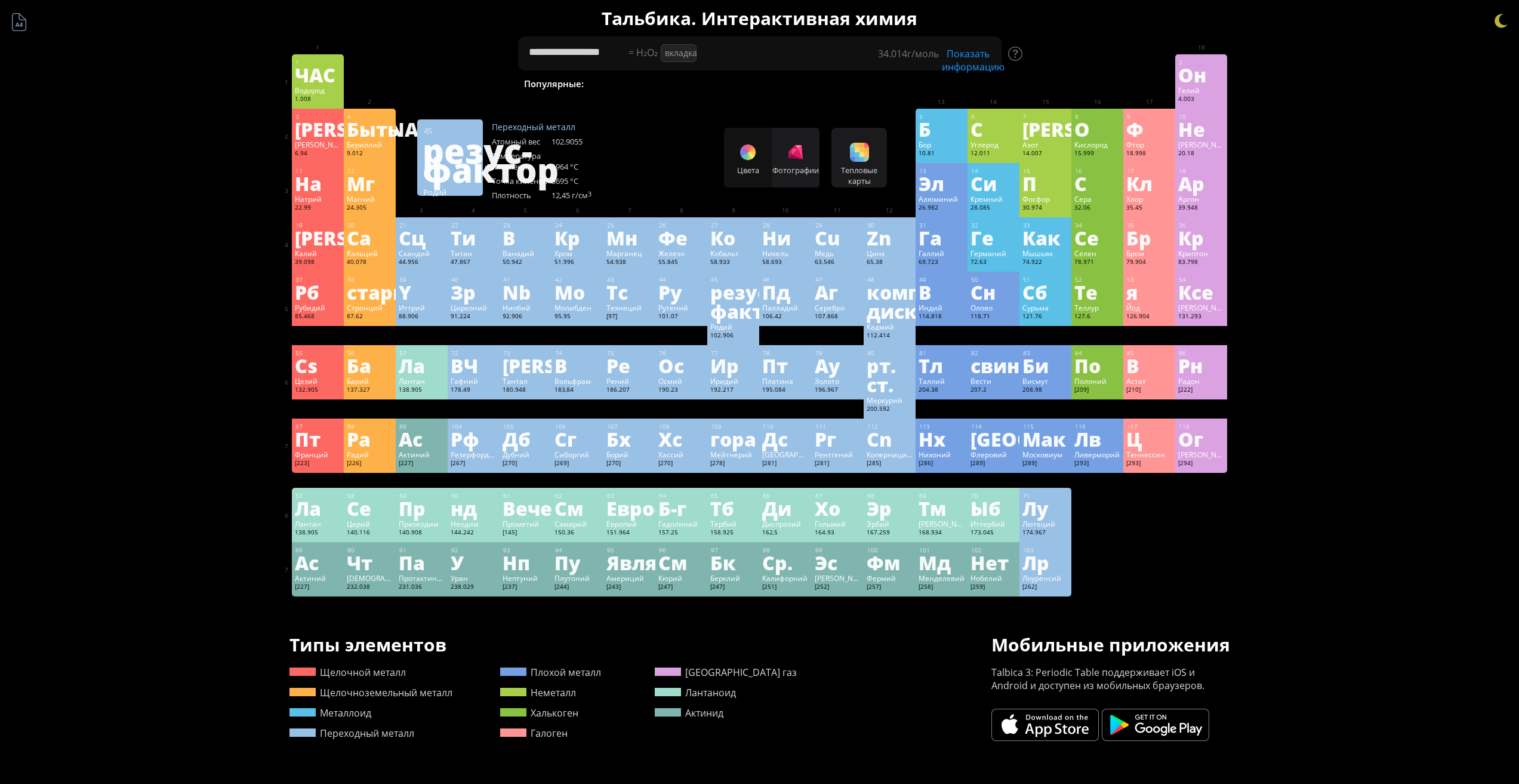
click at [684, 320] on div "101.07" at bounding box center [681, 317] width 46 height 10
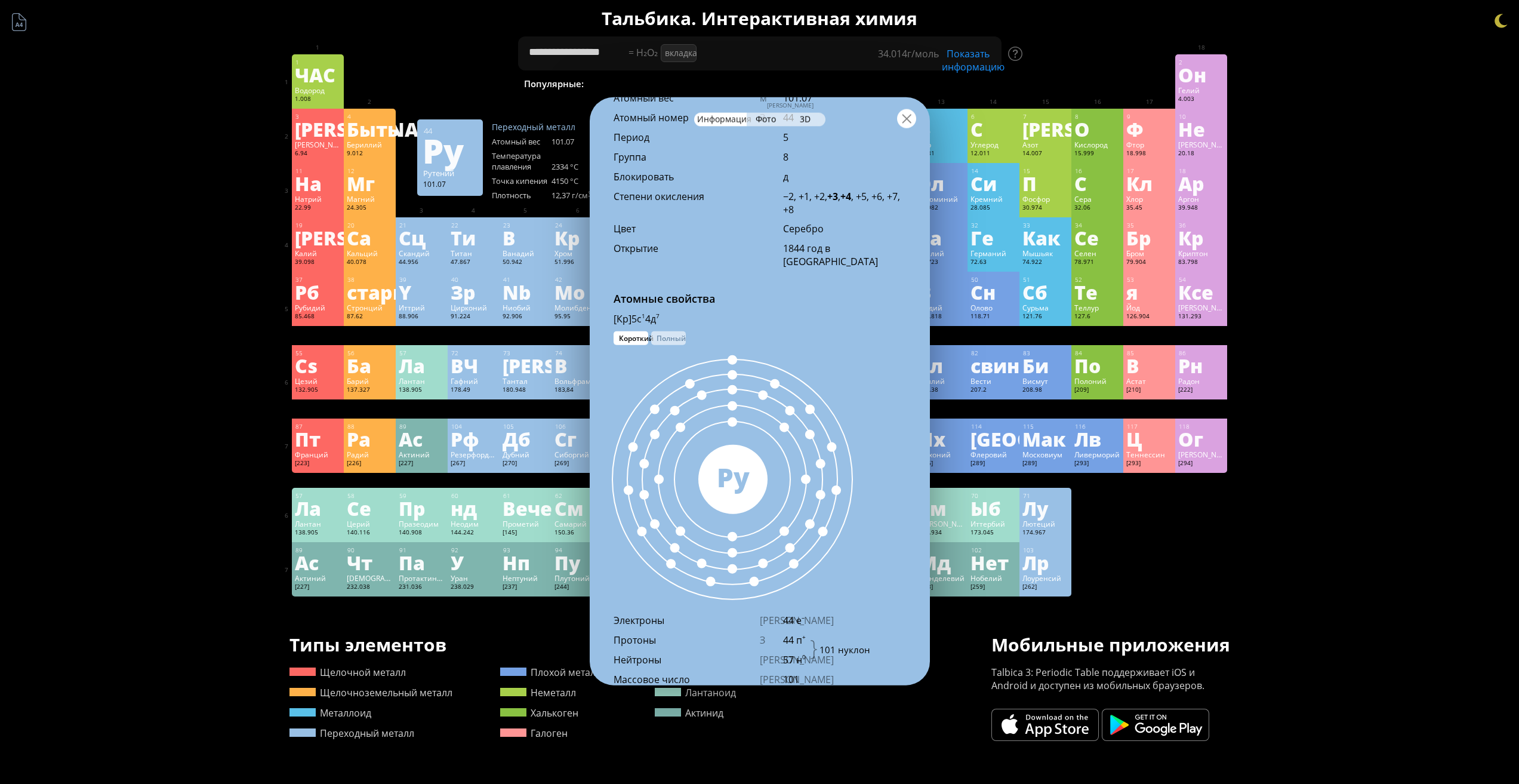
click at [906, 121] on div at bounding box center [907, 118] width 19 height 19
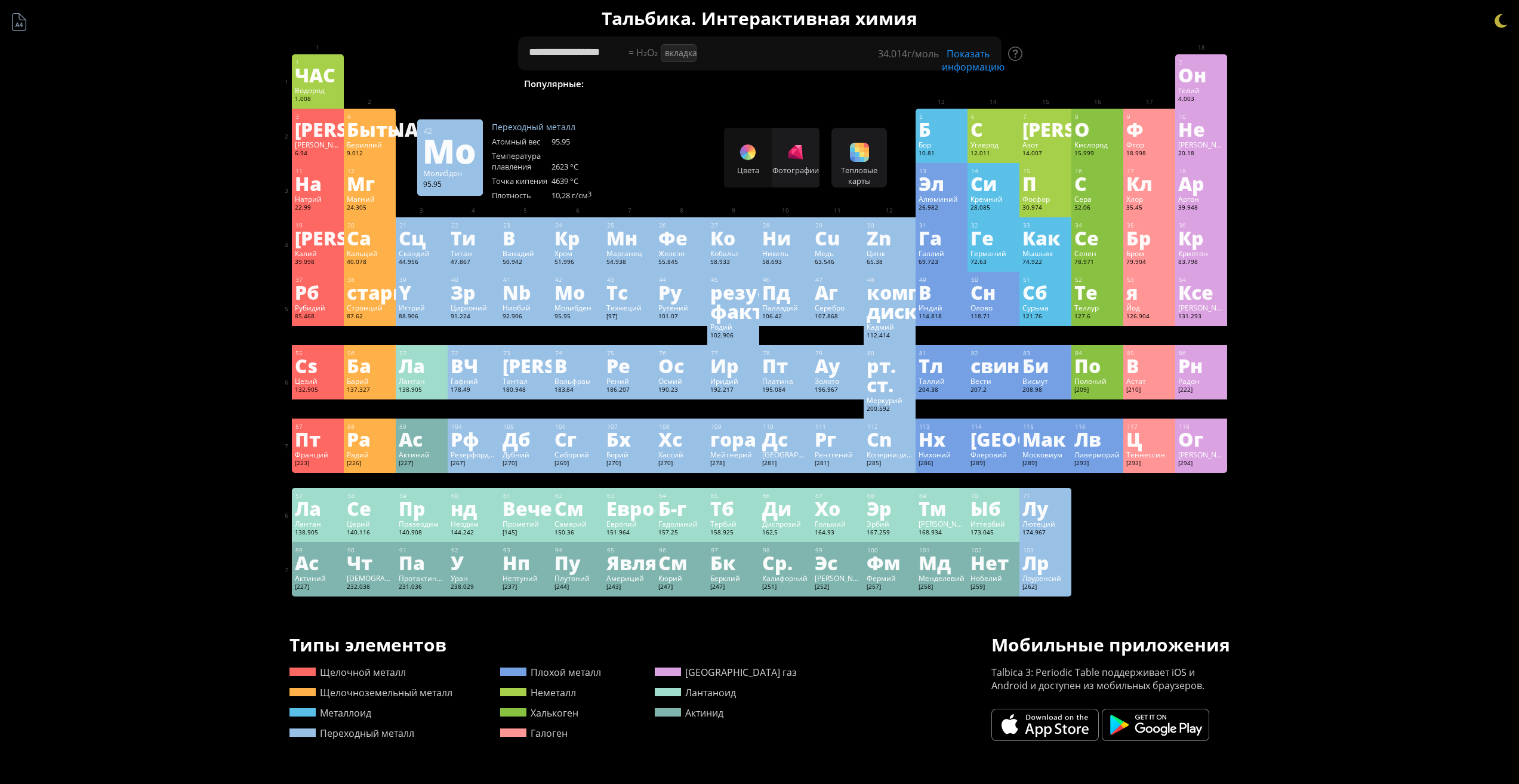
click at [593, 294] on div "Мо" at bounding box center [578, 292] width 46 height 19
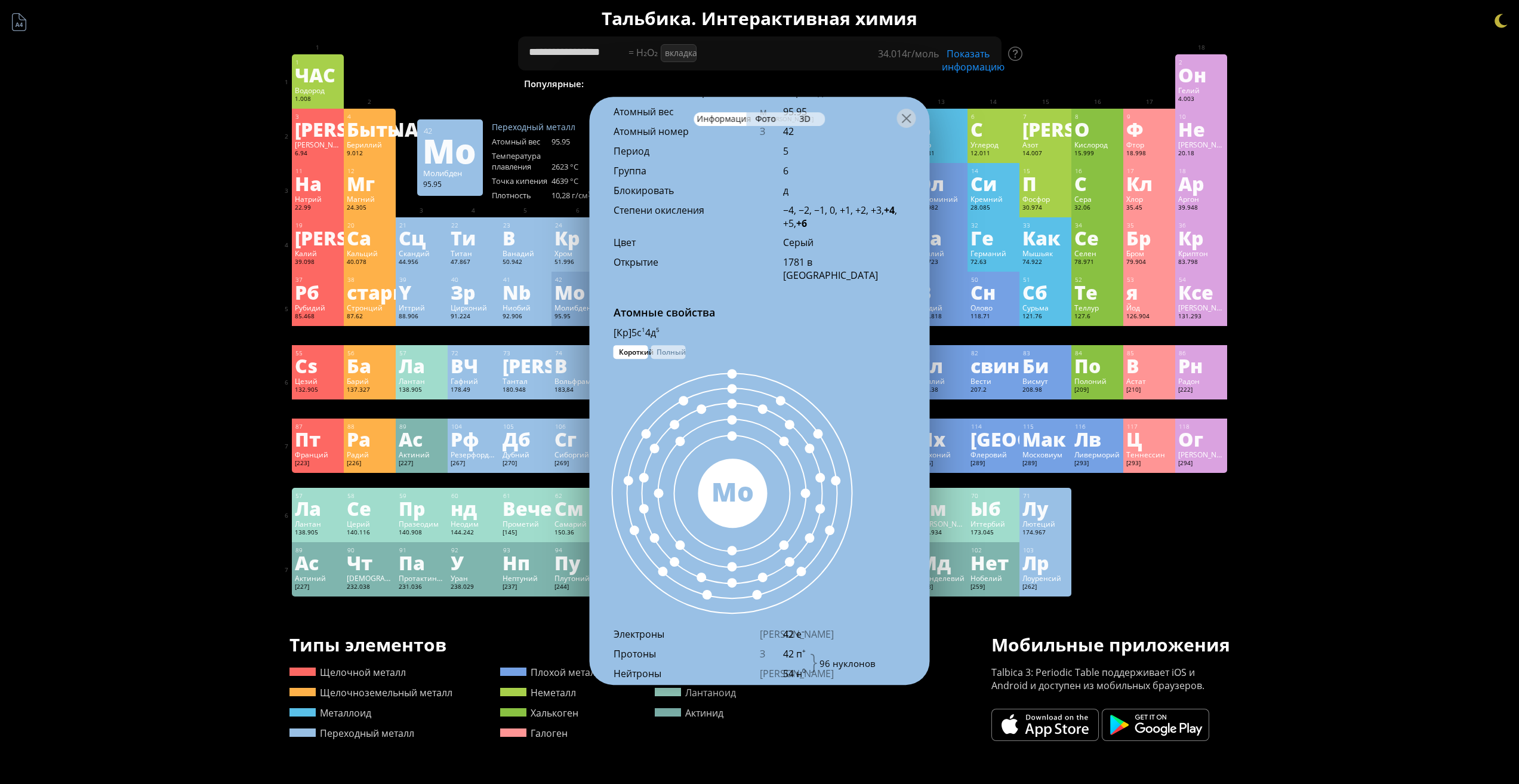
scroll to position [547, 0]
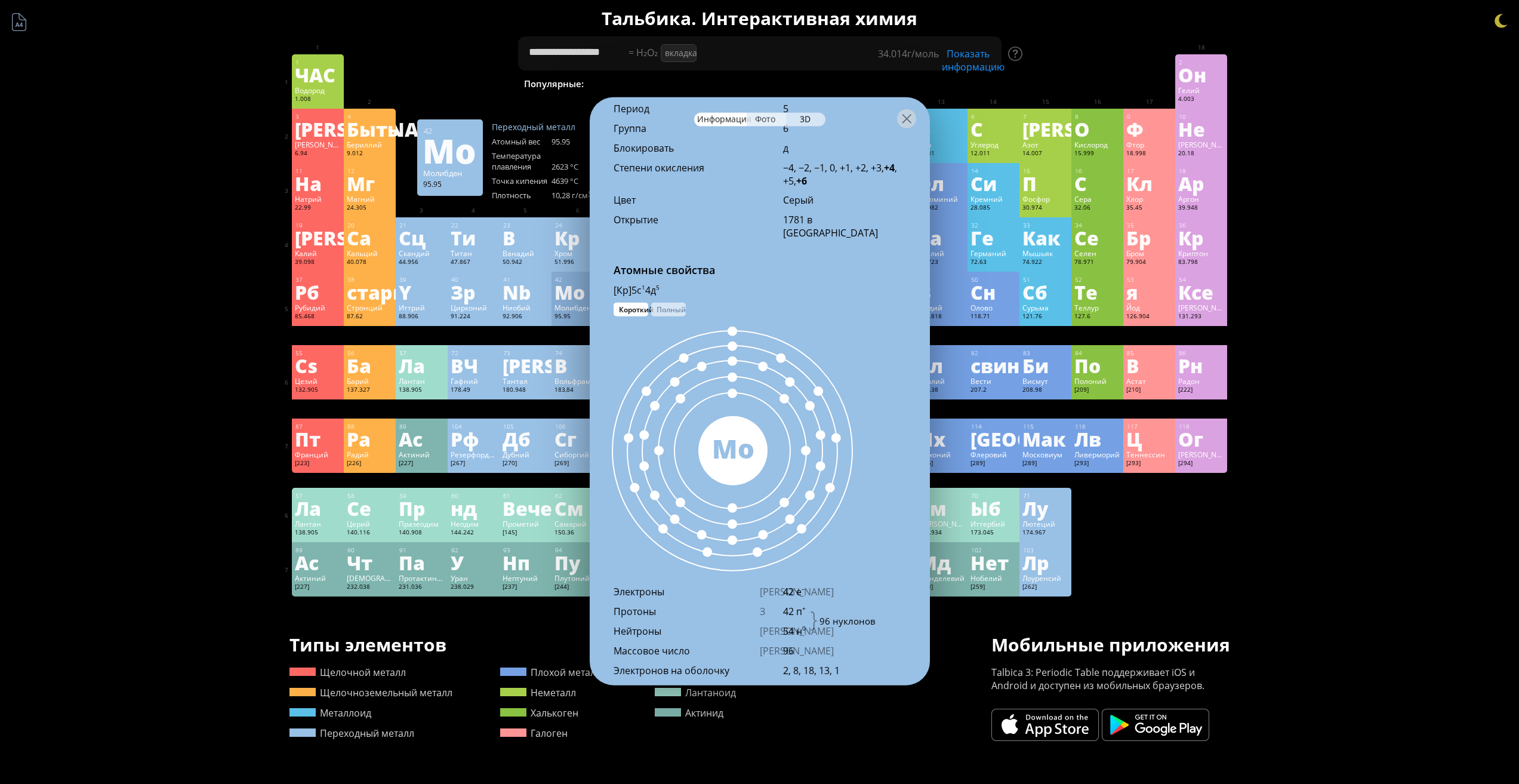
drag, startPoint x: 764, startPoint y: 130, endPoint x: 772, endPoint y: 121, distance: 12.0
click at [765, 128] on div at bounding box center [760, 118] width 341 height 42
click at [773, 122] on font "Фото" at bounding box center [765, 116] width 20 height 11
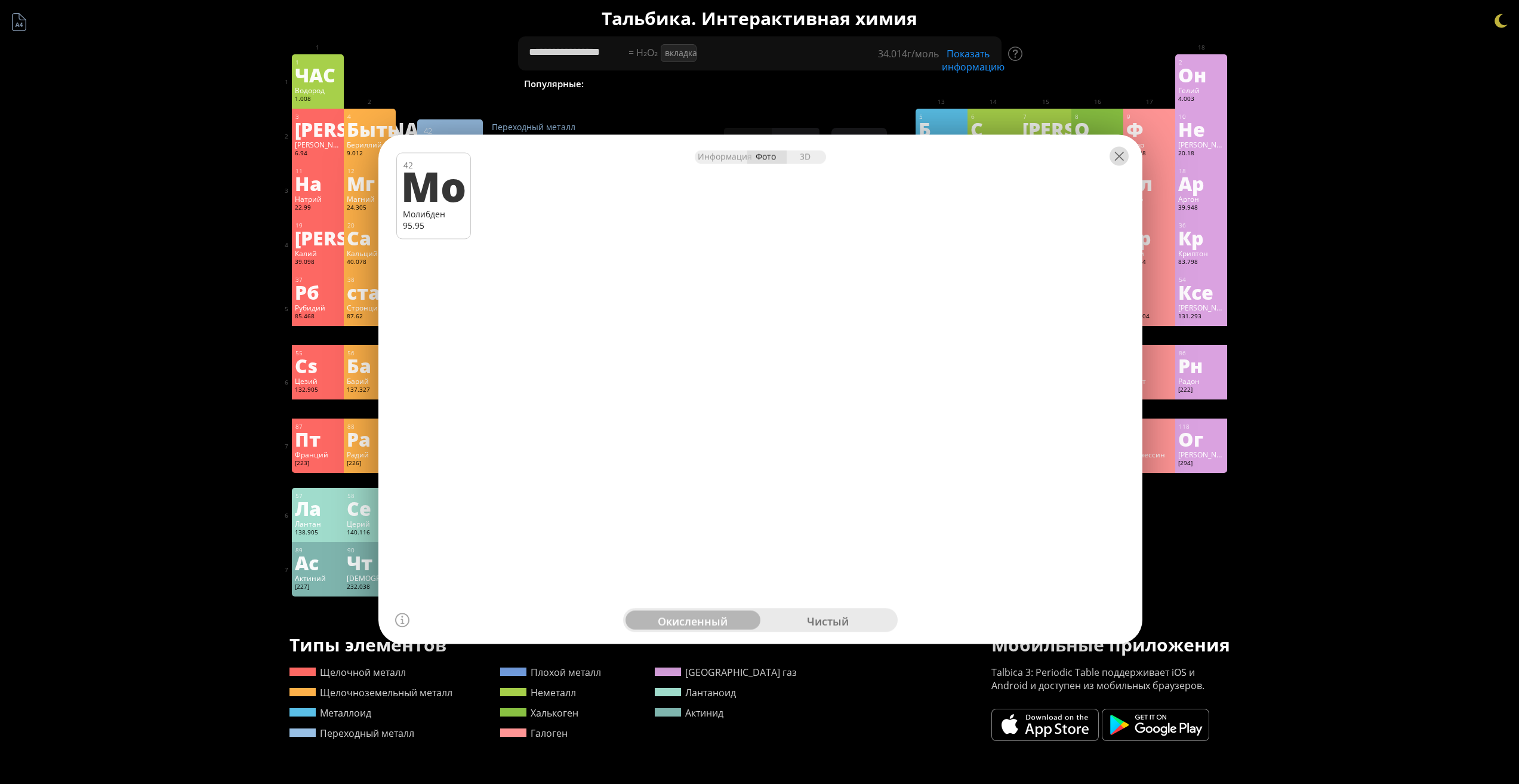
click at [1121, 159] on div at bounding box center [1119, 156] width 19 height 19
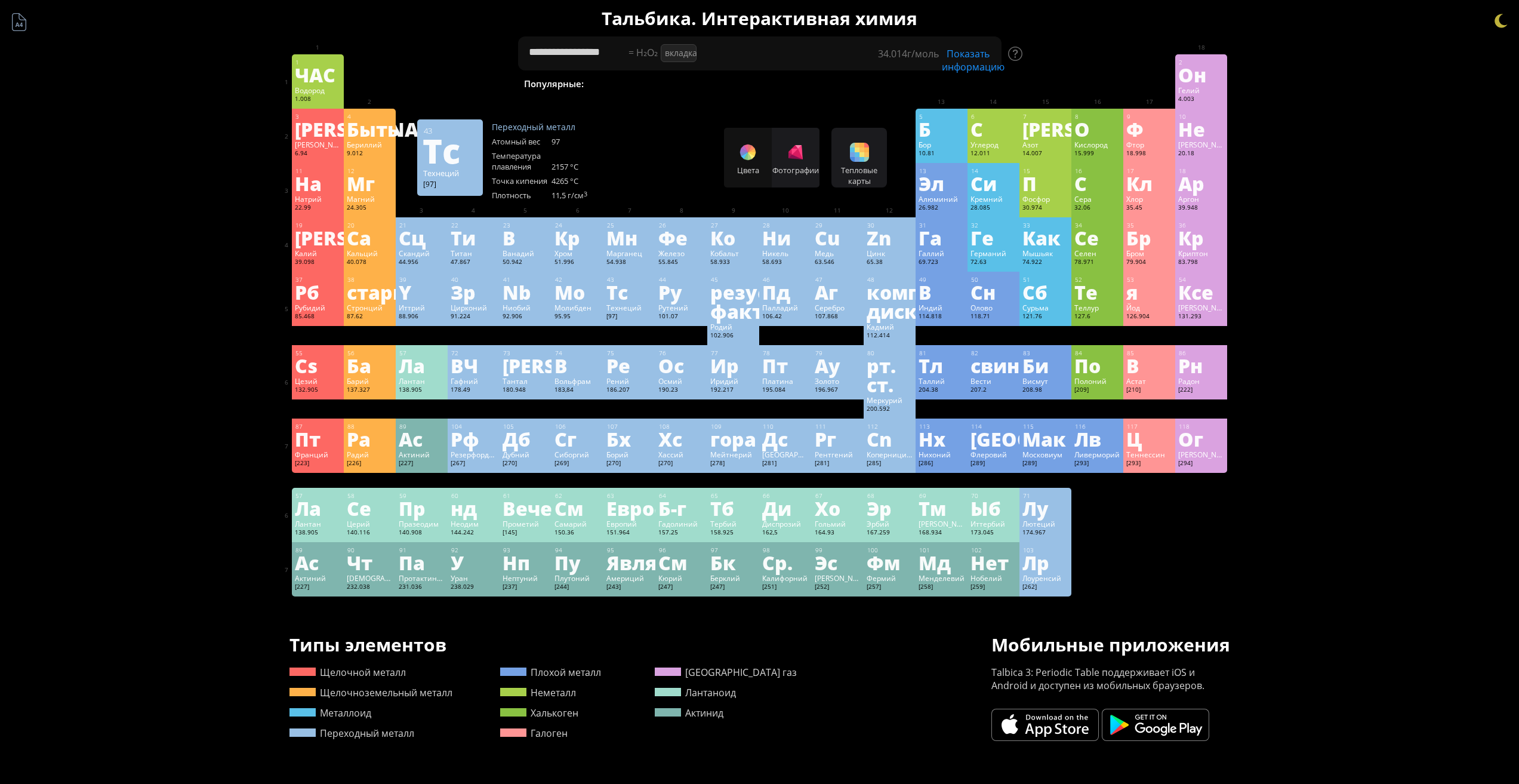
click at [652, 289] on div "Тс" at bounding box center [630, 292] width 46 height 19
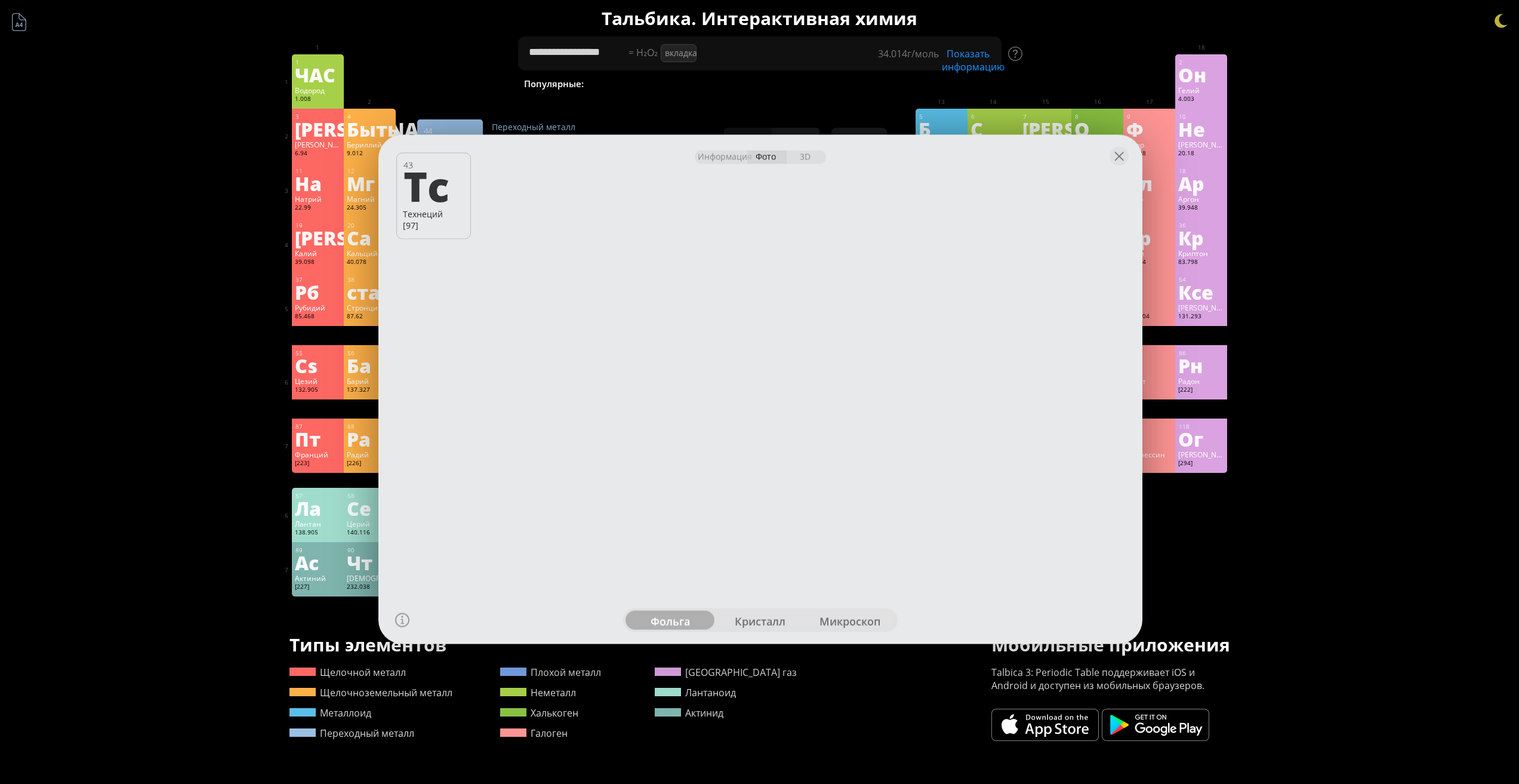
click at [1104, 163] on div at bounding box center [760, 155] width 764 height 42
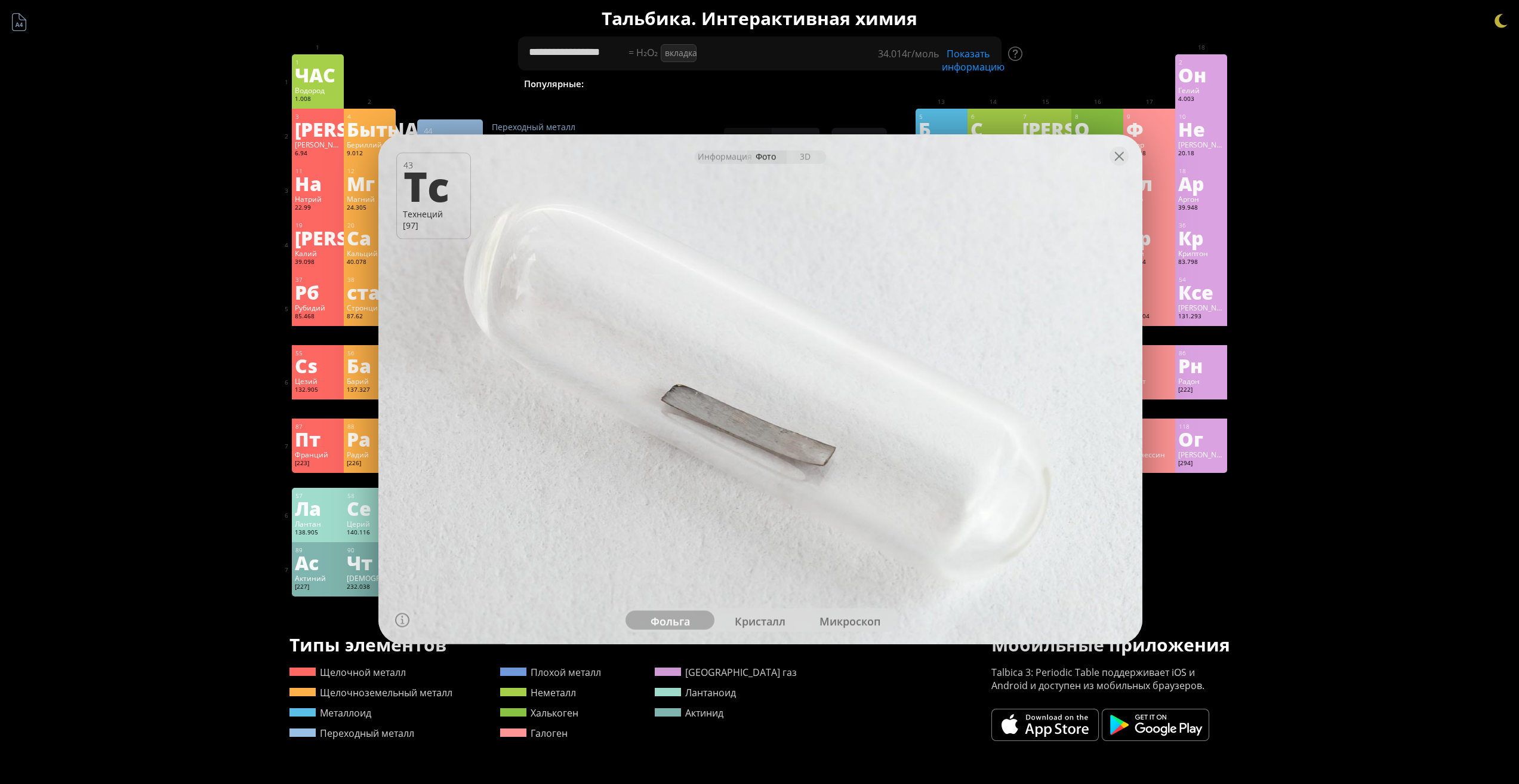
click at [762, 615] on font "кристалл" at bounding box center [760, 620] width 51 height 14
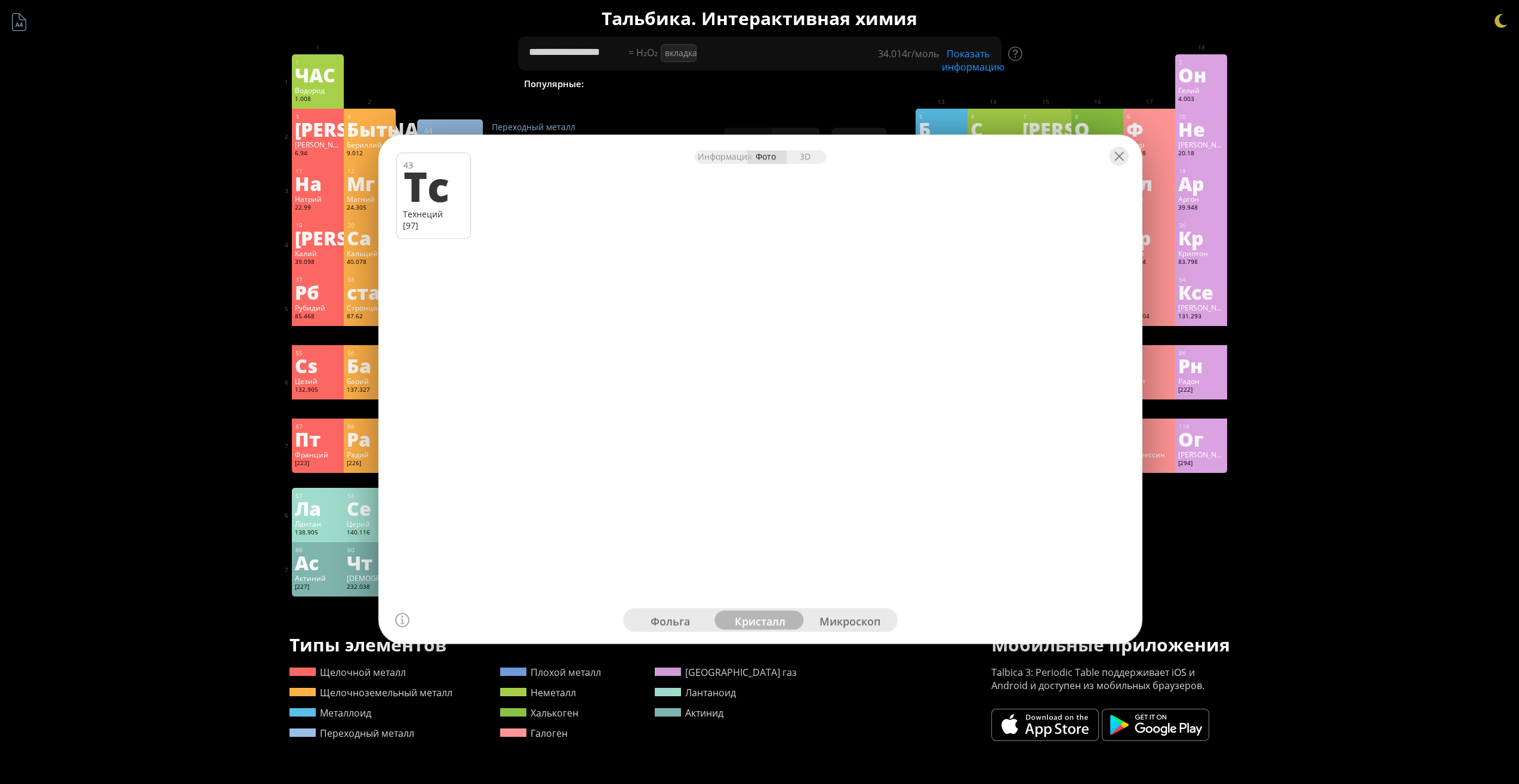
click at [833, 616] on font "микроскоп" at bounding box center [850, 620] width 61 height 14
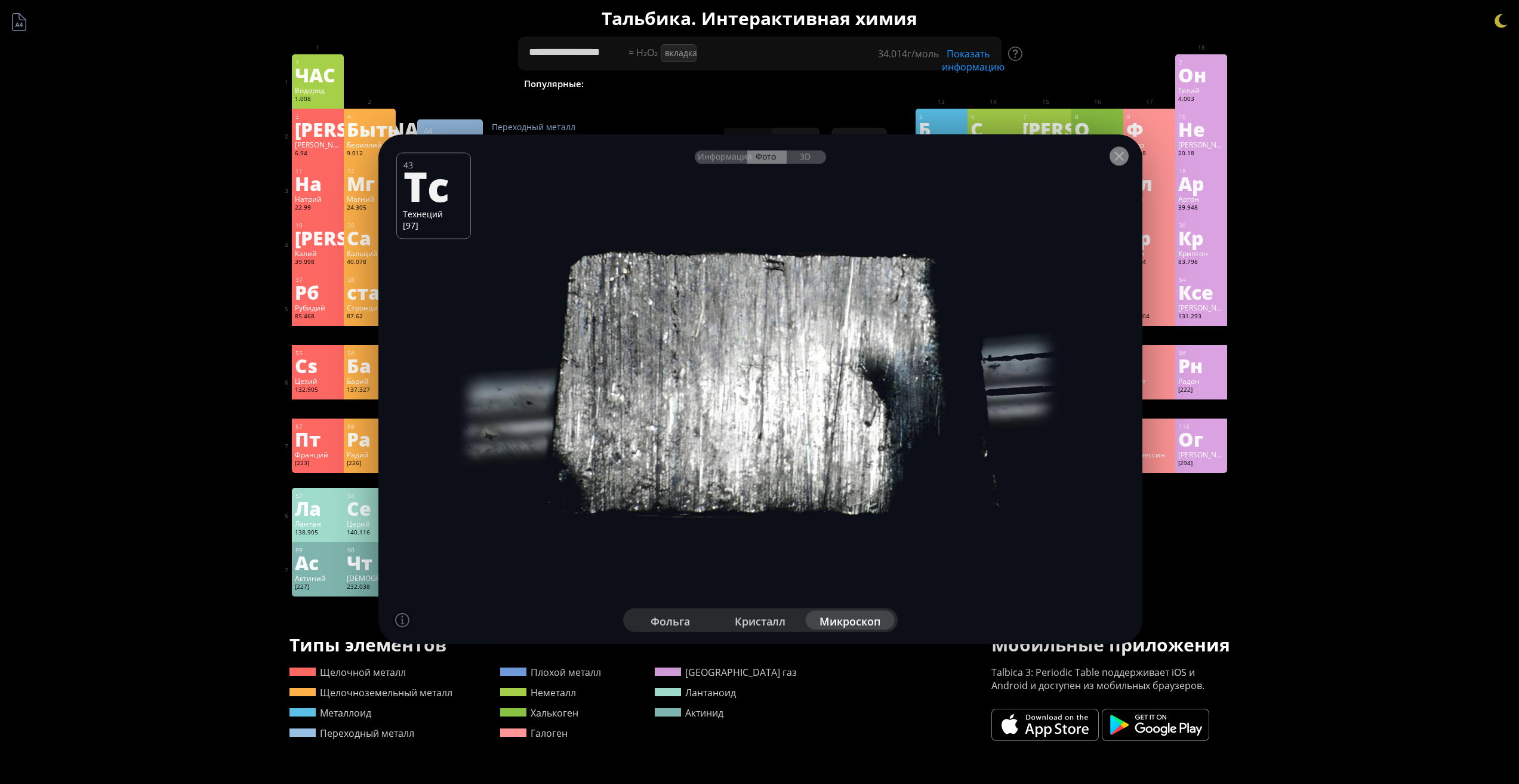
click at [1117, 155] on div at bounding box center [1119, 156] width 19 height 19
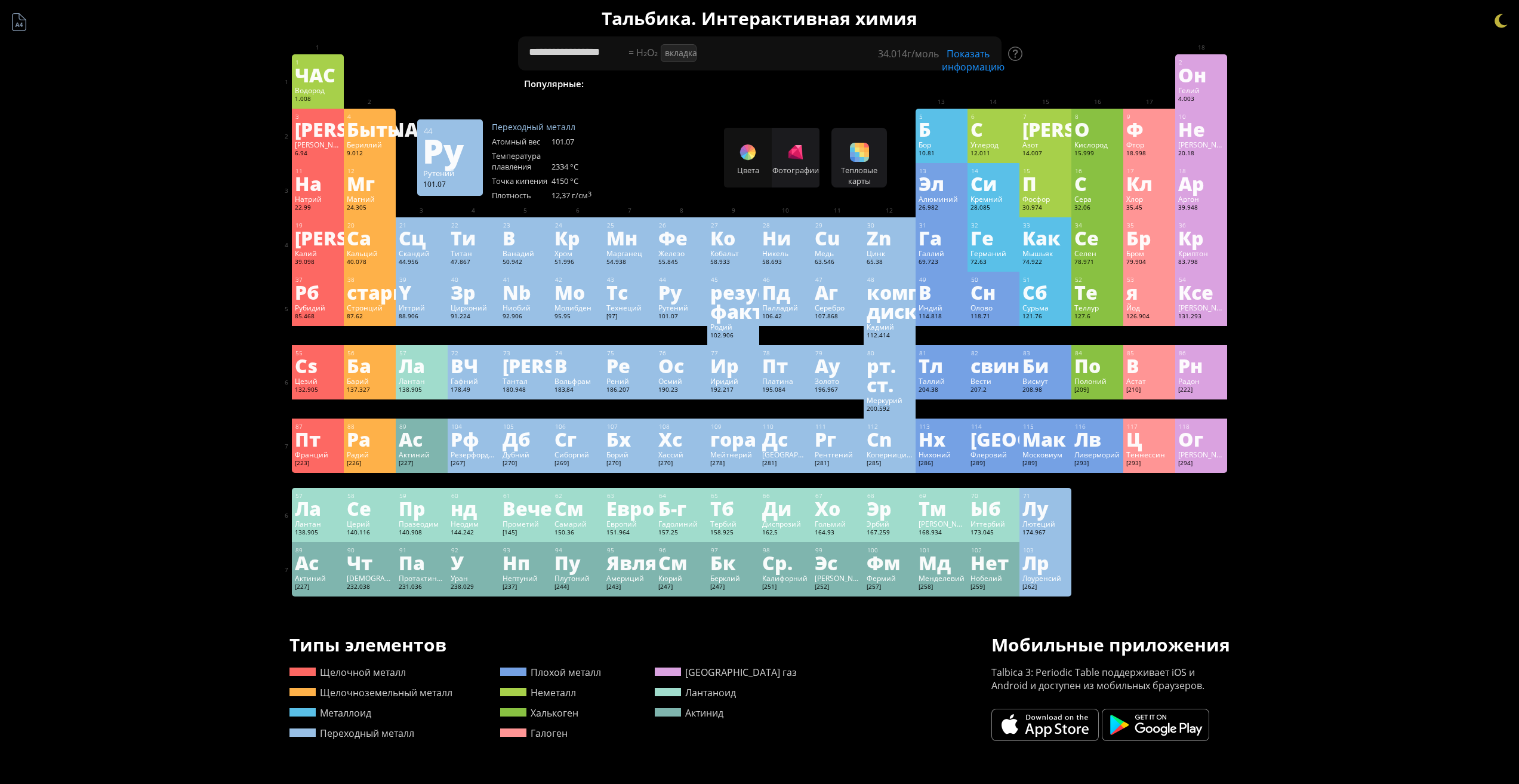
click at [682, 310] on font "Рутений" at bounding box center [673, 307] width 30 height 10
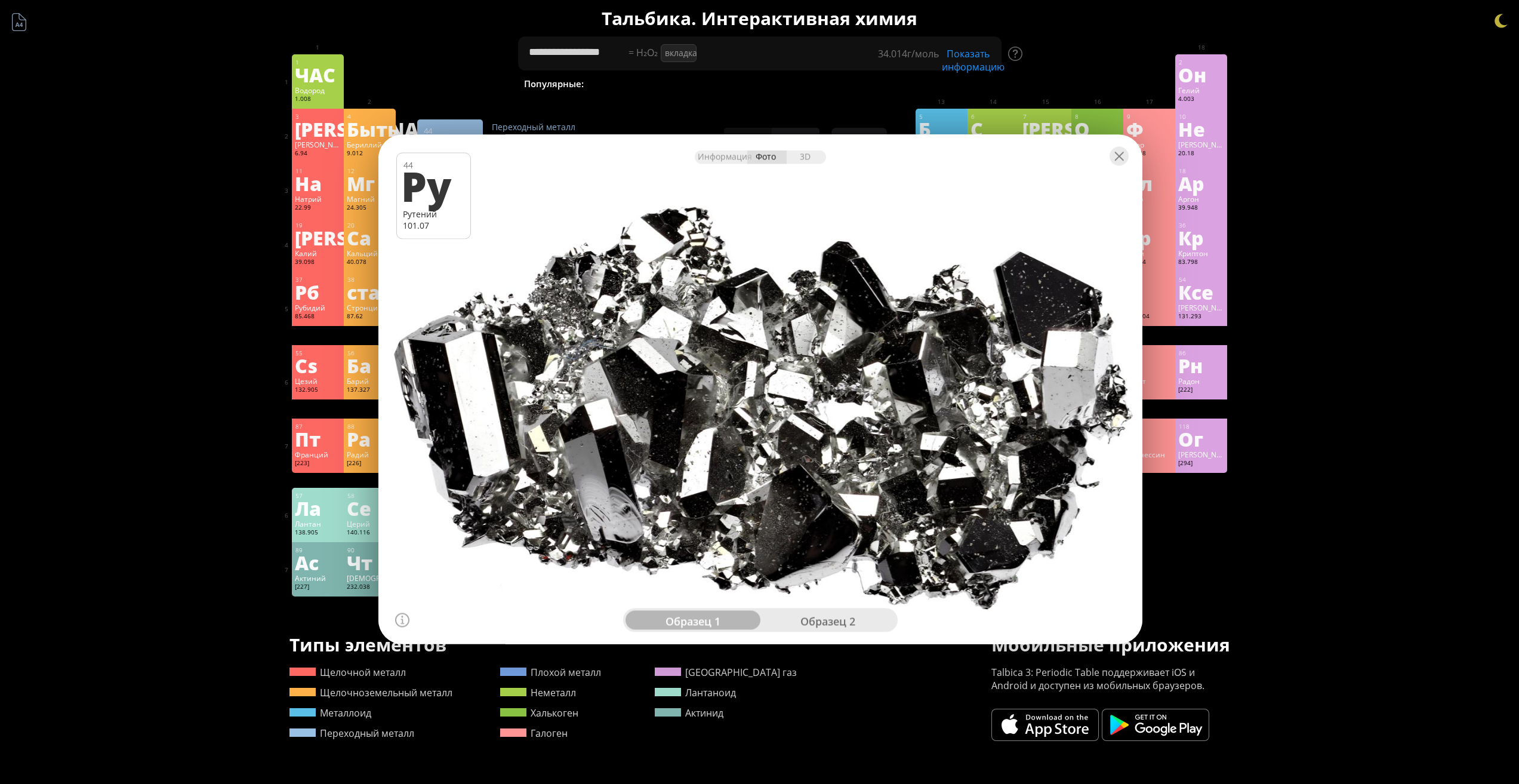
click at [815, 613] on font "образец 2" at bounding box center [828, 619] width 55 height 14
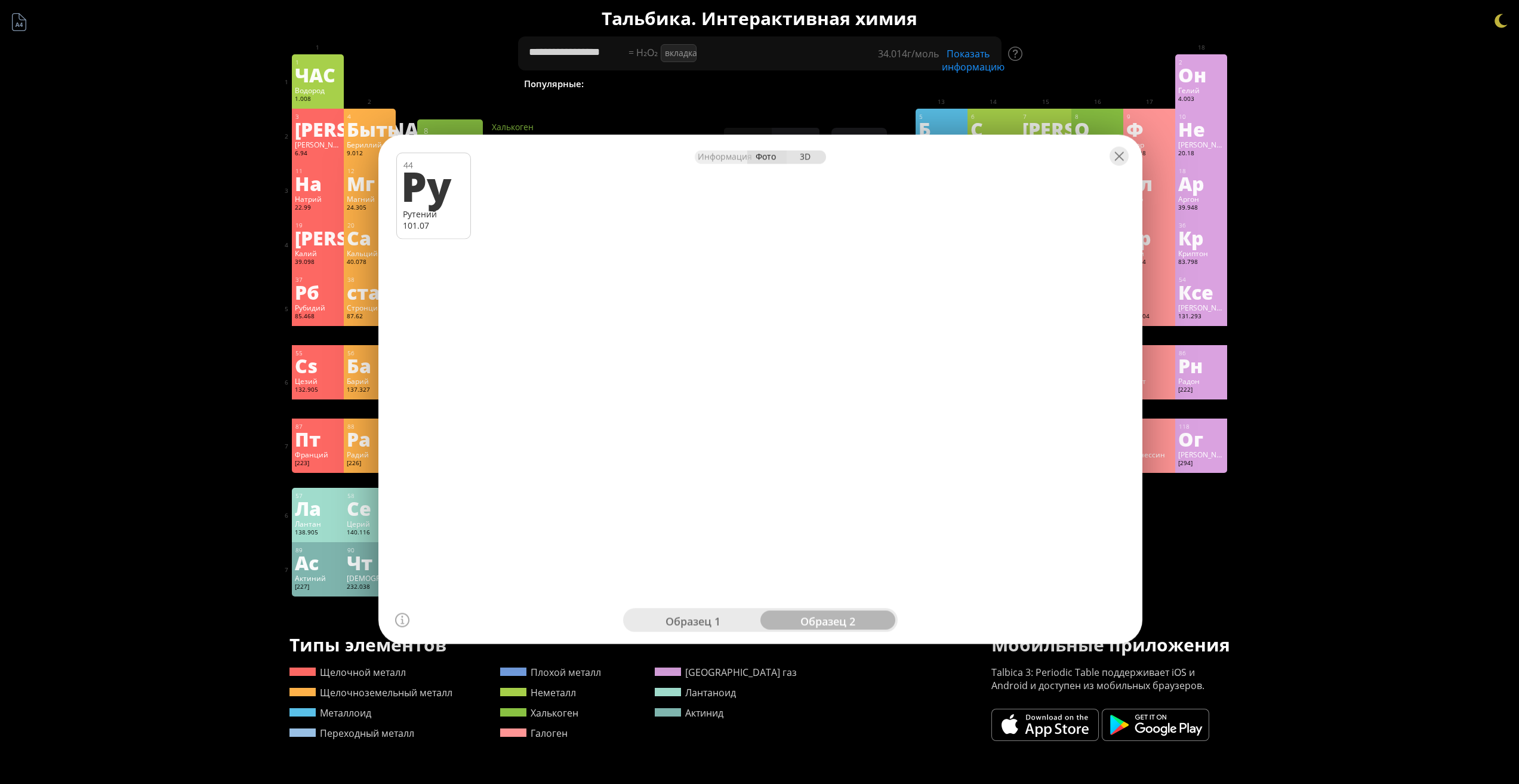
click at [812, 162] on div "3D" at bounding box center [806, 157] width 40 height 13
click at [1121, 163] on div at bounding box center [1119, 156] width 19 height 19
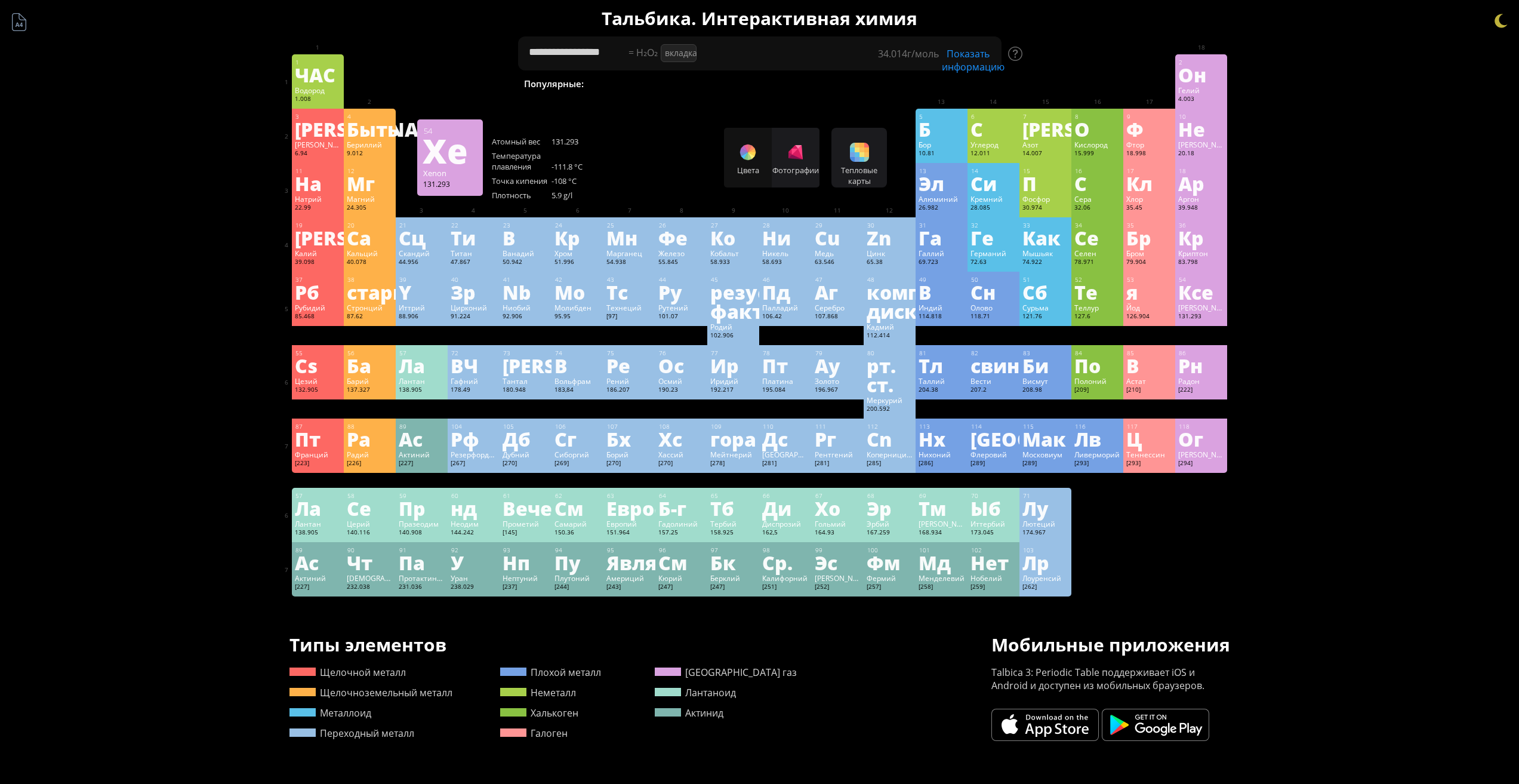
click at [1205, 307] on font "[PERSON_NAME]" at bounding box center [1206, 307] width 56 height 10
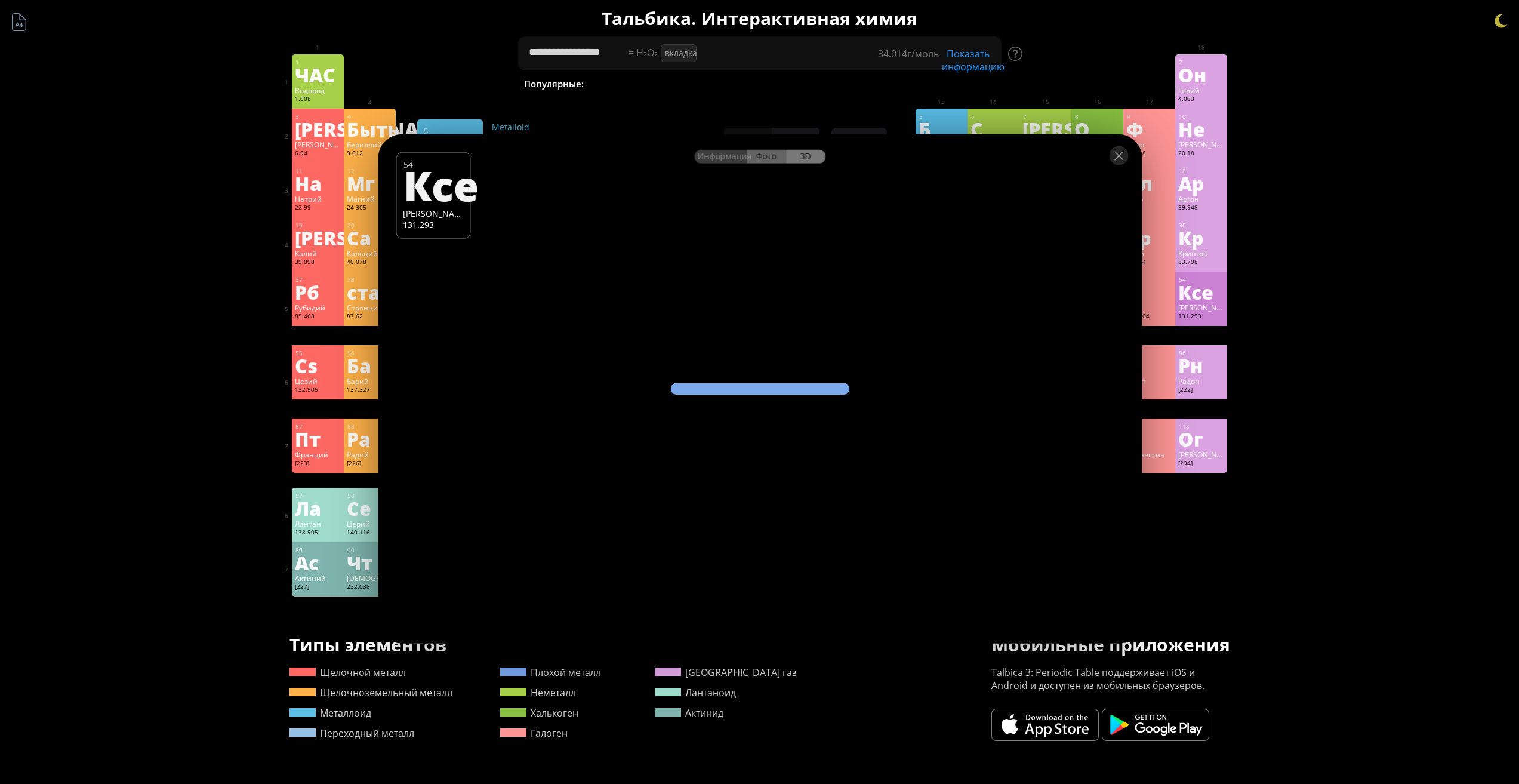
click at [769, 155] on font "Фото" at bounding box center [765, 156] width 20 height 11
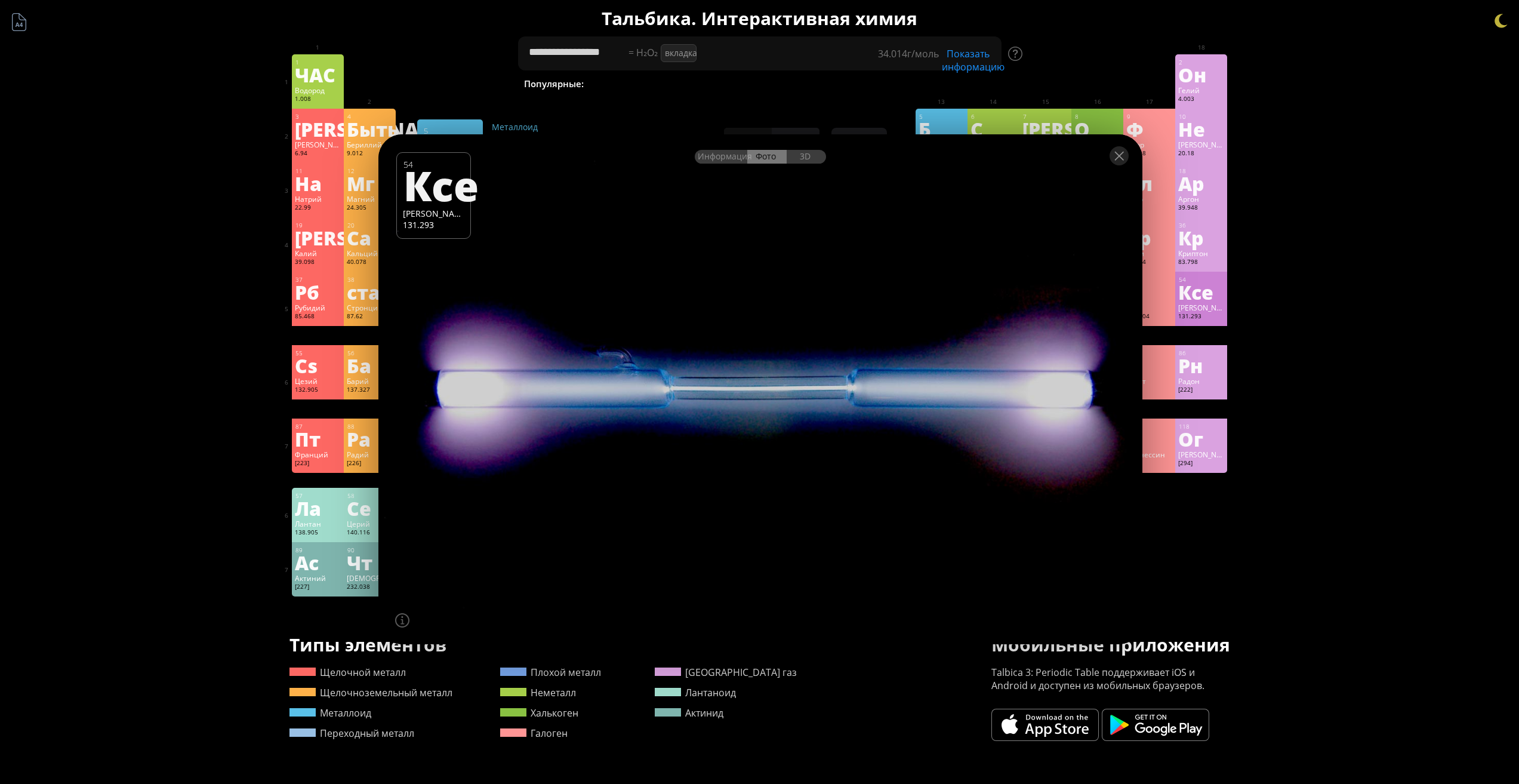
drag, startPoint x: 787, startPoint y: 335, endPoint x: 861, endPoint y: 395, distance: 95.3
click at [858, 396] on div at bounding box center [760, 388] width 772 height 515
drag, startPoint x: 861, startPoint y: 395, endPoint x: 991, endPoint y: 329, distance: 145.8
click at [988, 350] on div at bounding box center [760, 388] width 772 height 515
click at [815, 164] on div at bounding box center [760, 155] width 764 height 42
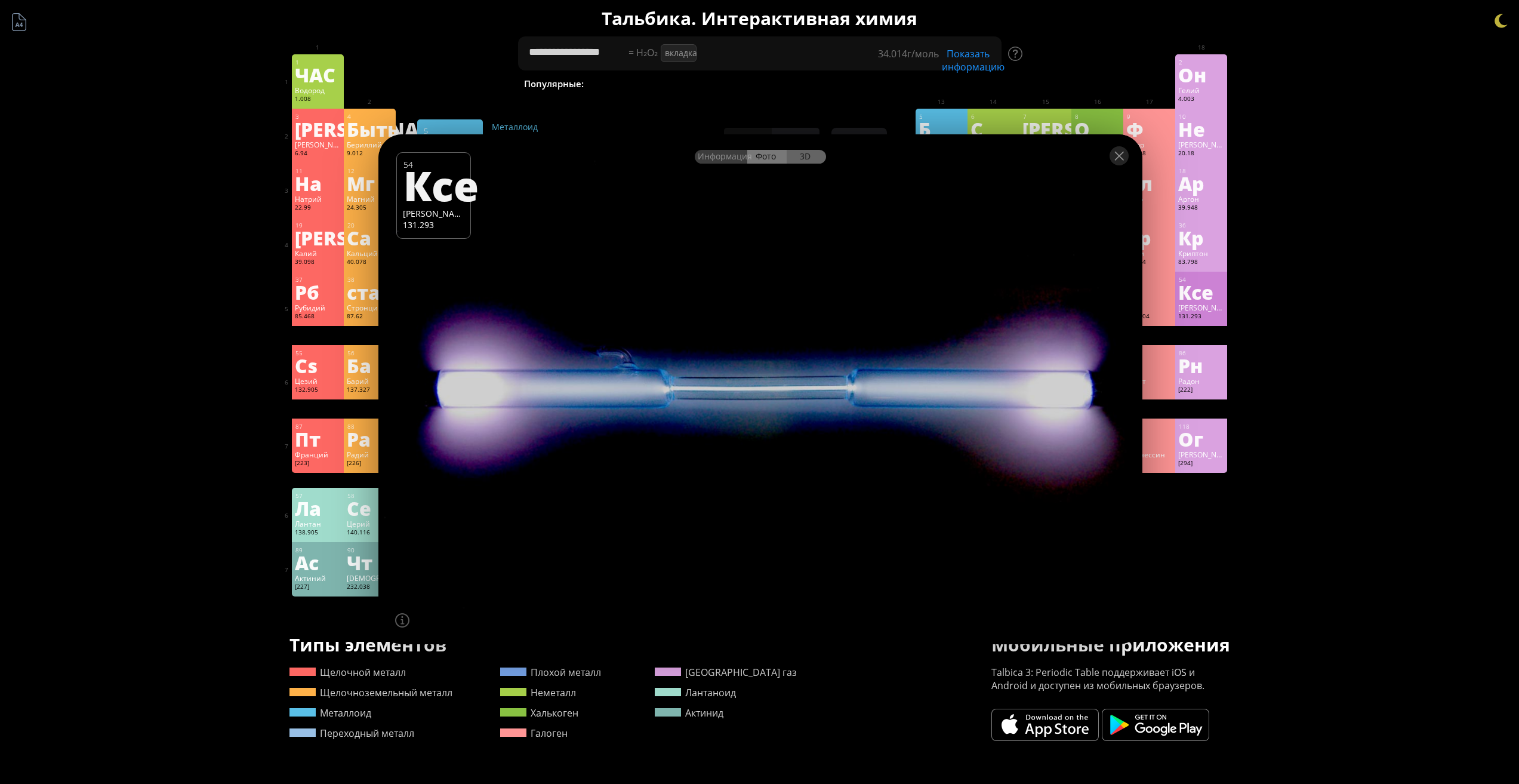
click at [809, 154] on font "3D" at bounding box center [805, 156] width 10 height 11
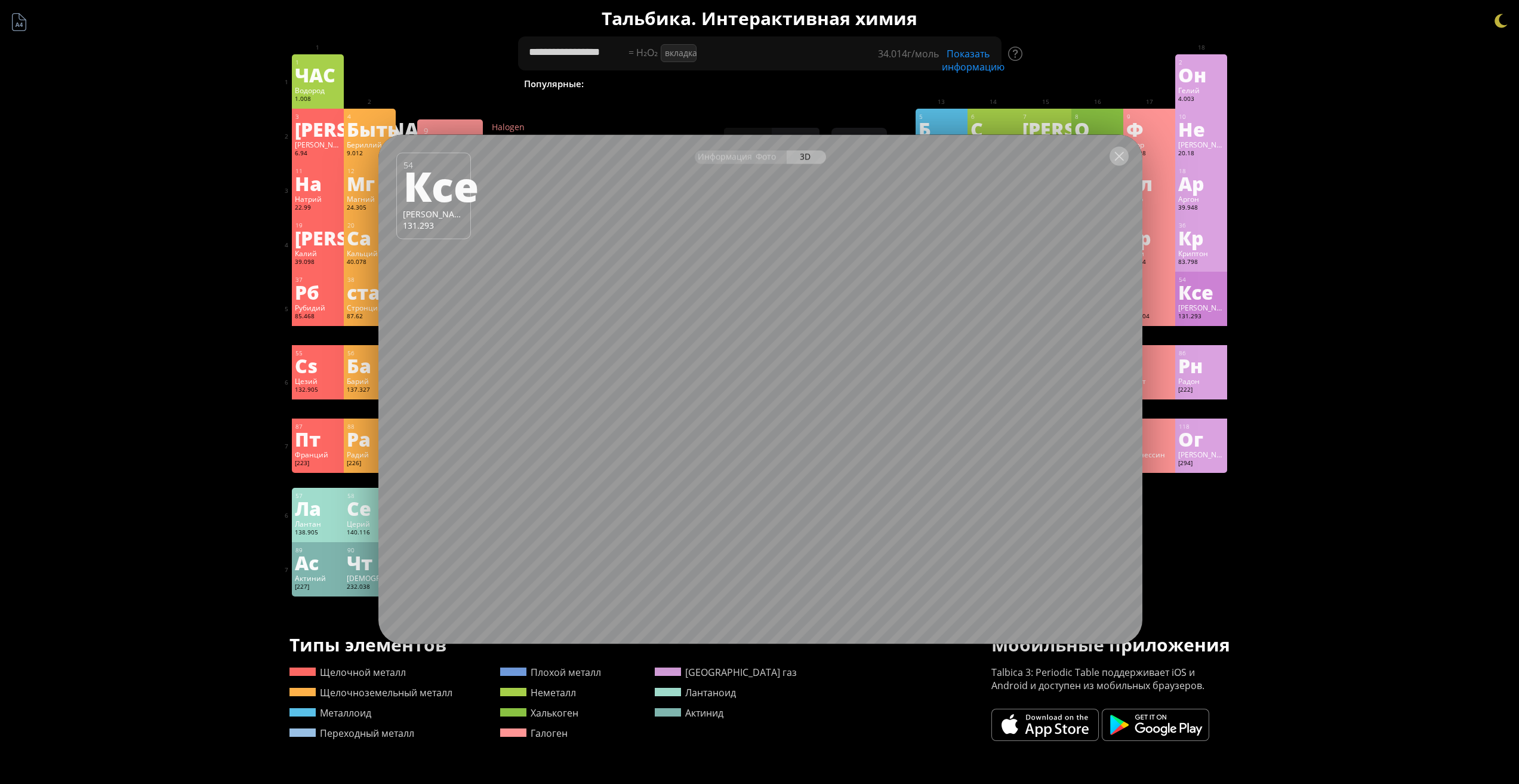
click at [1120, 154] on div at bounding box center [1119, 156] width 19 height 19
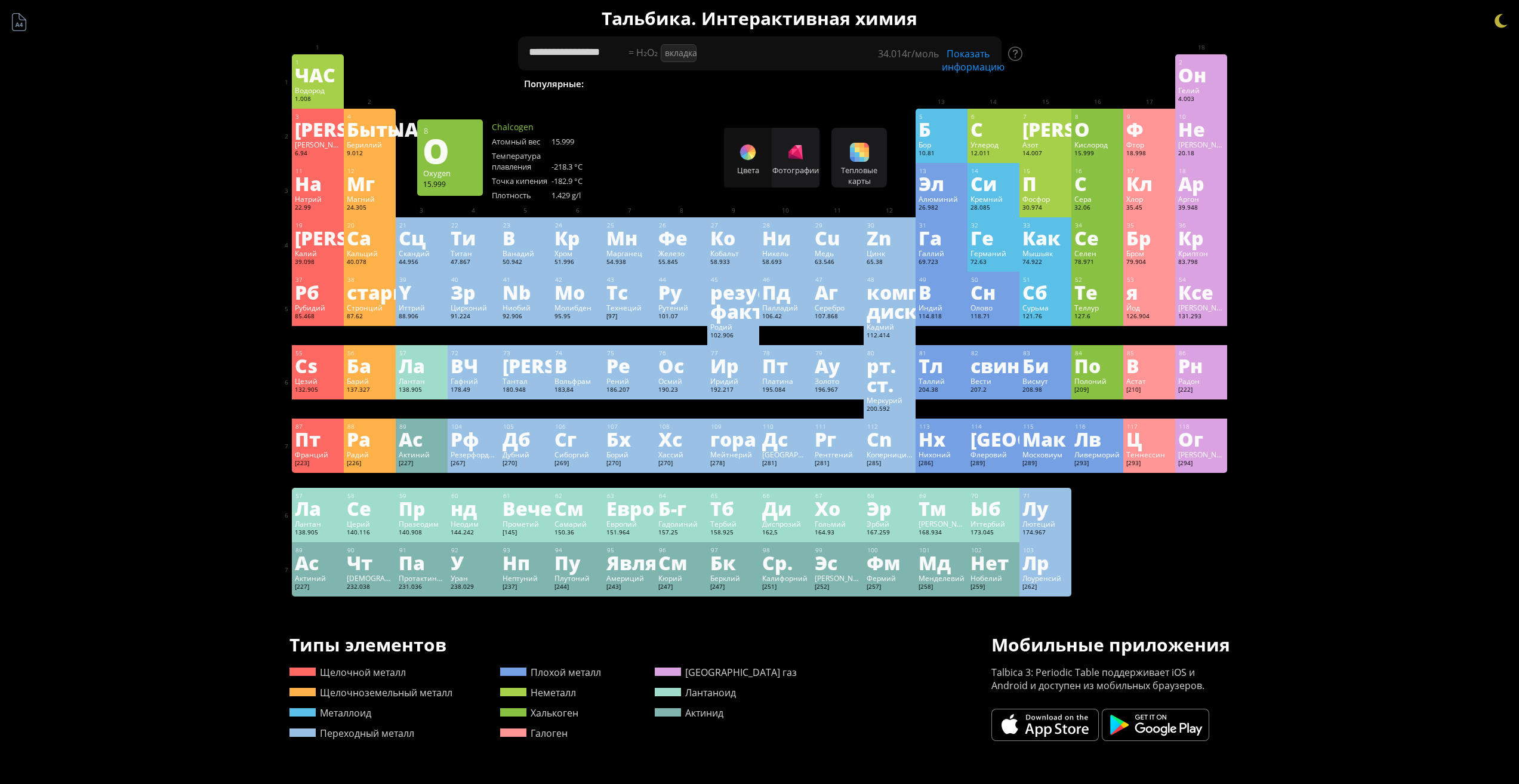
click at [1103, 140] on font "Кислород" at bounding box center [1091, 144] width 34 height 10
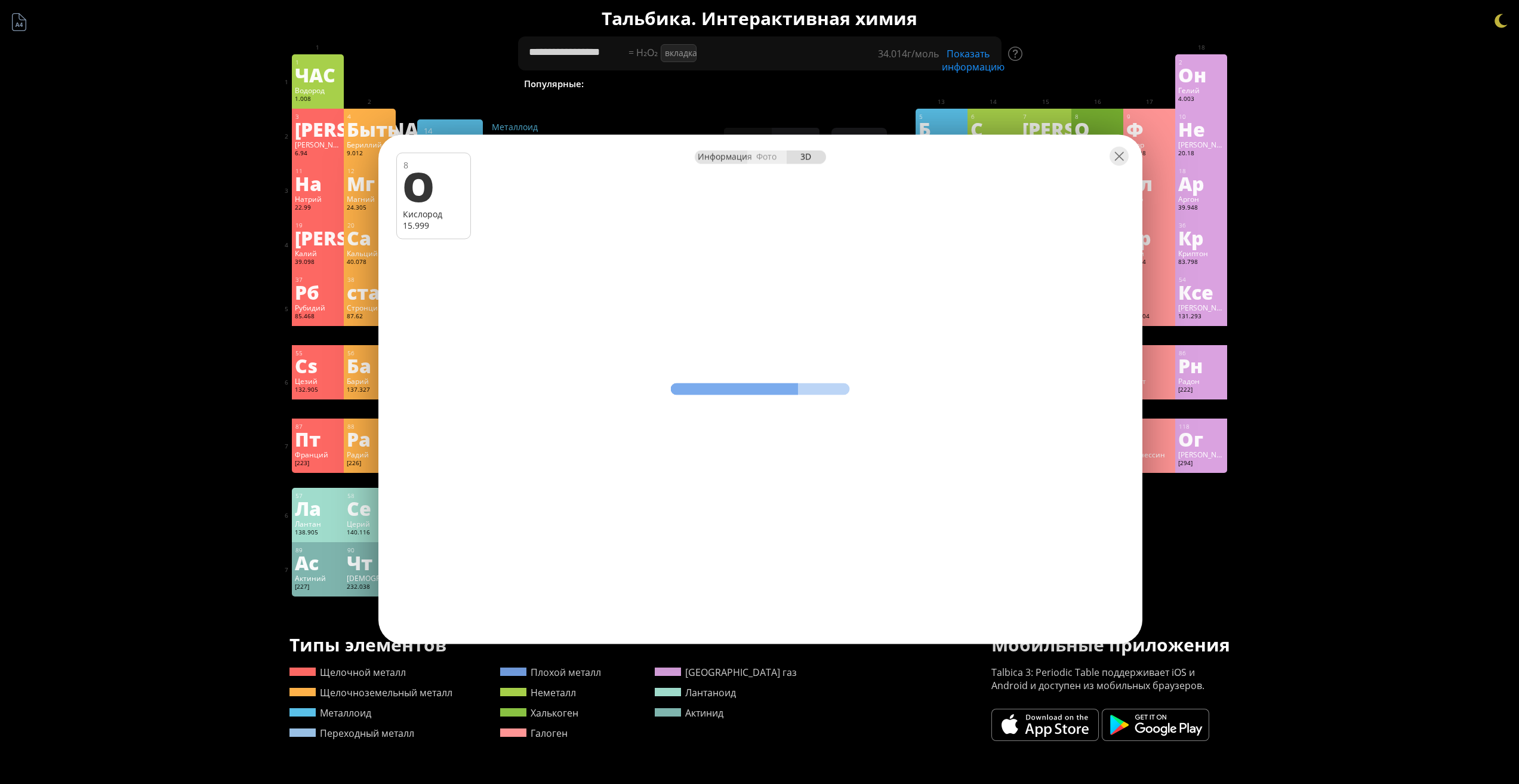
click at [730, 156] on font "Информация" at bounding box center [724, 156] width 54 height 11
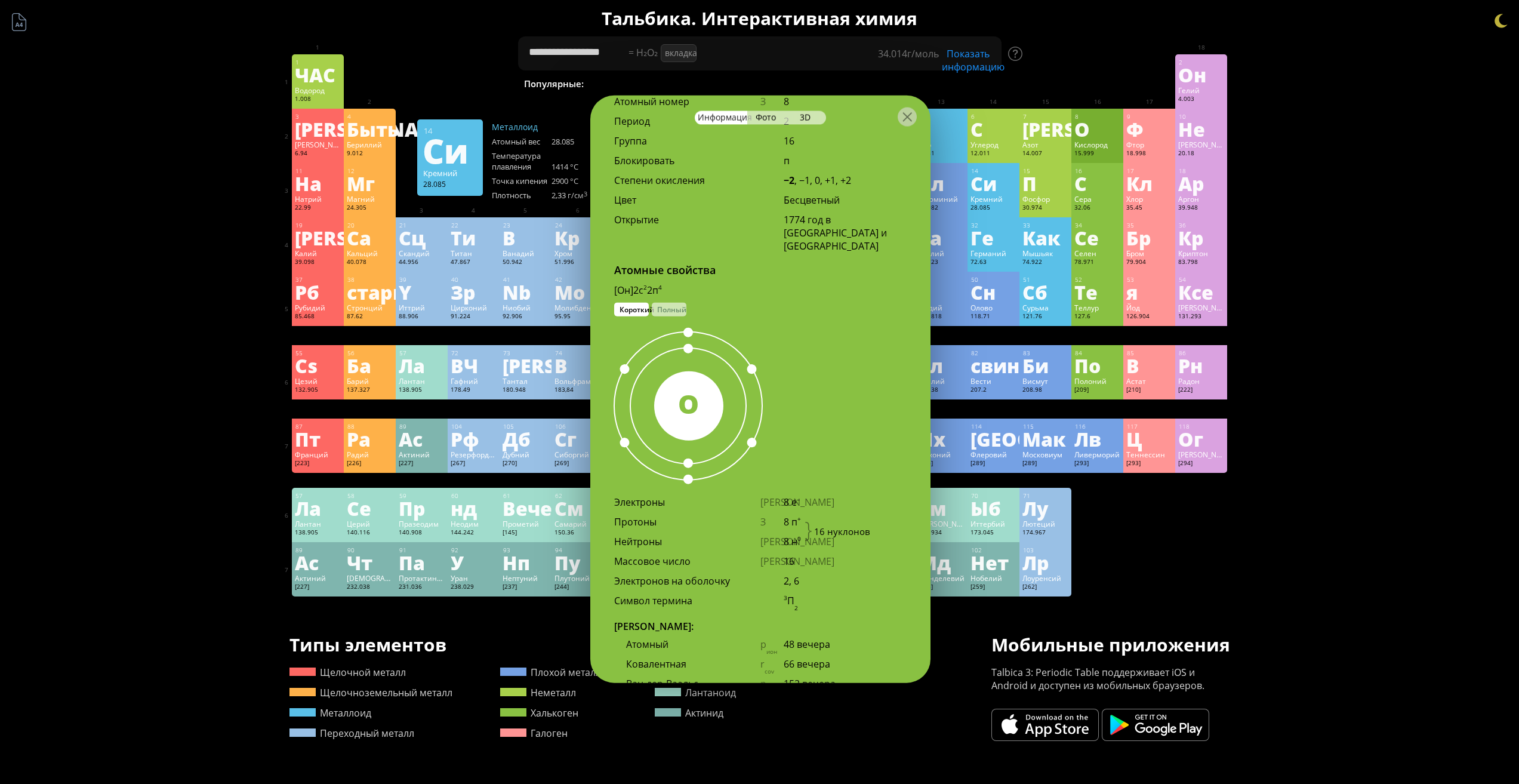
click at [924, 111] on div at bounding box center [760, 116] width 341 height 42
click at [917, 119] on div at bounding box center [760, 116] width 341 height 42
click at [912, 122] on div at bounding box center [908, 116] width 19 height 19
click at [906, 118] on div at bounding box center [908, 116] width 19 height 19
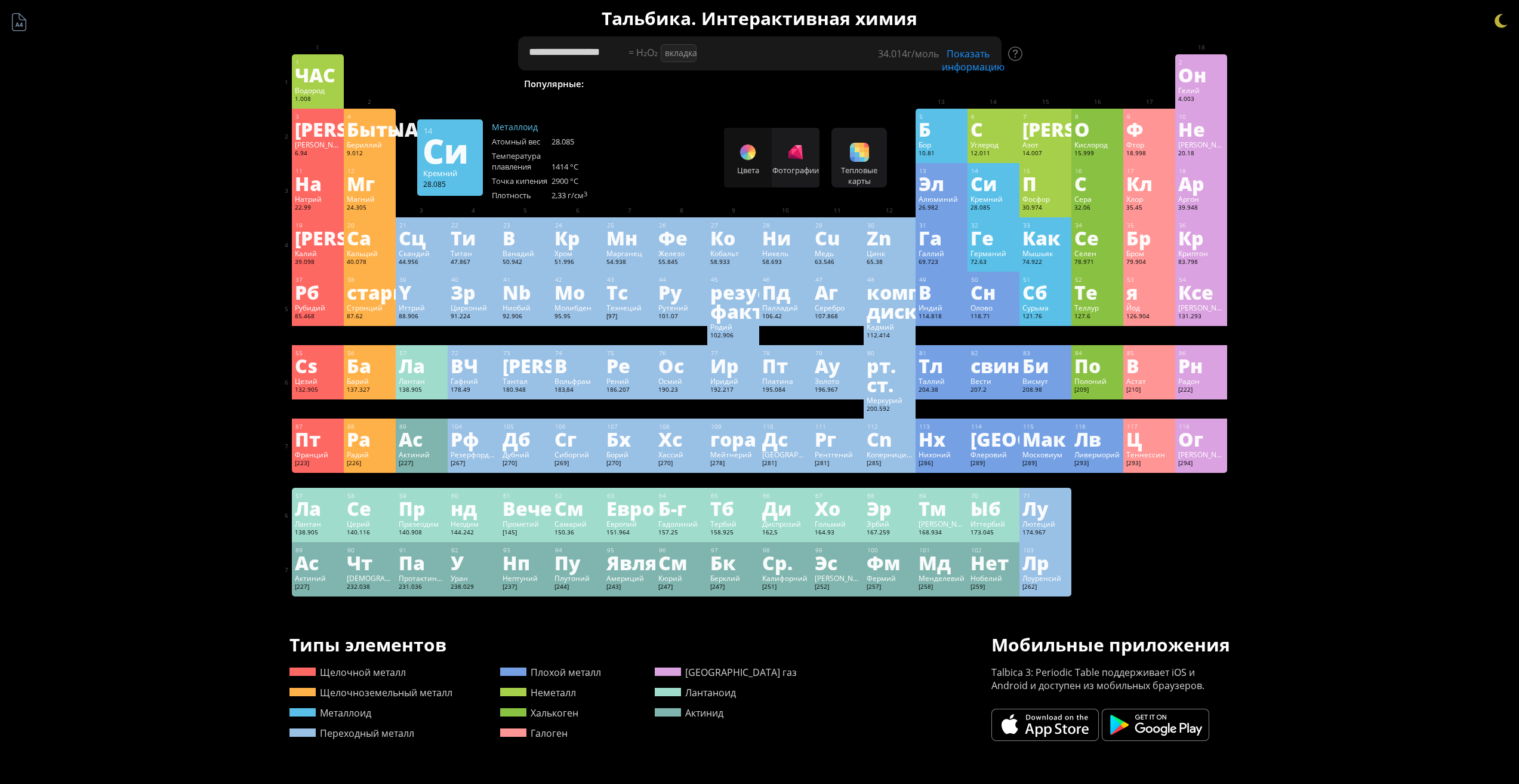
click at [777, 51] on textarea "**********" at bounding box center [760, 54] width 484 height 34
drag, startPoint x: 732, startPoint y: 52, endPoint x: 460, endPoint y: 44, distance: 272.1
click at [460, 44] on div "**********" at bounding box center [760, 525] width 967 height 1050
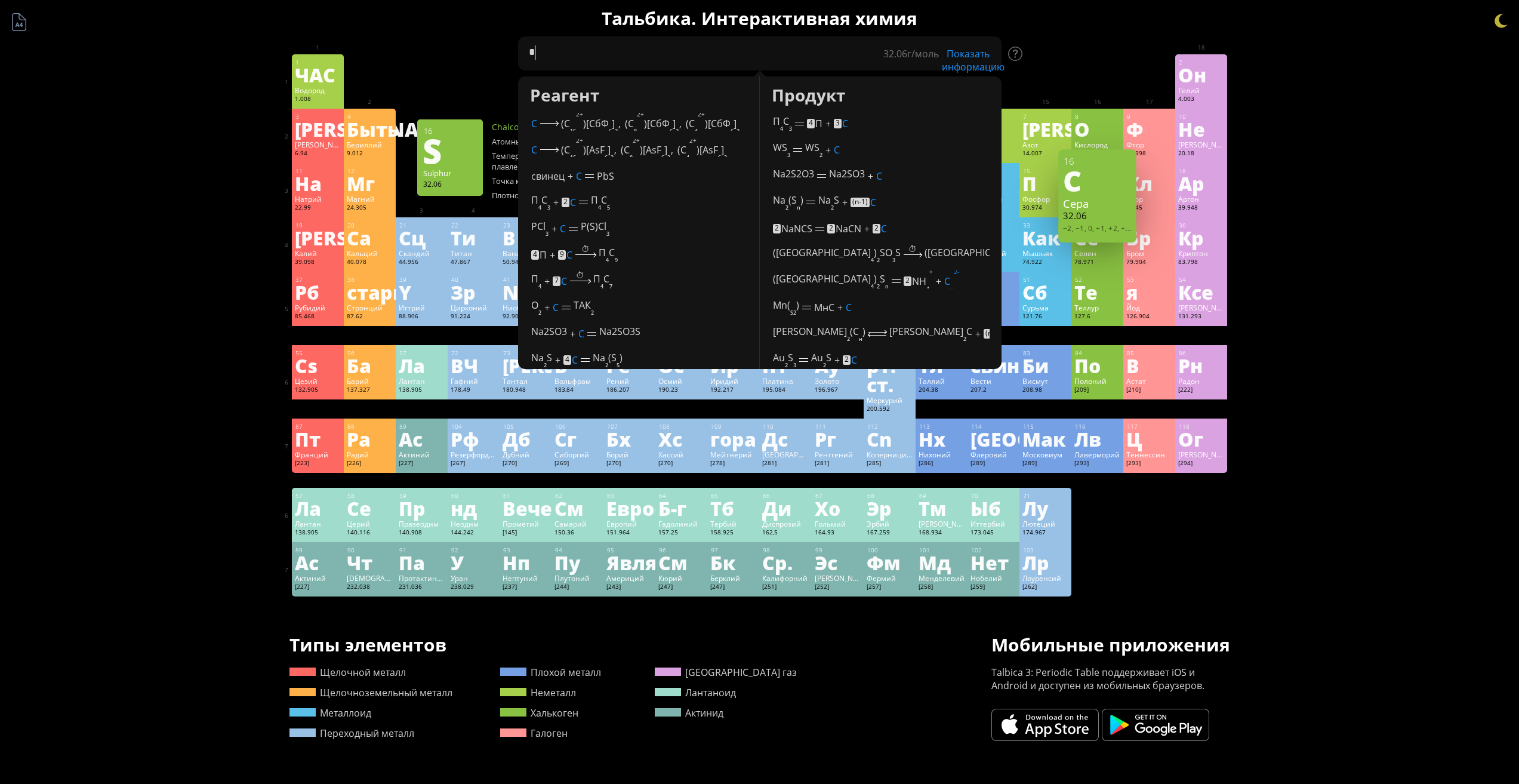
click at [1096, 198] on div "Сера" at bounding box center [1098, 203] width 69 height 14
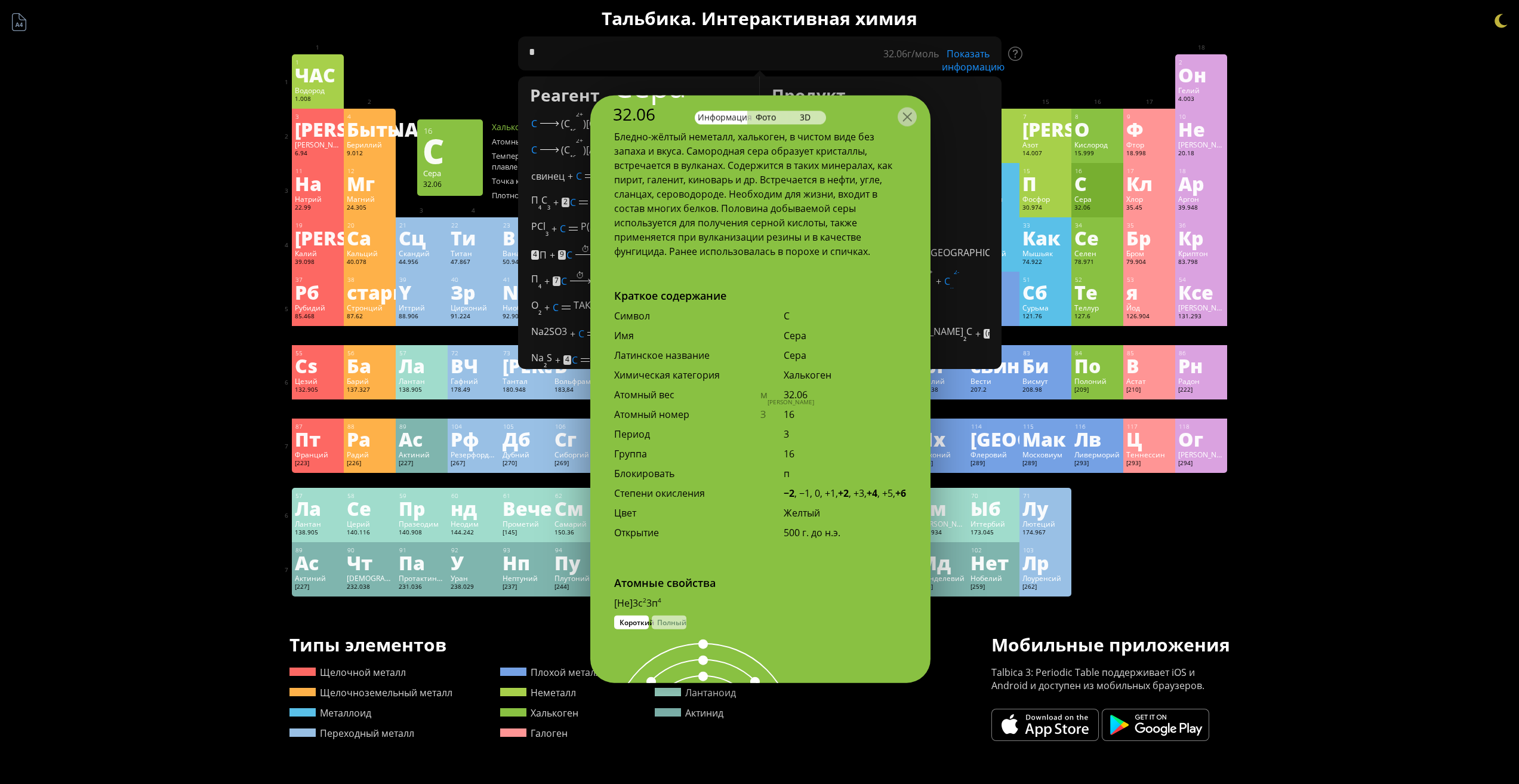
scroll to position [490, 0]
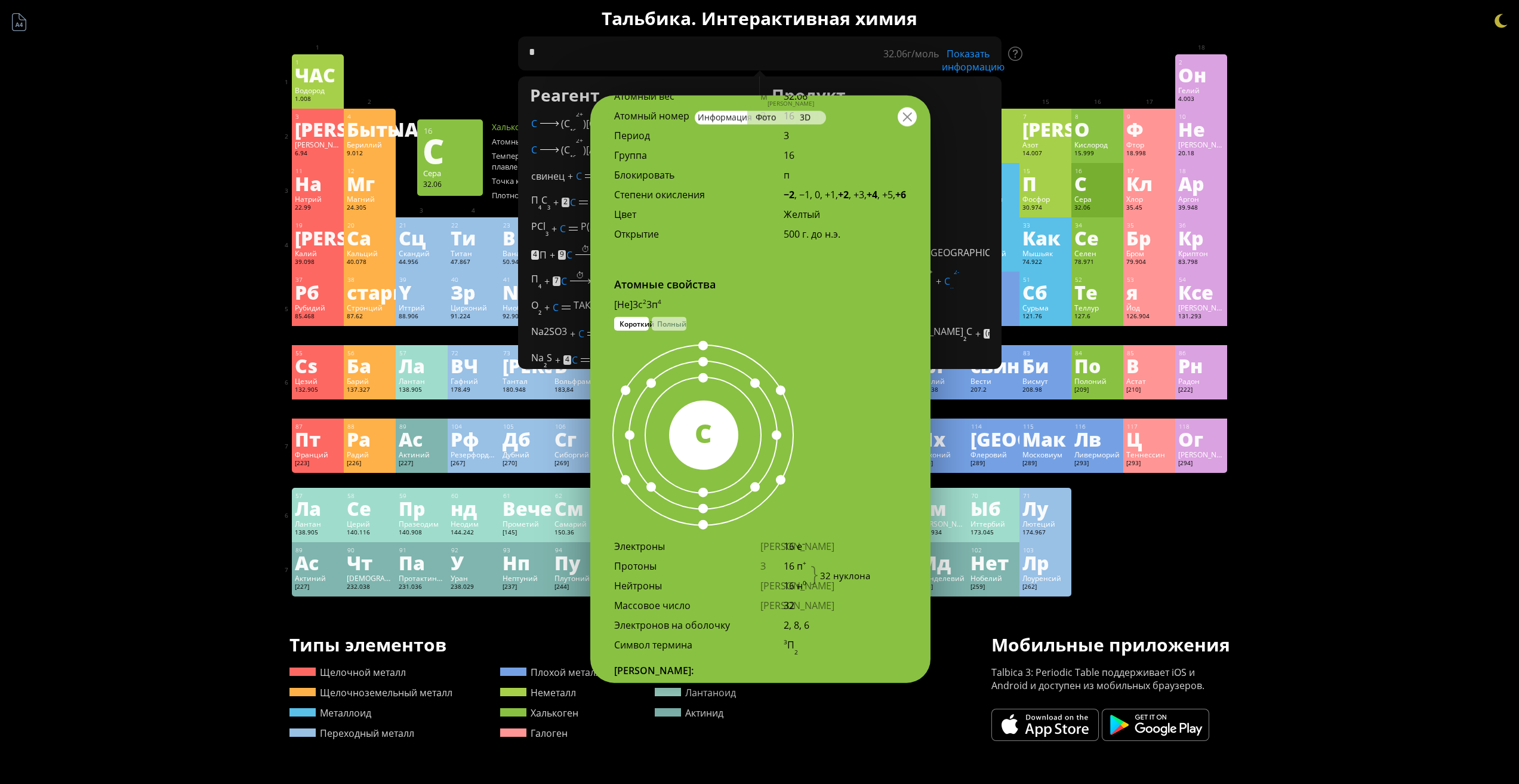
click at [912, 122] on div at bounding box center [908, 116] width 19 height 19
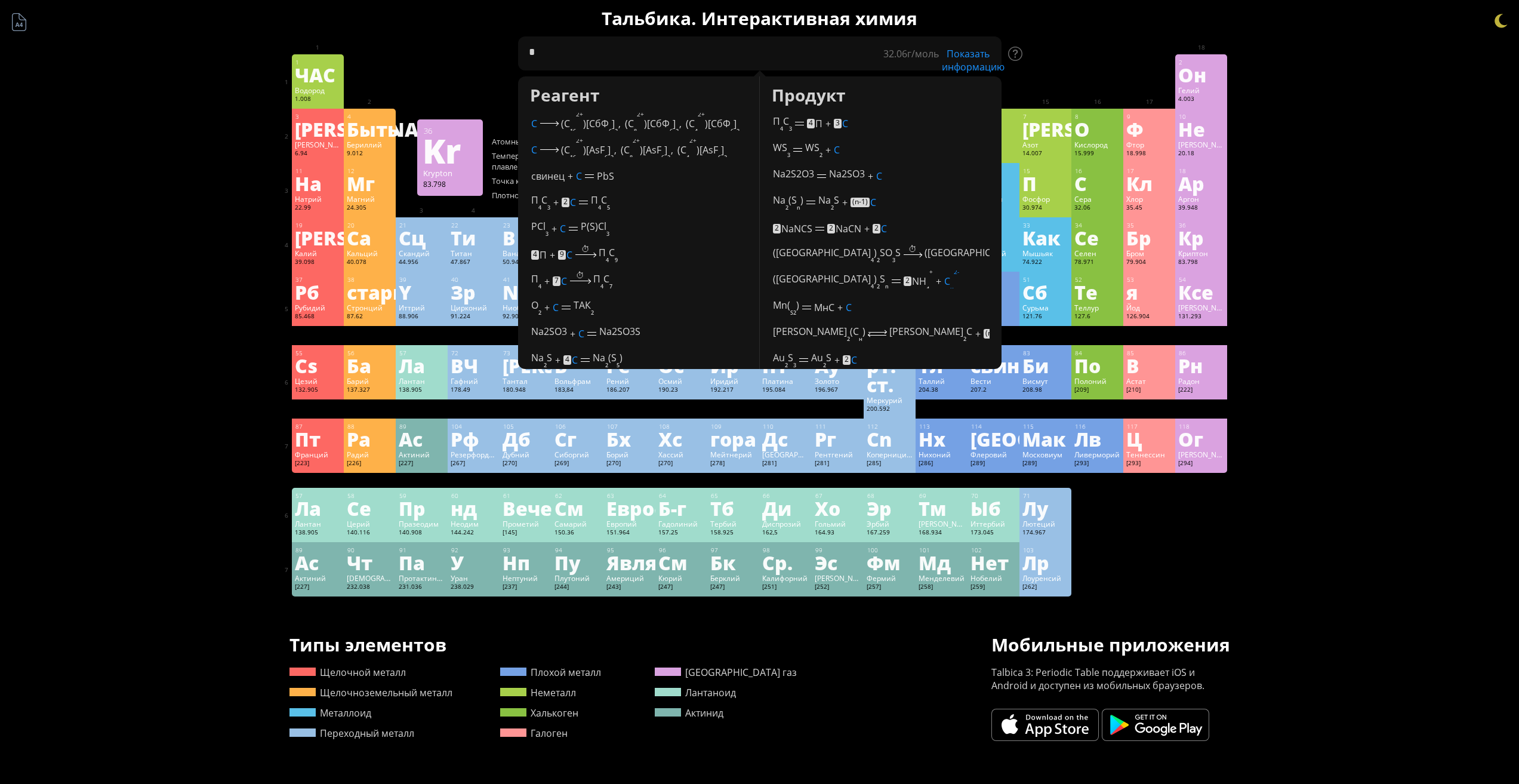
click at [1317, 307] on div "Краткое содержание Молекулярная формула Молекулярный вес Точная масса Моноизото…" at bounding box center [760, 525] width 1519 height 1050
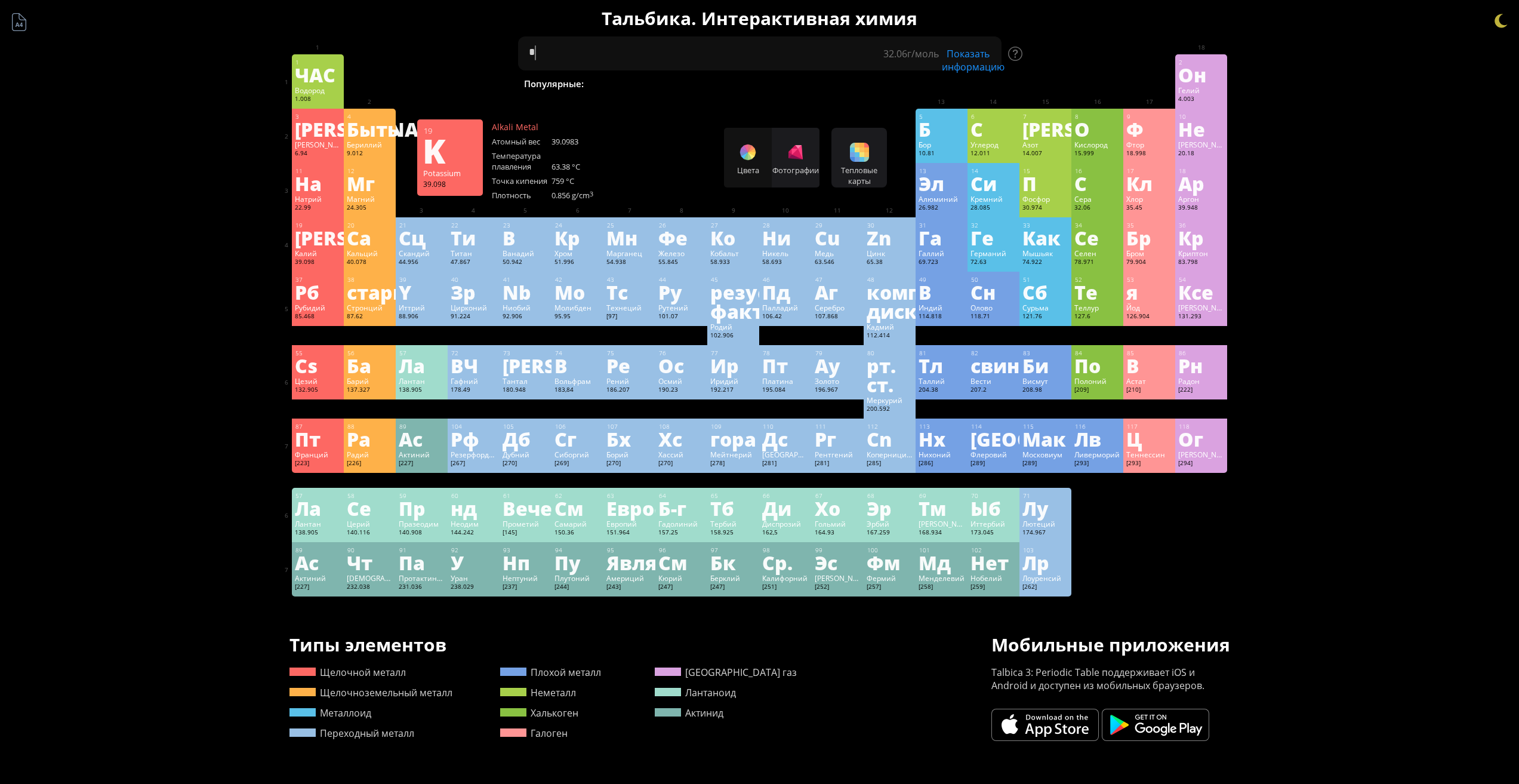
click at [317, 252] on font "Калий" at bounding box center [306, 253] width 22 height 10
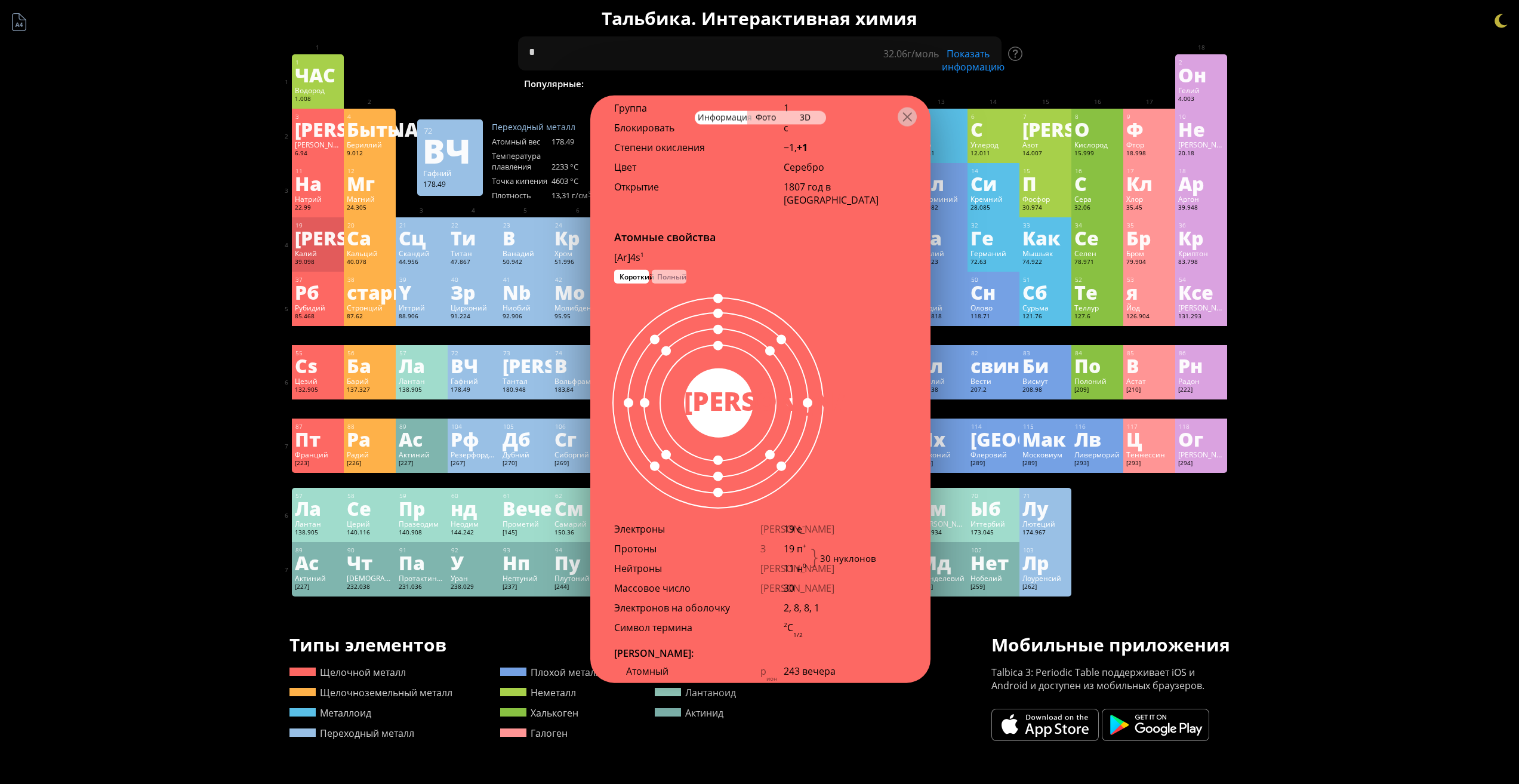
scroll to position [578, 0]
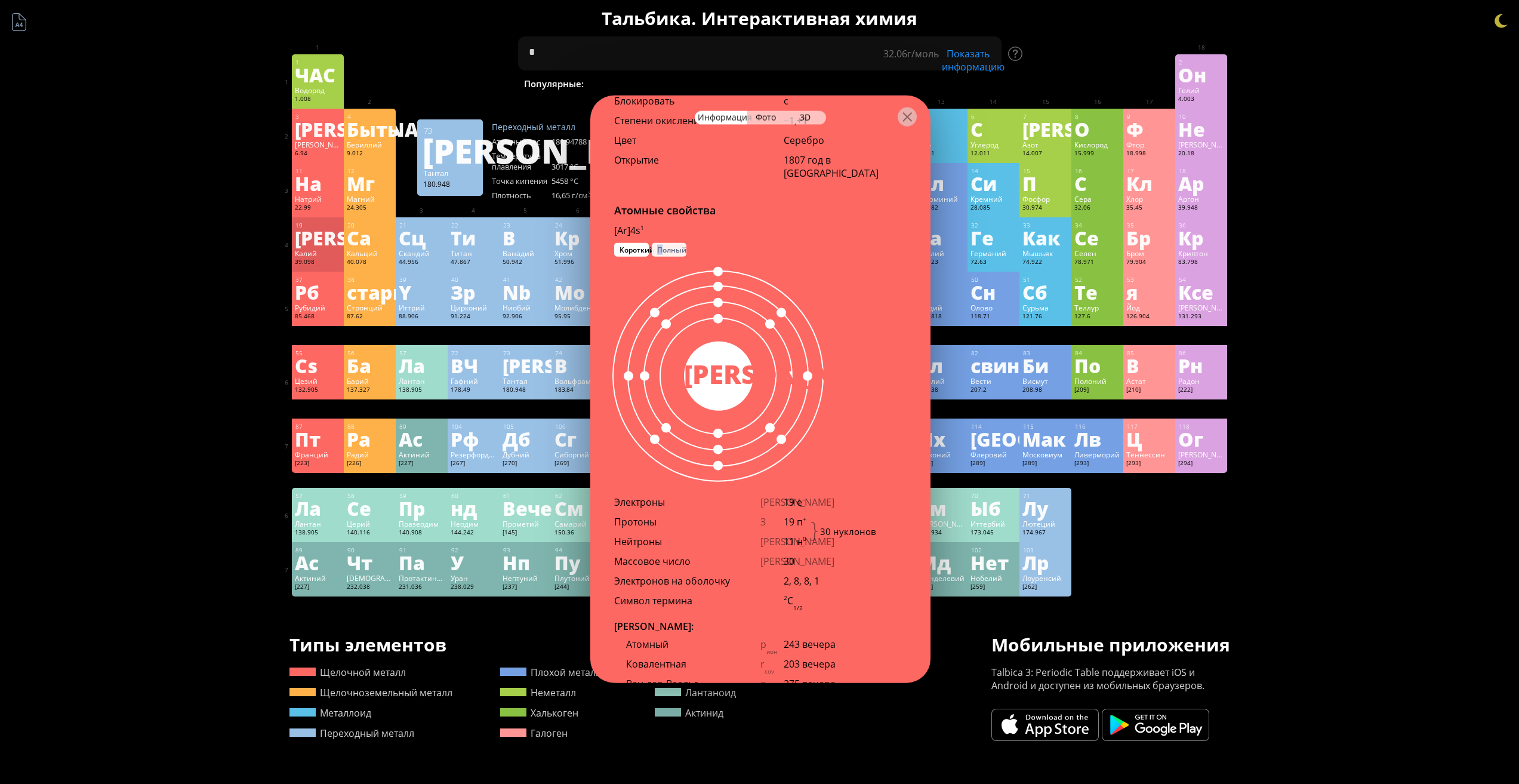
click at [660, 254] on font "Полный" at bounding box center [672, 250] width 29 height 10
click at [634, 283] on div "30 К" at bounding box center [719, 376] width 256 height 238
click at [634, 254] on font "Короткий" at bounding box center [637, 250] width 34 height 10
click at [783, 419] on div at bounding box center [718, 376] width 209 height 209
drag, startPoint x: 762, startPoint y: 400, endPoint x: 766, endPoint y: 466, distance: 66.1
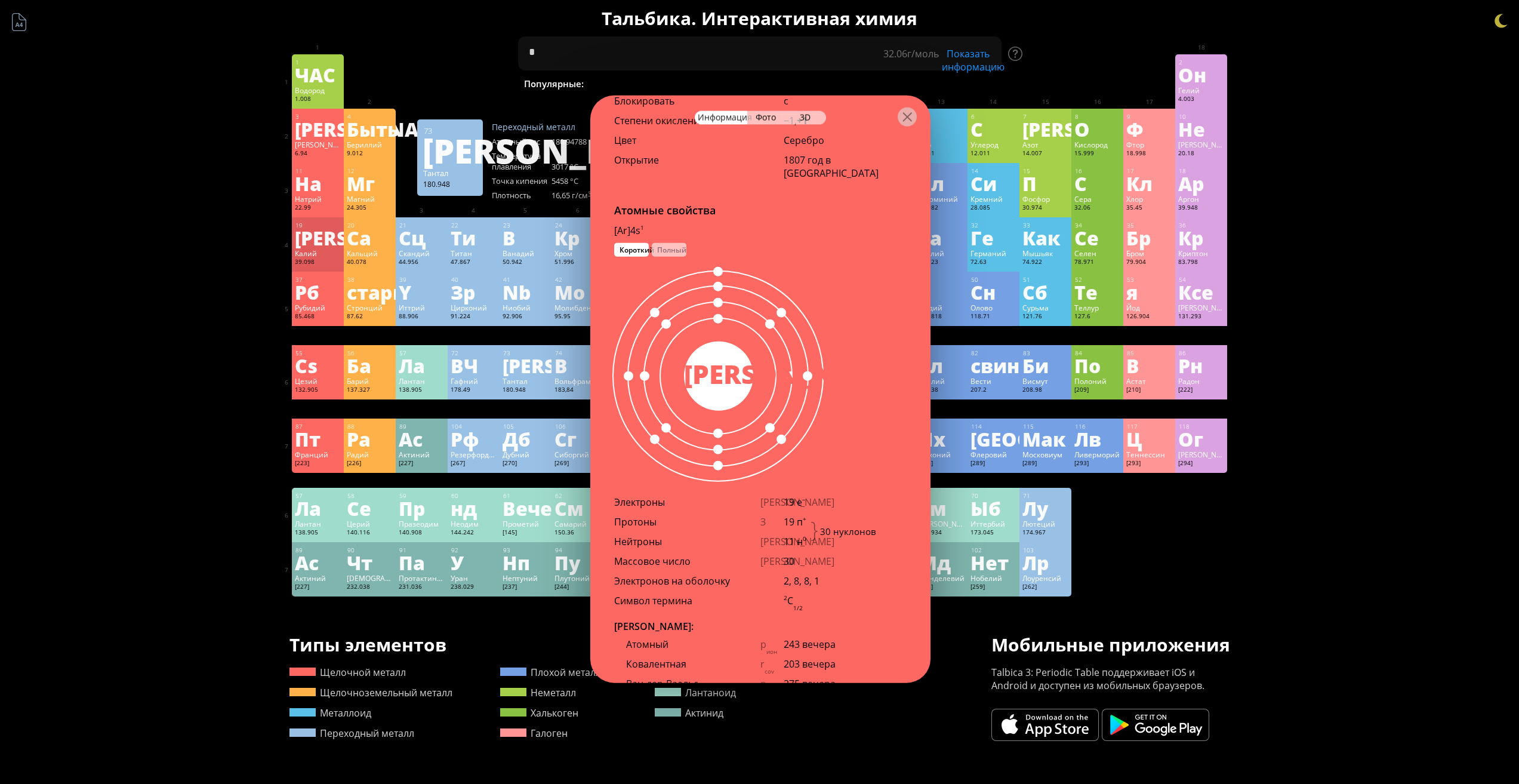
click at [766, 466] on div at bounding box center [718, 376] width 209 height 209
click at [1375, 460] on div "Краткое содержание Молекулярная формула Молекулярный вес Точная масса Моноизото…" at bounding box center [760, 525] width 1519 height 1050
click at [912, 118] on div at bounding box center [908, 116] width 19 height 19
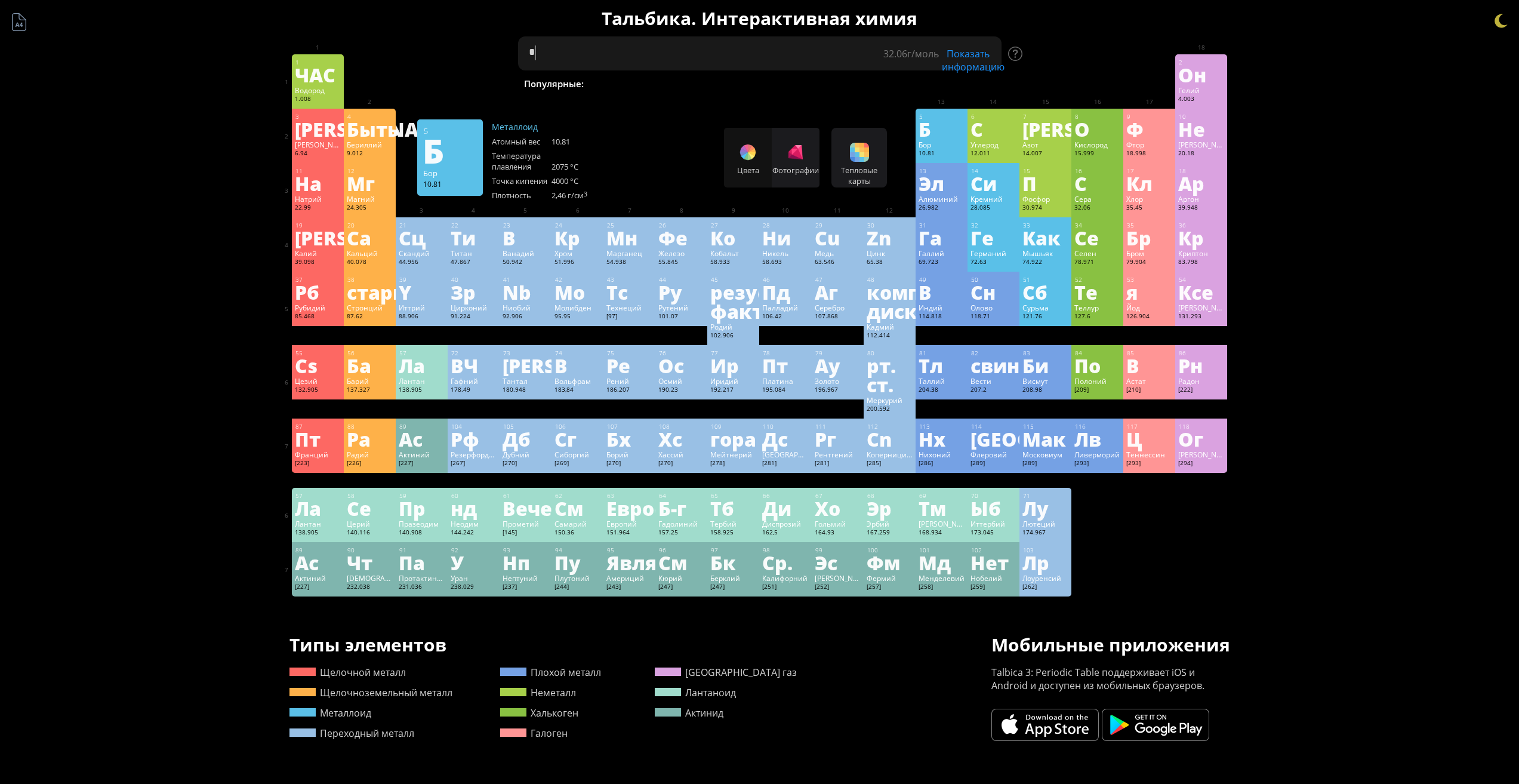
drag, startPoint x: 578, startPoint y: 57, endPoint x: 464, endPoint y: 49, distance: 114.3
click at [464, 49] on div "Краткое содержание Молекулярная формула Молекулярный вес Точная масса Моноизото…" at bounding box center [760, 525] width 967 height 1050
click at [580, 51] on textarea "***" at bounding box center [760, 54] width 484 height 34
type textarea "**"
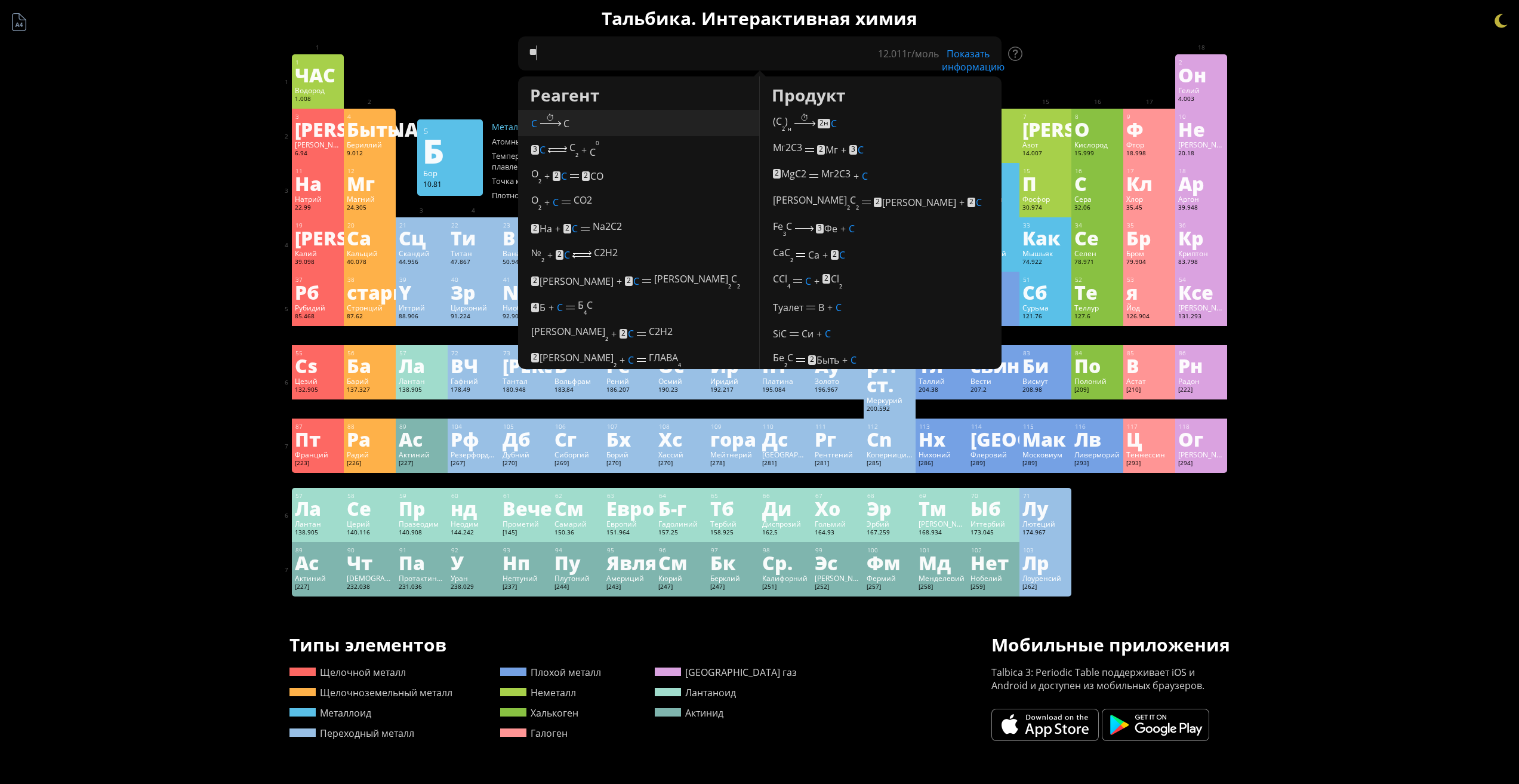
click at [540, 122] on div "⏱" at bounding box center [550, 117] width 32 height 11
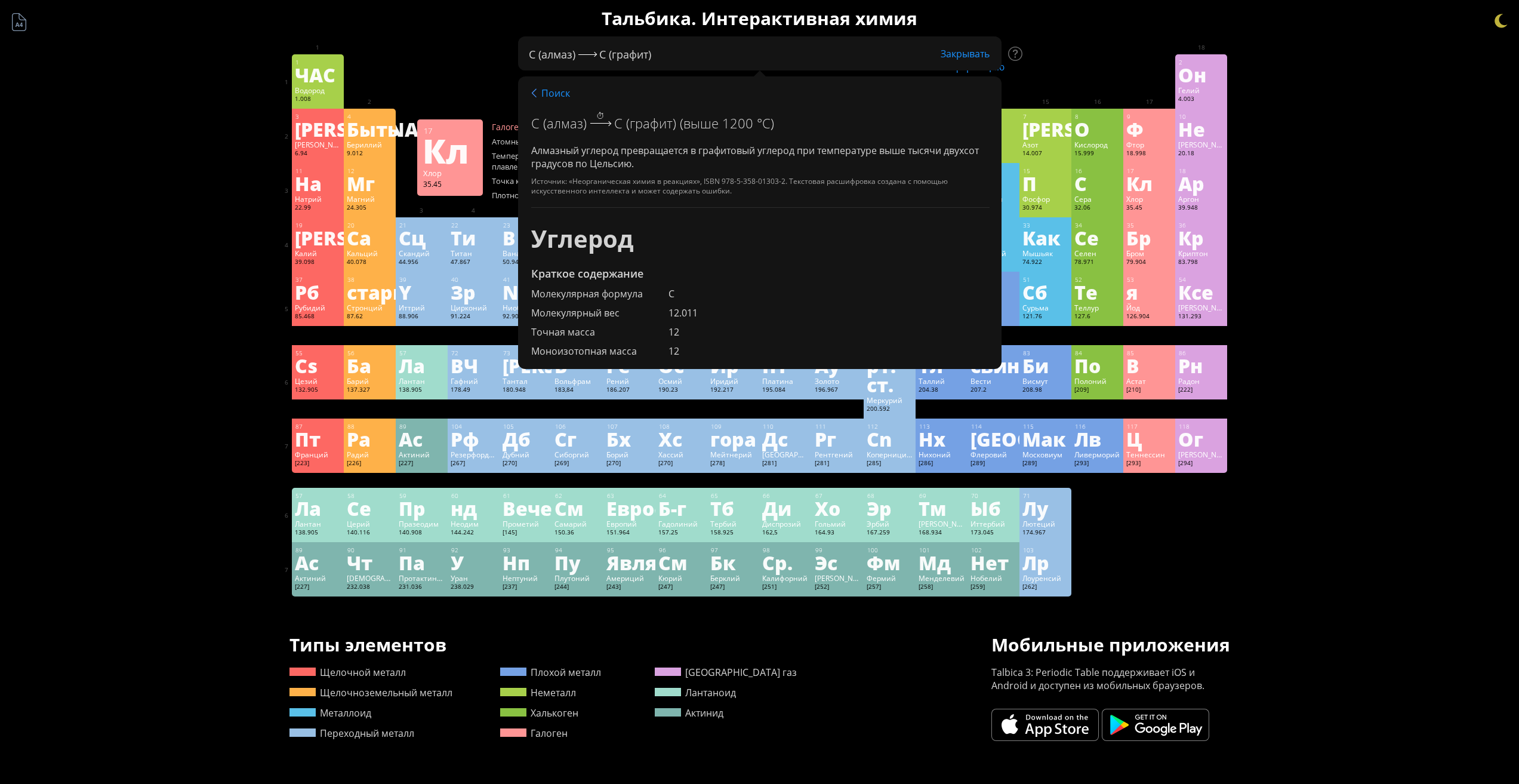
click at [535, 55] on font "С" at bounding box center [532, 54] width 7 height 14
click at [549, 90] on font "Поиск" at bounding box center [555, 93] width 28 height 13
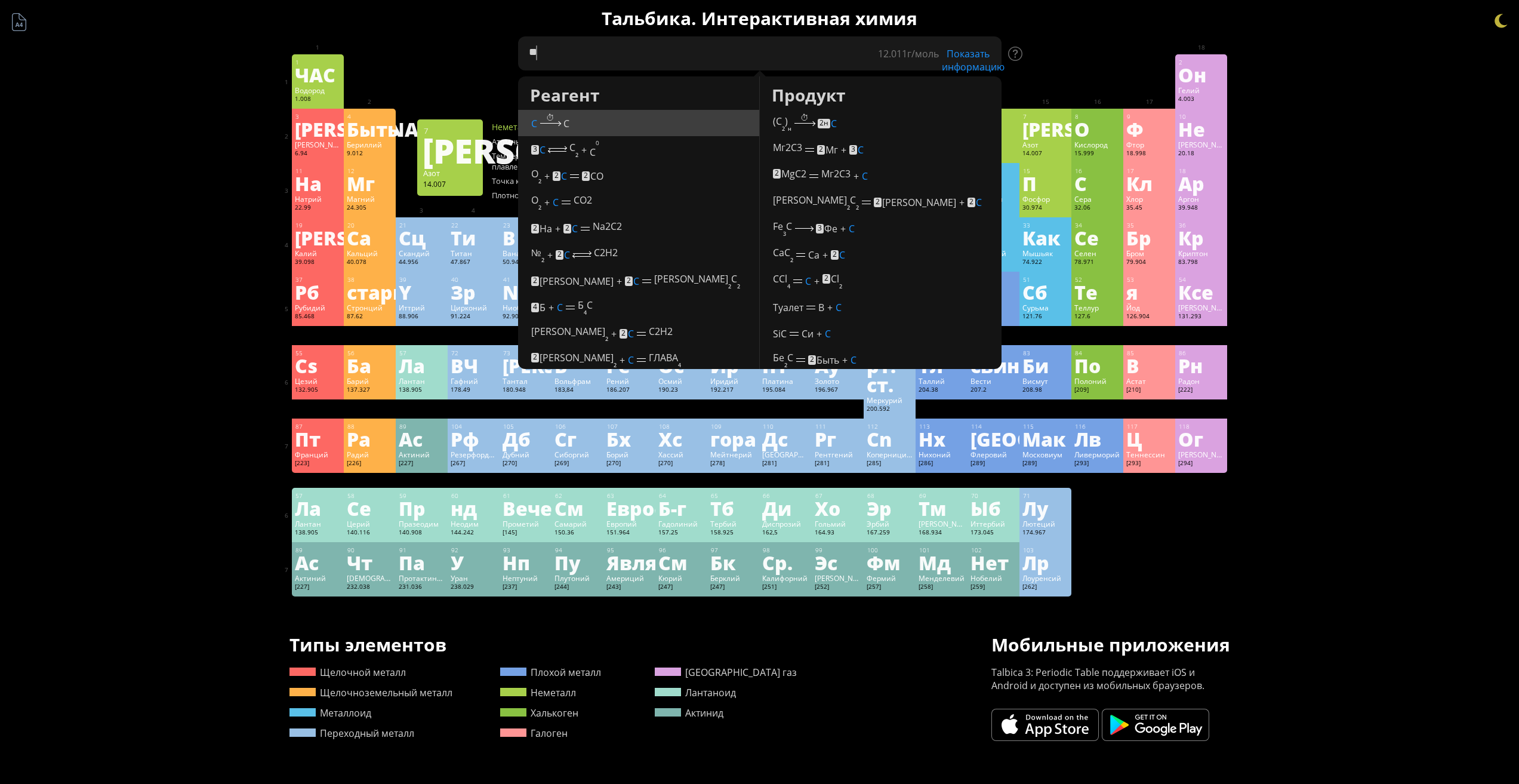
click at [591, 49] on textarea "**" at bounding box center [760, 54] width 484 height 34
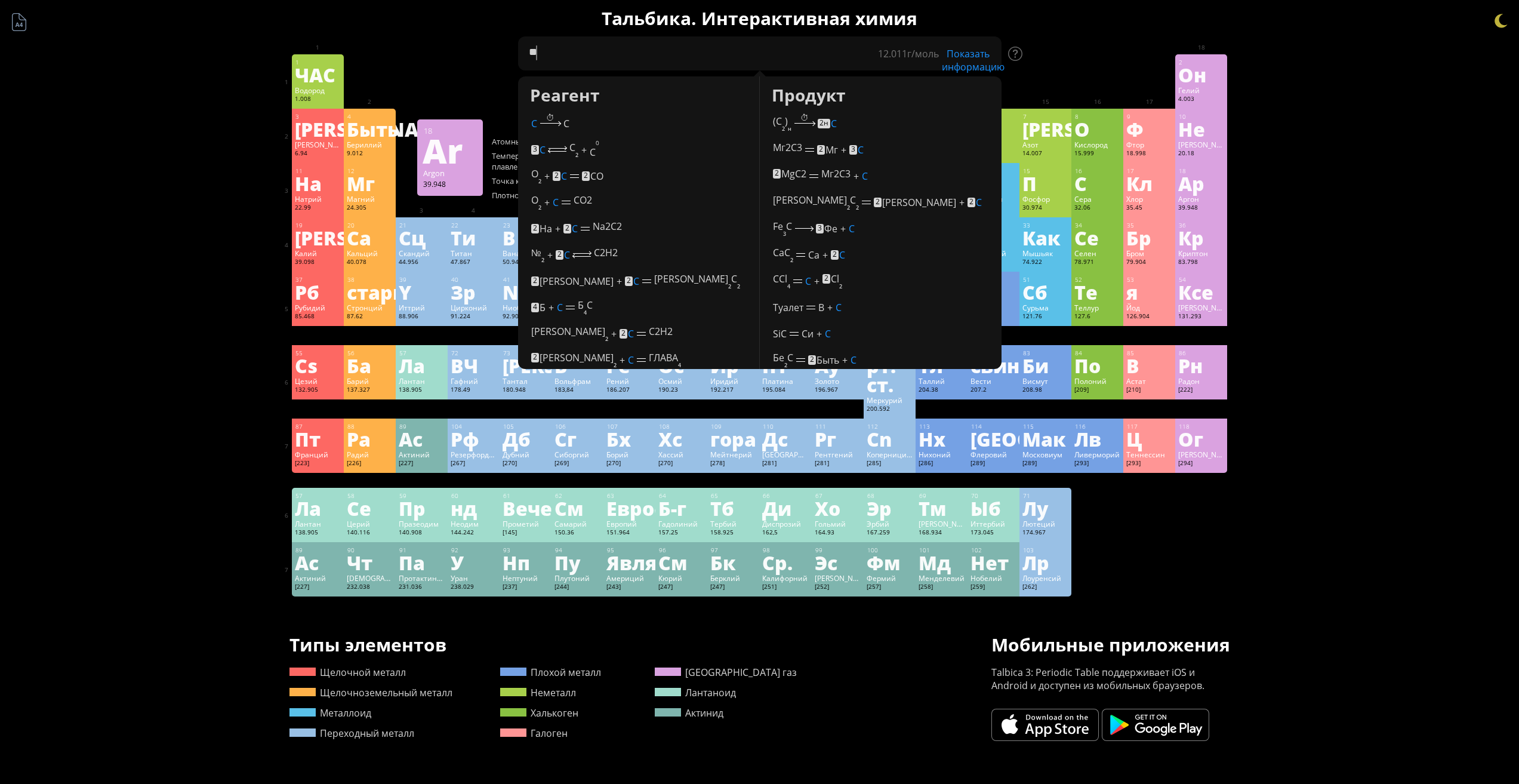
click at [1313, 238] on div "Краткое содержание Молекулярная формула Молекулярный вес Точная масса Моноизото…" at bounding box center [760, 525] width 1519 height 1050
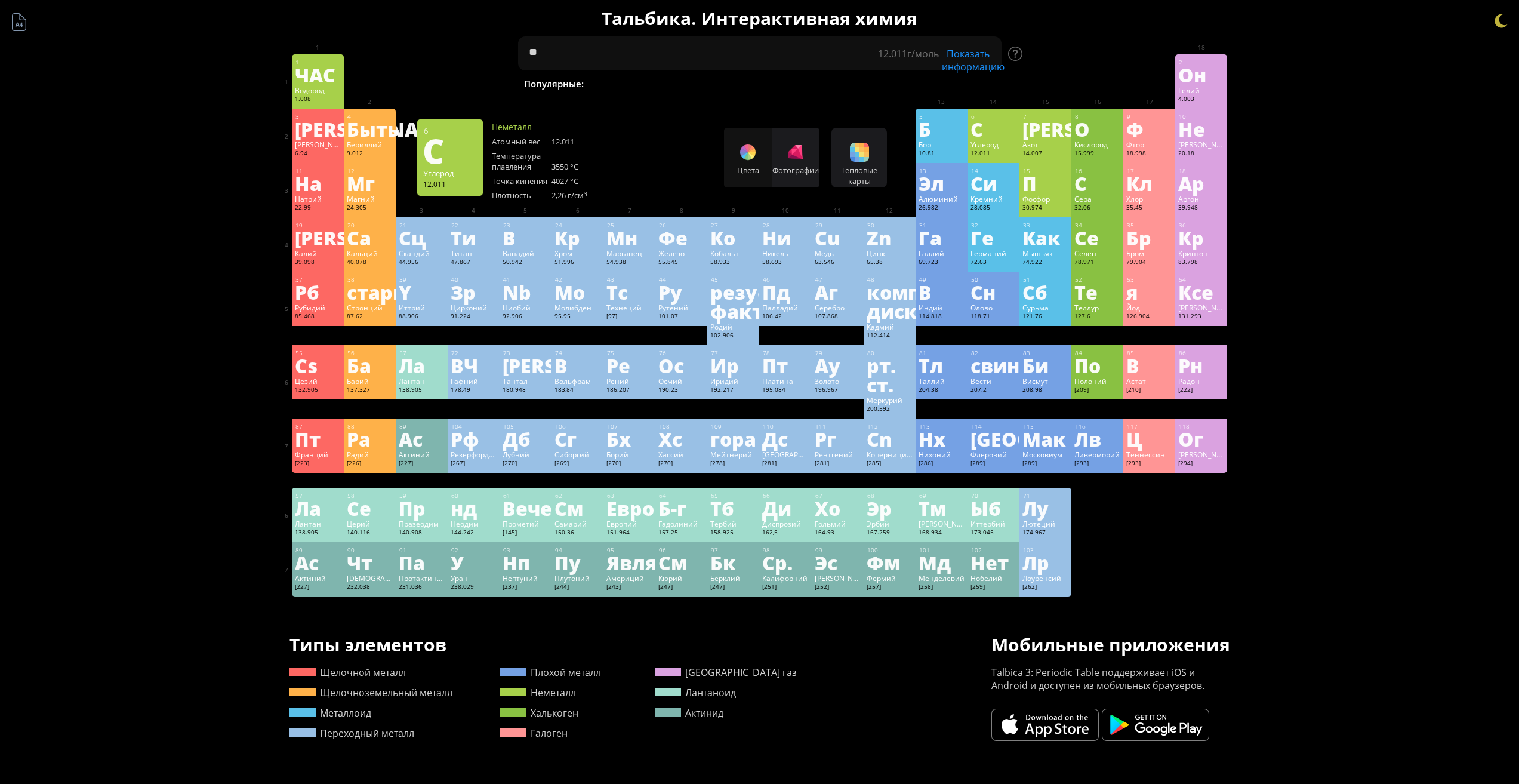
click at [988, 143] on font "Углерод" at bounding box center [985, 144] width 28 height 10
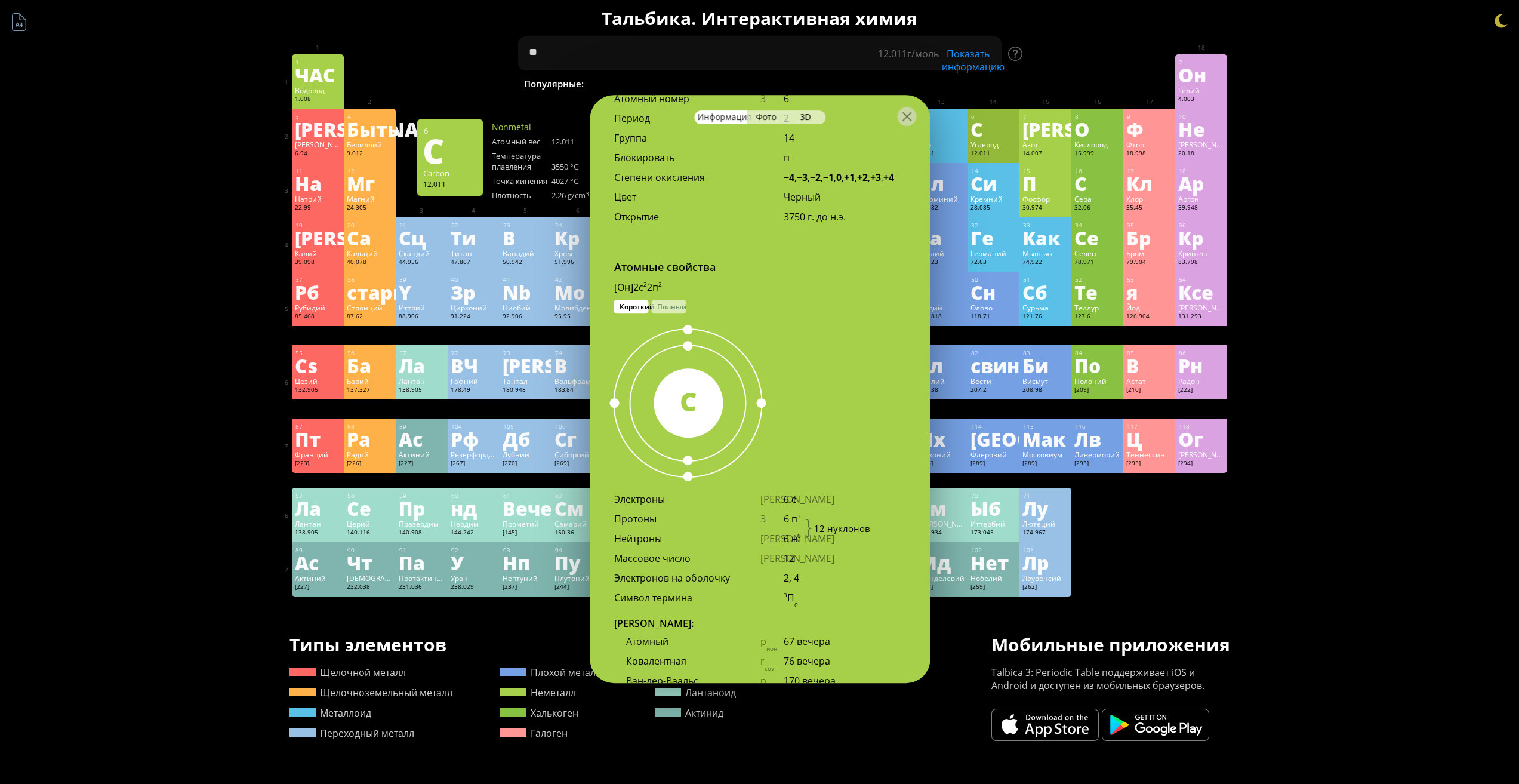
scroll to position [692, 0]
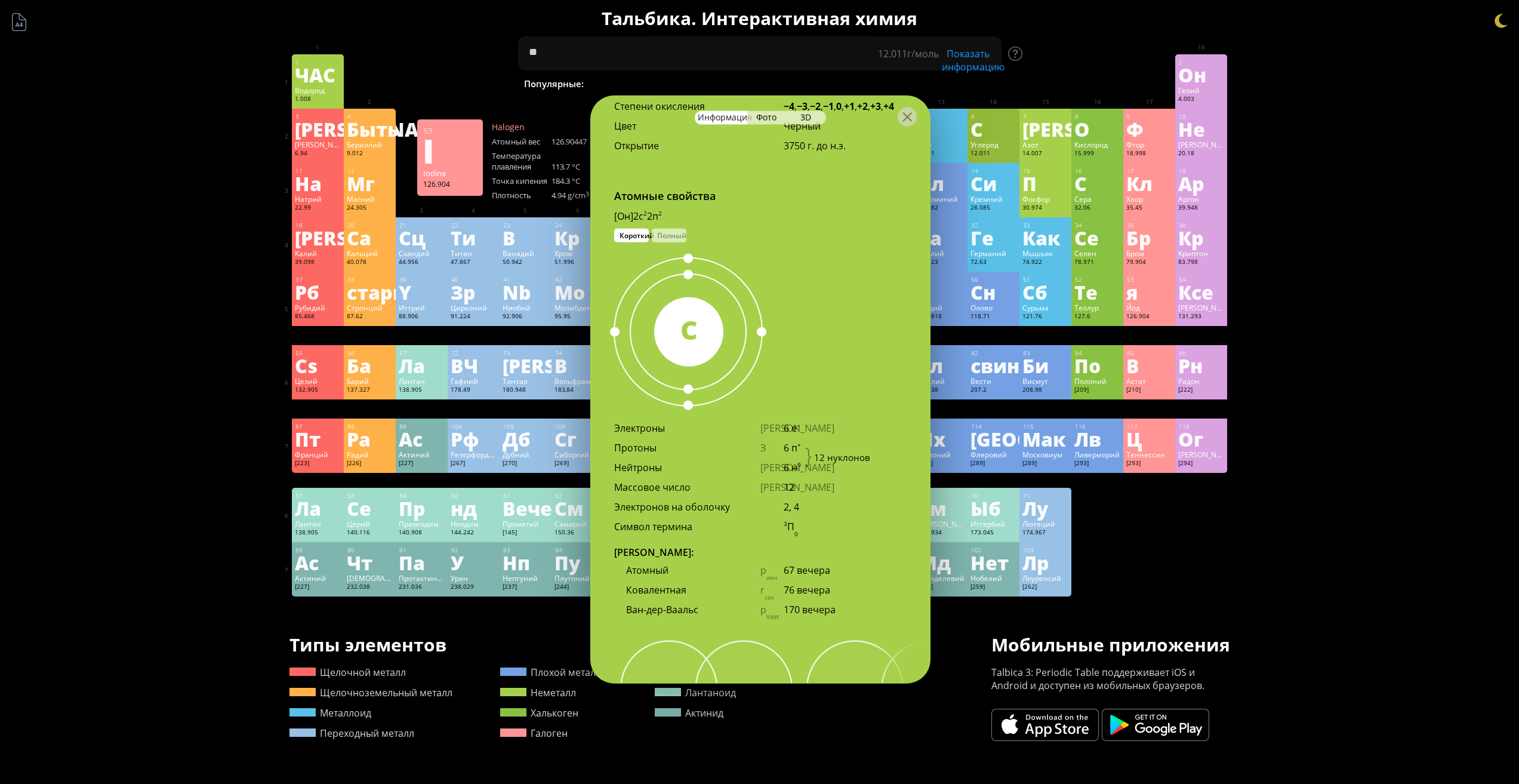
click at [1331, 301] on div "Краткое содержание Молекулярная формула Молекулярный вес Точная масса Моноизото…" at bounding box center [760, 525] width 1519 height 1050
